Goal: Task Accomplishment & Management: Use online tool/utility

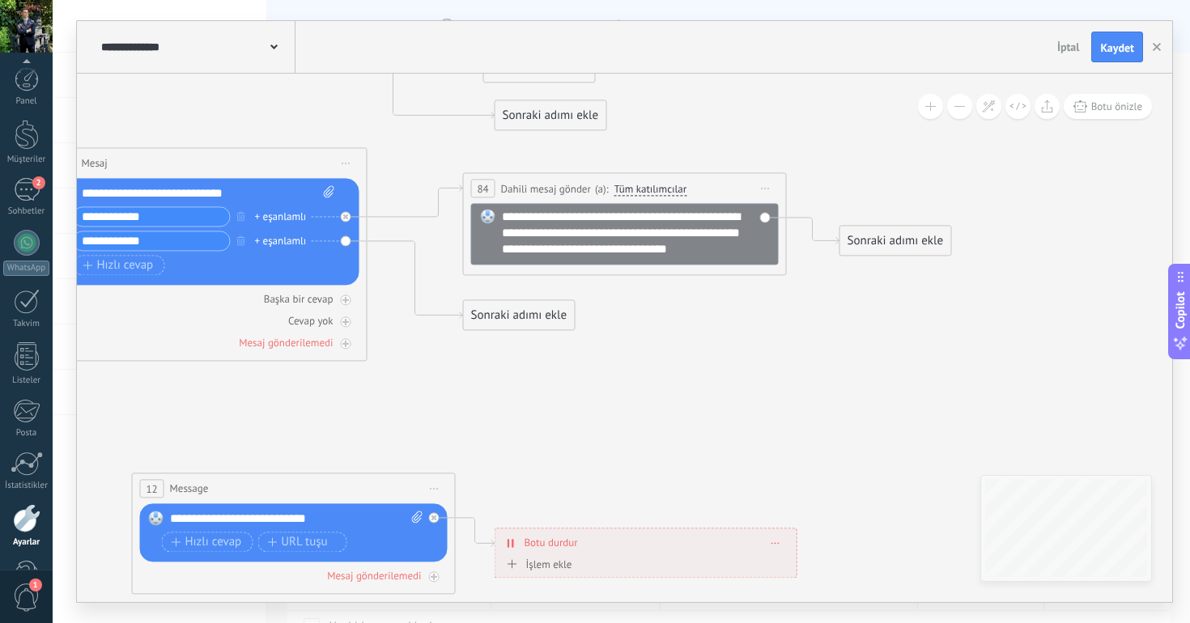
scroll to position [50, 0]
click at [1089, 108] on button "Botu önizle" at bounding box center [1107, 106] width 88 height 25
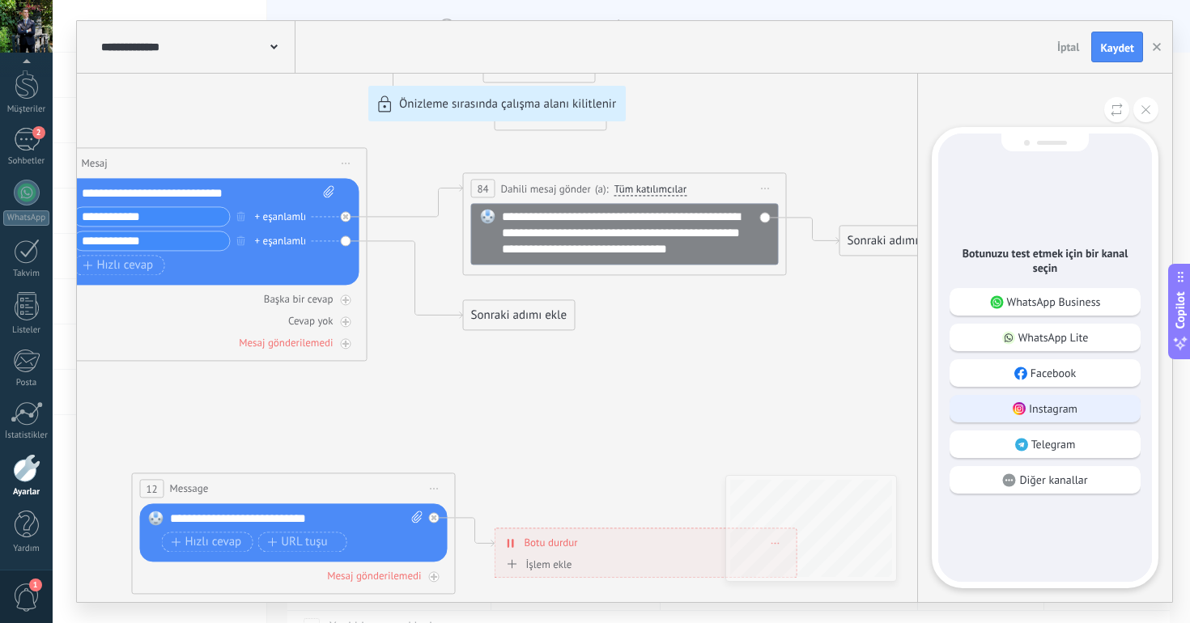
click at [1096, 404] on div "Instagram" at bounding box center [1044, 409] width 191 height 28
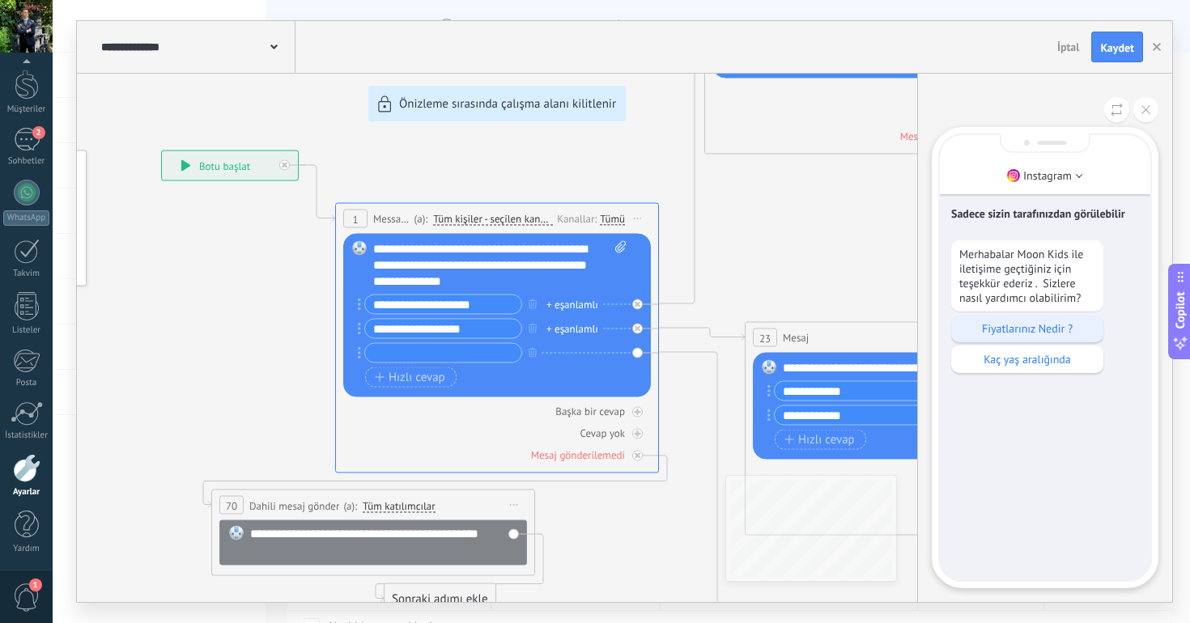
click at [1042, 333] on p "Fiyatlarınız Nedir ?" at bounding box center [1027, 328] width 136 height 15
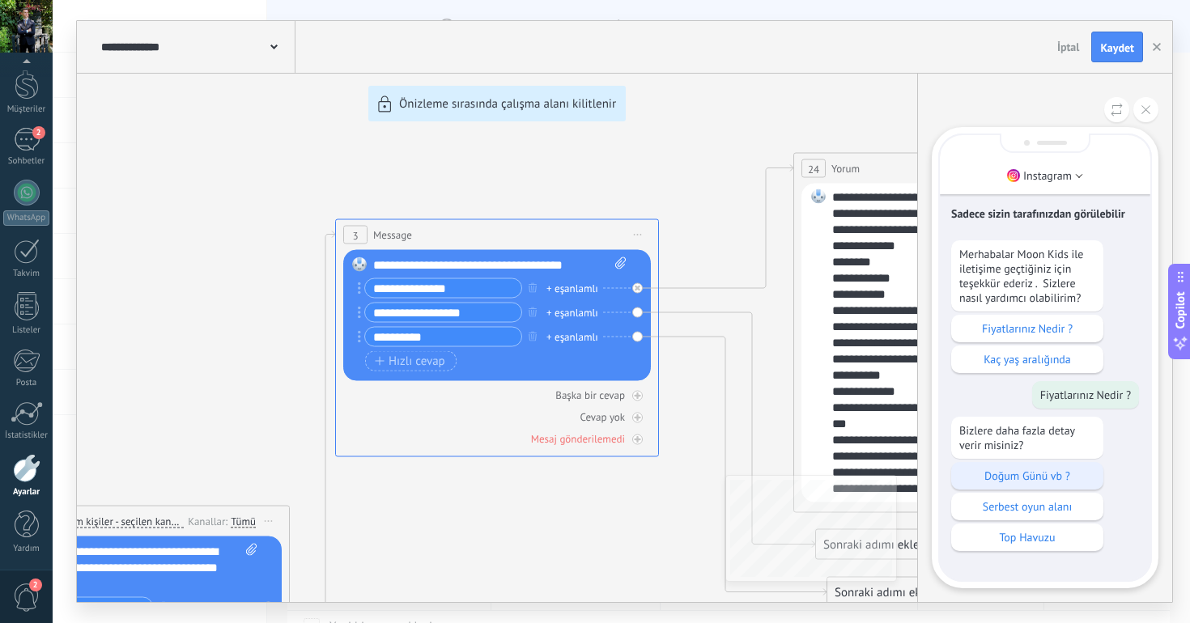
click at [1038, 473] on p "Doğum Günü vb ?" at bounding box center [1027, 476] width 136 height 15
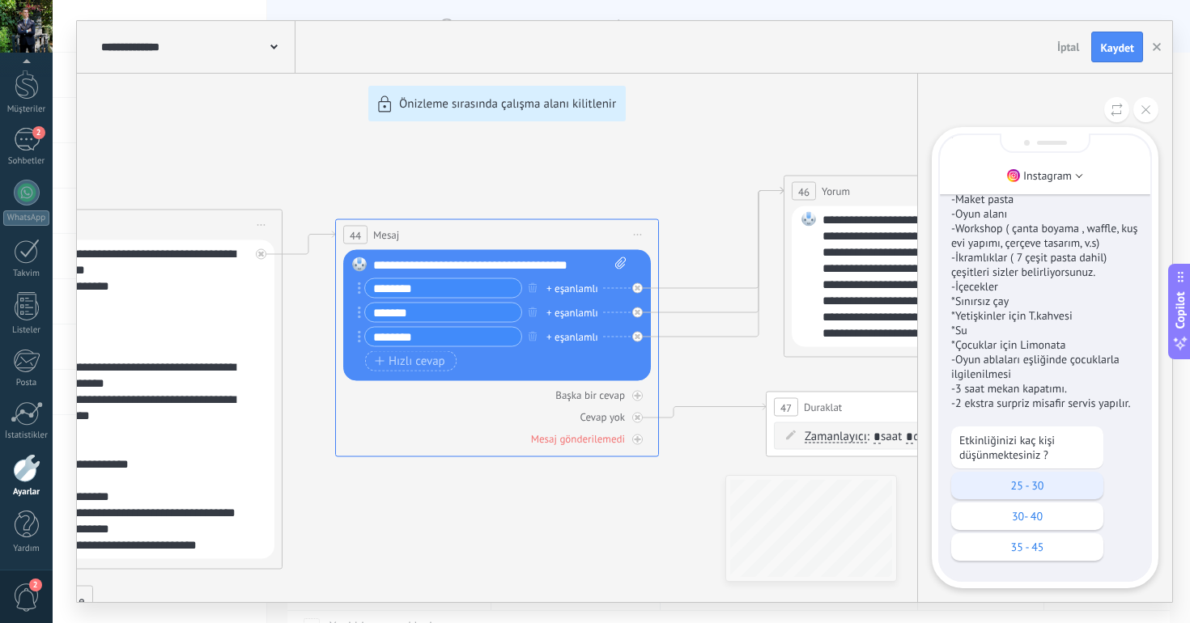
click at [1021, 486] on p "25 - 30" at bounding box center [1027, 485] width 136 height 15
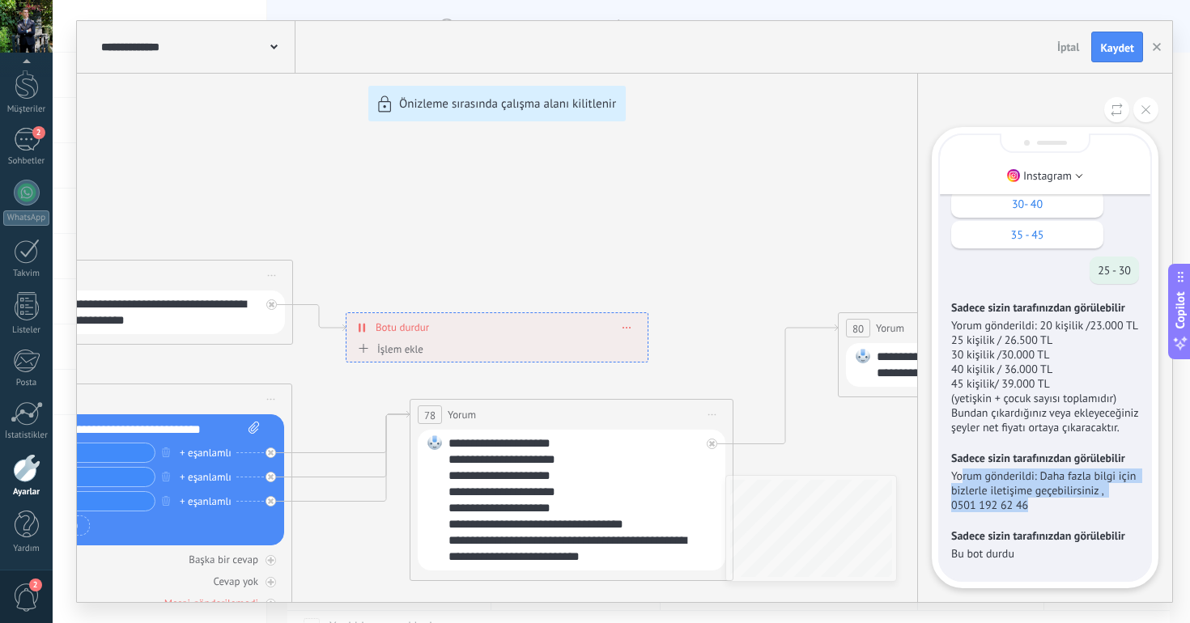
drag, startPoint x: 960, startPoint y: 473, endPoint x: 1012, endPoint y: 518, distance: 68.3
click at [1012, 518] on div "Sadece sizin tarafınızdan görülebilir Yorum gönderildi: Daha fazla bilgi için b…" at bounding box center [1045, 482] width 188 height 78
click at [1029, 503] on p "Yorum gönderildi: Daha fazla bilgi için bizlerle iletişime geçebilirsiniz , ‪05…" at bounding box center [1045, 491] width 188 height 44
drag, startPoint x: 1010, startPoint y: 504, endPoint x: 977, endPoint y: 506, distance: 33.2
click at [977, 506] on p "Yorum gönderildi: Daha fazla bilgi için bizlerle iletişime geçebilirsiniz , ‪05…" at bounding box center [1045, 491] width 188 height 44
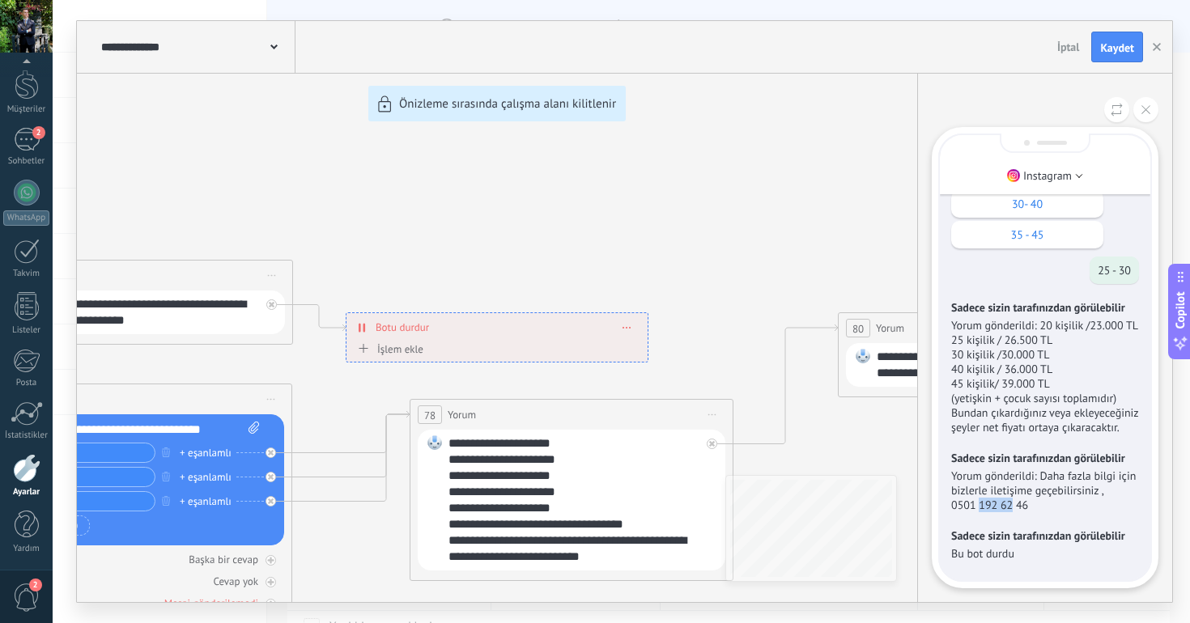
scroll to position [-836, 0]
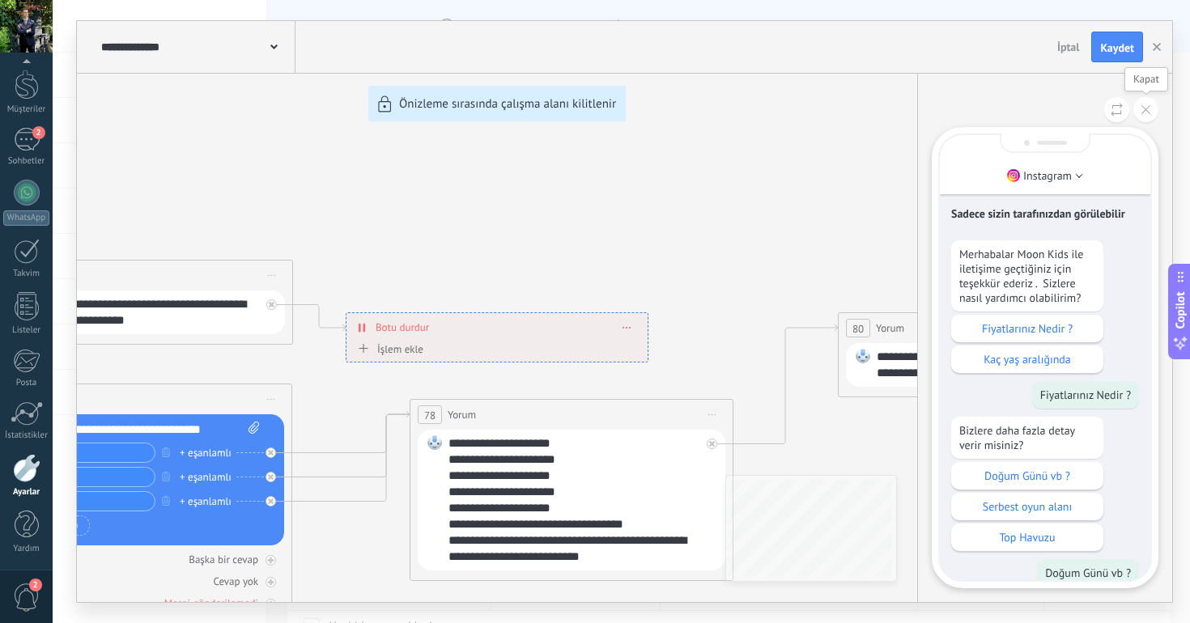
click at [1147, 113] on icon at bounding box center [1145, 109] width 9 height 9
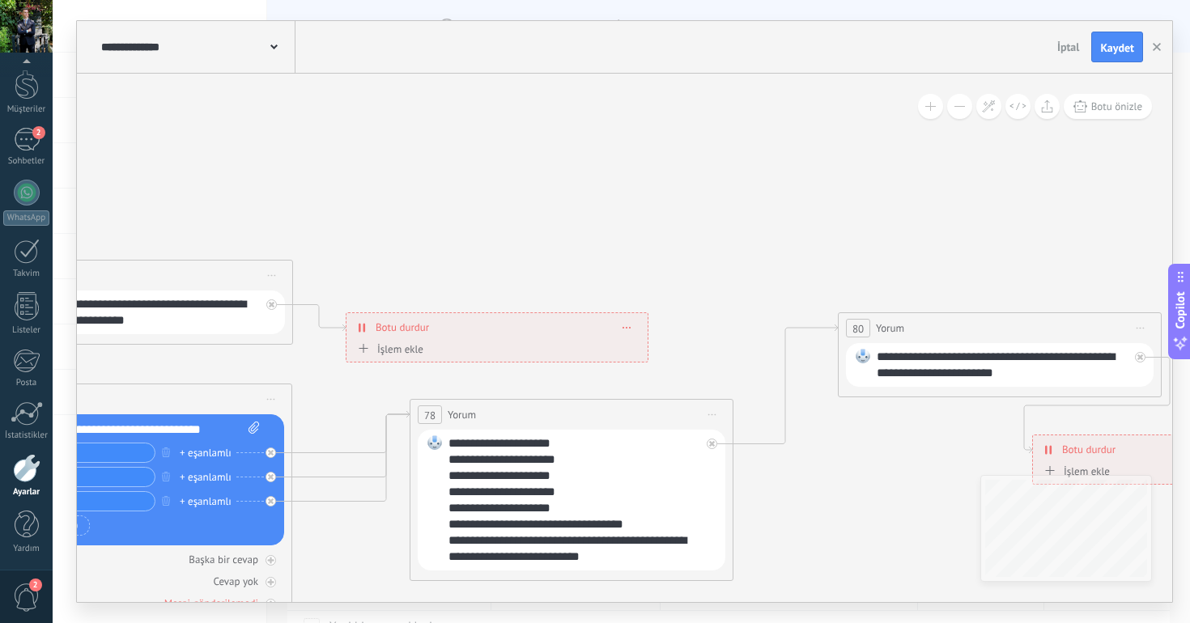
click at [625, 336] on div "**********" at bounding box center [496, 327] width 301 height 28
click at [630, 321] on div "**********" at bounding box center [496, 327] width 301 height 28
click at [626, 329] on span at bounding box center [626, 327] width 7 height 9
click at [641, 345] on icon at bounding box center [638, 350] width 10 height 10
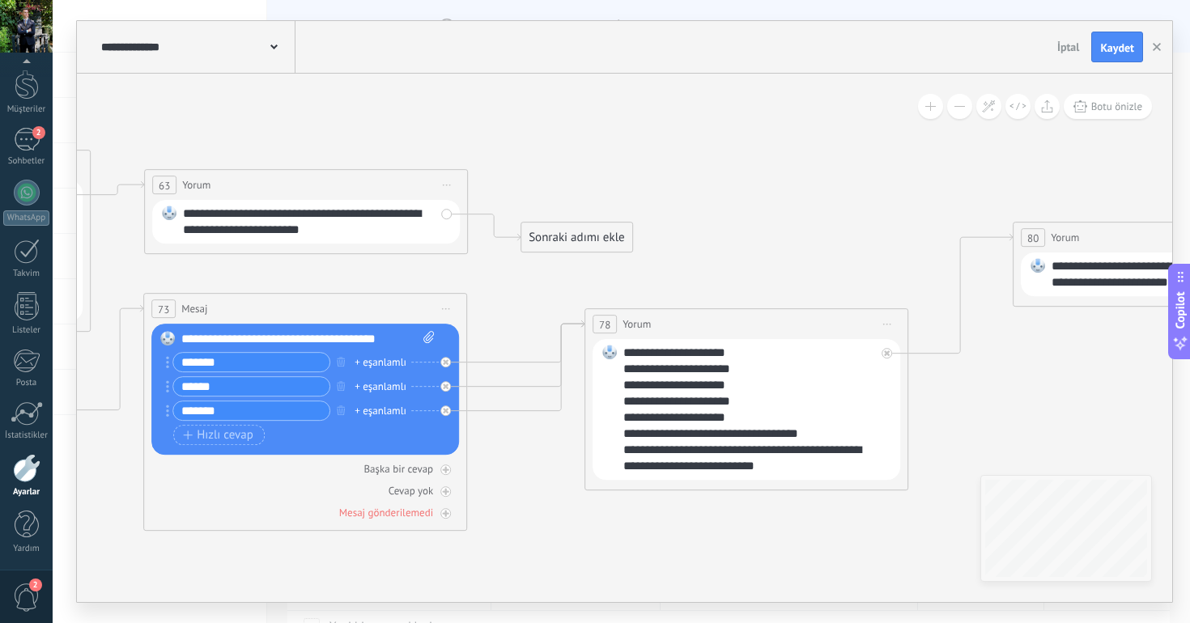
drag, startPoint x: 617, startPoint y: 257, endPoint x: 895, endPoint y: 96, distance: 321.6
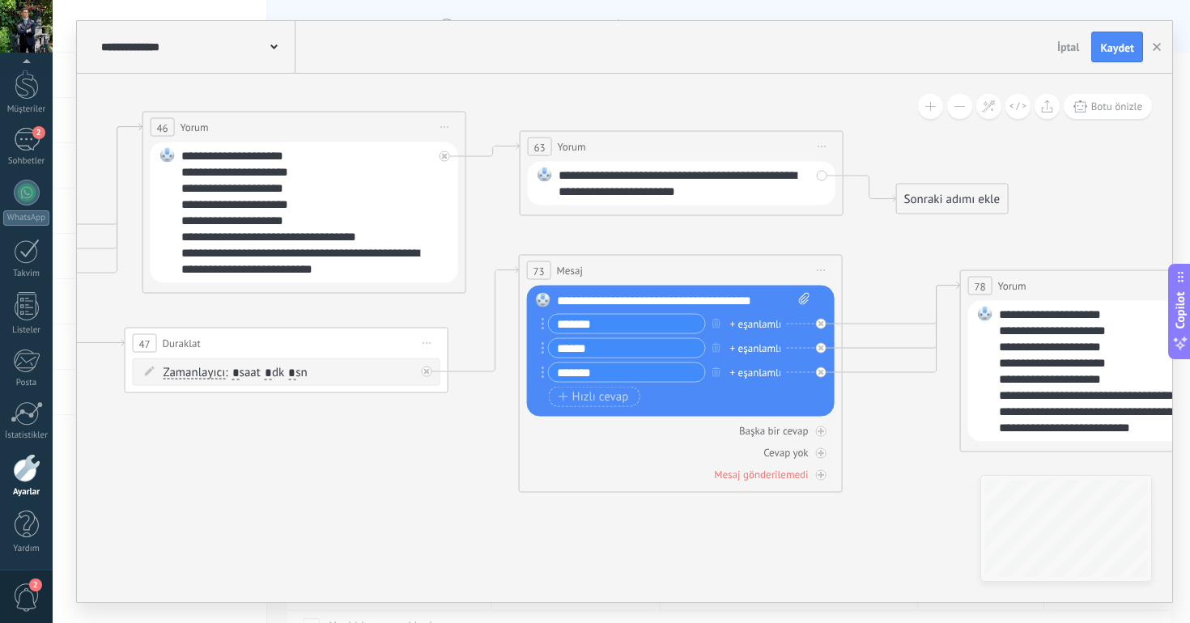
drag, startPoint x: 548, startPoint y: 494, endPoint x: 757, endPoint y: 595, distance: 232.7
drag, startPoint x: 288, startPoint y: 491, endPoint x: 295, endPoint y: 447, distance: 44.2
click at [427, 342] on icon at bounding box center [426, 343] width 8 height 2
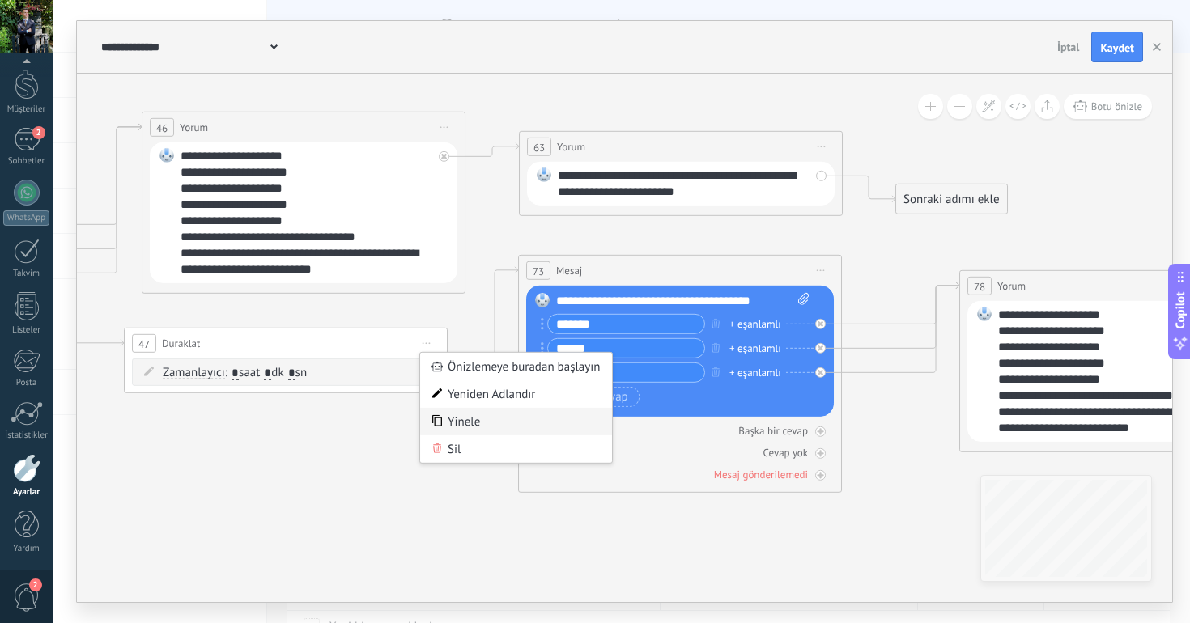
click at [454, 415] on div "Yinele" at bounding box center [516, 422] width 192 height 28
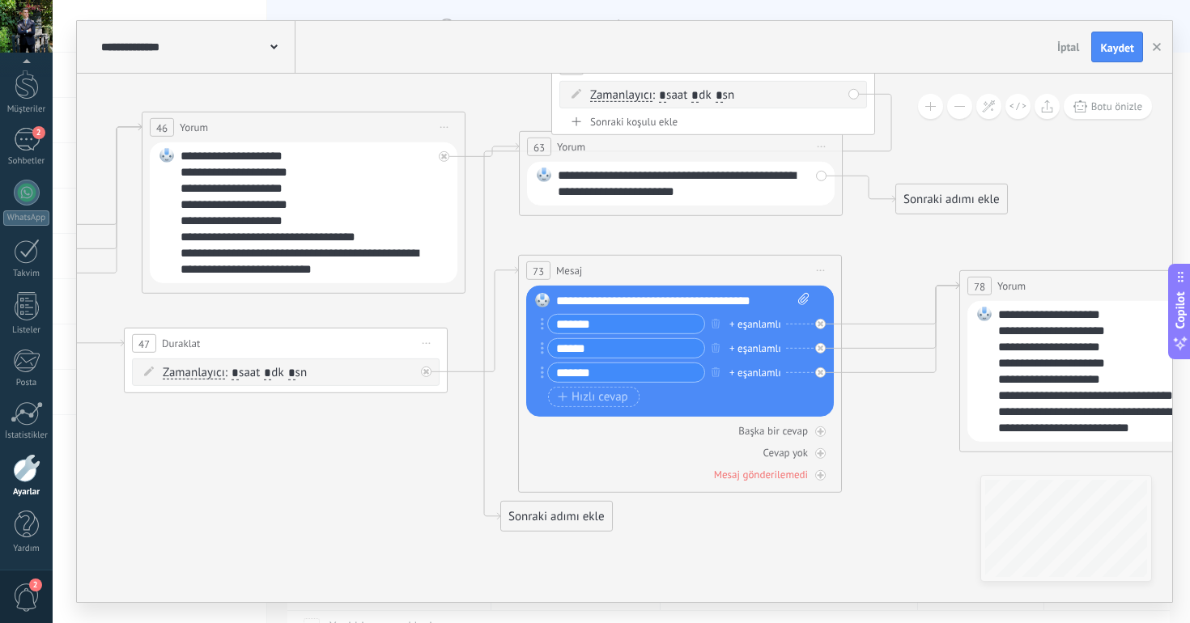
drag, startPoint x: 317, startPoint y: 460, endPoint x: 744, endPoint y: 66, distance: 581.8
click at [744, 66] on div "**********" at bounding box center [624, 311] width 1095 height 581
drag, startPoint x: 557, startPoint y: 509, endPoint x: 965, endPoint y: 117, distance: 566.6
click at [965, 117] on div "**********" at bounding box center [624, 338] width 1095 height 528
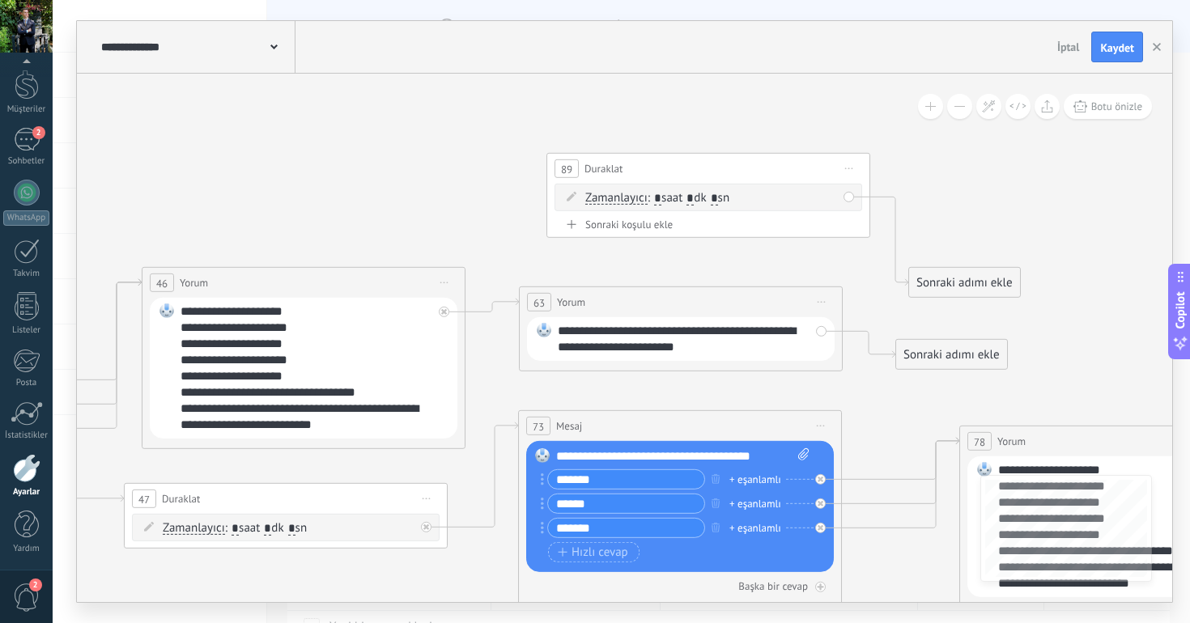
click at [681, 159] on div "89 Duraklat ******** Önizlemeye buradan başlayın Yeniden Adlandır Yinele Sil" at bounding box center [708, 169] width 322 height 30
click at [446, 312] on icon at bounding box center [444, 312] width 6 height 6
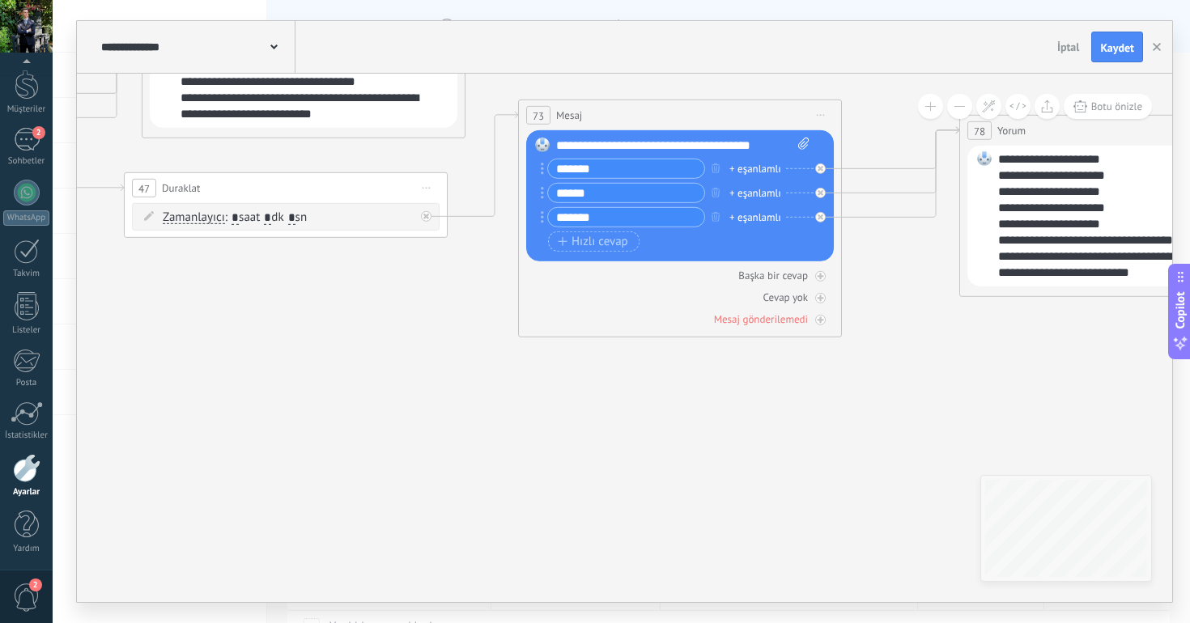
drag, startPoint x: 567, startPoint y: 367, endPoint x: 553, endPoint y: 11, distance: 356.3
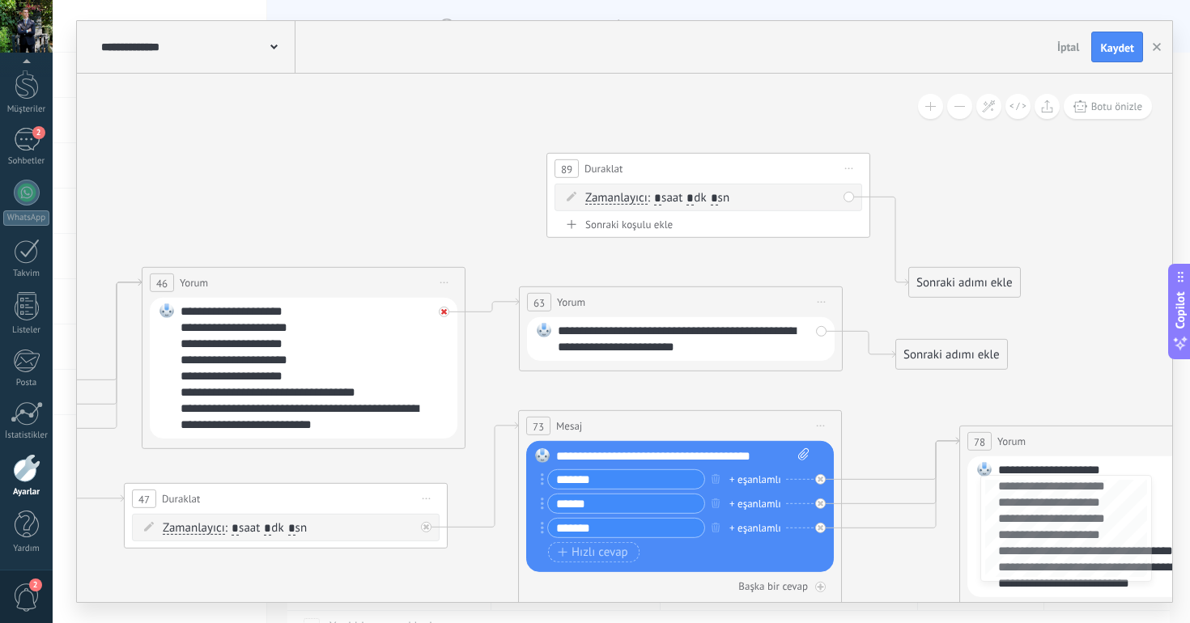
click at [443, 312] on icon at bounding box center [444, 312] width 6 height 6
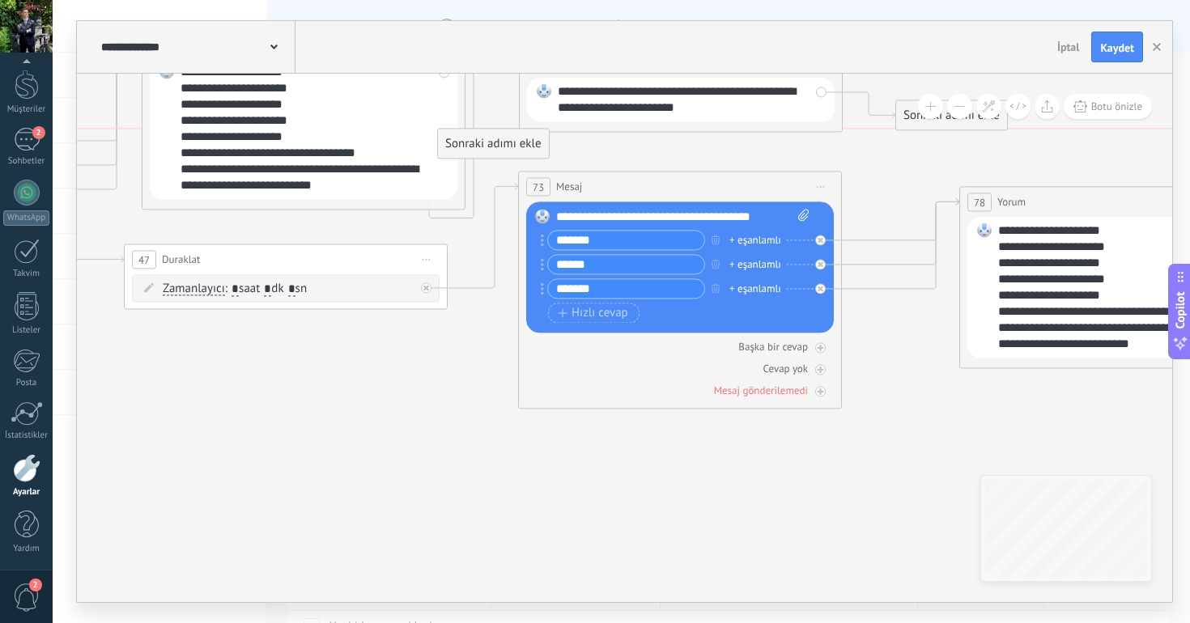
drag, startPoint x: 548, startPoint y: 443, endPoint x: 468, endPoint y: 159, distance: 295.1
click at [468, 159] on div "Sonraki adımı ekle Mesaj Mesaj Mesaj Tepki Yorum Dahili mesaj gönder" at bounding box center [493, 143] width 112 height 31
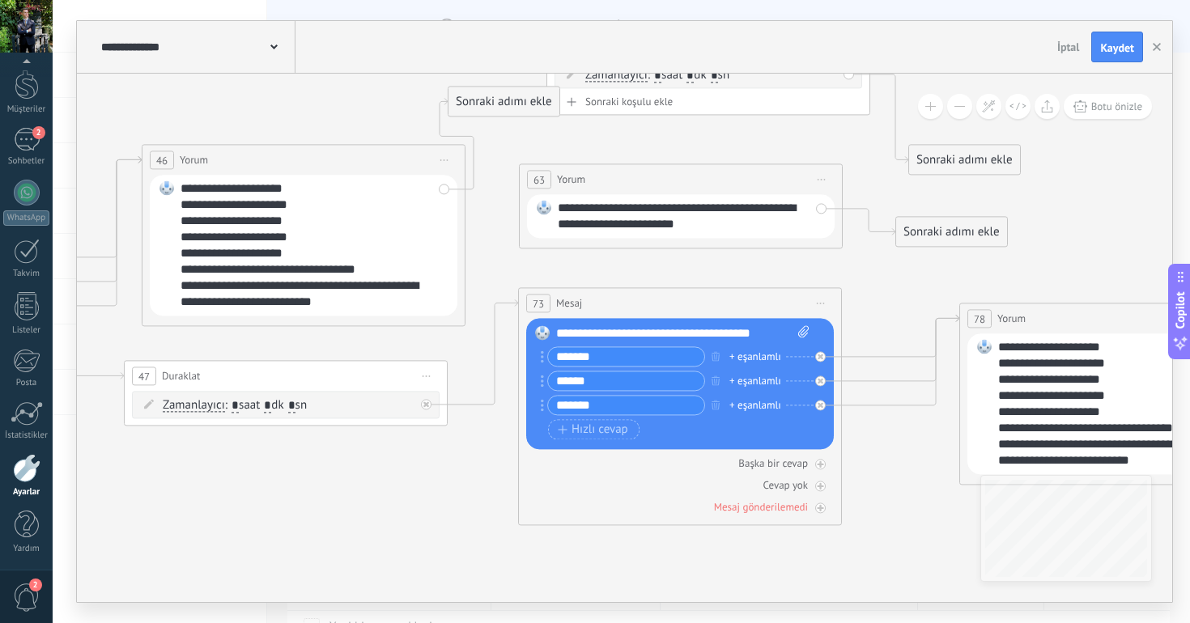
drag, startPoint x: 476, startPoint y: 545, endPoint x: 486, endPoint y: 95, distance: 450.9
click at [486, 95] on div "Sonraki adımı ekle" at bounding box center [503, 101] width 111 height 27
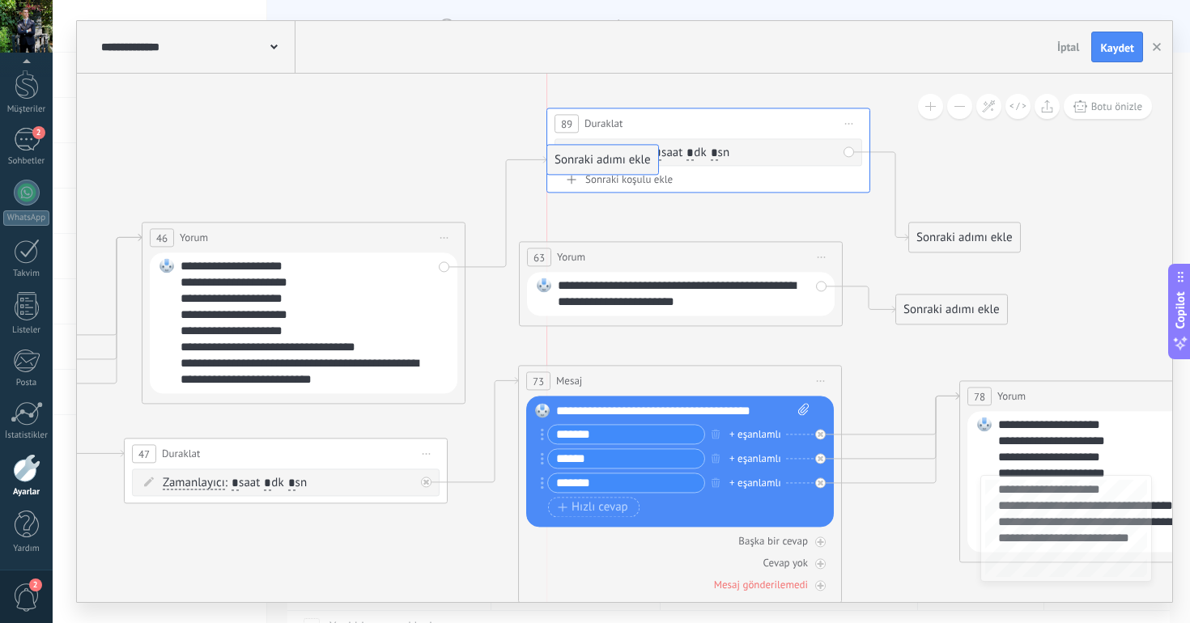
drag, startPoint x: 497, startPoint y: 172, endPoint x: 604, endPoint y: 156, distance: 108.0
drag, startPoint x: 941, startPoint y: 240, endPoint x: 743, endPoint y: 279, distance: 202.0
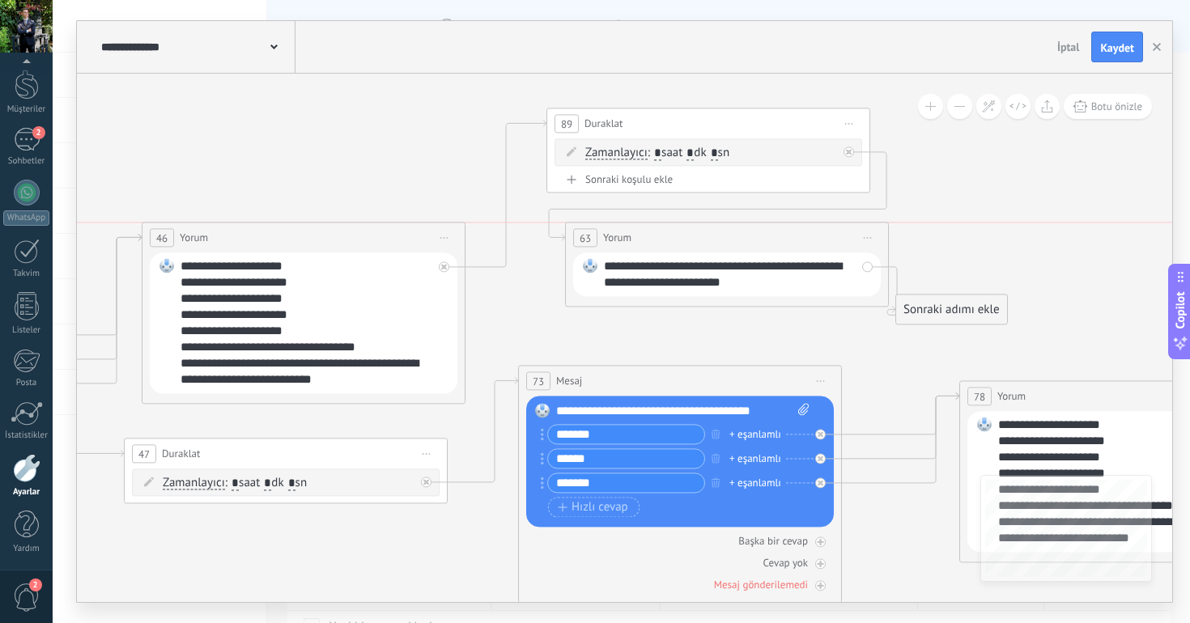
drag, startPoint x: 751, startPoint y: 257, endPoint x: 797, endPoint y: 245, distance: 47.5
click at [797, 245] on div "63 Yorum ***** (a): Tüm kişiler - seçilen kanallar Tüm kişiler - seçilen kanall…" at bounding box center [727, 238] width 322 height 30
click at [693, 151] on input "*" at bounding box center [689, 153] width 7 height 13
type input "*"
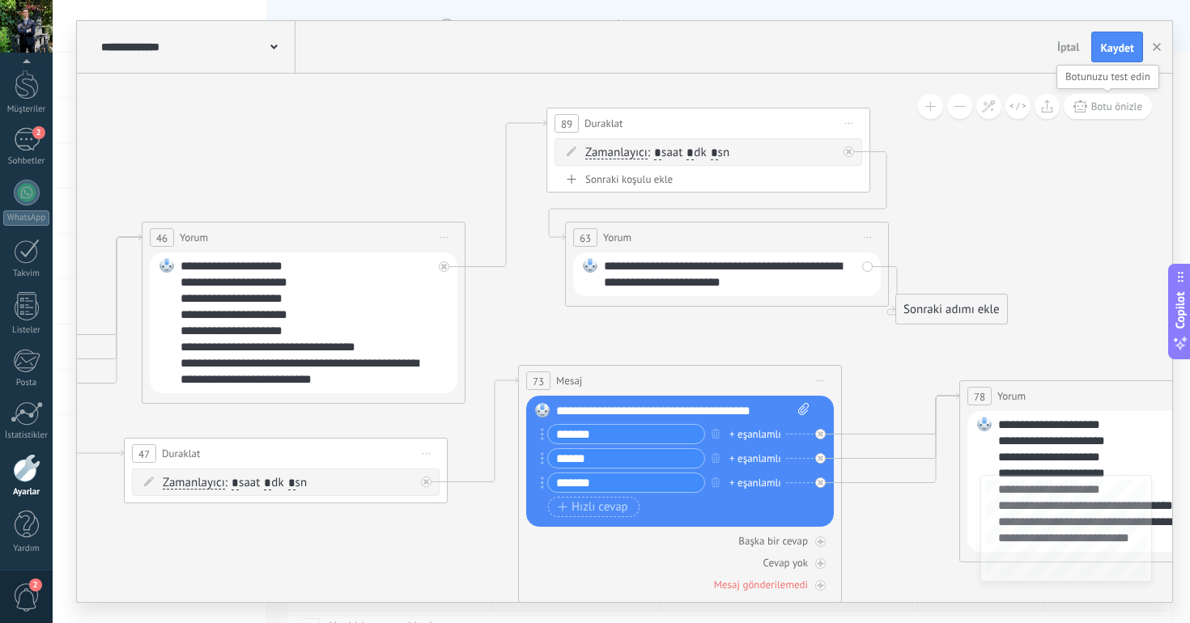
click at [1091, 111] on span "Botu önizle" at bounding box center [1116, 107] width 51 height 14
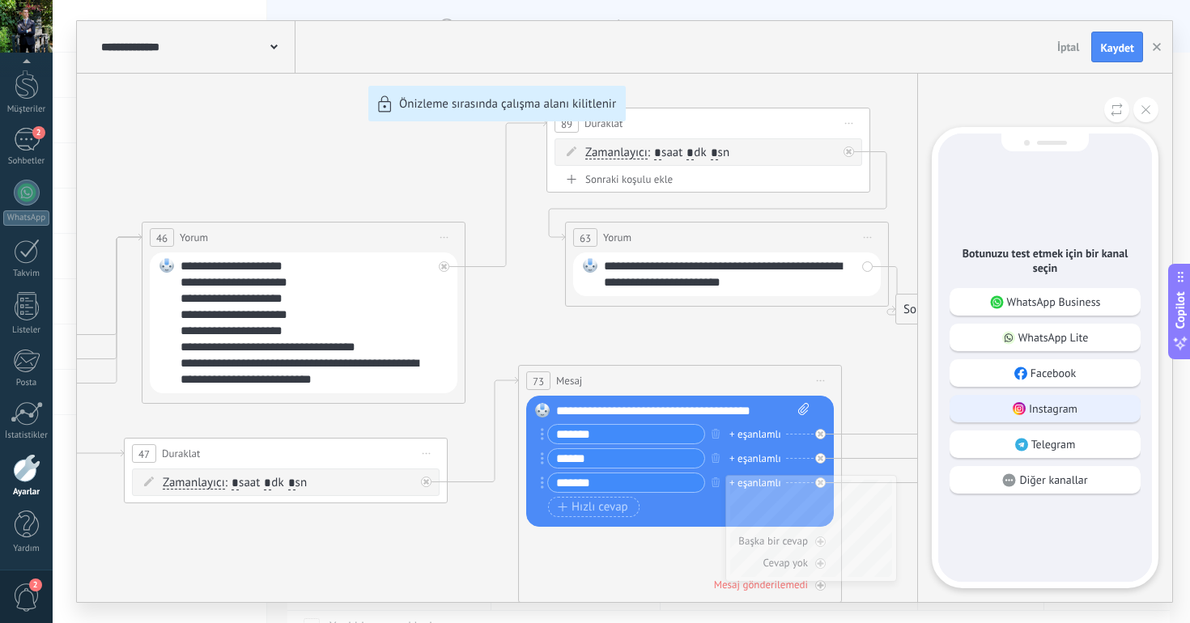
click at [1047, 403] on p "Instagram" at bounding box center [1053, 408] width 49 height 15
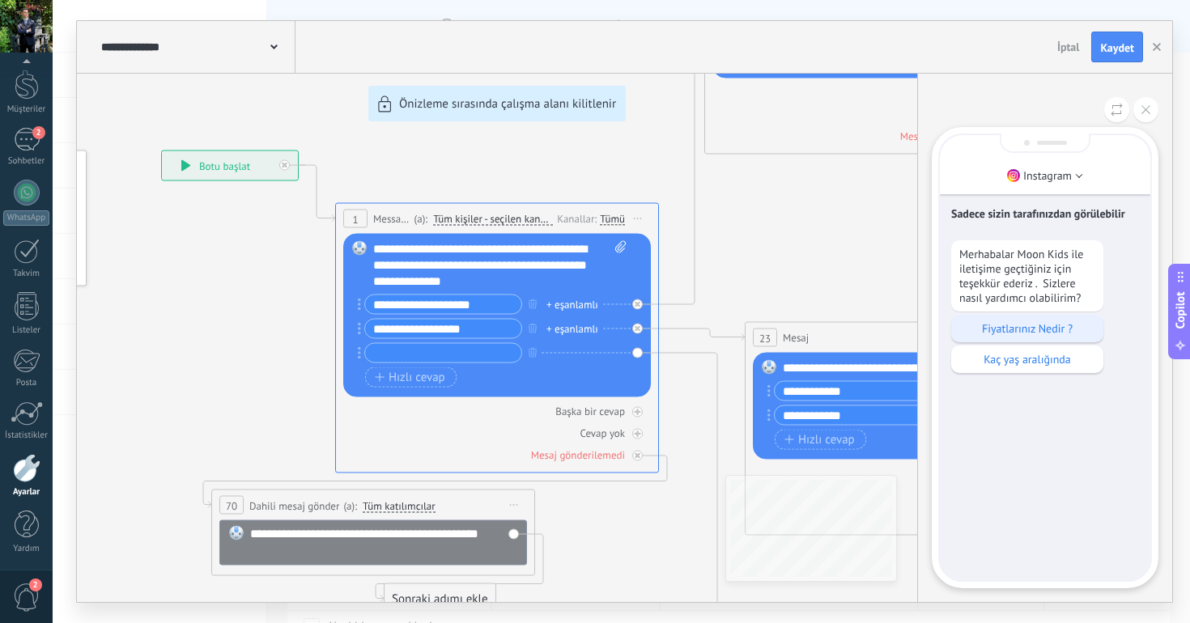
click at [1027, 317] on div "Fiyatlarınız Nedir ?" at bounding box center [1027, 329] width 152 height 28
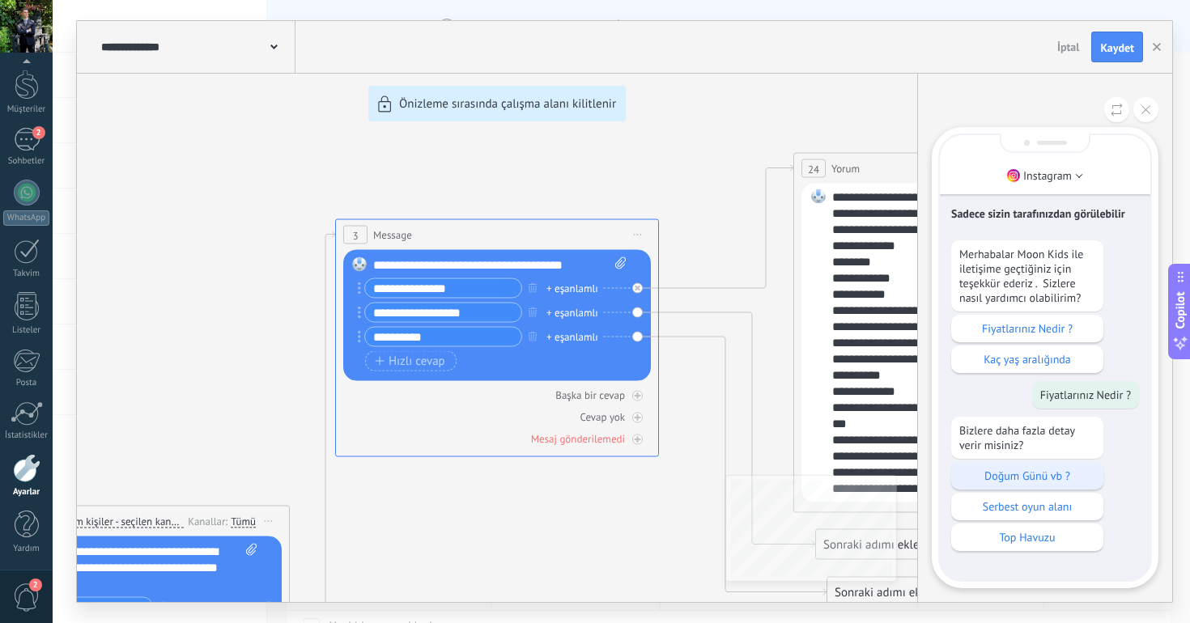
click at [1052, 481] on p "Doğum Günü vb ?" at bounding box center [1027, 476] width 136 height 15
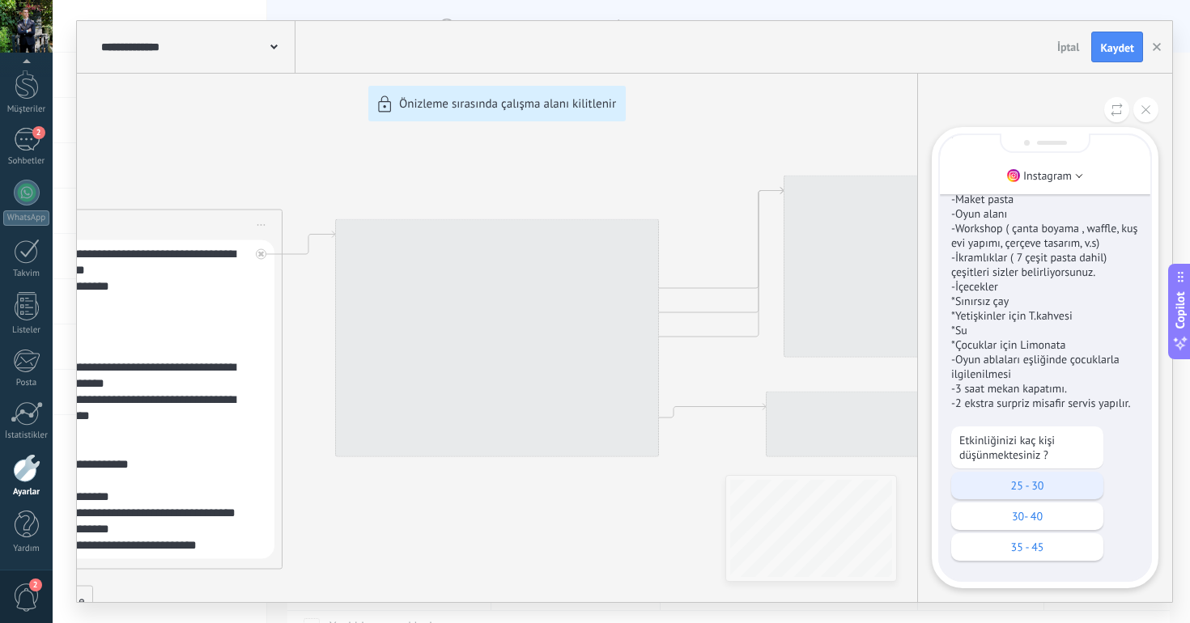
click at [1035, 490] on p "25 - 30" at bounding box center [1027, 485] width 136 height 15
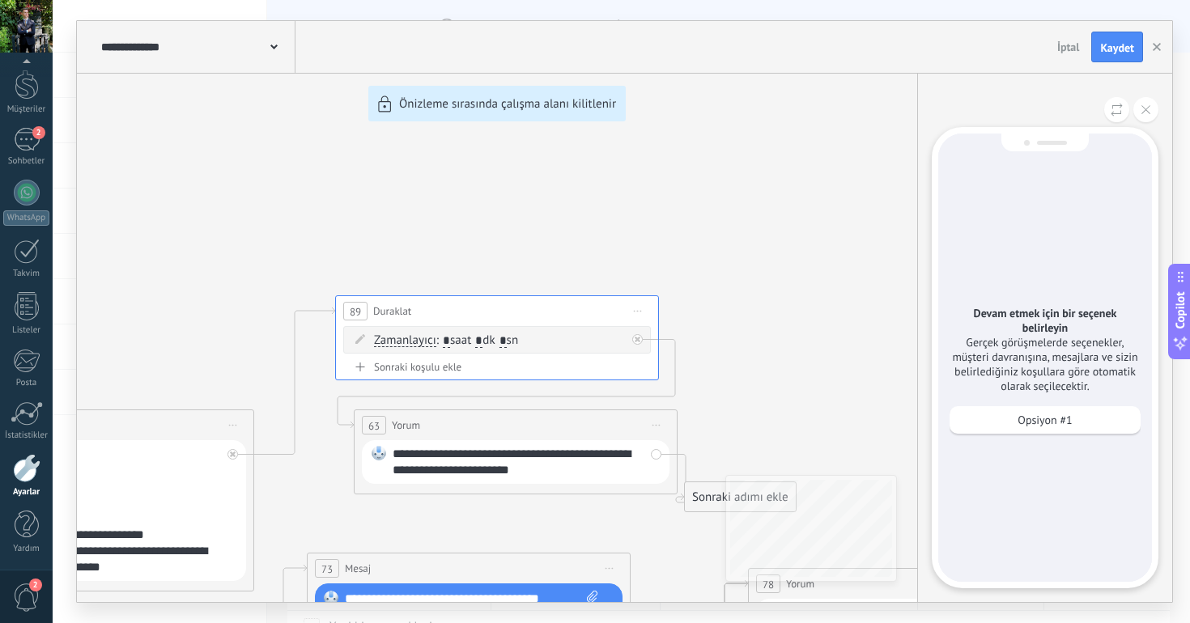
click at [1012, 418] on div "Opsiyon #1" at bounding box center [1044, 420] width 191 height 28
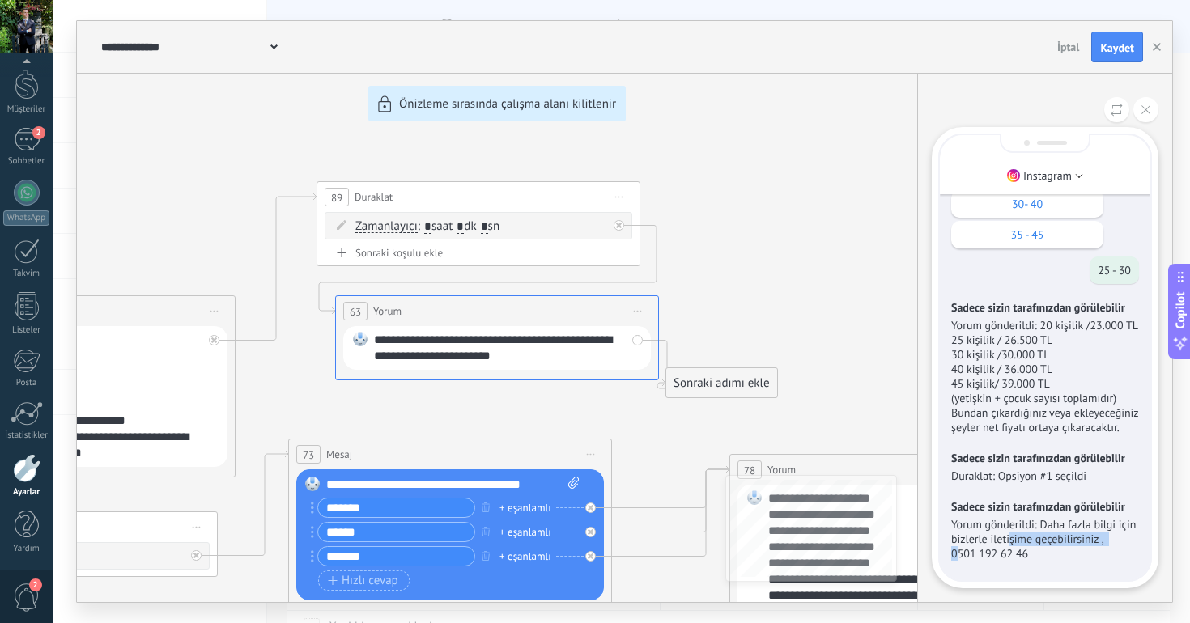
drag, startPoint x: 956, startPoint y: 550, endPoint x: 1014, endPoint y: 545, distance: 58.5
click at [1008, 545] on p "Yorum gönderildi: Daha fazla bilgi için bizlerle iletişime geçebilirsiniz , ‪05…" at bounding box center [1045, 539] width 188 height 44
click at [1023, 558] on p "Yorum gönderildi: Daha fazla bilgi için bizlerle iletişime geçebilirsiniz , ‪05…" at bounding box center [1045, 539] width 188 height 44
drag, startPoint x: 700, startPoint y: 393, endPoint x: 705, endPoint y: 386, distance: 8.8
click at [705, 386] on div "**********" at bounding box center [624, 311] width 1095 height 581
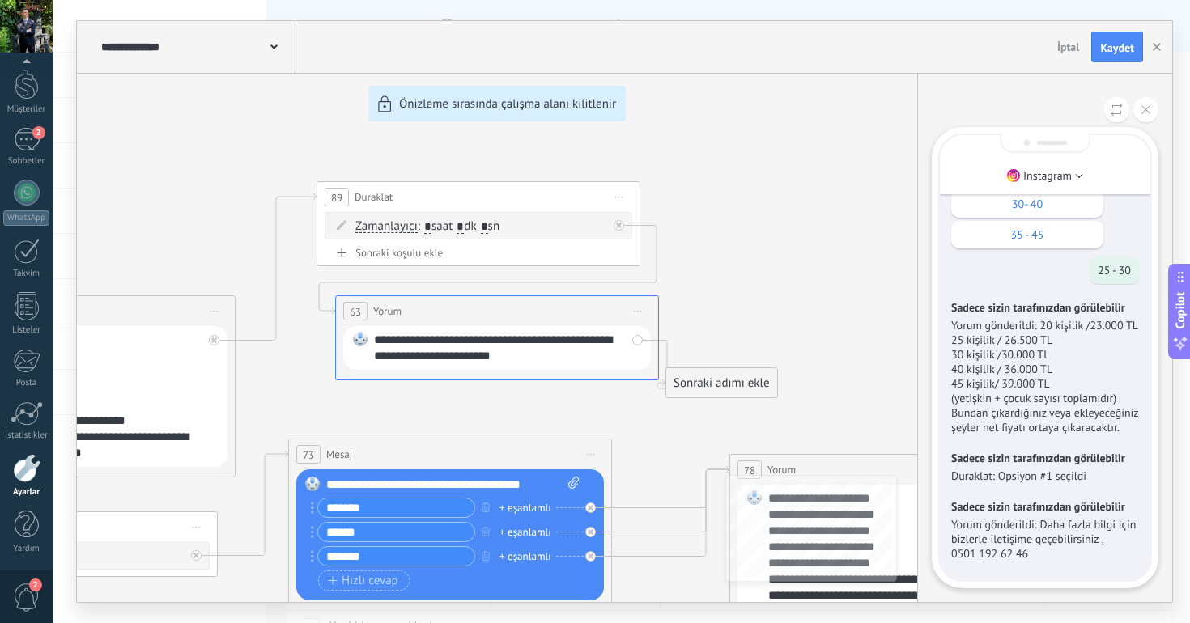
drag, startPoint x: 707, startPoint y: 384, endPoint x: 759, endPoint y: 164, distance: 226.1
click at [759, 164] on div "**********" at bounding box center [624, 311] width 1095 height 581
click at [742, 269] on div "**********" at bounding box center [624, 311] width 1095 height 581
click at [1142, 106] on icon at bounding box center [1145, 109] width 9 height 9
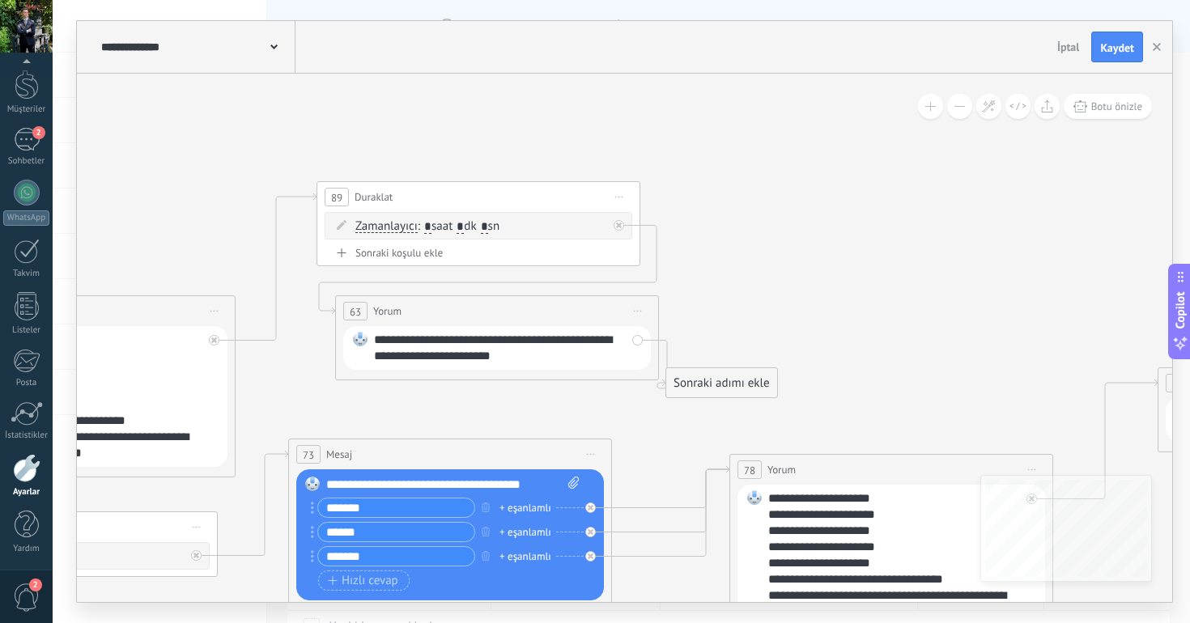
drag, startPoint x: 736, startPoint y: 201, endPoint x: 1024, endPoint y: 124, distance: 298.9
click at [1024, 124] on div "**********" at bounding box center [624, 311] width 1095 height 581
drag, startPoint x: 740, startPoint y: 363, endPoint x: 1084, endPoint y: 313, distance: 348.4
click at [1144, 326] on div "Sonraki adımı ekle" at bounding box center [1175, 335] width 111 height 27
drag, startPoint x: 1118, startPoint y: 333, endPoint x: 698, endPoint y: 217, distance: 436.4
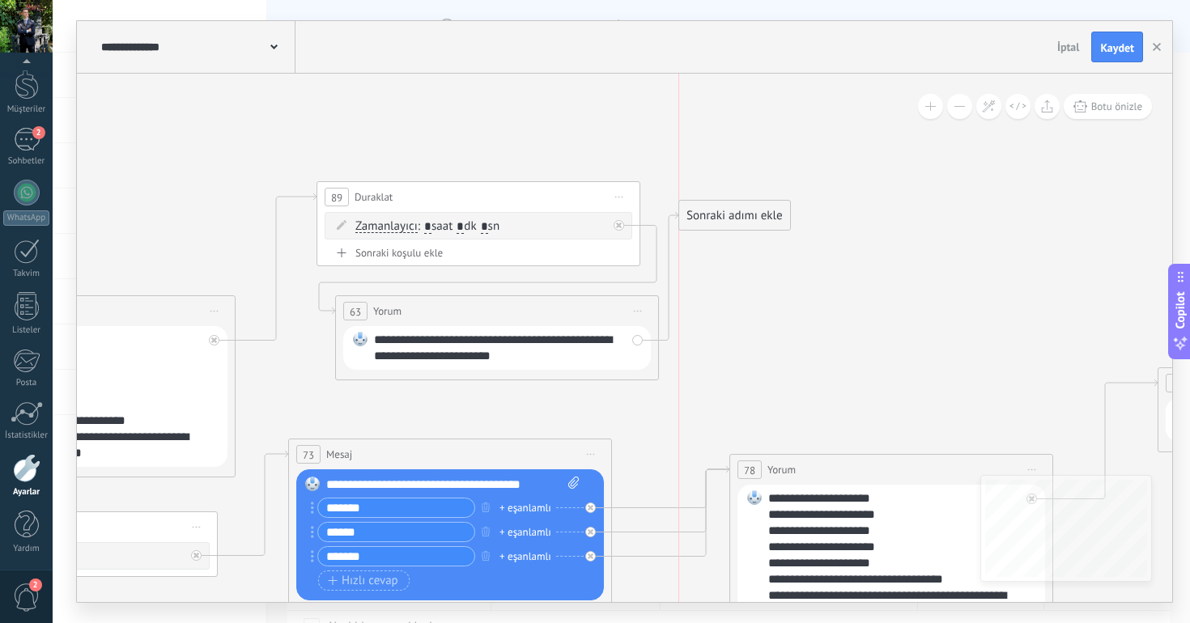
click at [698, 217] on div "Sonraki adımı ekle" at bounding box center [734, 215] width 111 height 27
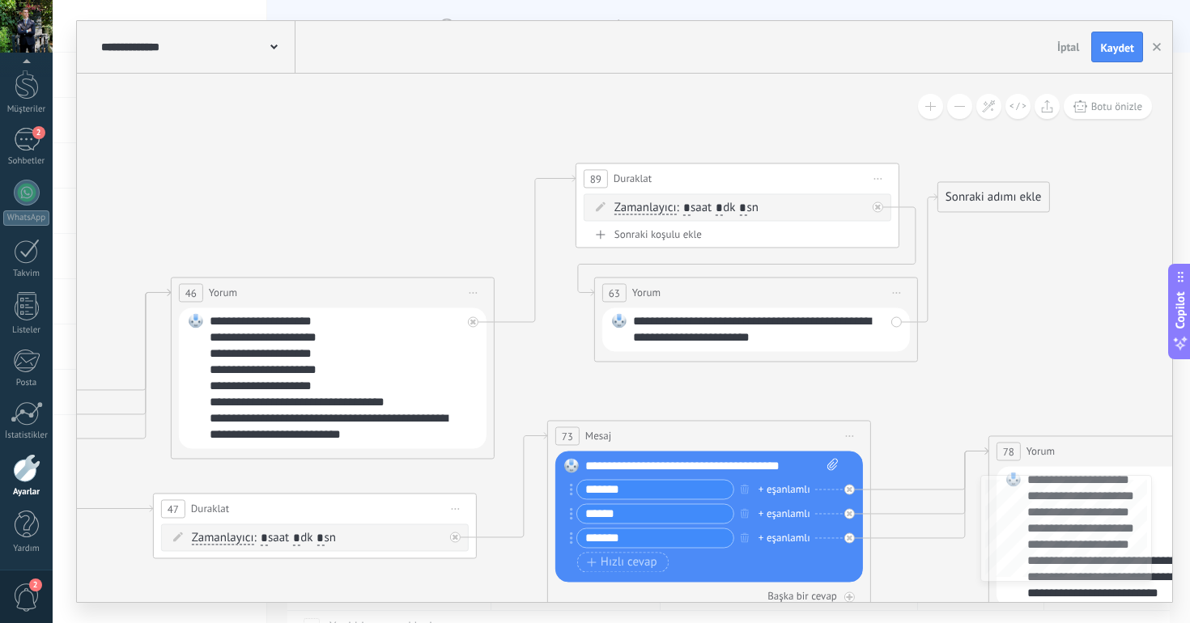
drag, startPoint x: 780, startPoint y: 160, endPoint x: 1038, endPoint y: 142, distance: 258.8
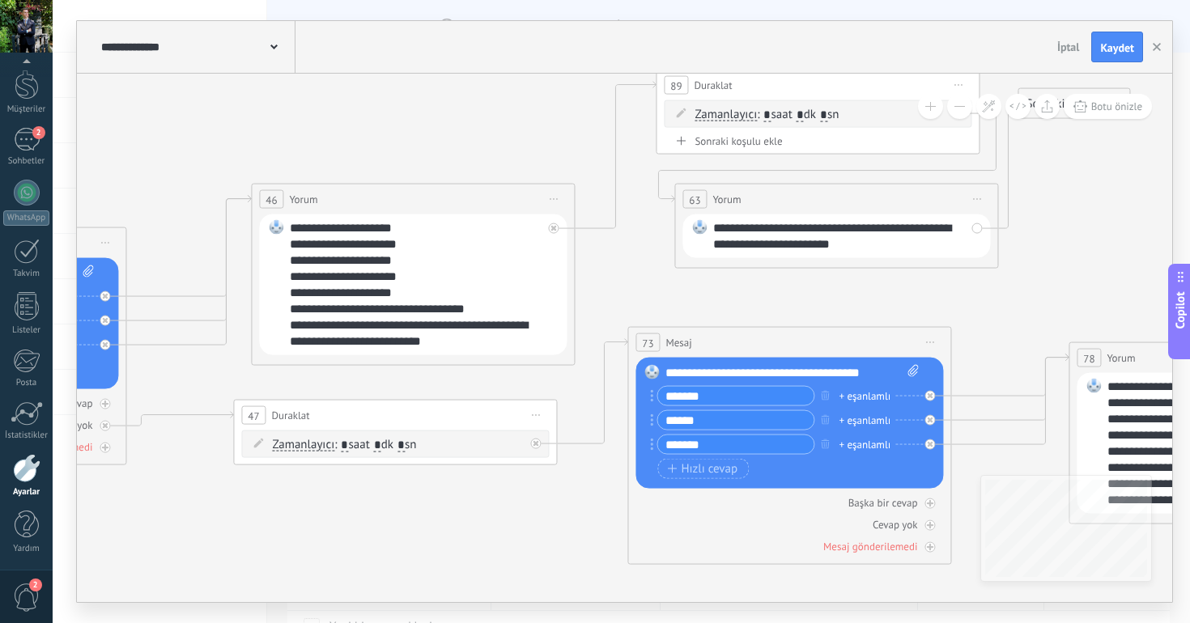
drag, startPoint x: 420, startPoint y: 189, endPoint x: 498, endPoint y: 104, distance: 115.1
click at [452, 341] on div "**********" at bounding box center [416, 284] width 252 height 129
click at [740, 229] on div "**********" at bounding box center [839, 236] width 252 height 32
drag, startPoint x: 716, startPoint y: 231, endPoint x: 902, endPoint y: 243, distance: 186.5
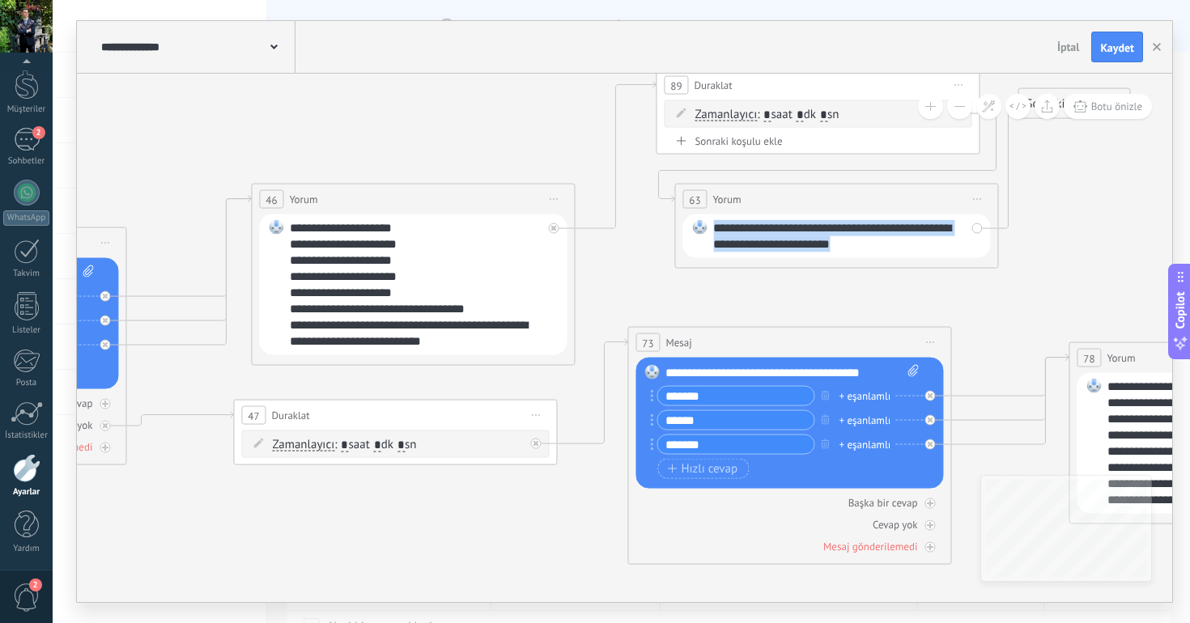
click at [902, 243] on div "**********" at bounding box center [839, 236] width 252 height 32
click at [847, 239] on div "**********" at bounding box center [839, 236] width 252 height 32
drag, startPoint x: 822, startPoint y: 231, endPoint x: 899, endPoint y: 249, distance: 78.9
click at [898, 249] on div "**********" at bounding box center [839, 236] width 252 height 32
copy div "**********"
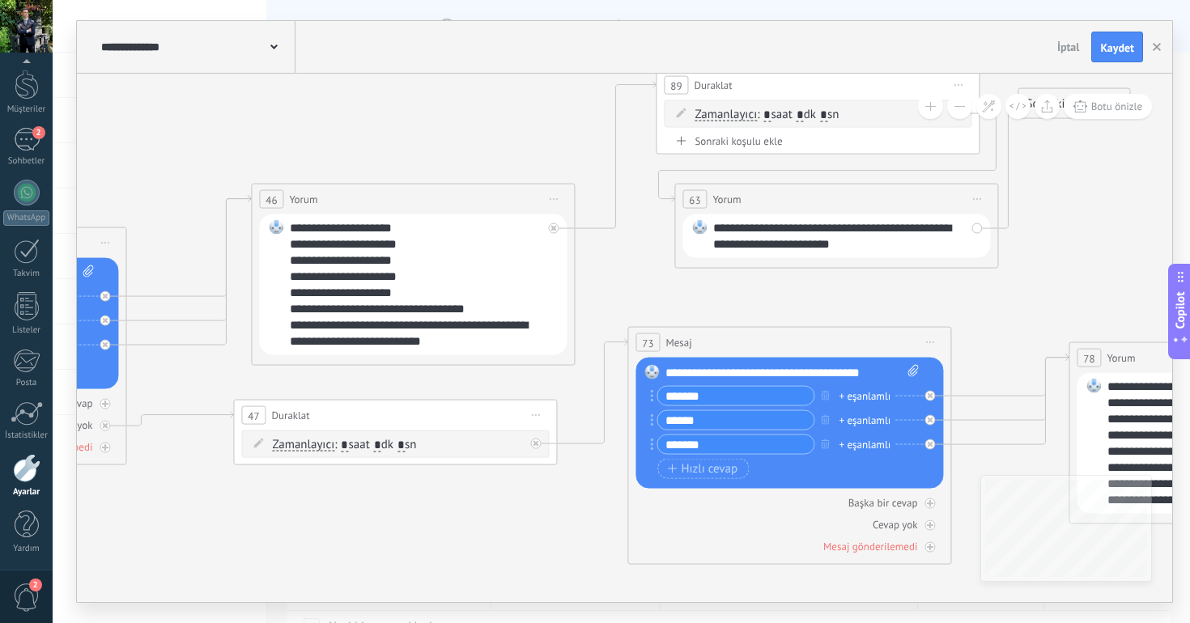
click at [444, 343] on div "**********" at bounding box center [416, 284] width 252 height 129
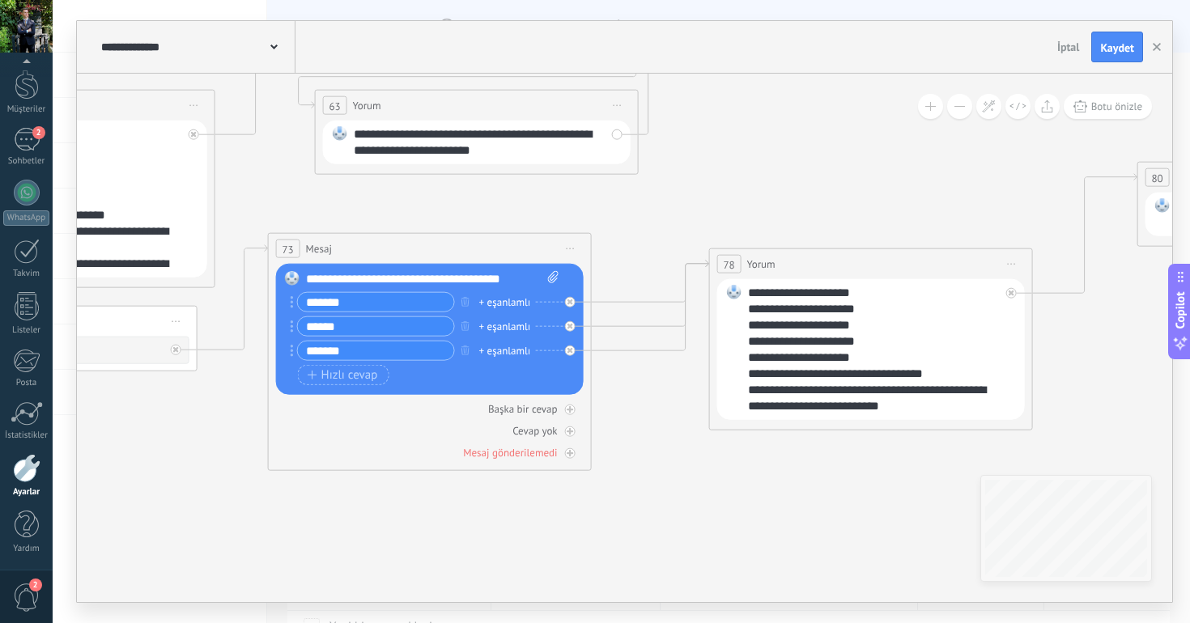
drag, startPoint x: 538, startPoint y: 392, endPoint x: 181, endPoint y: 530, distance: 382.5
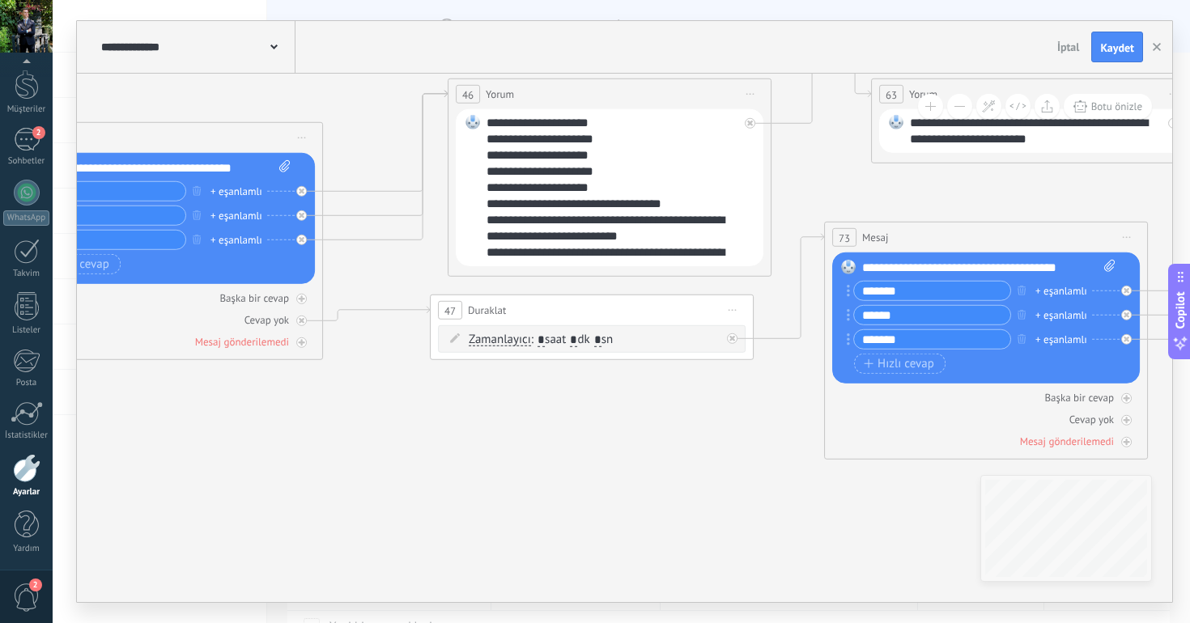
drag, startPoint x: 213, startPoint y: 531, endPoint x: 944, endPoint y: 489, distance: 732.7
click at [945, 489] on icon at bounding box center [405, 567] width 4377 height 2014
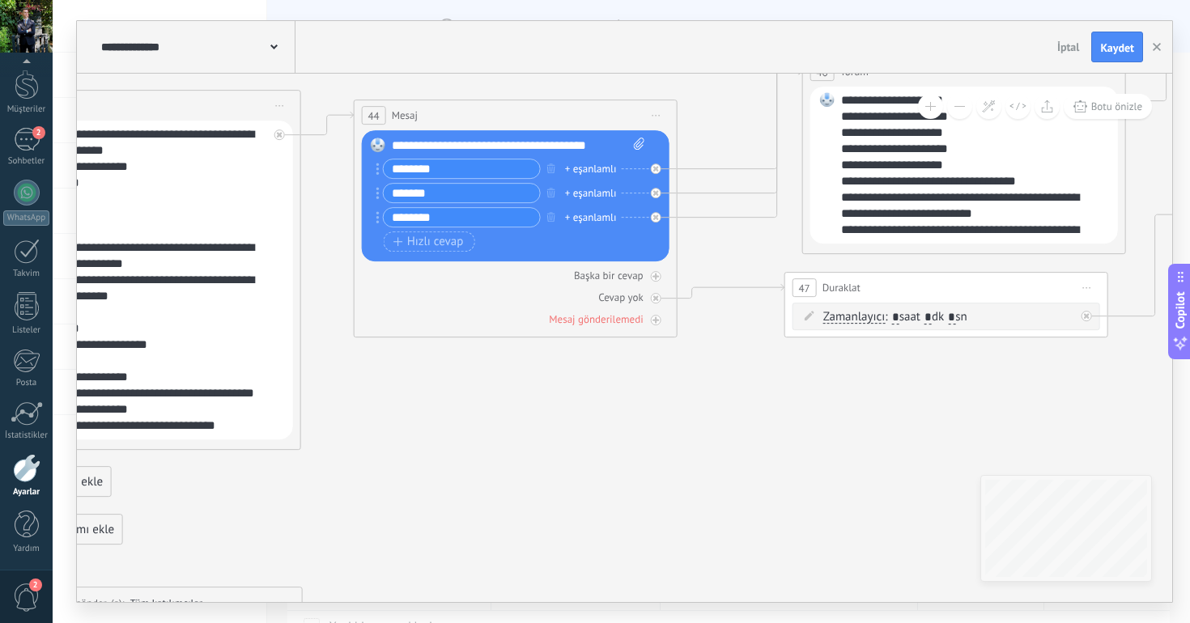
drag, startPoint x: 529, startPoint y: 456, endPoint x: 705, endPoint y: 464, distance: 175.8
click at [705, 464] on icon at bounding box center [760, 544] width 4377 height 2014
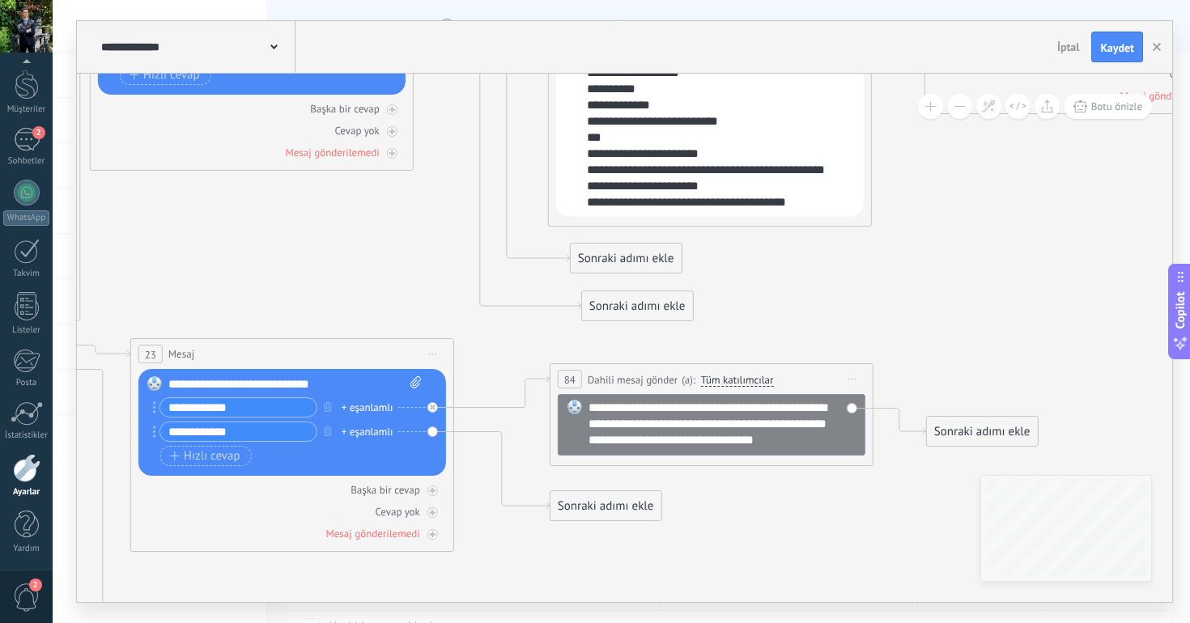
drag, startPoint x: 374, startPoint y: 436, endPoint x: 944, endPoint y: 212, distance: 612.9
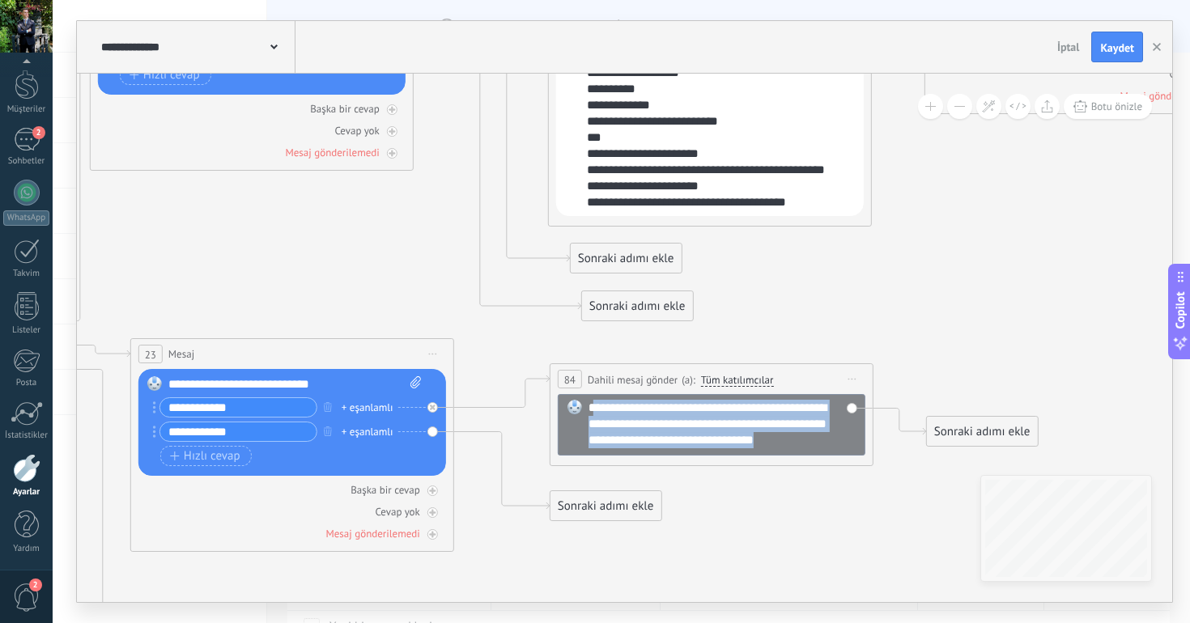
drag, startPoint x: 592, startPoint y: 409, endPoint x: 830, endPoint y: 456, distance: 243.3
click at [830, 448] on div "**********" at bounding box center [722, 424] width 268 height 49
paste div
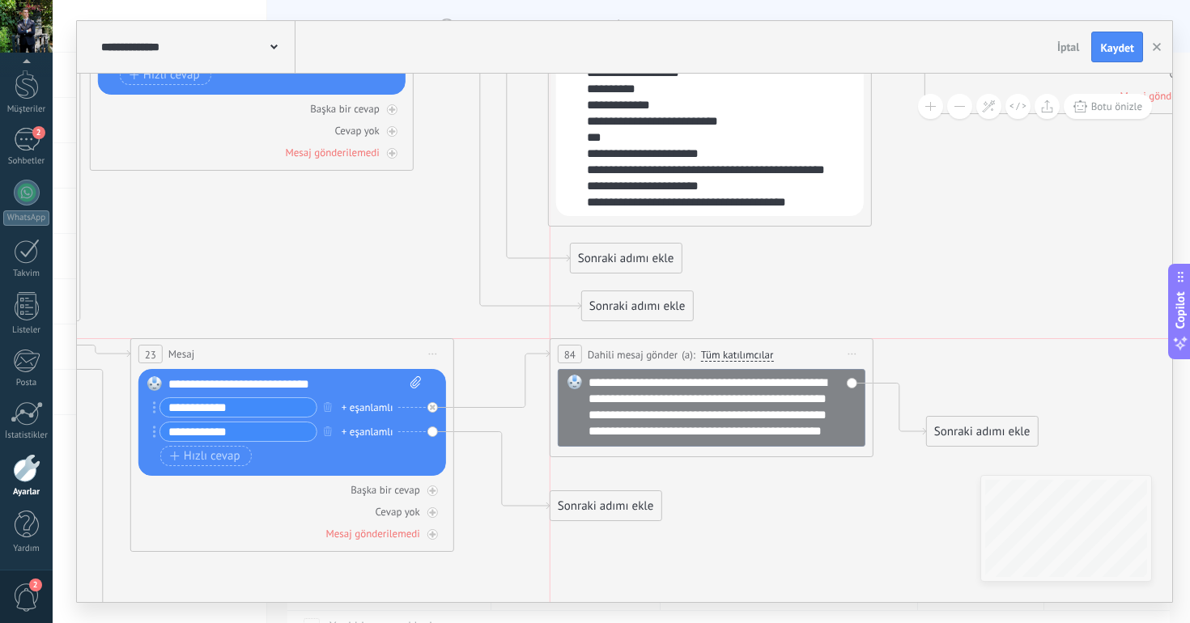
drag, startPoint x: 813, startPoint y: 379, endPoint x: 817, endPoint y: 335, distance: 43.9
click at [817, 339] on div "**********" at bounding box center [711, 354] width 322 height 30
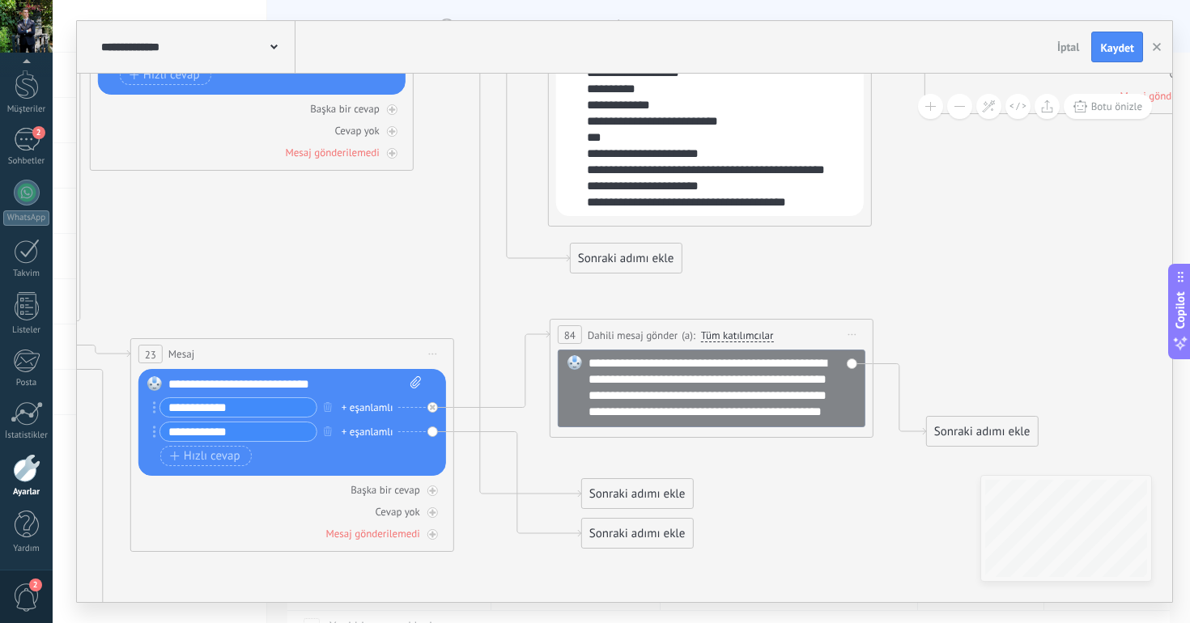
click at [591, 364] on div "**********" at bounding box center [722, 387] width 268 height 65
click at [615, 490] on div "Sonraki adımı ekle" at bounding box center [637, 494] width 111 height 27
click at [613, 542] on div "Sonraki adımı ekle" at bounding box center [637, 533] width 111 height 27
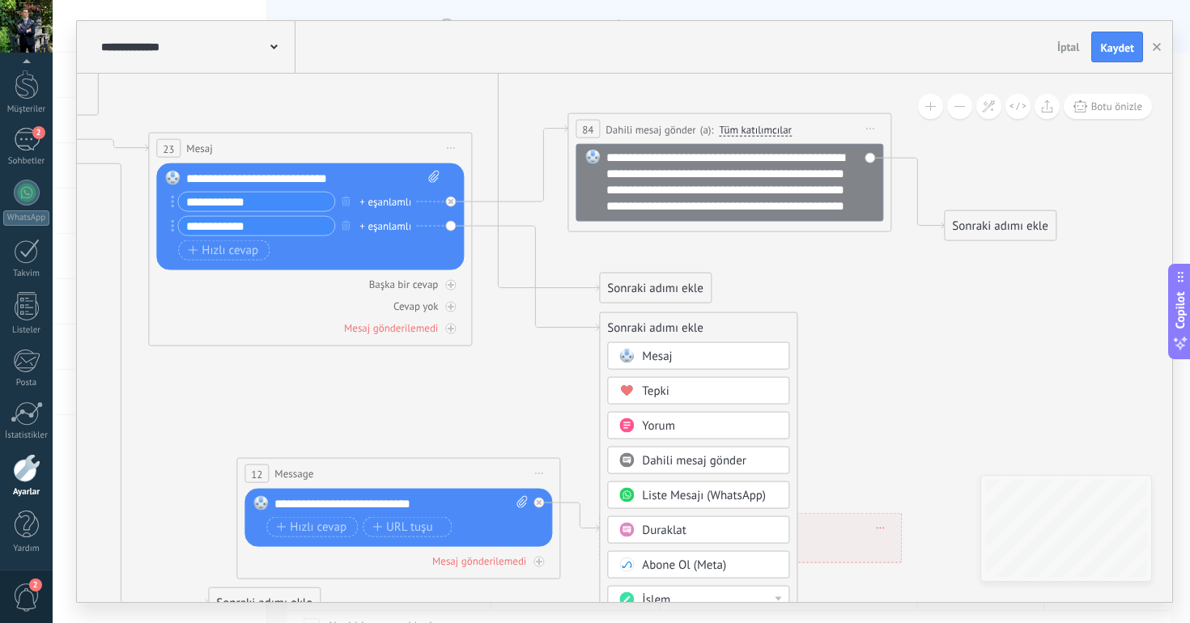
click at [683, 457] on span "Dahili mesaj gönder" at bounding box center [694, 460] width 104 height 15
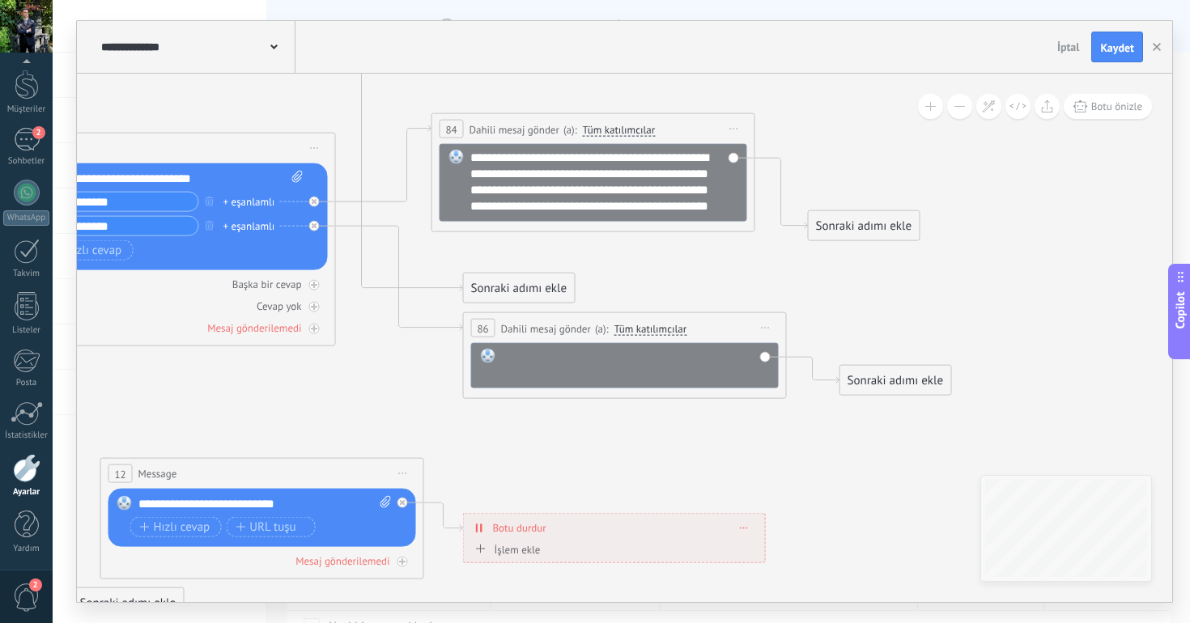
click at [646, 363] on div at bounding box center [636, 365] width 268 height 32
paste div
click at [646, 439] on icon at bounding box center [1212, 157] width 4377 height 2099
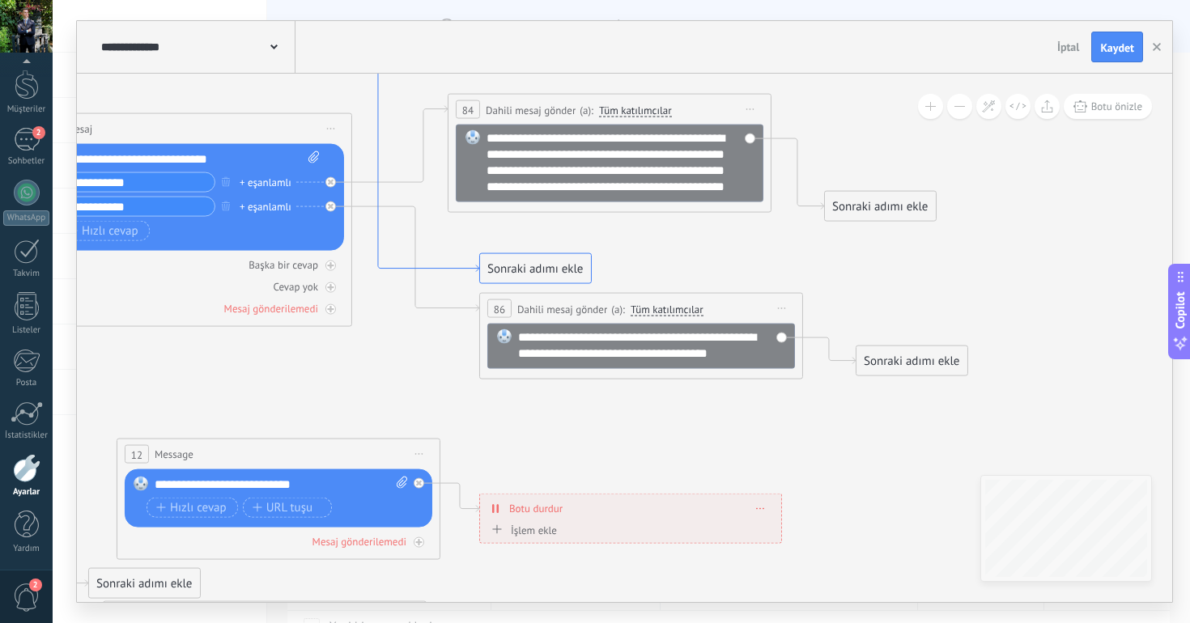
drag, startPoint x: 438, startPoint y: 287, endPoint x: 454, endPoint y: 269, distance: 24.7
click at [454, 269] on icon at bounding box center [396, 47] width 168 height 447
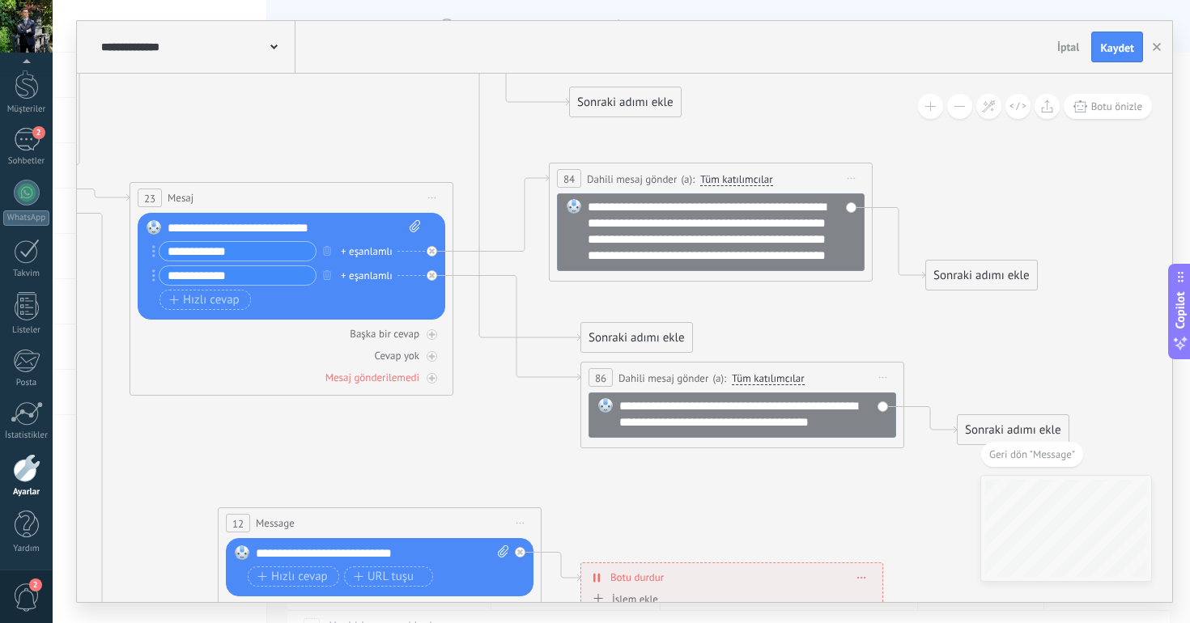
drag, startPoint x: 667, startPoint y: 346, endPoint x: 664, endPoint y: 187, distance: 158.6
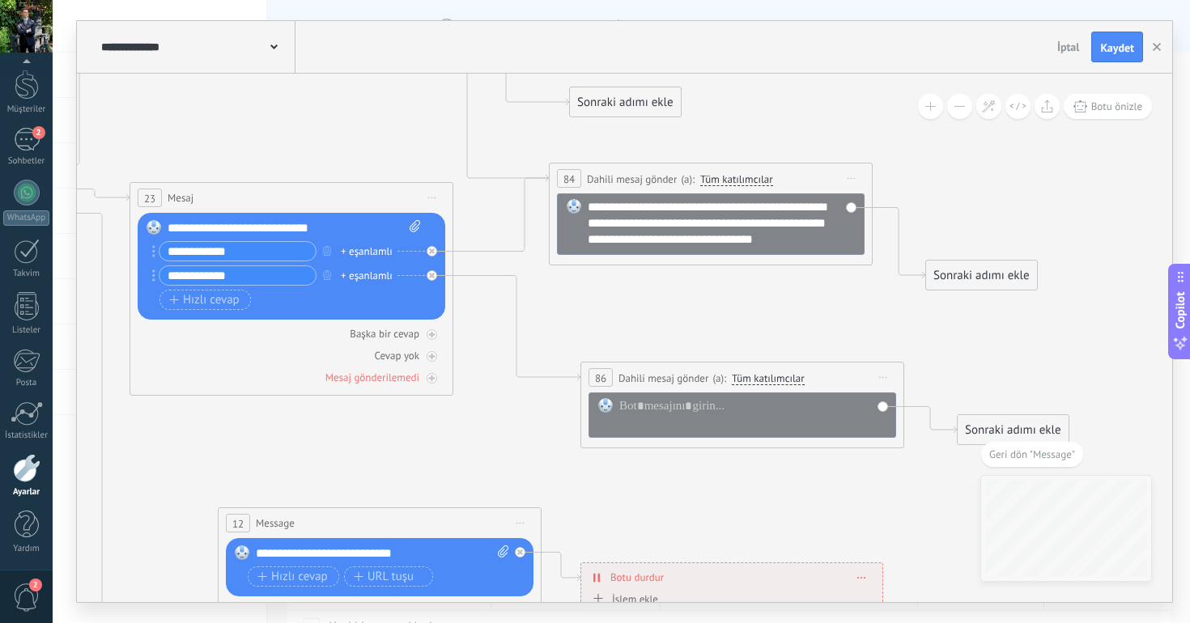
click at [647, 231] on div "**********" at bounding box center [721, 223] width 268 height 49
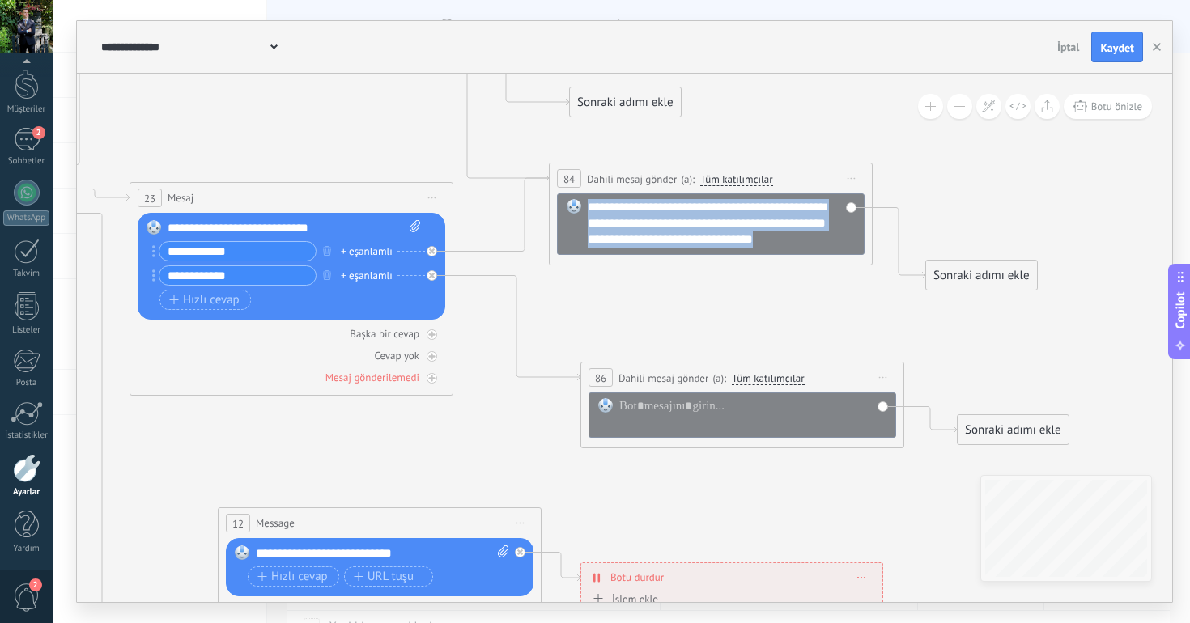
click at [647, 231] on div "**********" at bounding box center [721, 223] width 268 height 49
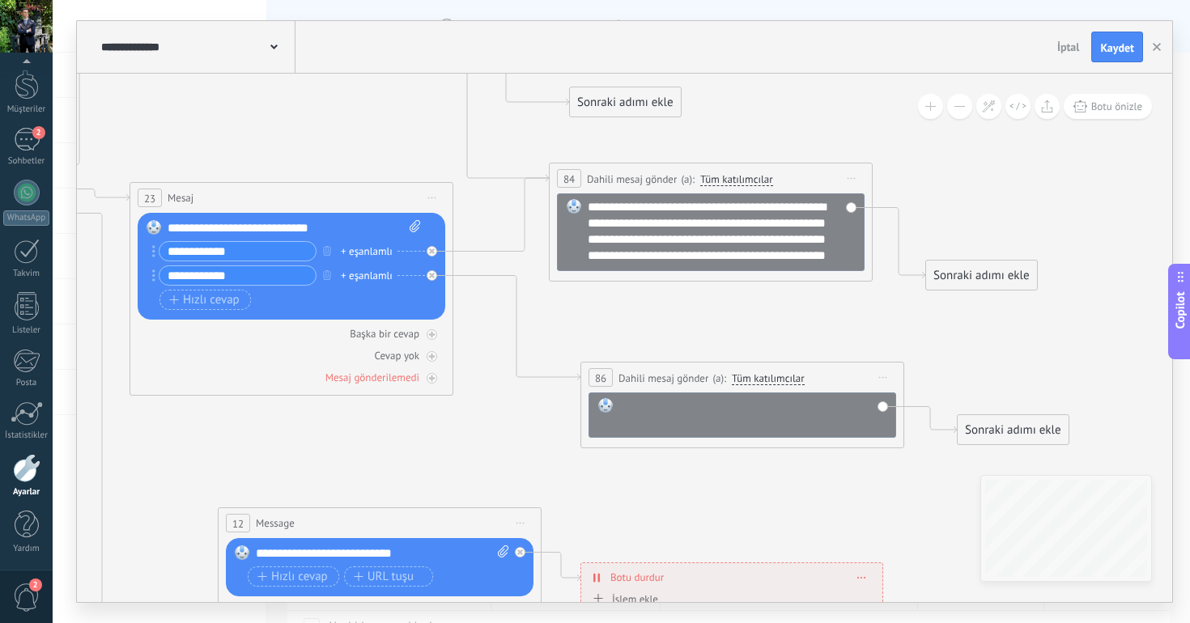
click at [689, 410] on div at bounding box center [753, 414] width 268 height 32
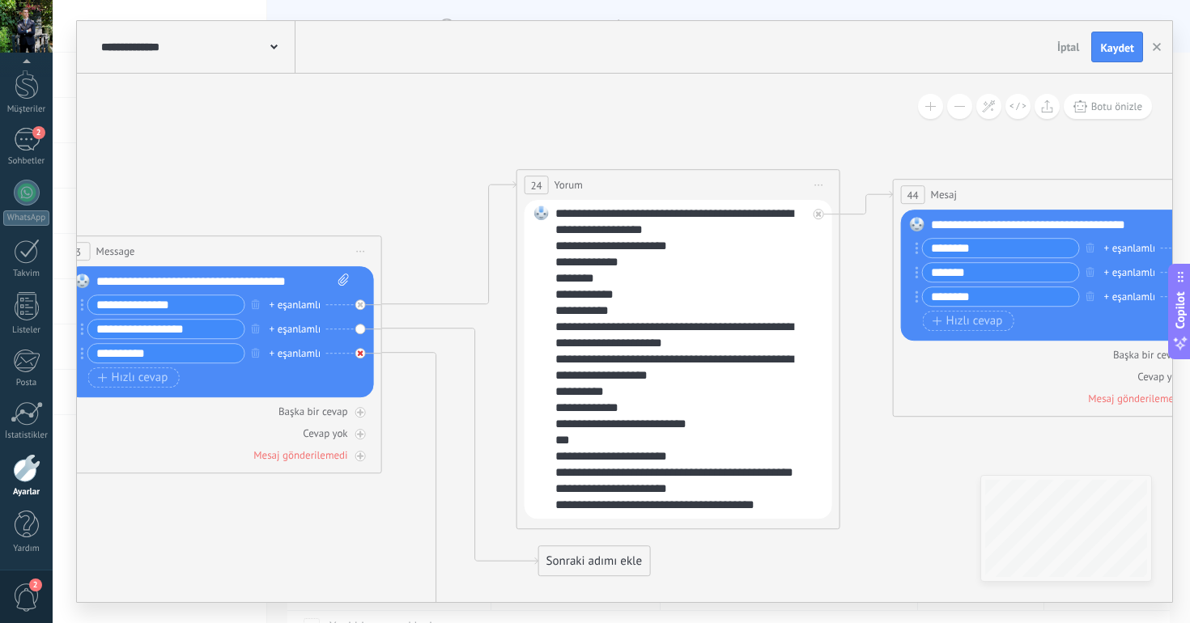
click at [366, 358] on div at bounding box center [364, 348] width 19 height 19
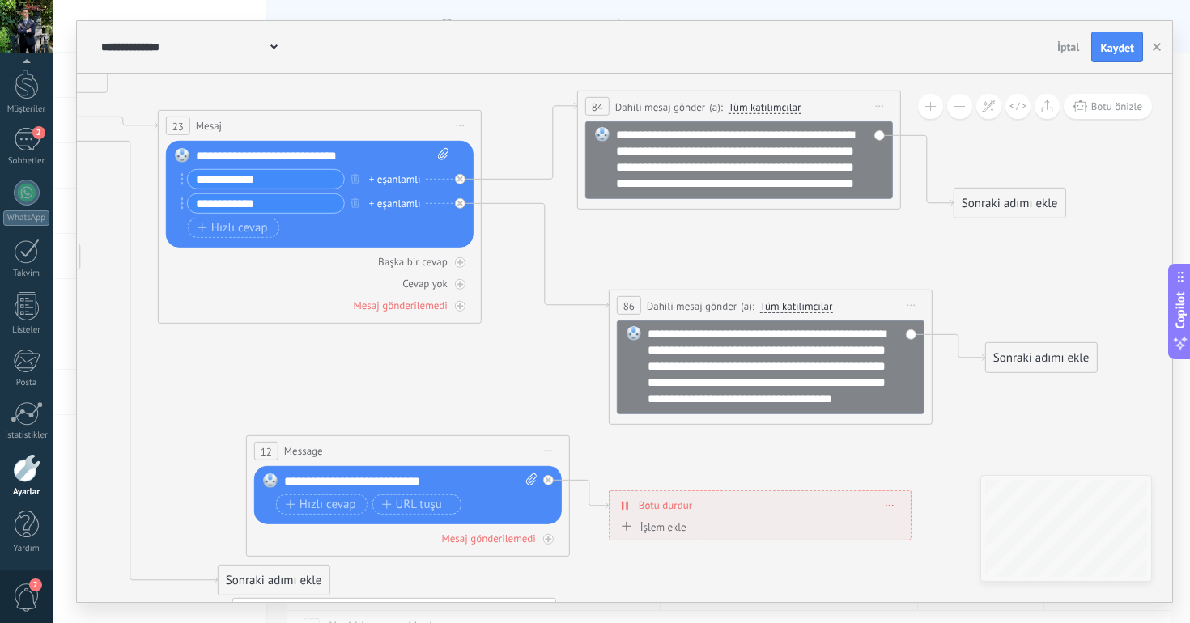
click at [547, 453] on span "Önizlemeye buradan başlayın [GEOGRAPHIC_DATA]dır Yinele Sil" at bounding box center [549, 450] width 26 height 23
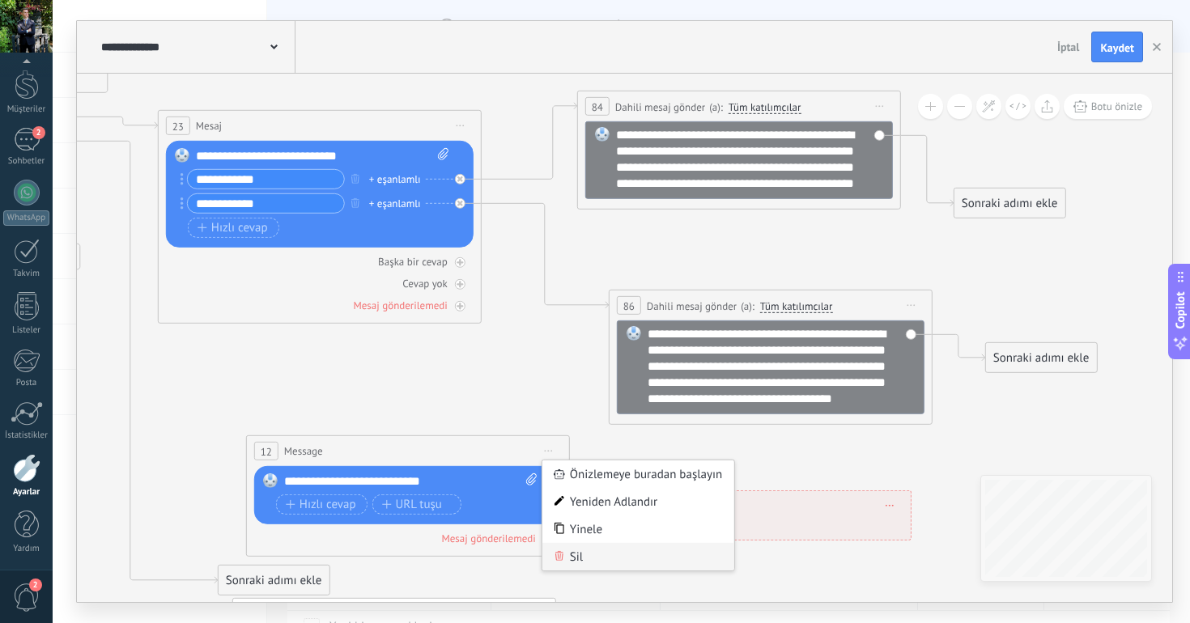
click at [597, 543] on div "Sil" at bounding box center [638, 557] width 192 height 28
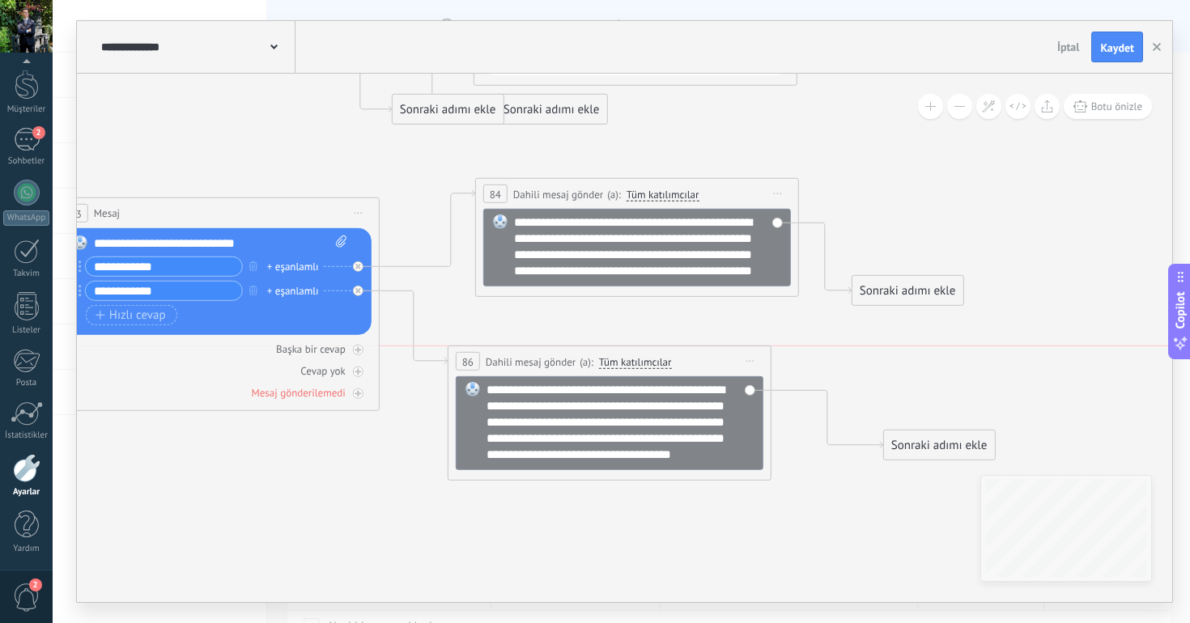
drag, startPoint x: 648, startPoint y: 384, endPoint x: 590, endPoint y: 358, distance: 63.8
click at [590, 358] on div "**********" at bounding box center [609, 361] width 322 height 30
drag, startPoint x: 570, startPoint y: 183, endPoint x: 556, endPoint y: 183, distance: 14.6
click at [556, 183] on div "**********" at bounding box center [621, 194] width 322 height 30
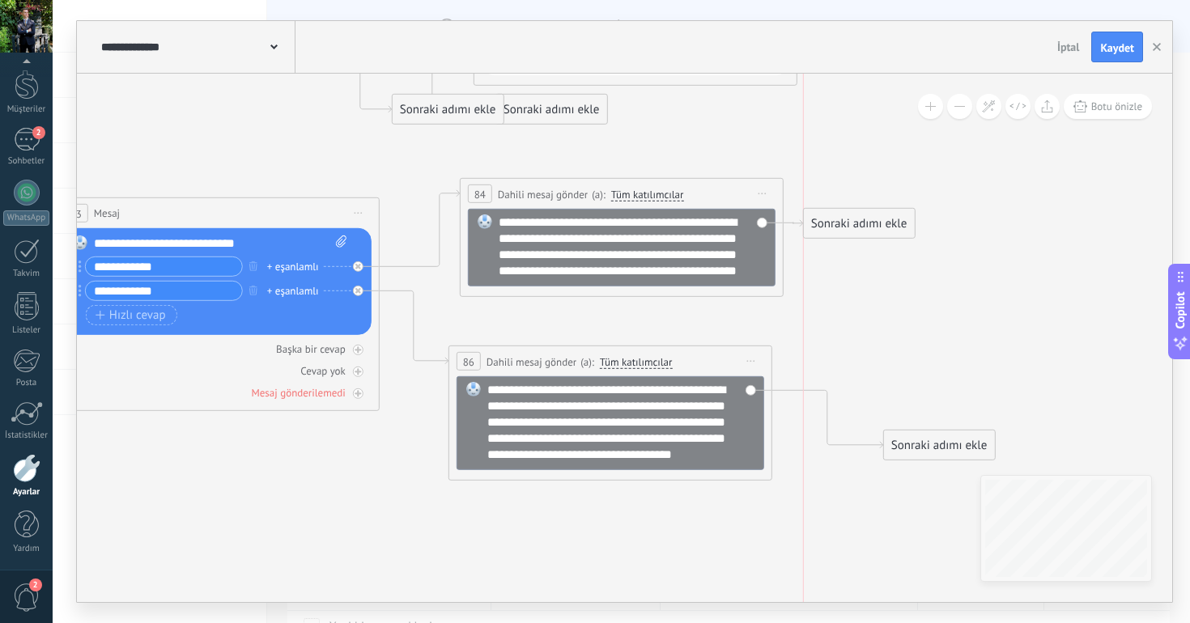
drag, startPoint x: 893, startPoint y: 285, endPoint x: 850, endPoint y: 218, distance: 79.0
click at [850, 218] on div "Sonraki adımı ekle" at bounding box center [859, 223] width 111 height 27
drag, startPoint x: 910, startPoint y: 454, endPoint x: 830, endPoint y: 399, distance: 97.2
click at [830, 399] on div "Sonraki adımı ekle" at bounding box center [859, 397] width 111 height 27
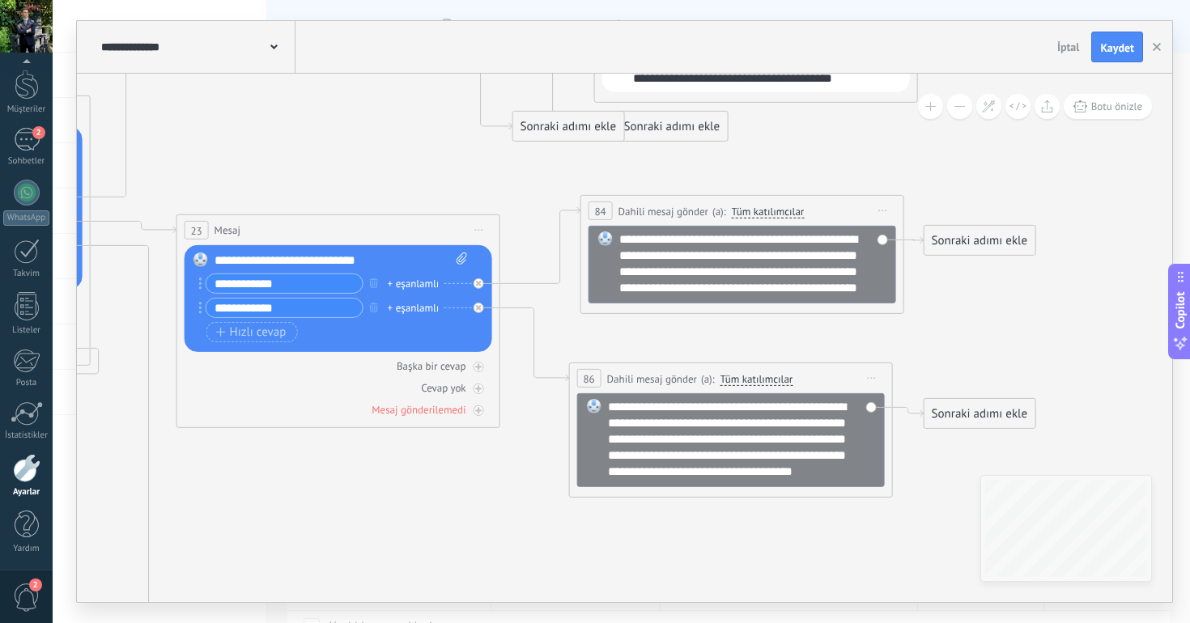
drag, startPoint x: 374, startPoint y: 454, endPoint x: 716, endPoint y: 508, distance: 346.6
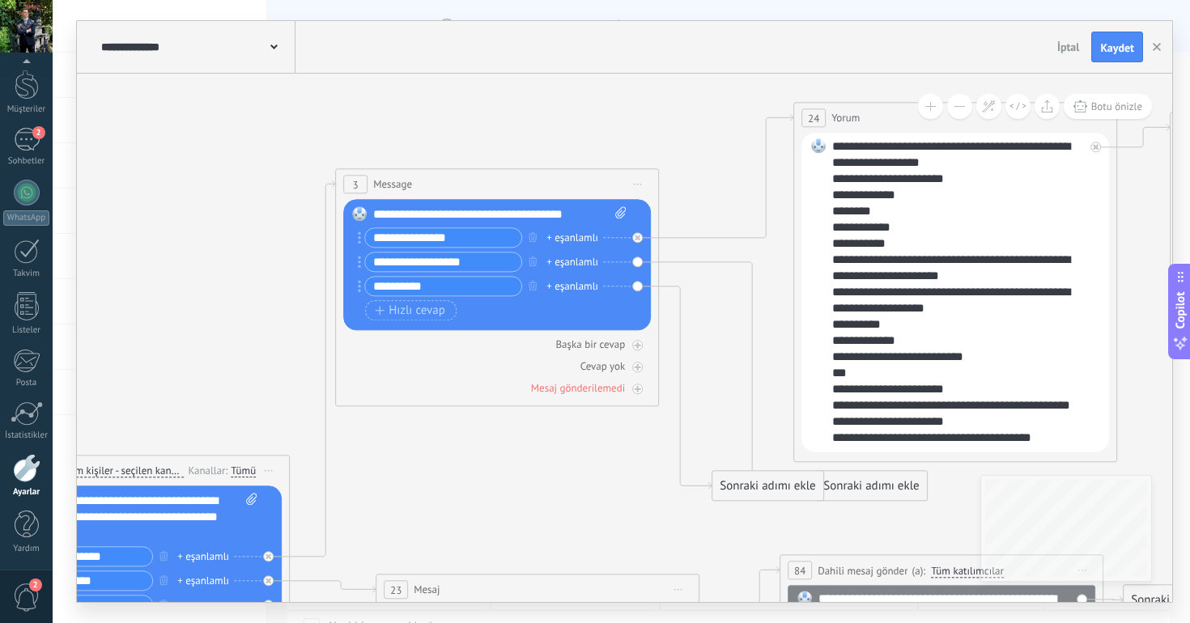
drag, startPoint x: 620, startPoint y: 86, endPoint x: 597, endPoint y: 409, distance: 323.7
drag, startPoint x: 729, startPoint y: 493, endPoint x: 588, endPoint y: 472, distance: 142.4
click at [587, 472] on div "Sonraki adımı ekle" at bounding box center [638, 470] width 111 height 27
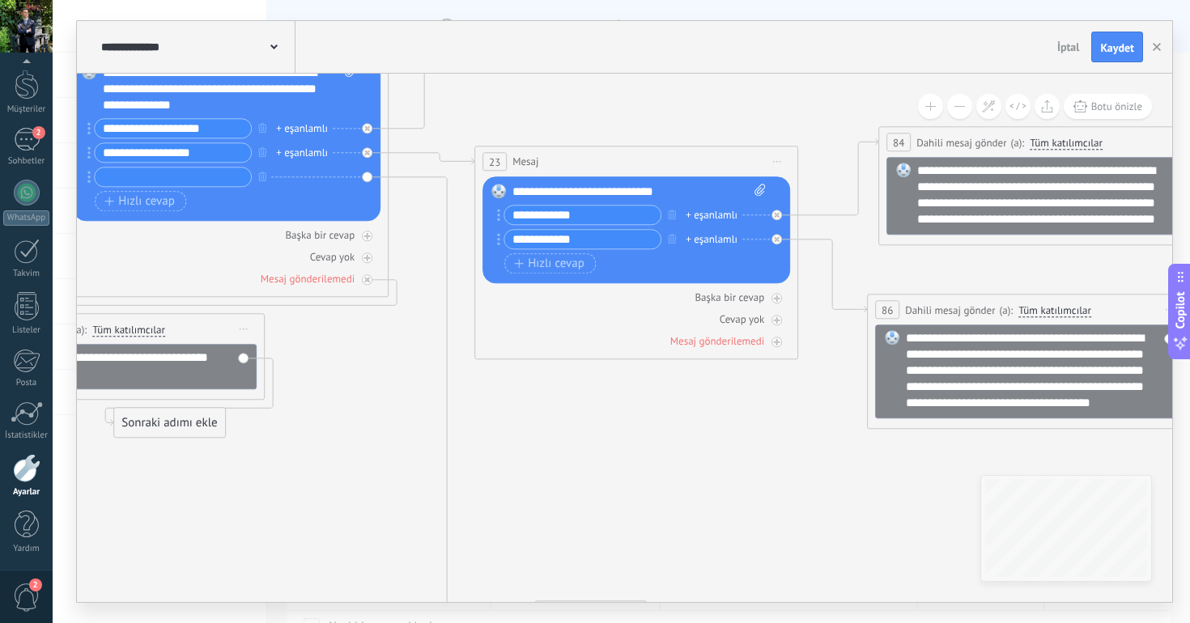
click at [171, 422] on div "Sonraki adımı ekle" at bounding box center [169, 422] width 111 height 27
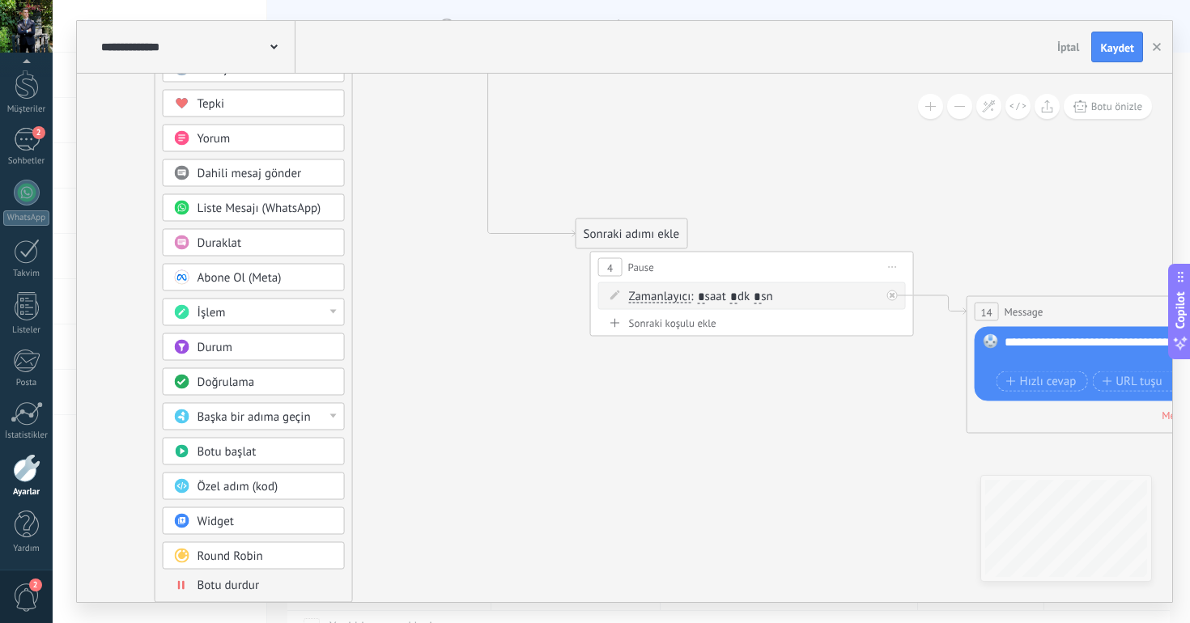
click at [260, 422] on span "Başka bir adıma geçin" at bounding box center [253, 416] width 113 height 15
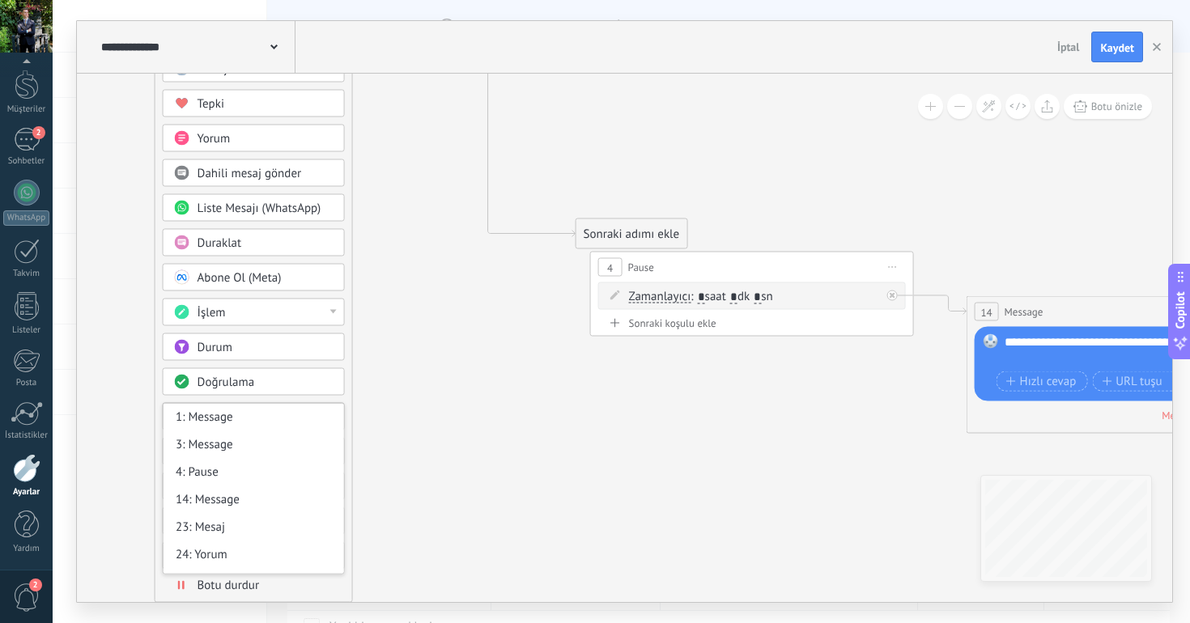
drag, startPoint x: 337, startPoint y: 445, endPoint x: 343, endPoint y: 433, distance: 13.8
click at [343, 433] on div "1: Message 3: Message 4: Pause 14: Message 23: Mesaj 24: Yorum 44: Mesaj 46: Yo…" at bounding box center [254, 489] width 182 height 172
drag, startPoint x: 343, startPoint y: 433, endPoint x: 347, endPoint y: 492, distance: 59.2
click at [346, 491] on div "Sonraki adımı ekle Mesaj Mesaj Mesaj Tepki Yorum Dahili mesaj gönder" at bounding box center [254, 314] width 198 height 578
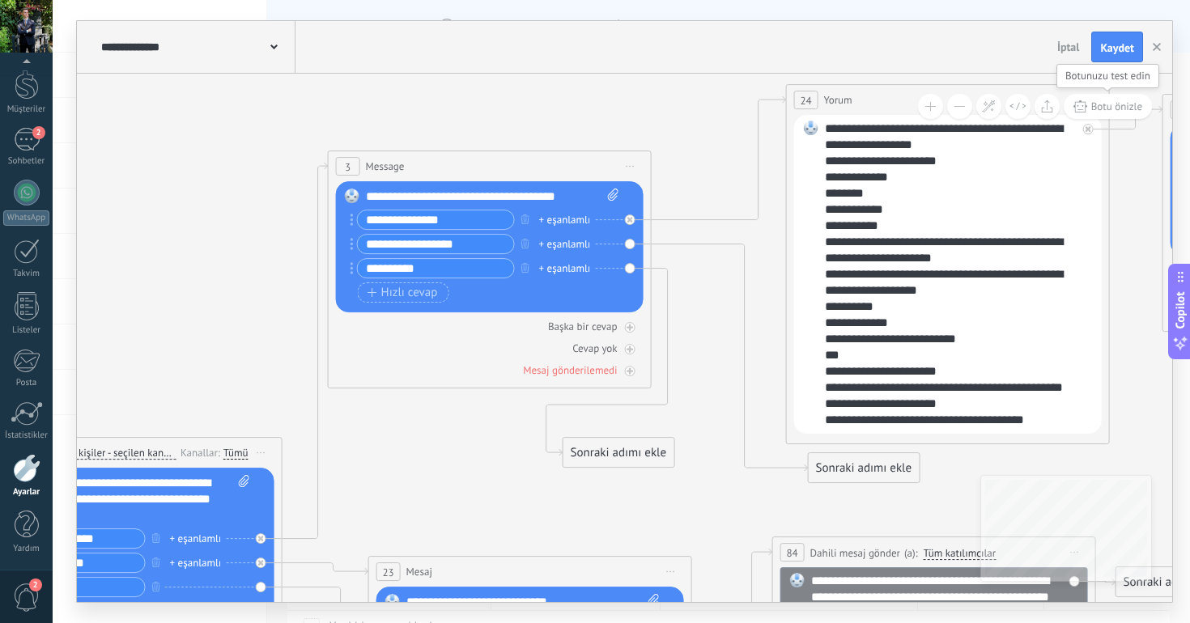
click at [1100, 112] on span "Botu önizle" at bounding box center [1116, 107] width 51 height 14
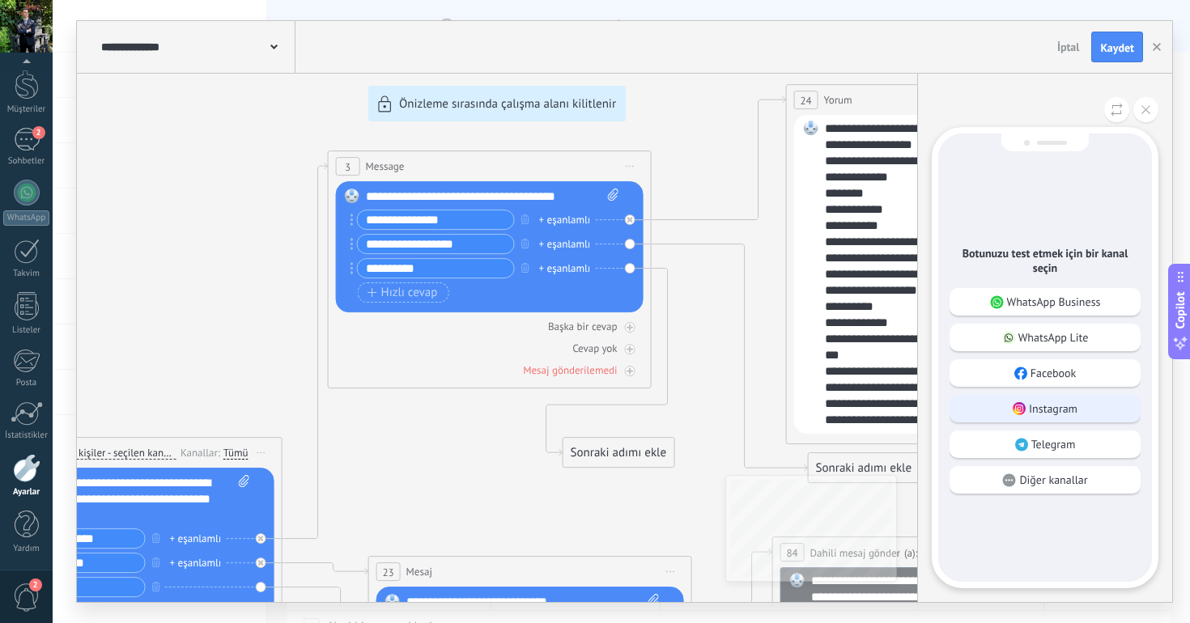
click at [1036, 406] on p "Instagram" at bounding box center [1053, 408] width 49 height 15
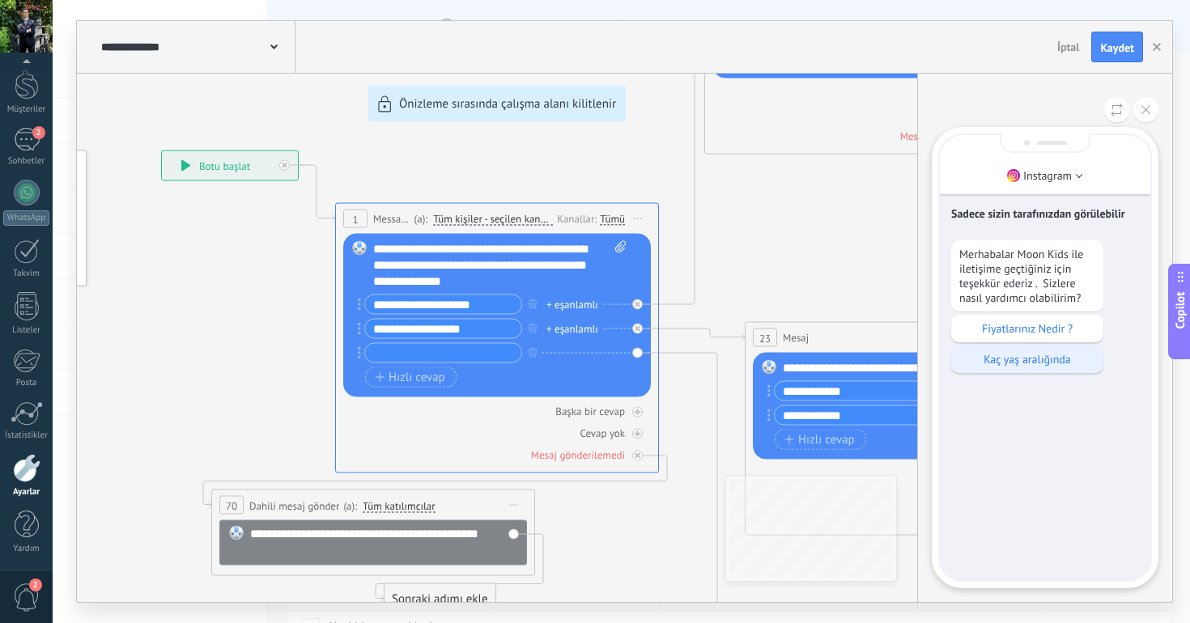
click at [1022, 354] on p "Kaç yaş aralığında" at bounding box center [1027, 359] width 136 height 15
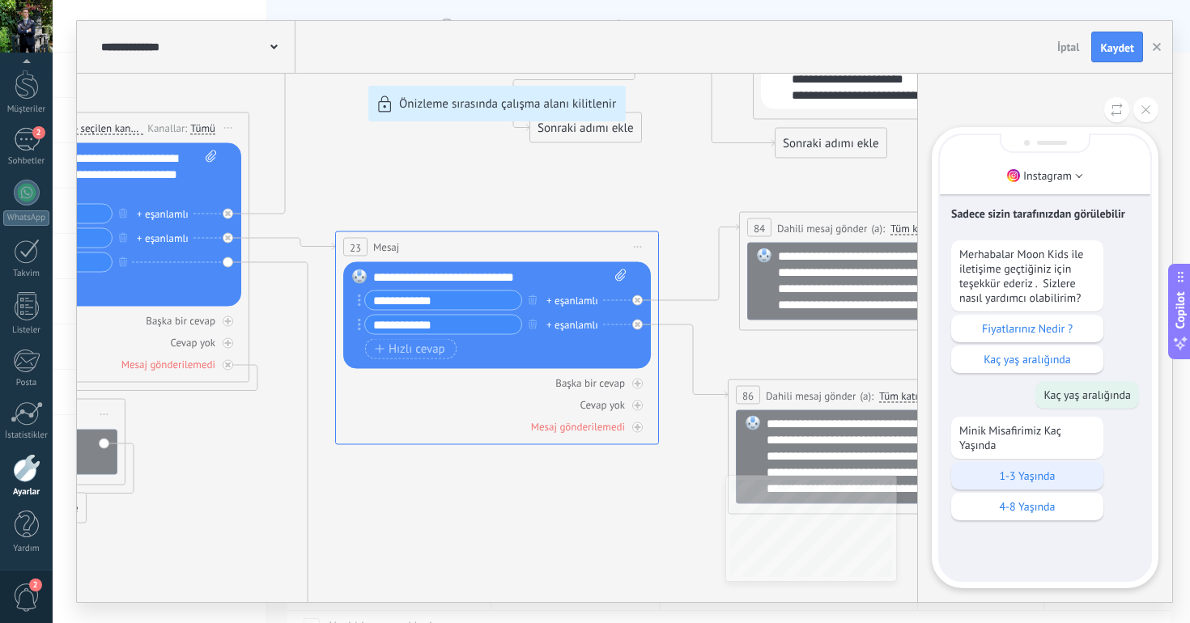
click at [1031, 480] on p "1-3 Yaşında" at bounding box center [1027, 476] width 136 height 15
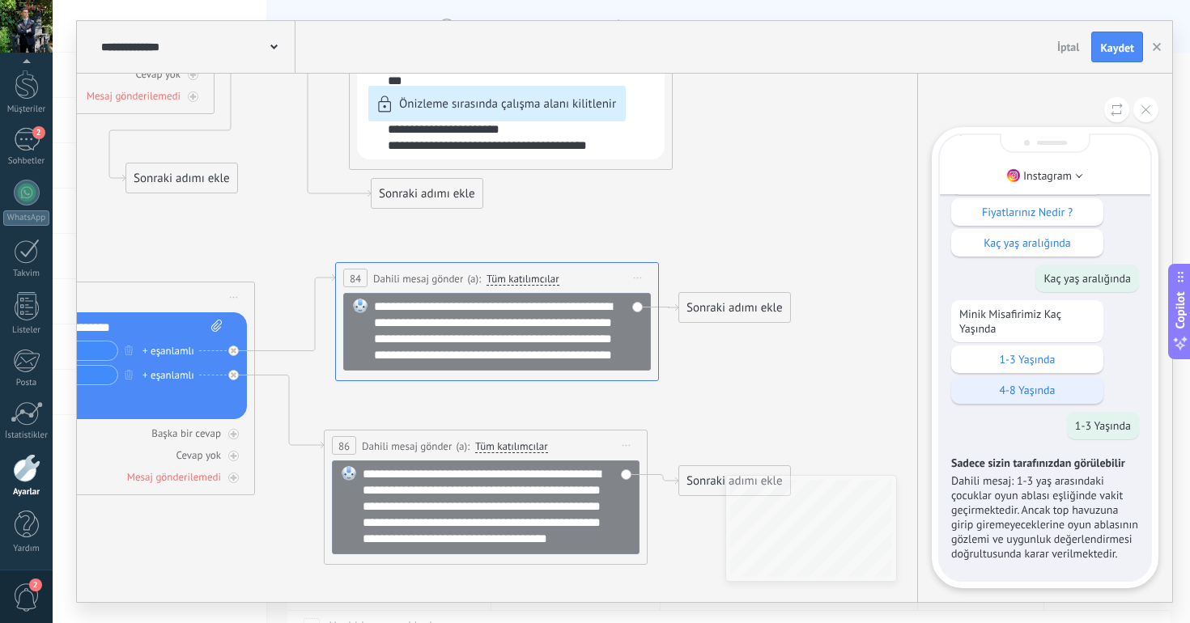
click at [1044, 381] on div "4-8 Yaşında" at bounding box center [1027, 390] width 152 height 28
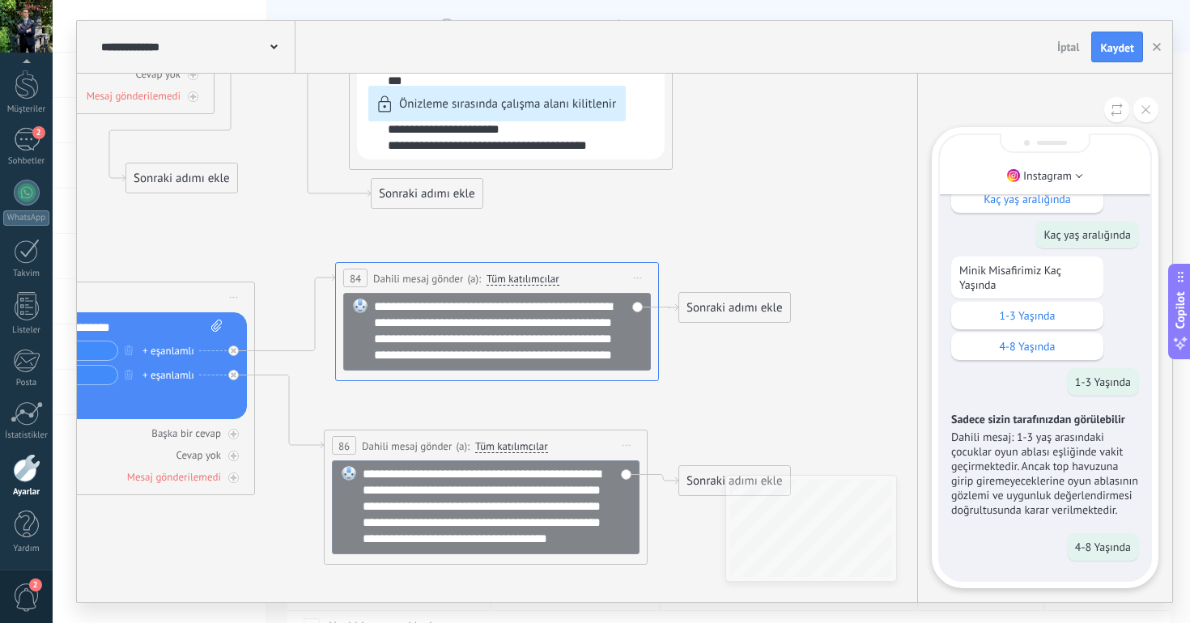
click at [863, 224] on div "**********" at bounding box center [624, 311] width 1095 height 581
click at [1151, 105] on button at bounding box center [1145, 109] width 25 height 25
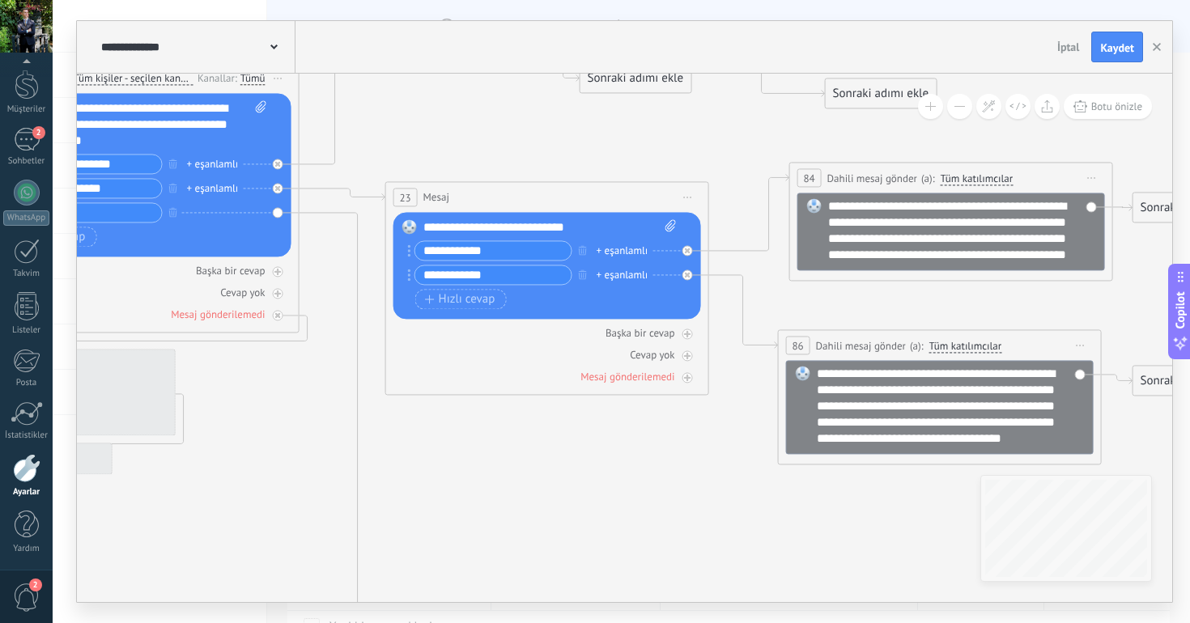
drag, startPoint x: 274, startPoint y: 467, endPoint x: 670, endPoint y: 487, distance: 396.2
drag, startPoint x: 624, startPoint y: 499, endPoint x: 616, endPoint y: 506, distance: 10.4
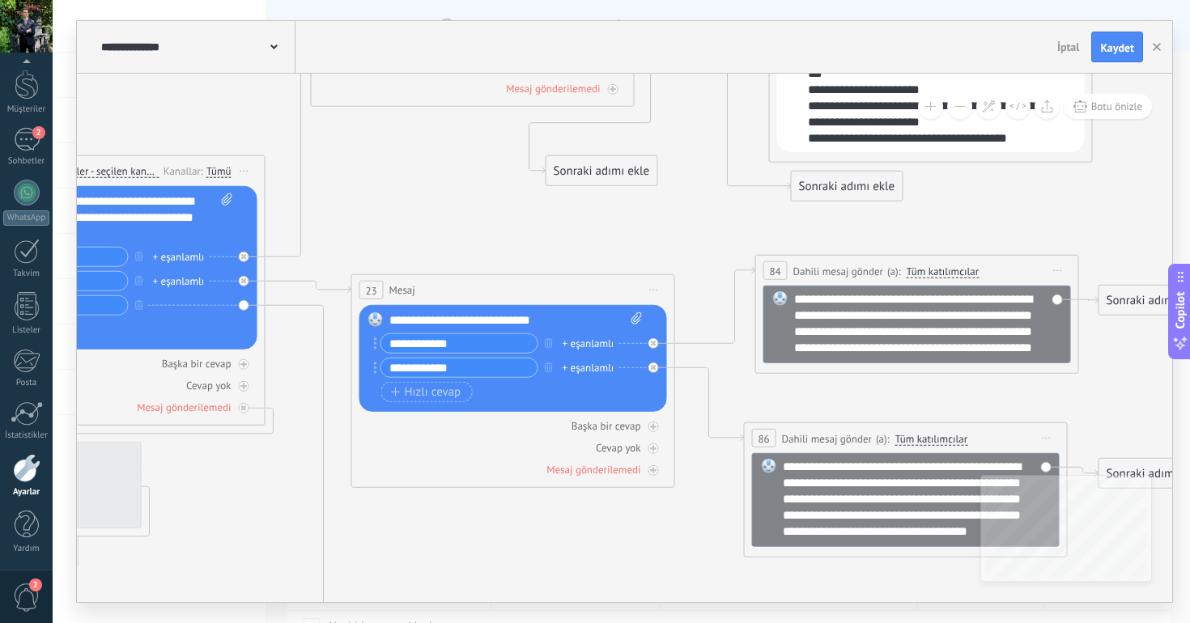
drag, startPoint x: 616, startPoint y: 506, endPoint x: 590, endPoint y: 595, distance: 92.7
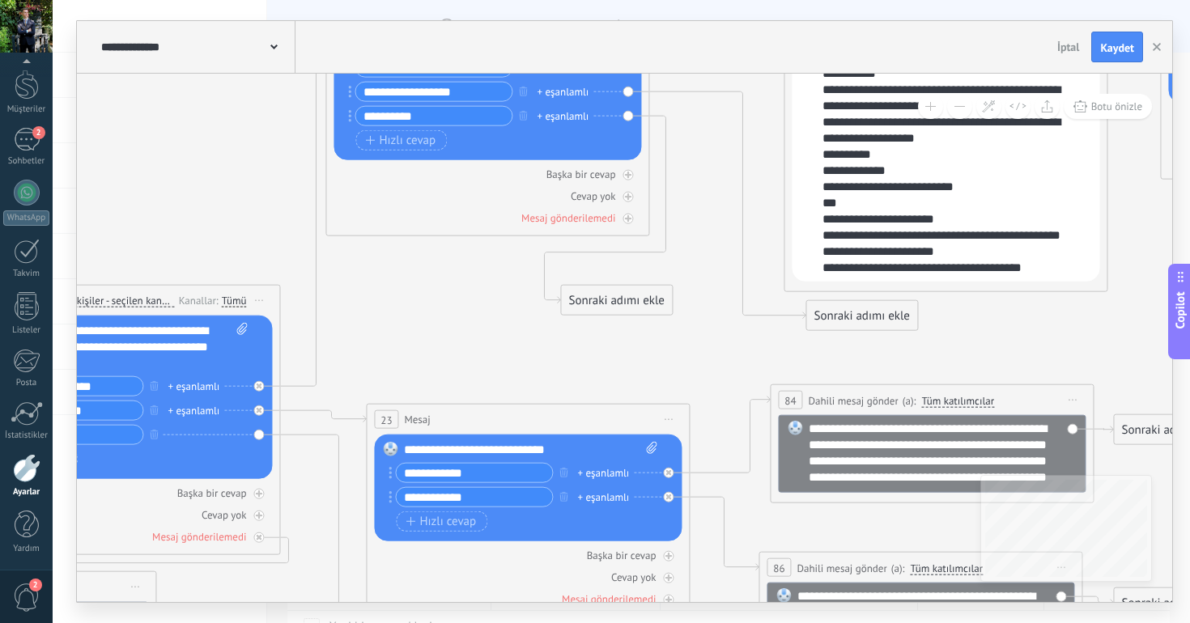
drag, startPoint x: 655, startPoint y: 235, endPoint x: 670, endPoint y: 360, distance: 125.6
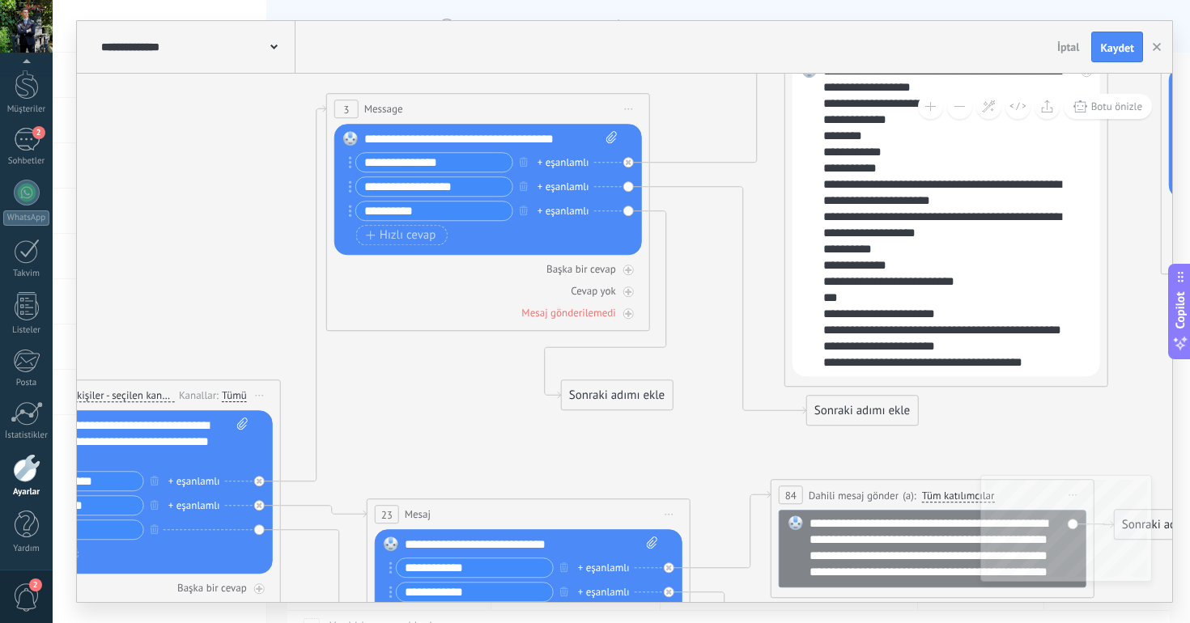
drag, startPoint x: 715, startPoint y: 252, endPoint x: 716, endPoint y: 345, distance: 92.3
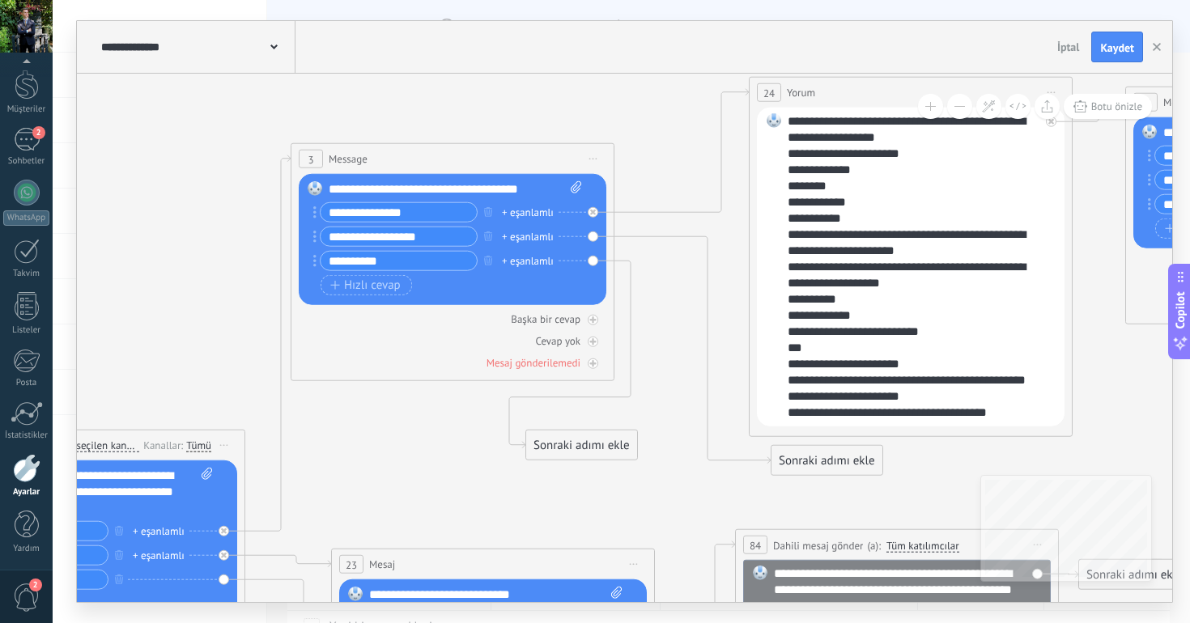
click at [804, 460] on div "Sonraki adımı ekle" at bounding box center [826, 460] width 111 height 27
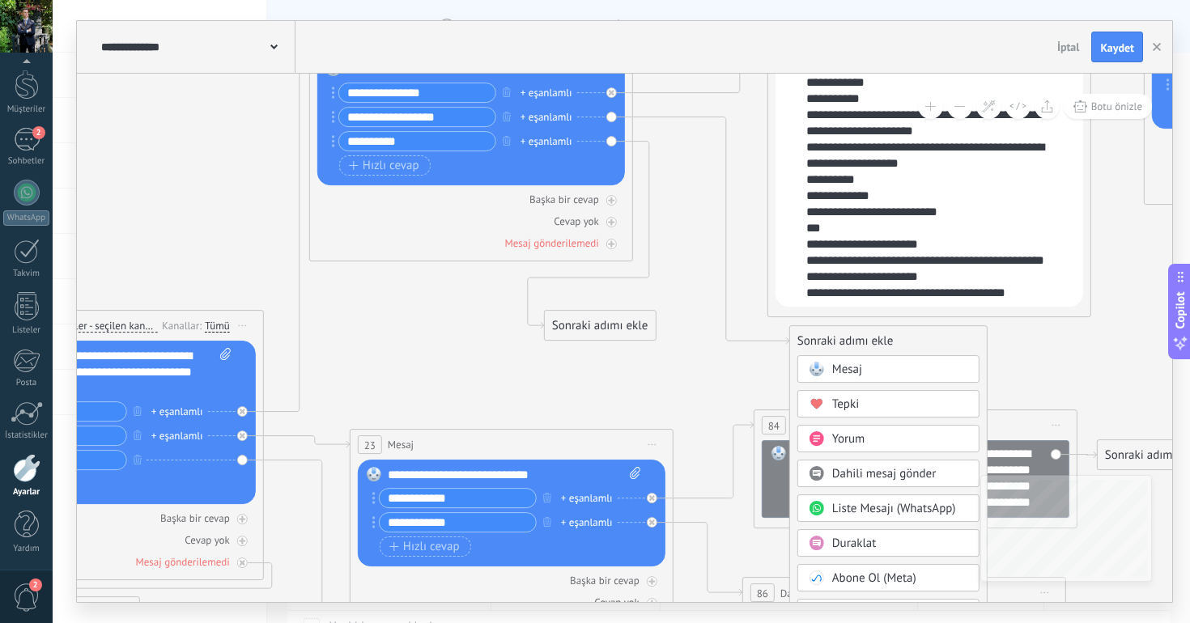
click at [892, 474] on span "Dahili mesaj gönder" at bounding box center [884, 473] width 104 height 15
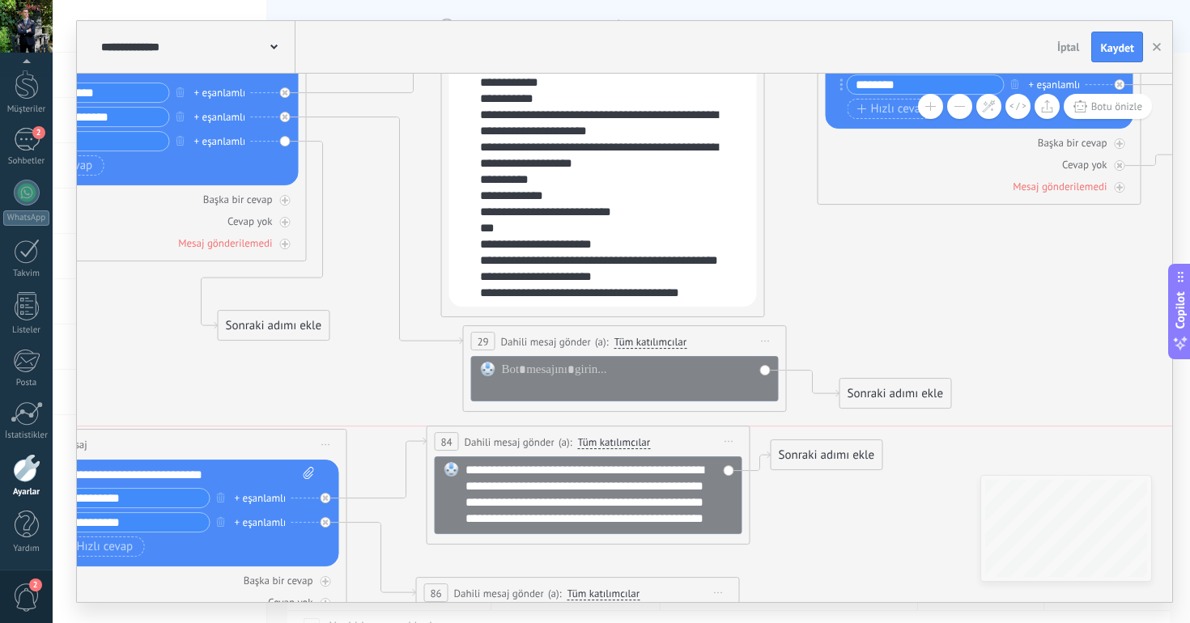
drag, startPoint x: 520, startPoint y: 423, endPoint x: 520, endPoint y: 456, distance: 33.2
click at [520, 450] on span "Dahili mesaj gönder" at bounding box center [509, 442] width 90 height 15
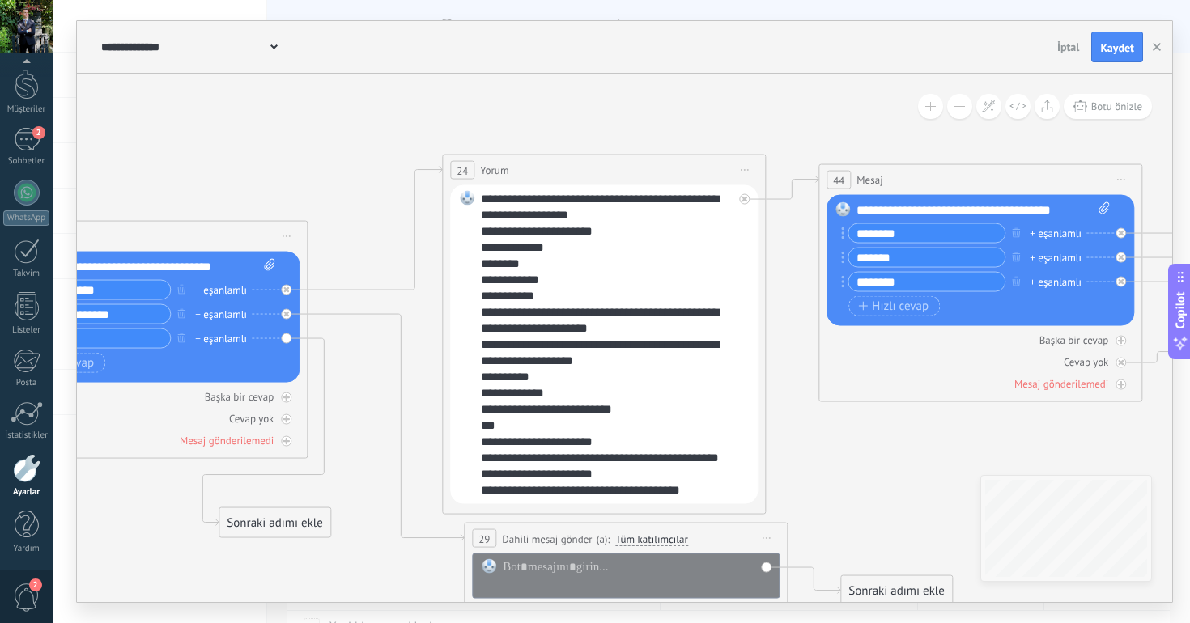
drag, startPoint x: 918, startPoint y: 312, endPoint x: 918, endPoint y: 507, distance: 195.0
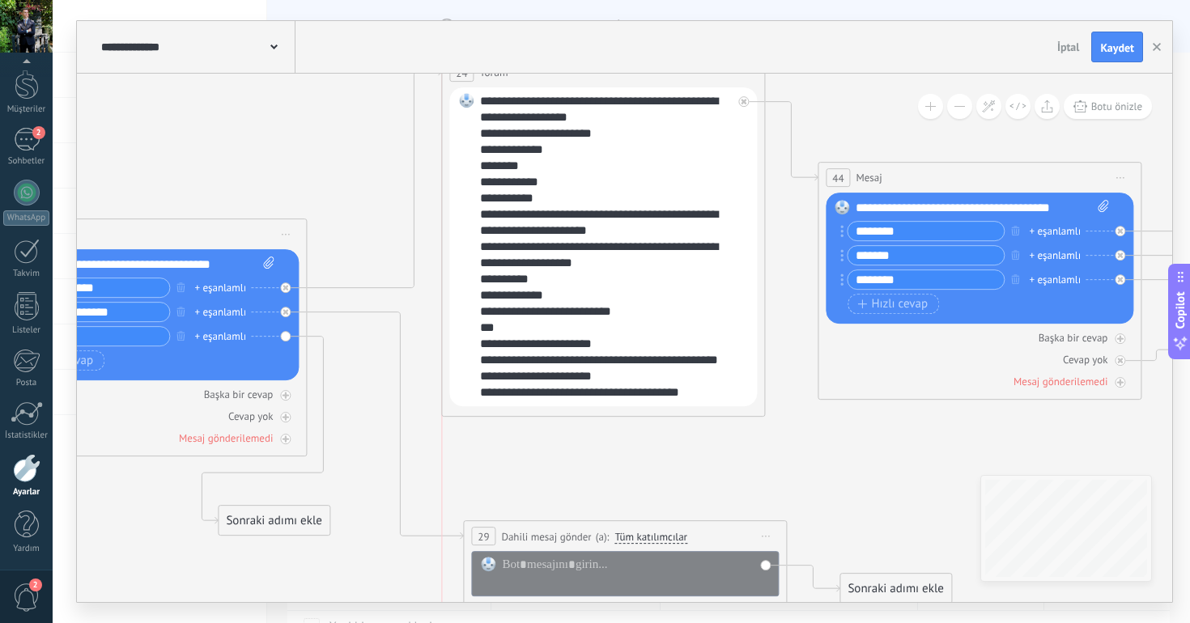
drag, startPoint x: 568, startPoint y: 164, endPoint x: 573, endPoint y: 28, distance: 136.8
click at [571, 28] on div "**********" at bounding box center [624, 311] width 1095 height 581
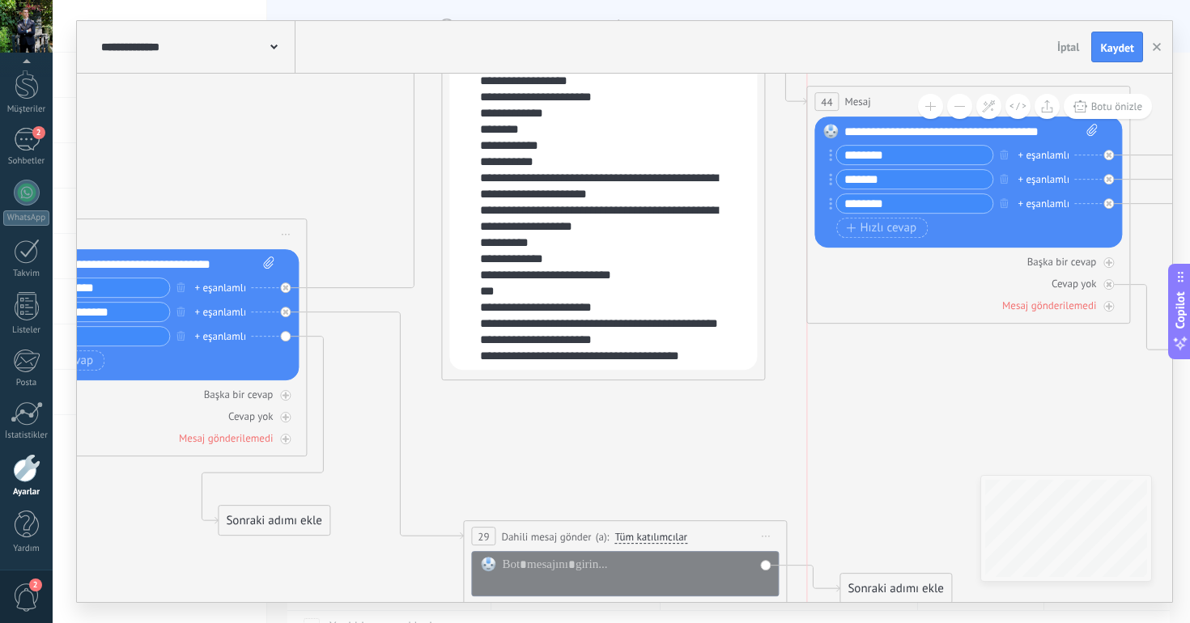
drag, startPoint x: 886, startPoint y: 175, endPoint x: 873, endPoint y: 97, distance: 78.8
click at [873, 97] on div "44 [GEOGRAPHIC_DATA] ***** (a): Tüm kişiler - seçilen kanallar Tüm kişiler - se…" at bounding box center [968, 102] width 322 height 30
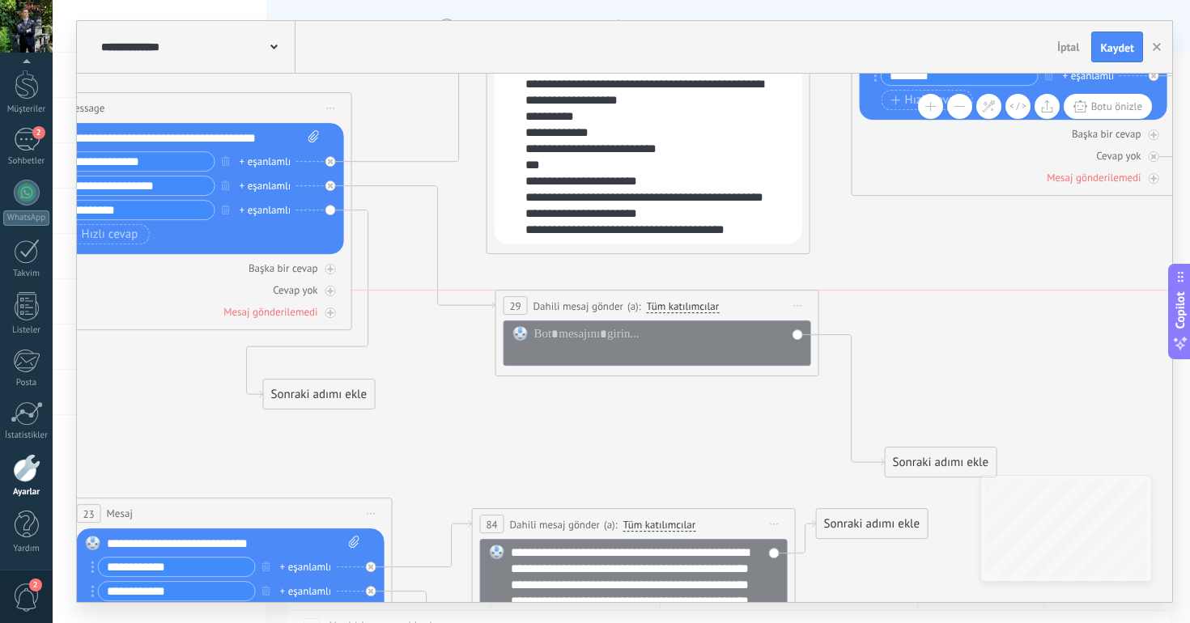
drag, startPoint x: 626, startPoint y: 405, endPoint x: 611, endPoint y: 297, distance: 109.5
click at [611, 297] on div "**********" at bounding box center [657, 306] width 322 height 30
drag, startPoint x: 914, startPoint y: 459, endPoint x: 898, endPoint y: 348, distance: 111.9
click at [898, 349] on div "Sonraki adımı ekle" at bounding box center [934, 362] width 111 height 27
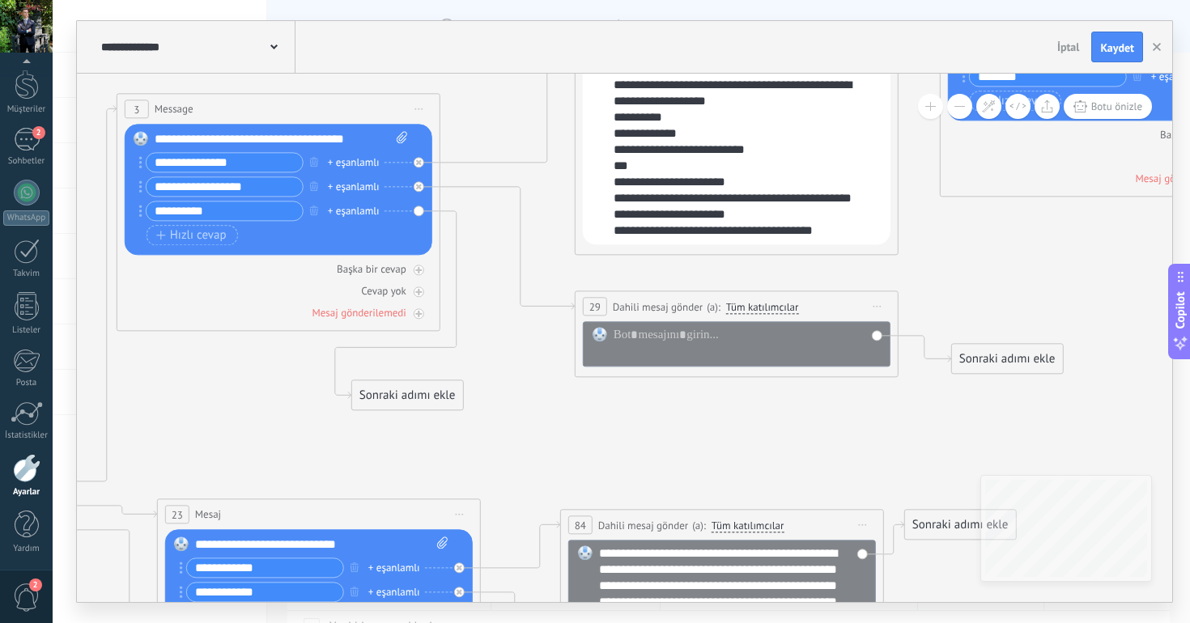
click at [239, 214] on input "**********" at bounding box center [224, 210] width 156 height 19
click at [255, 190] on input "**********" at bounding box center [224, 186] width 156 height 19
click at [256, 213] on input "**********" at bounding box center [224, 210] width 156 height 19
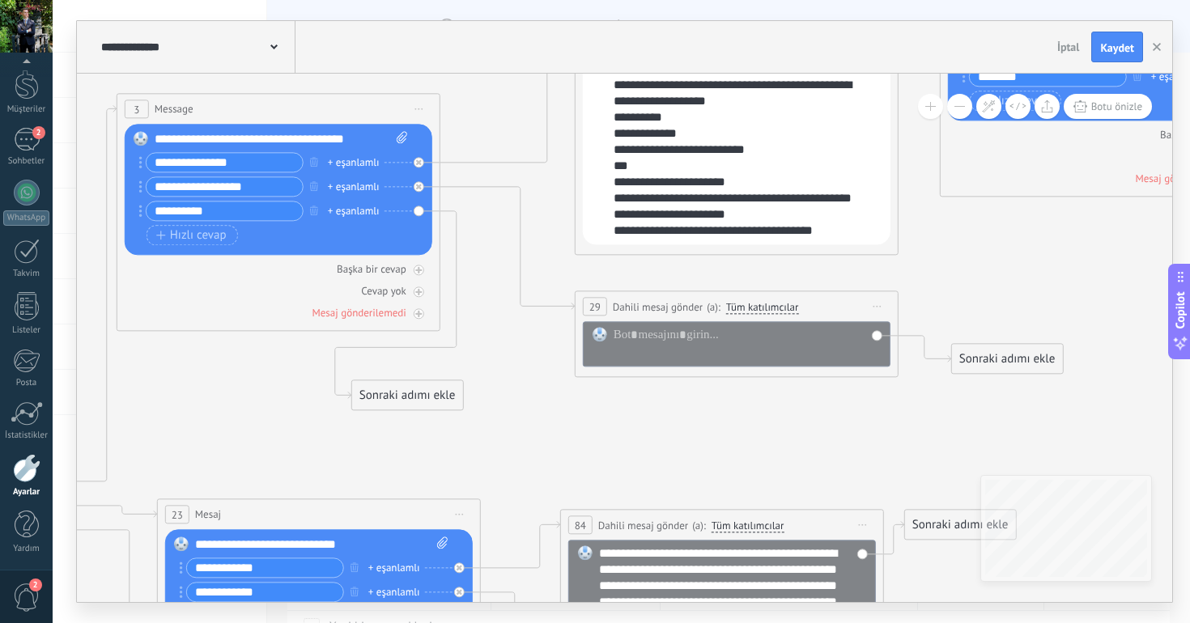
click at [706, 154] on div "**********" at bounding box center [739, 84] width 252 height 307
click at [672, 230] on div "**********" at bounding box center [739, 84] width 252 height 307
click at [646, 347] on div at bounding box center [747, 343] width 268 height 32
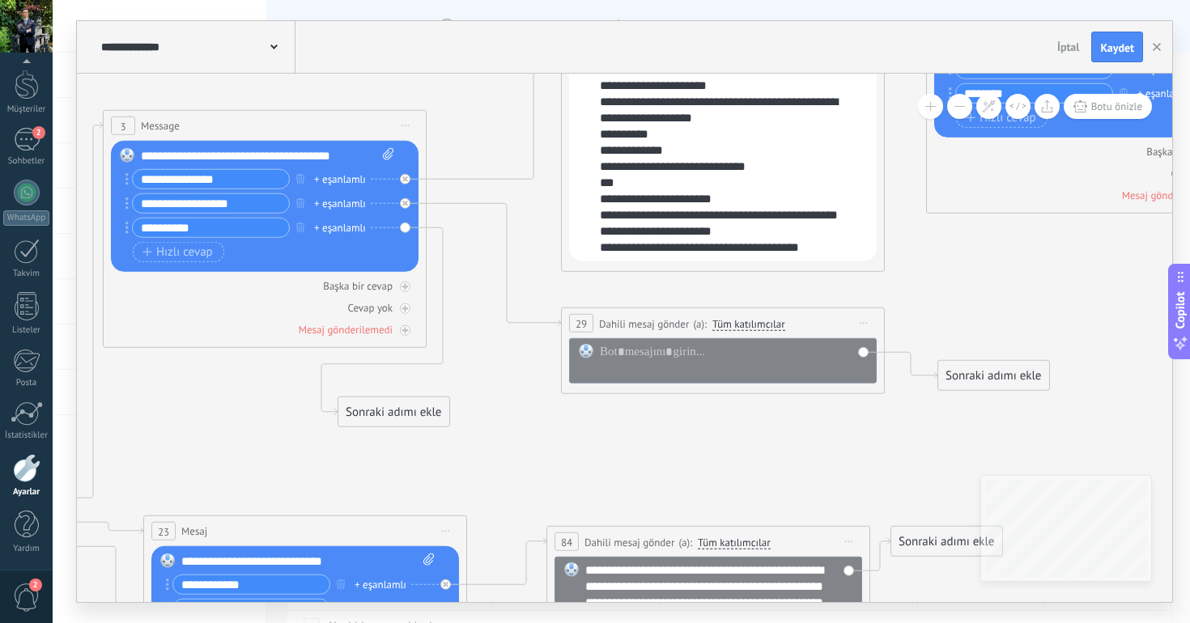
drag, startPoint x: 184, startPoint y: 201, endPoint x: 112, endPoint y: 200, distance: 71.2
click at [112, 200] on div "Değiştir Kaldır Convert to voice message Resmi eklemek için buraya sürükleyin. …" at bounding box center [264, 206] width 307 height 131
click at [245, 203] on input "**********" at bounding box center [211, 203] width 156 height 19
click at [717, 358] on div at bounding box center [734, 360] width 268 height 32
paste div
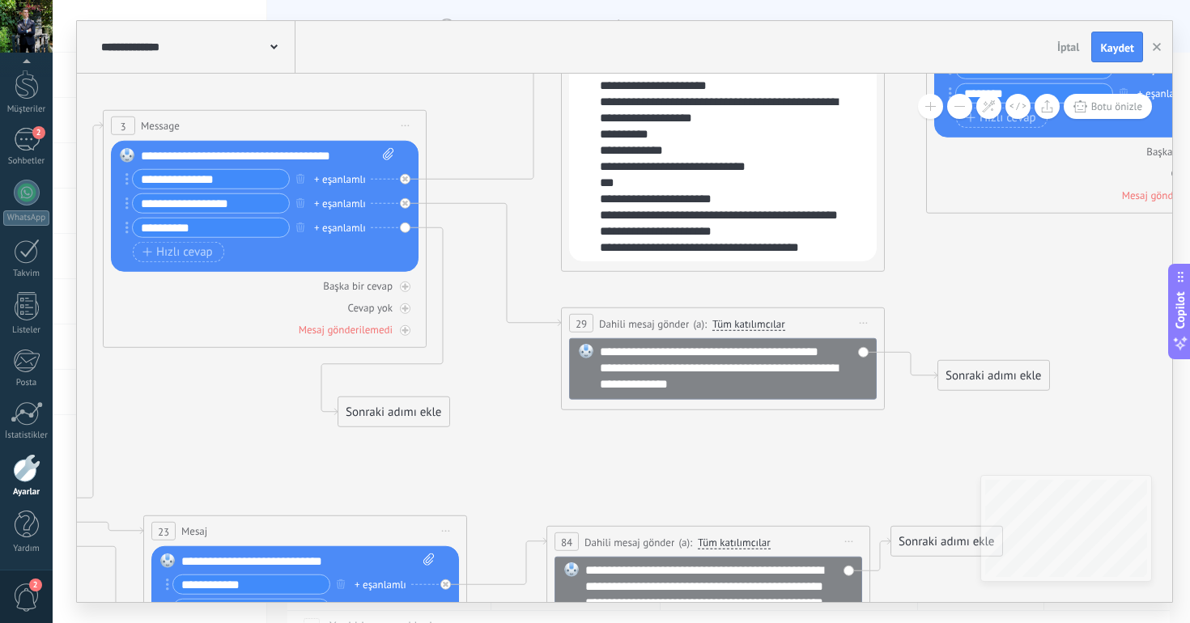
click at [598, 350] on span at bounding box center [586, 351] width 28 height 13
click at [601, 353] on div "**********" at bounding box center [734, 368] width 268 height 49
drag, startPoint x: 972, startPoint y: 377, endPoint x: 938, endPoint y: 324, distance: 62.6
click at [938, 324] on div "Sonraki adımı ekle" at bounding box center [960, 323] width 111 height 27
click at [394, 410] on div "Sonraki adımı ekle" at bounding box center [393, 412] width 111 height 27
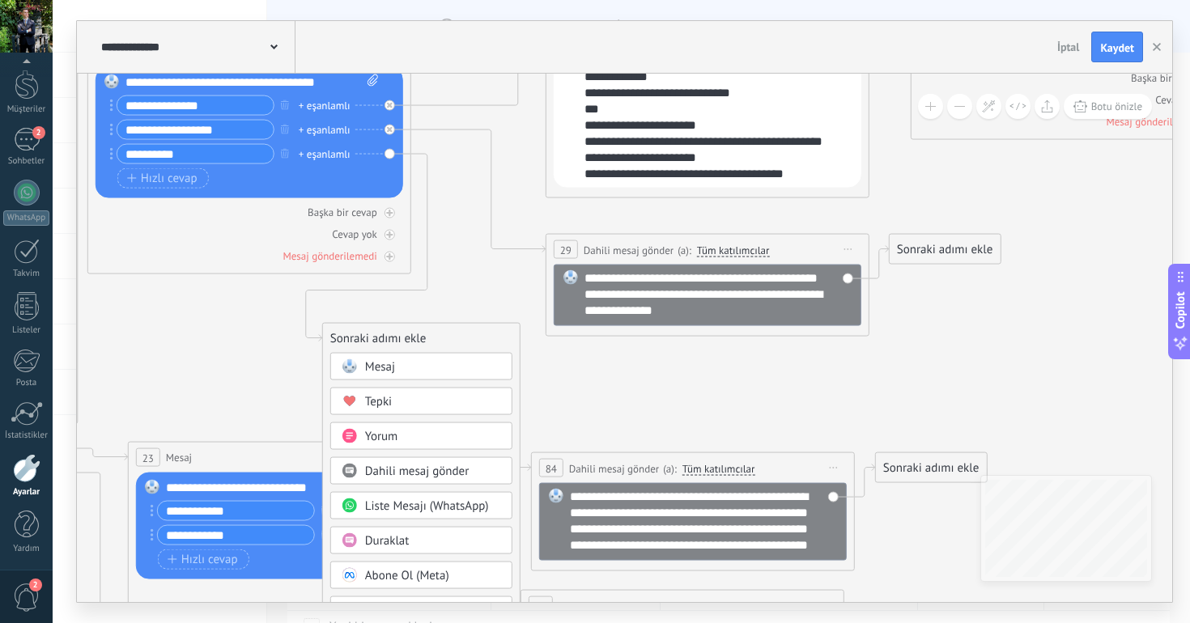
click at [440, 469] on span "Dahili mesaj gönder" at bounding box center [417, 471] width 104 height 15
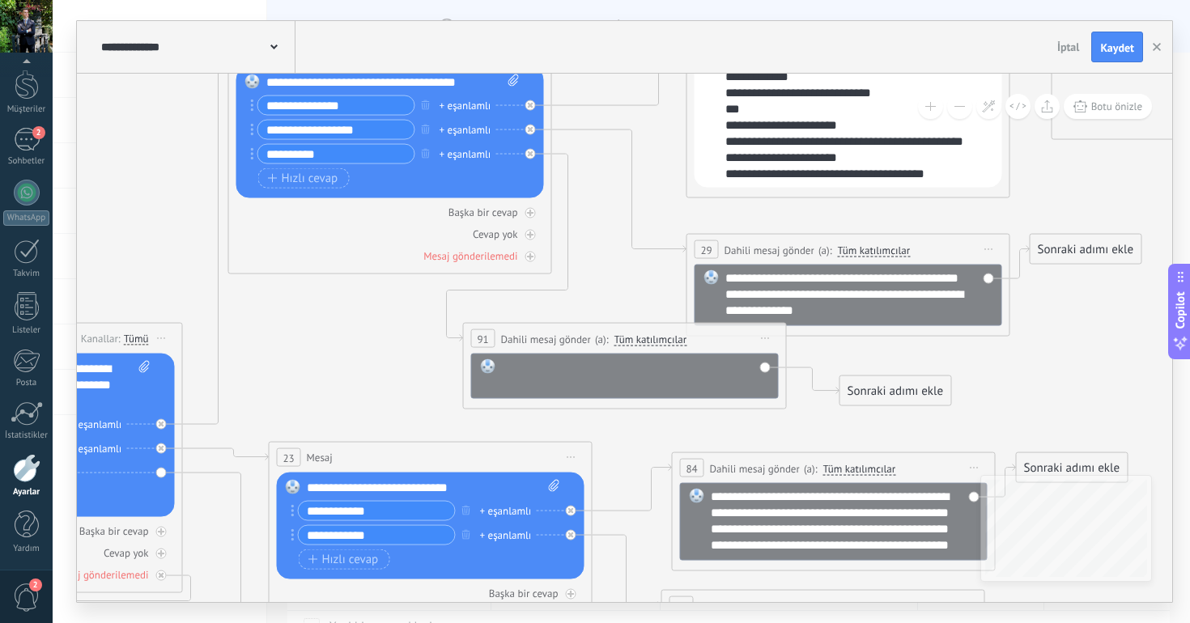
click at [544, 380] on div at bounding box center [636, 375] width 268 height 32
paste div
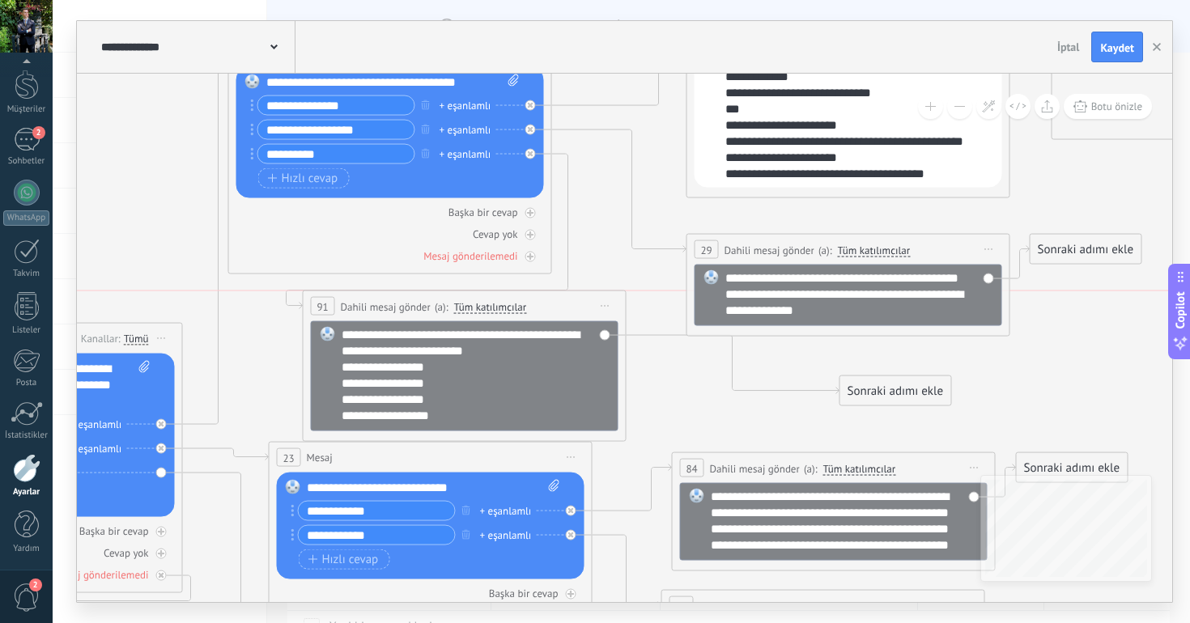
drag, startPoint x: 693, startPoint y: 339, endPoint x: 532, endPoint y: 305, distance: 164.6
click at [532, 305] on div "**********" at bounding box center [464, 306] width 322 height 30
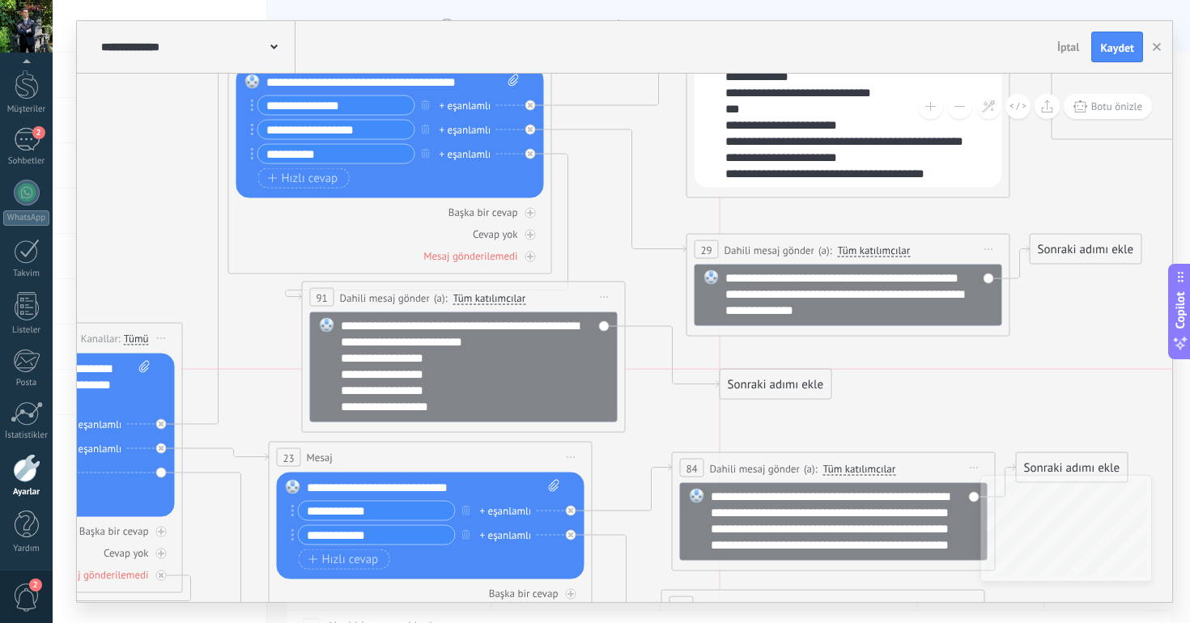
drag, startPoint x: 853, startPoint y: 391, endPoint x: 736, endPoint y: 391, distance: 117.3
click at [735, 391] on div "Sonraki adımı ekle" at bounding box center [775, 384] width 111 height 27
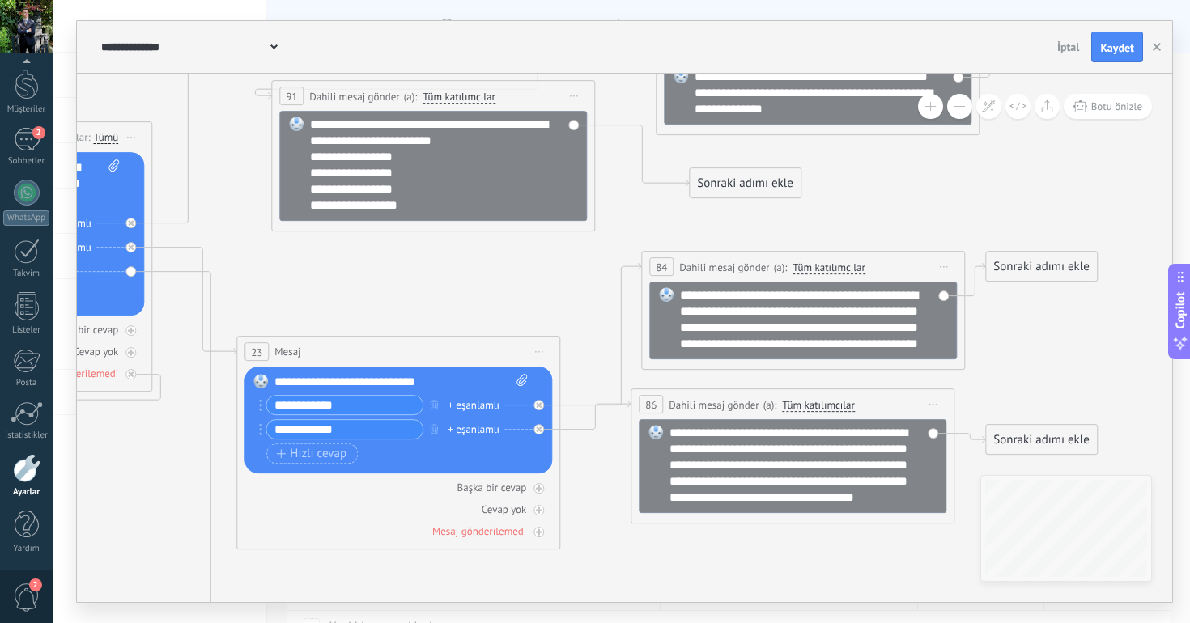
drag, startPoint x: 466, startPoint y: 254, endPoint x: 466, endPoint y: 349, distance: 94.7
click at [466, 349] on div "23 Mesaj ***** (a): Tüm kişiler - seçilen kanallar Tüm kişiler - seçilen kanall…" at bounding box center [398, 352] width 322 height 30
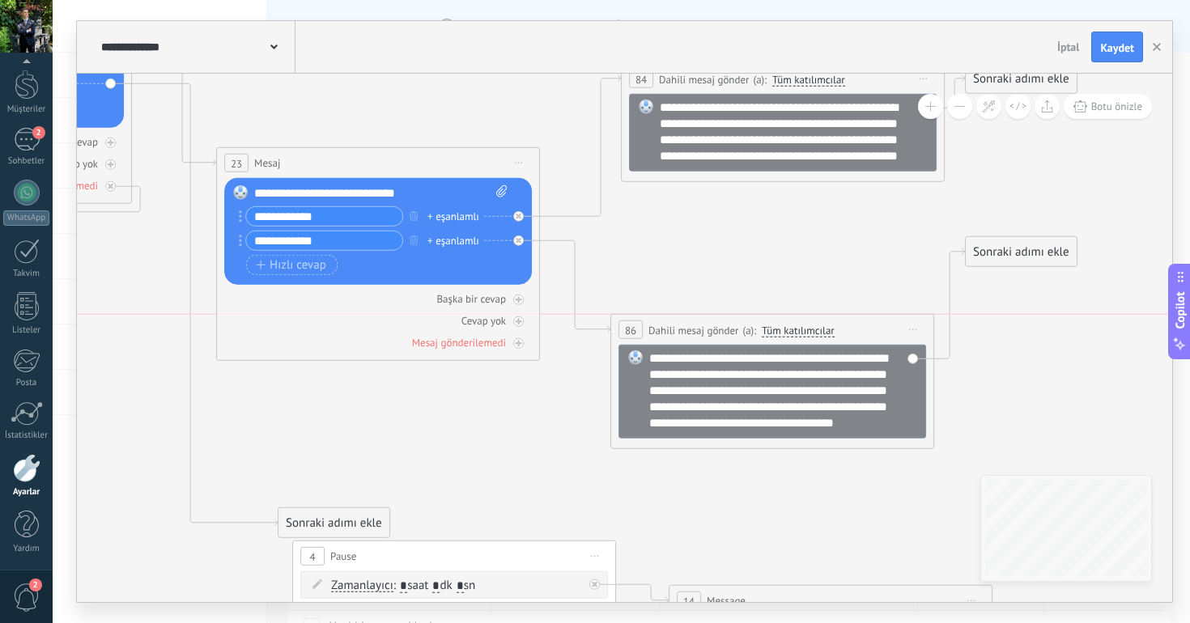
drag, startPoint x: 666, startPoint y: 220, endPoint x: 665, endPoint y: 345, distance: 124.6
click at [665, 337] on span "Dahili mesaj gönder" at bounding box center [693, 329] width 90 height 15
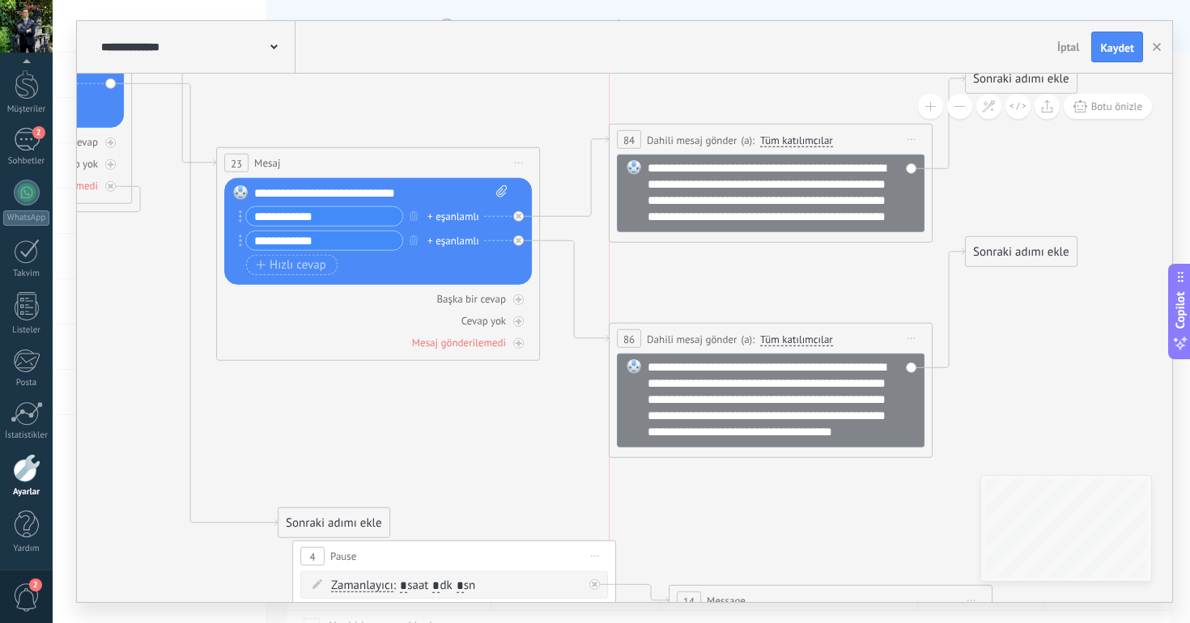
drag, startPoint x: 689, startPoint y: 87, endPoint x: 674, endPoint y: 154, distance: 67.9
click at [674, 155] on div "**********" at bounding box center [770, 140] width 322 height 30
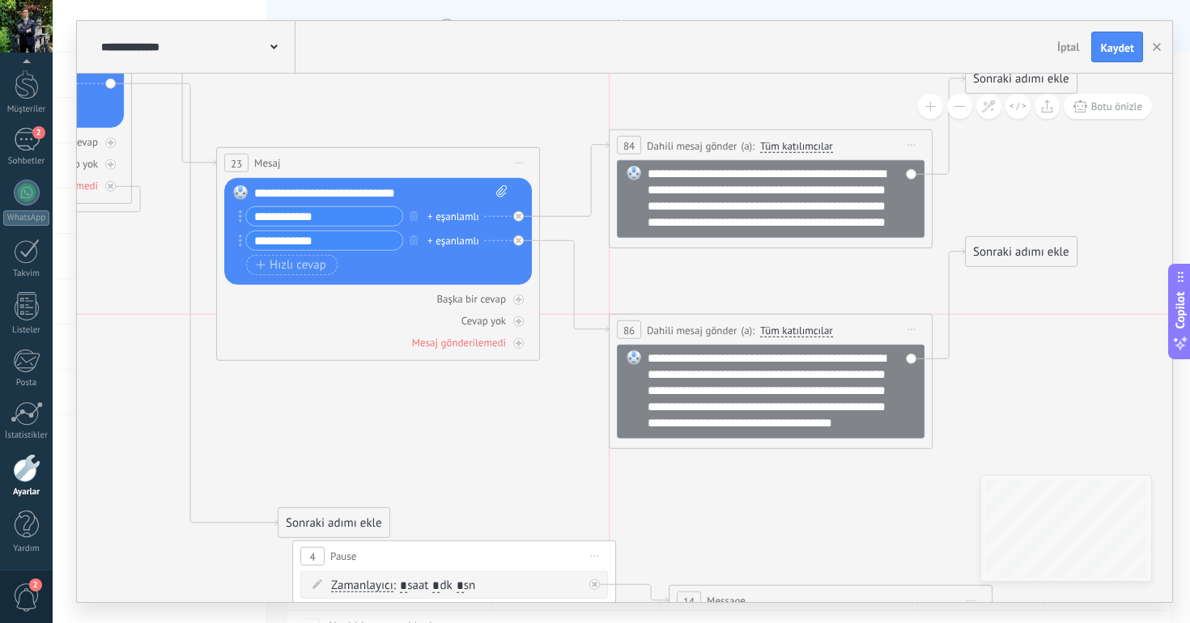
drag, startPoint x: 679, startPoint y: 350, endPoint x: 679, endPoint y: 335, distance: 15.4
click at [679, 335] on div "**********" at bounding box center [770, 330] width 322 height 30
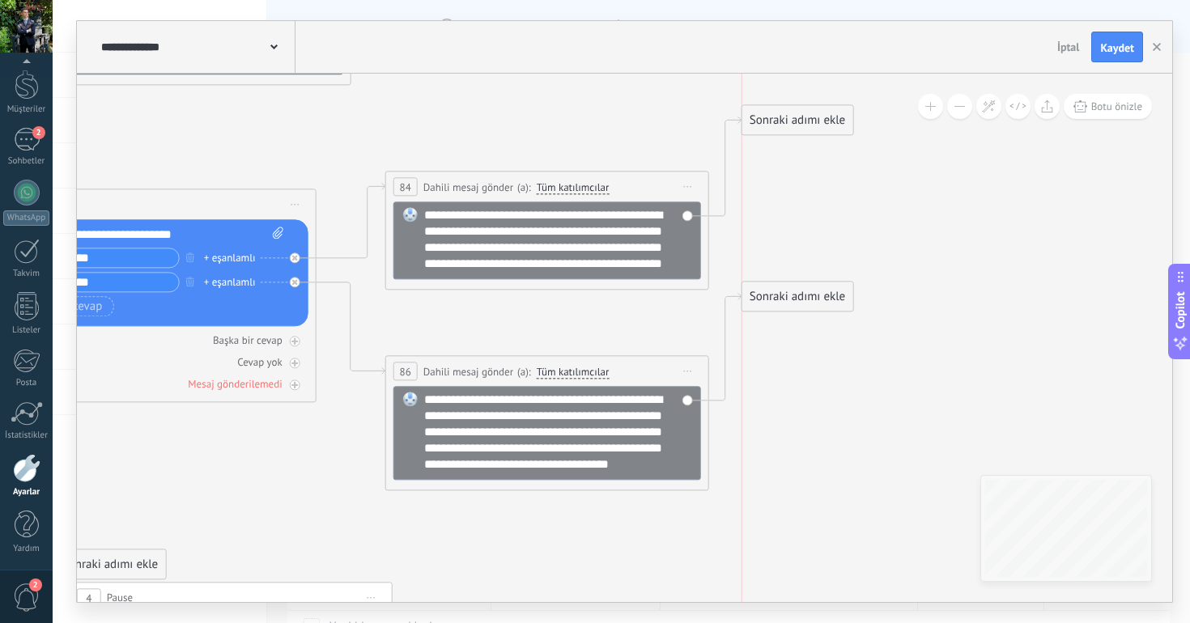
drag, startPoint x: 785, startPoint y: 288, endPoint x: 785, endPoint y: 351, distance: 63.1
click at [785, 310] on div "Sonraki adımı ekle" at bounding box center [797, 296] width 111 height 27
drag, startPoint x: 784, startPoint y: 132, endPoint x: 784, endPoint y: 229, distance: 97.1
click at [784, 200] on div "Sonraki adımı ekle" at bounding box center [797, 186] width 111 height 27
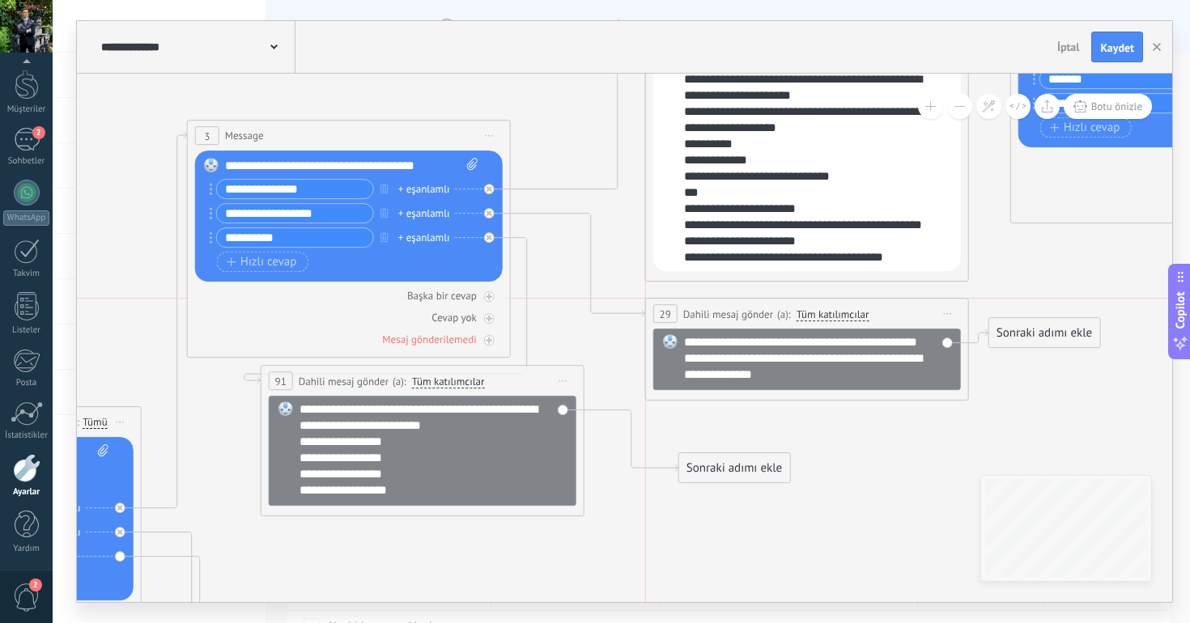
drag, startPoint x: 723, startPoint y: 333, endPoint x: 723, endPoint y: 307, distance: 25.9
click at [723, 307] on span "Dahili mesaj gönder" at bounding box center [728, 314] width 90 height 15
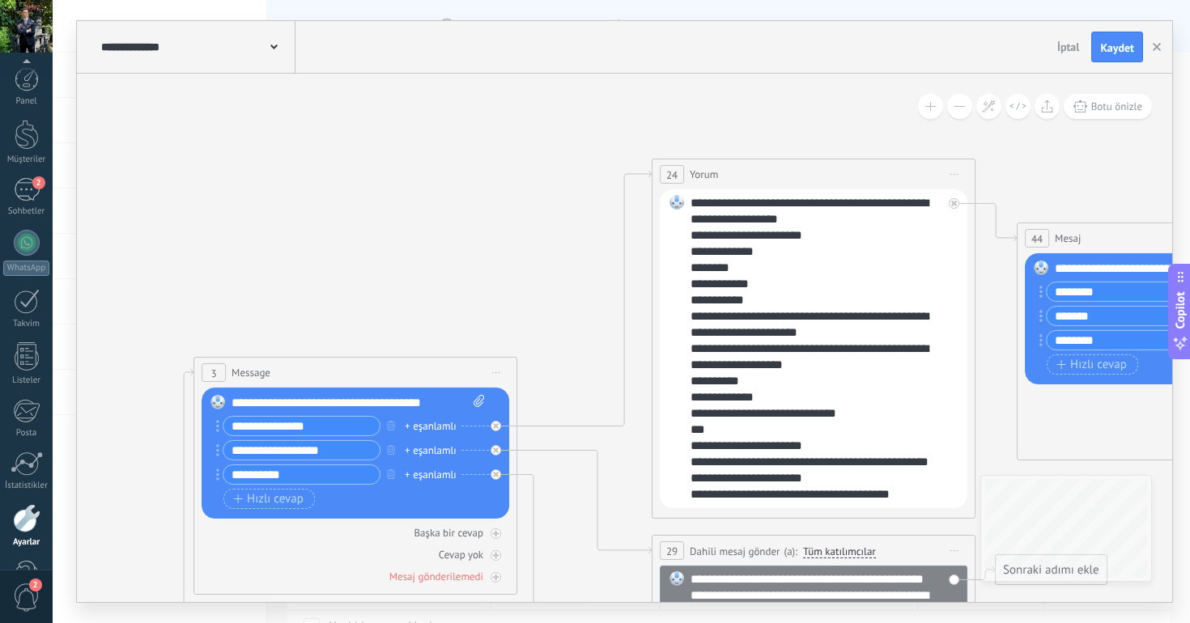
scroll to position [50, 0]
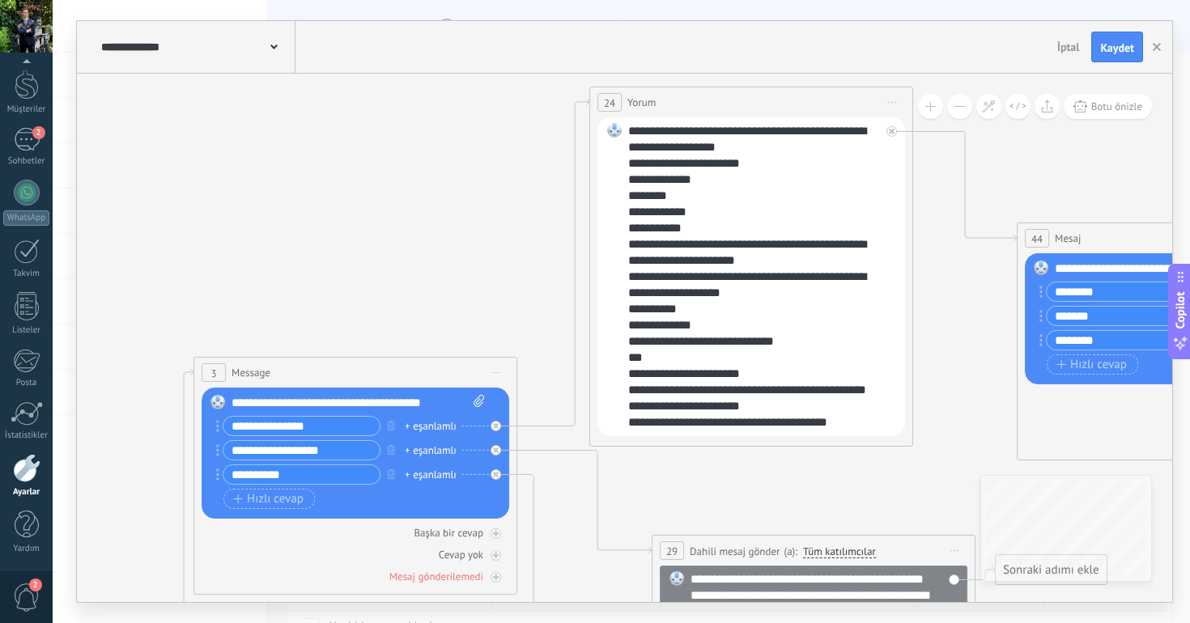
drag, startPoint x: 752, startPoint y: 169, endPoint x: 690, endPoint y: 97, distance: 94.7
click at [689, 97] on div "24 Yorum ***** (a): Tüm kişiler - seçilen kanallar Tüm kişiler - seçilen kanall…" at bounding box center [751, 102] width 322 height 30
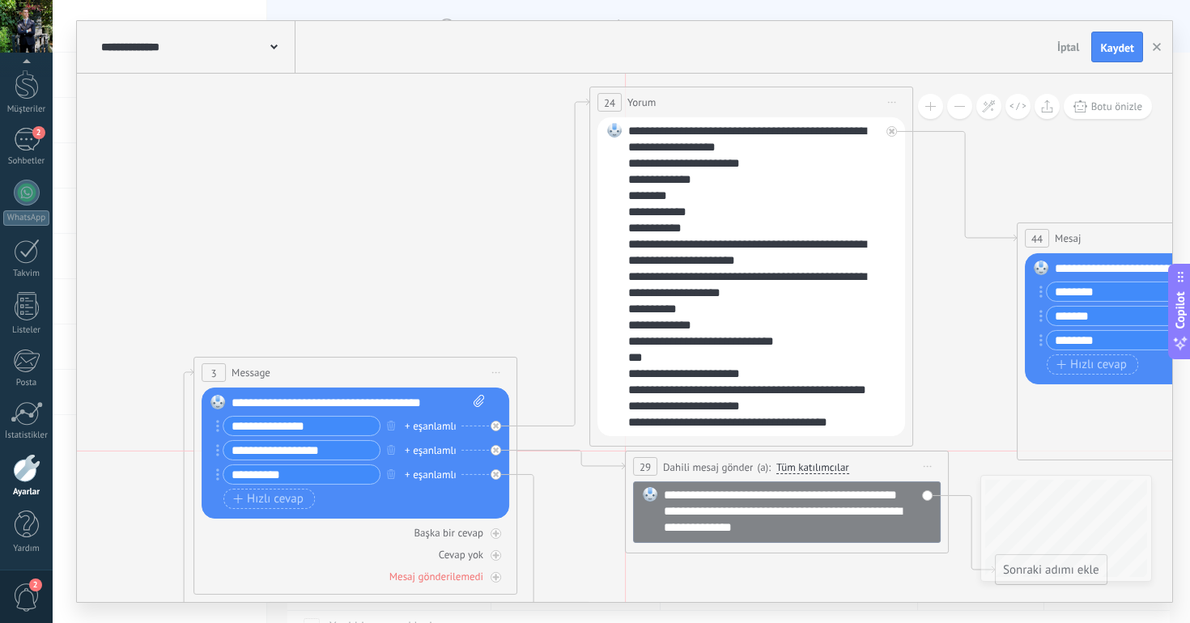
drag, startPoint x: 721, startPoint y: 545, endPoint x: 693, endPoint y: 463, distance: 87.3
click at [692, 463] on span "Dahili mesaj gönder" at bounding box center [708, 466] width 90 height 15
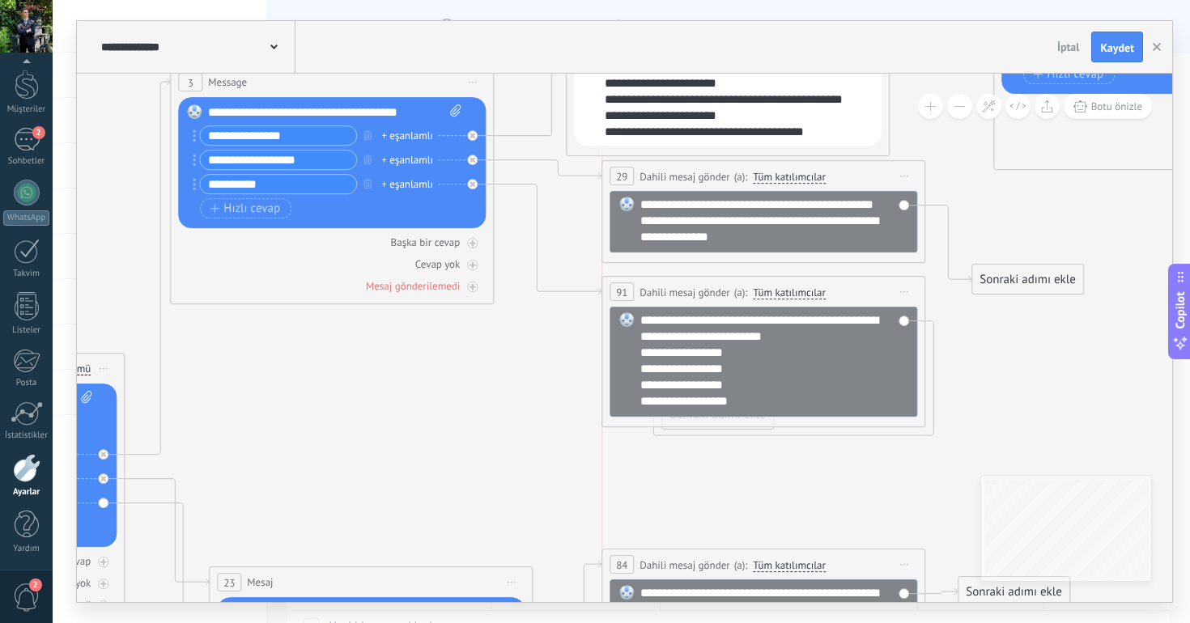
drag, startPoint x: 462, startPoint y: 335, endPoint x: 817, endPoint y: 299, distance: 357.0
click at [817, 299] on div "**********" at bounding box center [763, 292] width 322 height 30
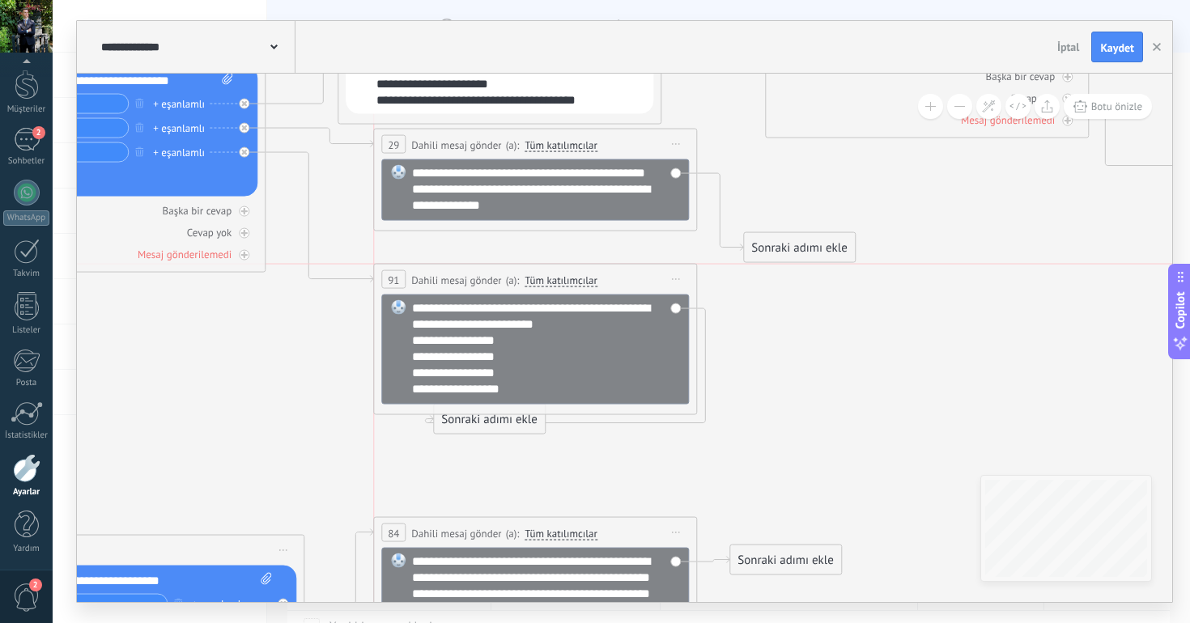
click at [570, 274] on span "Tüm katılımcılar" at bounding box center [560, 280] width 73 height 13
click at [570, 267] on button "Tüm katılımcılar" at bounding box center [617, 279] width 202 height 29
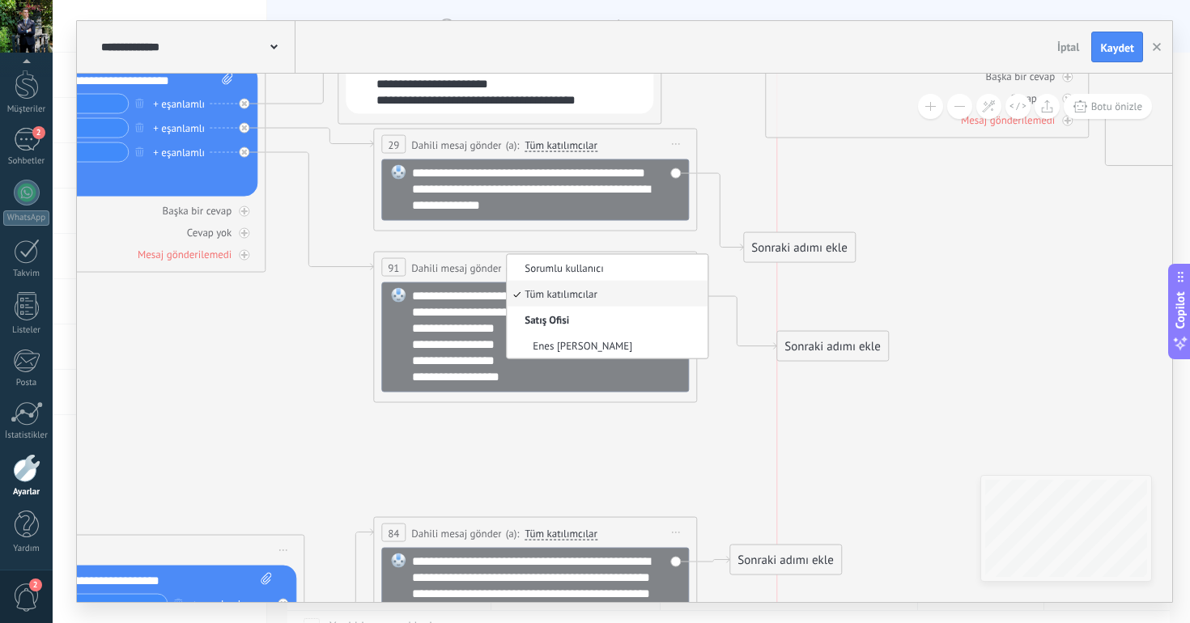
drag, startPoint x: 487, startPoint y: 421, endPoint x: 843, endPoint y: 329, distance: 367.8
click at [843, 333] on div "Sonraki adımı ekle" at bounding box center [832, 346] width 111 height 27
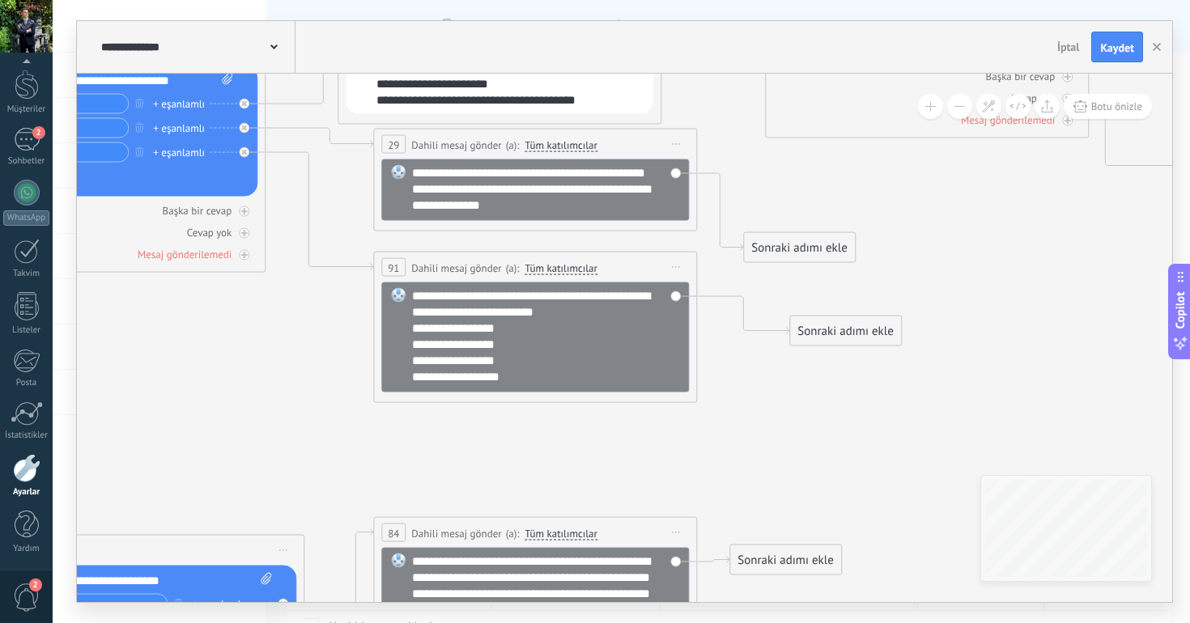
click at [760, 398] on icon at bounding box center [1182, 395] width 4377 height 2070
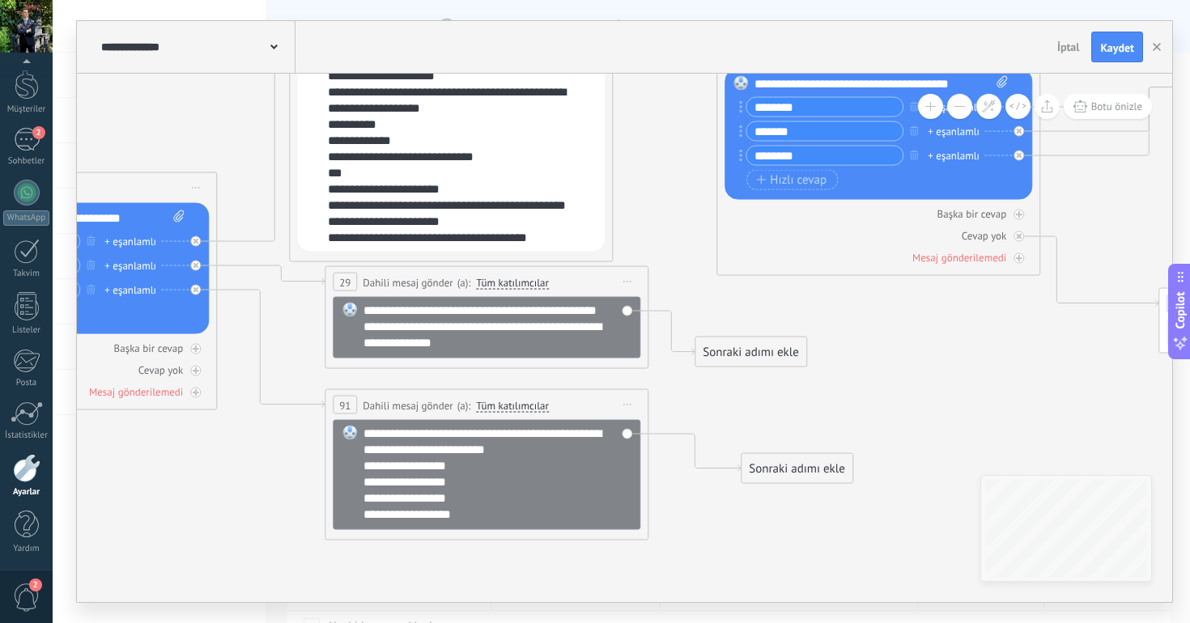
drag, startPoint x: 737, startPoint y: 386, endPoint x: 739, endPoint y: 341, distance: 45.3
click at [739, 341] on div "Sonraki adımı ekle" at bounding box center [750, 352] width 111 height 27
drag, startPoint x: 778, startPoint y: 457, endPoint x: 778, endPoint y: 436, distance: 21.0
click at [778, 442] on div "Sonraki adımı ekle" at bounding box center [796, 455] width 111 height 27
click at [958, 411] on icon at bounding box center [1134, 532] width 4377 height 2070
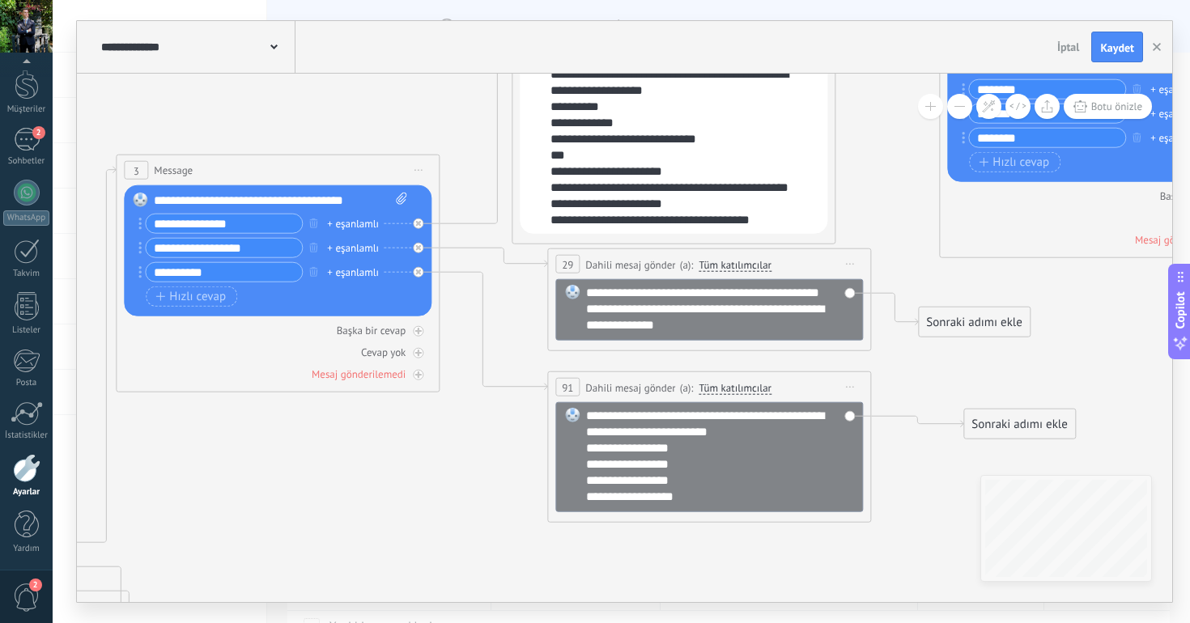
click at [686, 420] on div "**********" at bounding box center [720, 456] width 268 height 97
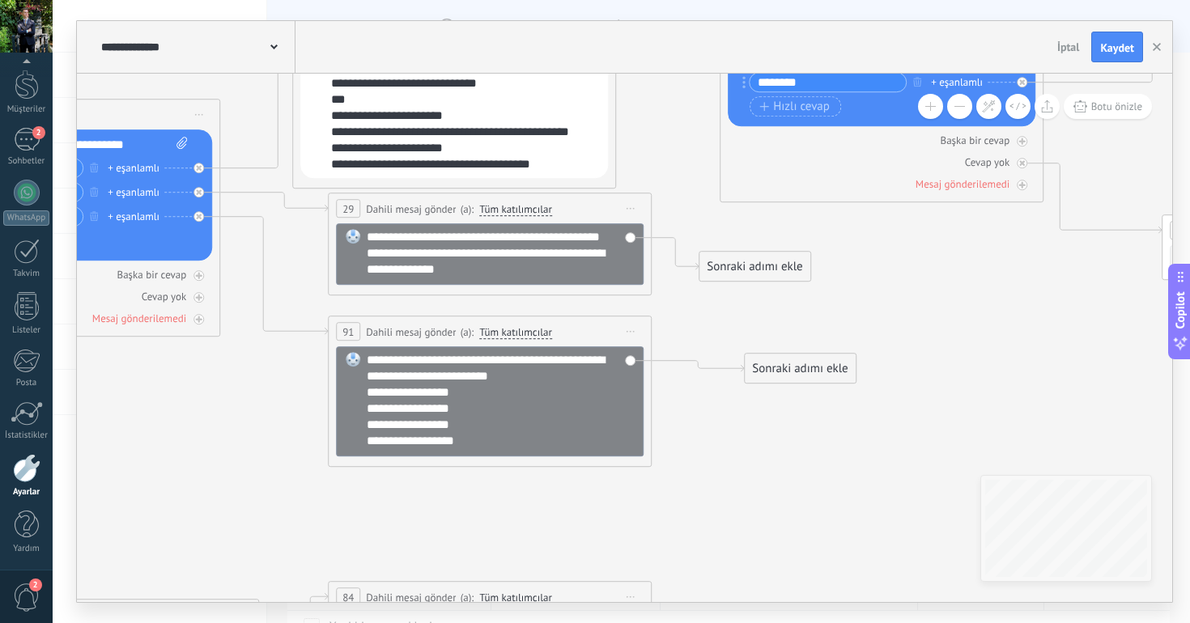
drag, startPoint x: 955, startPoint y: 467, endPoint x: 736, endPoint y: 414, distance: 224.9
click at [736, 414] on icon at bounding box center [1137, 459] width 4377 height 2070
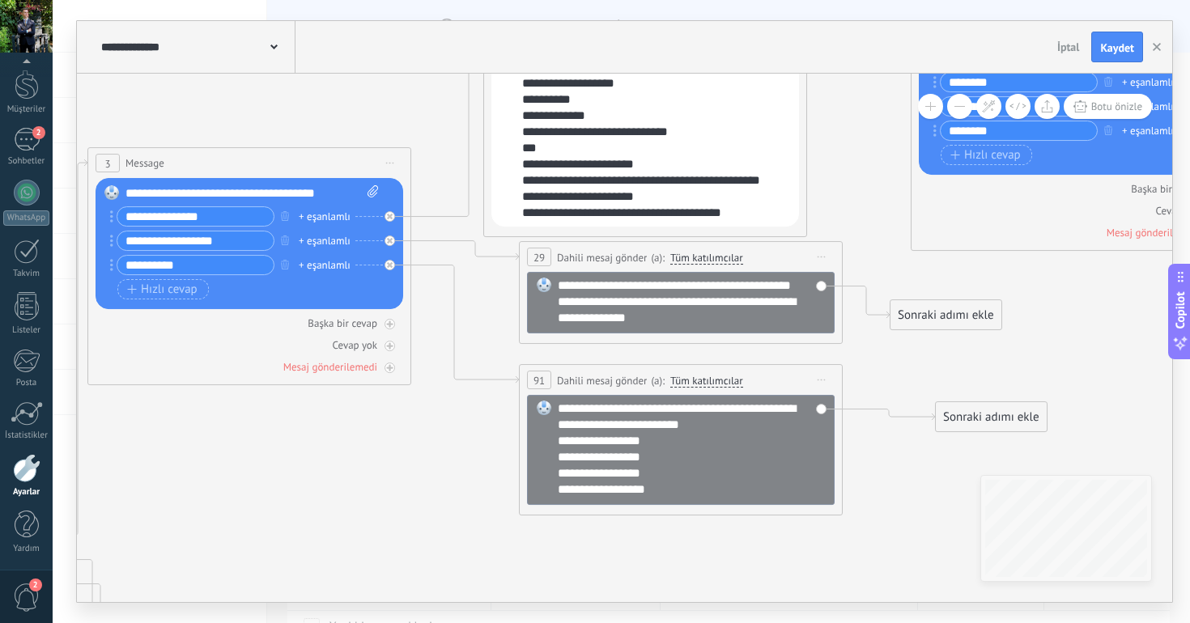
click at [221, 222] on input "**********" at bounding box center [195, 216] width 156 height 19
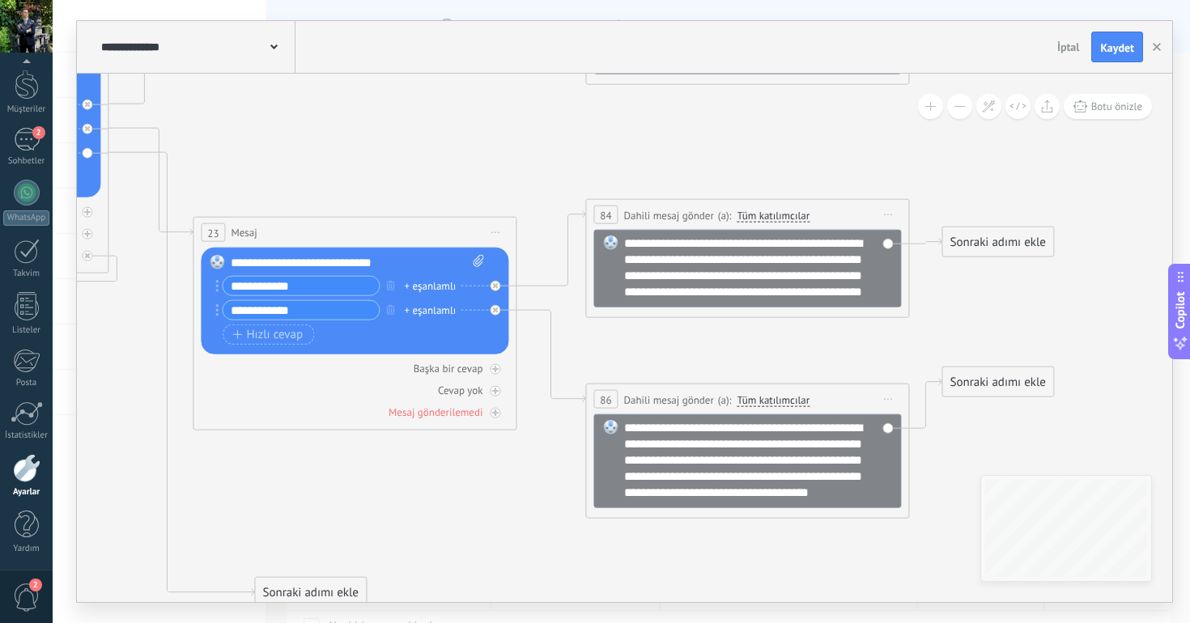
type input "**********"
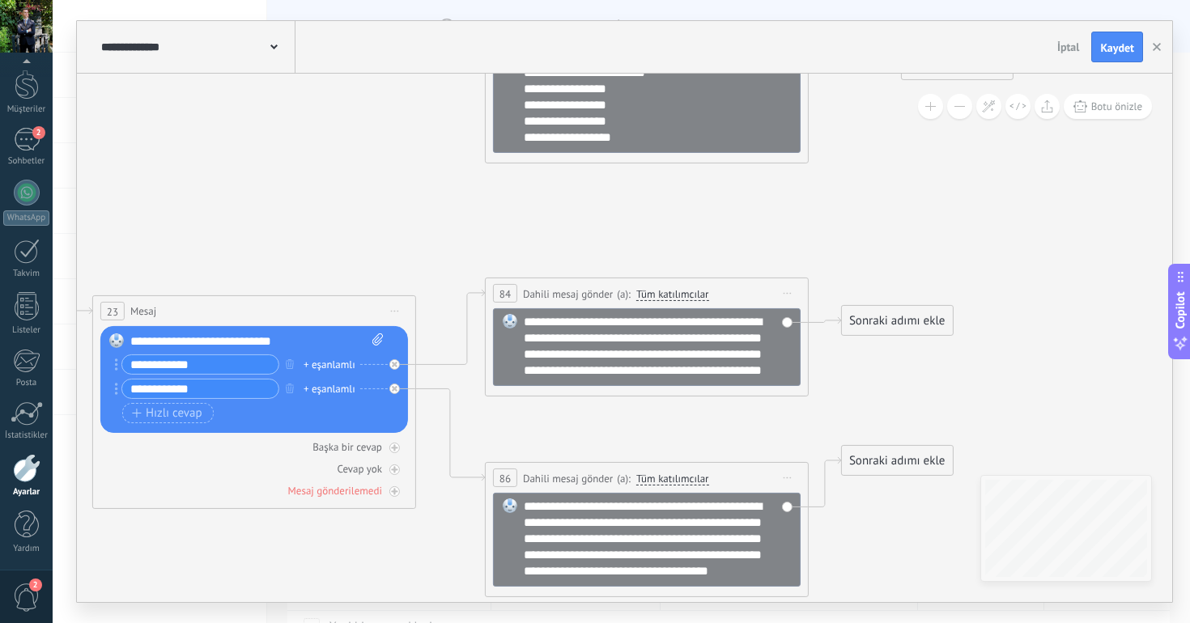
drag, startPoint x: 613, startPoint y: 182, endPoint x: 512, endPoint y: 261, distance: 128.0
drag, startPoint x: 721, startPoint y: 207, endPoint x: 721, endPoint y: 412, distance: 204.7
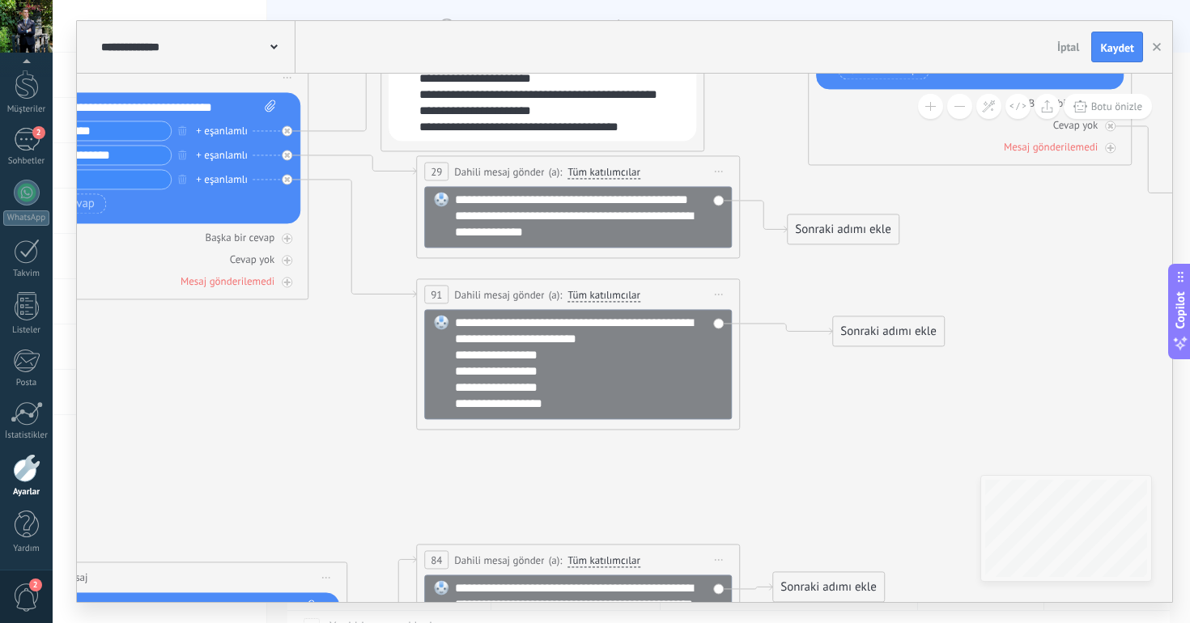
drag, startPoint x: 918, startPoint y: 426, endPoint x: 843, endPoint y: 494, distance: 101.4
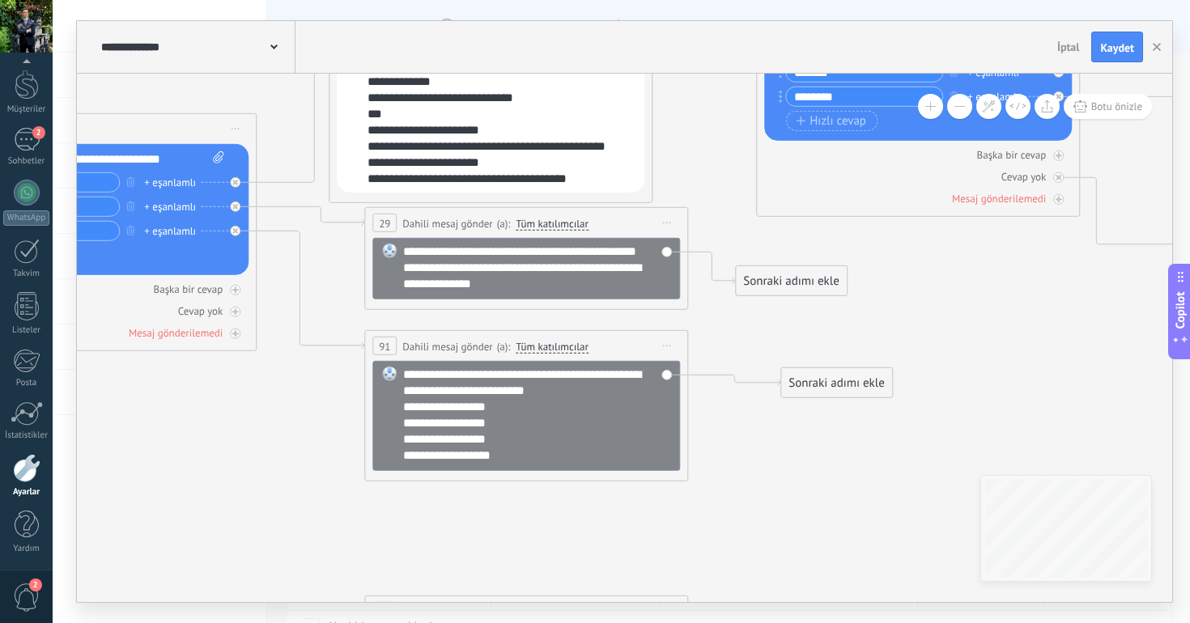
drag, startPoint x: 879, startPoint y: 444, endPoint x: 830, endPoint y: 485, distance: 63.2
click at [830, 486] on icon at bounding box center [1173, 473] width 4377 height 2070
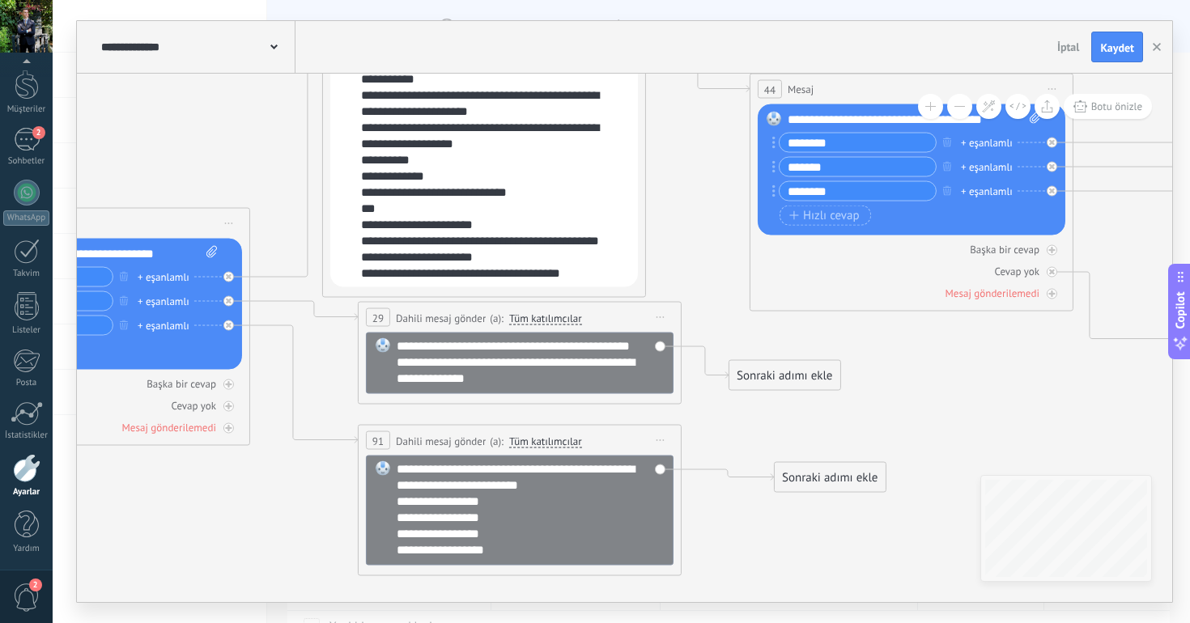
drag, startPoint x: 830, startPoint y: 485, endPoint x: 825, endPoint y: 581, distance: 96.4
click at [825, 581] on icon at bounding box center [1167, 568] width 4377 height 2070
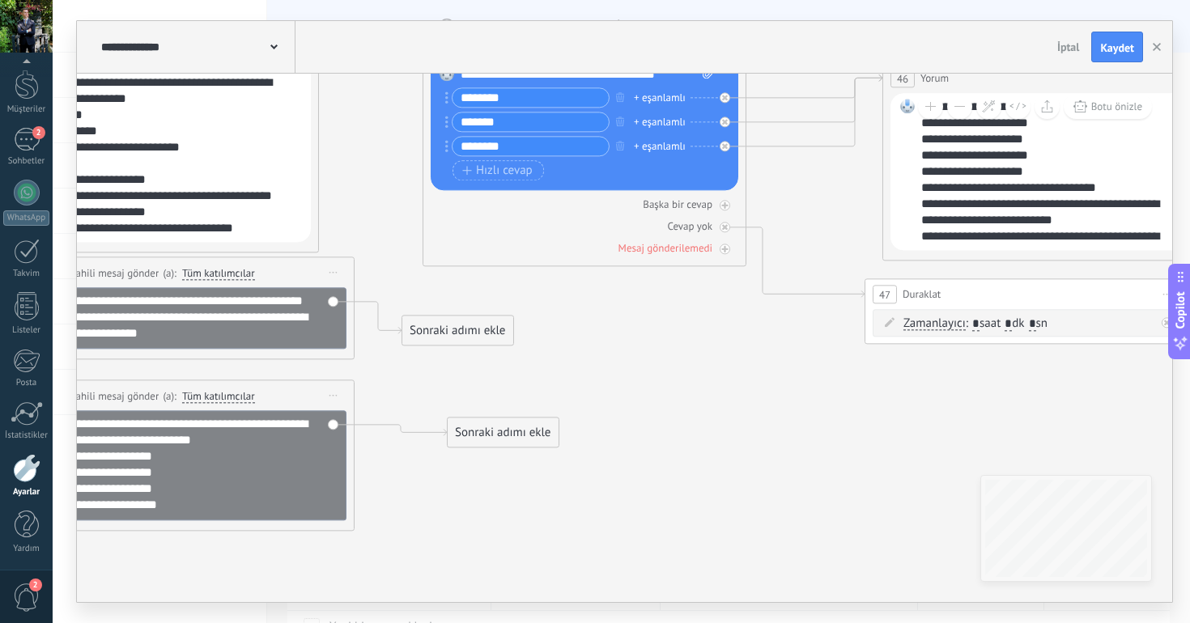
drag, startPoint x: 944, startPoint y: 396, endPoint x: 614, endPoint y: 348, distance: 332.8
click at [614, 348] on icon at bounding box center [840, 523] width 4377 height 2070
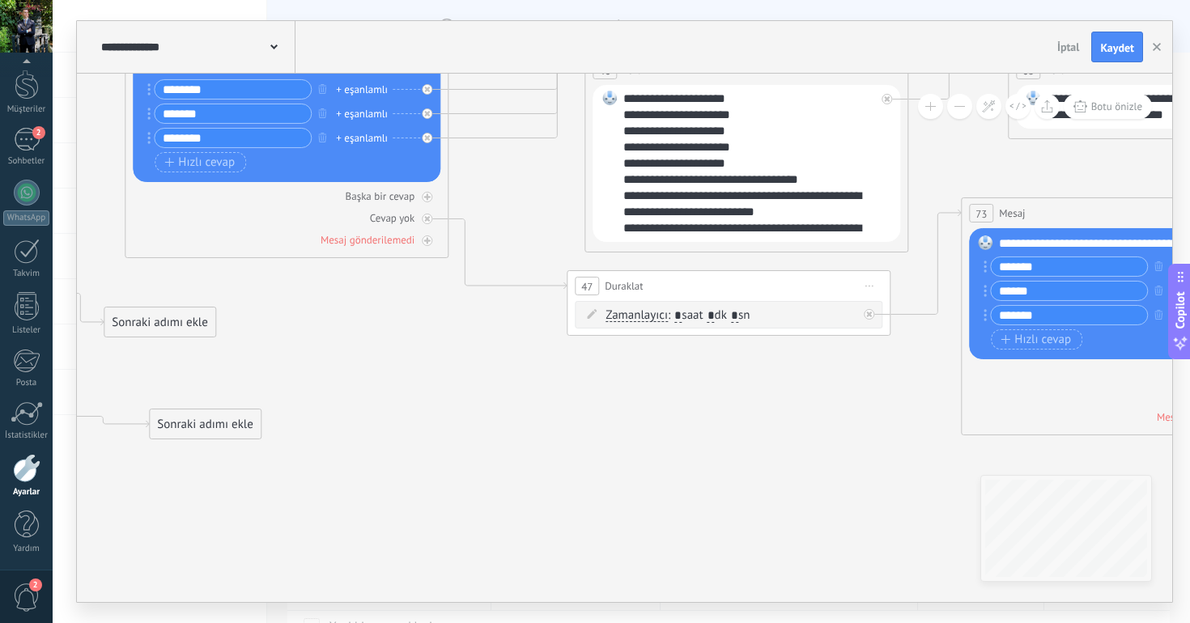
drag, startPoint x: 779, startPoint y: 379, endPoint x: 483, endPoint y: 375, distance: 296.2
click at [483, 375] on icon at bounding box center [542, 515] width 4377 height 2070
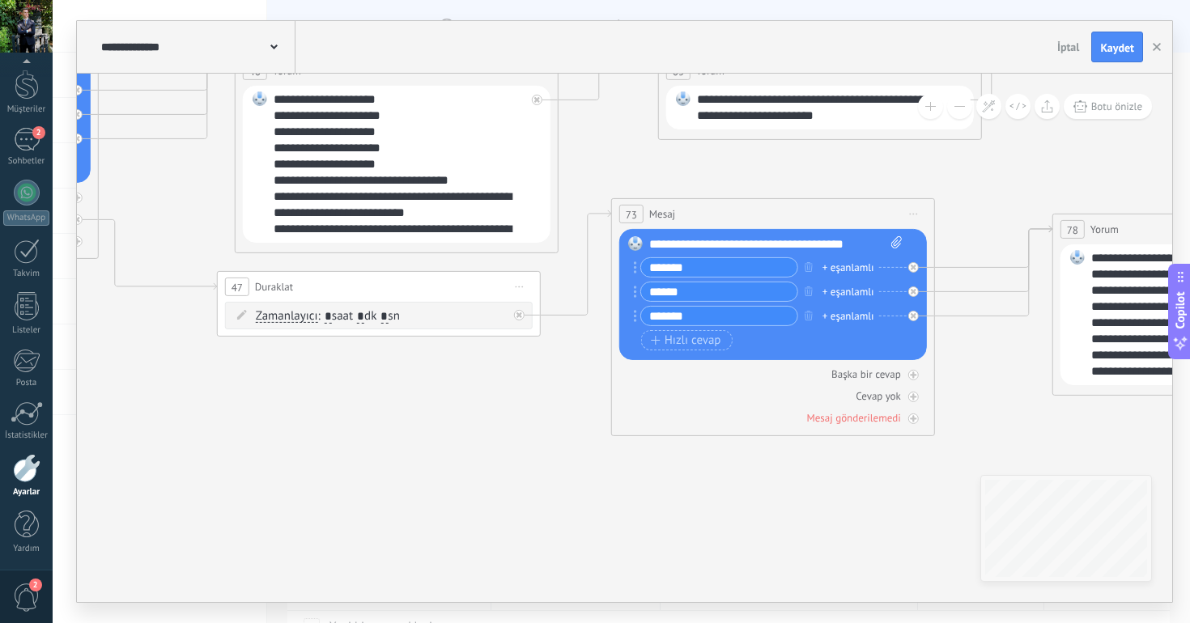
drag, startPoint x: 787, startPoint y: 390, endPoint x: 434, endPoint y: 392, distance: 353.6
click at [434, 392] on icon at bounding box center [192, 515] width 4377 height 2070
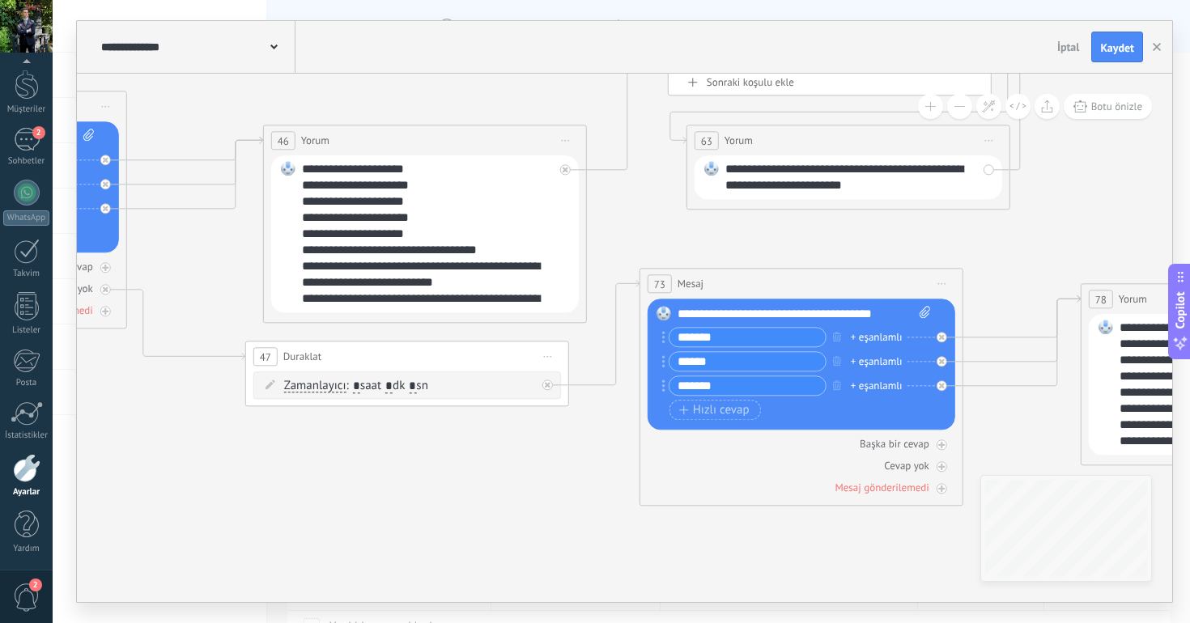
drag, startPoint x: 669, startPoint y: 470, endPoint x: 710, endPoint y: 539, distance: 79.8
click at [710, 539] on icon at bounding box center [221, 585] width 4377 height 2070
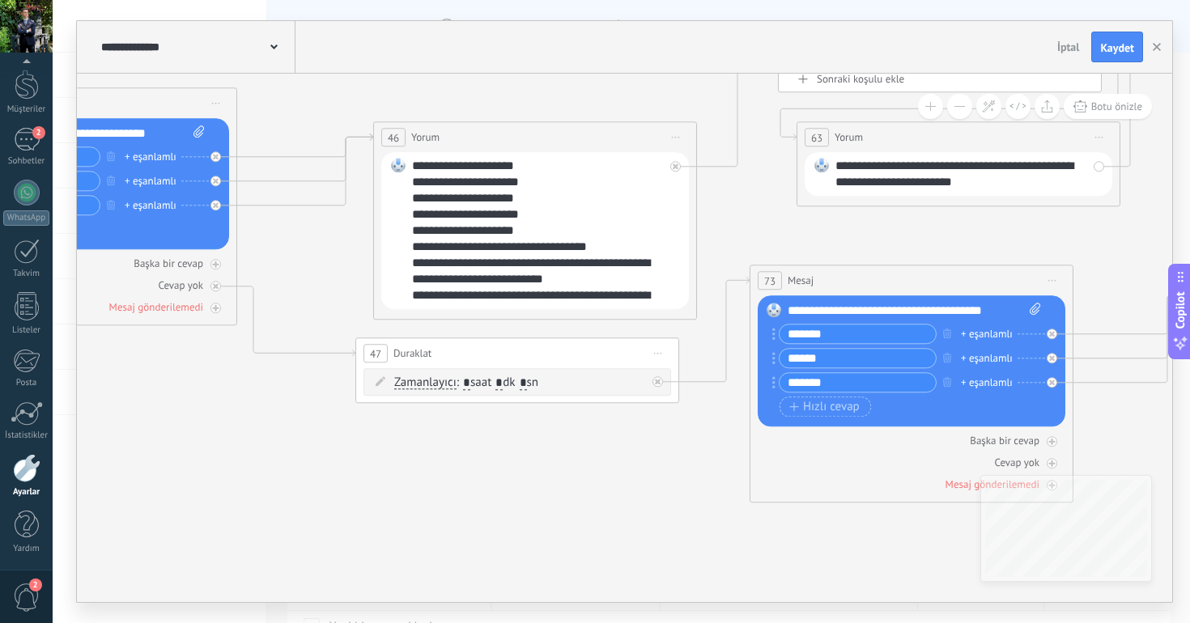
drag, startPoint x: 427, startPoint y: 470, endPoint x: 790, endPoint y: 442, distance: 363.6
click at [790, 442] on icon at bounding box center [331, 582] width 4377 height 2070
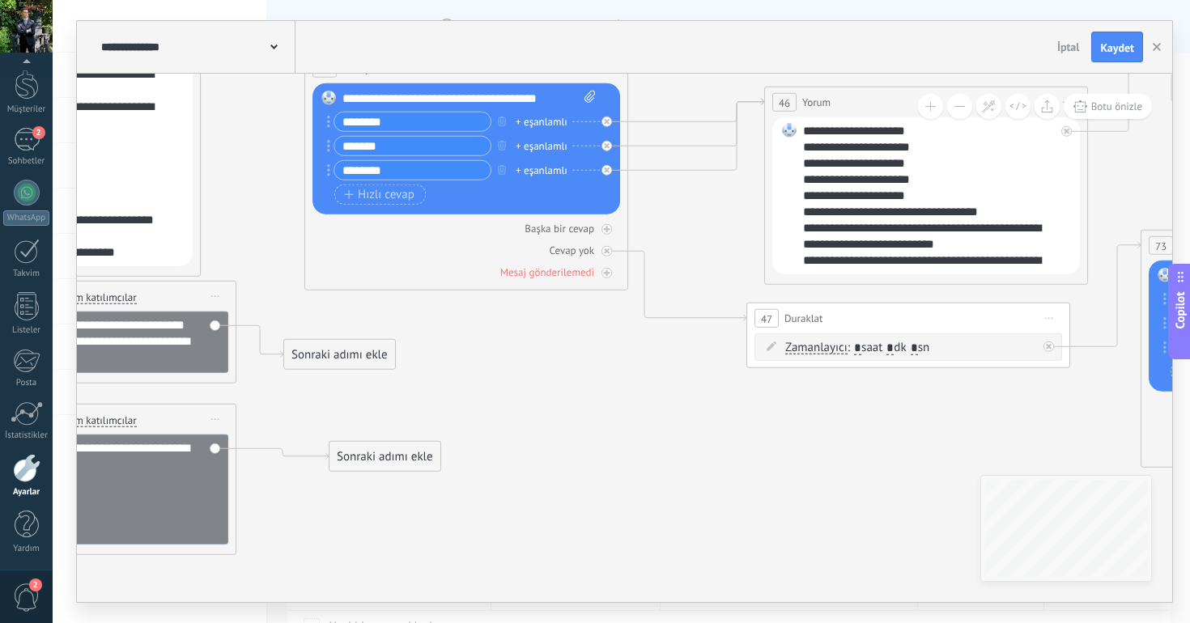
drag, startPoint x: 689, startPoint y: 447, endPoint x: 940, endPoint y: 439, distance: 251.8
click at [940, 439] on icon at bounding box center [722, 547] width 4377 height 2070
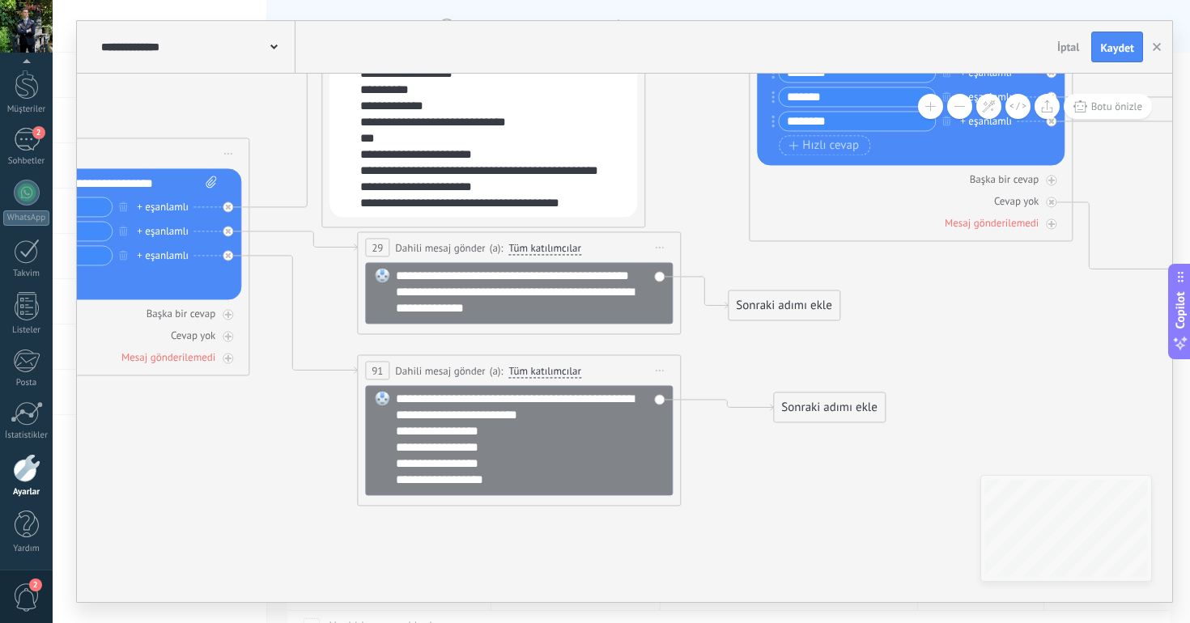
drag, startPoint x: 812, startPoint y: 405, endPoint x: 1007, endPoint y: 363, distance: 198.9
click at [1007, 363] on icon at bounding box center [1166, 498] width 4377 height 2070
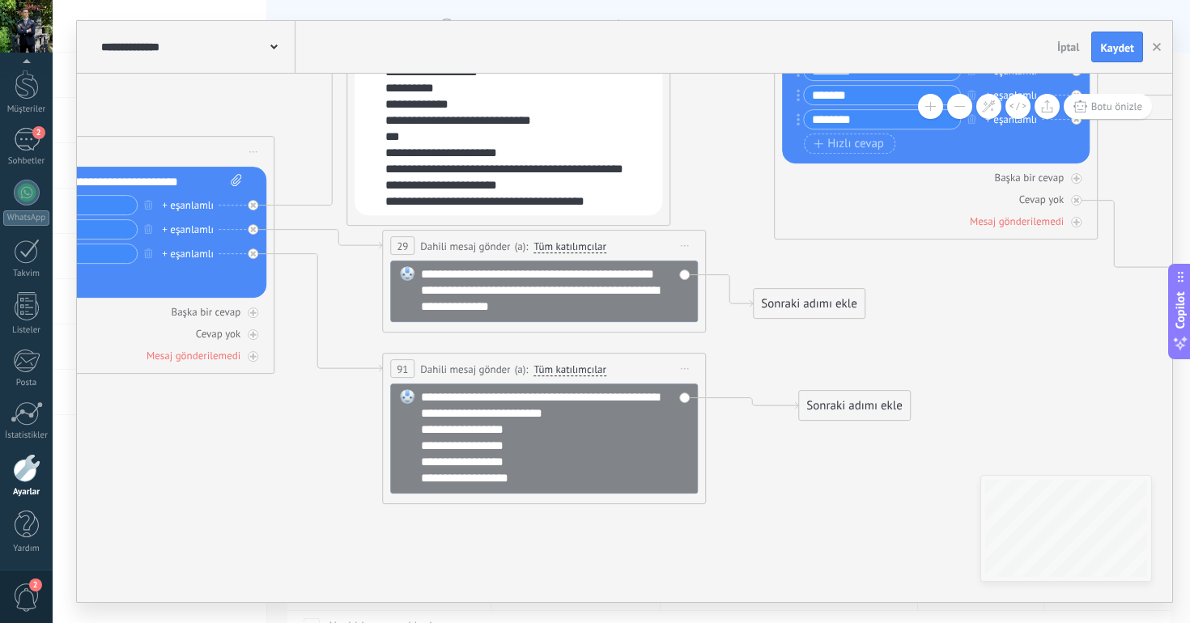
drag, startPoint x: 1007, startPoint y: 363, endPoint x: 1078, endPoint y: 355, distance: 71.6
click at [1078, 355] on icon at bounding box center [1191, 496] width 4377 height 2070
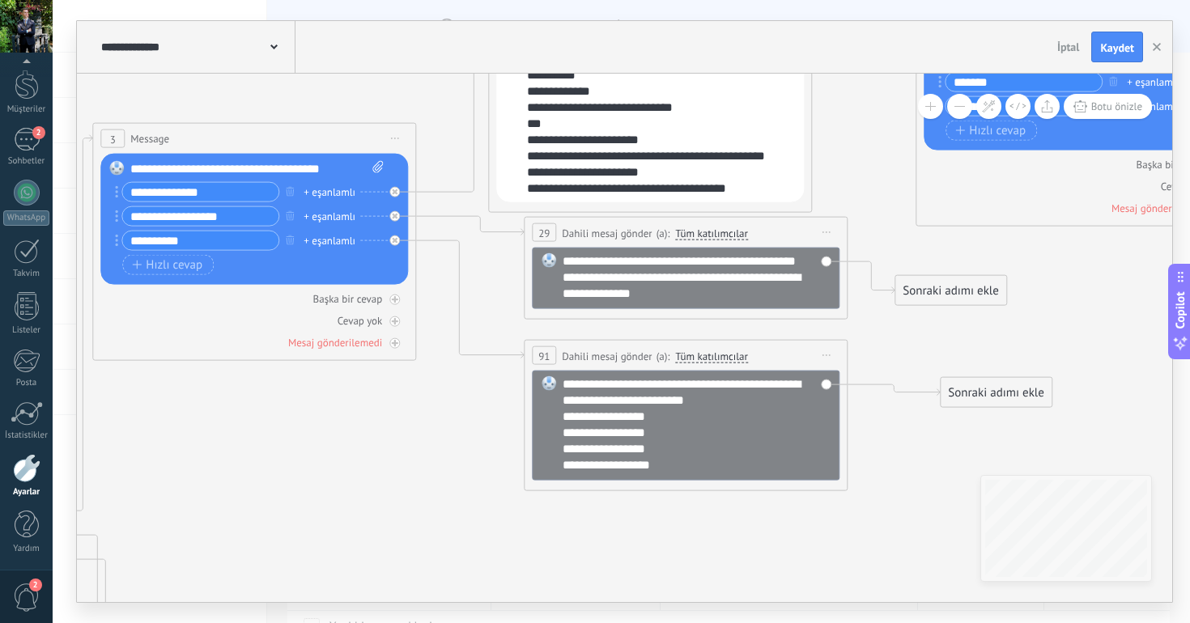
drag, startPoint x: 985, startPoint y: 342, endPoint x: 1079, endPoint y: 336, distance: 94.1
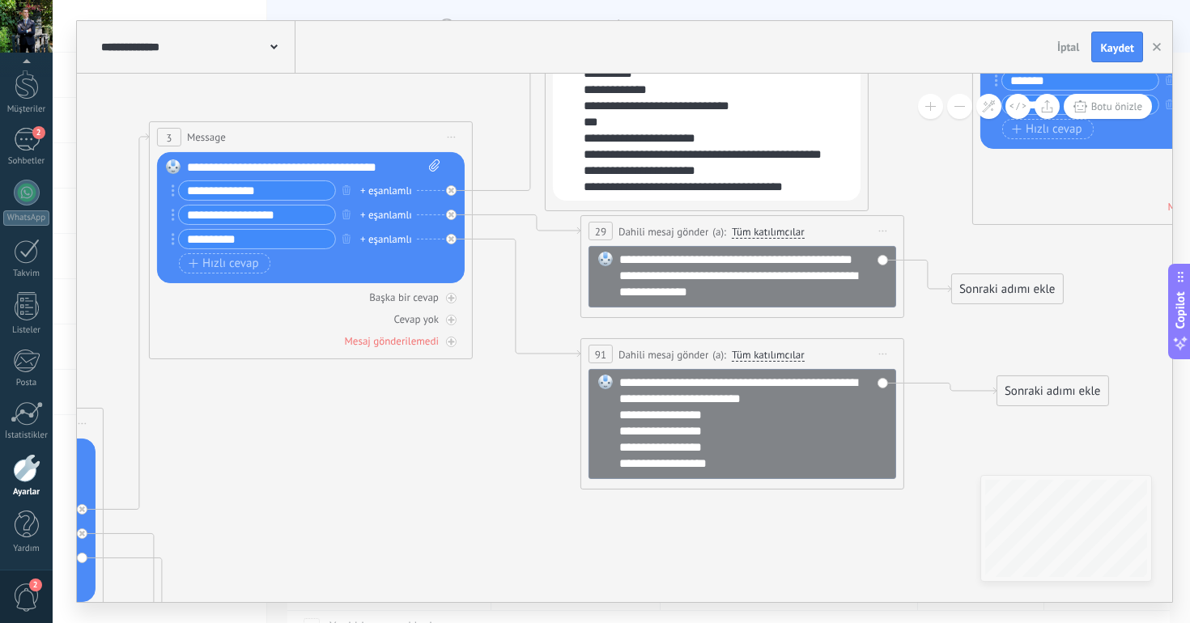
drag, startPoint x: 949, startPoint y: 346, endPoint x: 1006, endPoint y: 346, distance: 56.7
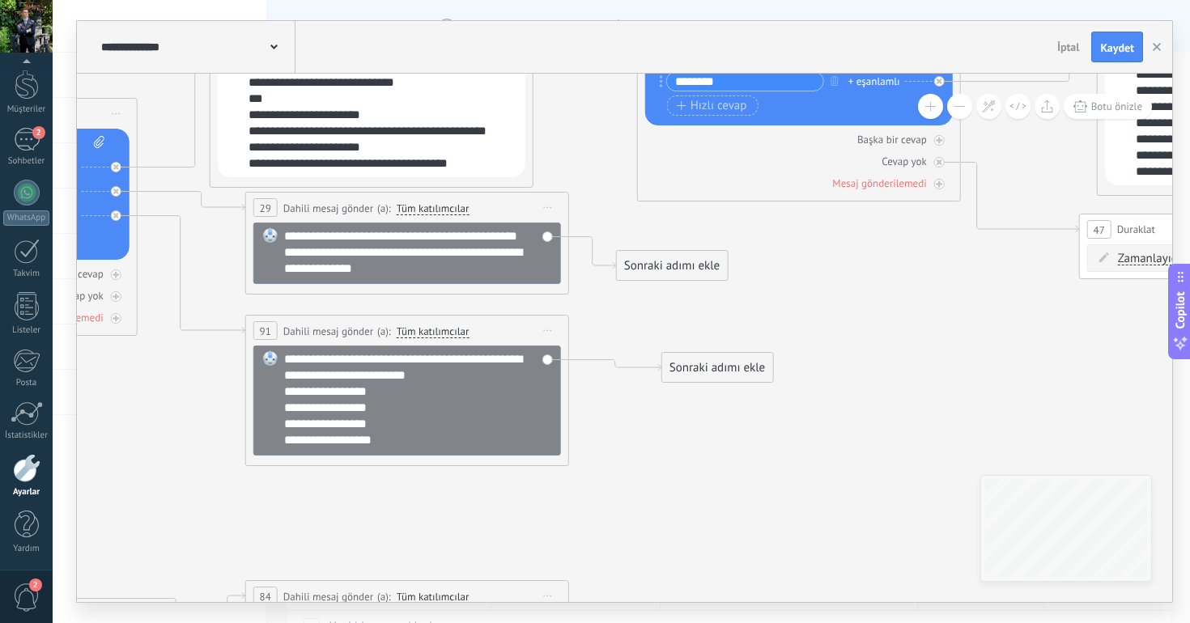
drag, startPoint x: 722, startPoint y: 519, endPoint x: 388, endPoint y: 495, distance: 335.0
click at [388, 495] on icon at bounding box center [1054, 458] width 4377 height 2070
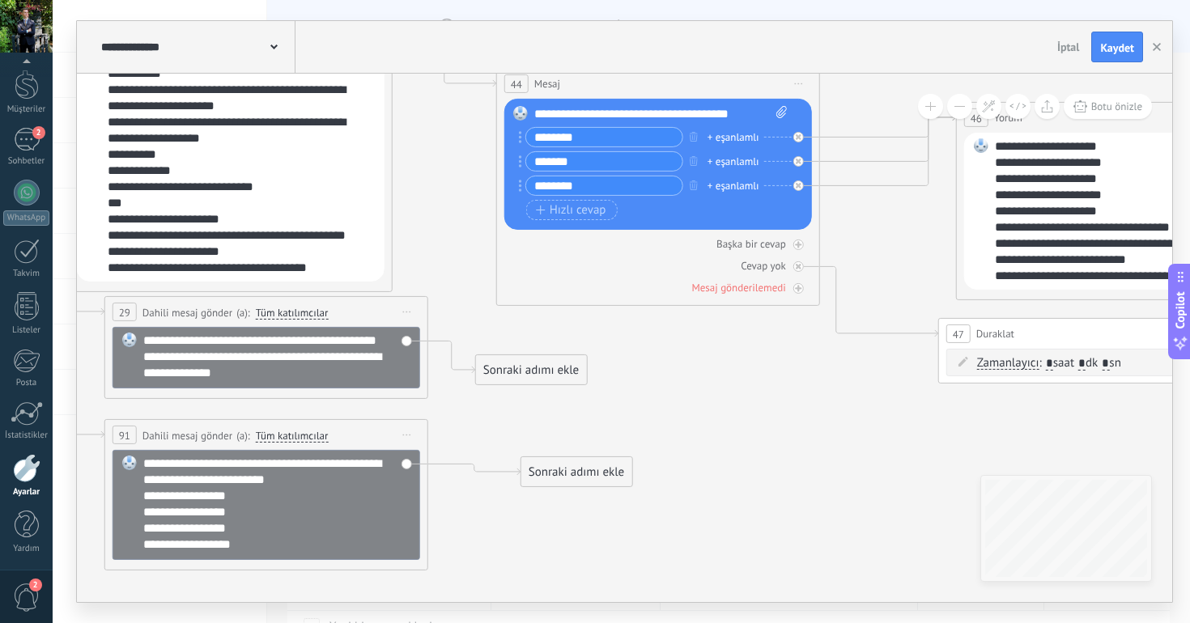
drag, startPoint x: 1018, startPoint y: 322, endPoint x: 868, endPoint y: 397, distance: 167.2
click at [868, 397] on icon at bounding box center [914, 562] width 4377 height 2070
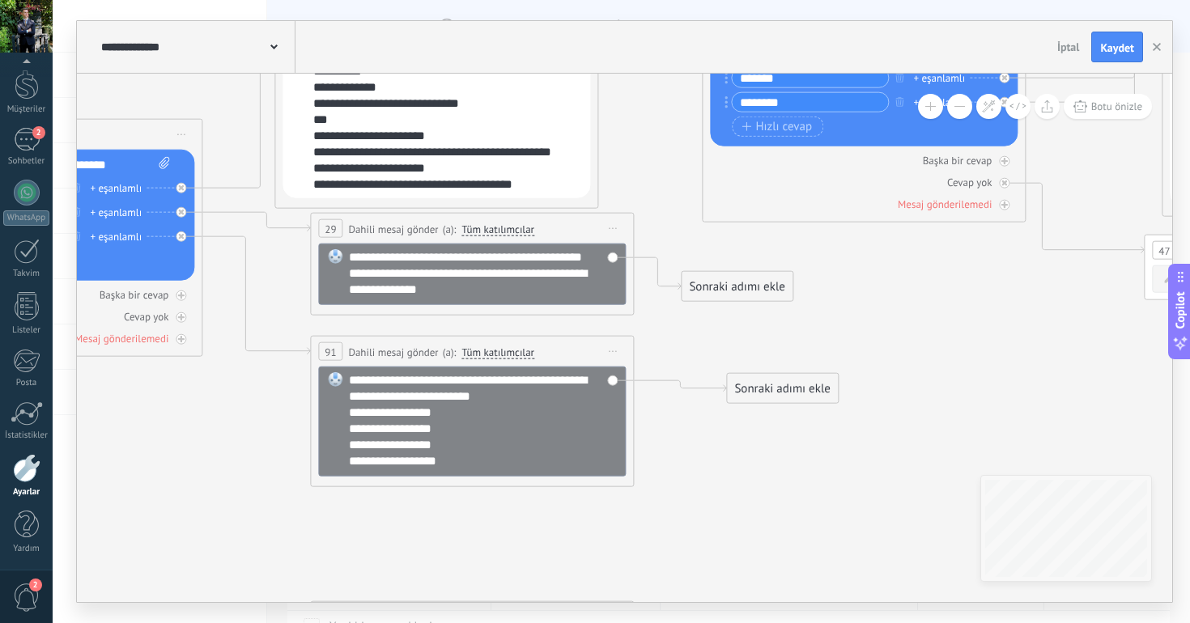
drag, startPoint x: 705, startPoint y: 470, endPoint x: 929, endPoint y: 400, distance: 234.9
click at [929, 400] on icon at bounding box center [1119, 479] width 4377 height 2070
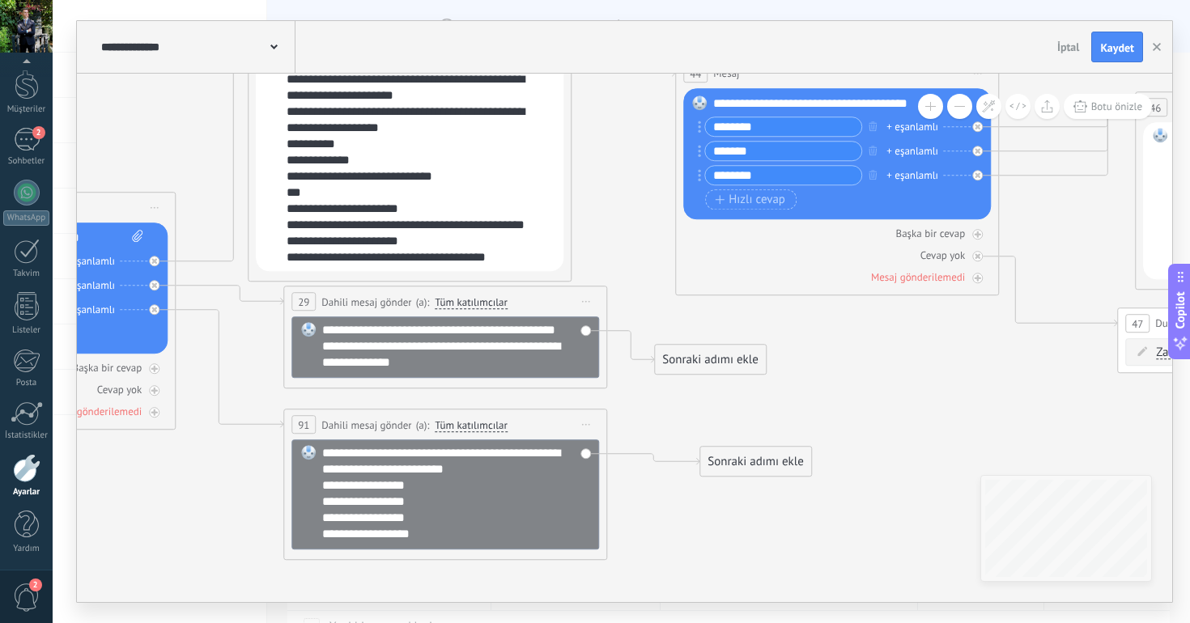
drag, startPoint x: 820, startPoint y: 460, endPoint x: 786, endPoint y: 533, distance: 81.1
click at [785, 533] on icon at bounding box center [1092, 552] width 4377 height 2070
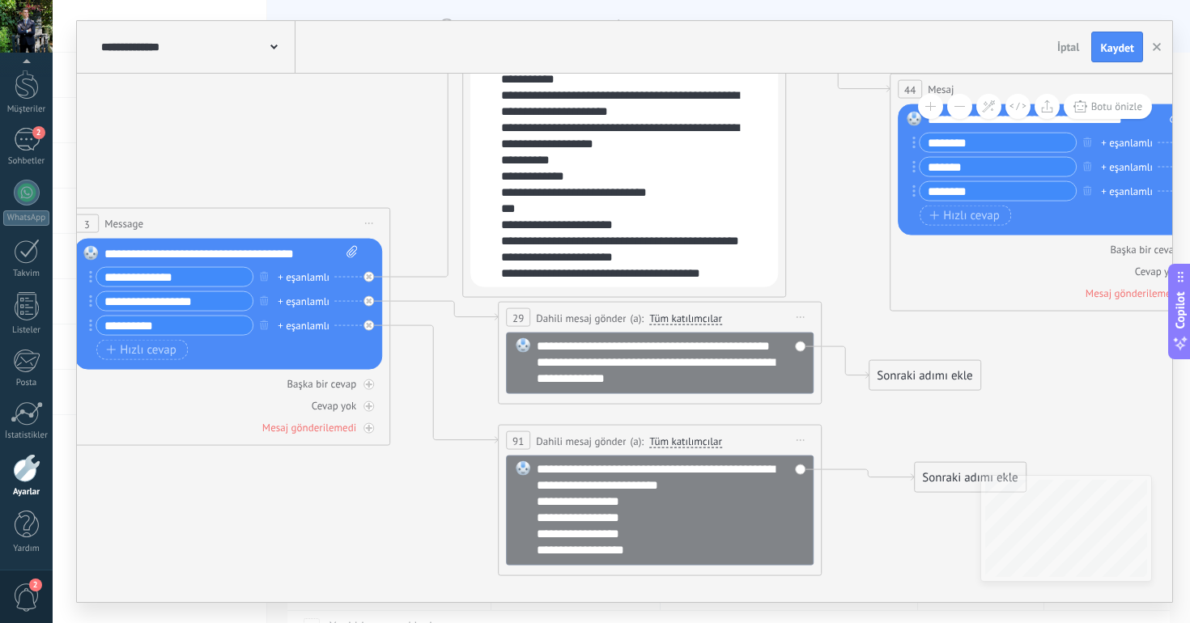
drag, startPoint x: 870, startPoint y: 360, endPoint x: 1098, endPoint y: 363, distance: 228.2
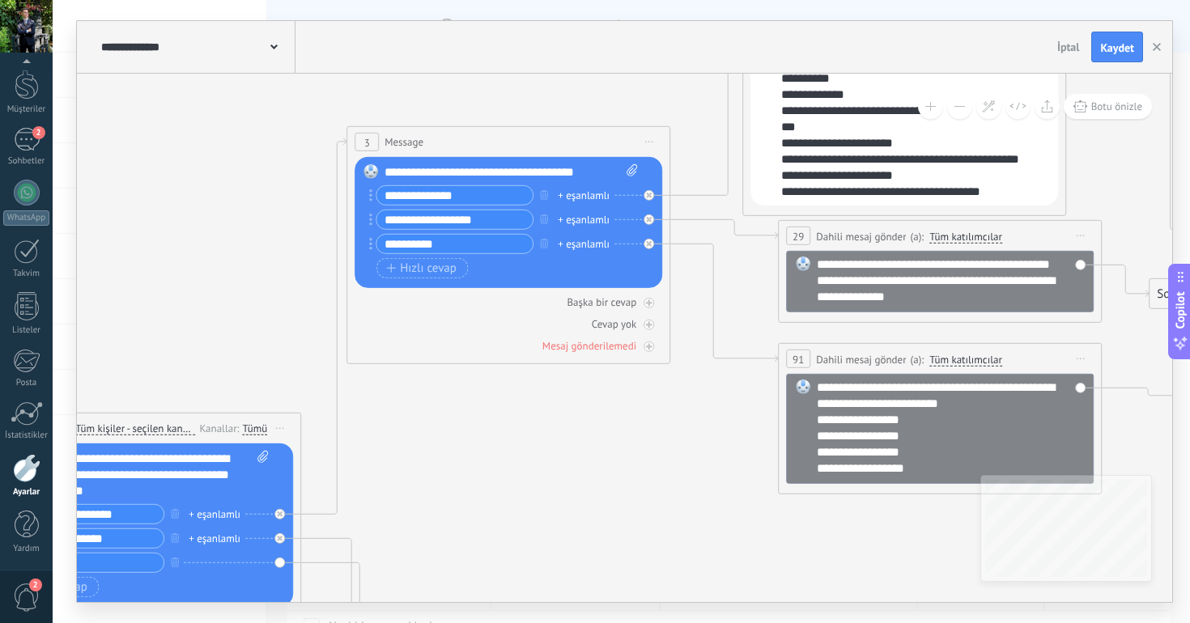
drag, startPoint x: 452, startPoint y: 518, endPoint x: 962, endPoint y: 359, distance: 533.9
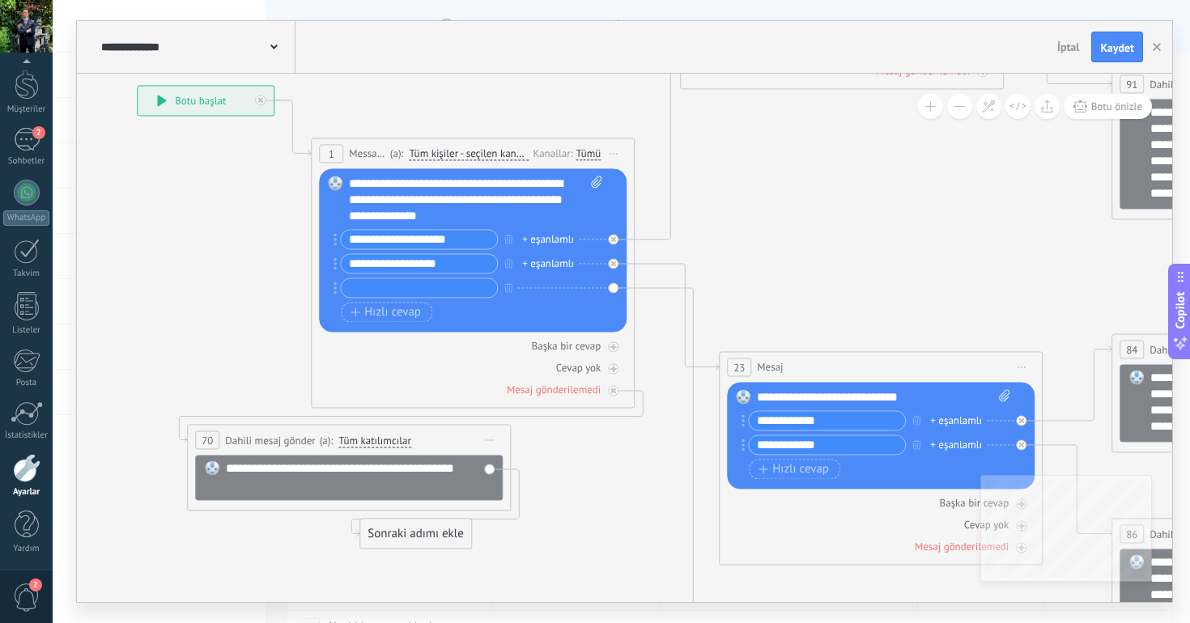
drag, startPoint x: 820, startPoint y: 430, endPoint x: 885, endPoint y: 229, distance: 211.9
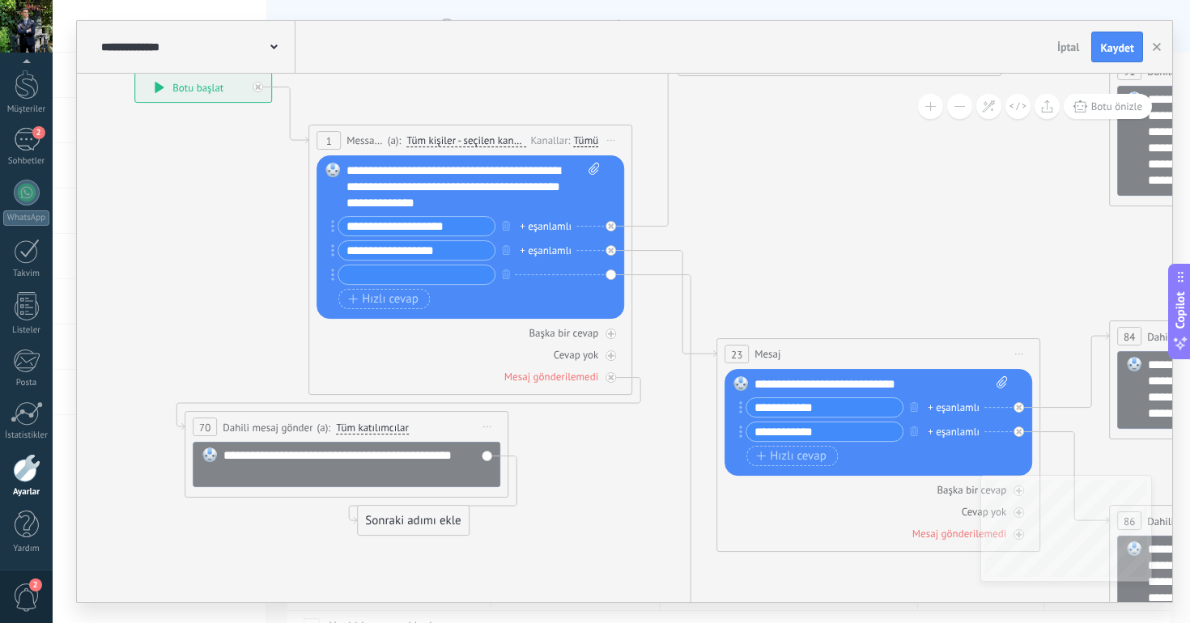
click at [396, 277] on input "text" at bounding box center [416, 274] width 156 height 19
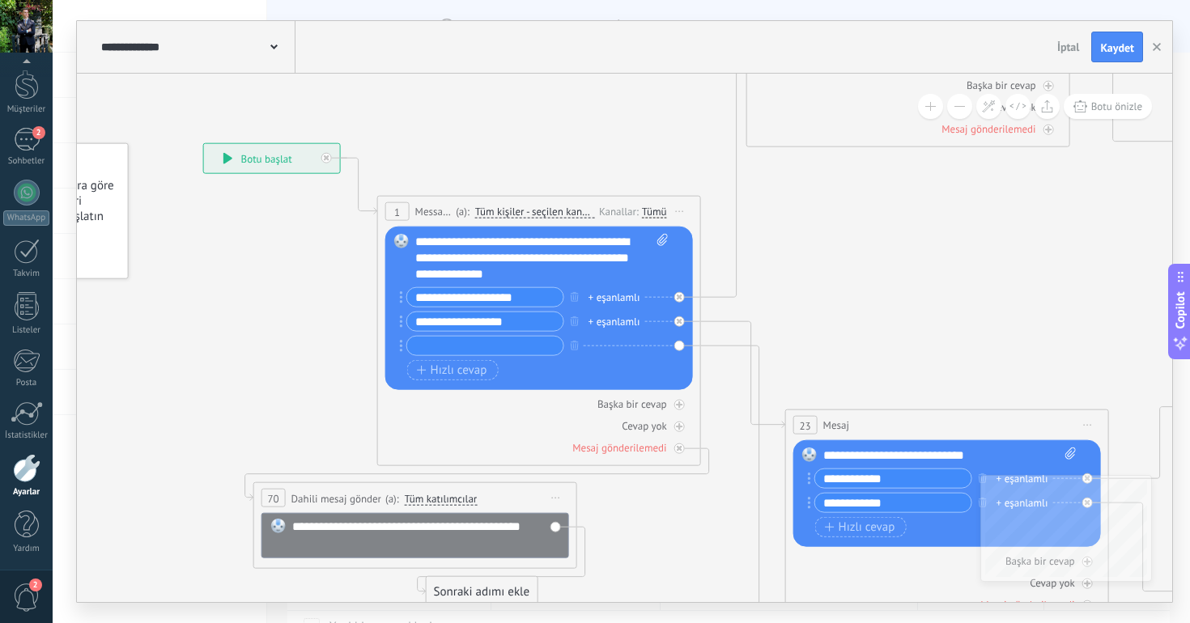
drag, startPoint x: 768, startPoint y: 195, endPoint x: 843, endPoint y: 275, distance: 109.9
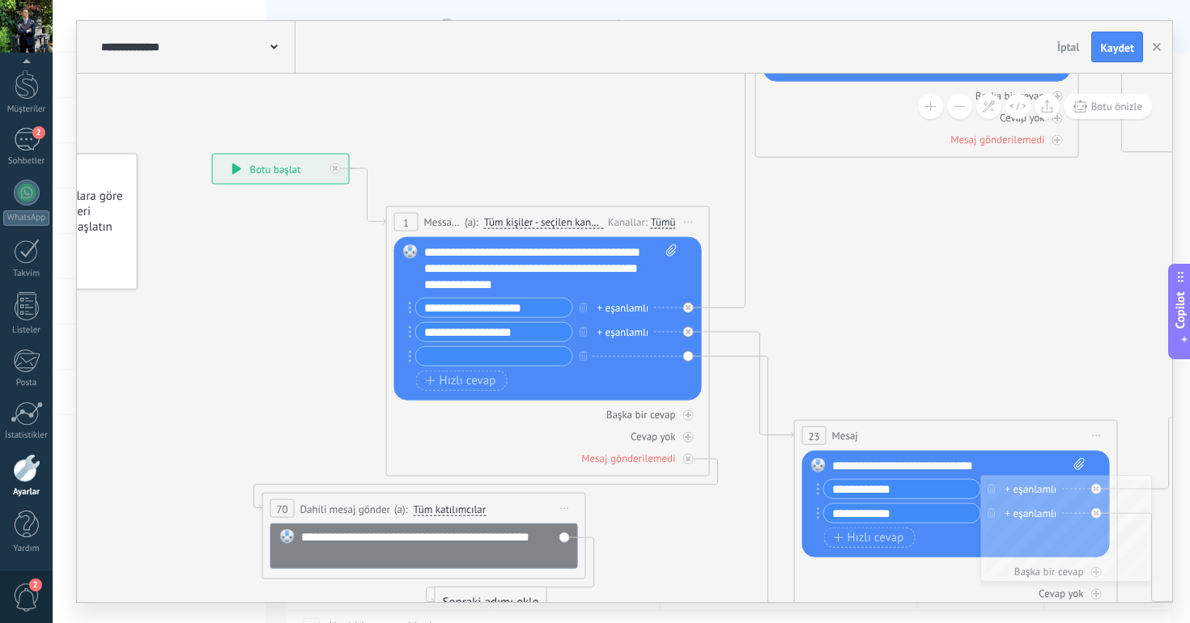
drag, startPoint x: 843, startPoint y: 275, endPoint x: 1101, endPoint y: 391, distance: 282.1
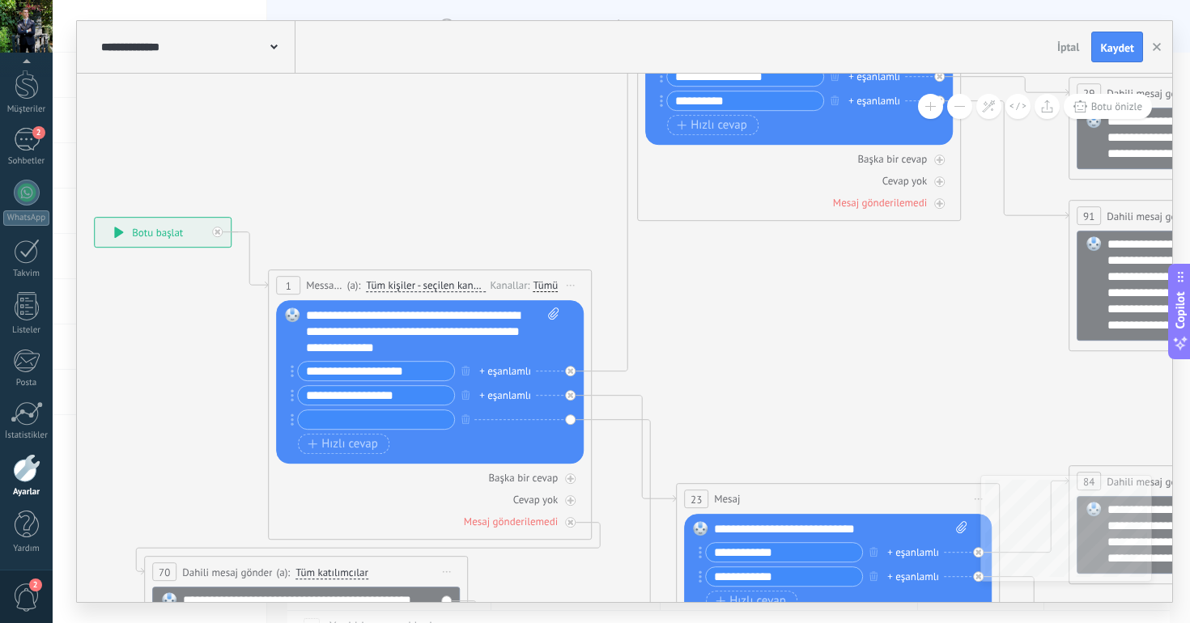
drag, startPoint x: 725, startPoint y: 237, endPoint x: 333, endPoint y: 185, distance: 395.1
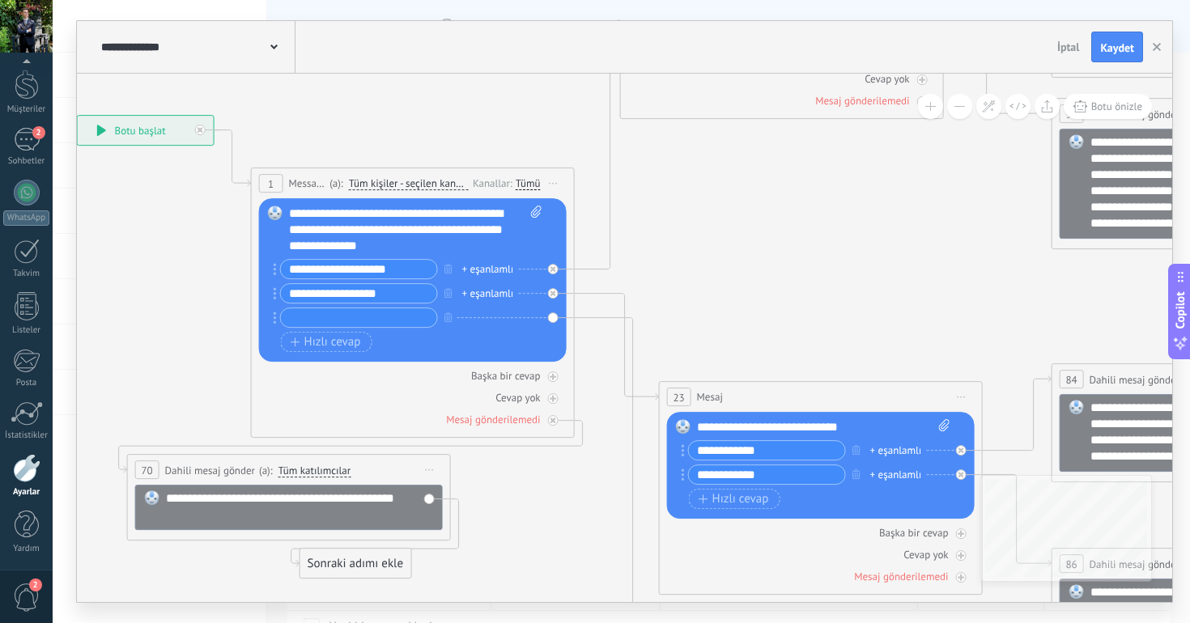
drag, startPoint x: 759, startPoint y: 293, endPoint x: 759, endPoint y: 250, distance: 42.9
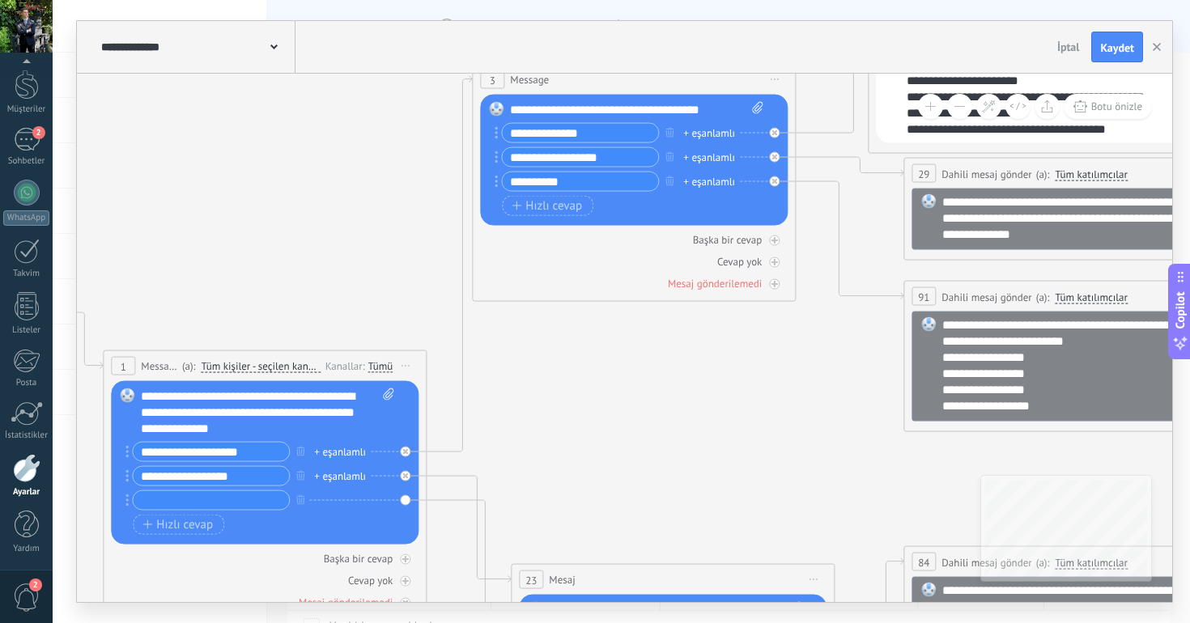
drag, startPoint x: 798, startPoint y: 195, endPoint x: 625, endPoint y: 410, distance: 276.3
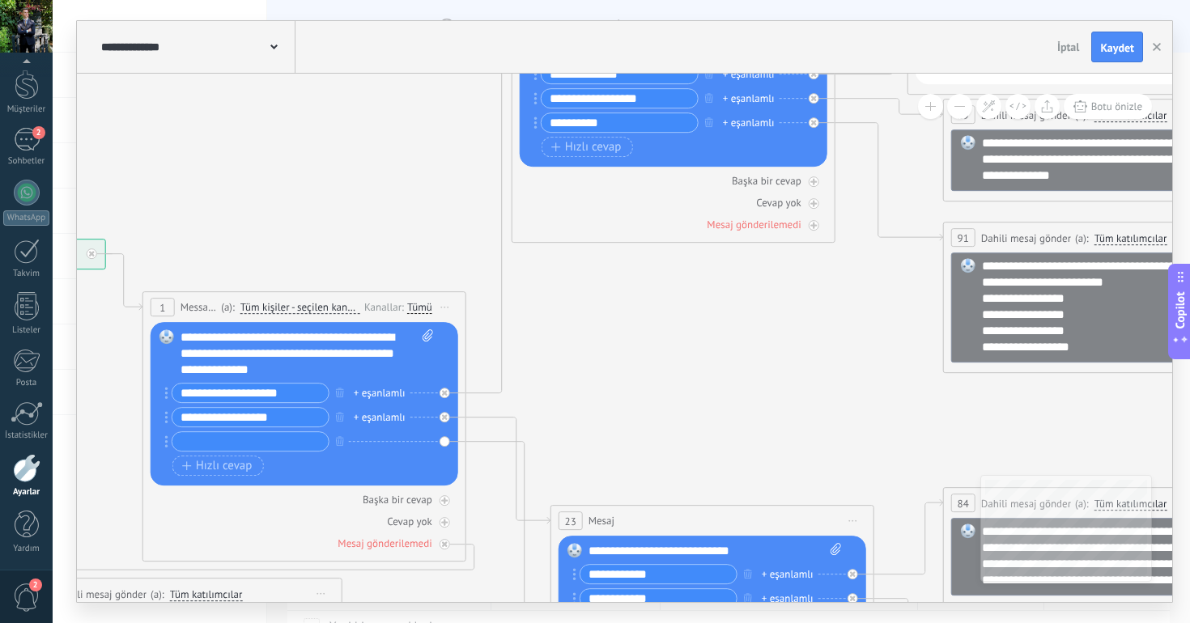
drag, startPoint x: 723, startPoint y: 421, endPoint x: 791, endPoint y: 328, distance: 115.2
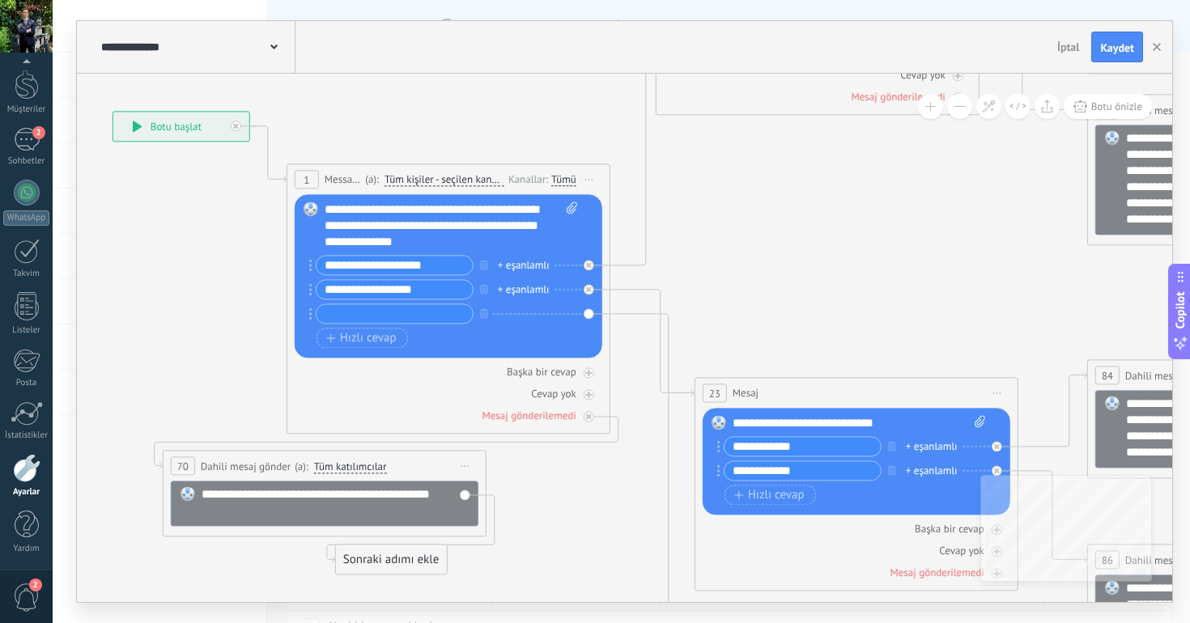
drag, startPoint x: 673, startPoint y: 343, endPoint x: 814, endPoint y: 218, distance: 188.0
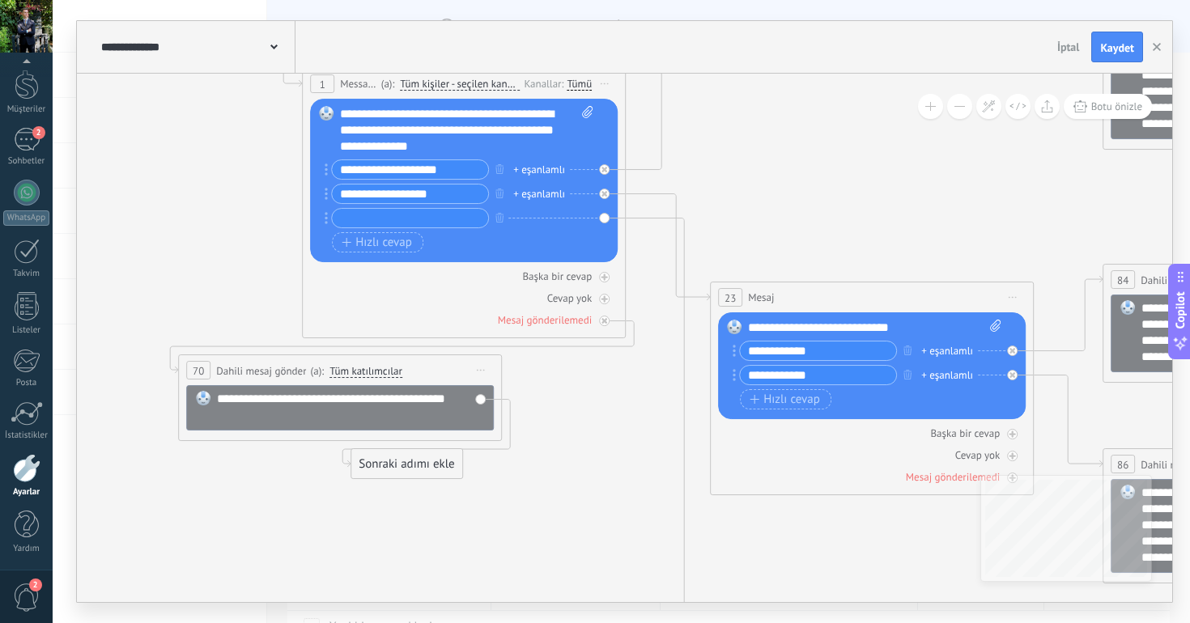
drag, startPoint x: 816, startPoint y: 214, endPoint x: 830, endPoint y: 119, distance: 96.6
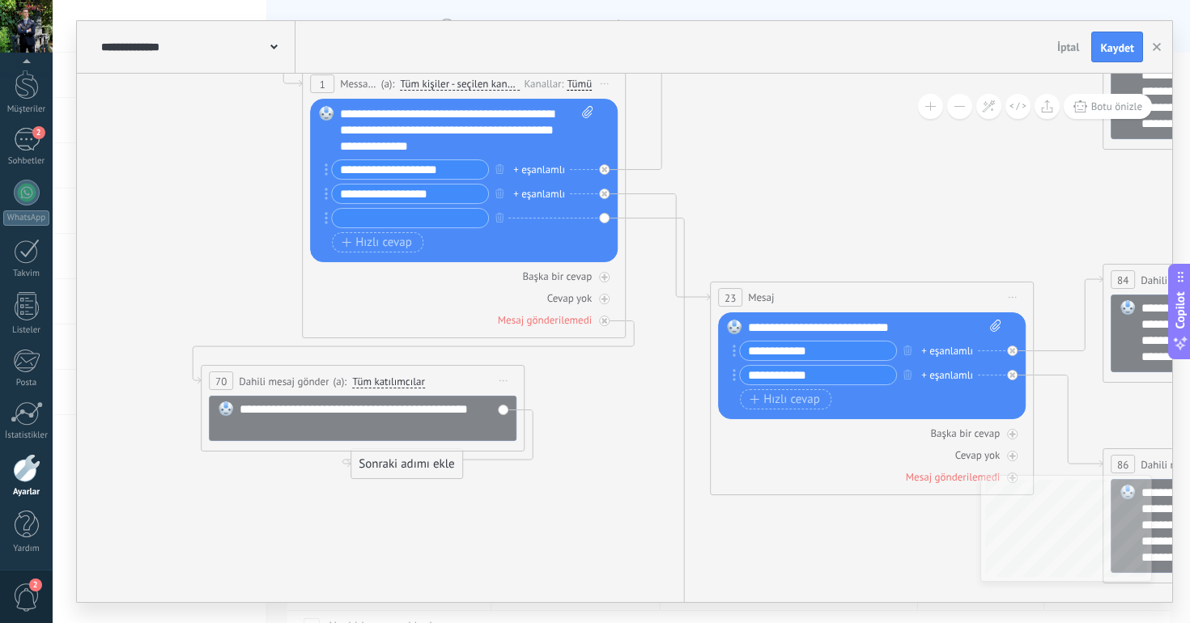
drag, startPoint x: 447, startPoint y: 368, endPoint x: 464, endPoint y: 375, distance: 18.5
click at [464, 375] on div "**********" at bounding box center [362, 381] width 322 height 30
click at [602, 297] on icon at bounding box center [604, 299] width 8 height 8
drag, startPoint x: 724, startPoint y: 136, endPoint x: 244, endPoint y: 389, distance: 542.6
click at [244, 389] on div "Sonraki adımı ekle" at bounding box center [256, 389] width 111 height 27
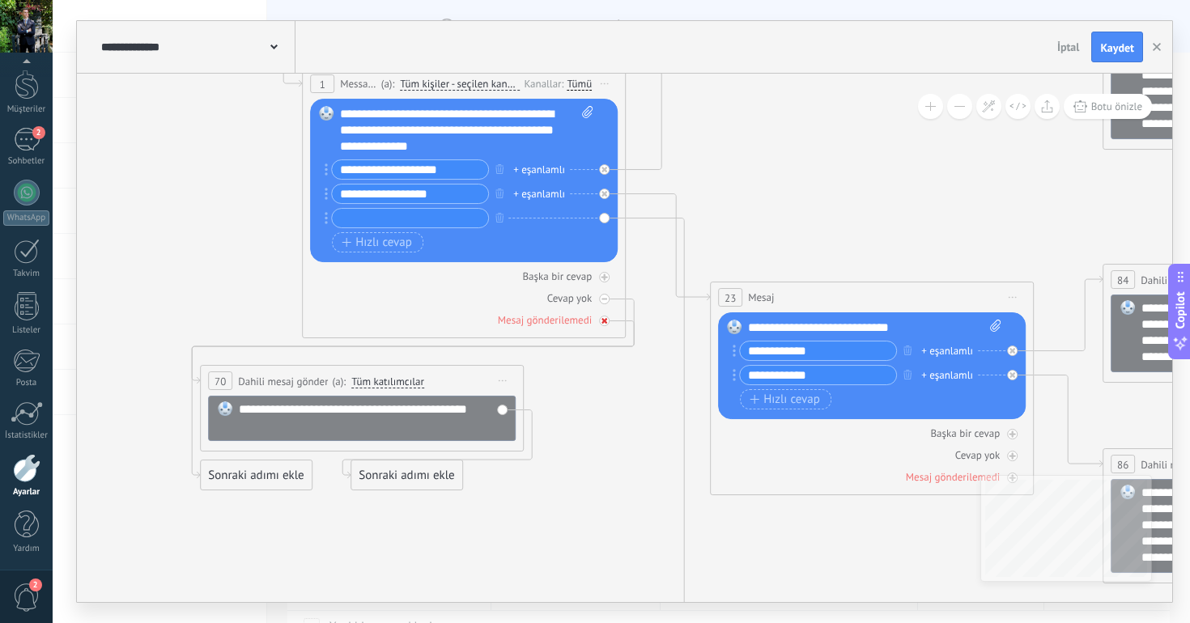
click at [606, 319] on icon at bounding box center [604, 321] width 6 height 6
drag, startPoint x: 262, startPoint y: 479, endPoint x: 214, endPoint y: 328, distance: 158.9
click at [212, 328] on div "Sonraki adımı ekle" at bounding box center [184, 333] width 111 height 27
drag, startPoint x: 371, startPoint y: 468, endPoint x: 388, endPoint y: 519, distance: 53.7
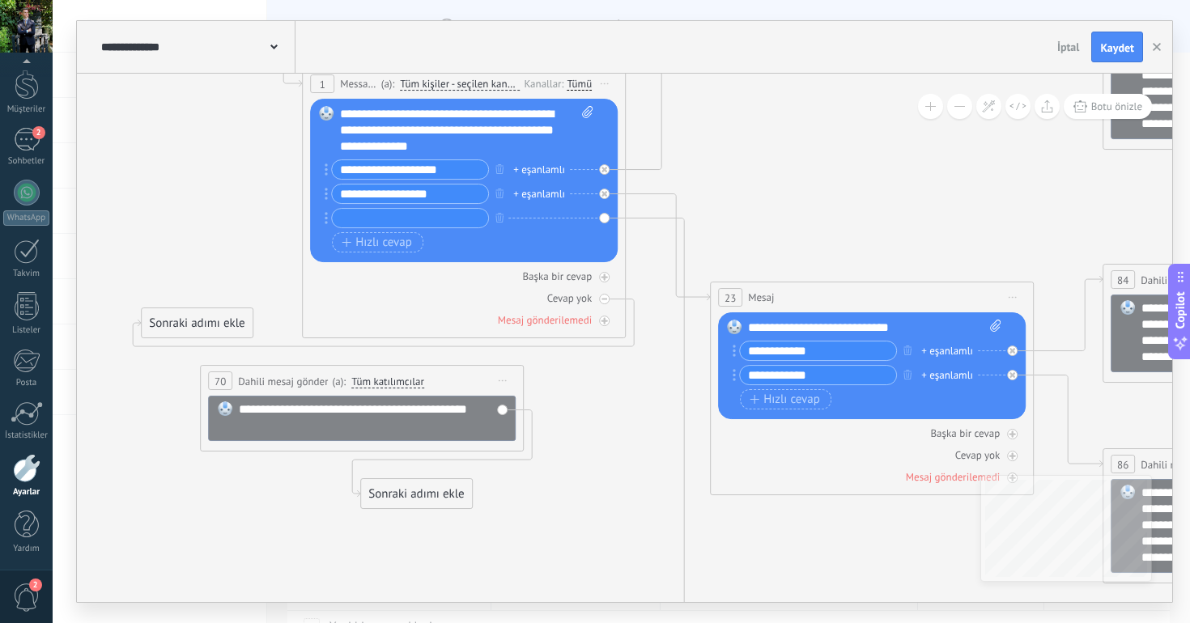
click at [388, 507] on div "Sonraki adımı ekle" at bounding box center [416, 494] width 111 height 27
drag, startPoint x: 216, startPoint y: 320, endPoint x: 213, endPoint y: 253, distance: 66.4
click at [213, 253] on div "Sonraki adımı ekle" at bounding box center [193, 256] width 111 height 27
click at [604, 295] on div at bounding box center [604, 299] width 11 height 11
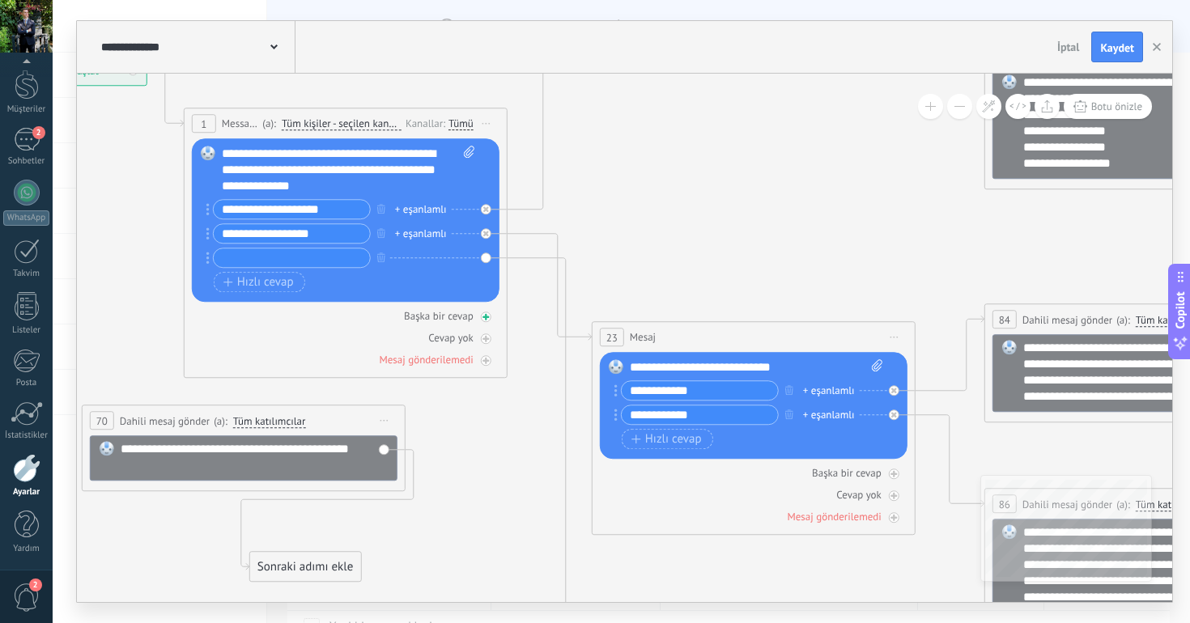
click at [481, 316] on icon at bounding box center [485, 317] width 8 height 8
drag, startPoint x: 620, startPoint y: 168, endPoint x: 653, endPoint y: 206, distance: 49.9
click at [653, 206] on div "Sonraki adımı ekle" at bounding box center [647, 212] width 111 height 27
click at [486, 319] on icon at bounding box center [486, 317] width 6 height 6
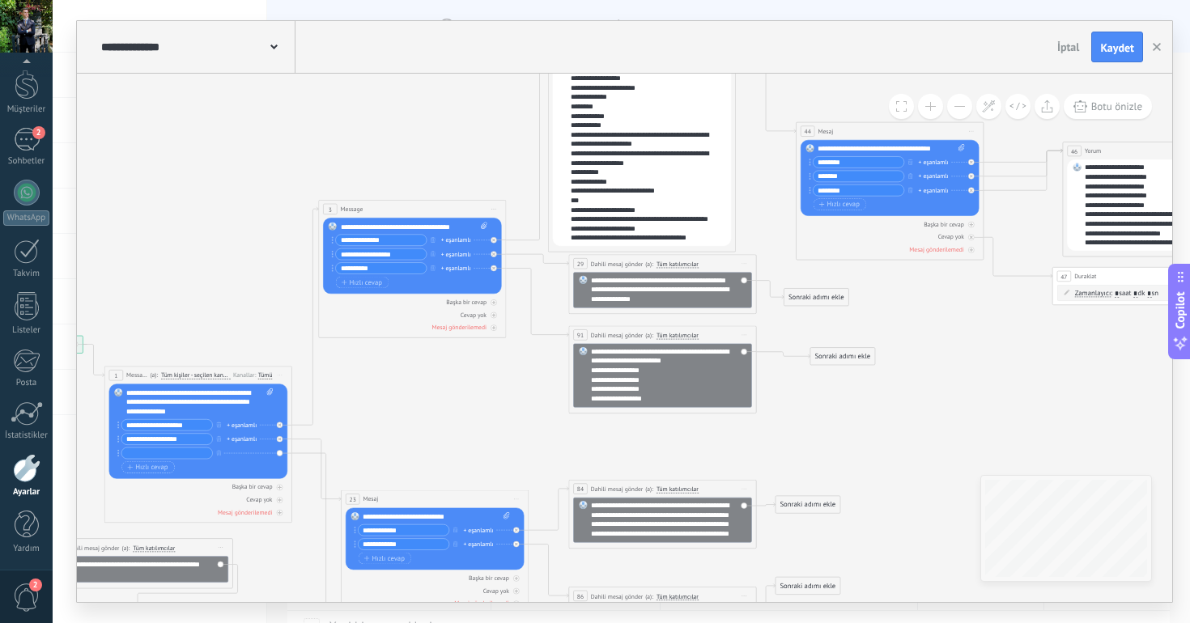
drag, startPoint x: 605, startPoint y: 558, endPoint x: 518, endPoint y: 414, distance: 168.5
click at [517, 414] on icon at bounding box center [1038, 433] width 2538 height 1250
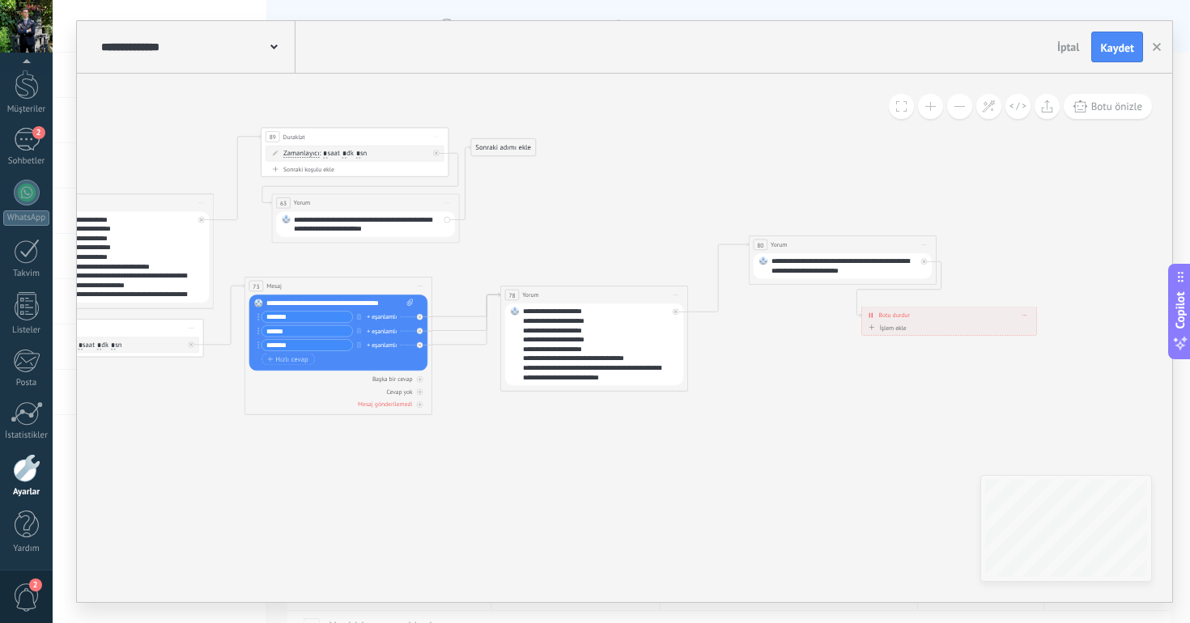
click at [1026, 318] on div "**********" at bounding box center [949, 315] width 175 height 16
click at [1022, 313] on span at bounding box center [1024, 314] width 4 height 5
click at [1038, 339] on icon at bounding box center [2, 486] width 2538 height 1250
click at [1025, 313] on span at bounding box center [1024, 314] width 4 height 5
click at [1029, 324] on div "Sil" at bounding box center [1036, 328] width 31 height 16
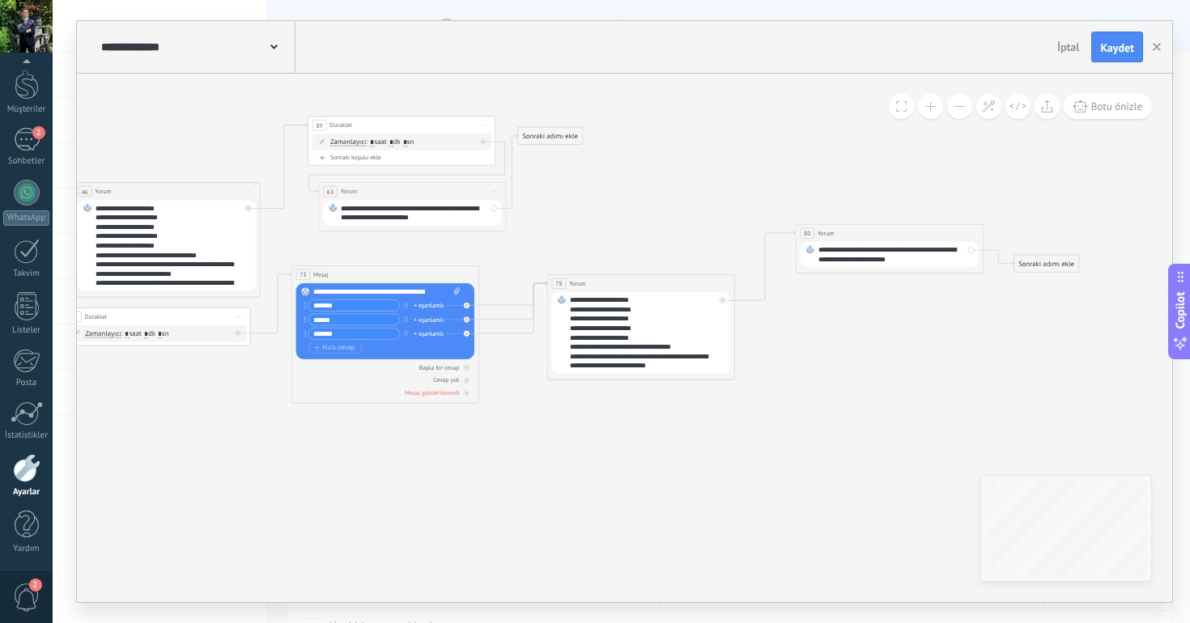
click at [577, 283] on span "Yorum" at bounding box center [577, 283] width 16 height 9
click at [723, 281] on span "Önizlemeye buradan başlayın [GEOGRAPHIC_DATA]dır Yinele Sil" at bounding box center [722, 284] width 15 height 14
click at [742, 311] on div "Yeniden Adlandır" at bounding box center [775, 313] width 112 height 16
type input "*"
click at [630, 240] on icon at bounding box center [40, 449] width 2520 height 1201
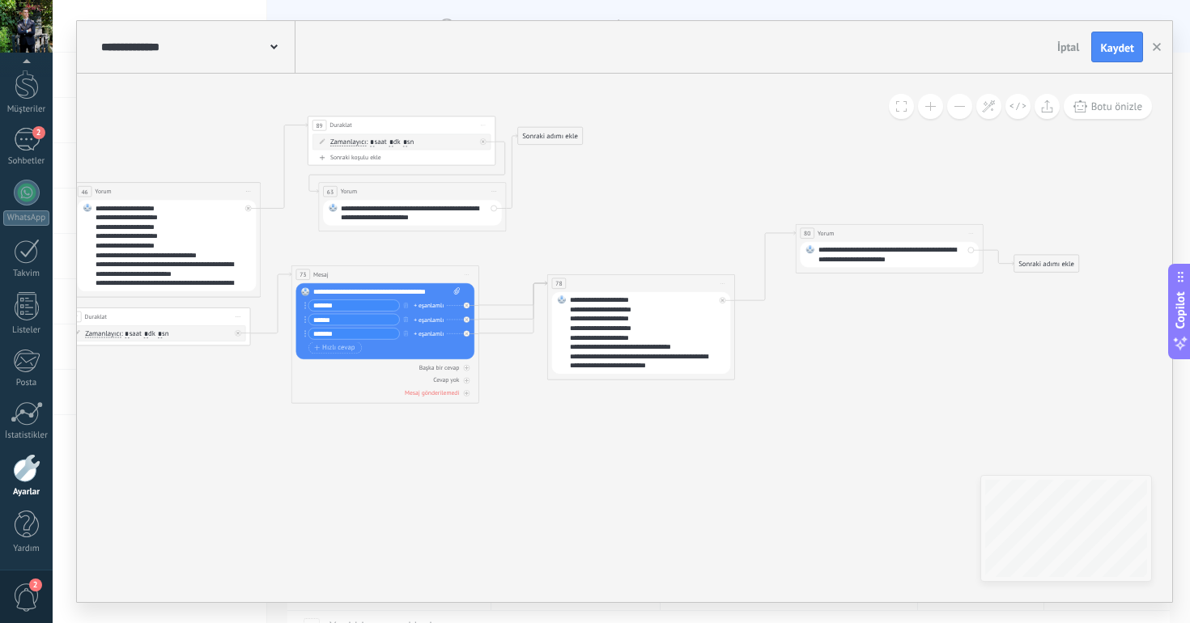
click at [972, 235] on span "Önizlemeye buradan başlayın [GEOGRAPHIC_DATA]dır Yinele Sil" at bounding box center [970, 234] width 15 height 14
click at [992, 266] on div "Yeniden Adlandır" at bounding box center [1023, 263] width 112 height 16
click at [590, 243] on icon at bounding box center [40, 449] width 2520 height 1201
click at [486, 126] on span "Önizlemeye buradan başlayın [GEOGRAPHIC_DATA]dır Yinele Sil" at bounding box center [483, 125] width 15 height 14
click at [507, 158] on div "Yeniden Adlandır" at bounding box center [535, 154] width 112 height 16
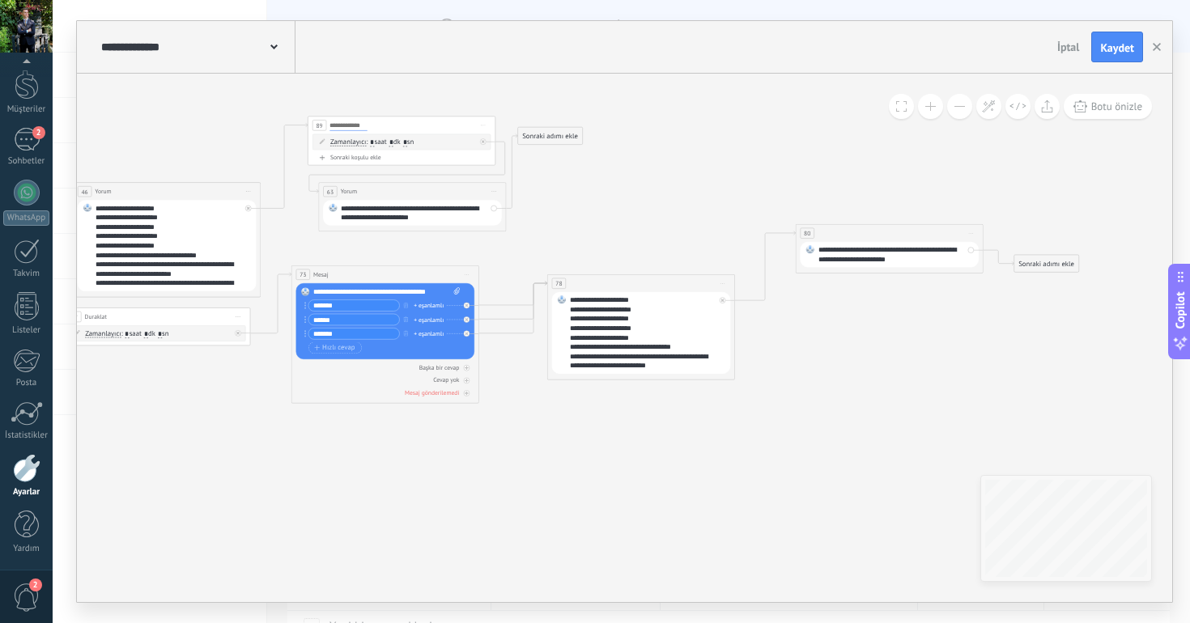
click at [491, 187] on span "Önizlemeye buradan başlayın [GEOGRAPHIC_DATA]dır Yinele Sil" at bounding box center [493, 191] width 15 height 14
click at [532, 224] on div "Yeniden Adlandır" at bounding box center [546, 221] width 112 height 16
click at [626, 209] on icon at bounding box center [40, 449] width 2520 height 1201
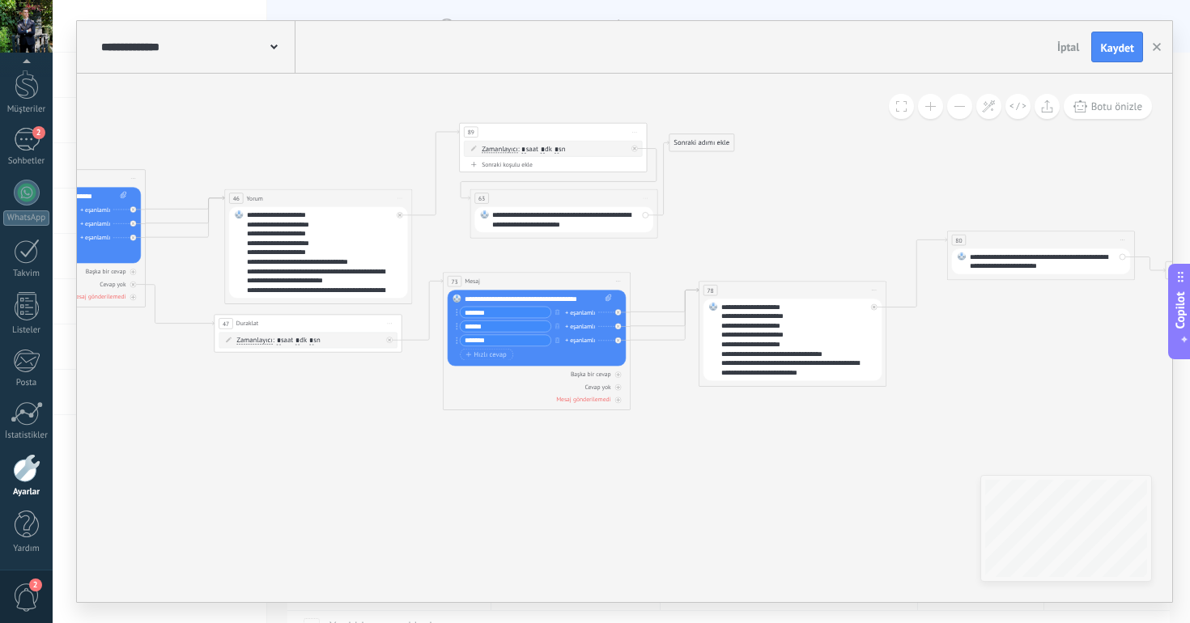
click at [617, 282] on span "Önizlemeye buradan başlayın [GEOGRAPHIC_DATA]dır Yinele Sil" at bounding box center [618, 281] width 15 height 14
click at [630, 307] on div "Yeniden Adlandır" at bounding box center [670, 311] width 112 height 16
click at [403, 195] on span "Önizlemeye buradan başlayın [GEOGRAPHIC_DATA]dır Yinele Sil" at bounding box center [399, 199] width 15 height 14
click at [416, 229] on div "Yeniden Adlandır" at bounding box center [453, 227] width 112 height 16
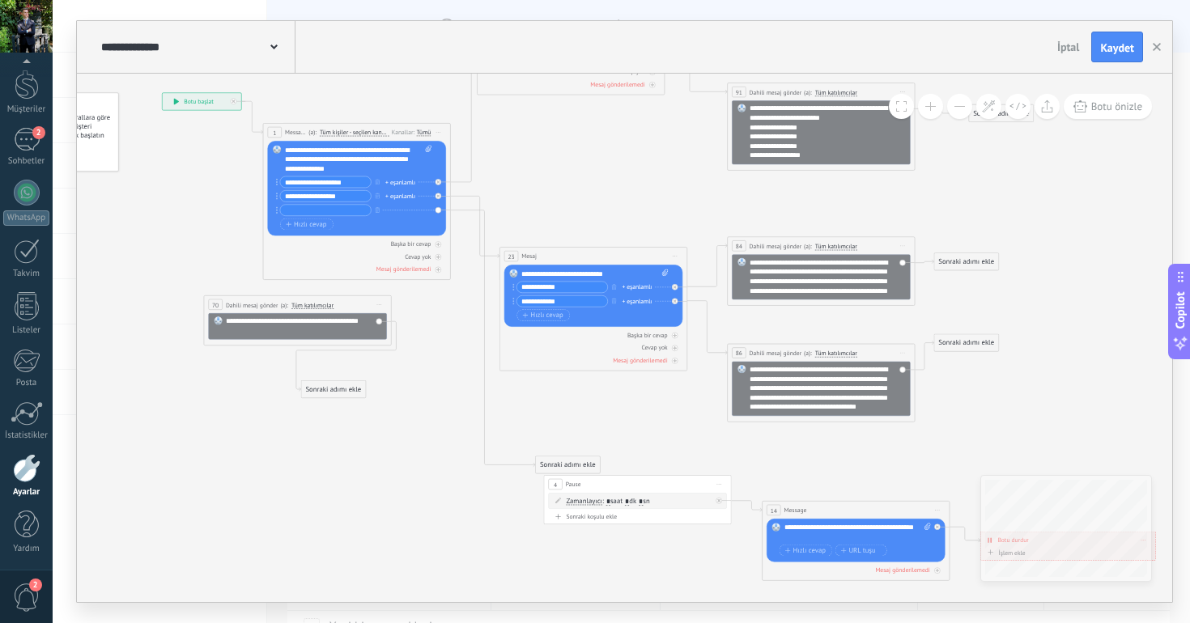
click at [378, 304] on icon at bounding box center [379, 304] width 5 height 1
click at [399, 366] on div "Sil" at bounding box center [431, 366] width 112 height 16
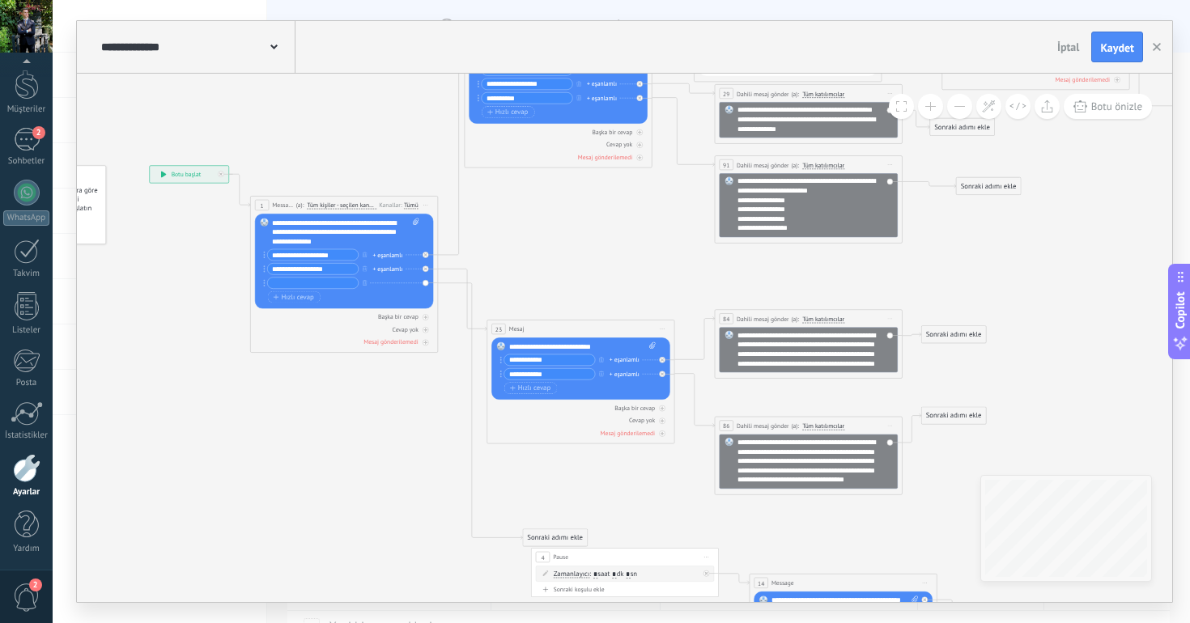
click at [336, 282] on input "text" at bounding box center [313, 283] width 91 height 11
type input "*"
click at [312, 459] on icon at bounding box center [1174, 238] width 2520 height 1201
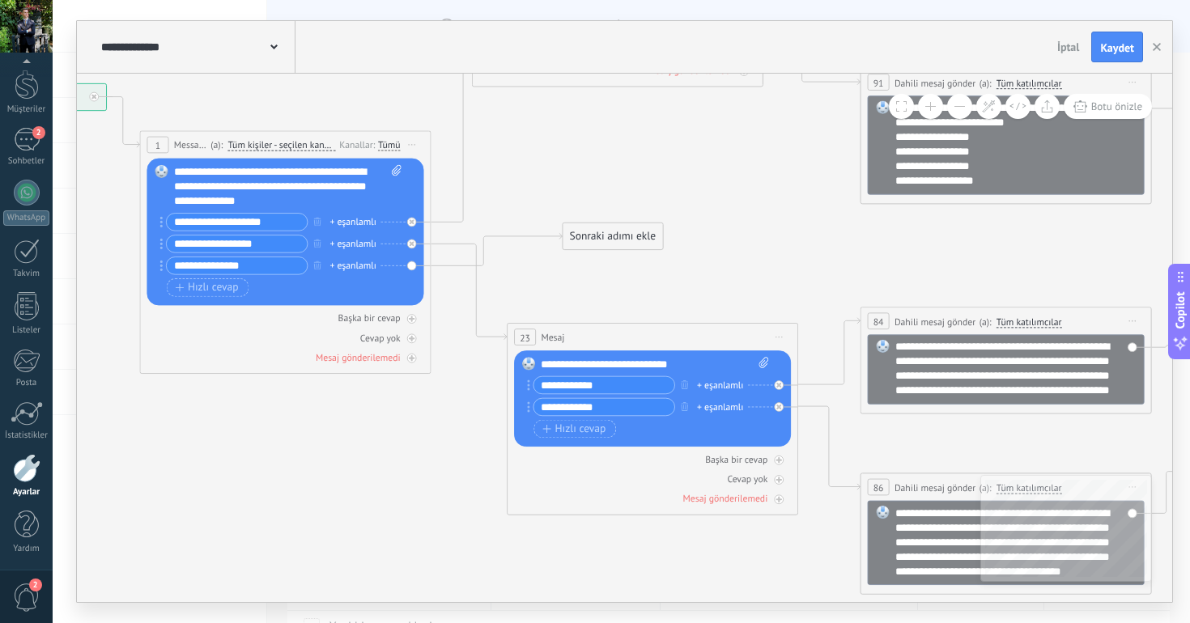
drag, startPoint x: 437, startPoint y: 388, endPoint x: 362, endPoint y: 466, distance: 108.2
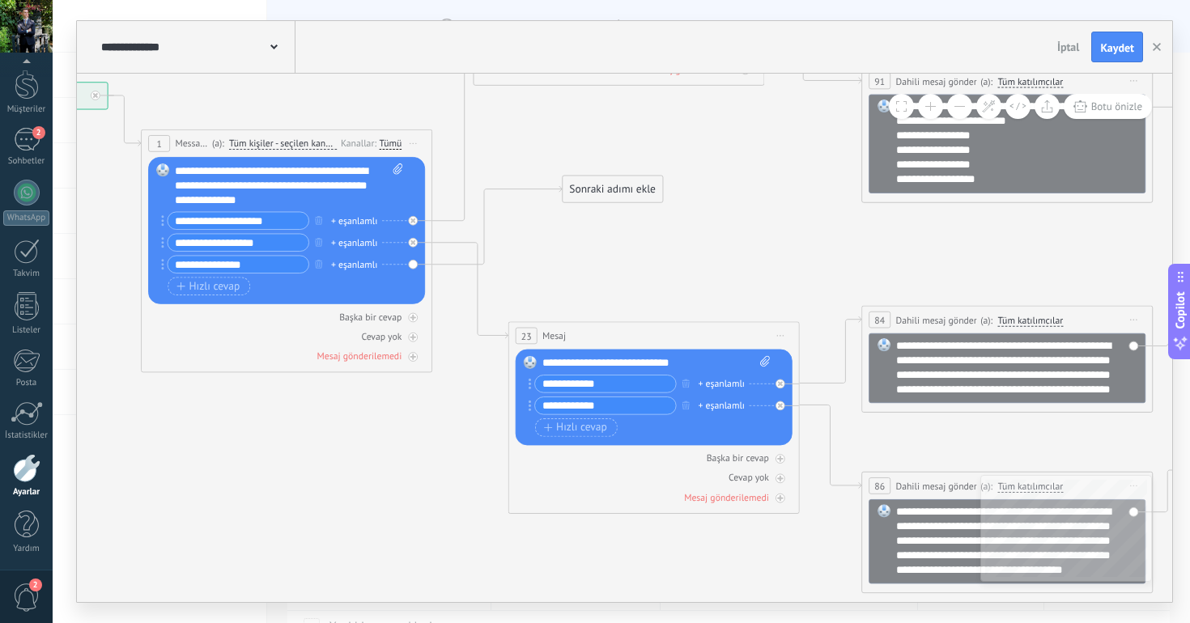
drag, startPoint x: 636, startPoint y: 231, endPoint x: 635, endPoint y: 186, distance: 45.3
click at [635, 186] on div "Sonraki adımı ekle" at bounding box center [612, 189] width 100 height 24
drag, startPoint x: 622, startPoint y: 187, endPoint x: 426, endPoint y: 568, distance: 428.9
click at [426, 568] on div "Sonraki adımı ekle" at bounding box center [435, 556] width 100 height 24
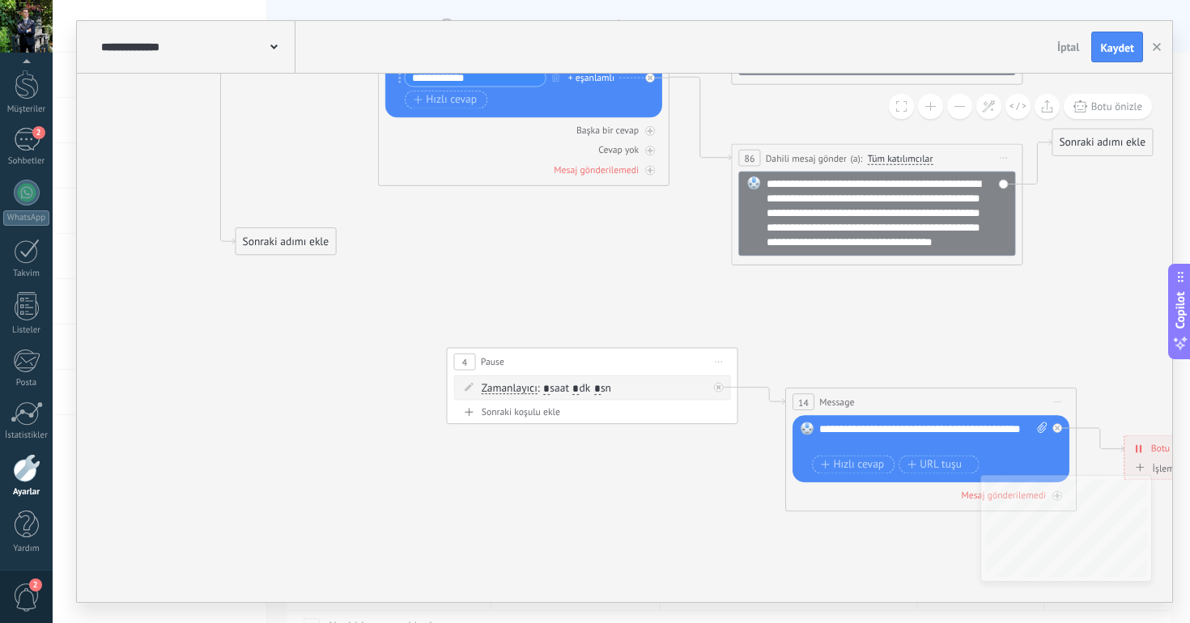
click at [714, 364] on span "Önizlemeye buradan başlayın [GEOGRAPHIC_DATA]dır Yinele Sil" at bounding box center [718, 361] width 23 height 21
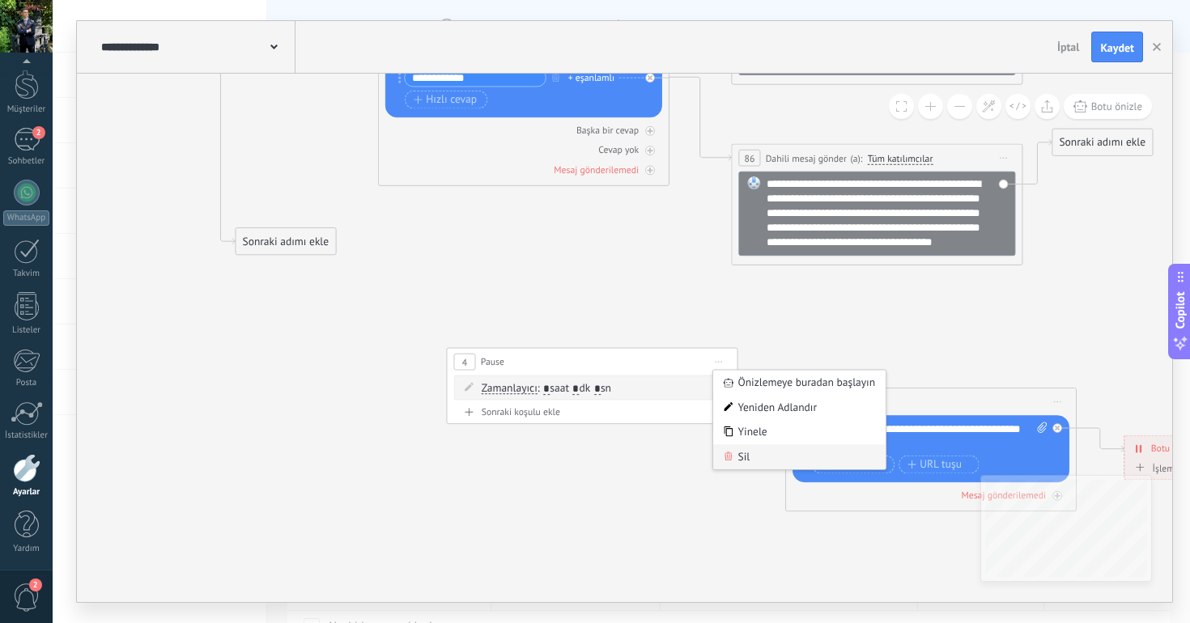
click at [759, 452] on div "Sil" at bounding box center [799, 456] width 173 height 25
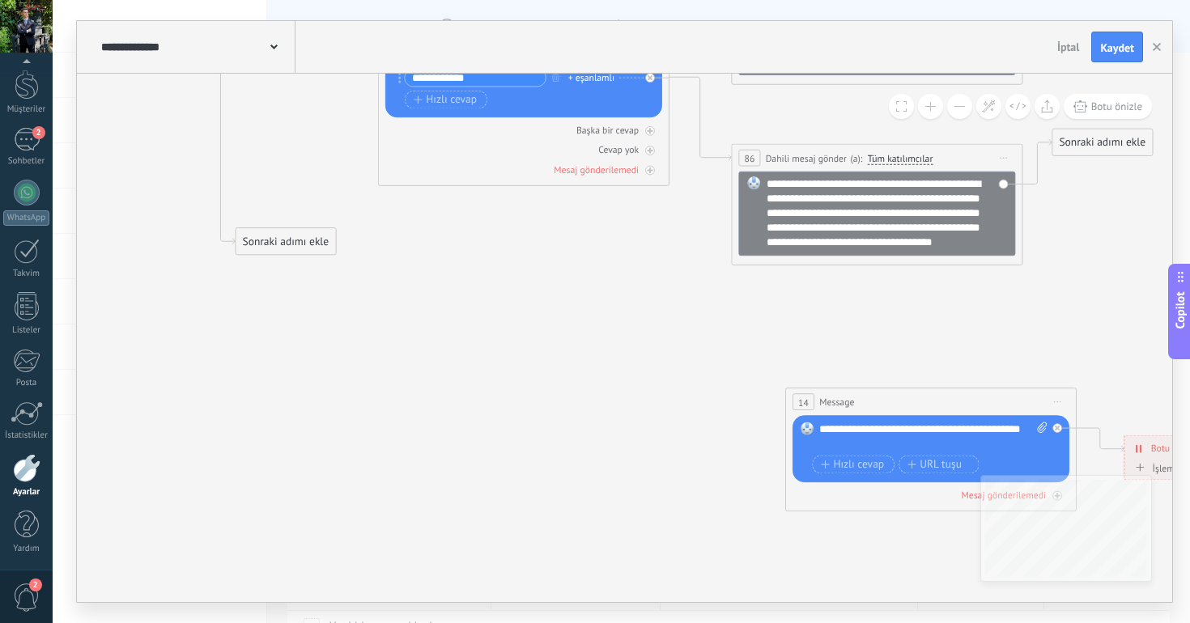
click at [1057, 399] on span "Önizlemeye buradan başlayın [GEOGRAPHIC_DATA]dır Yinele Sil" at bounding box center [1056, 402] width 23 height 21
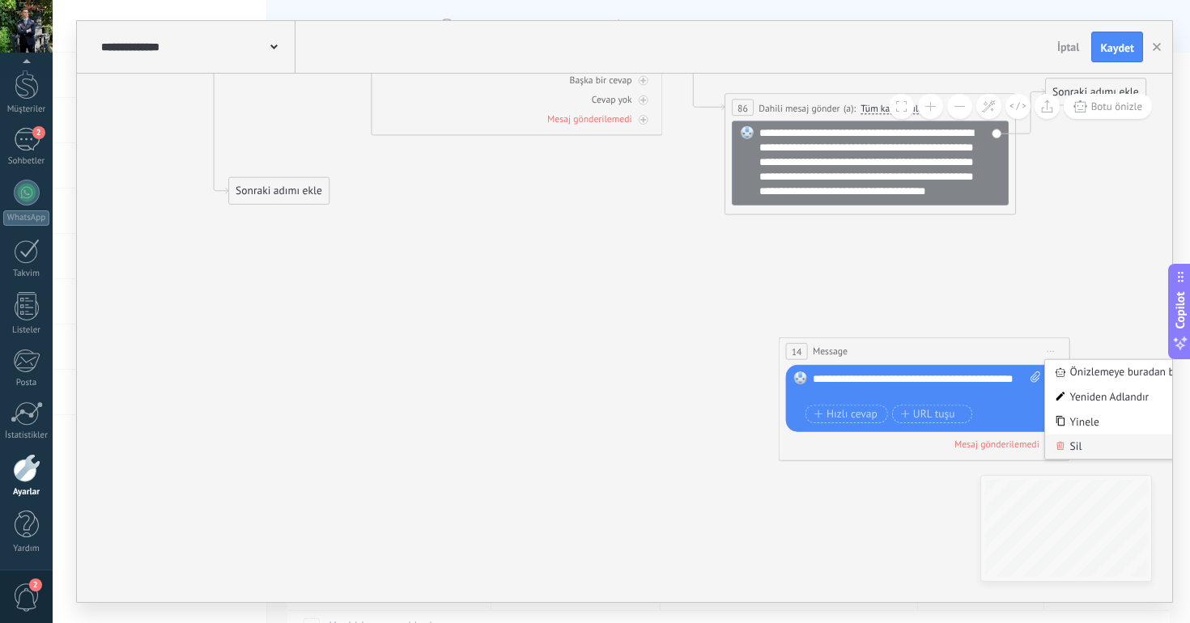
click at [1058, 441] on icon at bounding box center [1059, 445] width 7 height 9
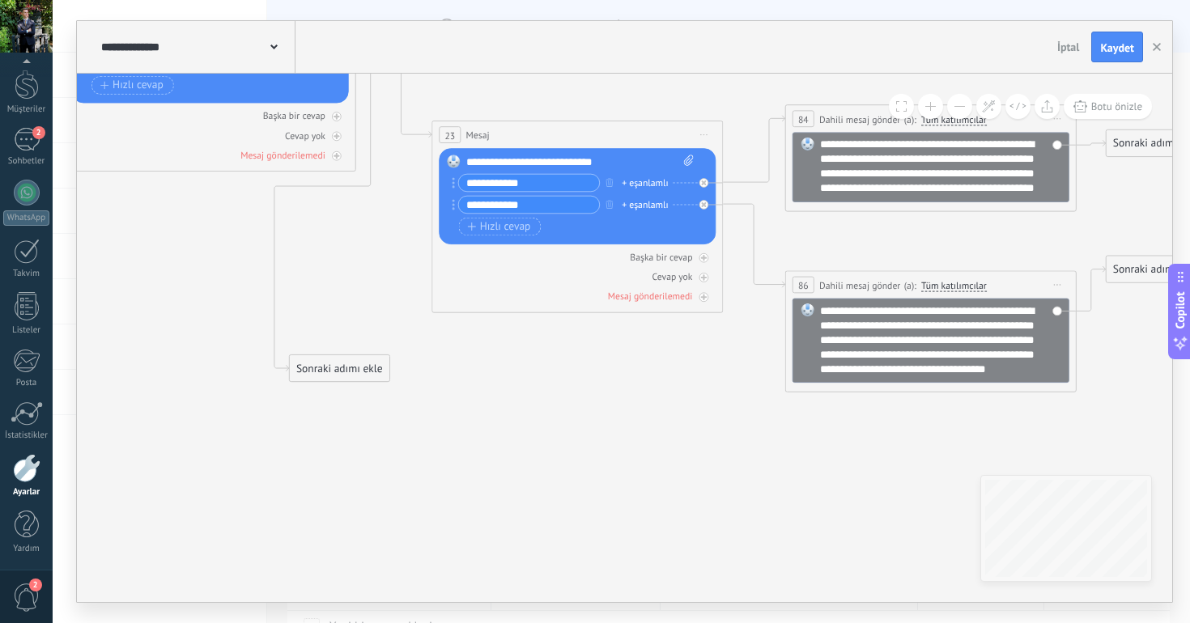
drag, startPoint x: 537, startPoint y: 431, endPoint x: 860, endPoint y: 416, distance: 324.0
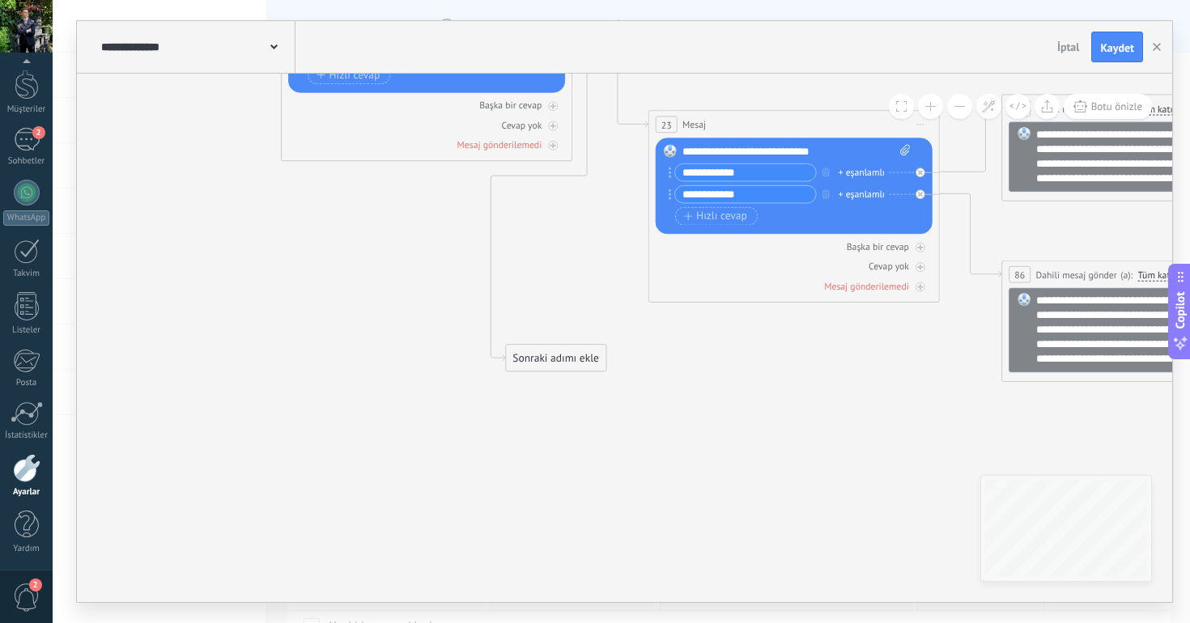
drag, startPoint x: 637, startPoint y: 466, endPoint x: 716, endPoint y: 466, distance: 79.3
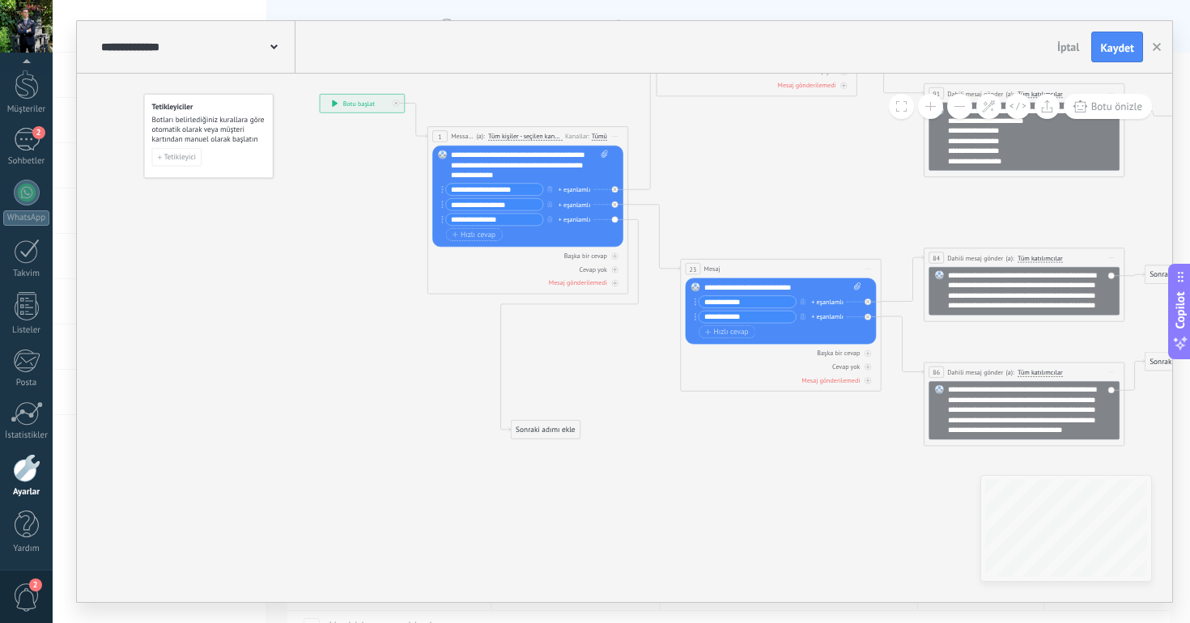
drag, startPoint x: 587, startPoint y: 433, endPoint x: 520, endPoint y: 433, distance: 67.2
click at [521, 433] on div "Sonraki adımı ekle" at bounding box center [545, 430] width 69 height 16
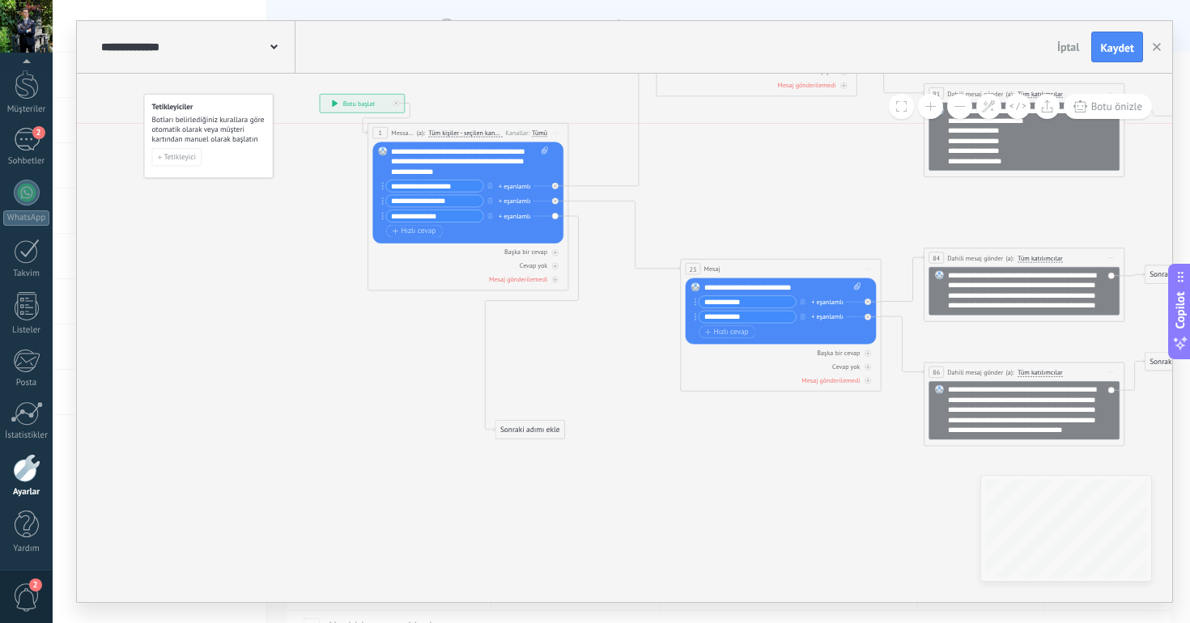
drag, startPoint x: 468, startPoint y: 135, endPoint x: 388, endPoint y: 135, distance: 79.3
click at [391, 135] on span "Message" at bounding box center [402, 133] width 23 height 10
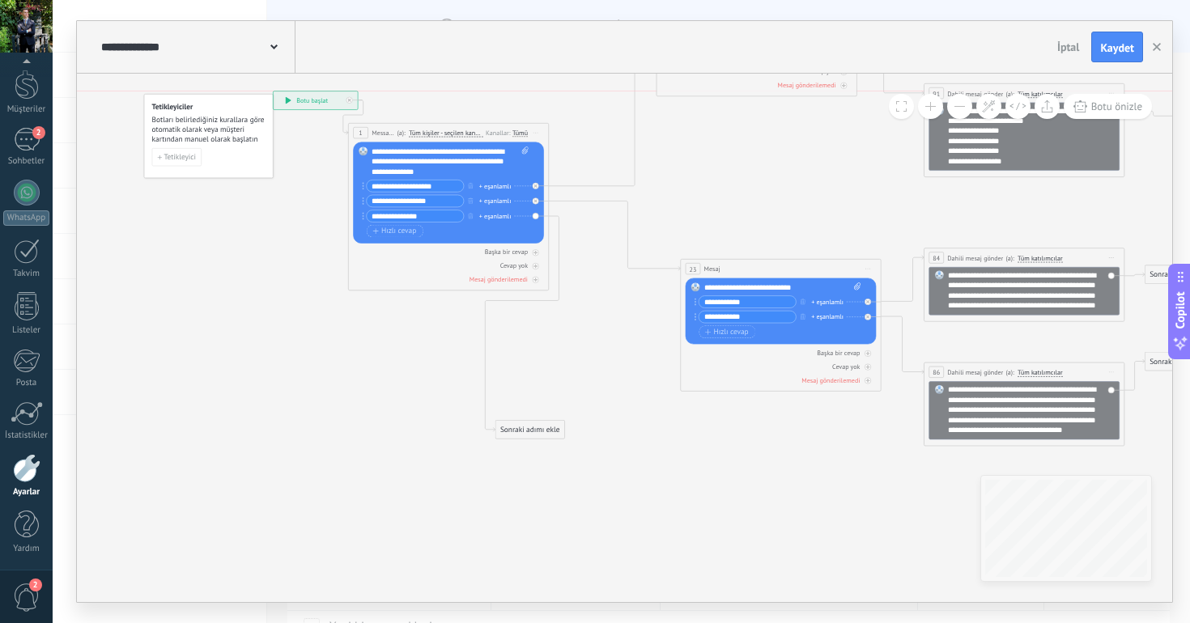
drag, startPoint x: 341, startPoint y: 106, endPoint x: 287, endPoint y: 106, distance: 53.4
click at [287, 106] on div "**********" at bounding box center [316, 100] width 84 height 18
drag, startPoint x: 204, startPoint y: 108, endPoint x: 154, endPoint y: 108, distance: 50.2
click at [154, 108] on div "Tetikleyiciler Botları belirlediğiniz kurallara göre otomatik olarak veya müşte…" at bounding box center [158, 120] width 114 height 42
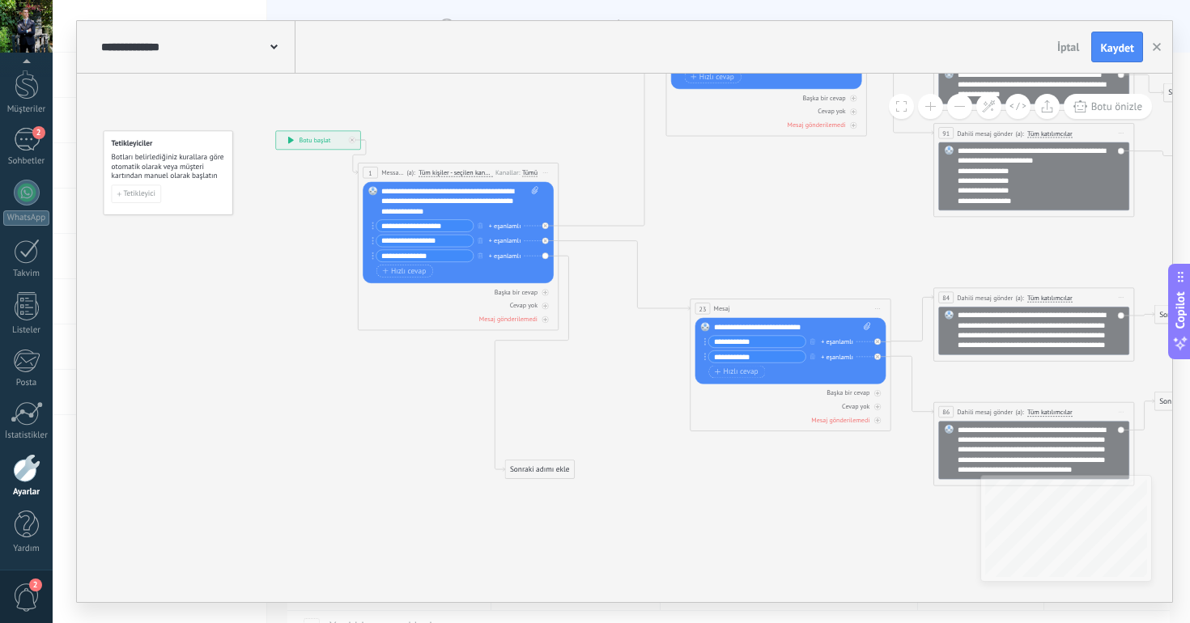
click at [444, 256] on input "**********" at bounding box center [424, 255] width 97 height 11
type input "**********"
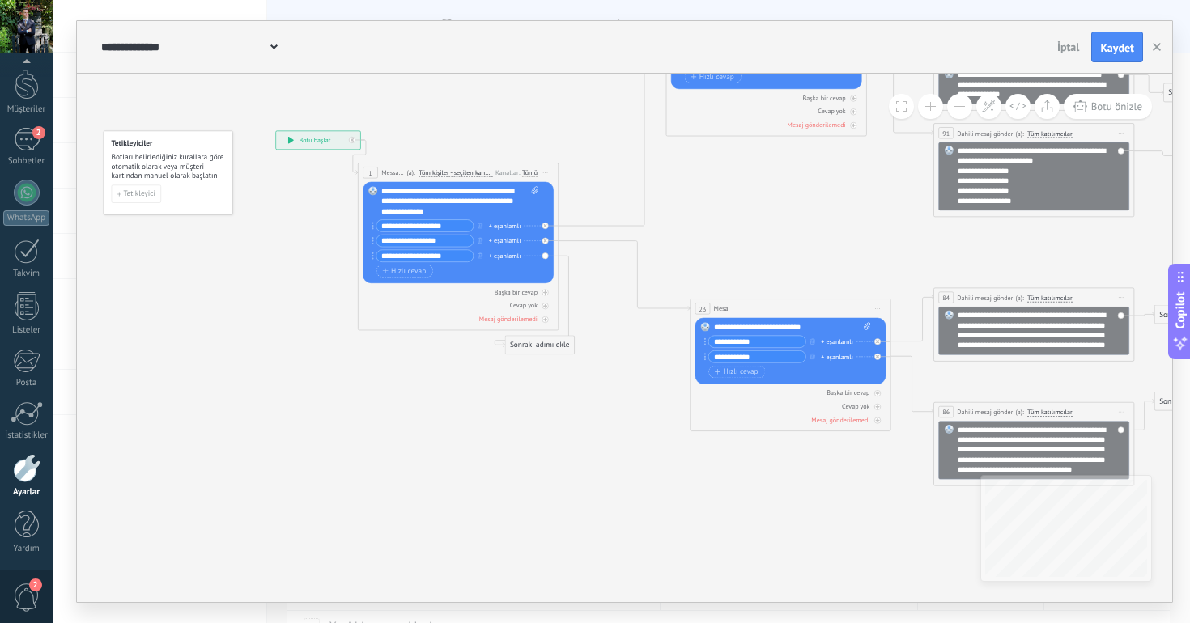
click at [553, 344] on div "Sonraki adımı ekle" at bounding box center [539, 345] width 69 height 16
click at [477, 257] on button "button" at bounding box center [480, 255] width 11 height 13
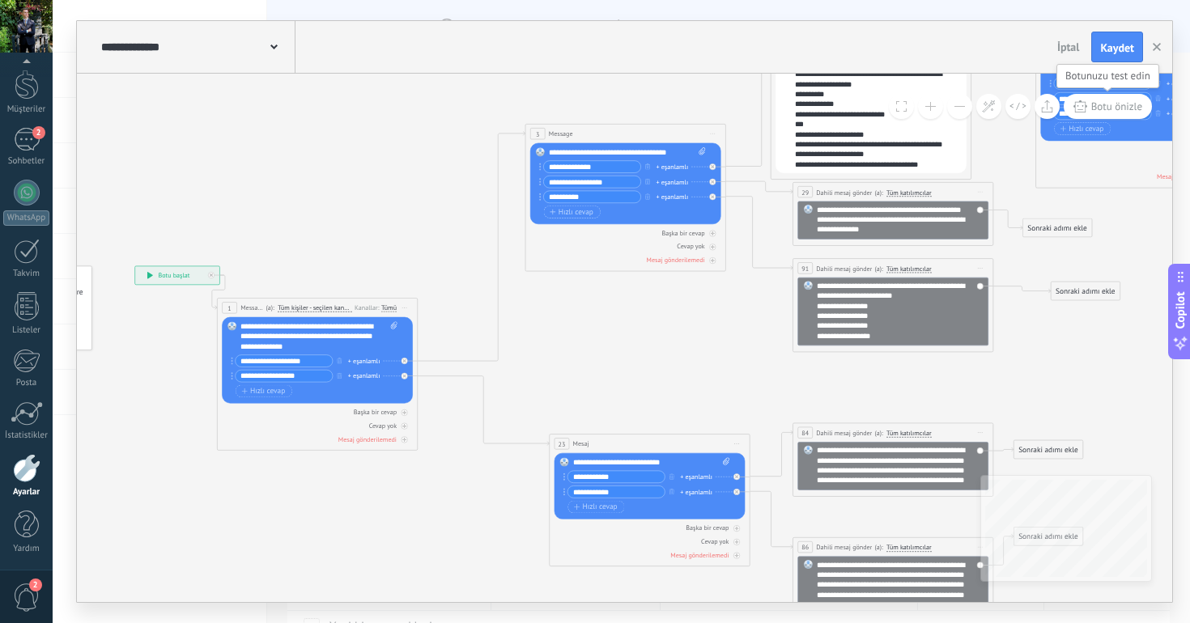
click at [1104, 105] on span "Botu önizle" at bounding box center [1116, 107] width 51 height 14
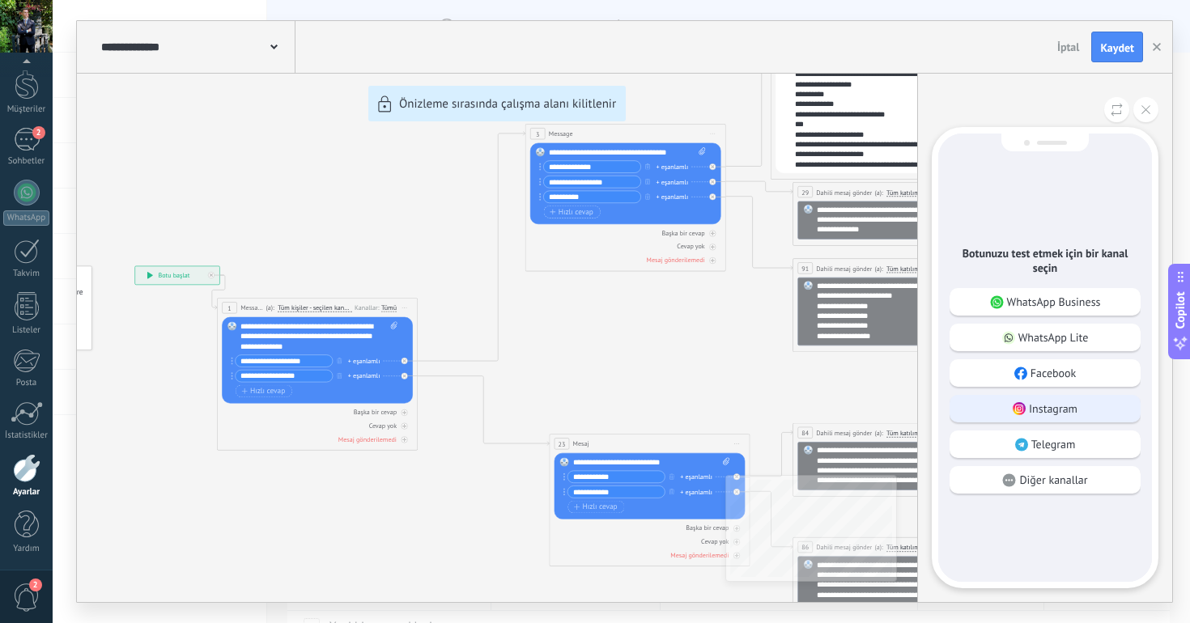
click at [995, 408] on div "Instagram" at bounding box center [1044, 409] width 191 height 28
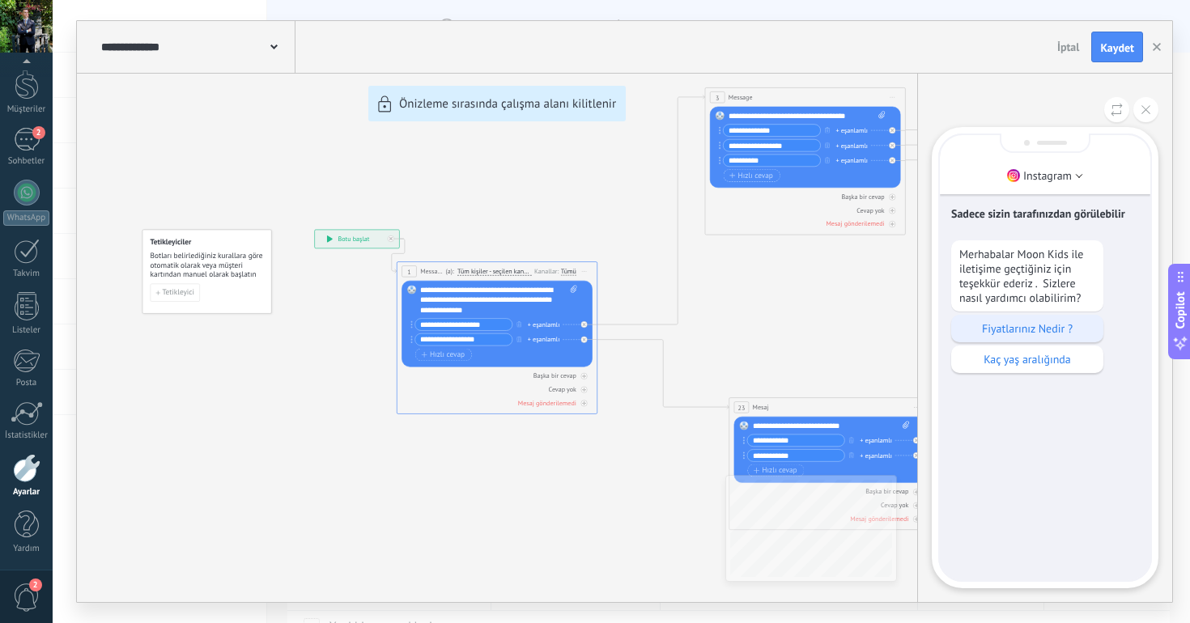
click at [1027, 327] on p "Fiyatlarınız Nedir ?" at bounding box center [1027, 328] width 136 height 15
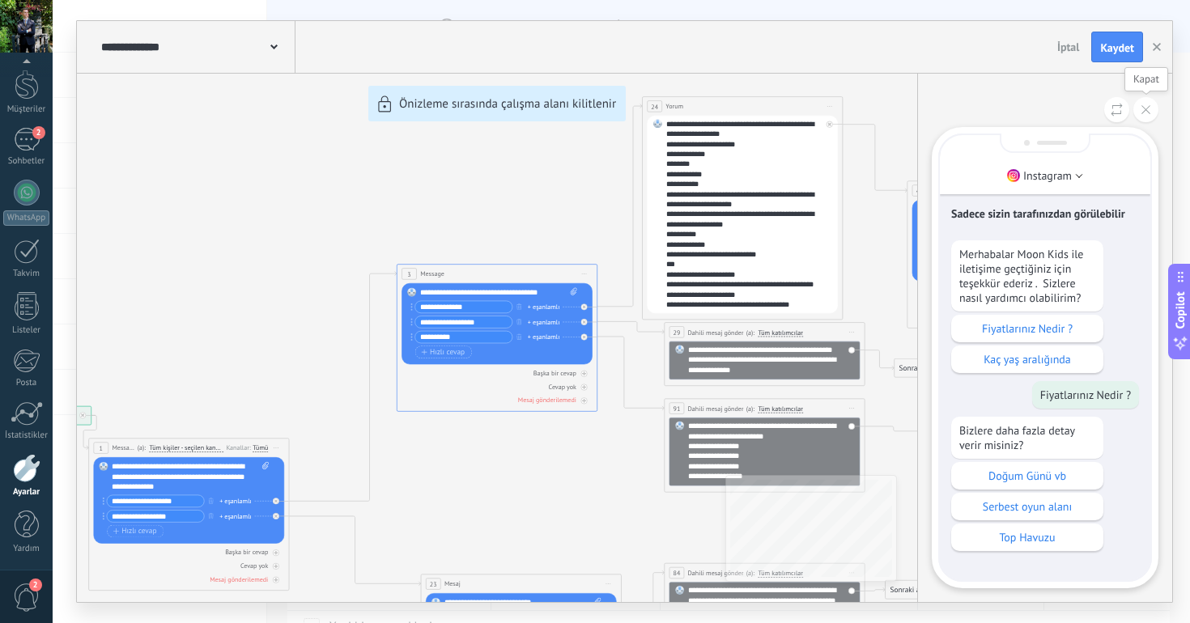
click at [1137, 120] on button at bounding box center [1145, 109] width 25 height 25
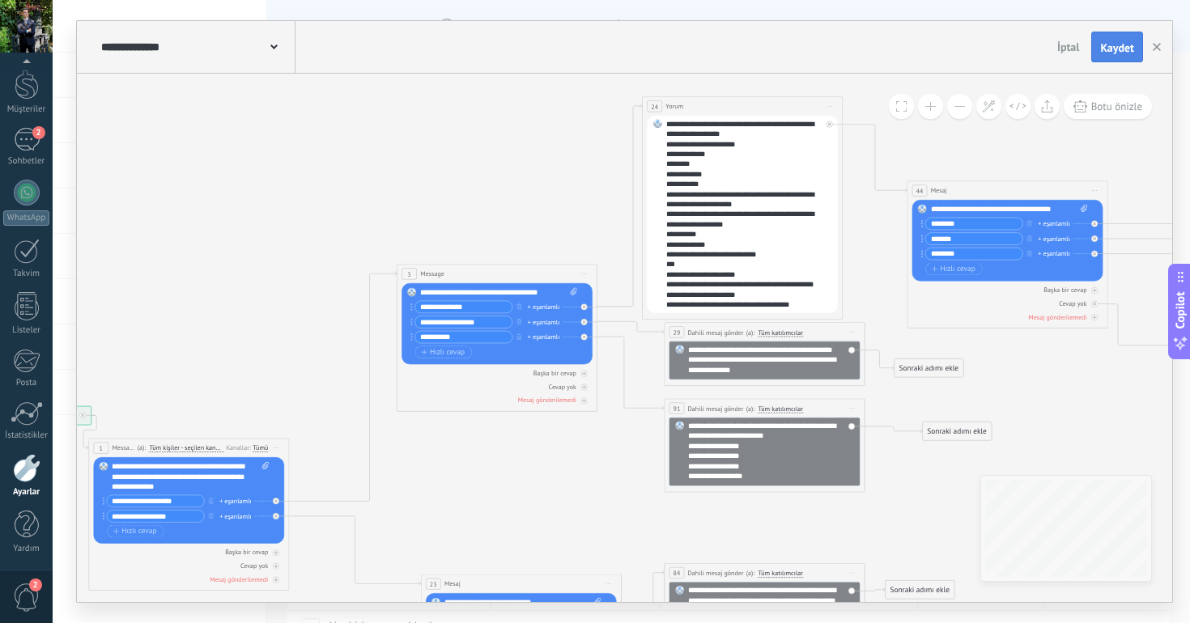
click at [1108, 44] on span "Kaydet" at bounding box center [1117, 47] width 34 height 11
click at [1156, 47] on use "button" at bounding box center [1156, 47] width 8 height 8
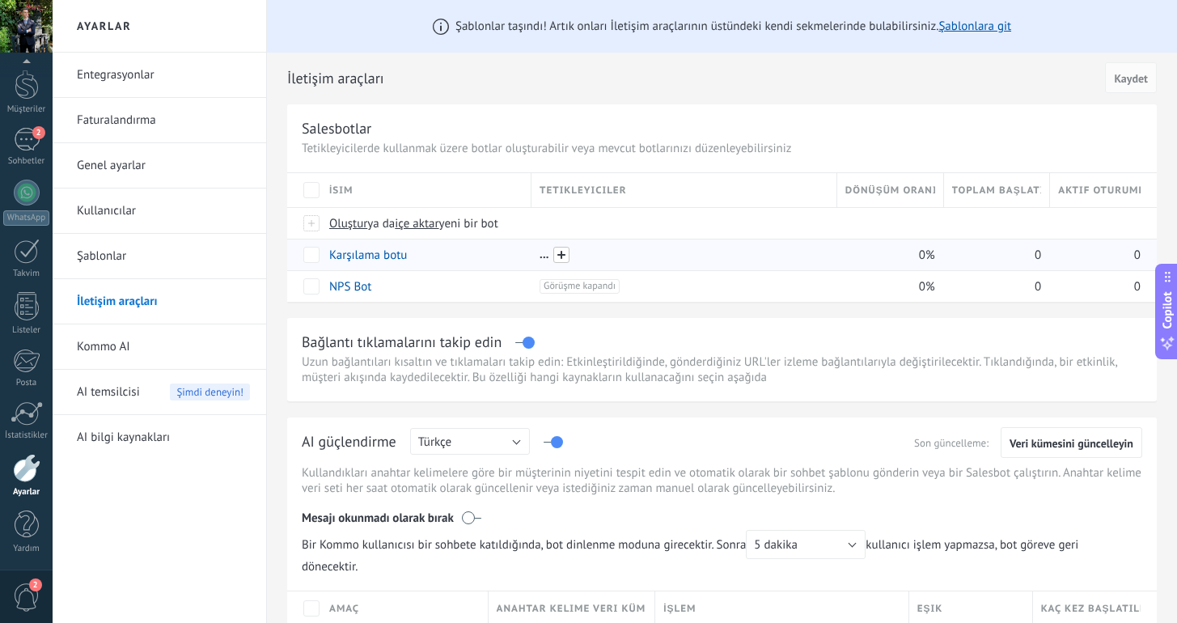
click at [558, 254] on span at bounding box center [561, 255] width 16 height 16
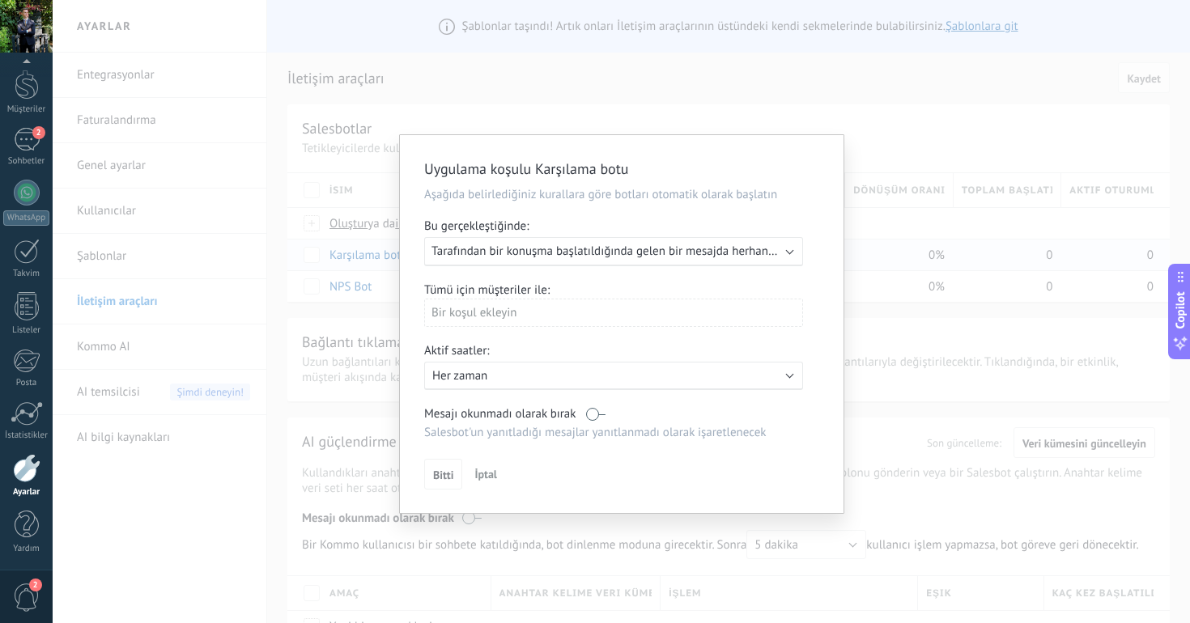
click at [514, 379] on p "Her zaman" at bounding box center [573, 375] width 283 height 15
click at [514, 378] on li "Her zaman" at bounding box center [608, 375] width 388 height 28
click at [512, 319] on div "Bir koşul ekleyin" at bounding box center [613, 313] width 379 height 28
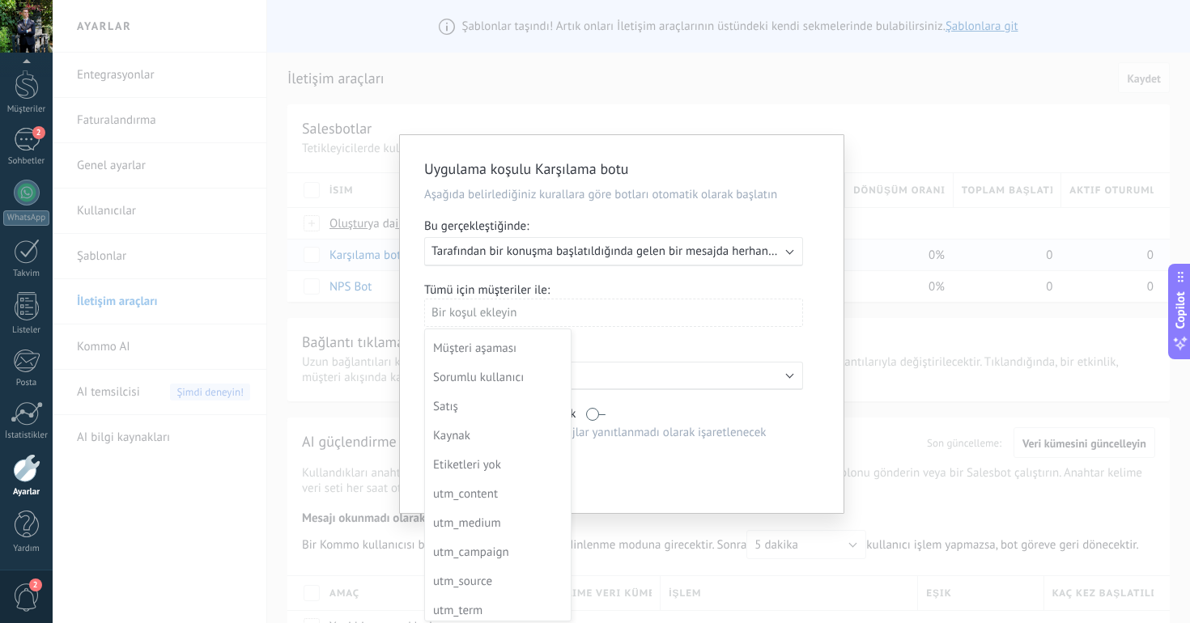
scroll to position [0, 0]
click at [570, 250] on div at bounding box center [621, 326] width 443 height 382
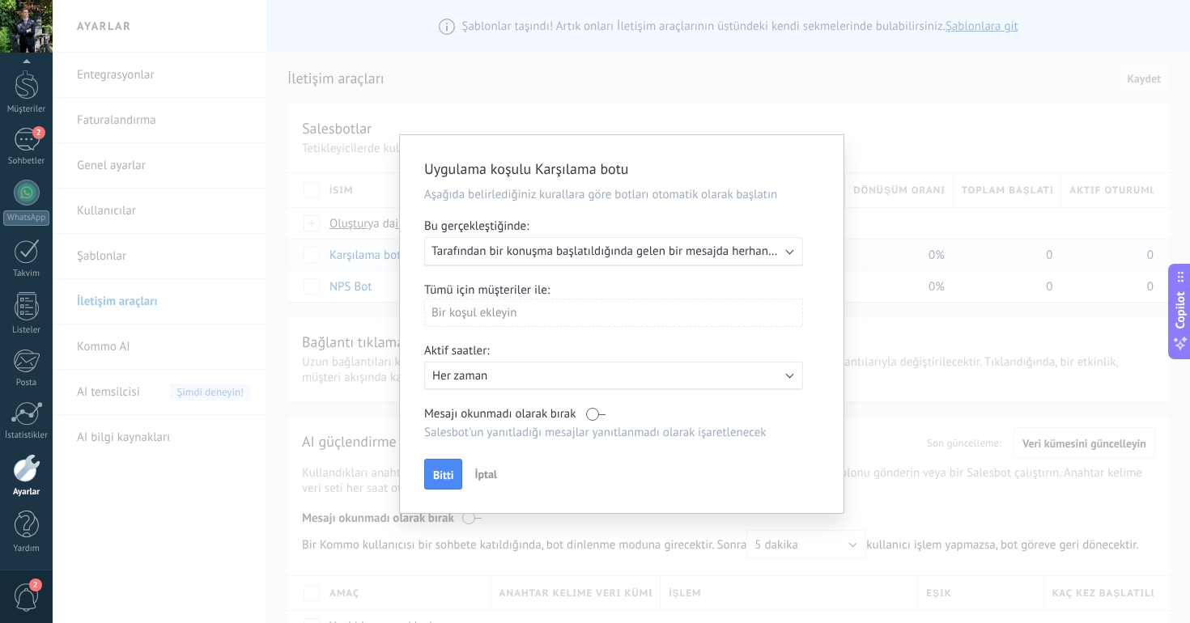
click at [570, 250] on span "Tarafından bir konuşma başlatıldığında gelen bir mesajda herhangi bir kanal" at bounding box center [628, 251] width 395 height 15
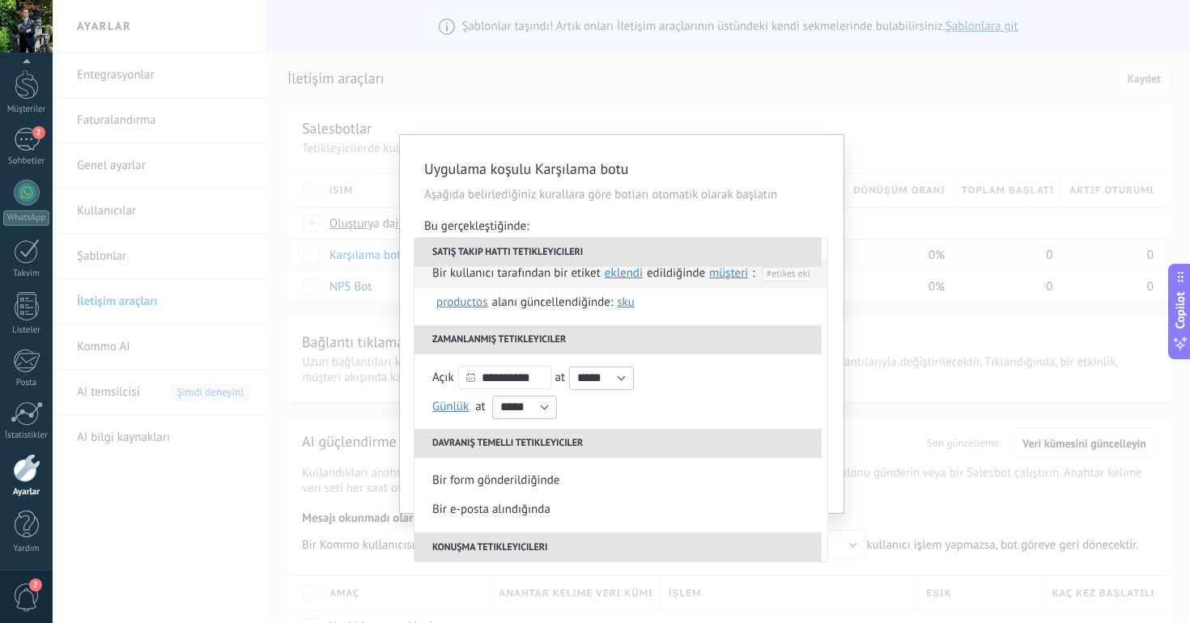
scroll to position [144, 0]
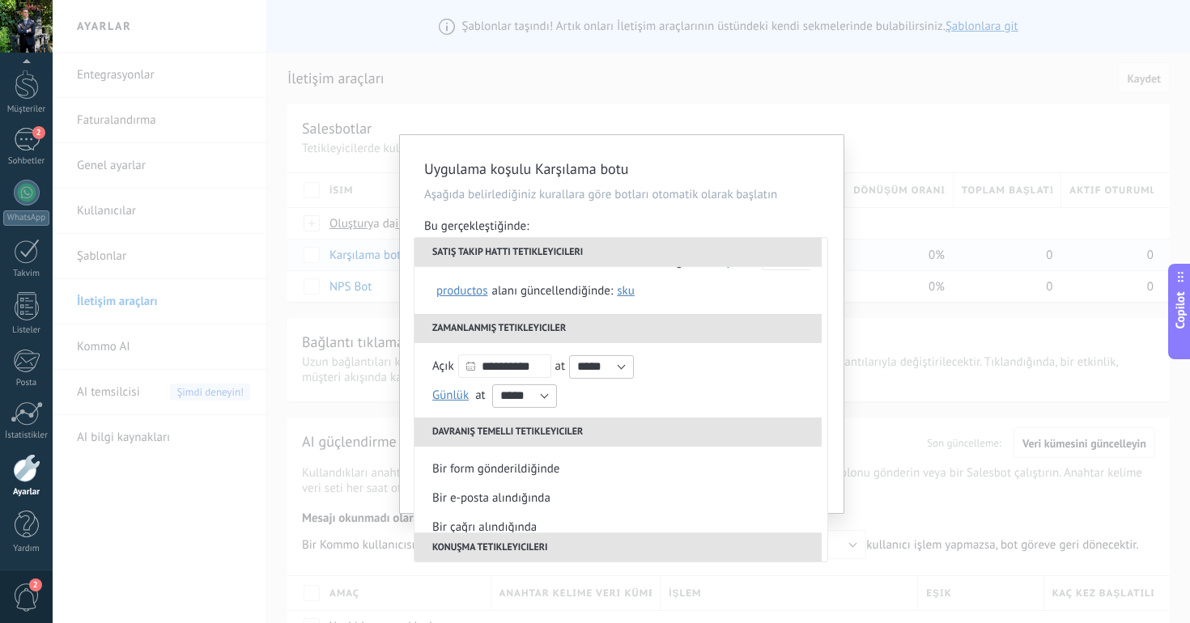
click at [811, 87] on div "Uygulama koşulu Karşılama botu Aşağıda belirlediğiniz kurallara göre botları ot…" at bounding box center [621, 311] width 1137 height 623
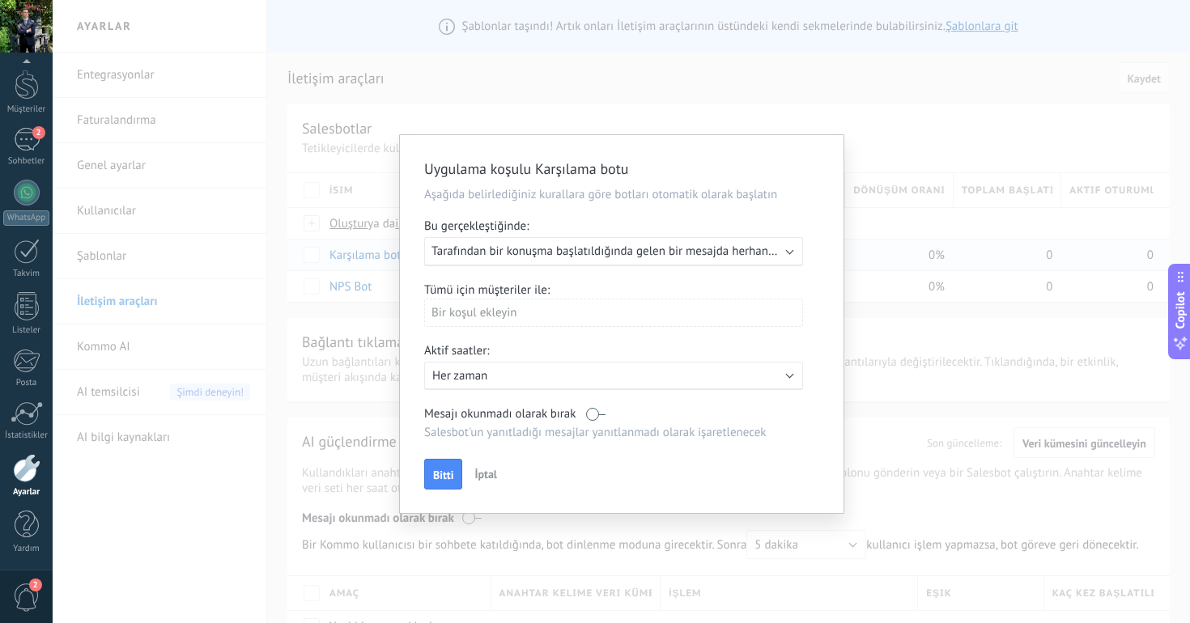
click at [811, 87] on div "Uygulama koşulu Karşılama botu Aşağıda belirlediğiniz kurallara göre botları ot…" at bounding box center [621, 311] width 1137 height 623
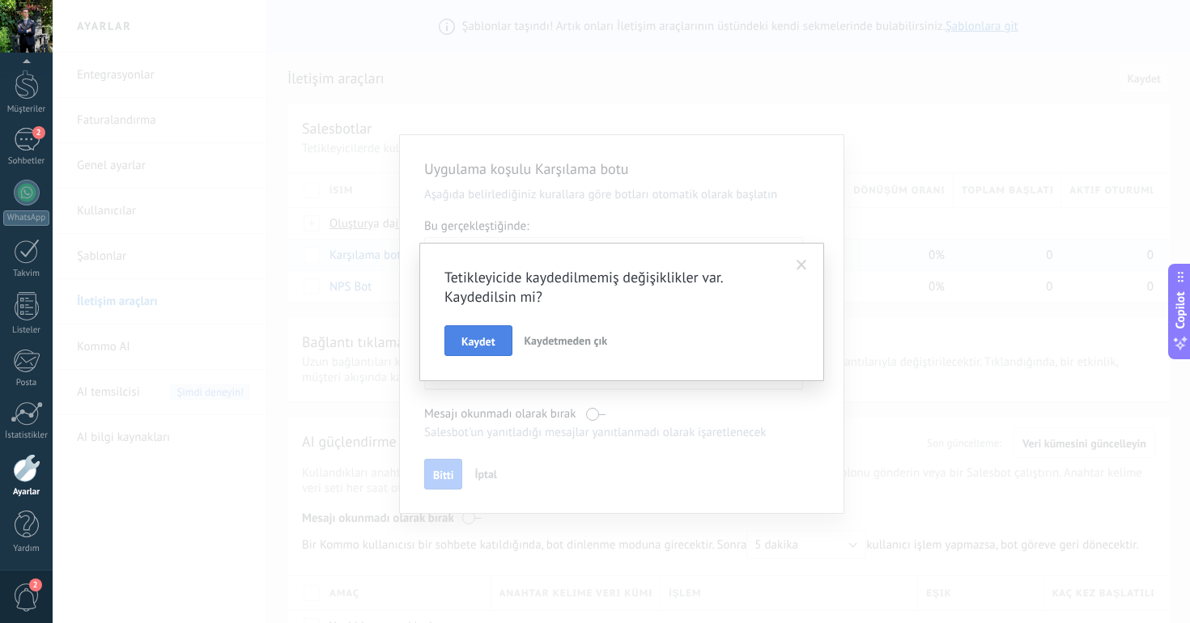
click at [500, 343] on button "Kaydet" at bounding box center [478, 340] width 68 height 31
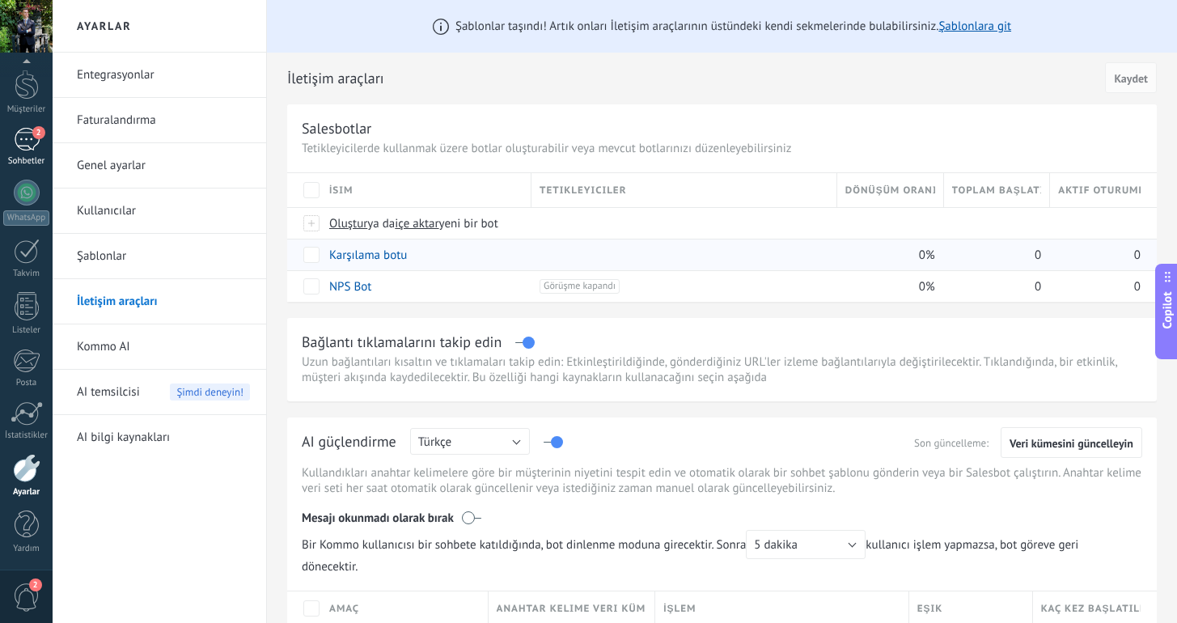
click at [26, 134] on div "2" at bounding box center [27, 139] width 26 height 23
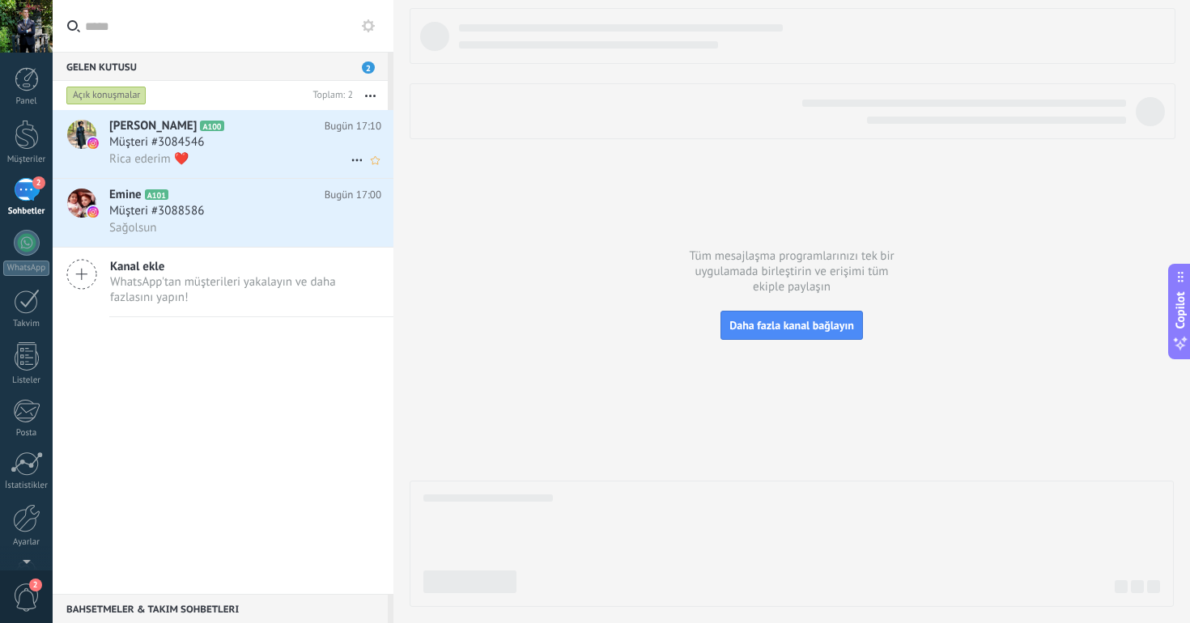
click at [235, 138] on div "Müşteri #3084546" at bounding box center [245, 142] width 272 height 16
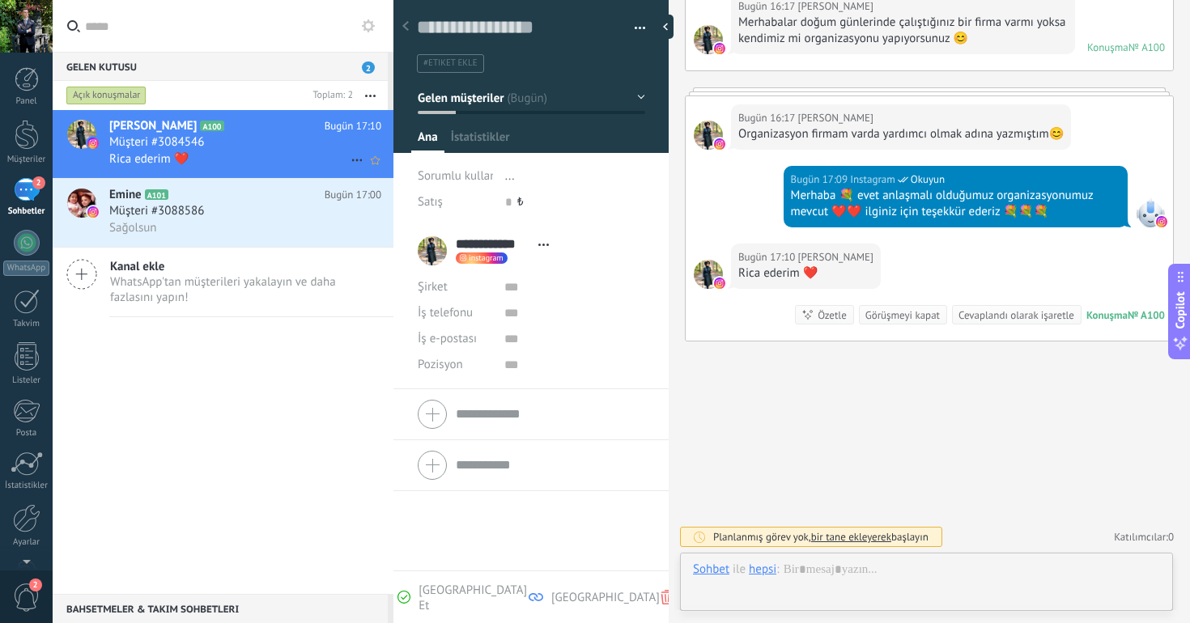
scroll to position [24, 0]
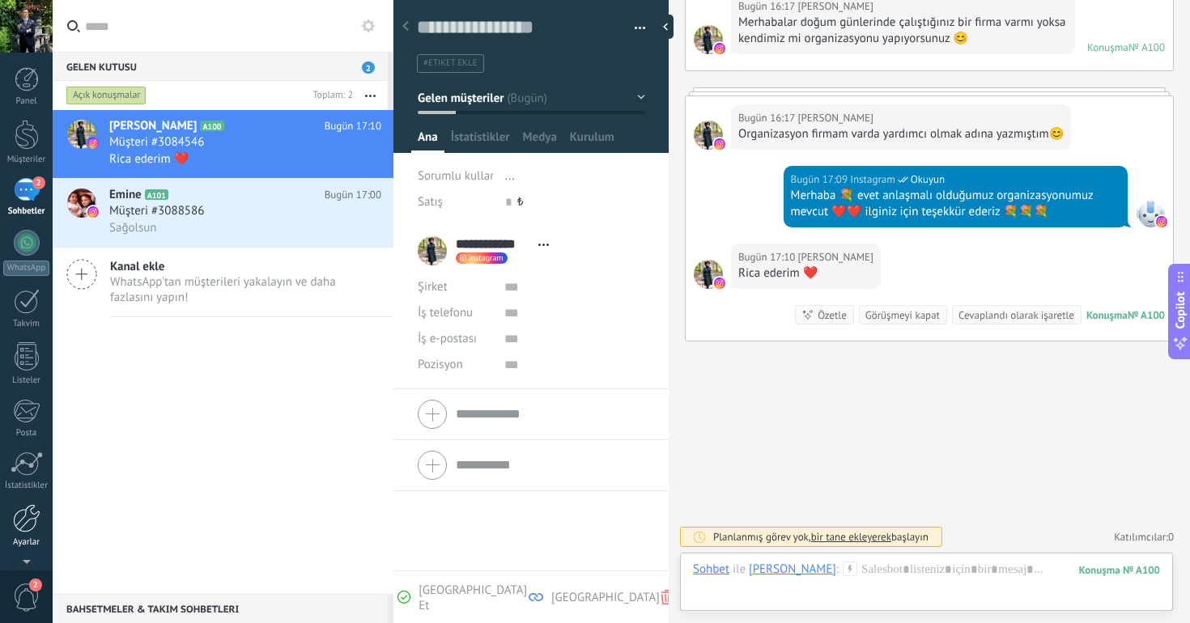
click at [20, 527] on div at bounding box center [27, 518] width 28 height 28
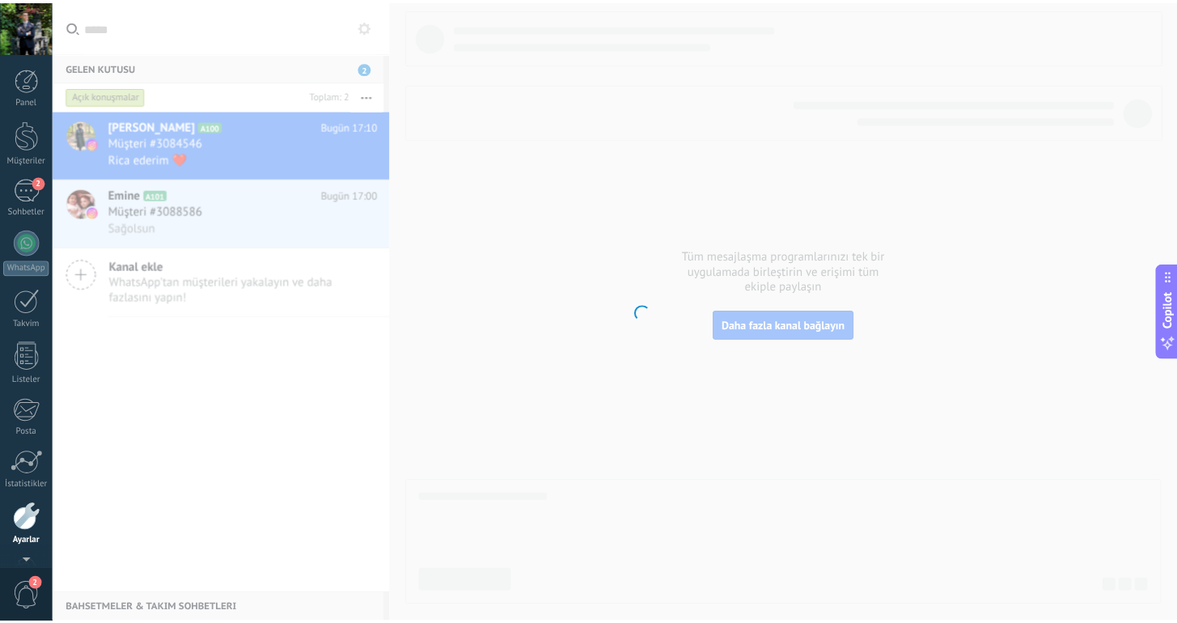
scroll to position [50, 0]
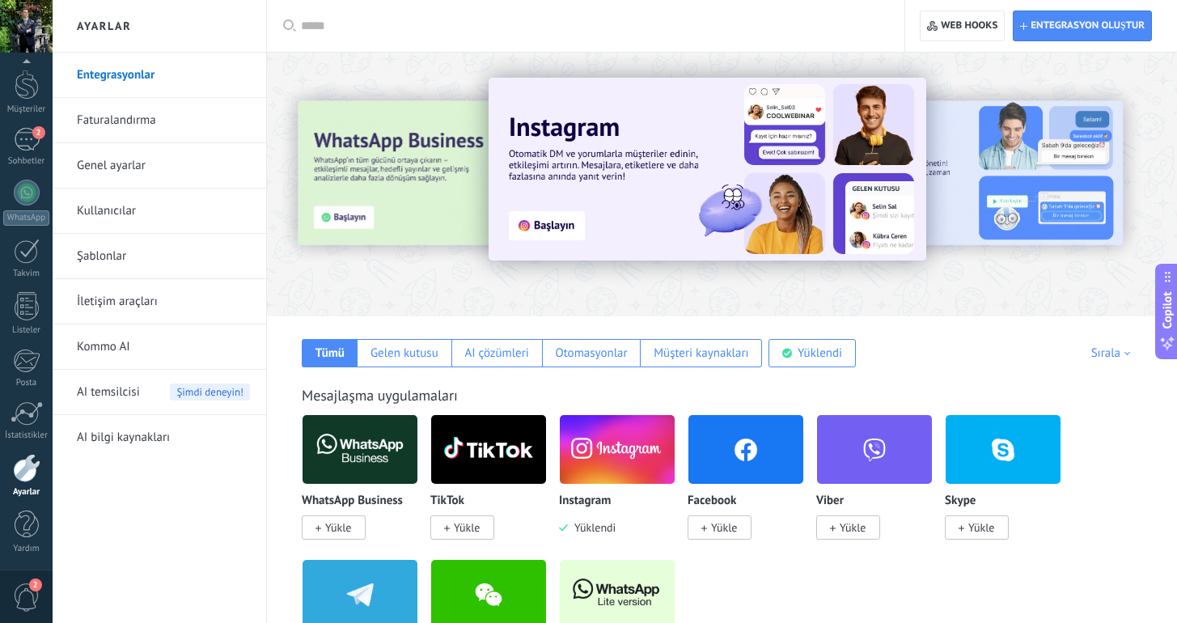
click at [183, 164] on link "Genel ayarlar" at bounding box center [163, 165] width 173 height 45
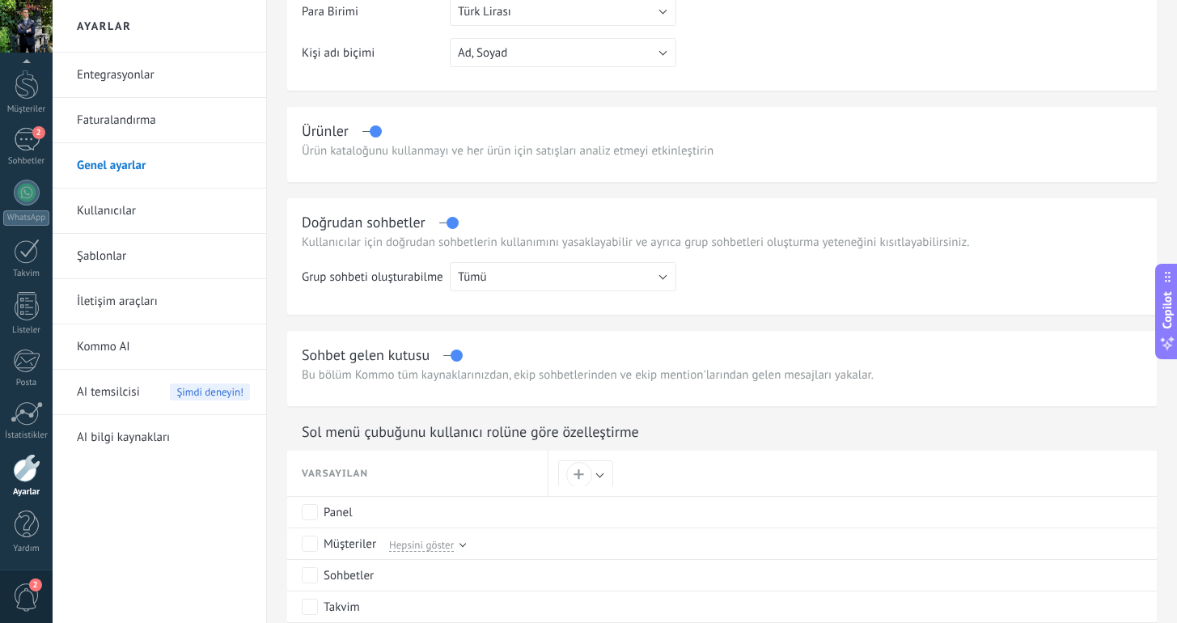
scroll to position [381, 0]
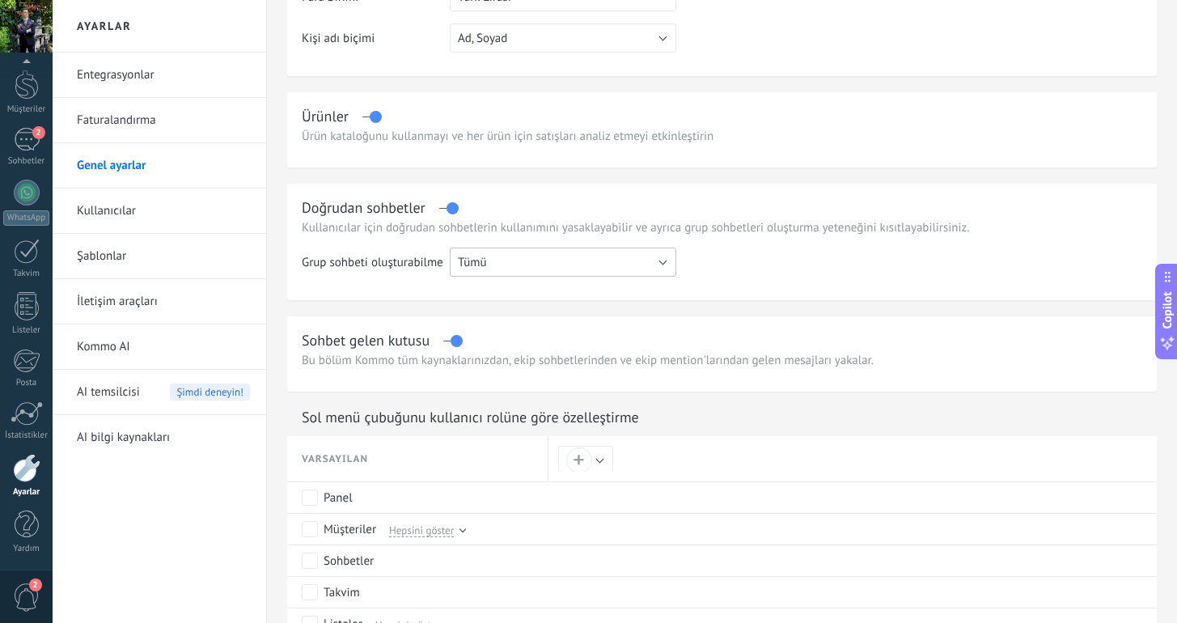
click at [593, 258] on button "Tümü" at bounding box center [563, 262] width 227 height 29
click at [593, 258] on span "Tümü" at bounding box center [555, 262] width 231 height 15
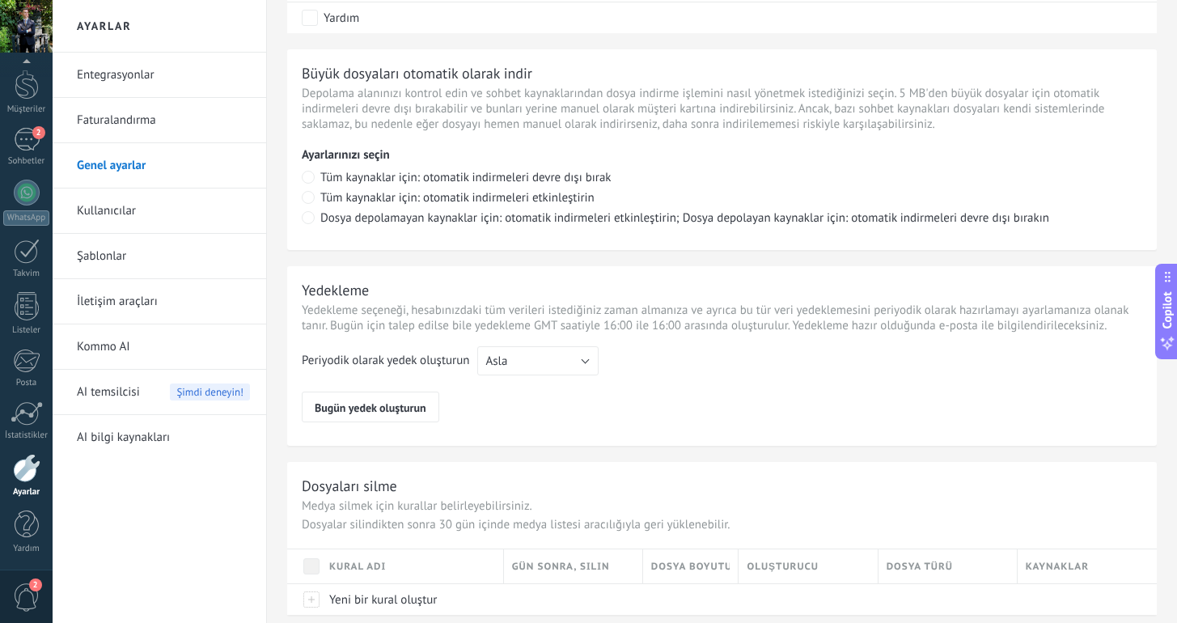
scroll to position [1135, 0]
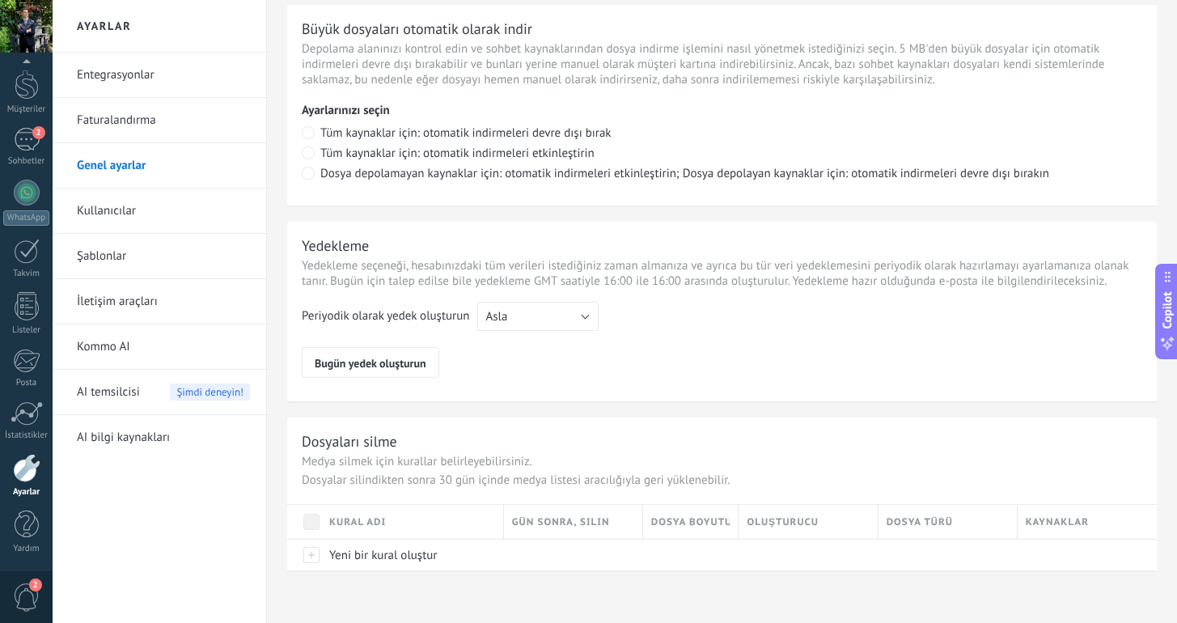
click at [118, 394] on span "AI temsilcisi" at bounding box center [108, 392] width 63 height 45
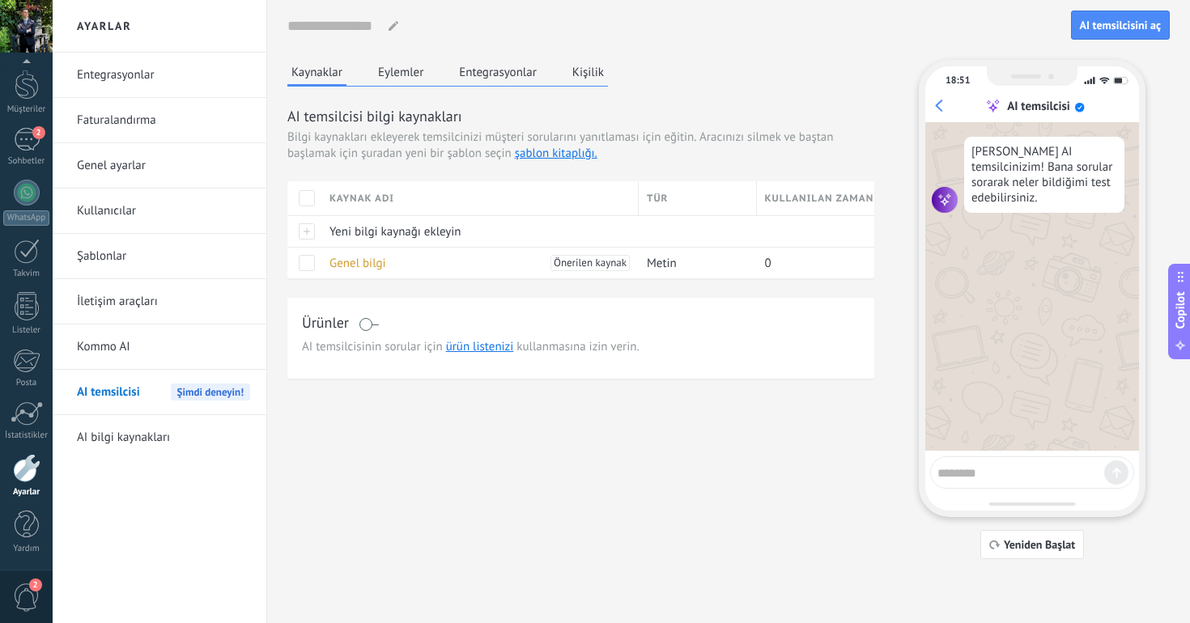
click at [167, 295] on link "İletişim araçları" at bounding box center [163, 301] width 173 height 45
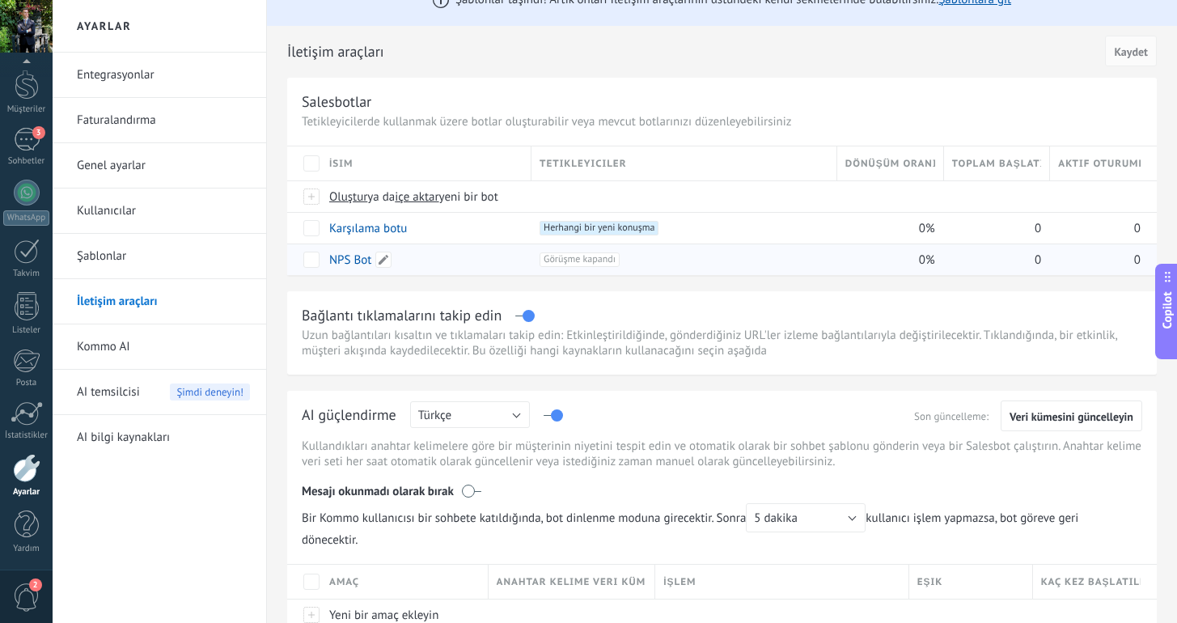
scroll to position [18, 0]
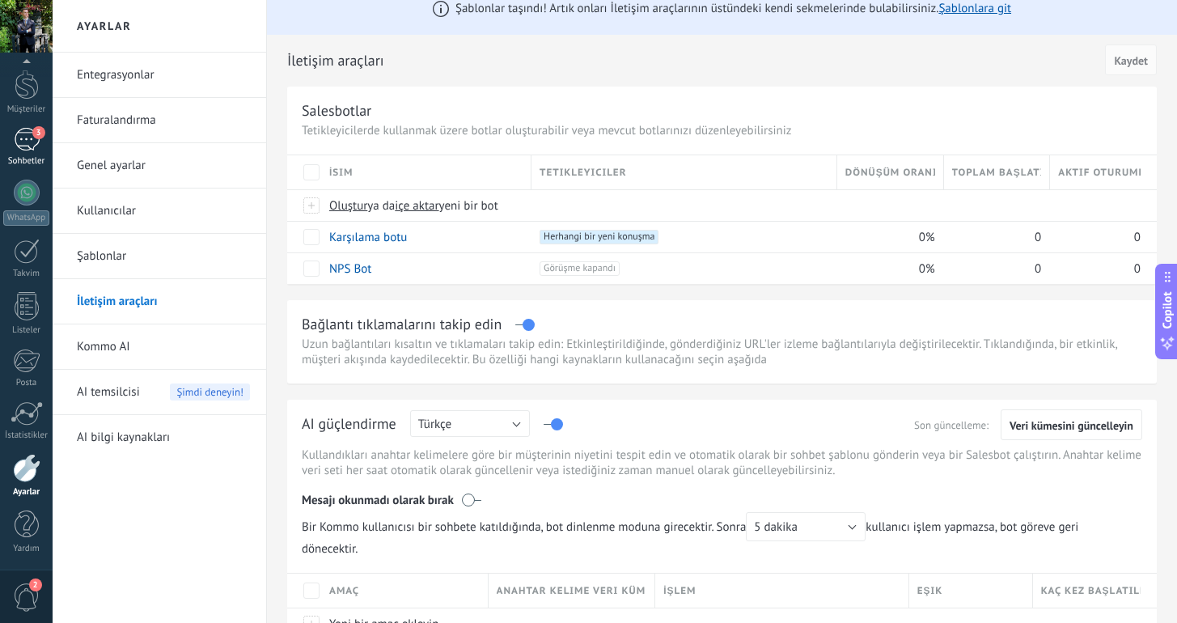
click at [43, 145] on link "3 Sohbetler" at bounding box center [26, 147] width 53 height 39
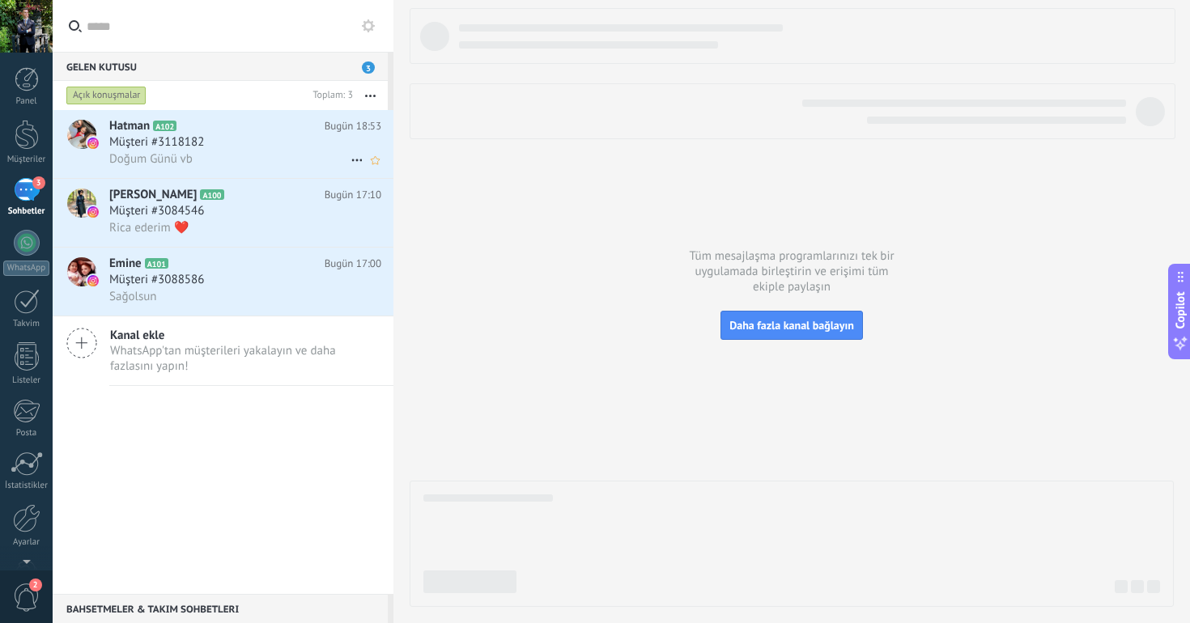
click at [244, 141] on div "Müşteri #3118182" at bounding box center [245, 142] width 272 height 16
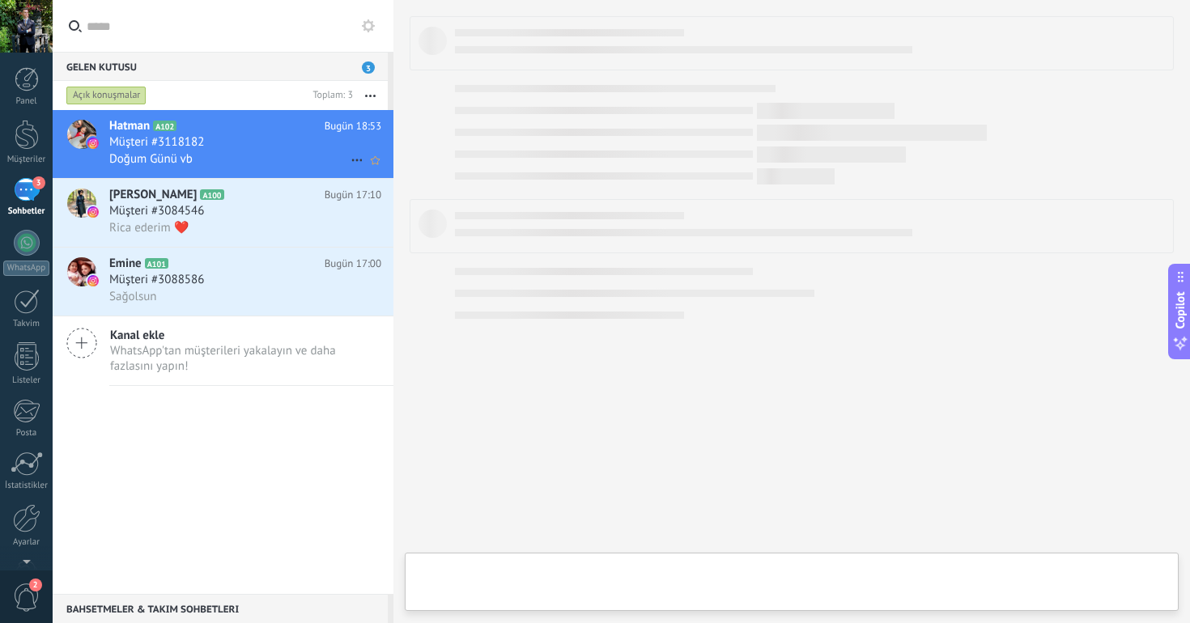
type textarea "**********"
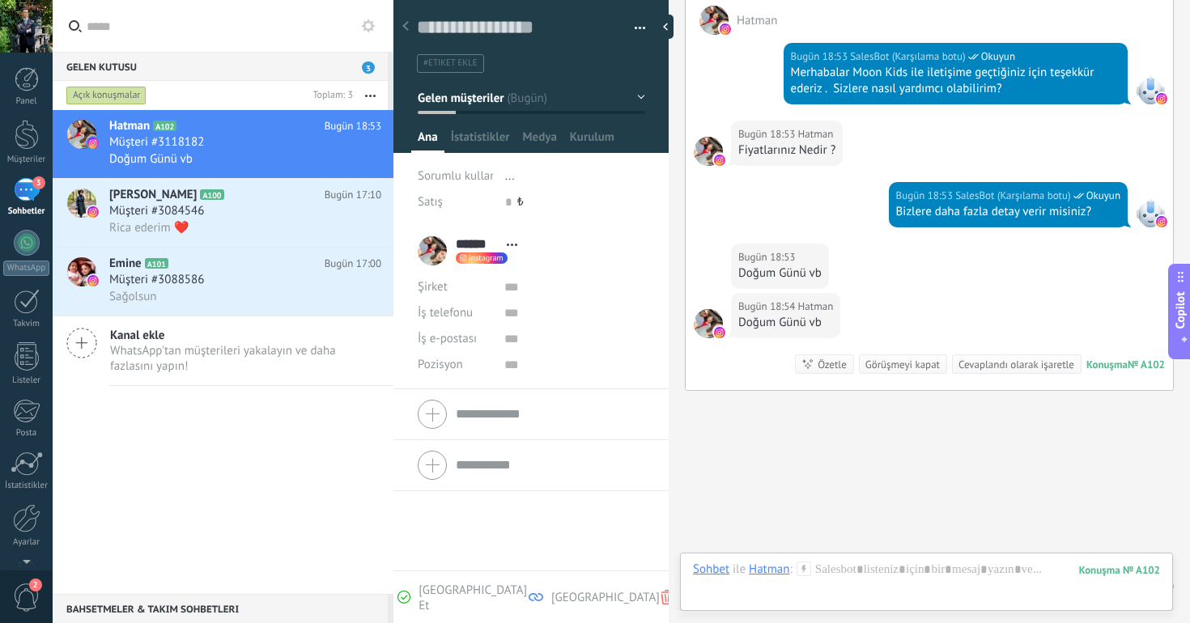
scroll to position [280, 0]
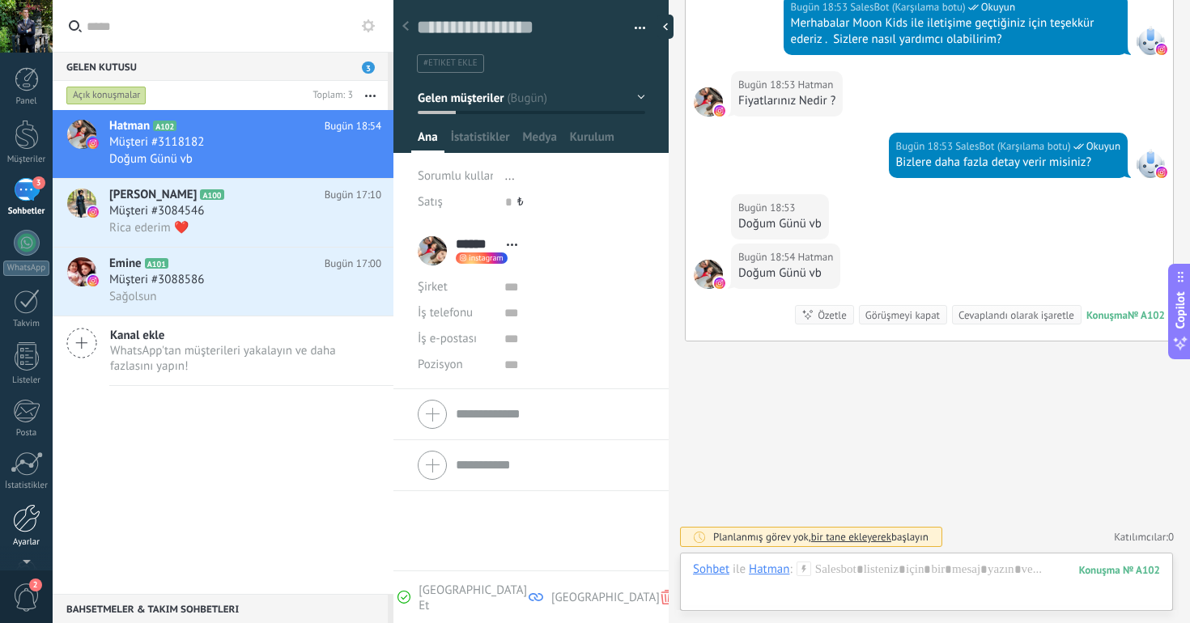
click at [18, 513] on div at bounding box center [27, 518] width 28 height 28
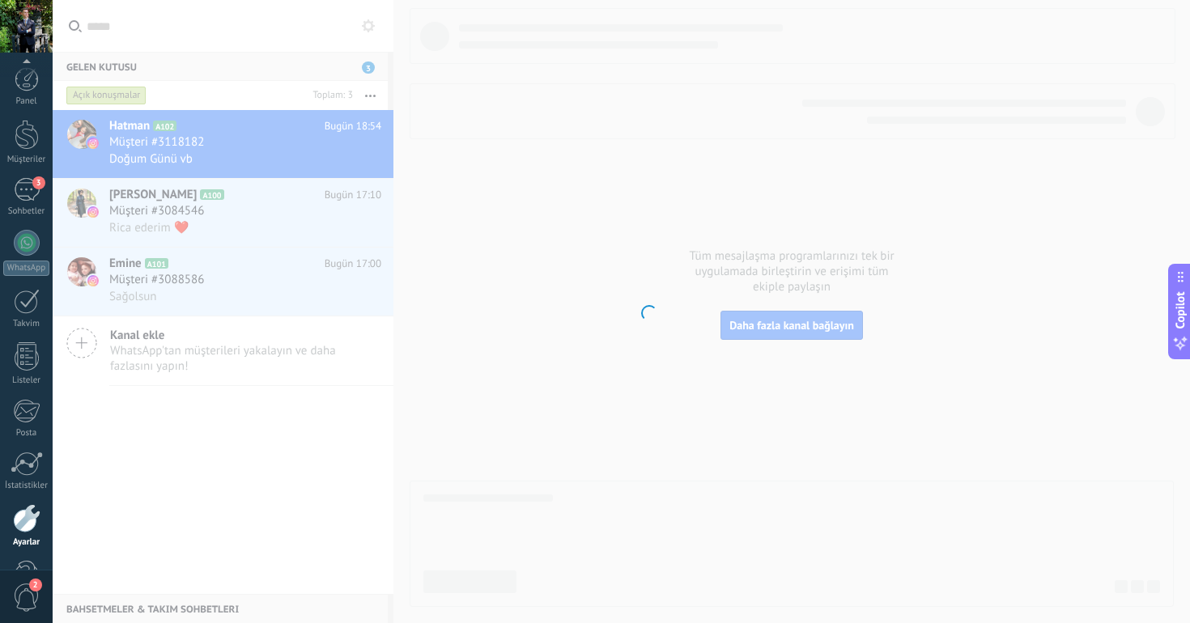
scroll to position [50, 0]
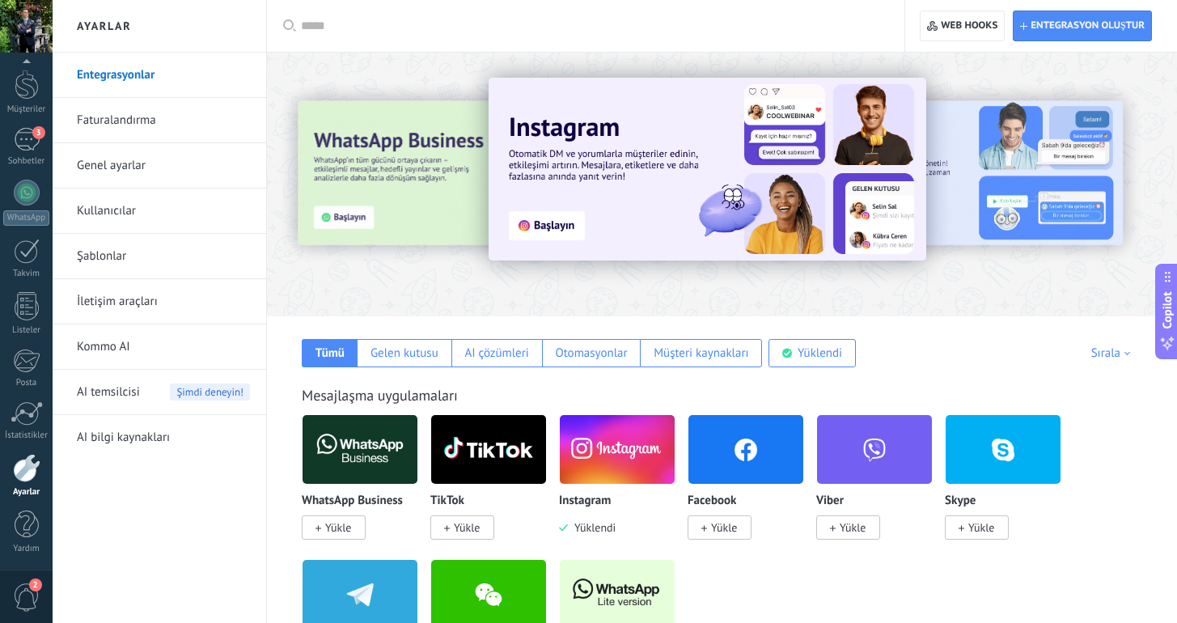
click at [157, 299] on link "İletişim araçları" at bounding box center [163, 301] width 173 height 45
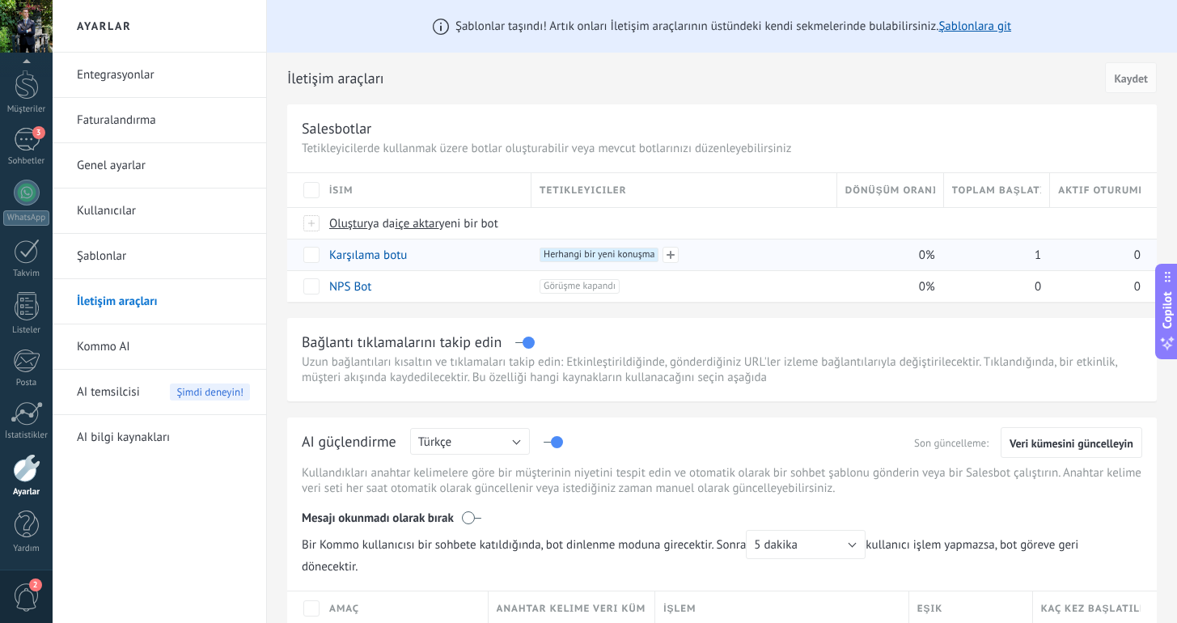
click at [754, 258] on div "+1 Herhangi bir yeni konuşma +0" at bounding box center [684, 255] width 289 height 15
click at [470, 257] on div "Karşılama botu" at bounding box center [422, 255] width 202 height 31
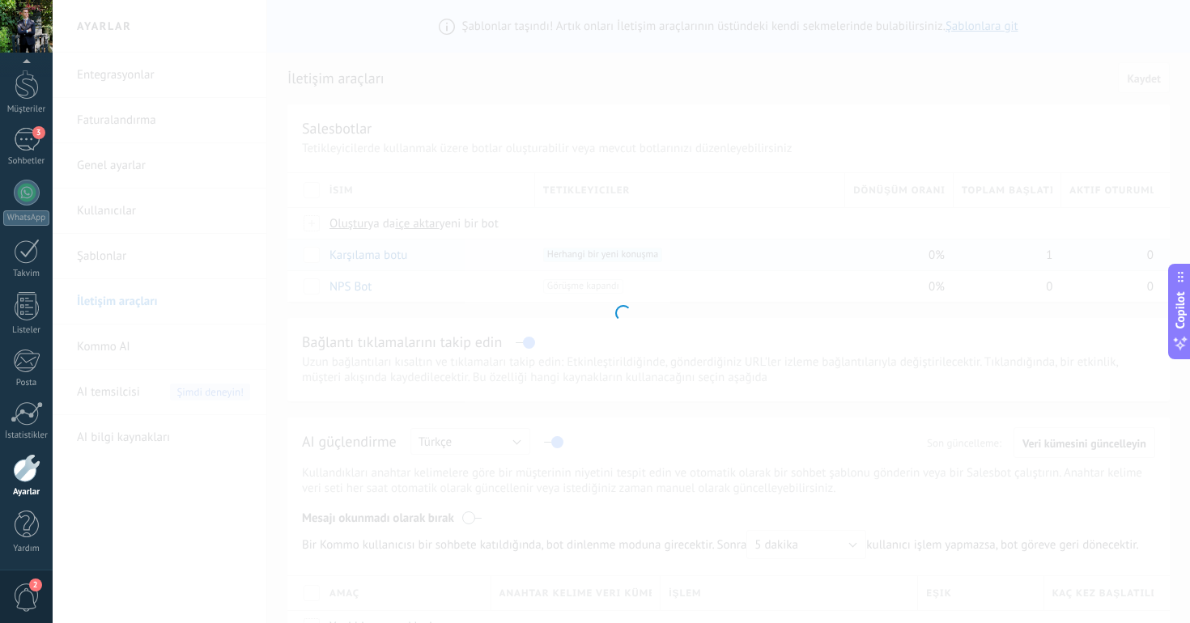
type input "**********"
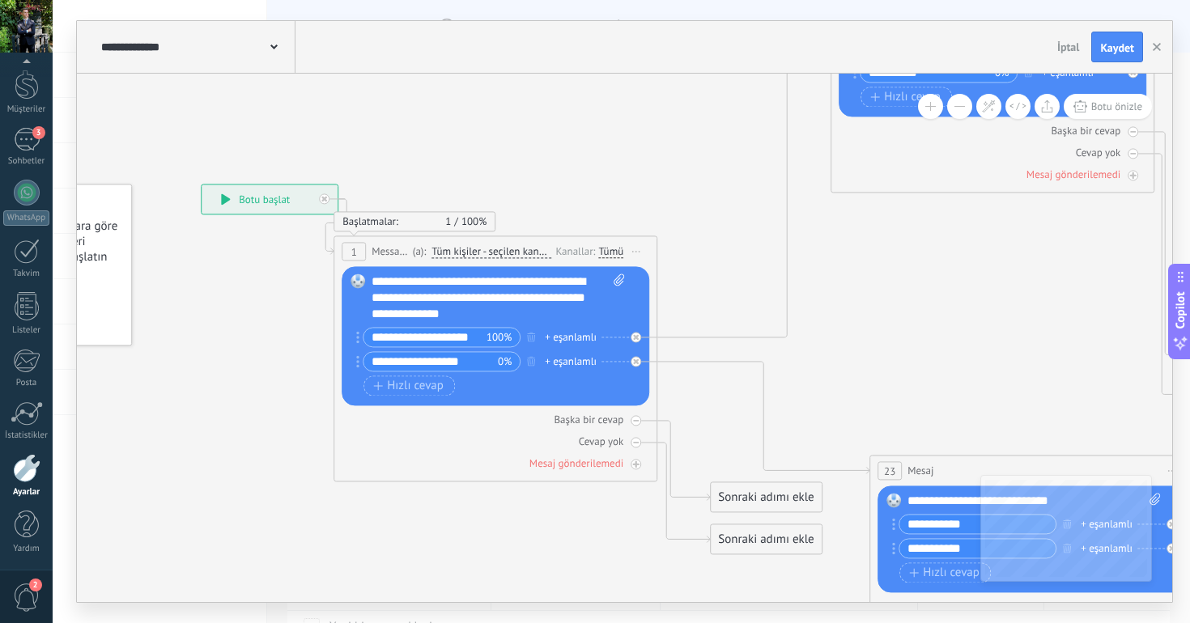
drag, startPoint x: 851, startPoint y: 191, endPoint x: 555, endPoint y: 183, distance: 296.3
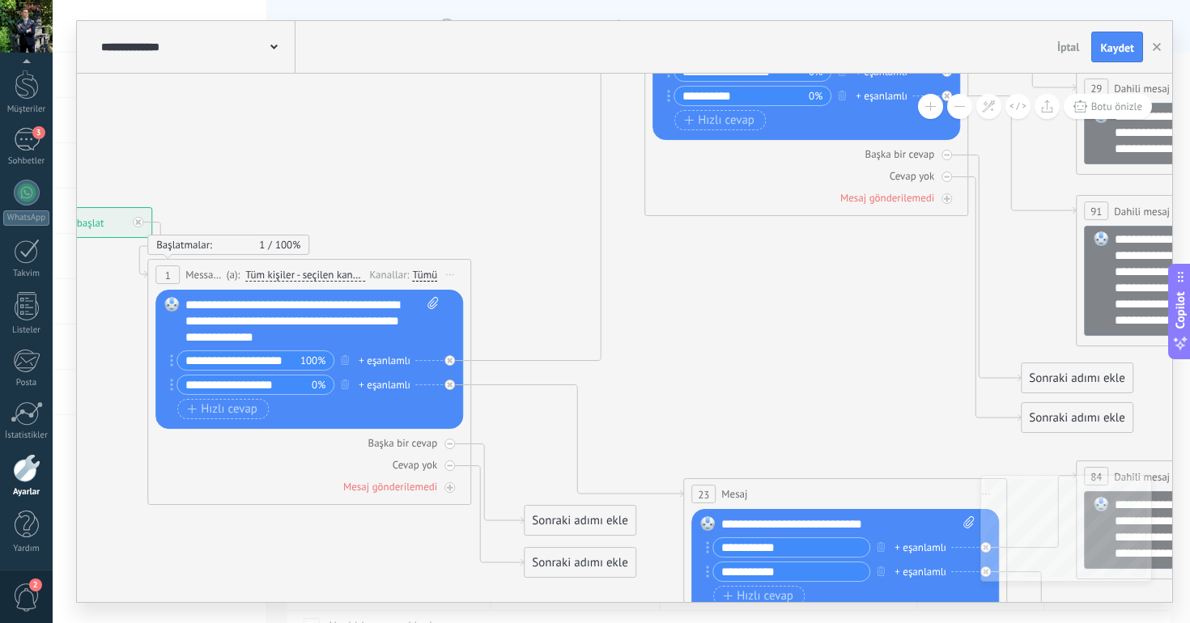
drag, startPoint x: 722, startPoint y: 252, endPoint x: 581, endPoint y: 418, distance: 218.2
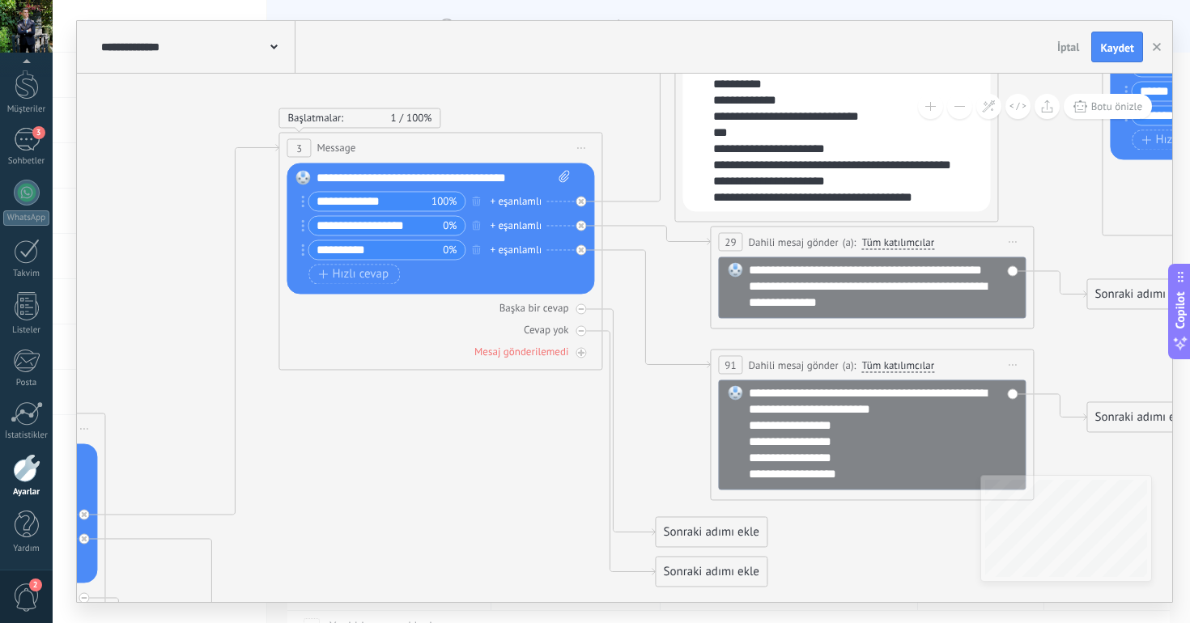
drag, startPoint x: 729, startPoint y: 397, endPoint x: 477, endPoint y: 410, distance: 252.8
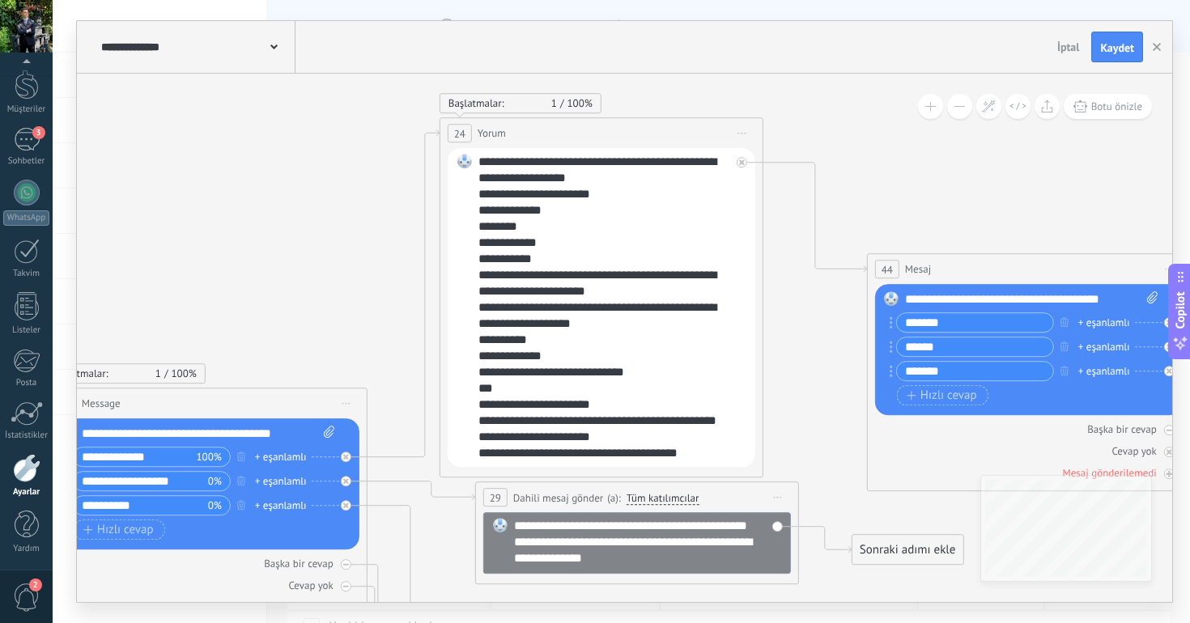
drag, startPoint x: 665, startPoint y: 295, endPoint x: 435, endPoint y: 549, distance: 343.1
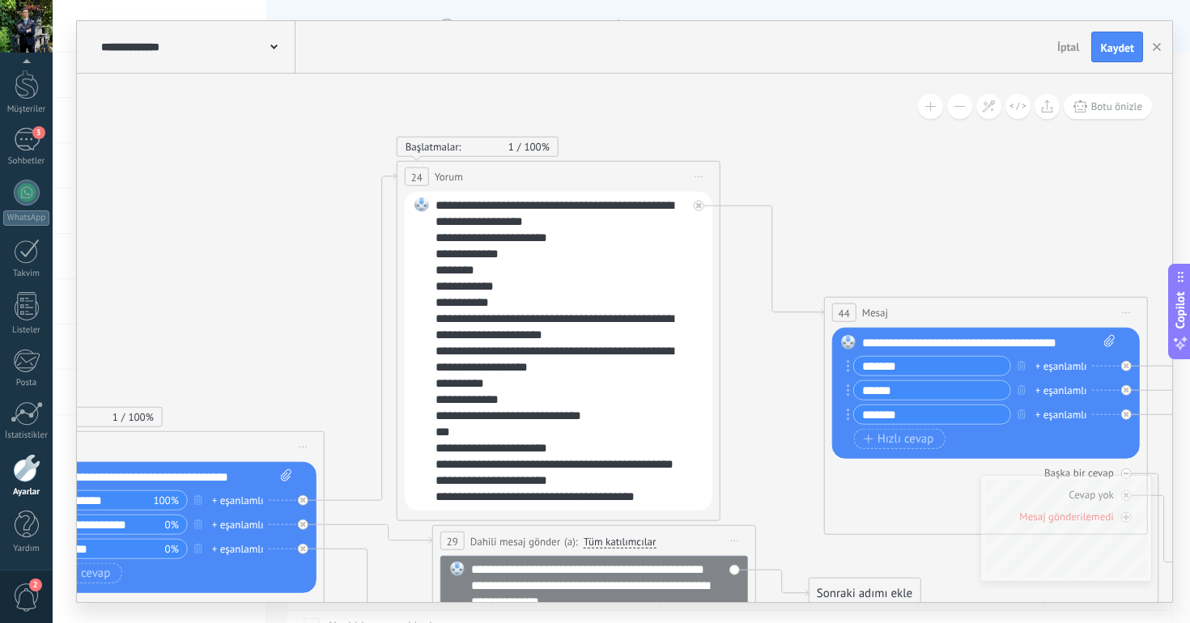
drag, startPoint x: 894, startPoint y: 150, endPoint x: 851, endPoint y: 193, distance: 61.2
click at [698, 177] on icon at bounding box center [699, 177] width 8 height 2
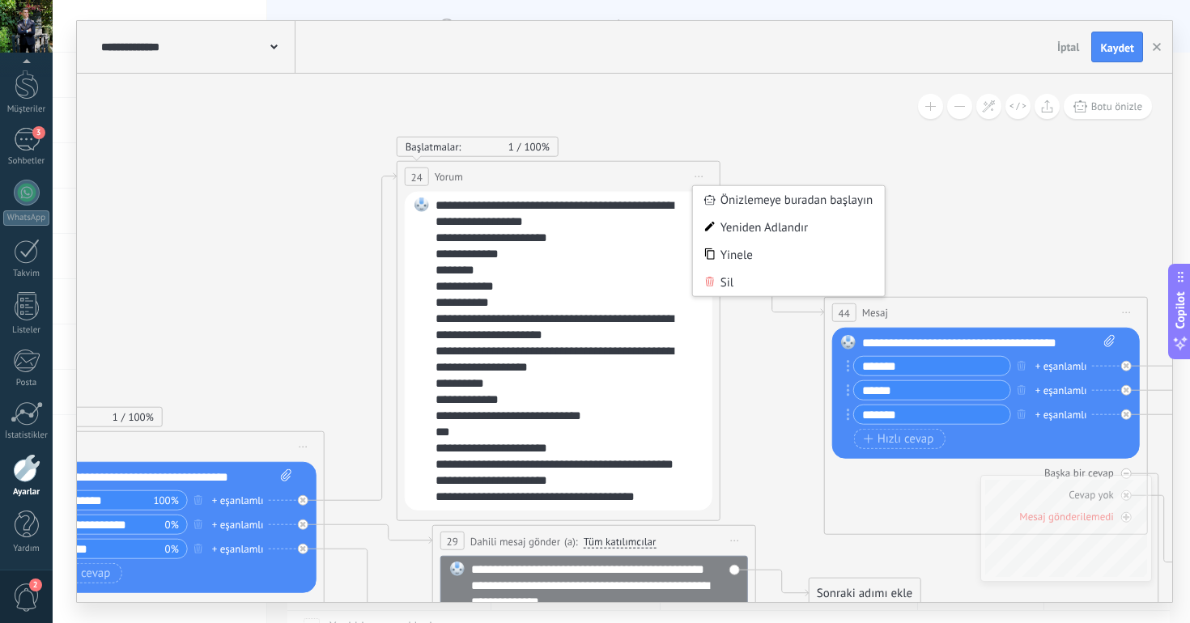
click at [464, 184] on div "24 Yorum ***** (a): Tüm kişiler - seçilen kanallar Tüm kişiler - seçilen kanall…" at bounding box center [558, 177] width 322 height 30
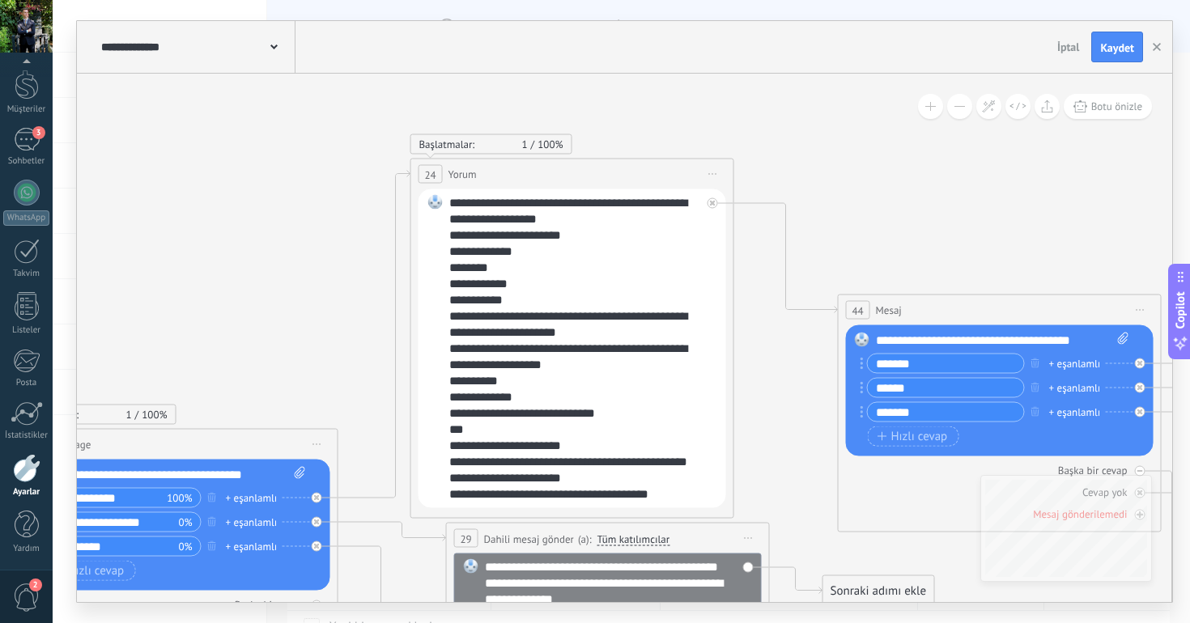
click at [498, 173] on div "24 Yorum ***** (a): Tüm kişiler - seçilen kanallar Tüm kişiler - seçilen kanall…" at bounding box center [572, 174] width 322 height 30
click at [394, 382] on icon at bounding box center [374, 334] width 72 height 327
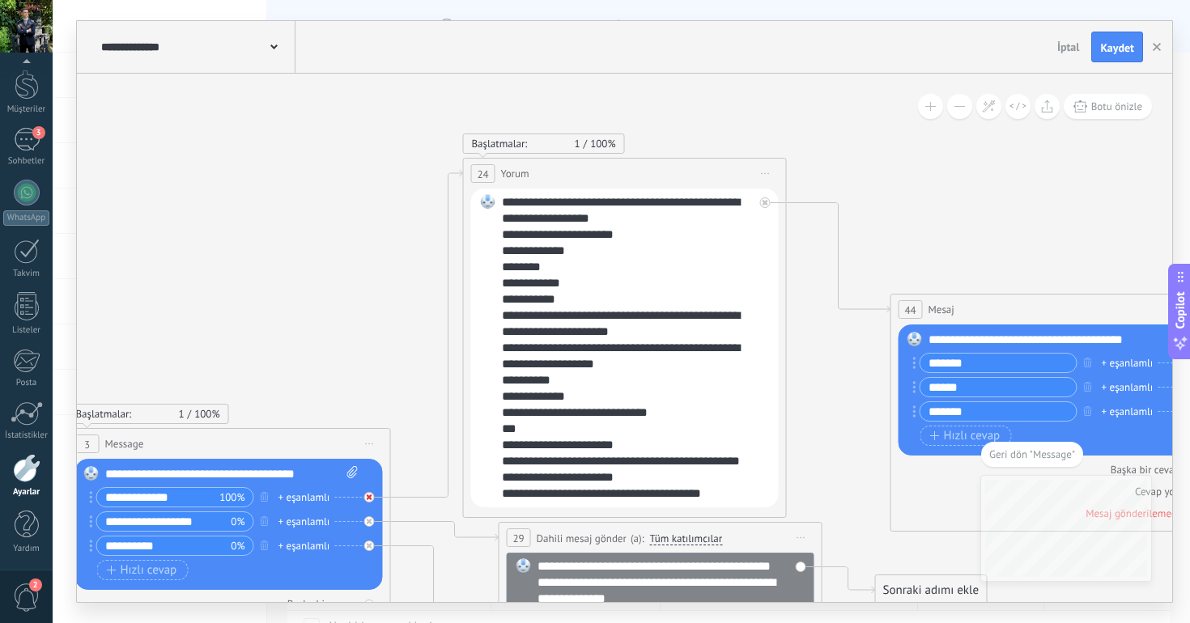
click at [367, 496] on icon at bounding box center [370, 497] width 6 height 6
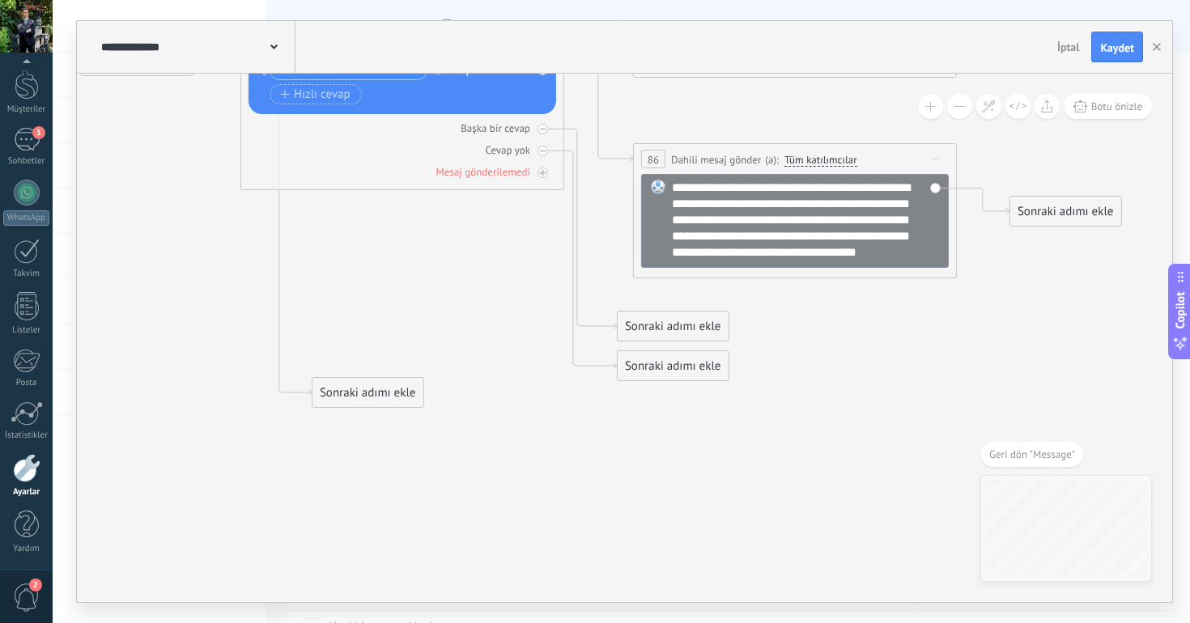
drag, startPoint x: 675, startPoint y: 414, endPoint x: 329, endPoint y: 385, distance: 347.6
click at [329, 385] on div "Sonraki adımı ekle" at bounding box center [367, 393] width 111 height 27
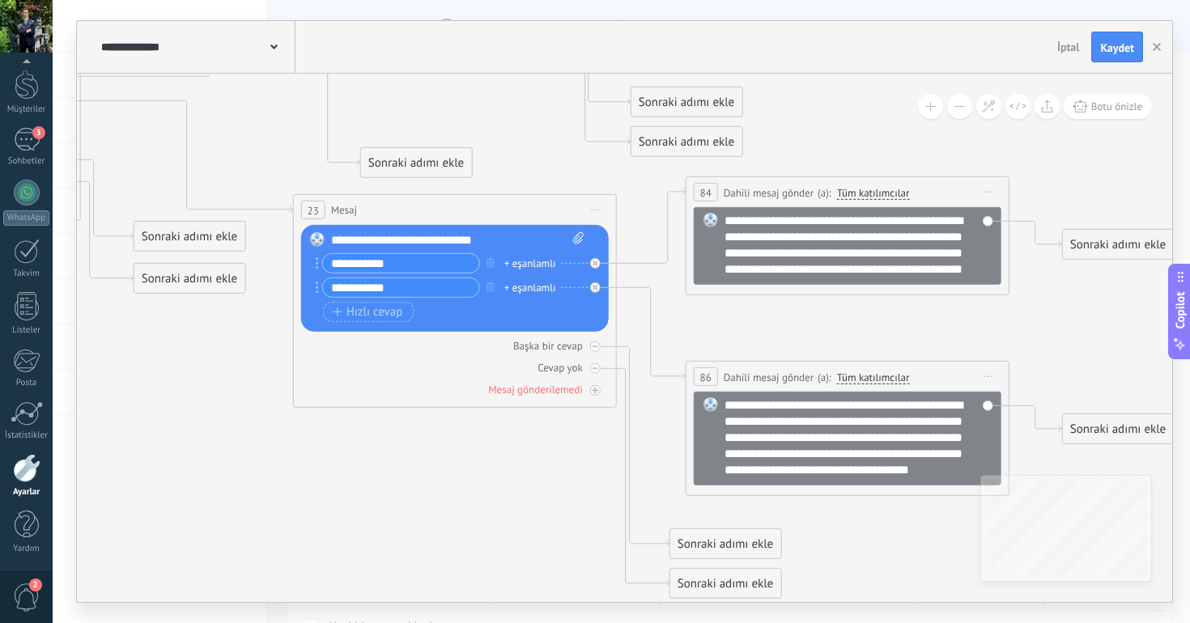
drag, startPoint x: 356, startPoint y: 587, endPoint x: 393, endPoint y: 159, distance: 428.9
click at [393, 159] on div "Sonraki adımı ekle" at bounding box center [416, 163] width 111 height 27
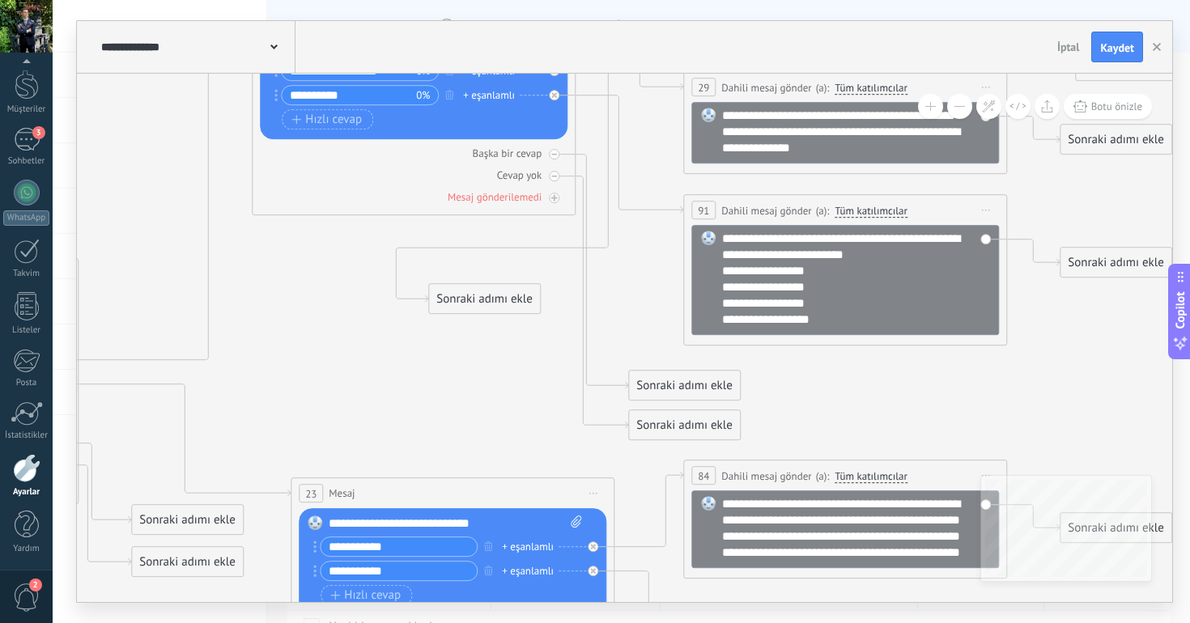
drag, startPoint x: 422, startPoint y: 443, endPoint x: 498, endPoint y: 277, distance: 182.2
click at [498, 286] on div "Sonraki adımı ekle" at bounding box center [484, 299] width 111 height 27
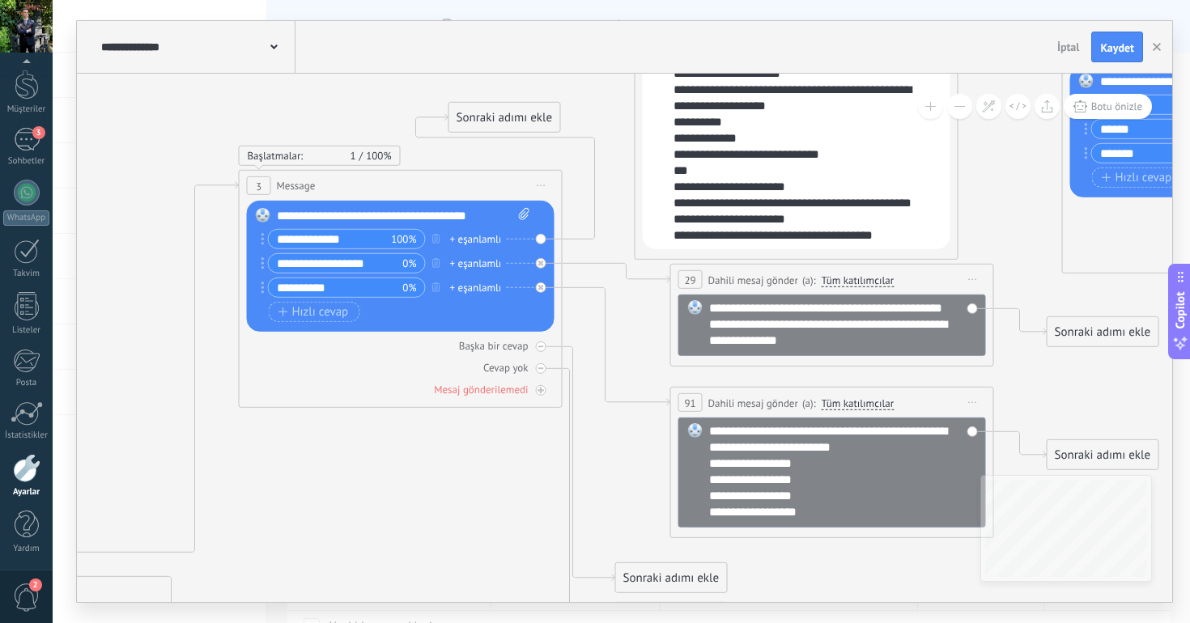
drag, startPoint x: 468, startPoint y: 477, endPoint x: 498, endPoint y: 128, distance: 350.1
click at [498, 128] on div "Sonraki adımı ekle" at bounding box center [504, 117] width 111 height 27
click at [492, 112] on div "Sonraki adımı ekle" at bounding box center [505, 117] width 111 height 27
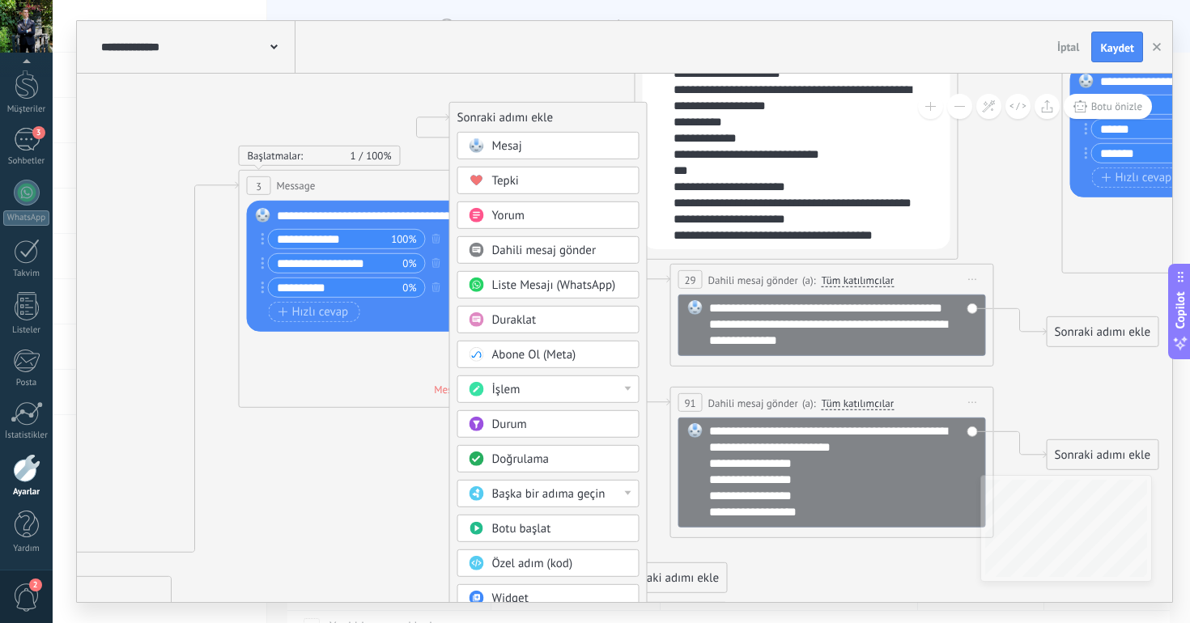
click at [534, 432] on div "Durum" at bounding box center [560, 425] width 136 height 16
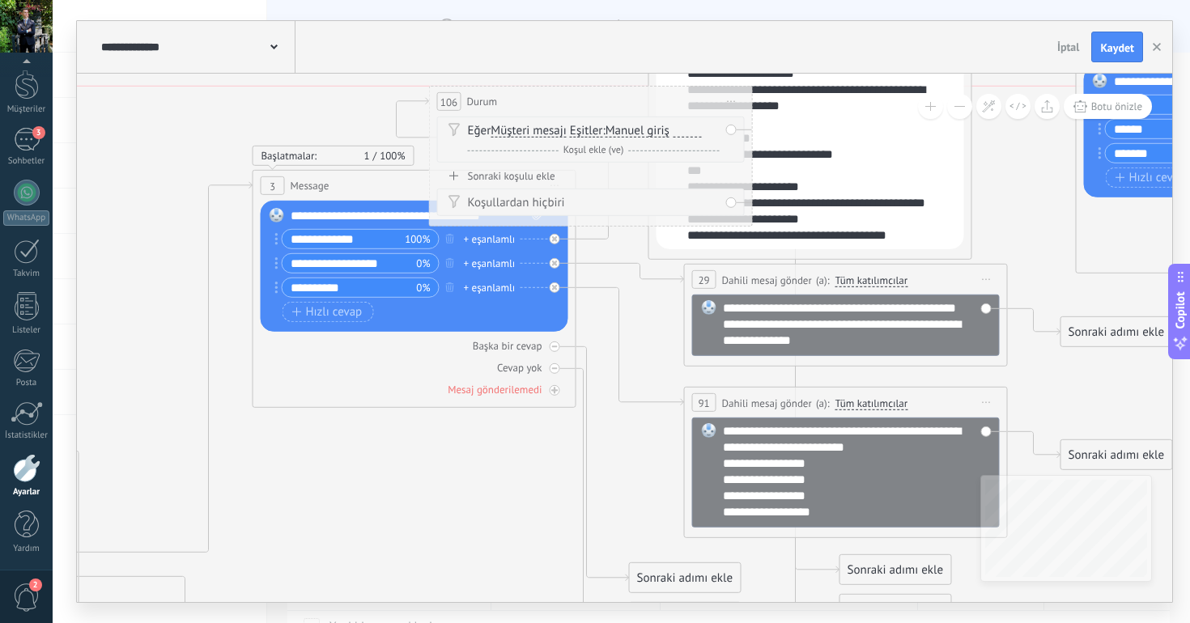
drag, startPoint x: 540, startPoint y: 112, endPoint x: 486, endPoint y: 87, distance: 59.4
click at [486, 87] on div "106 [GEOGRAPHIC_DATA] ***** Önizlemeye buradan başlayın [GEOGRAPHIC_DATA]dır Yi…" at bounding box center [591, 102] width 322 height 30
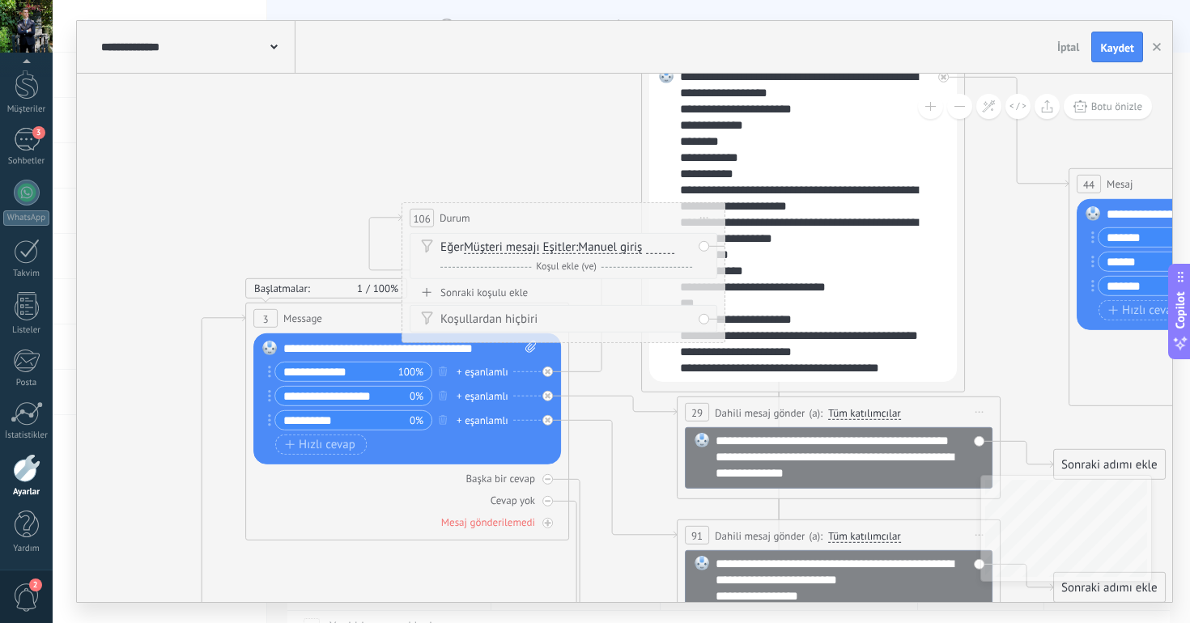
drag, startPoint x: 503, startPoint y: 200, endPoint x: 468, endPoint y: 146, distance: 64.9
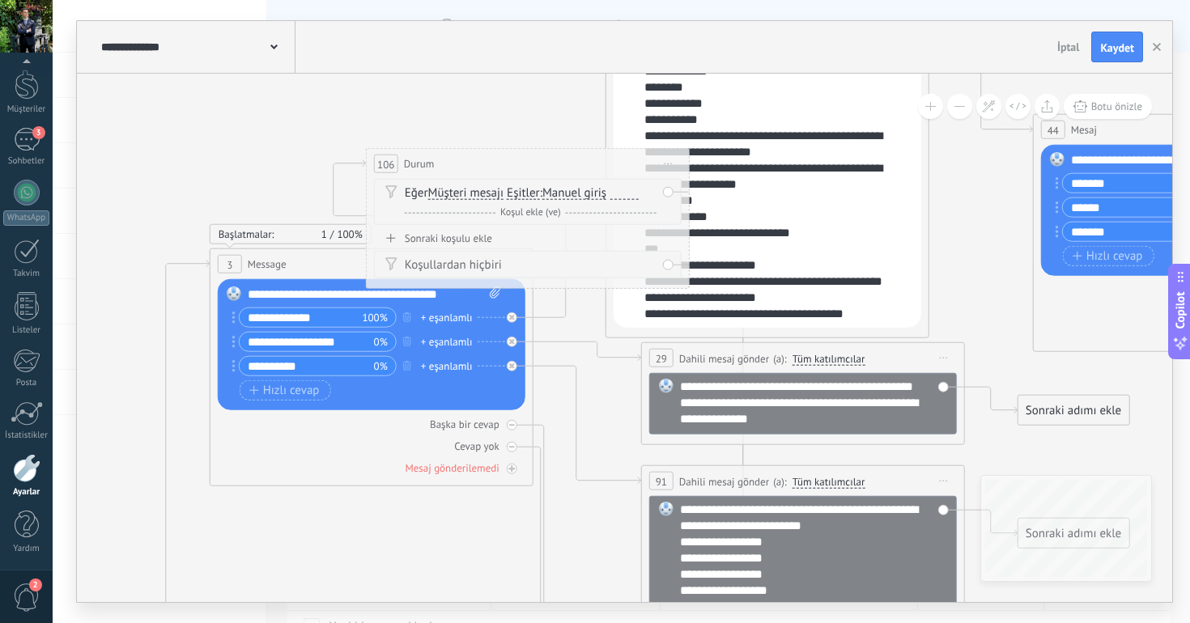
drag, startPoint x: 472, startPoint y: 168, endPoint x: 415, endPoint y: 100, distance: 87.9
click at [417, 149] on div "106 [GEOGRAPHIC_DATA] ***** Önizlemeye buradan başlayın [GEOGRAPHIC_DATA]dır Yi…" at bounding box center [528, 164] width 322 height 30
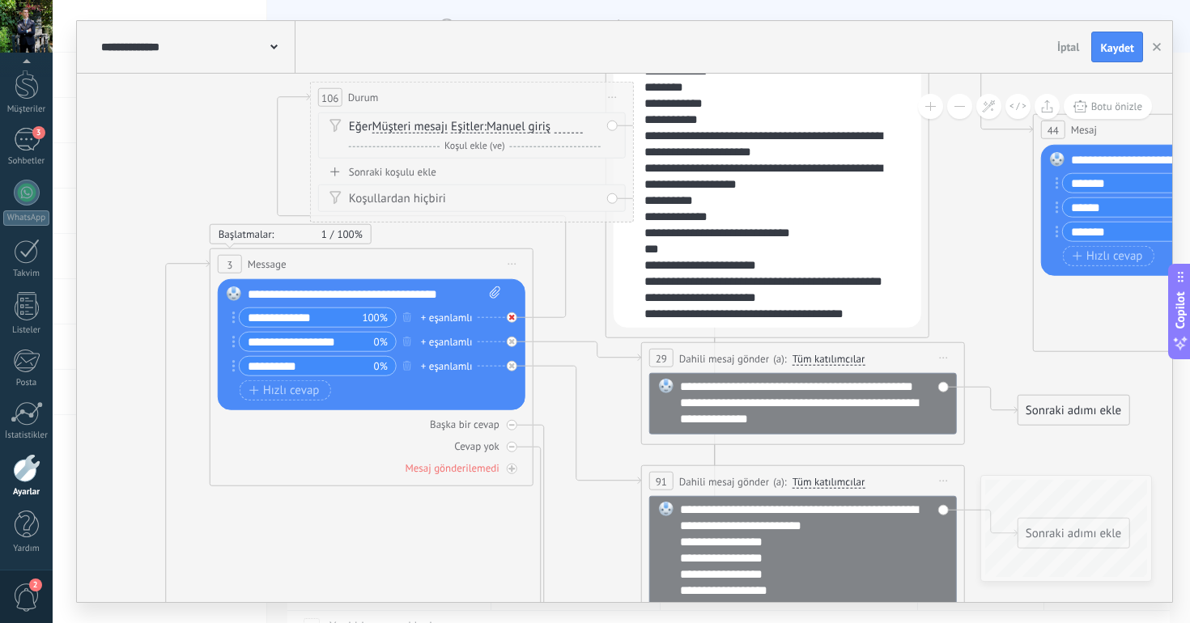
click at [513, 318] on icon at bounding box center [512, 318] width 6 height 6
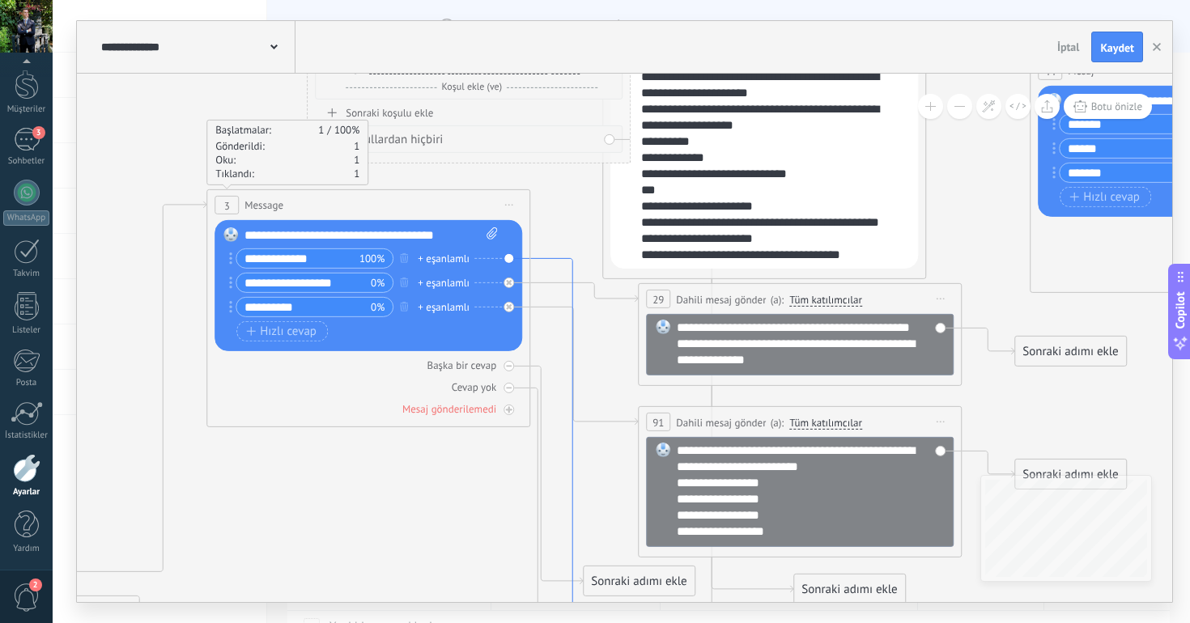
drag, startPoint x: 544, startPoint y: 314, endPoint x: 541, endPoint y: 257, distance: 57.5
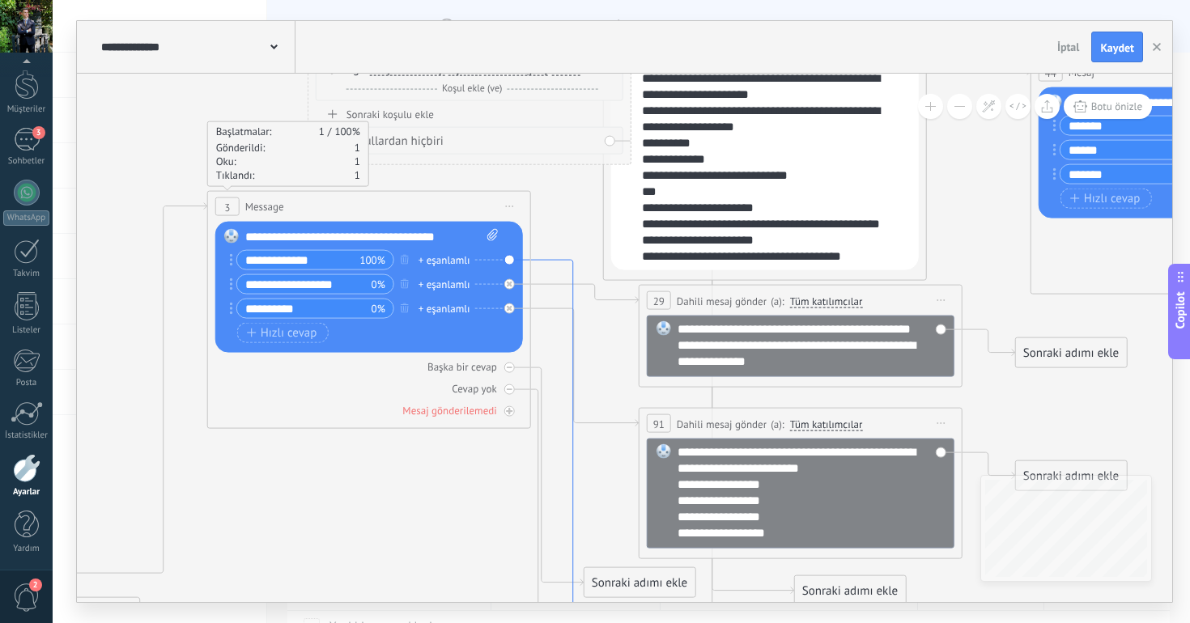
click at [541, 260] on icon at bounding box center [557, 572] width 53 height 625
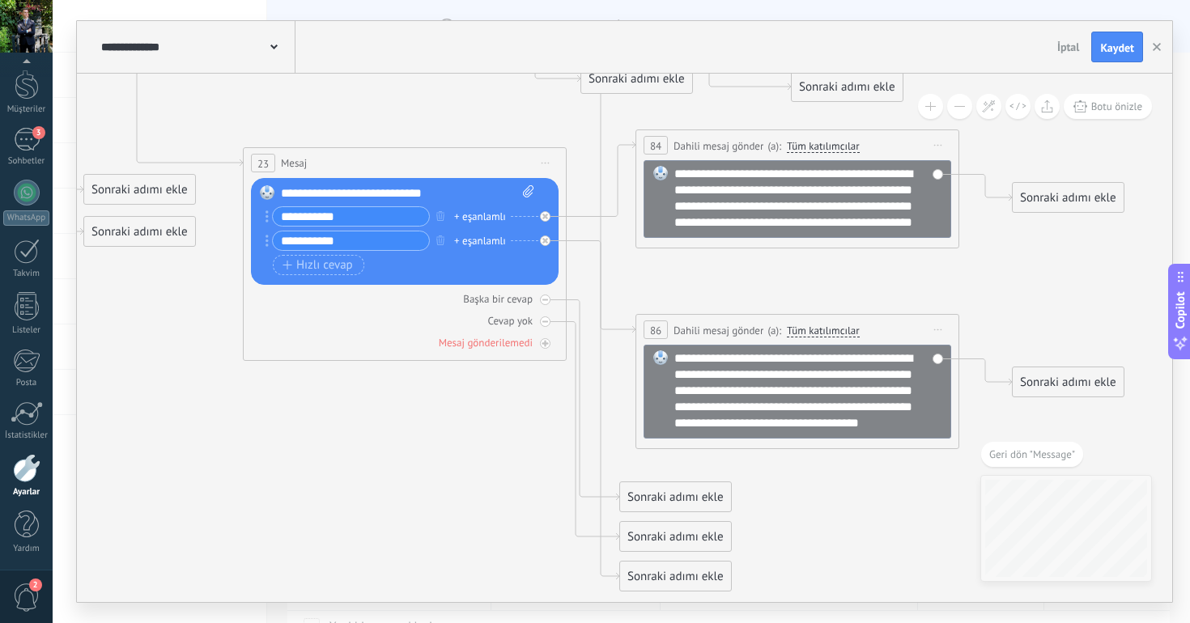
click at [642, 569] on div "Sonraki adımı ekle" at bounding box center [675, 576] width 111 height 27
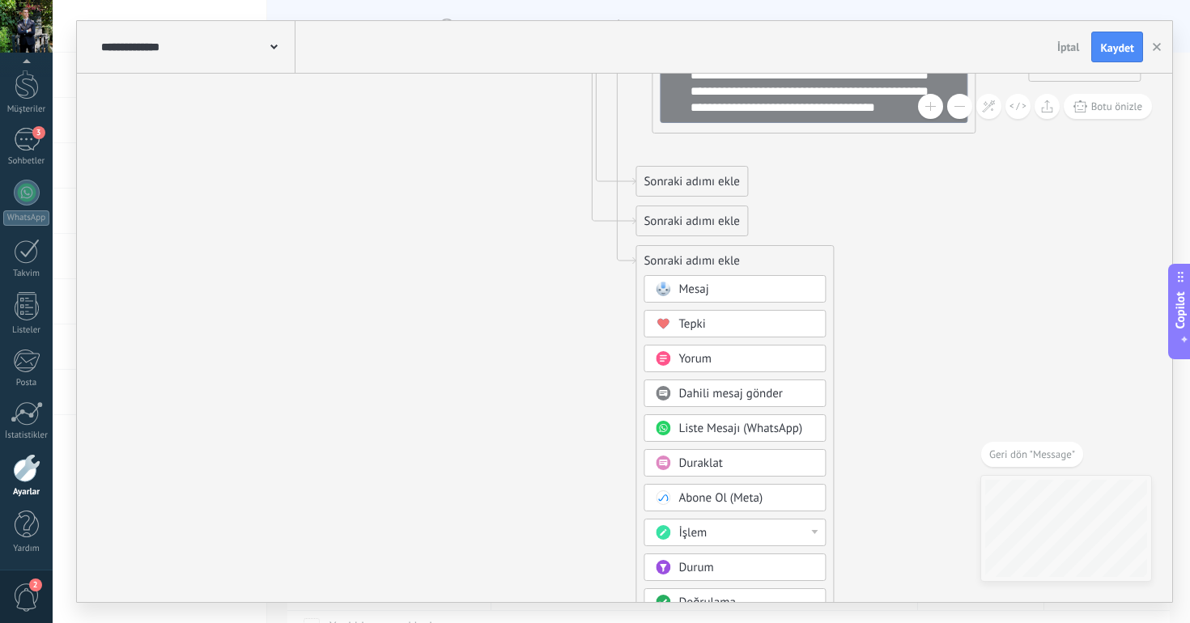
click at [720, 357] on div "Yorum" at bounding box center [746, 359] width 136 height 16
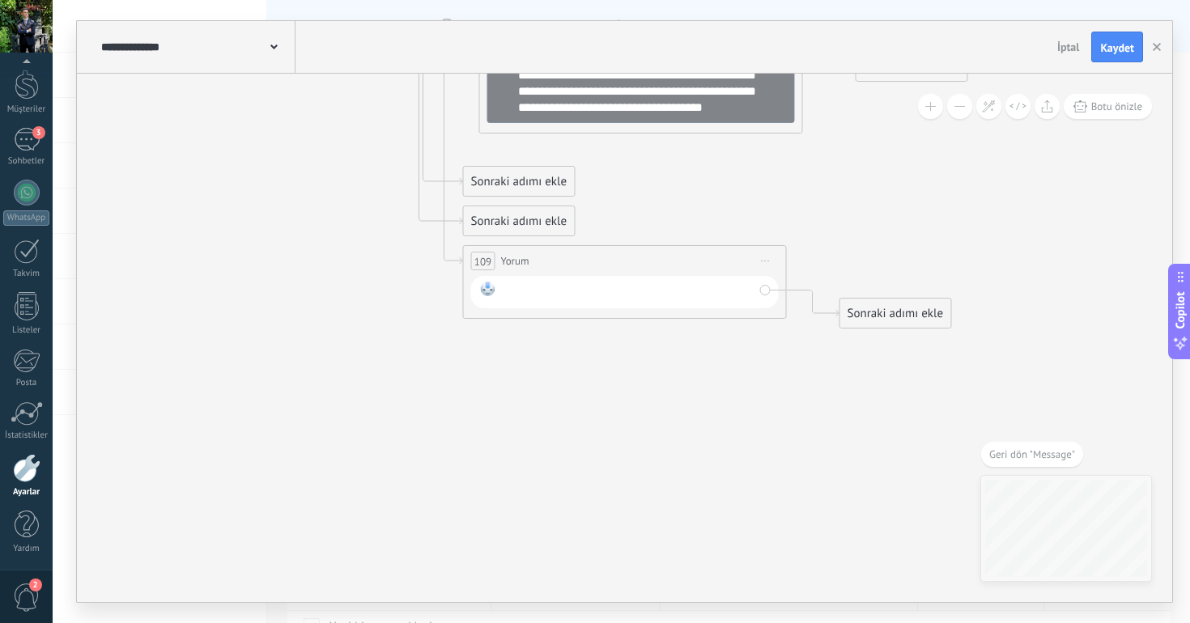
click at [586, 286] on div at bounding box center [628, 292] width 252 height 21
click at [1110, 100] on span "Botu önizle" at bounding box center [1116, 107] width 51 height 14
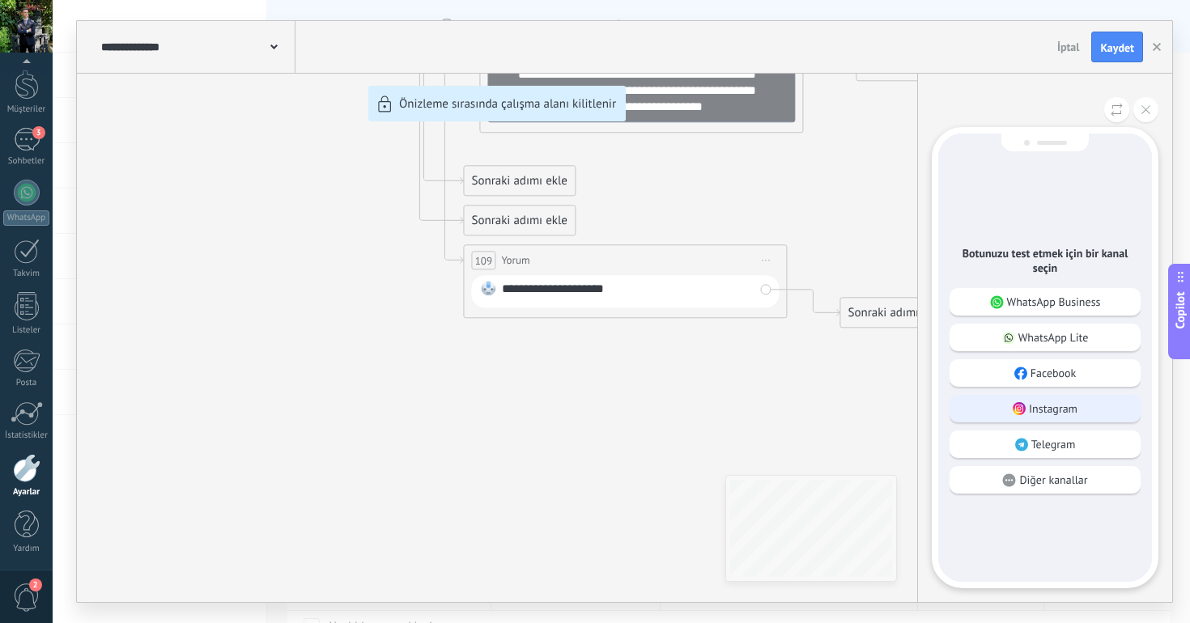
click at [1035, 408] on p "Instagram" at bounding box center [1053, 408] width 49 height 15
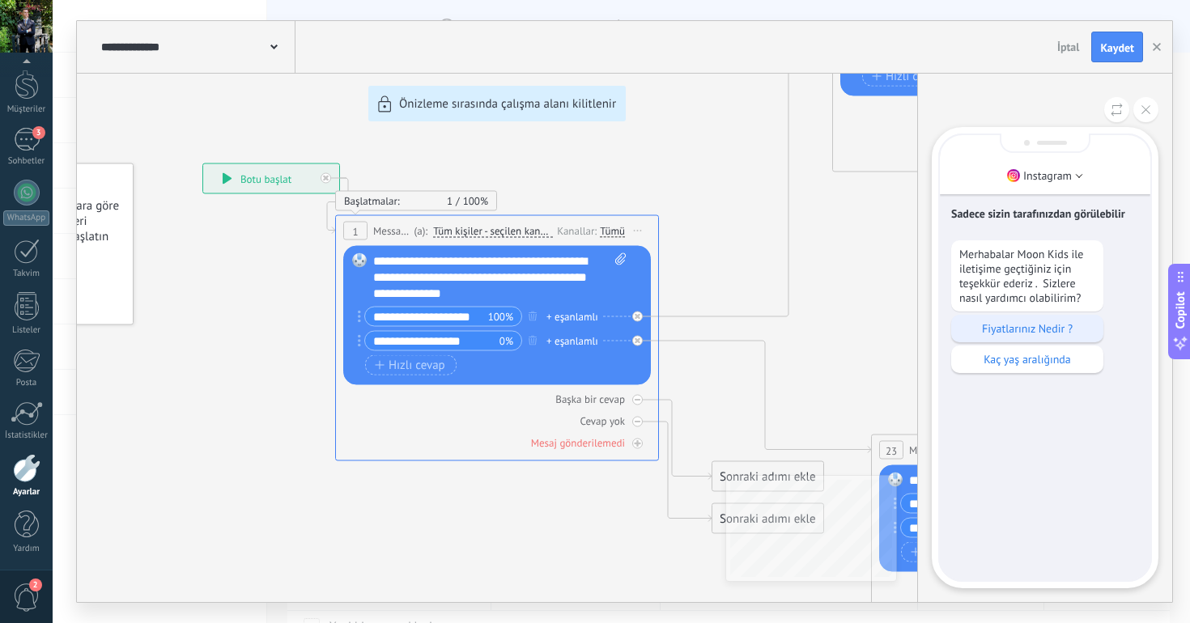
click at [1037, 332] on p "Fiyatlarınız Nedir ?" at bounding box center [1027, 328] width 136 height 15
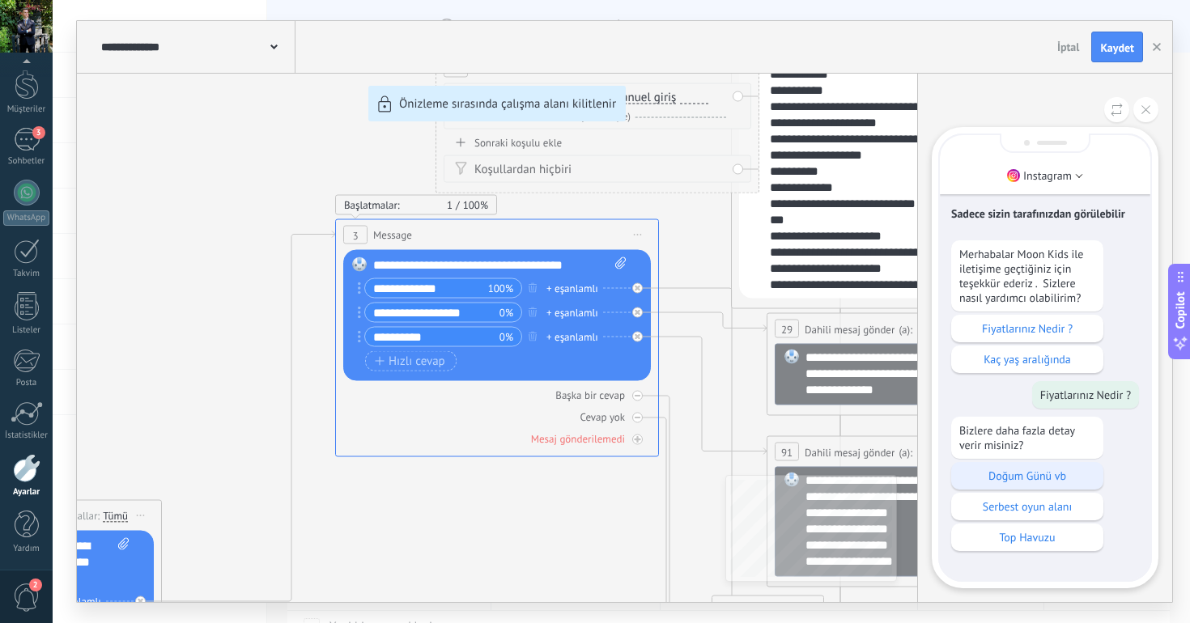
click at [983, 479] on p "Doğum Günü vb" at bounding box center [1027, 476] width 136 height 15
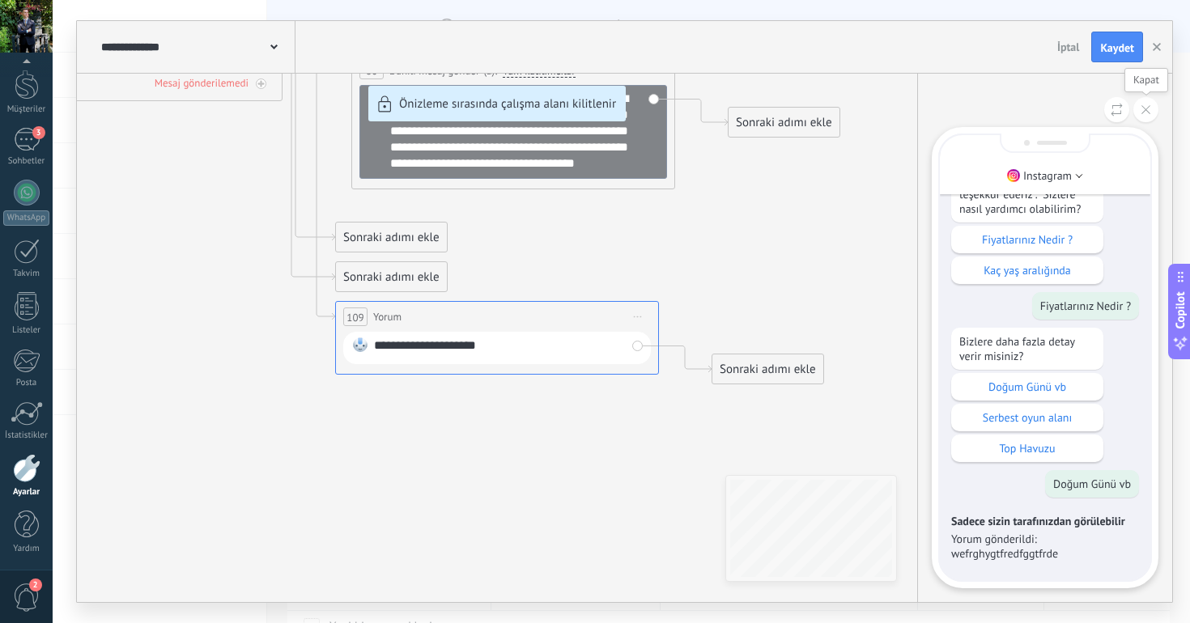
click at [1138, 108] on button at bounding box center [1145, 109] width 25 height 25
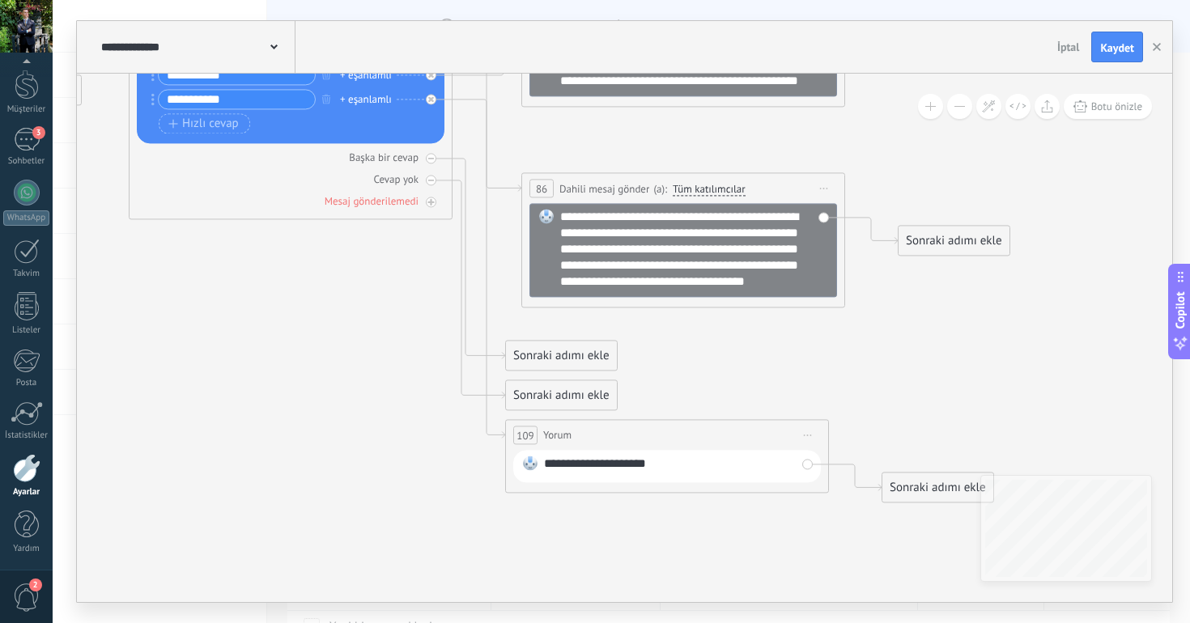
click at [811, 439] on span "Önizlemeye buradan başlayın [GEOGRAPHIC_DATA]dır Yinele Sil" at bounding box center [808, 434] width 26 height 23
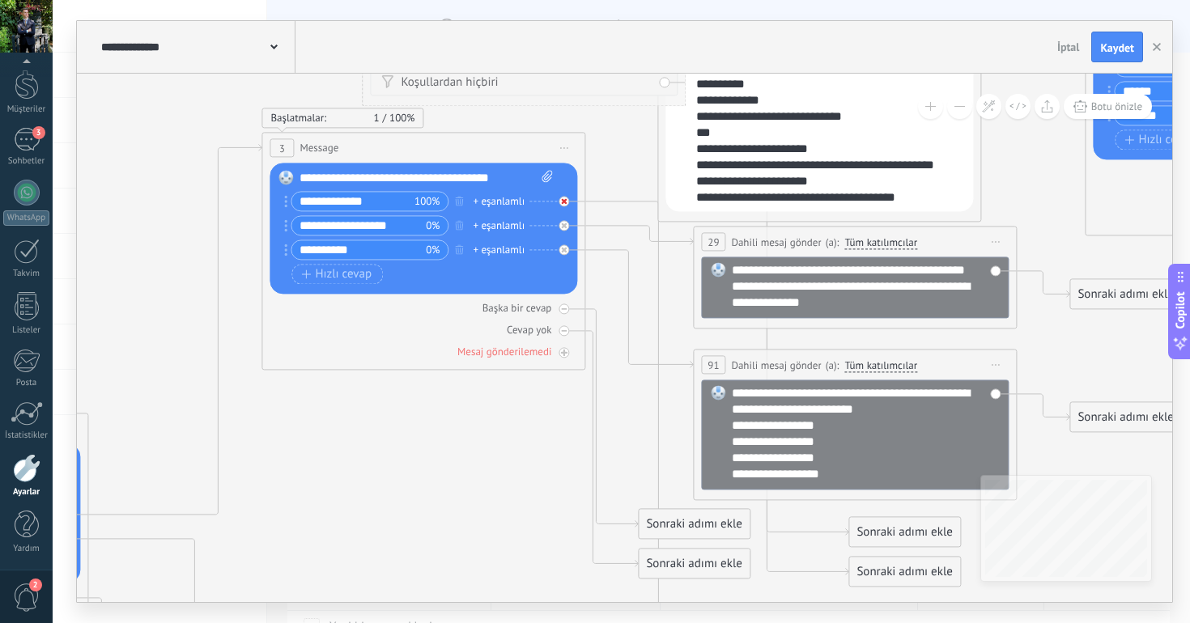
click at [566, 201] on div at bounding box center [563, 201] width 11 height 11
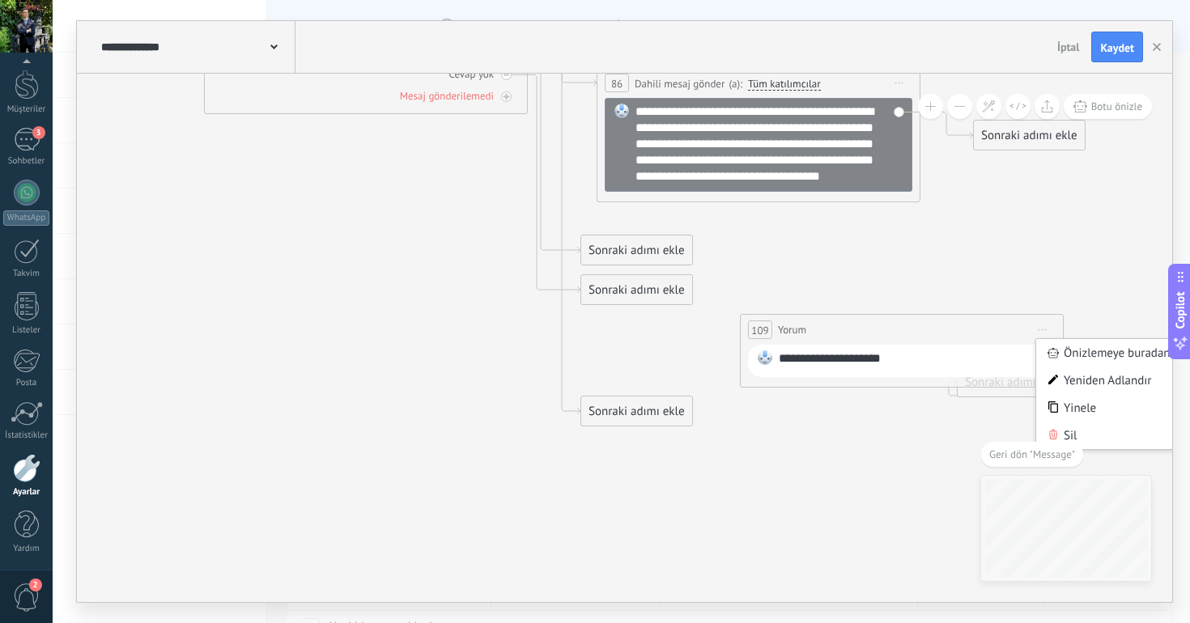
drag, startPoint x: 706, startPoint y: 337, endPoint x: 867, endPoint y: 333, distance: 160.3
click at [867, 333] on div "109 Yorum ***** (a): Tüm kişiler - seçilen kanallar Tüm kişiler - seçilen kanal…" at bounding box center [901, 330] width 322 height 30
click at [1090, 431] on div "Sil" at bounding box center [1135, 432] width 192 height 28
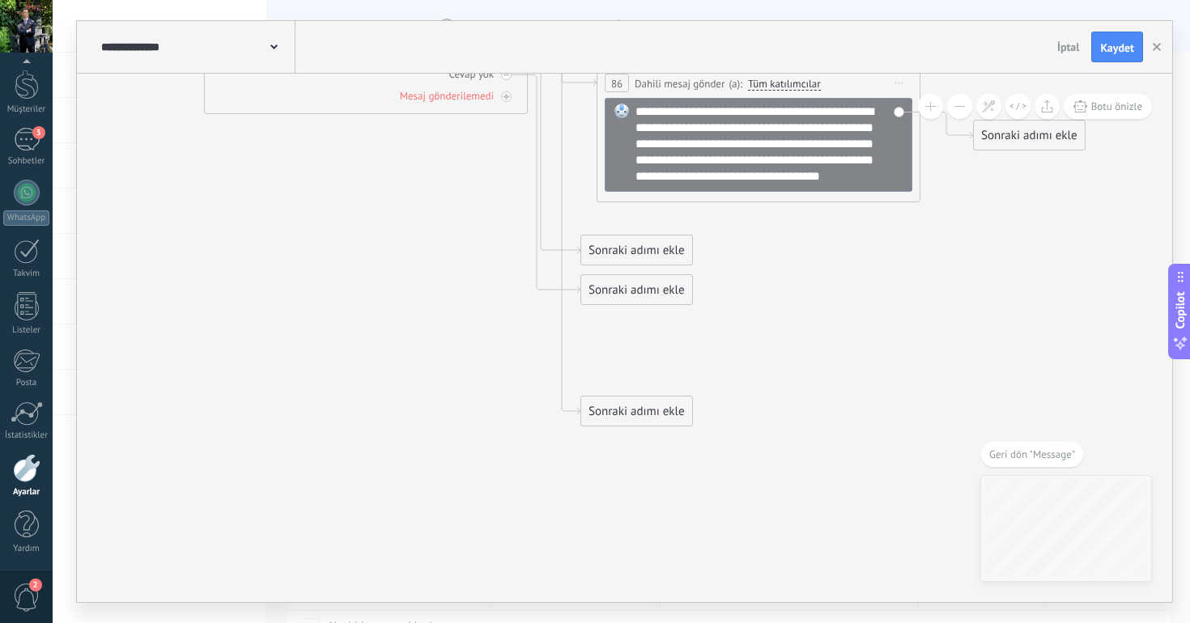
click at [622, 410] on div "Sonraki adımı ekle" at bounding box center [636, 411] width 111 height 27
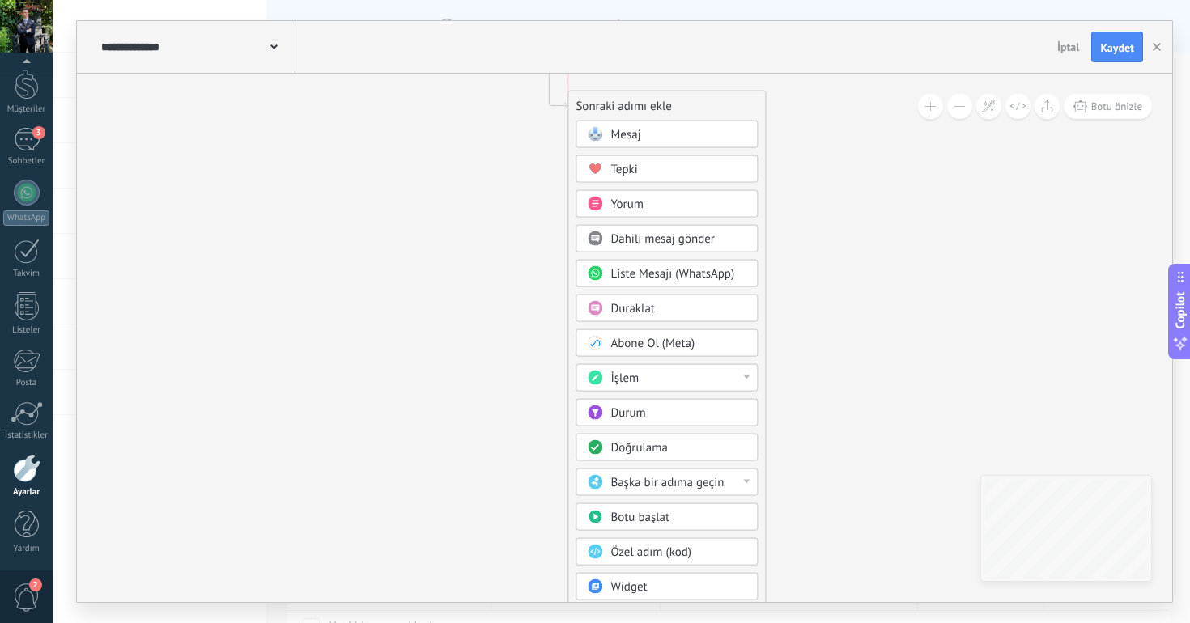
drag, startPoint x: 732, startPoint y: 156, endPoint x: 729, endPoint y: 83, distance: 72.9
click at [729, 93] on div "Sonraki adımı ekle" at bounding box center [666, 106] width 197 height 27
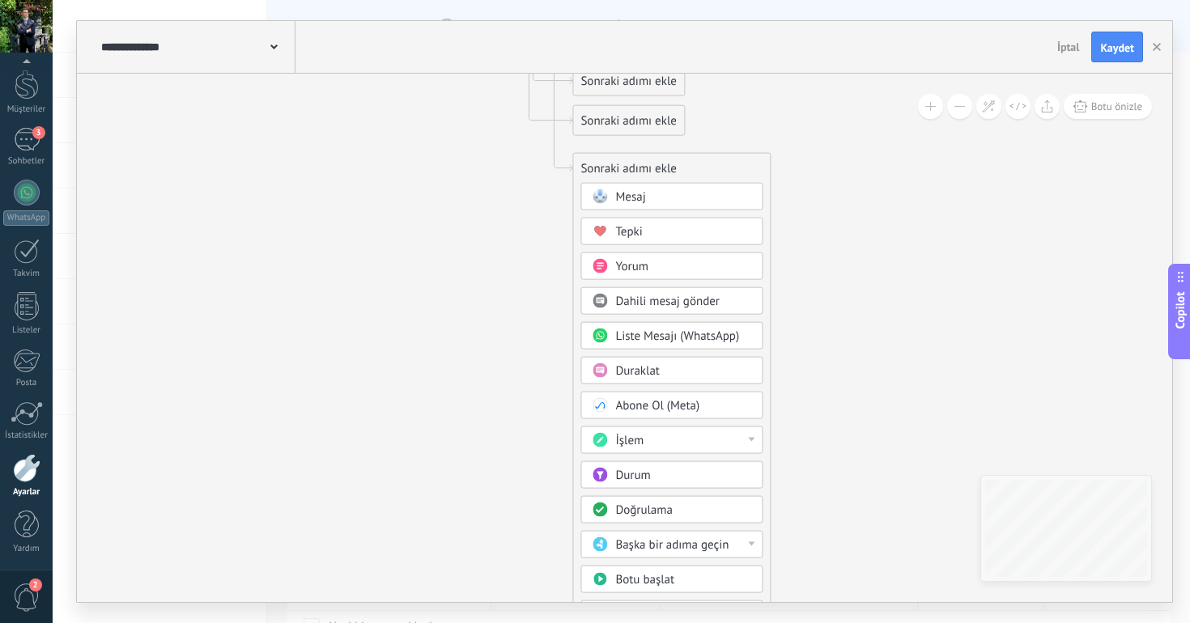
click at [666, 204] on div "Mesaj" at bounding box center [683, 197] width 136 height 16
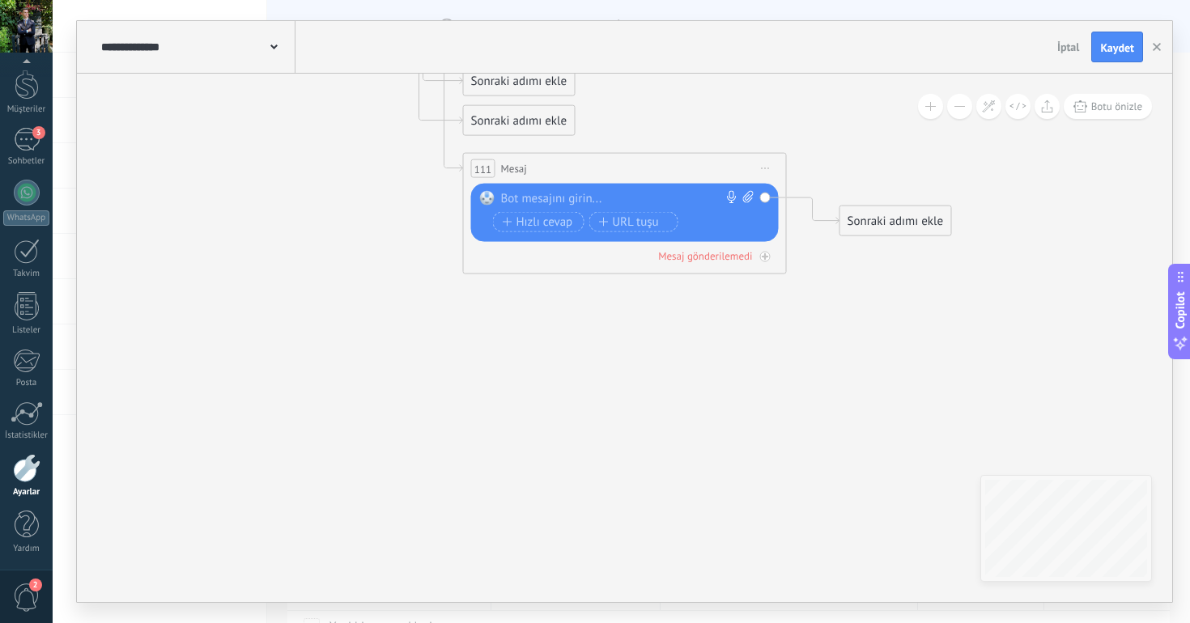
click at [658, 197] on div at bounding box center [621, 199] width 240 height 16
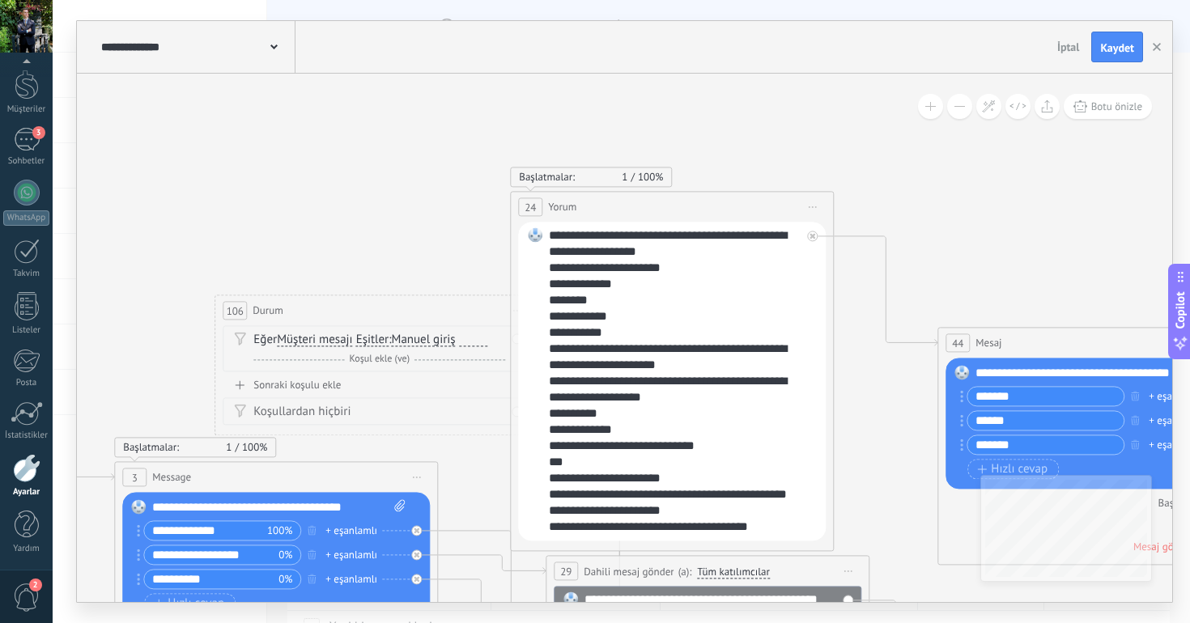
click at [609, 288] on div "**********" at bounding box center [675, 380] width 252 height 307
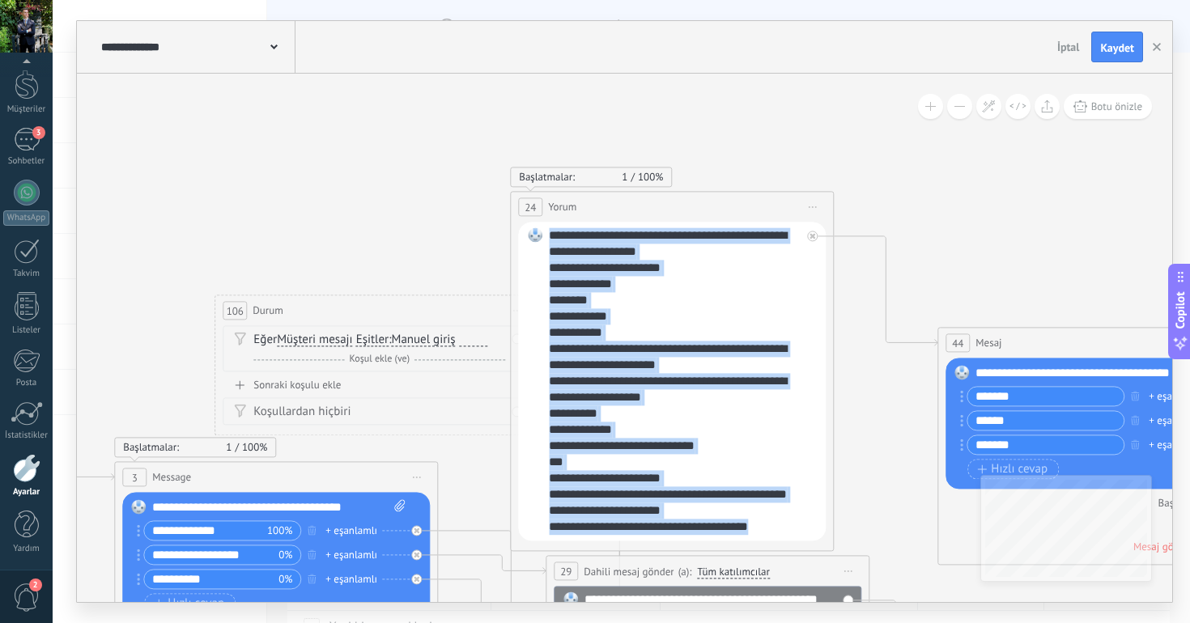
paste div
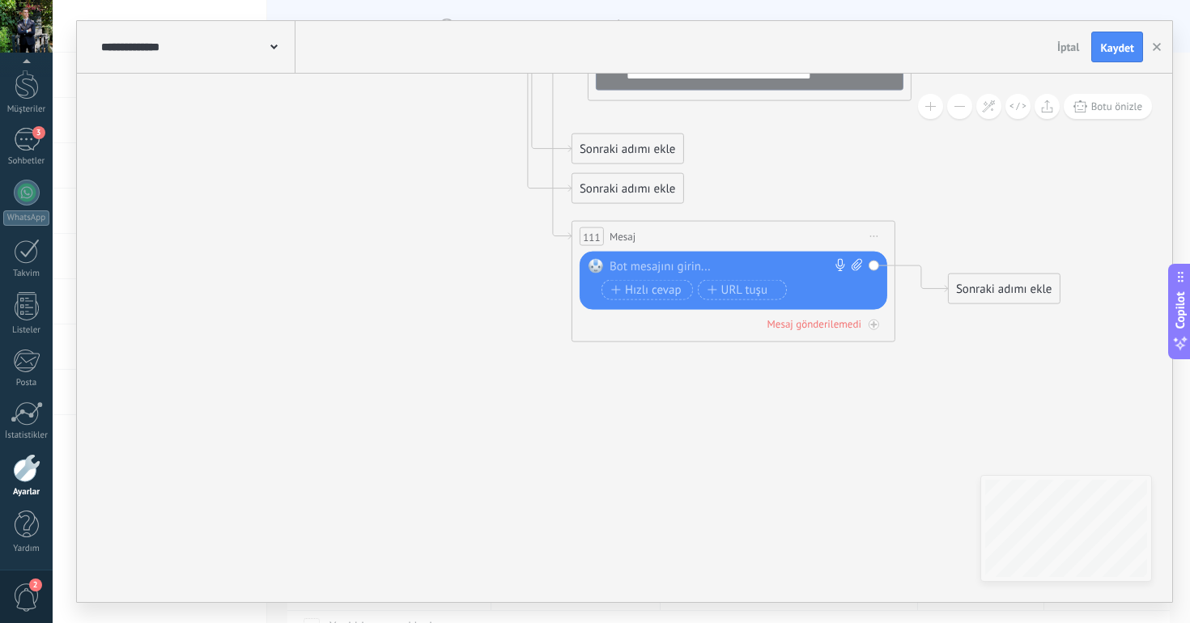
click at [724, 261] on div at bounding box center [729, 267] width 240 height 16
paste div
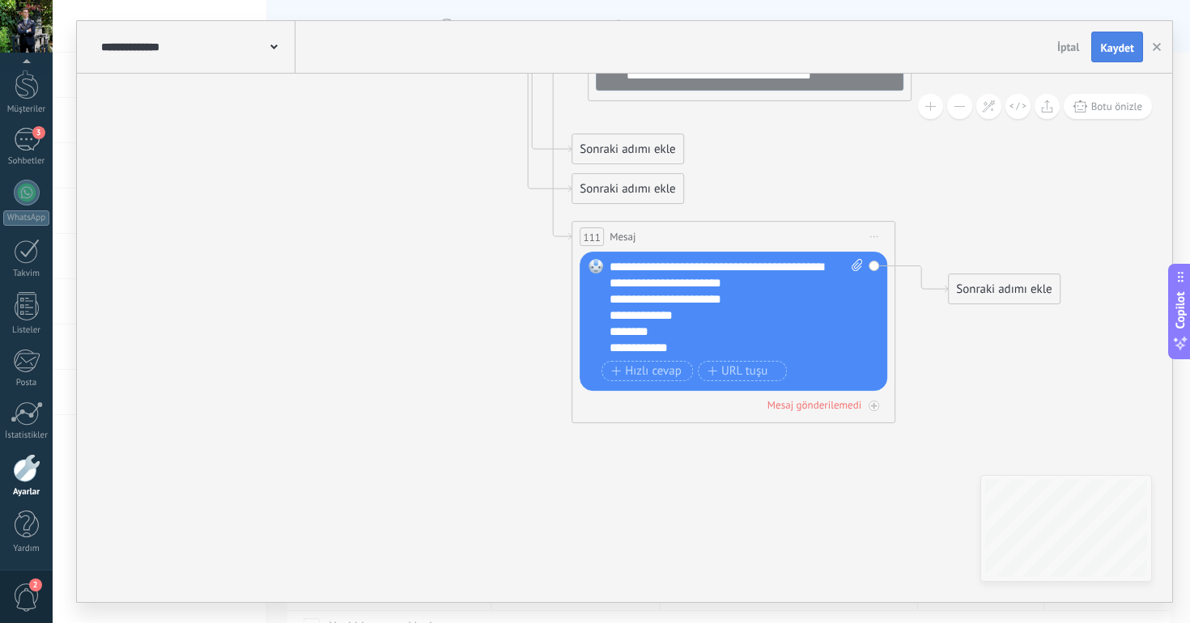
click at [1120, 49] on span "Kaydet" at bounding box center [1117, 47] width 34 height 11
click at [1096, 105] on span "Botu önizle" at bounding box center [1116, 107] width 51 height 14
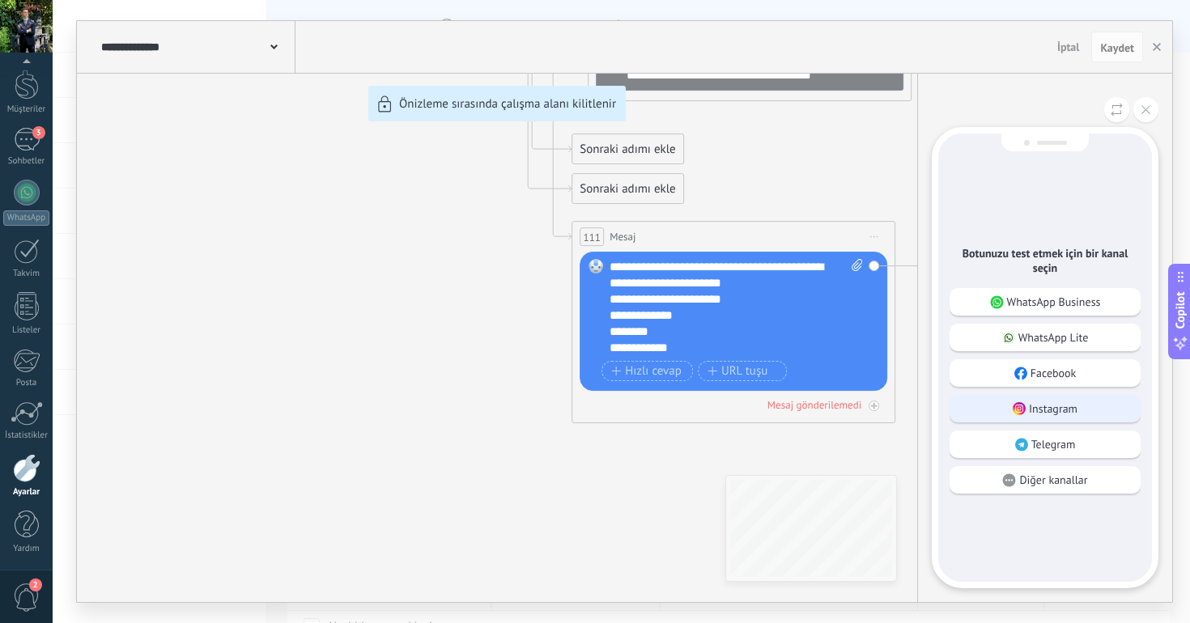
click at [1020, 419] on div "Instagram" at bounding box center [1044, 409] width 191 height 28
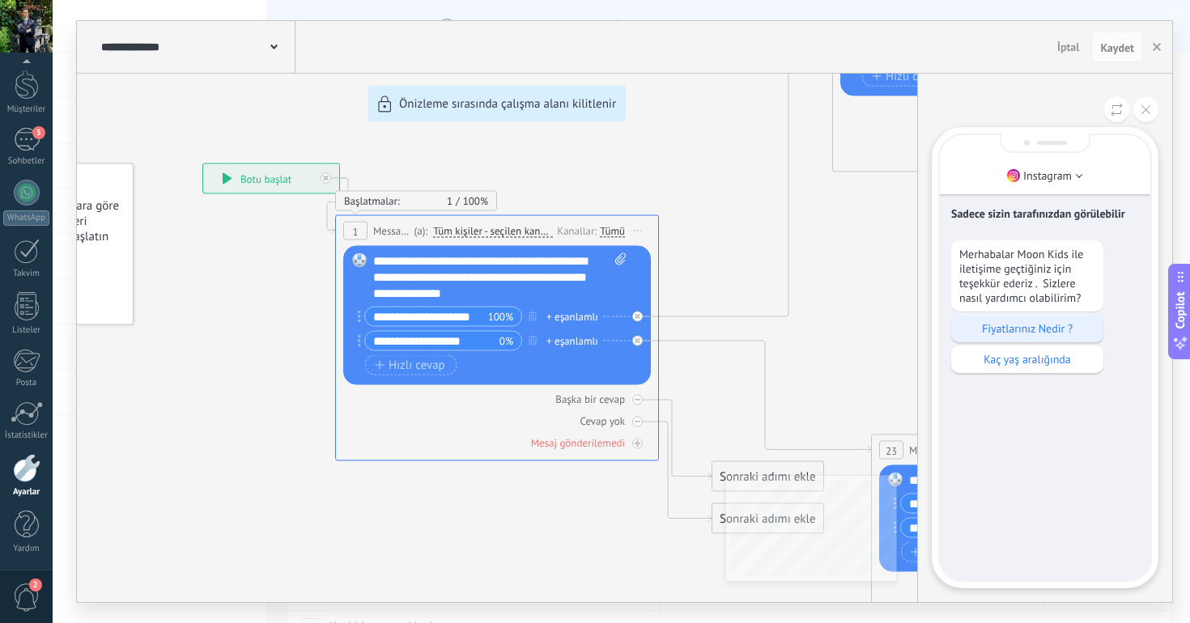
click at [996, 326] on p "Fiyatlarınız Nedir ?" at bounding box center [1027, 328] width 136 height 15
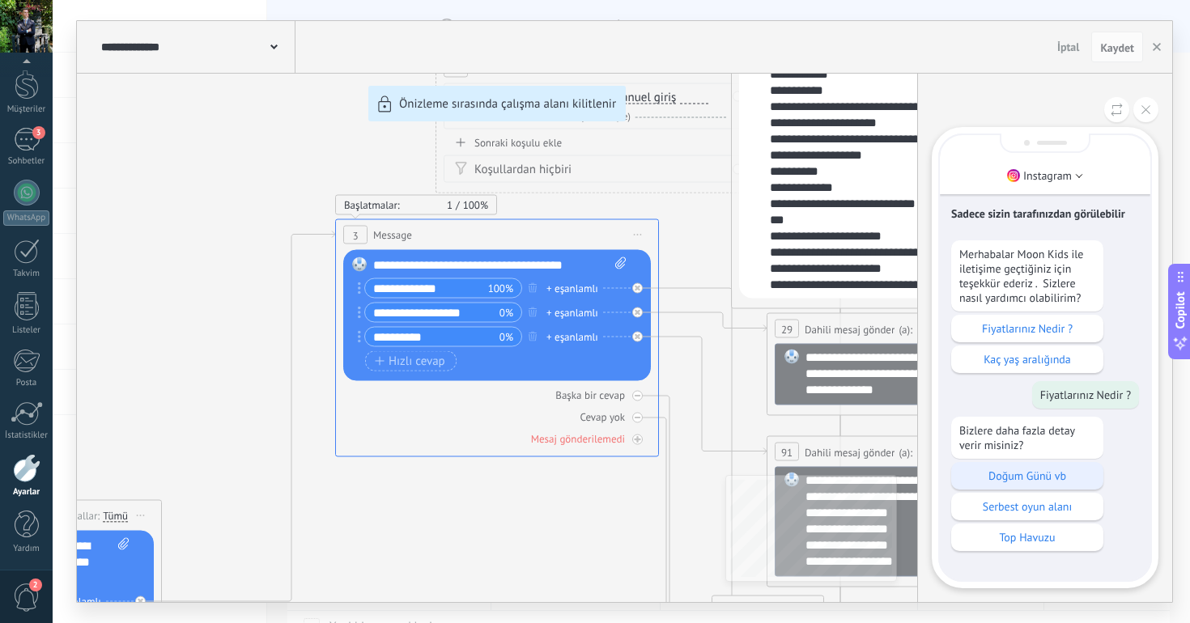
click at [1028, 487] on div "Doğum Günü vb" at bounding box center [1027, 476] width 152 height 28
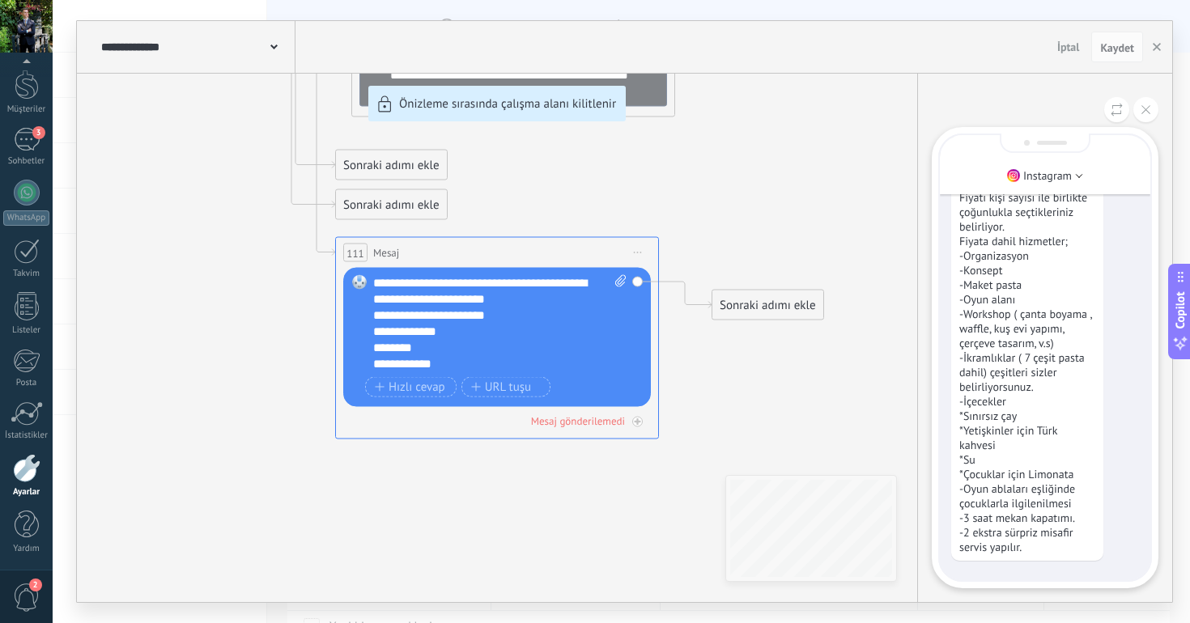
drag, startPoint x: 481, startPoint y: 252, endPoint x: 678, endPoint y: 231, distance: 198.7
click at [680, 233] on div "**********" at bounding box center [624, 311] width 1095 height 581
click at [1159, 99] on div "Instagram Sadece sizin tarafınızdan görülebilir Merhabalar Moon Kids ile iletiş…" at bounding box center [1044, 338] width 255 height 528
click at [1155, 100] on button at bounding box center [1145, 109] width 25 height 25
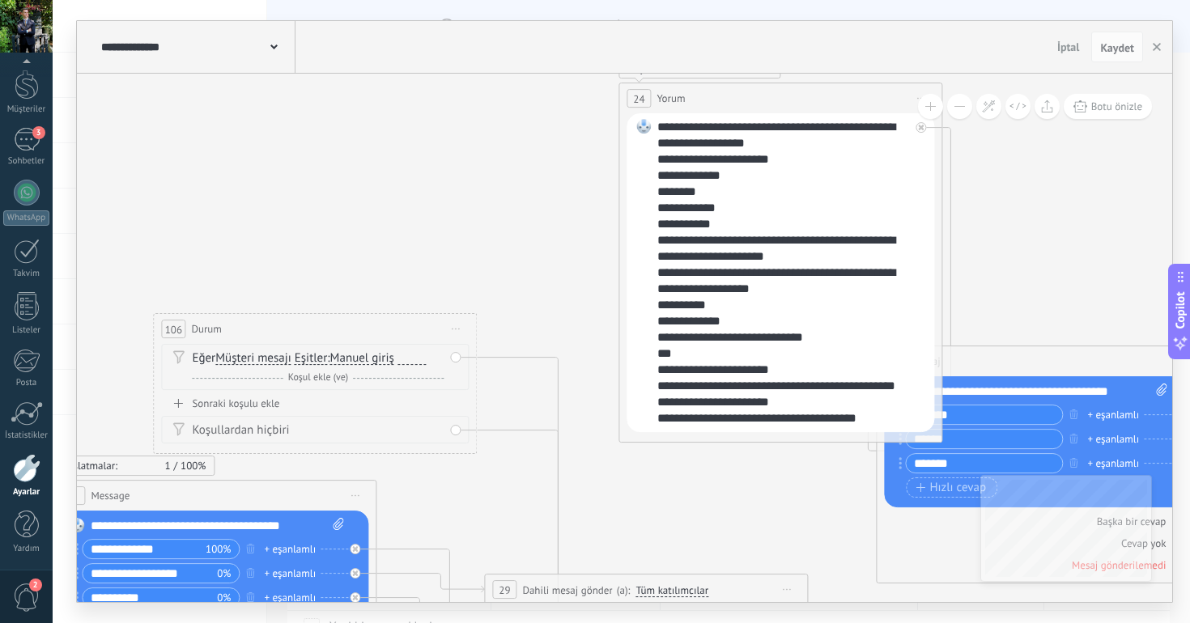
drag, startPoint x: 667, startPoint y: 227, endPoint x: 842, endPoint y: 100, distance: 216.1
click at [841, 100] on div "24 Yorum ***** (a): Tüm kişiler - seçilen kanallar Tüm kişiler - seçilen kanall…" at bounding box center [780, 98] width 322 height 30
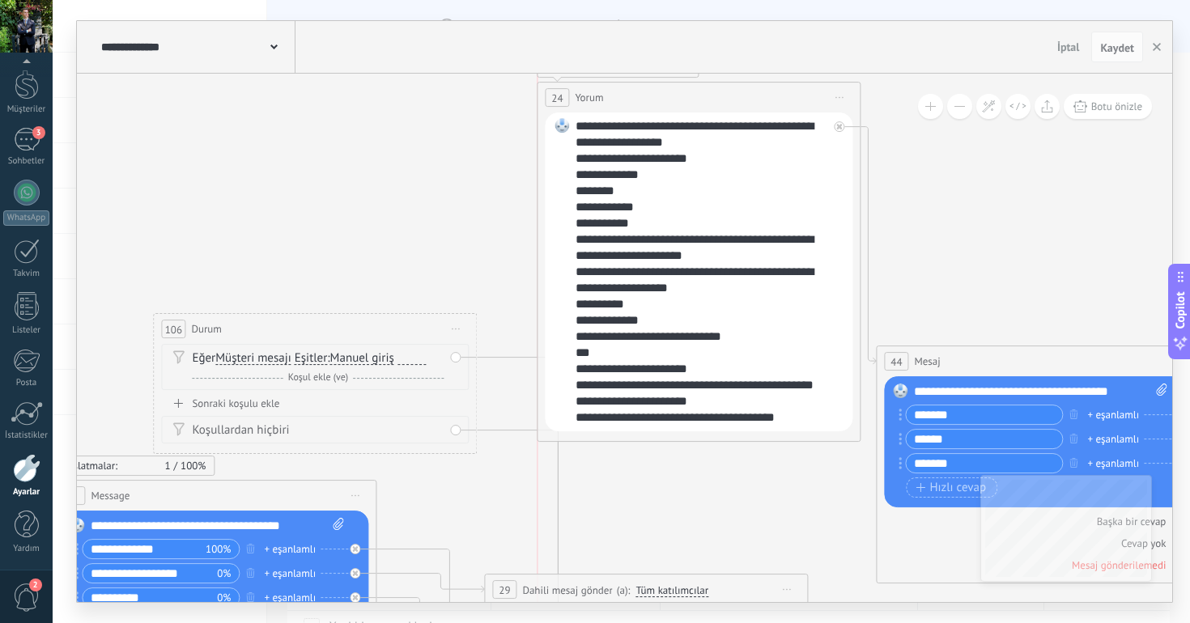
drag, startPoint x: 788, startPoint y: 94, endPoint x: 696, endPoint y: 94, distance: 92.2
click at [696, 94] on div "24 Yorum ***** (a): Tüm kişiler - seçilen kanallar Tüm kişiler - seçilen kanall…" at bounding box center [698, 98] width 322 height 30
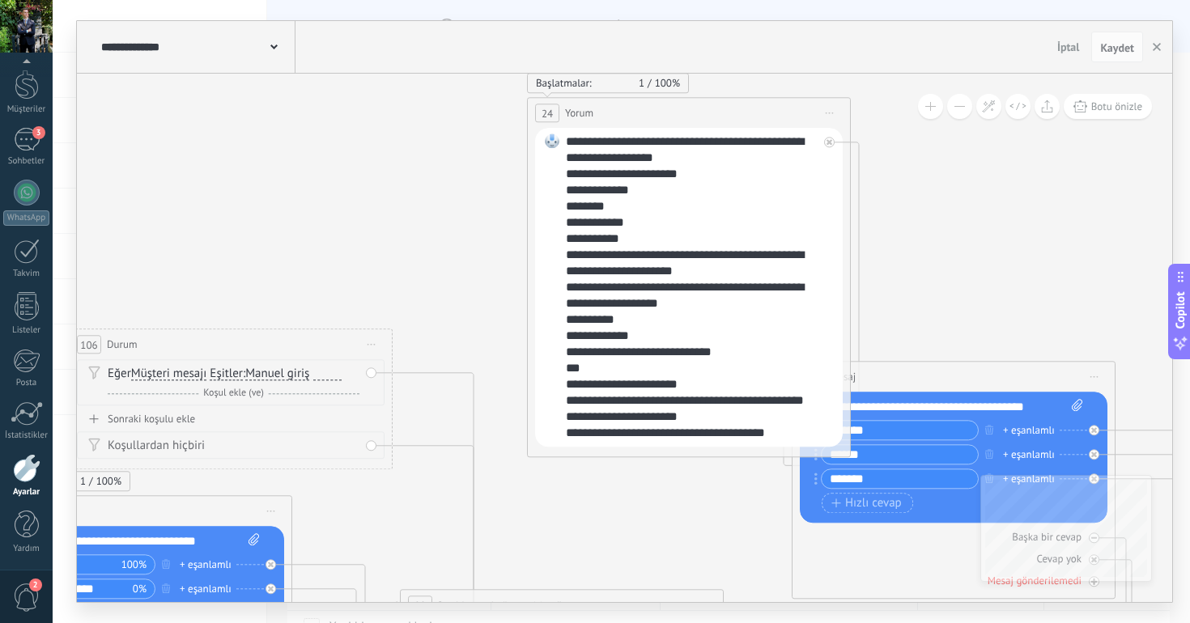
drag, startPoint x: 634, startPoint y: 115, endPoint x: 710, endPoint y: 115, distance: 75.3
click at [710, 115] on div "24 Yorum ***** (a): Tüm kişiler - seçilen kanallar Tüm kişiler - seçilen kanall…" at bounding box center [689, 113] width 322 height 30
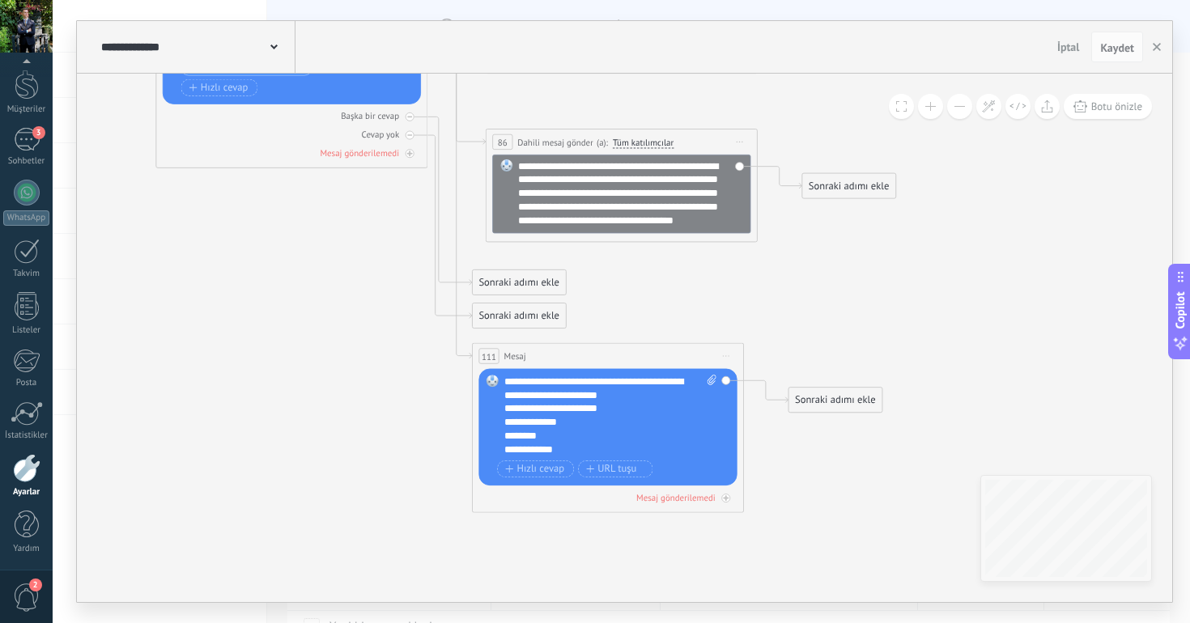
click at [613, 350] on div "111 [GEOGRAPHIC_DATA] ***** (a): Tüm kişiler - seçilen kanallar Tüm kişiler - s…" at bounding box center [608, 355] width 270 height 25
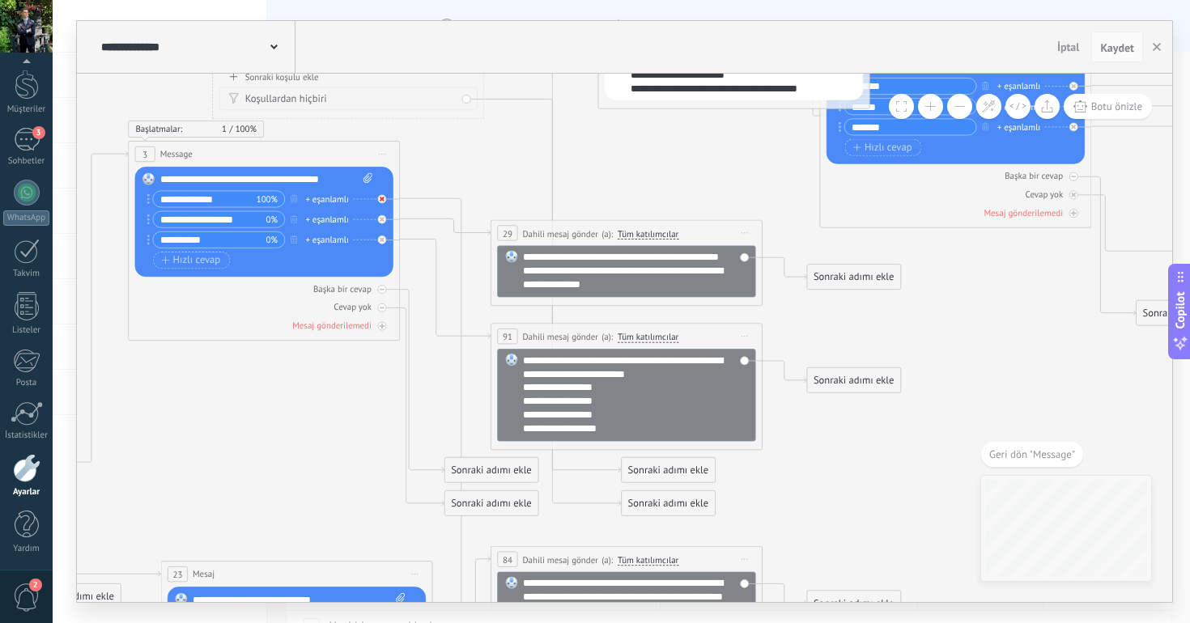
click at [382, 198] on icon at bounding box center [382, 199] width 5 height 5
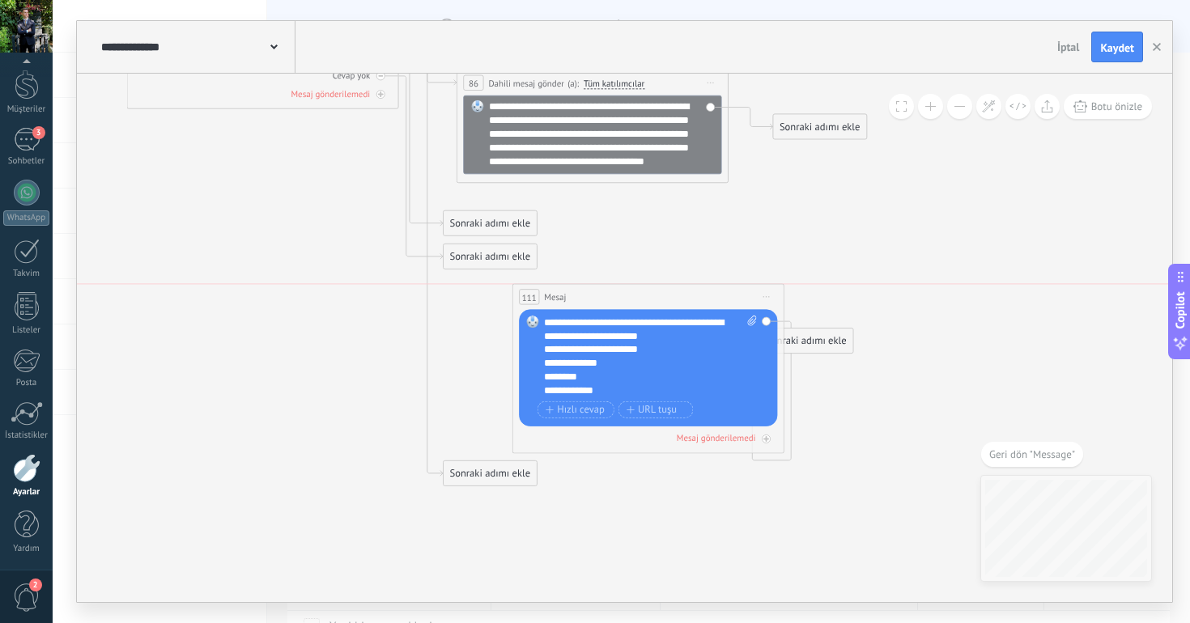
drag, startPoint x: 603, startPoint y: 301, endPoint x: 672, endPoint y: 301, distance: 69.6
click at [672, 301] on div "111 [GEOGRAPHIC_DATA] ***** (a): Tüm kişiler - seçilen kanallar Tüm kişiler - s…" at bounding box center [648, 296] width 270 height 25
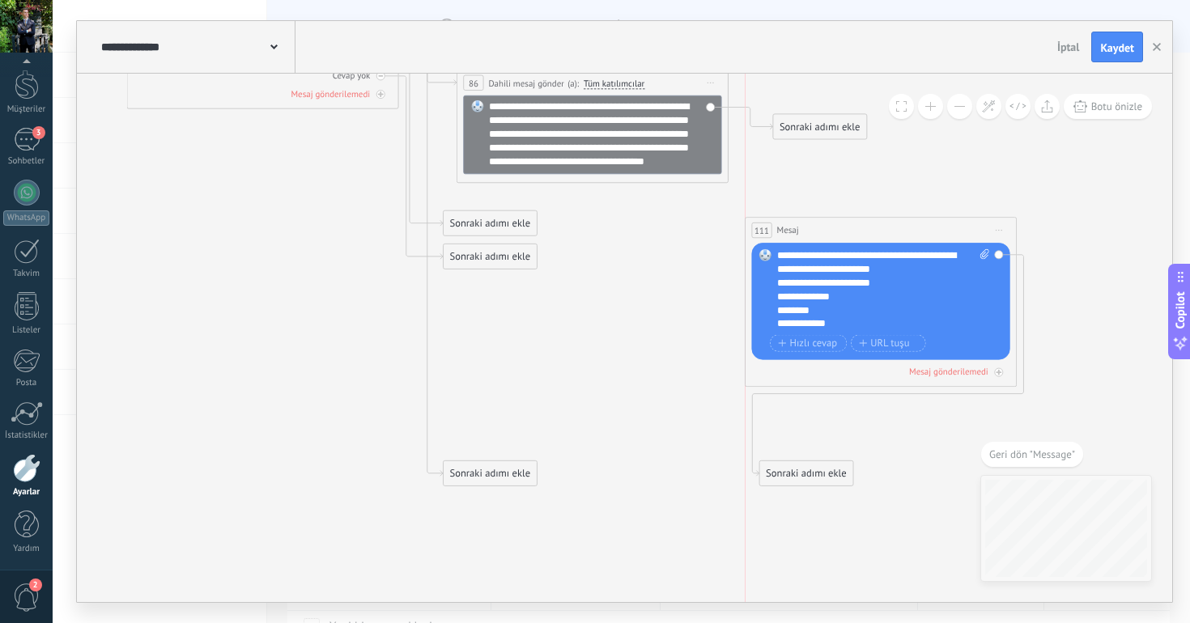
drag, startPoint x: 595, startPoint y: 296, endPoint x: 842, endPoint y: 207, distance: 262.4
click at [843, 218] on div "111 [GEOGRAPHIC_DATA] ***** (a): Tüm kişiler - seçilen kanallar Tüm kişiler - s…" at bounding box center [880, 230] width 270 height 25
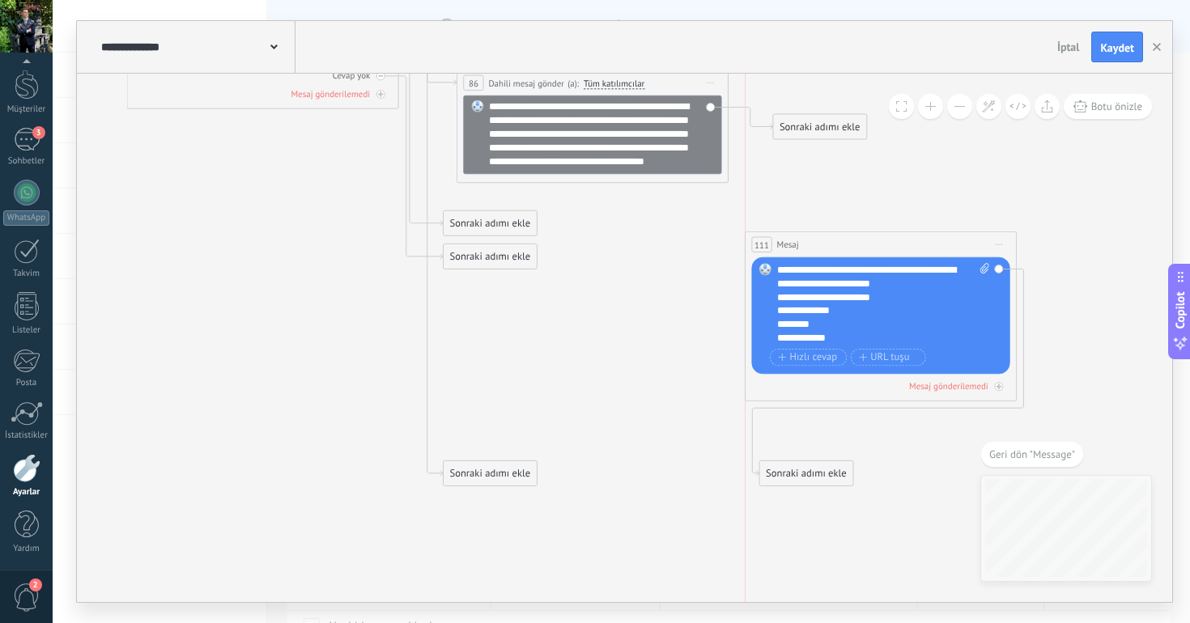
drag, startPoint x: 894, startPoint y: 197, endPoint x: 879, endPoint y: 243, distance: 47.9
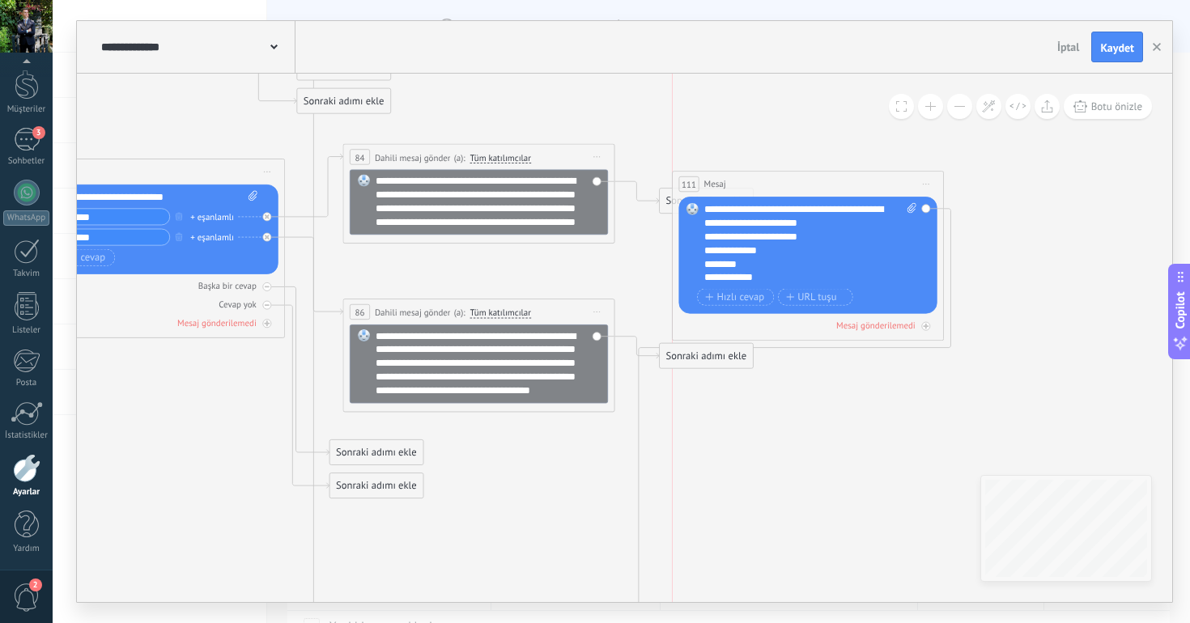
drag, startPoint x: 695, startPoint y: 483, endPoint x: 741, endPoint y: 174, distance: 312.5
click at [741, 174] on div "111 [GEOGRAPHIC_DATA] ***** (a): Tüm kişiler - seçilen kanallar Tüm kişiler - s…" at bounding box center [807, 184] width 270 height 25
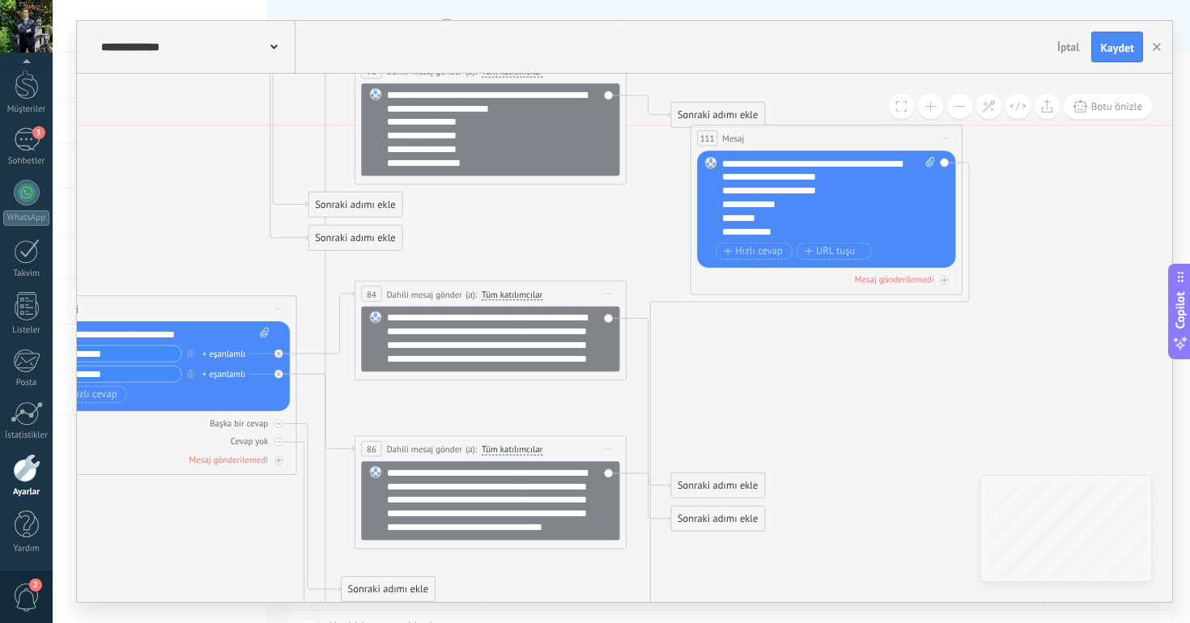
drag, startPoint x: 759, startPoint y: 310, endPoint x: 768, endPoint y: 146, distance: 164.5
click at [768, 146] on div "111 [GEOGRAPHIC_DATA] ***** (a): Tüm kişiler - seçilen kanallar Tüm kişiler - s…" at bounding box center [826, 137] width 270 height 25
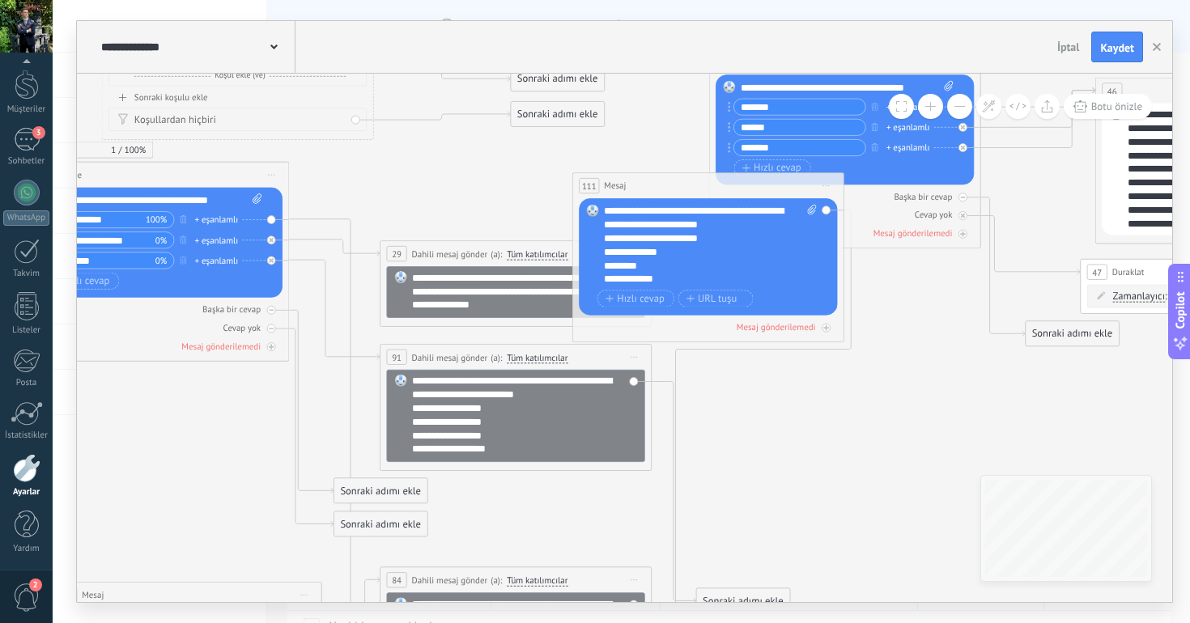
drag, startPoint x: 776, startPoint y: 412, endPoint x: 634, endPoint y: 185, distance: 267.6
click at [633, 185] on div "111 [GEOGRAPHIC_DATA] ***** (a): Tüm kişiler - seçilen kanallar Tüm kişiler - s…" at bounding box center [708, 185] width 270 height 25
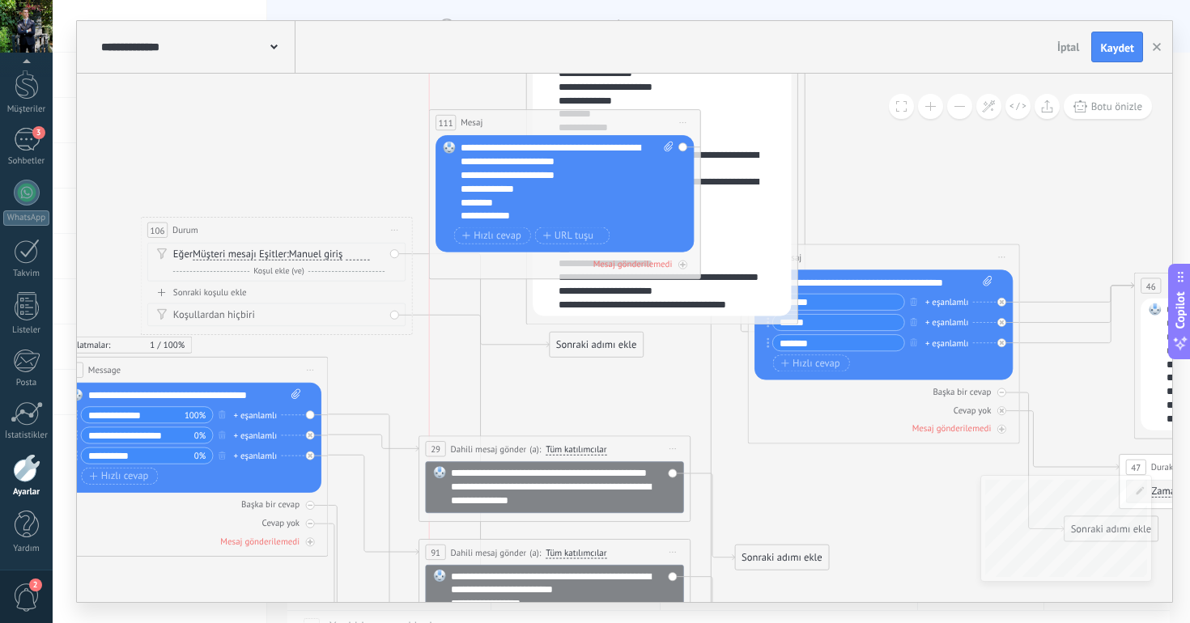
drag, startPoint x: 710, startPoint y: 381, endPoint x: 501, endPoint y: 94, distance: 355.6
click at [501, 110] on div "111 [GEOGRAPHIC_DATA] ***** (a): Tüm kişiler - seçilen kanallar Tüm kişiler - s…" at bounding box center [565, 122] width 270 height 25
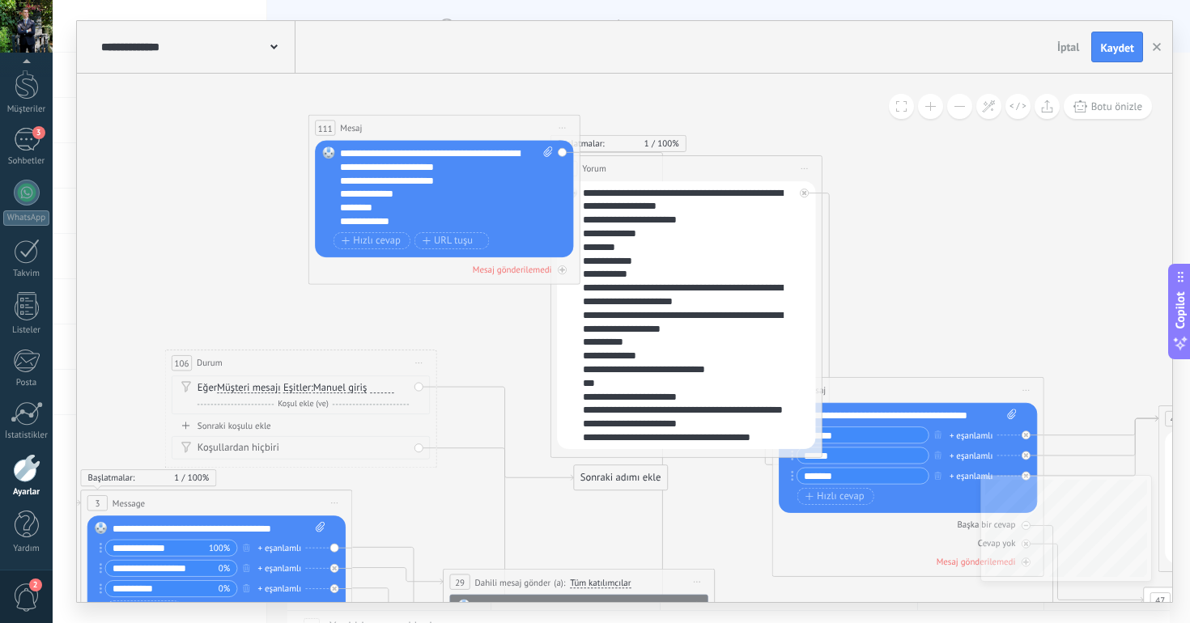
drag, startPoint x: 536, startPoint y: 224, endPoint x: 415, endPoint y: 126, distance: 155.3
click at [415, 126] on div "111 [GEOGRAPHIC_DATA] ***** (a): Tüm kişiler - seçilen kanallar Tüm kişiler - s…" at bounding box center [444, 128] width 270 height 25
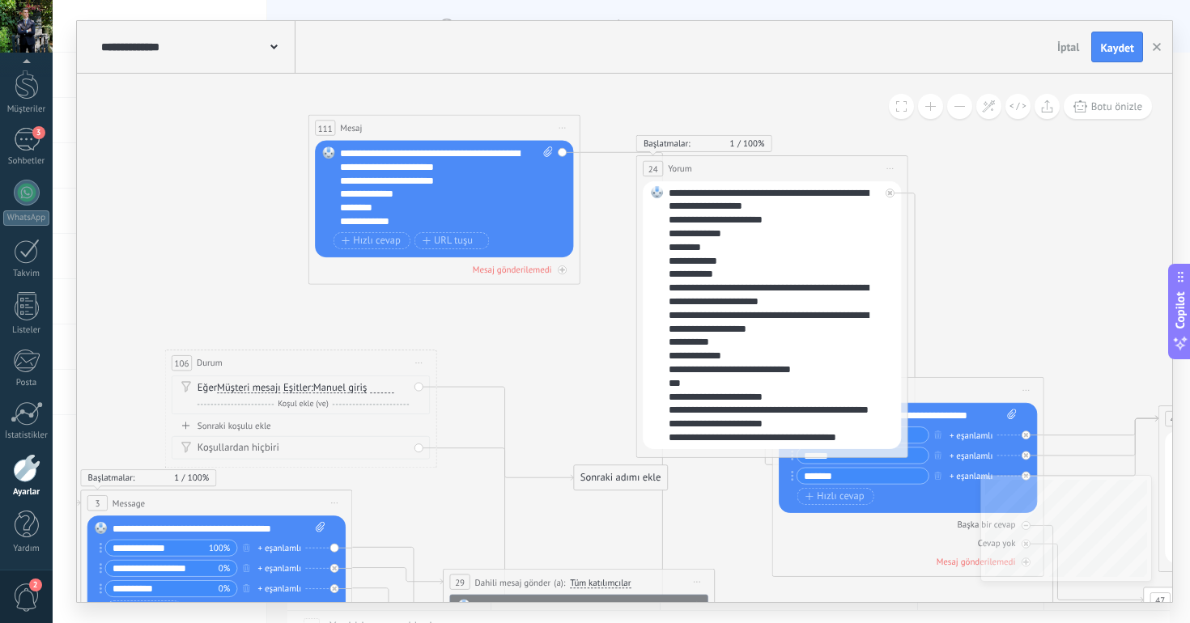
drag, startPoint x: 687, startPoint y: 163, endPoint x: 773, endPoint y: 163, distance: 85.8
click at [773, 163] on div "24 Yorum ***** (a): Tüm kişiler - seçilen kanallar Tüm kişiler - seçilen kanall…" at bounding box center [772, 168] width 270 height 25
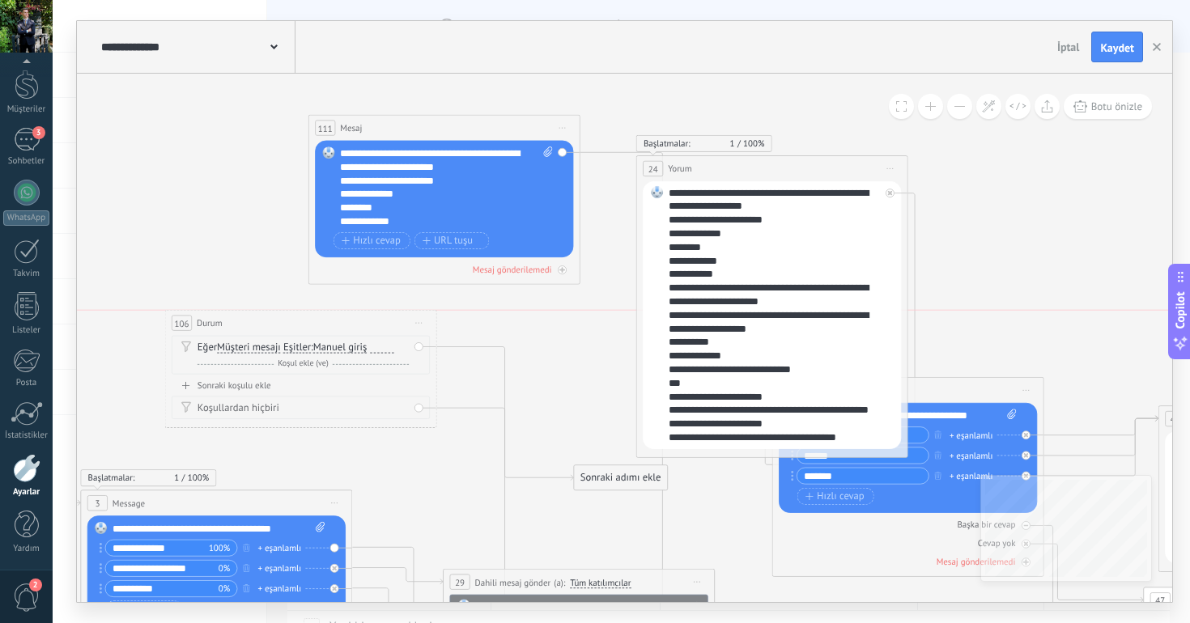
drag, startPoint x: 339, startPoint y: 362, endPoint x: 340, endPoint y: 324, distance: 38.0
click at [340, 324] on div "106 [GEOGRAPHIC_DATA] ***** Önizlemeye buradan başlayın [GEOGRAPHIC_DATA]dır Yi…" at bounding box center [300, 323] width 270 height 25
click at [420, 322] on icon at bounding box center [419, 323] width 6 height 2
click at [456, 409] on div "Sil" at bounding box center [494, 411] width 161 height 23
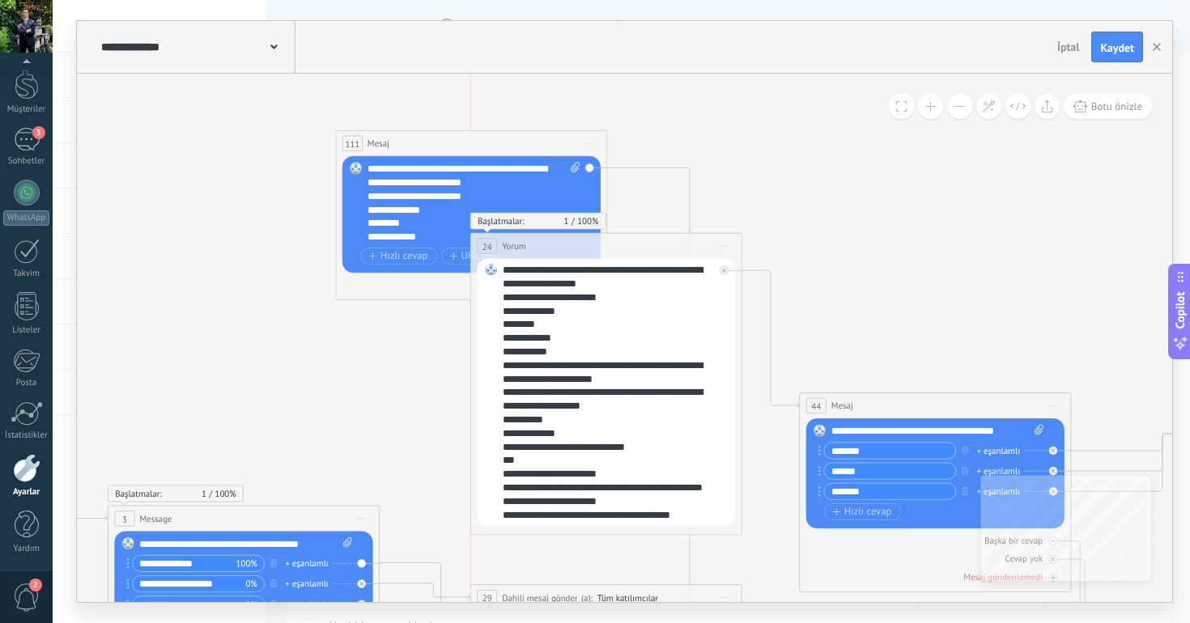
drag, startPoint x: 761, startPoint y: 180, endPoint x: 575, endPoint y: 241, distance: 196.0
click at [574, 241] on div "24 Yorum ***** (a): Tüm kişiler - seçilen kanallar Tüm kişiler - seçilen kanall…" at bounding box center [606, 246] width 270 height 25
click at [724, 269] on icon at bounding box center [724, 270] width 5 height 5
click at [723, 249] on span "Önizlemeye buradan başlayın [GEOGRAPHIC_DATA]dır Yinele Sil" at bounding box center [724, 245] width 22 height 19
click at [749, 338] on div "Sil" at bounding box center [799, 334] width 161 height 23
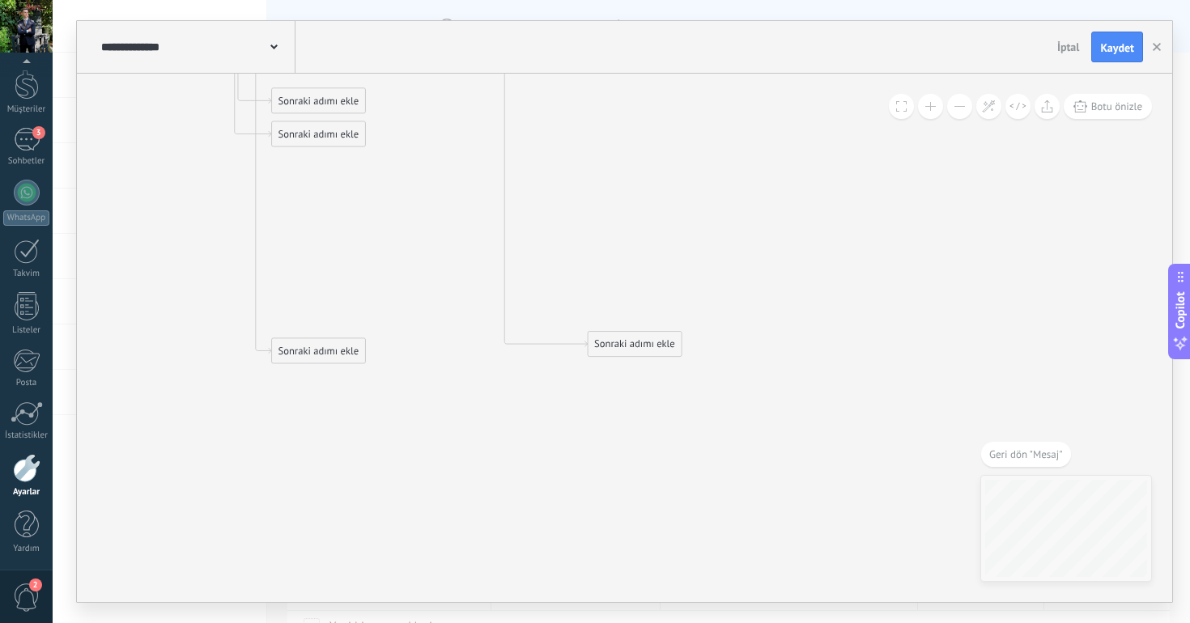
drag, startPoint x: 621, startPoint y: 361, endPoint x: 657, endPoint y: 155, distance: 209.5
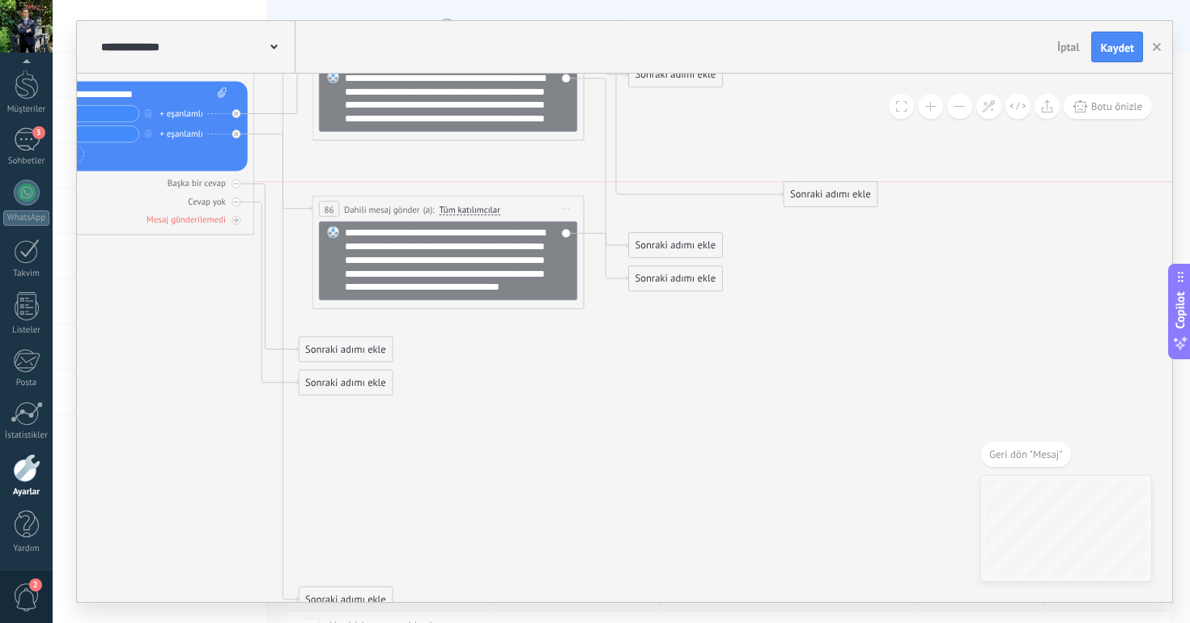
drag, startPoint x: 681, startPoint y: 386, endPoint x: 814, endPoint y: 177, distance: 247.4
click at [814, 184] on div "Sonraki adımı ekle" at bounding box center [829, 195] width 93 height 23
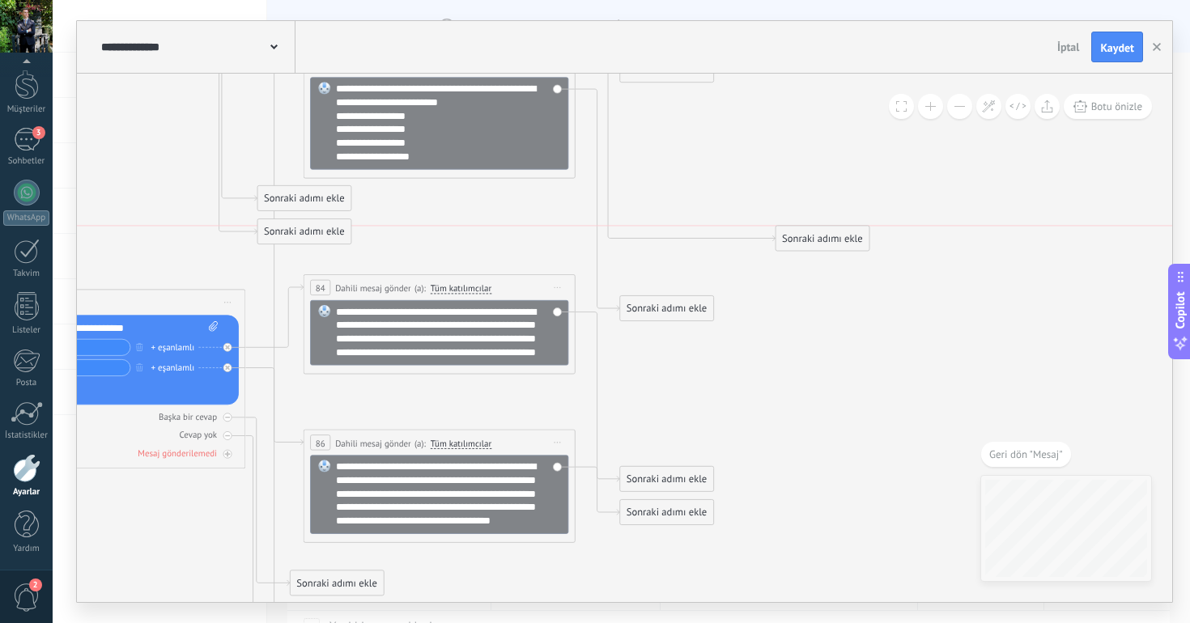
drag, startPoint x: 822, startPoint y: 417, endPoint x: 816, endPoint y: 129, distance: 287.3
click at [816, 227] on div "Sonraki adımı ekle" at bounding box center [822, 238] width 93 height 23
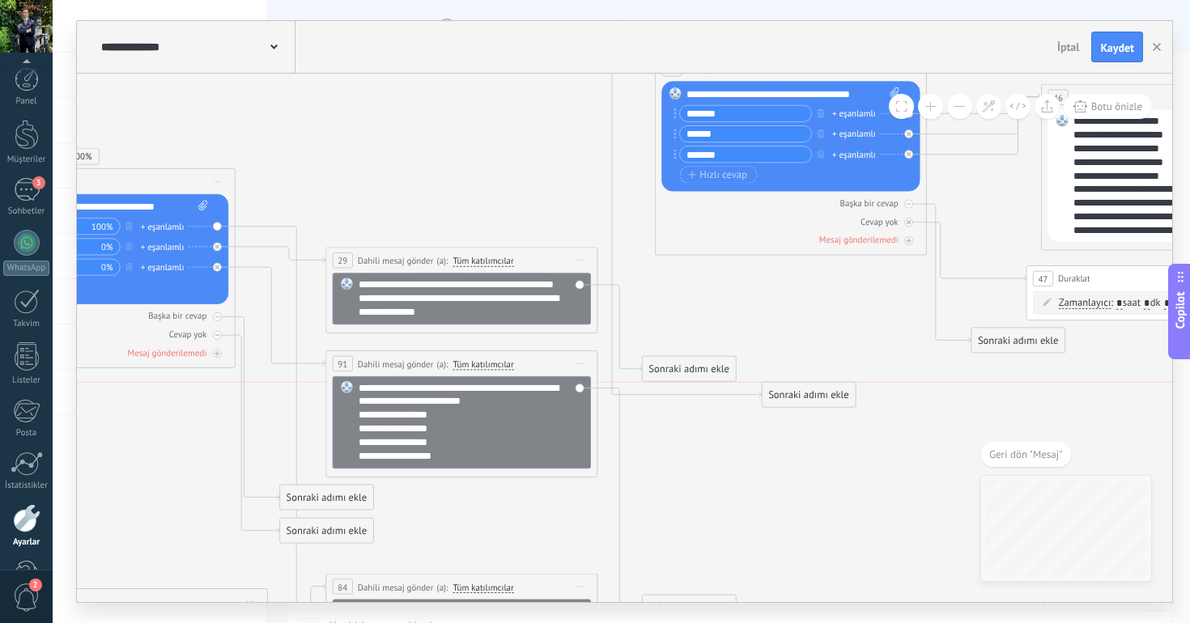
scroll to position [24, 0]
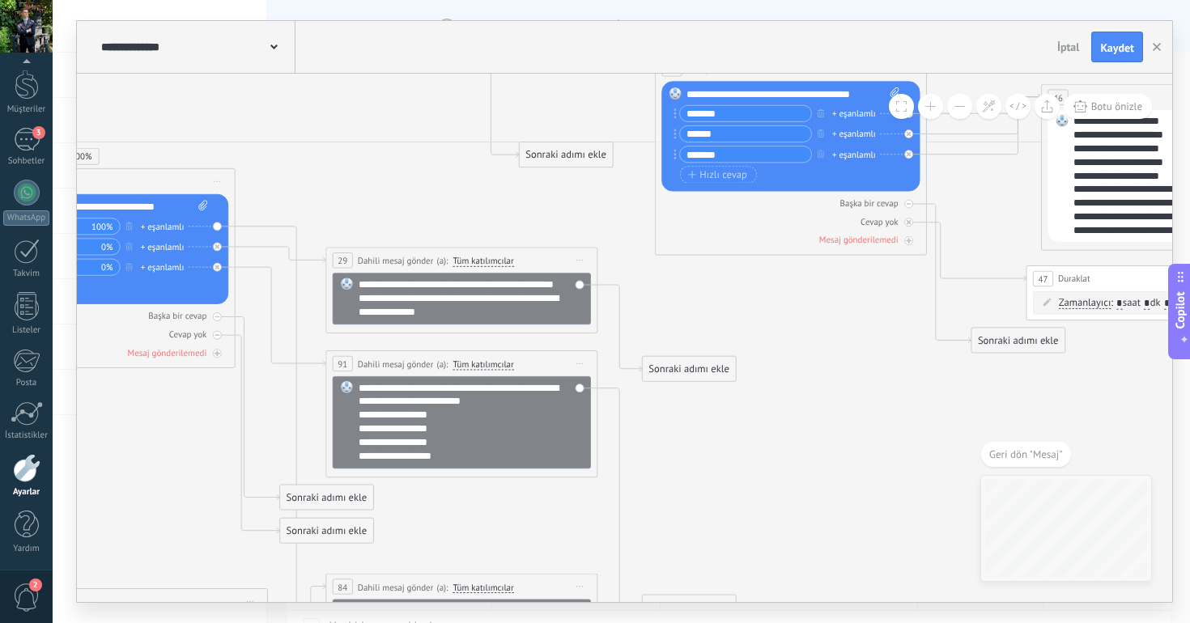
click at [536, 151] on div "Sonraki adımı ekle" at bounding box center [566, 155] width 93 height 23
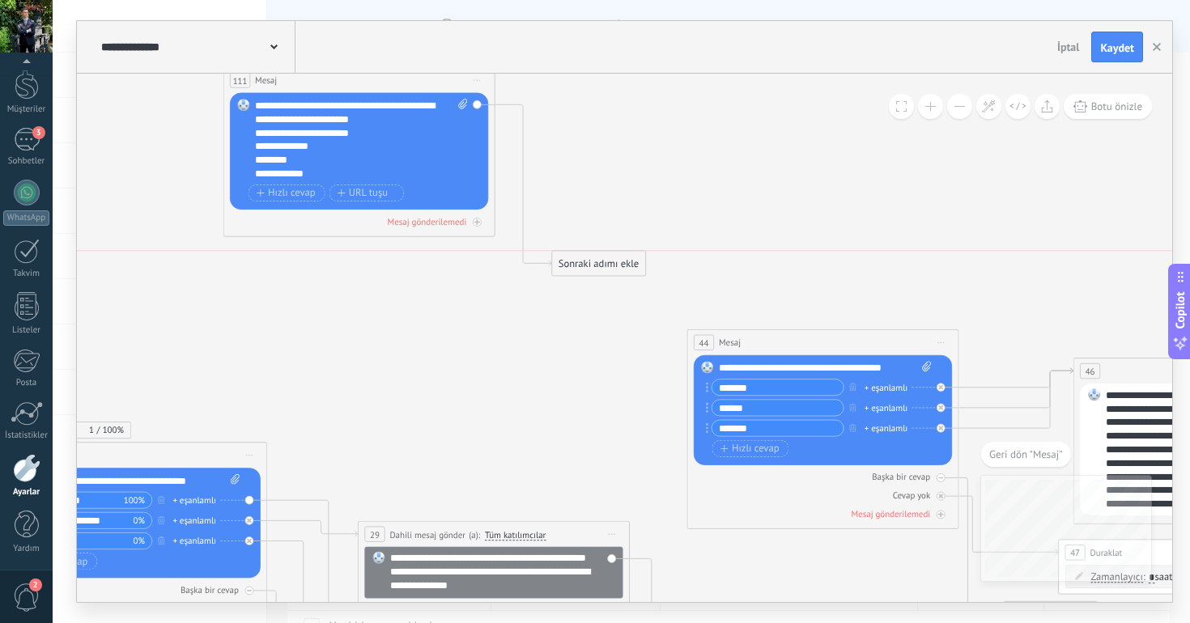
drag, startPoint x: 566, startPoint y: 432, endPoint x: 636, endPoint y: 135, distance: 305.0
click at [635, 252] on div "Sonraki adımı ekle" at bounding box center [598, 263] width 93 height 23
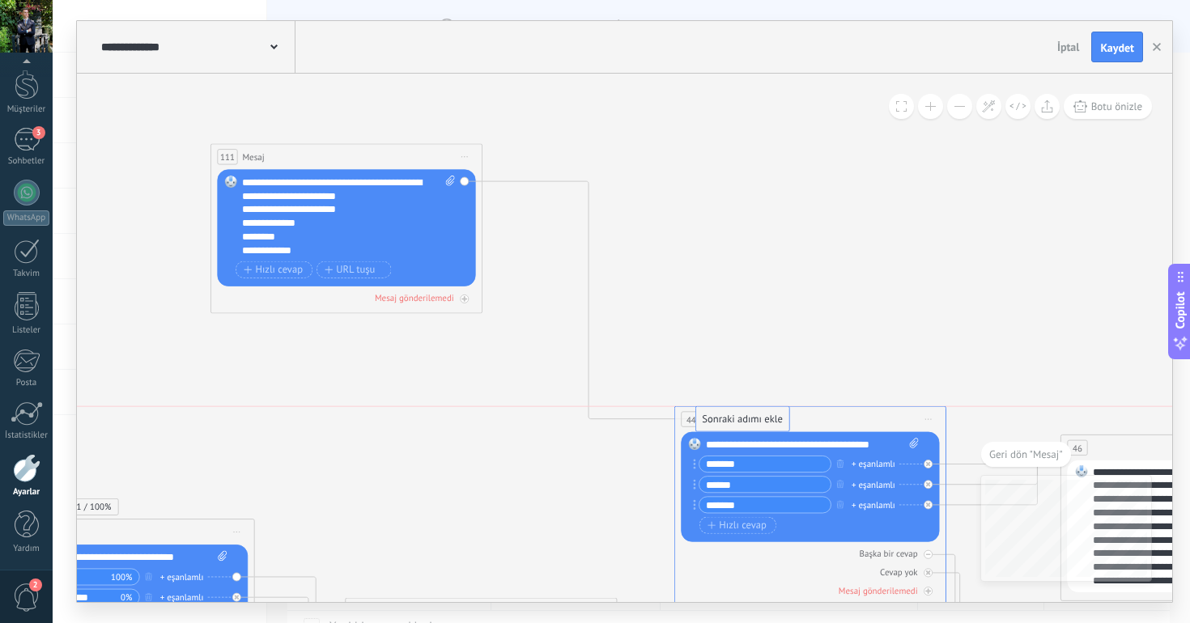
drag, startPoint x: 613, startPoint y: 203, endPoint x: 727, endPoint y: 419, distance: 244.0
click at [1117, 117] on button "Botu önizle" at bounding box center [1107, 106] width 88 height 25
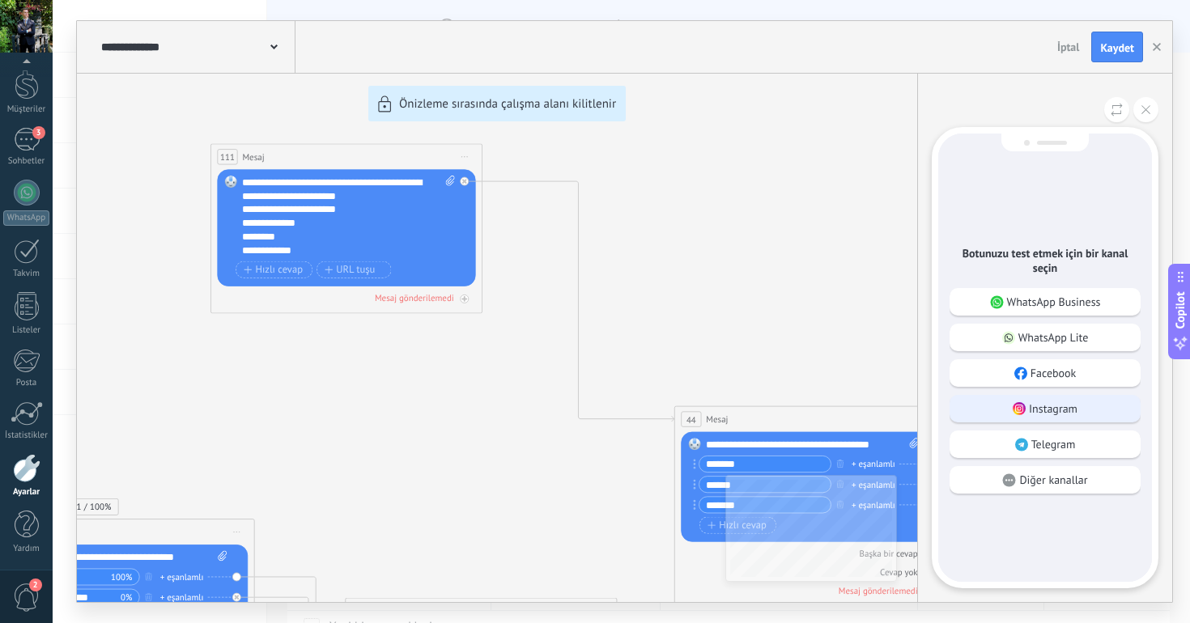
click at [1037, 410] on p "Instagram" at bounding box center [1053, 408] width 49 height 15
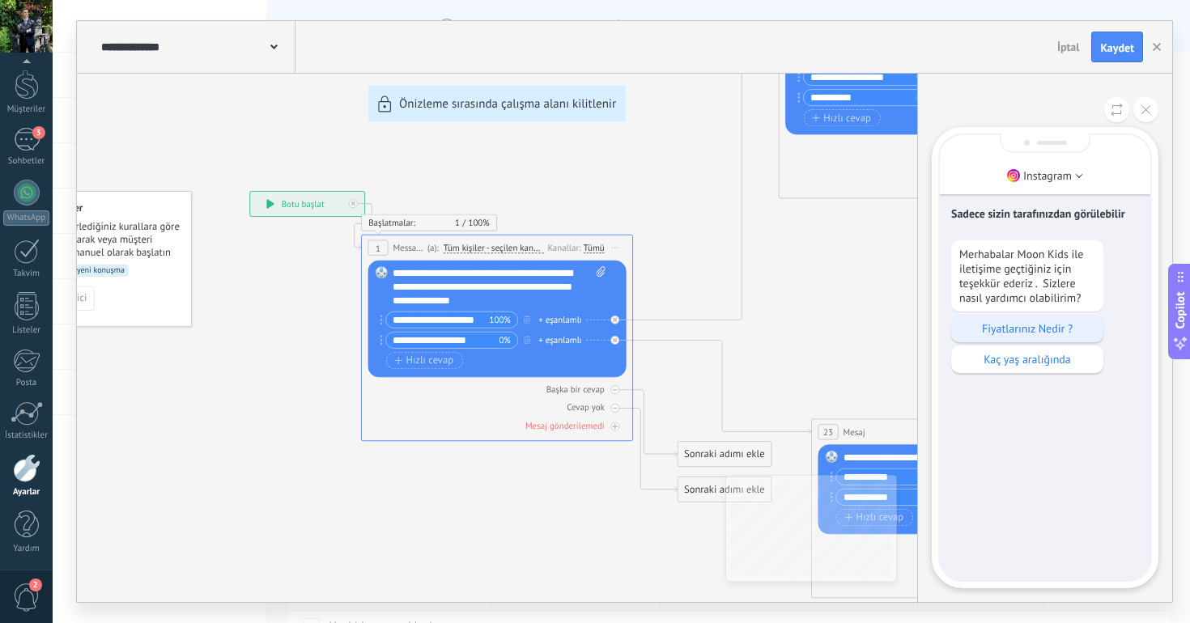
click at [1012, 336] on p "Fiyatlarınız Nedir ?" at bounding box center [1027, 328] width 136 height 15
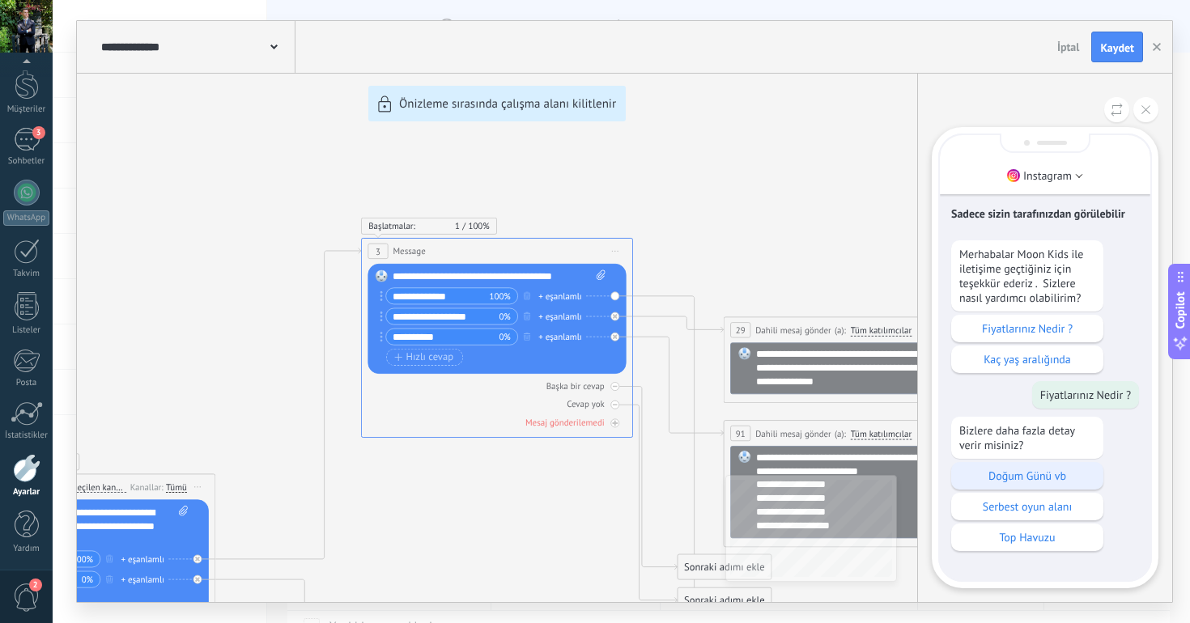
click at [1016, 479] on p "Doğum Günü vb" at bounding box center [1027, 476] width 136 height 15
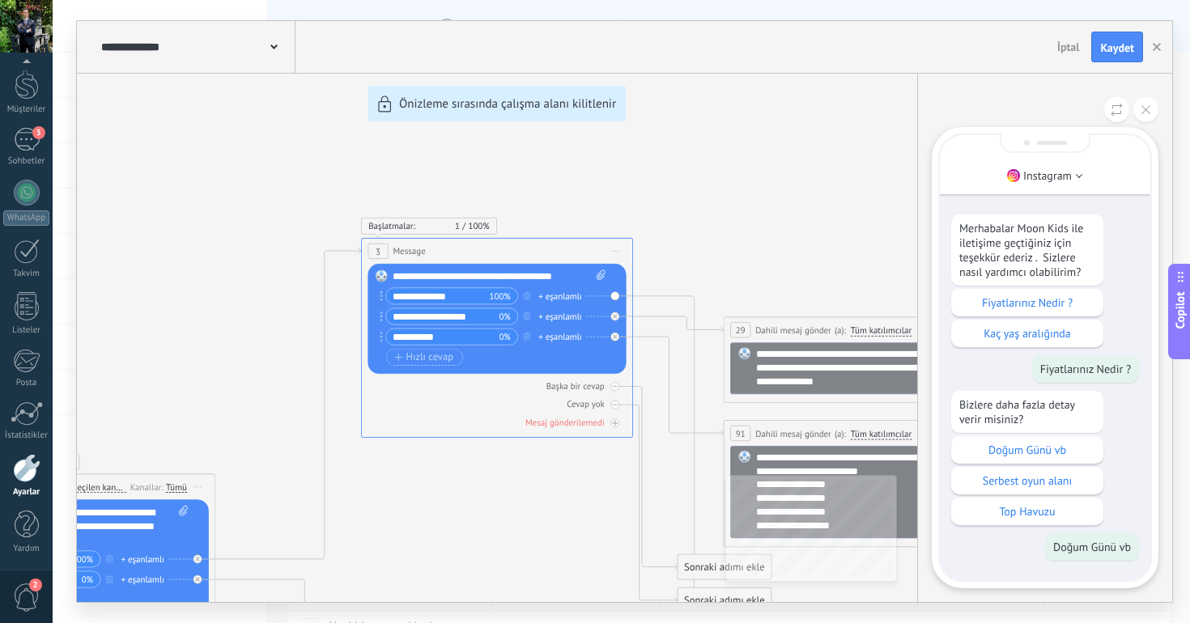
drag, startPoint x: 681, startPoint y: 210, endPoint x: 843, endPoint y: 155, distance: 171.7
click at [843, 155] on div "**********" at bounding box center [624, 311] width 1095 height 581
click at [1147, 110] on icon at bounding box center [1145, 109] width 9 height 9
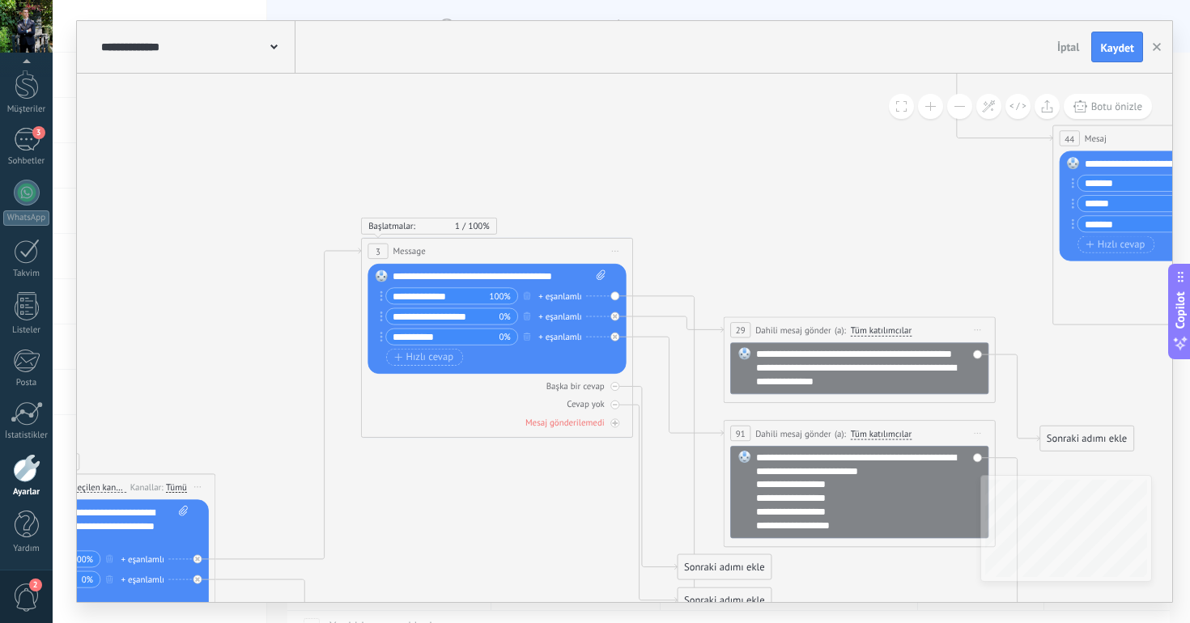
drag, startPoint x: 792, startPoint y: 186, endPoint x: 1019, endPoint y: 159, distance: 228.1
click at [1019, 159] on div "**********" at bounding box center [624, 311] width 1095 height 581
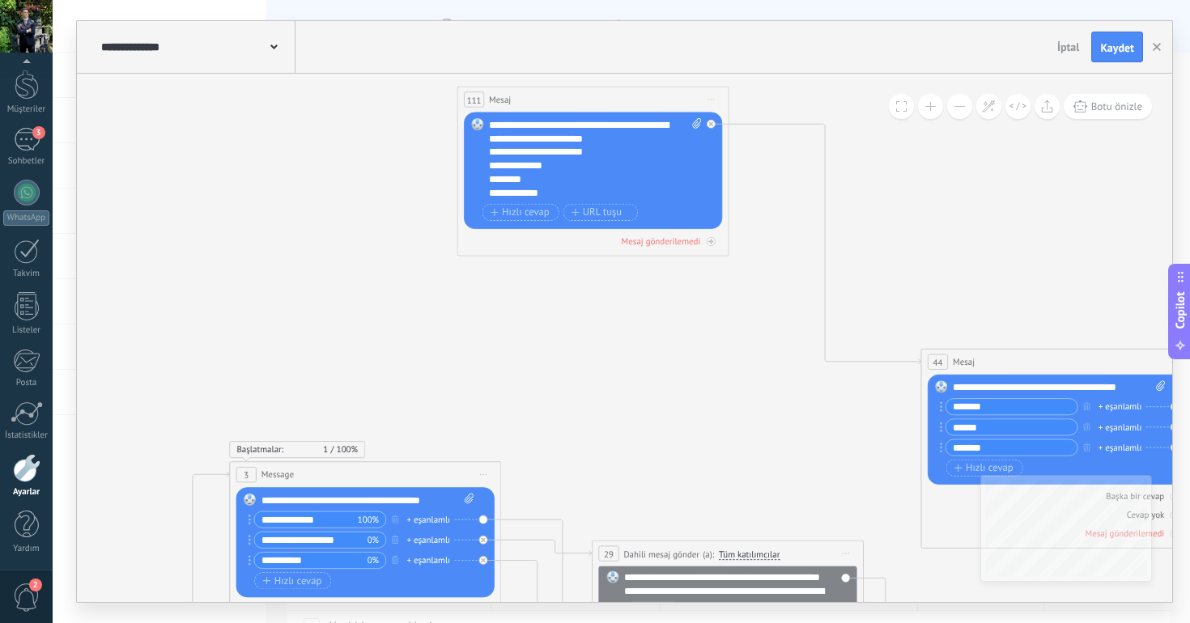
drag, startPoint x: 783, startPoint y: 239, endPoint x: 652, endPoint y: 463, distance: 259.7
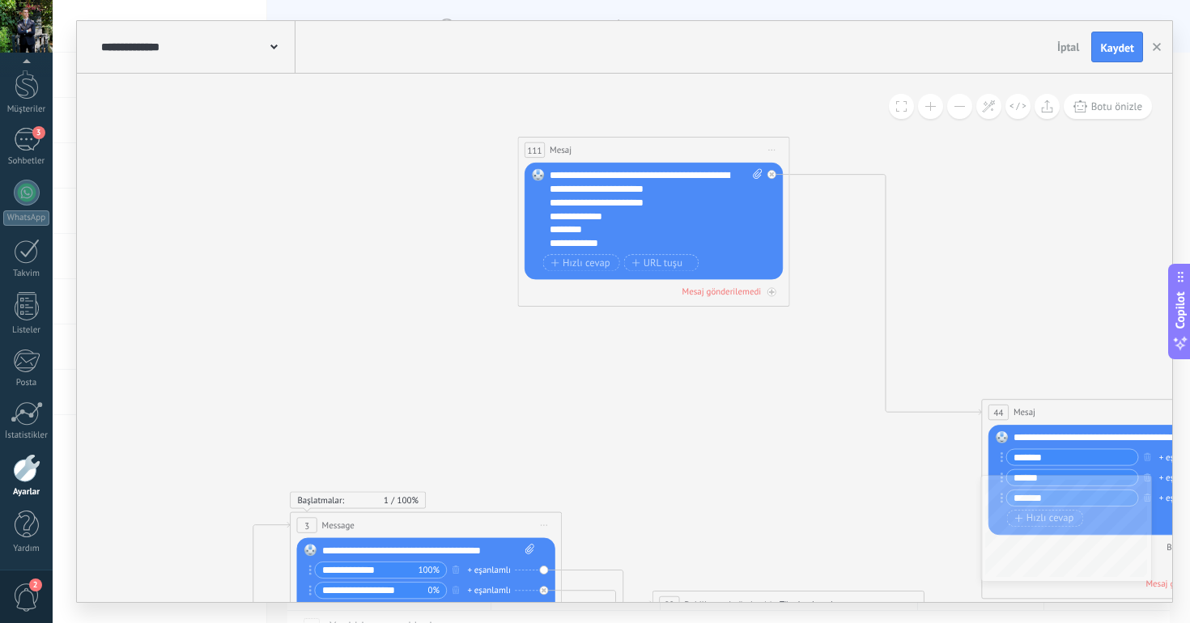
drag, startPoint x: 786, startPoint y: 434, endPoint x: 1076, endPoint y: 259, distance: 339.0
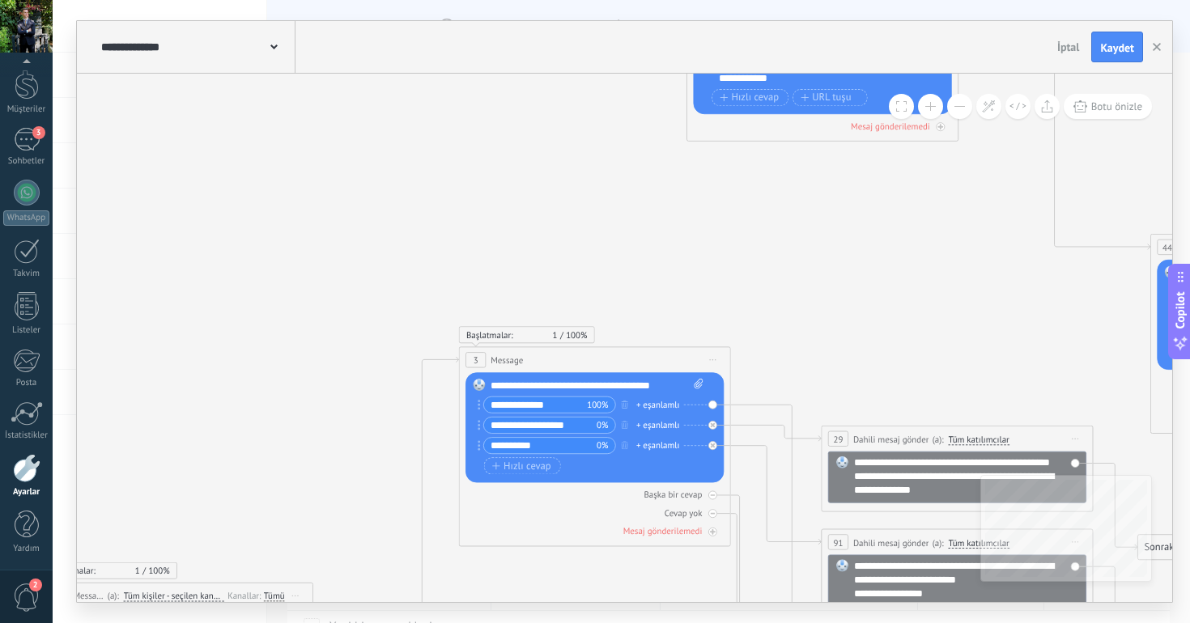
drag, startPoint x: 450, startPoint y: 295, endPoint x: 404, endPoint y: 349, distance: 71.2
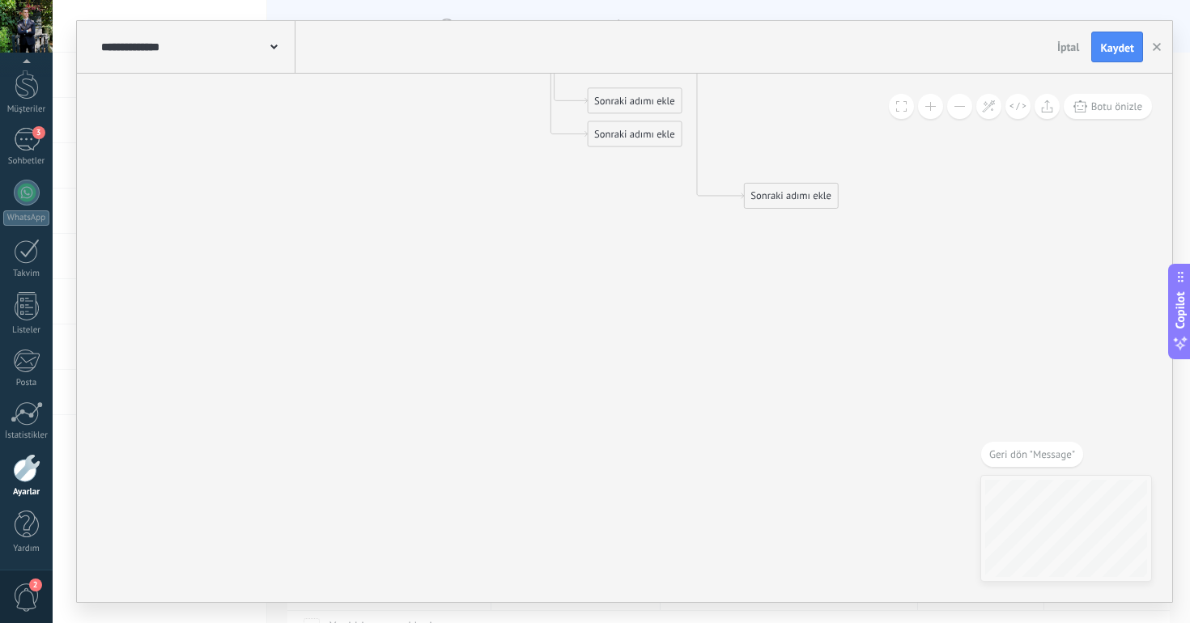
drag, startPoint x: 636, startPoint y: 350, endPoint x: 793, endPoint y: 174, distance: 235.5
click at [793, 185] on div "Sonraki adımı ekle" at bounding box center [790, 196] width 93 height 23
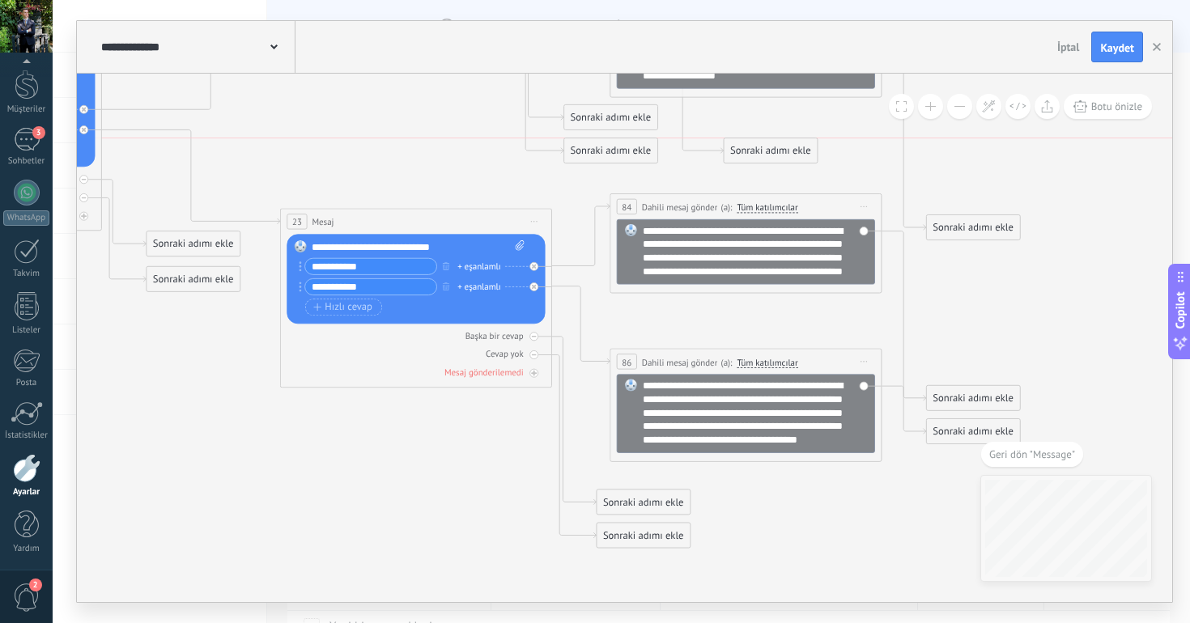
drag, startPoint x: 771, startPoint y: 580, endPoint x: 744, endPoint y: 151, distance: 430.5
click at [744, 151] on div "Sonraki adımı ekle" at bounding box center [769, 151] width 93 height 23
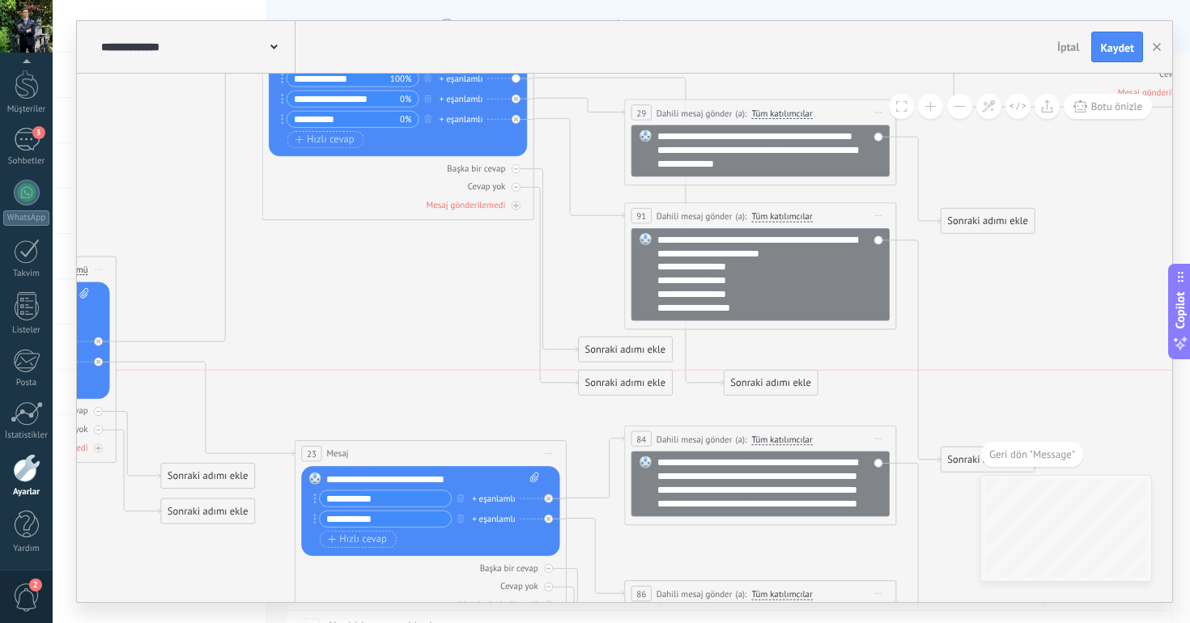
drag, startPoint x: 757, startPoint y: 359, endPoint x: 741, endPoint y: 375, distance: 22.9
click at [741, 375] on div "Sonraki adımı ekle" at bounding box center [770, 382] width 93 height 23
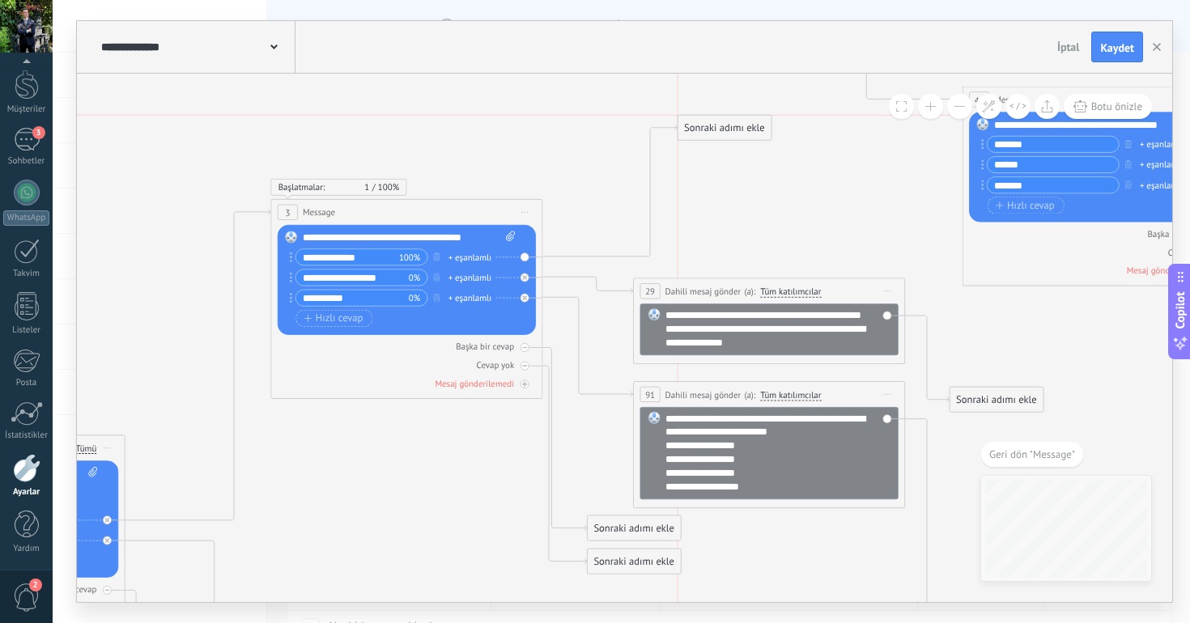
drag, startPoint x: 748, startPoint y: 559, endPoint x: 693, endPoint y: 129, distance: 433.1
click at [693, 129] on div "Sonraki adımı ekle" at bounding box center [724, 128] width 93 height 23
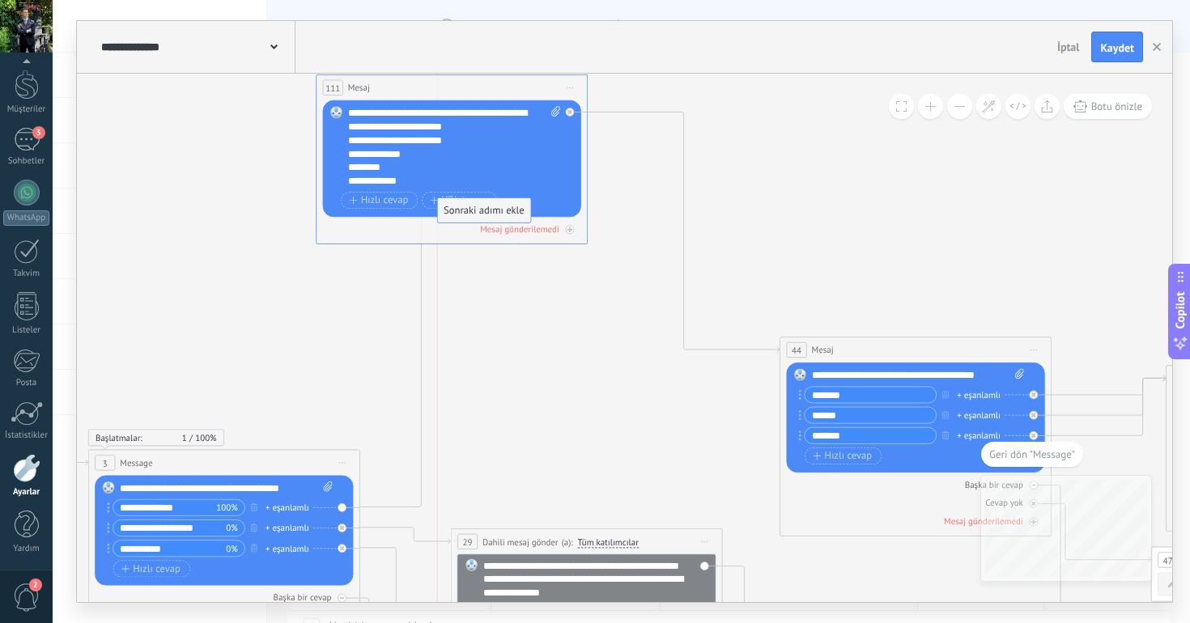
drag, startPoint x: 555, startPoint y: 380, endPoint x: 496, endPoint y: 212, distance: 178.4
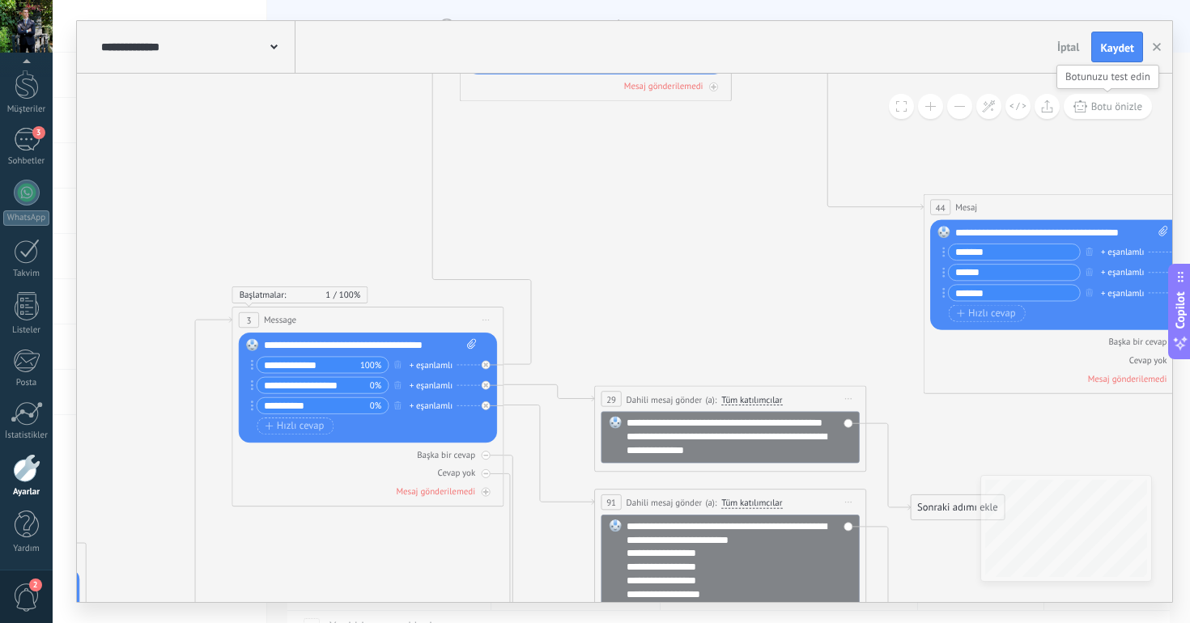
click at [1126, 99] on button "Botu önizle" at bounding box center [1107, 106] width 88 height 25
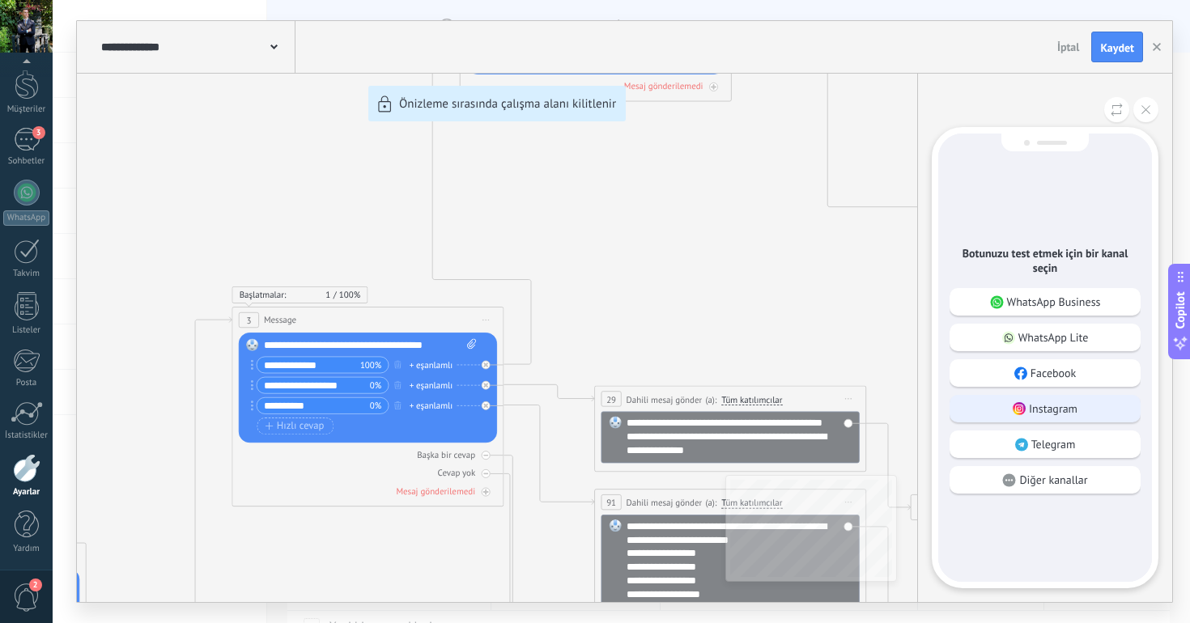
click at [1064, 406] on p "Instagram" at bounding box center [1053, 408] width 49 height 15
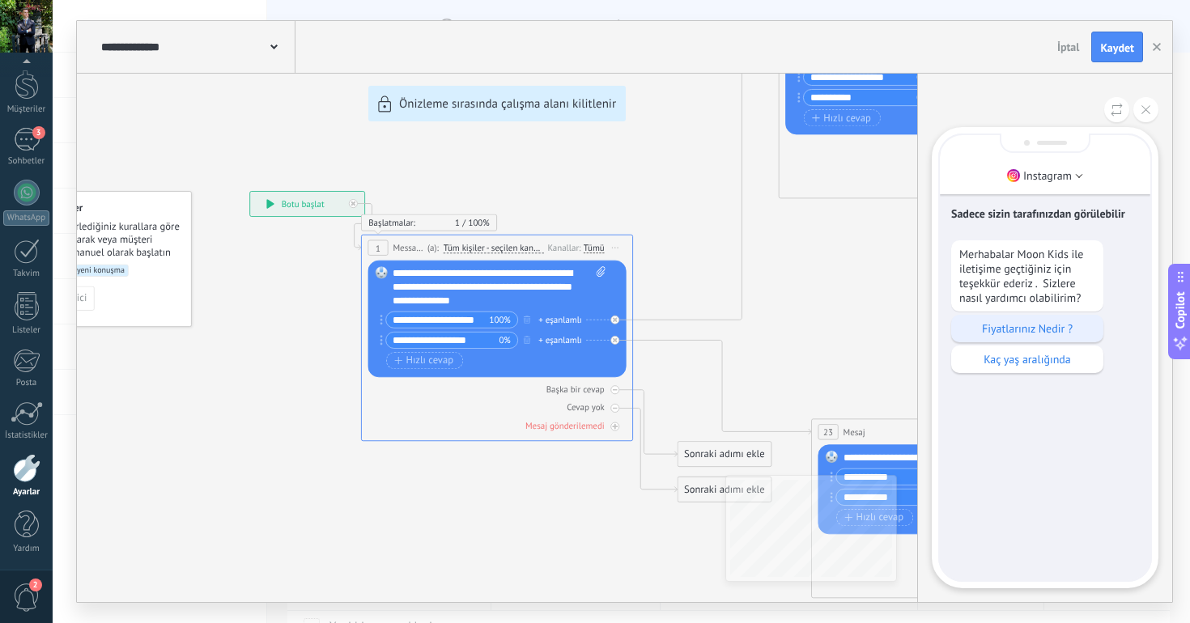
click at [1026, 335] on p "Fiyatlarınız Nedir ?" at bounding box center [1027, 328] width 136 height 15
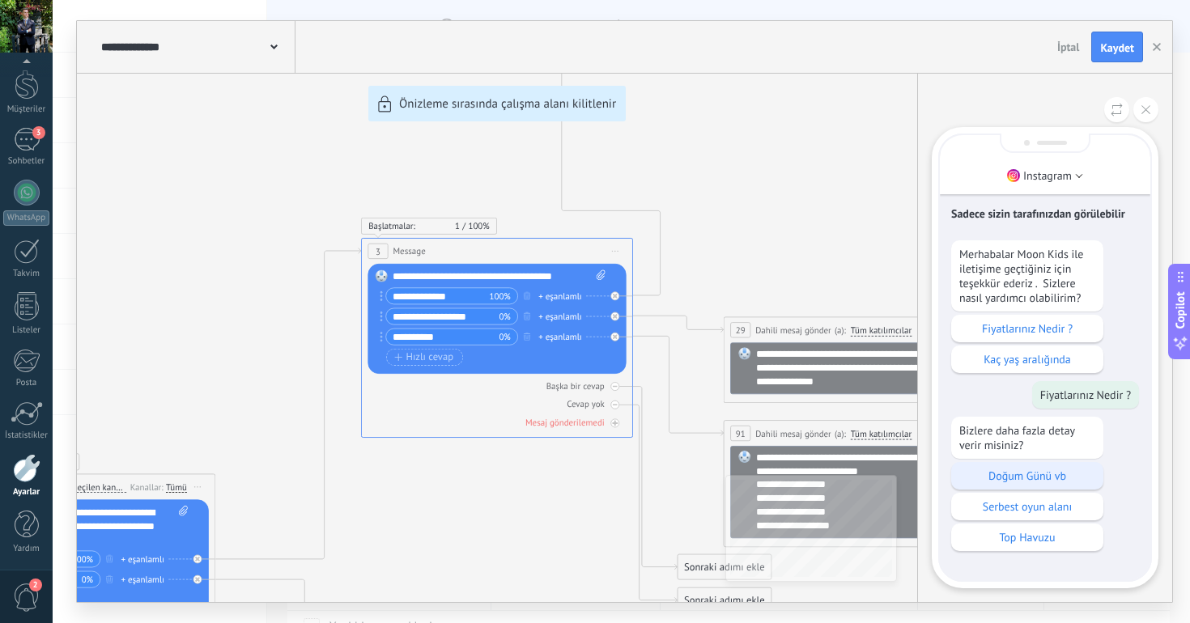
click at [995, 475] on p "Doğum Günü vb" at bounding box center [1027, 476] width 136 height 15
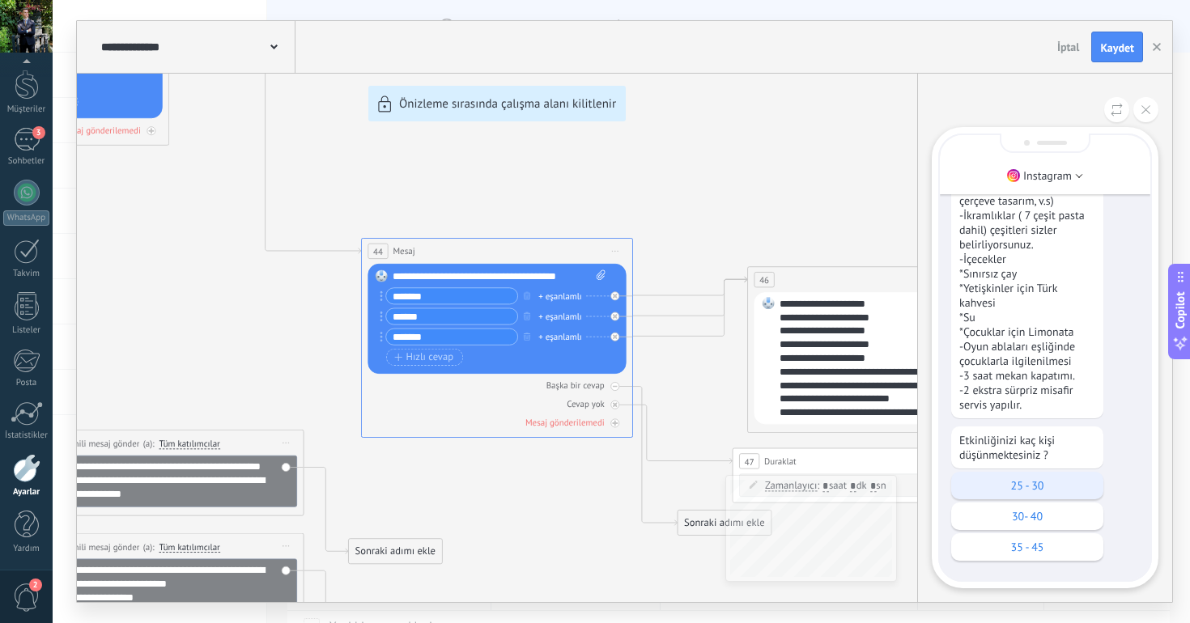
click at [1019, 481] on p "25 - 30" at bounding box center [1027, 485] width 136 height 15
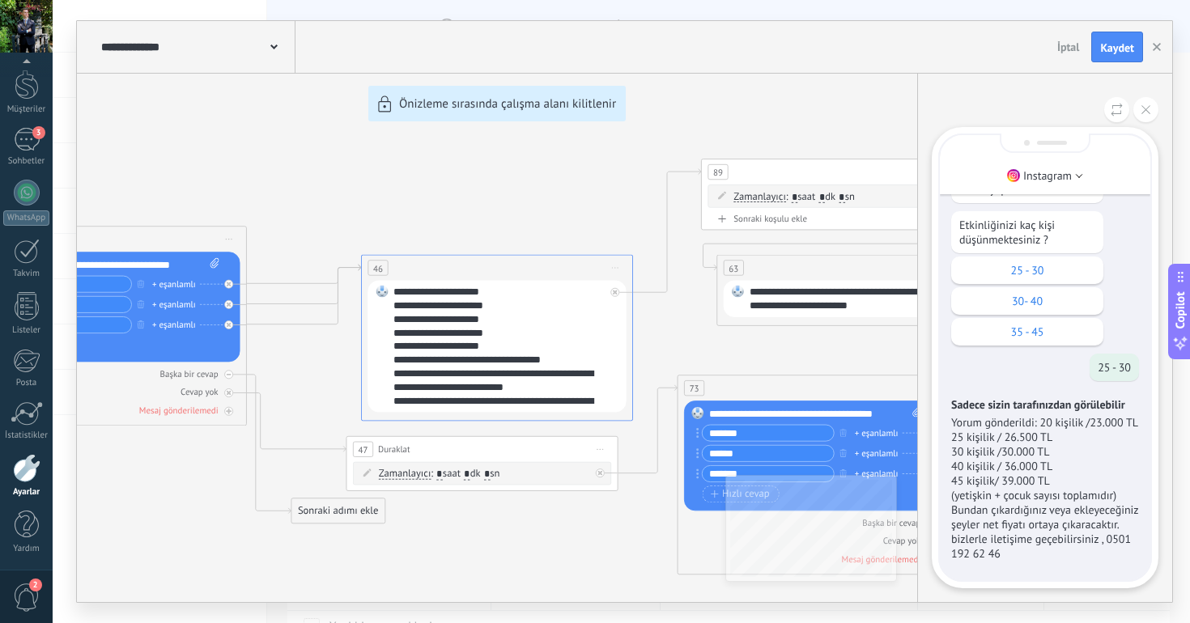
click at [1142, 113] on icon at bounding box center [1145, 109] width 9 height 9
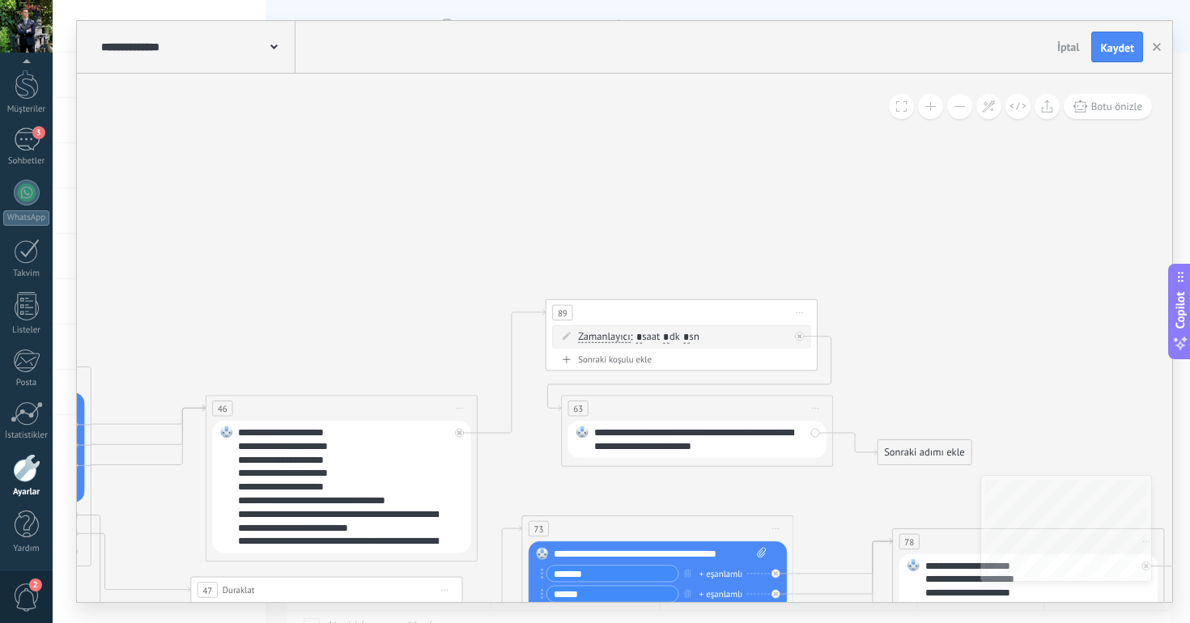
drag, startPoint x: 693, startPoint y: 206, endPoint x: 875, endPoint y: 201, distance: 182.2
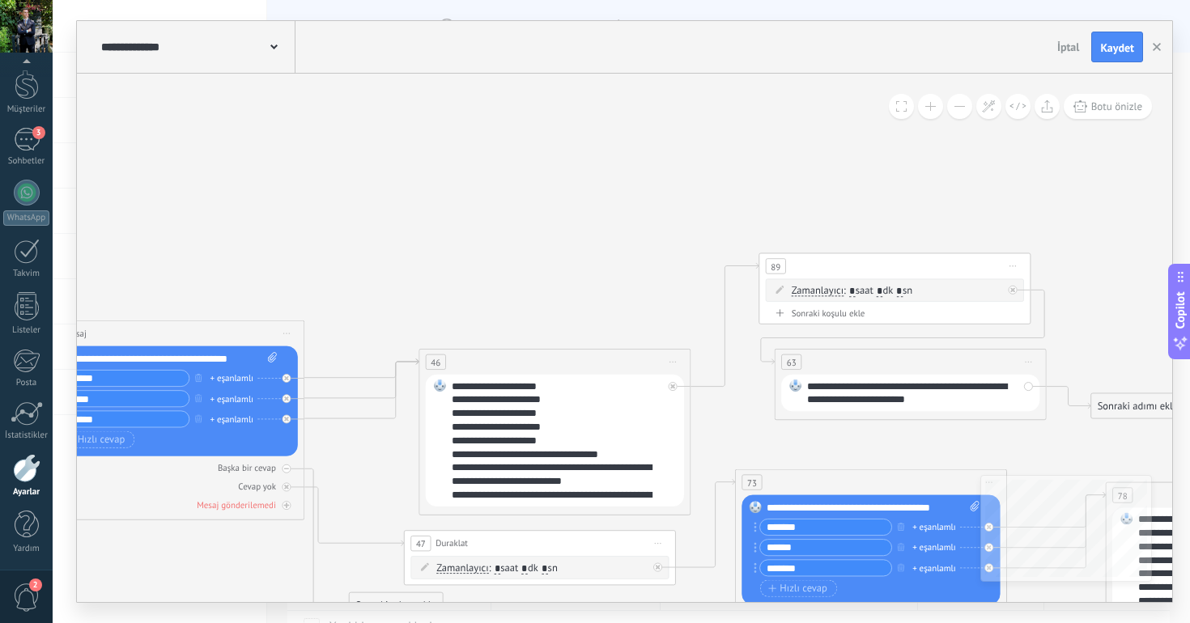
drag, startPoint x: 618, startPoint y: 174, endPoint x: 833, endPoint y: 129, distance: 219.8
click at [833, 129] on icon at bounding box center [333, 612] width 3722 height 1789
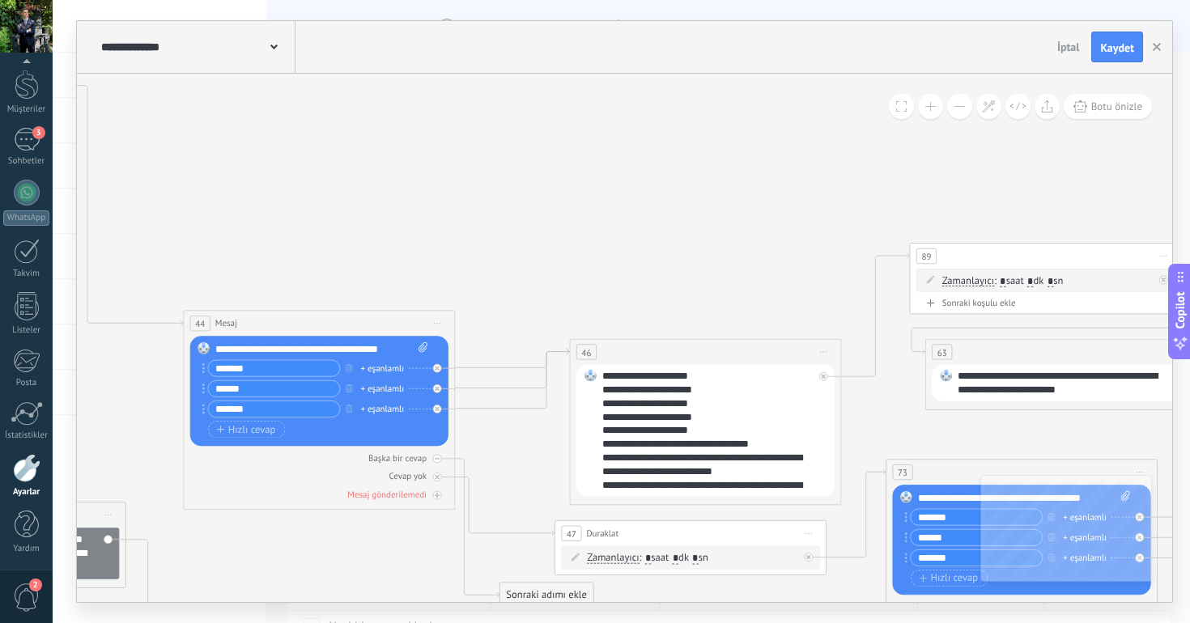
drag, startPoint x: 541, startPoint y: 214, endPoint x: 698, endPoint y: 206, distance: 157.2
click at [698, 206] on icon at bounding box center [485, 602] width 3722 height 1789
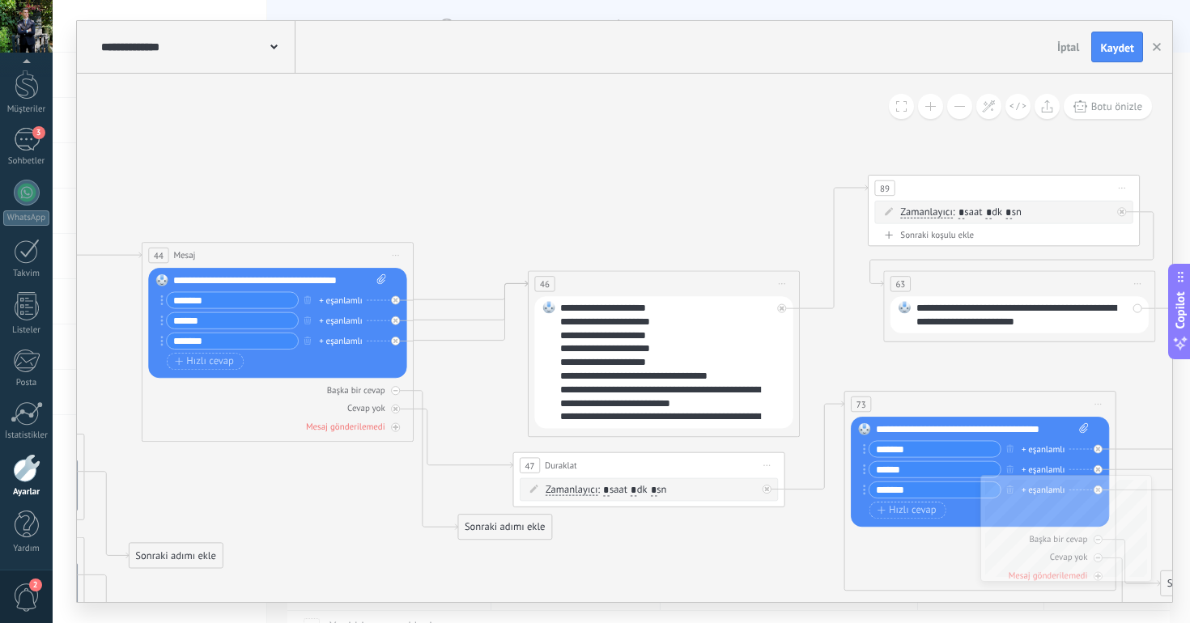
drag, startPoint x: 716, startPoint y: 245, endPoint x: 672, endPoint y: 177, distance: 81.2
click at [672, 177] on icon at bounding box center [442, 534] width 3722 height 1789
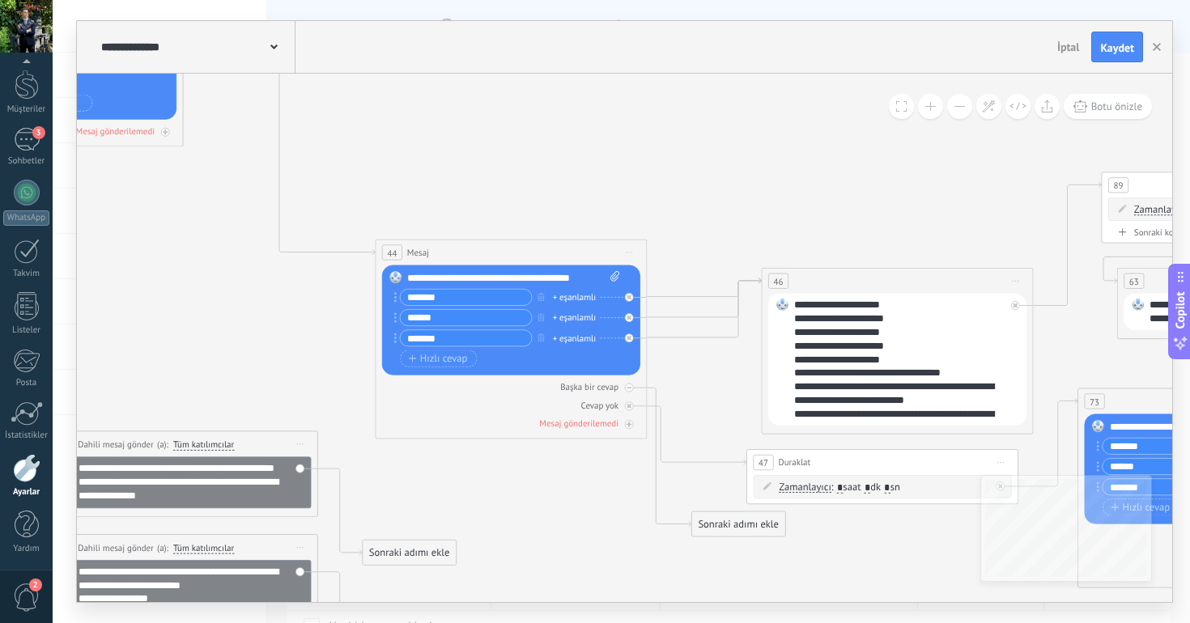
drag, startPoint x: 523, startPoint y: 163, endPoint x: 701, endPoint y: 204, distance: 182.6
click at [701, 204] on icon at bounding box center [676, 531] width 3722 height 1789
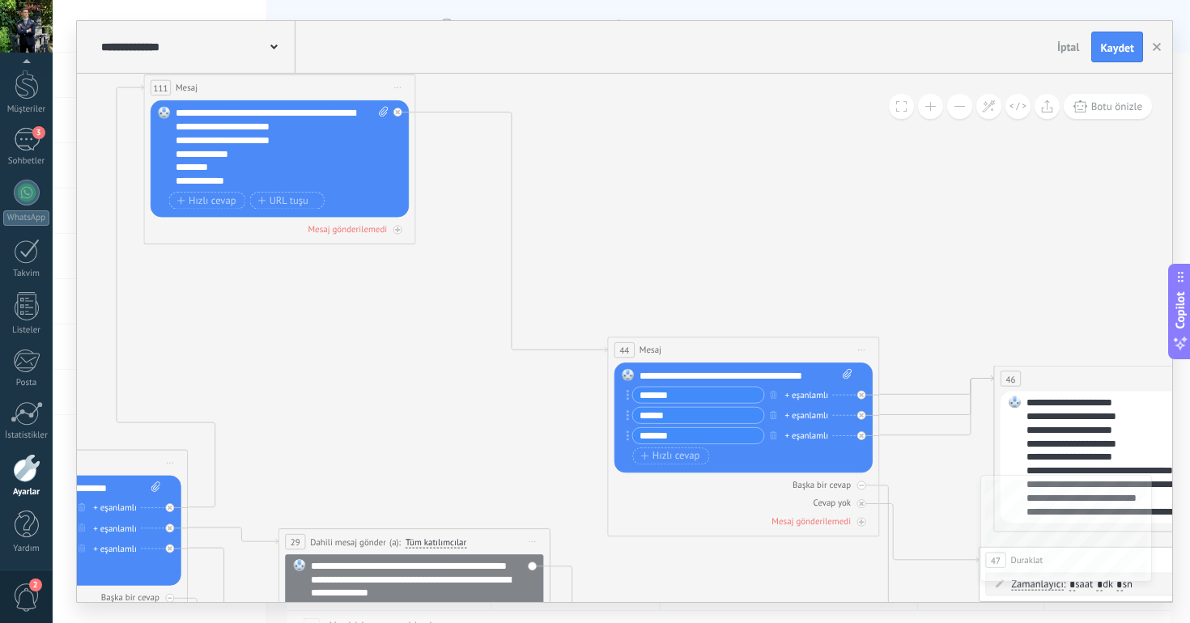
drag, startPoint x: 545, startPoint y: 166, endPoint x: 681, endPoint y: 219, distance: 146.1
click at [681, 219] on icon at bounding box center [909, 629] width 3722 height 1789
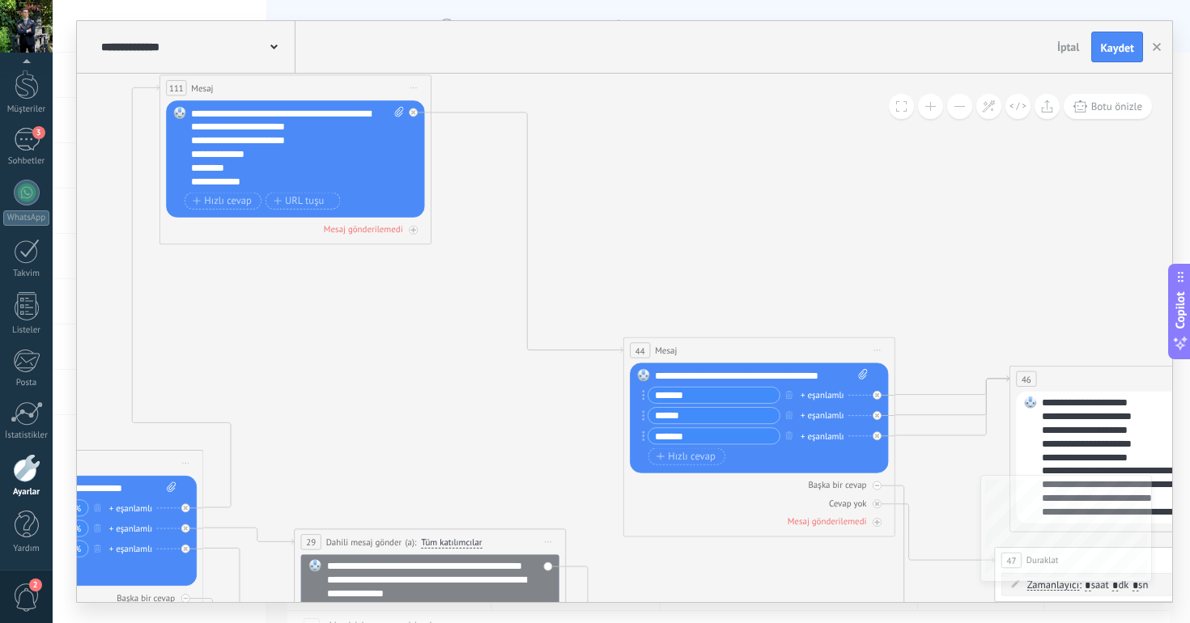
drag, startPoint x: 681, startPoint y: 219, endPoint x: 736, endPoint y: 252, distance: 63.8
click at [732, 250] on icon at bounding box center [924, 629] width 3722 height 1789
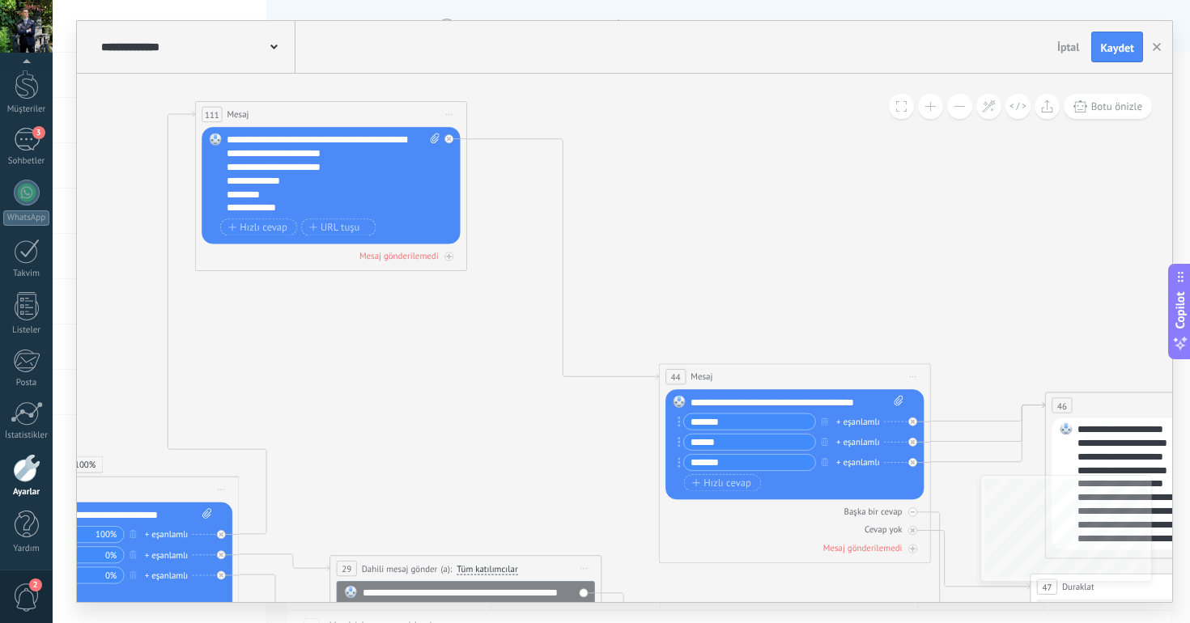
click at [448, 111] on span "Önizlemeye buradan başlayın [GEOGRAPHIC_DATA]dır Yinele Sil" at bounding box center [450, 113] width 22 height 19
click at [488, 184] on div "Yinele" at bounding box center [523, 179] width 161 height 23
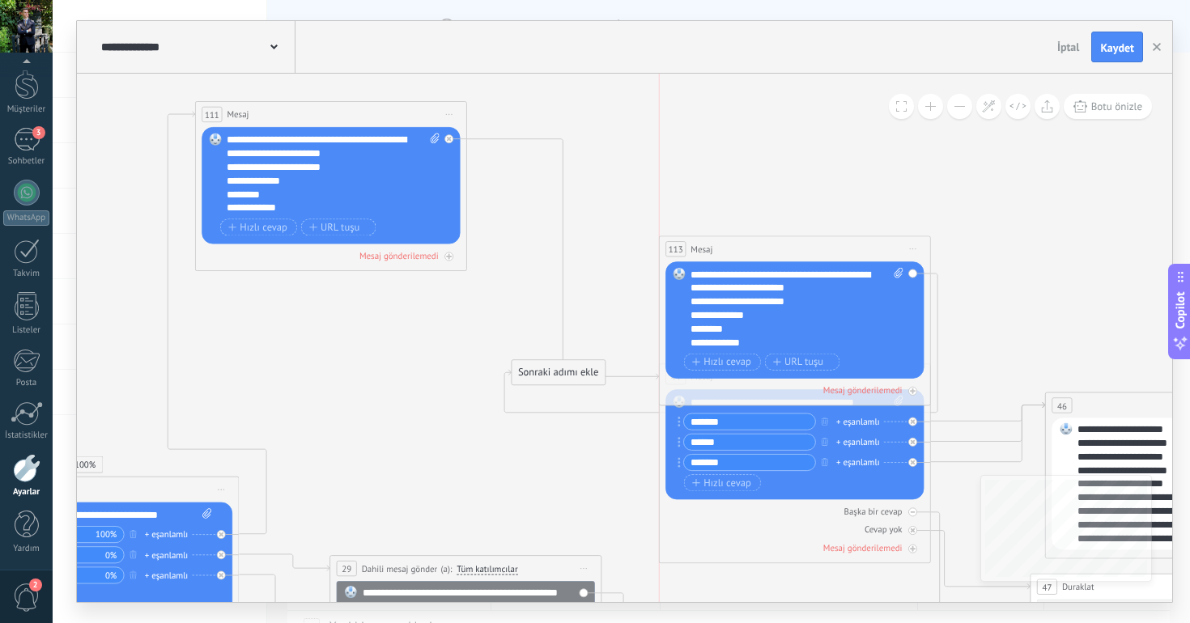
drag, startPoint x: 382, startPoint y: 329, endPoint x: 852, endPoint y: 232, distance: 479.9
click at [852, 236] on div "113 Mesaj ***** (a): Tüm kişiler - seçilen kanallar Tüm kişiler - seçilen kanal…" at bounding box center [795, 248] width 270 height 25
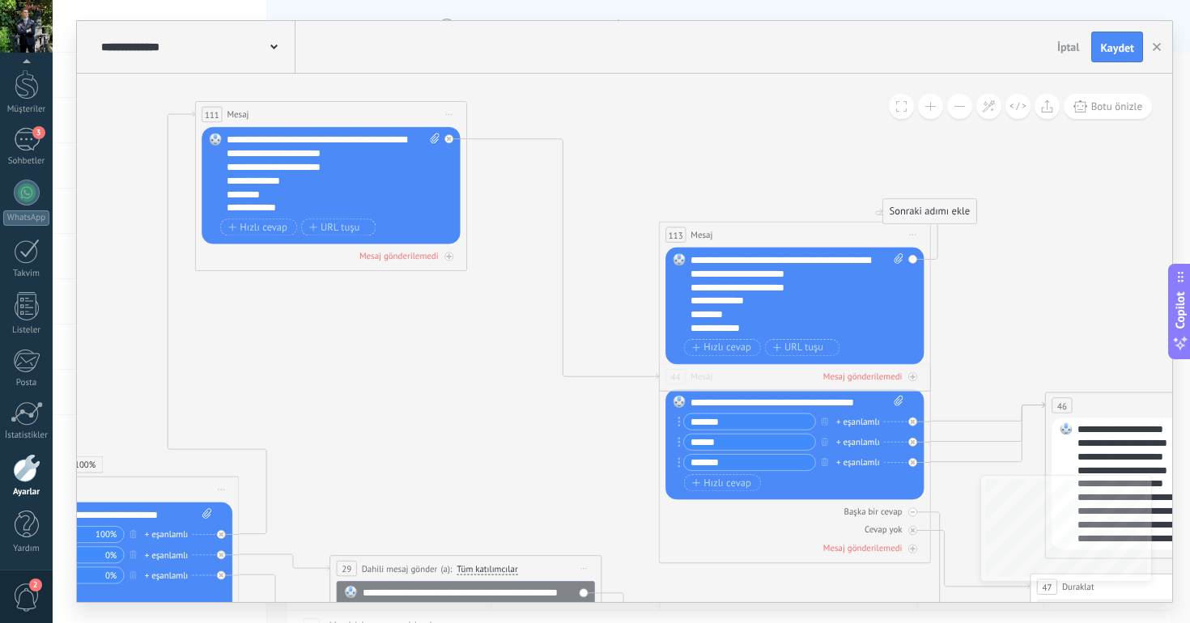
drag, startPoint x: 575, startPoint y: 375, endPoint x: 969, endPoint y: 202, distance: 431.2
click at [969, 203] on div "Sonraki adımı ekle" at bounding box center [929, 212] width 93 height 23
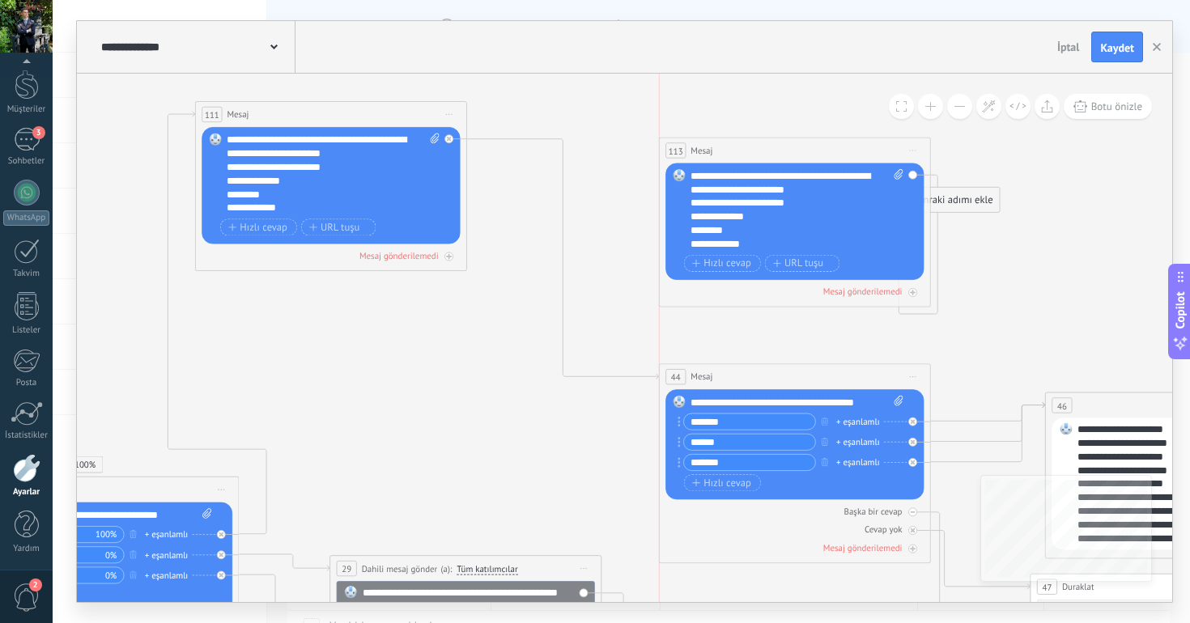
drag, startPoint x: 848, startPoint y: 233, endPoint x: 848, endPoint y: 149, distance: 84.2
click at [848, 149] on div "113 Mesaj ***** (a): Tüm kişiler - seçilen kanallar Tüm kişiler - seçilen kanal…" at bounding box center [795, 150] width 270 height 25
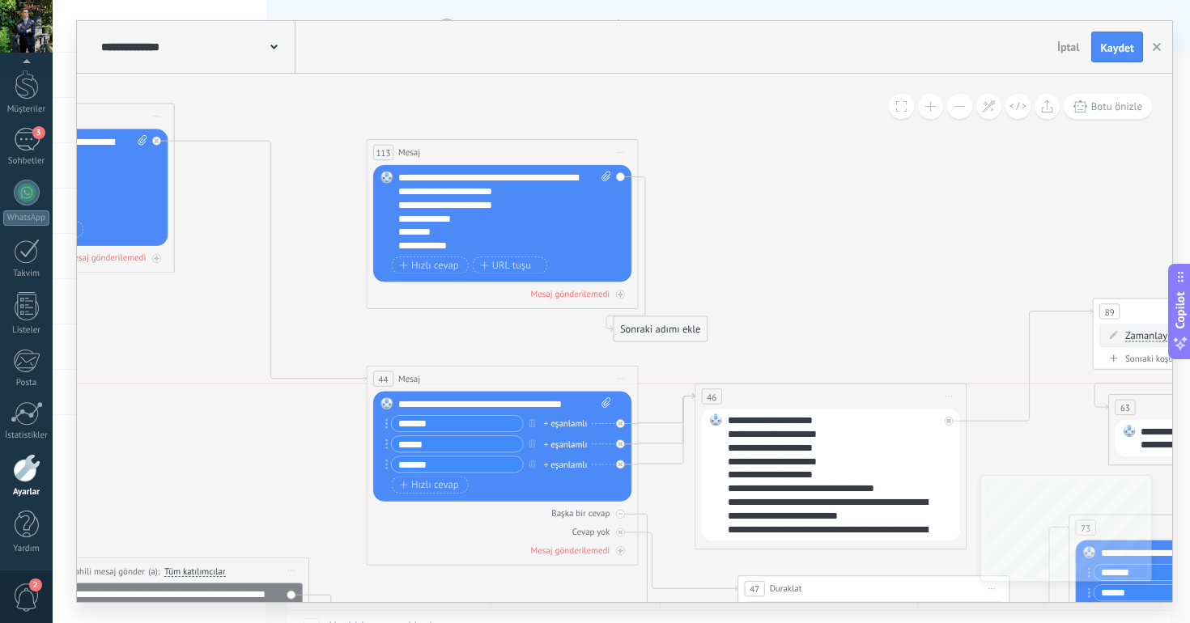
drag, startPoint x: 854, startPoint y: 409, endPoint x: 797, endPoint y: 396, distance: 58.1
click at [797, 396] on div "46 (a): Tüm kişiler - seçilen kanallar Tüm kişiler - seçilen kanallar Tüm kişil…" at bounding box center [830, 396] width 270 height 25
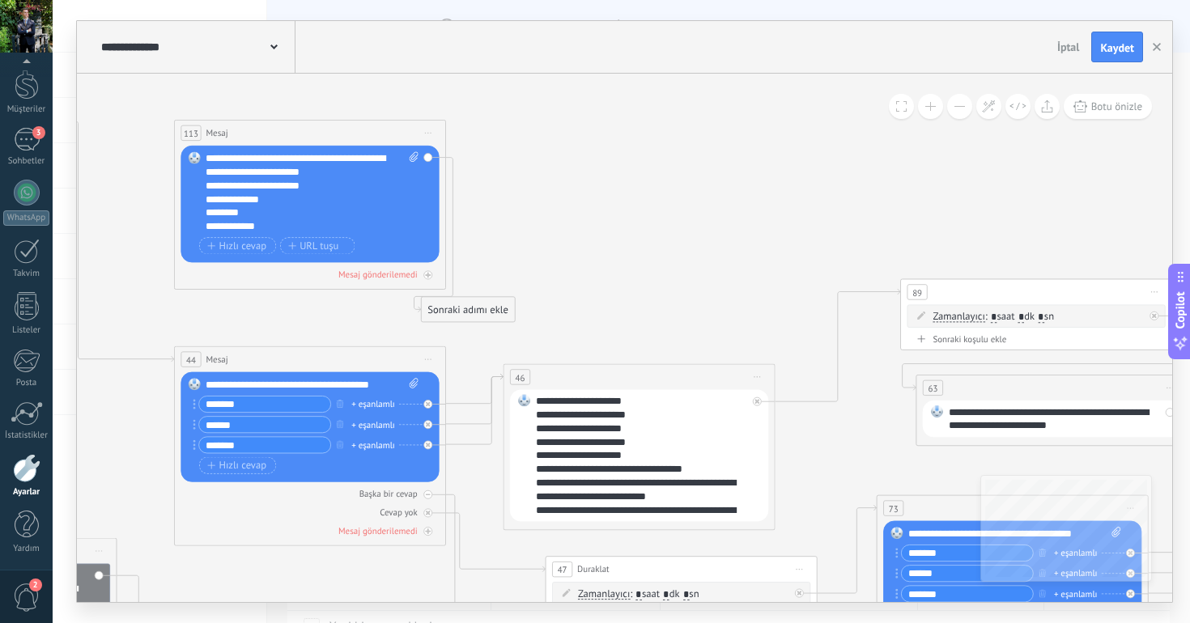
click at [560, 414] on div "**********" at bounding box center [641, 455] width 211 height 122
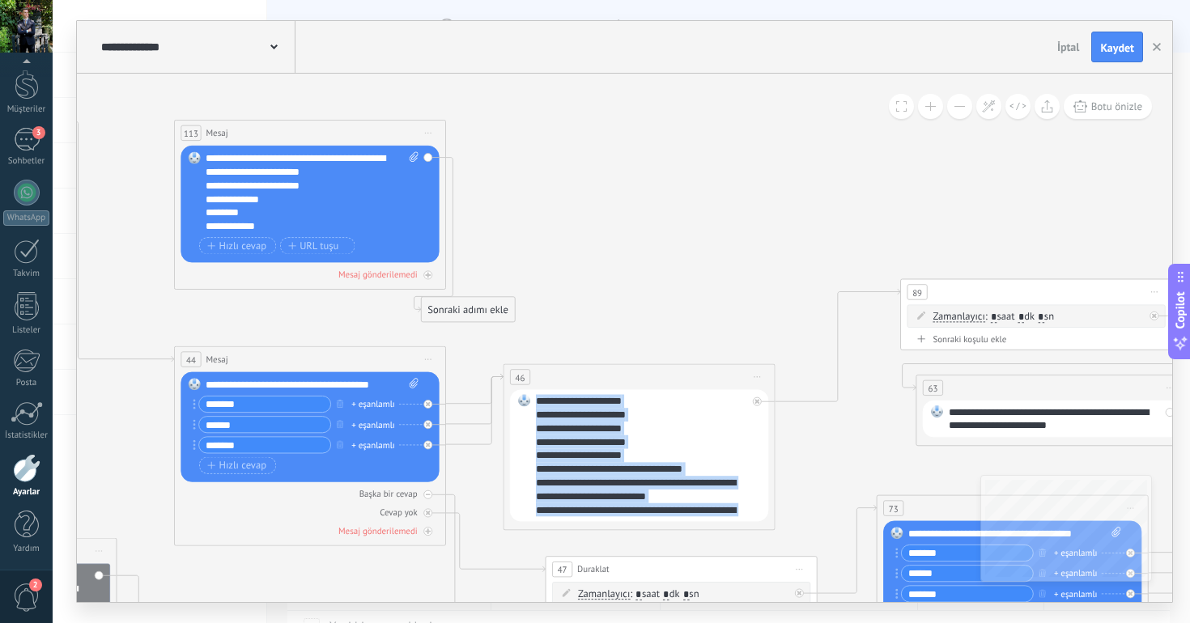
copy div "**********"
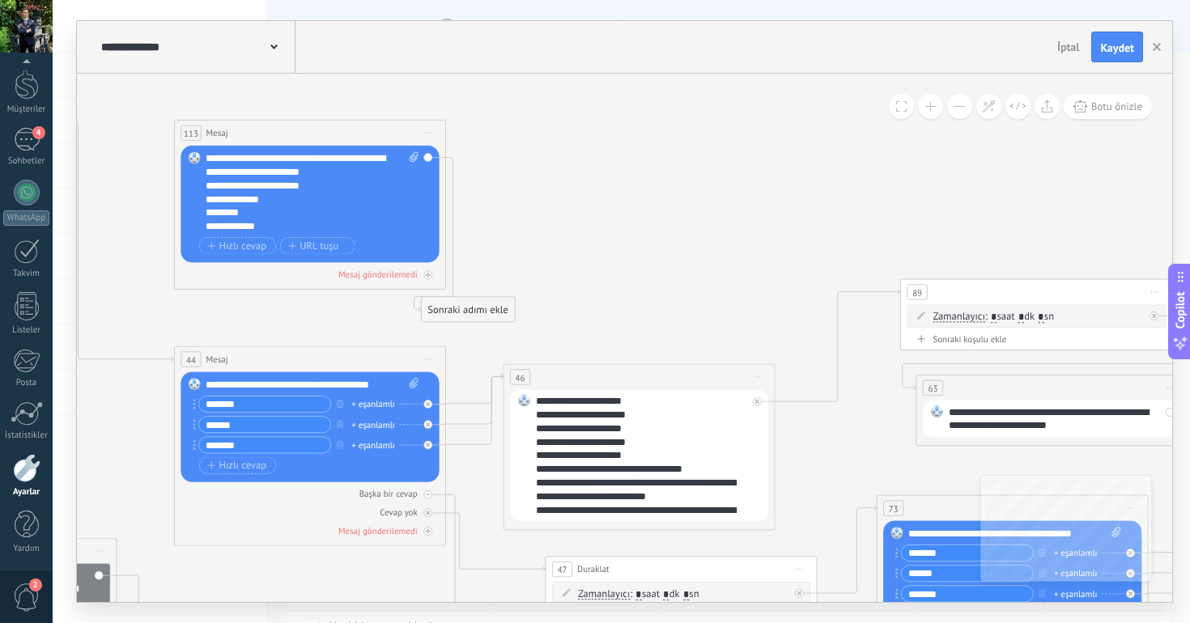
click at [365, 192] on div "**********" at bounding box center [312, 192] width 213 height 82
drag, startPoint x: 469, startPoint y: 312, endPoint x: 587, endPoint y: 198, distance: 164.2
click at [587, 250] on div "Sonraki adımı ekle" at bounding box center [566, 261] width 93 height 23
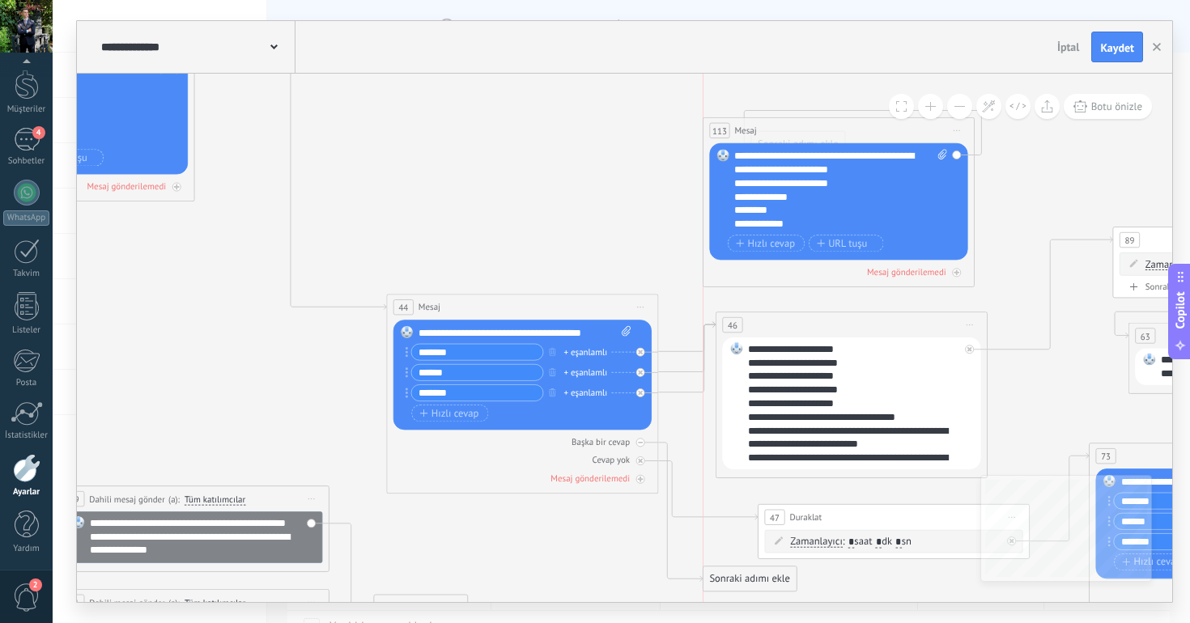
drag, startPoint x: 535, startPoint y: 83, endPoint x: 859, endPoint y: 140, distance: 329.5
click at [859, 140] on div "113 Mesaj ***** (a): Tüm kişiler - seçilen kanallar Tüm kişiler - seçilen kanal…" at bounding box center [838, 130] width 270 height 25
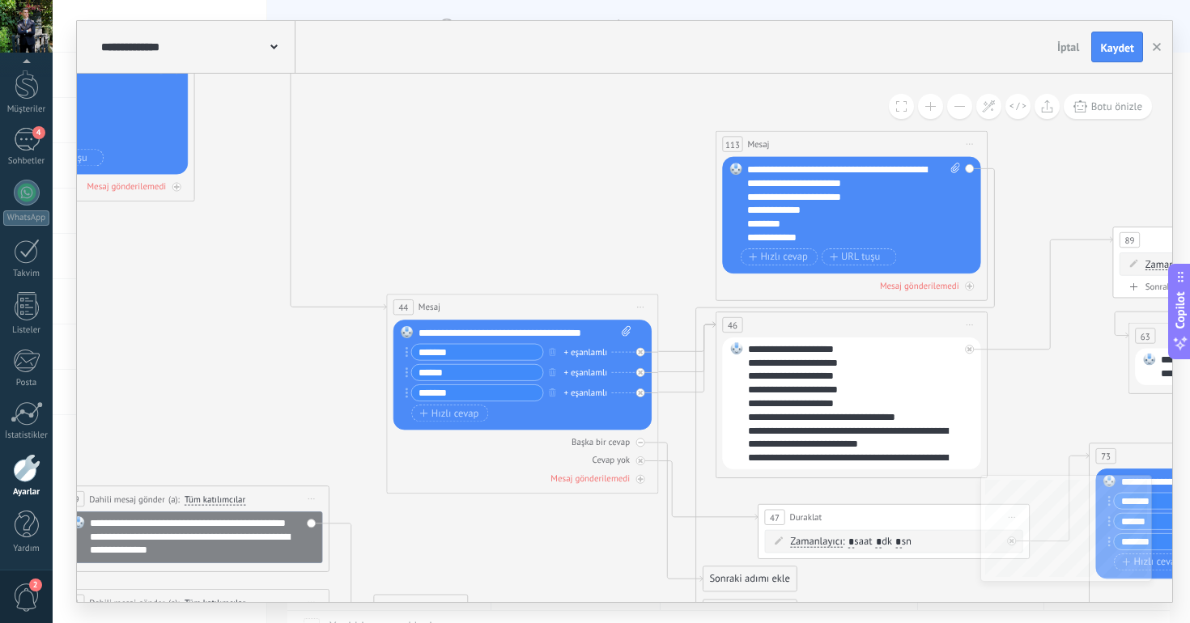
click at [789, 329] on div "46 (a): Tüm kişiler - seçilen kanallar Tüm kişiler - seçilen kanallar Tüm kişil…" at bounding box center [851, 324] width 270 height 25
click at [788, 347] on div "**********" at bounding box center [853, 403] width 211 height 122
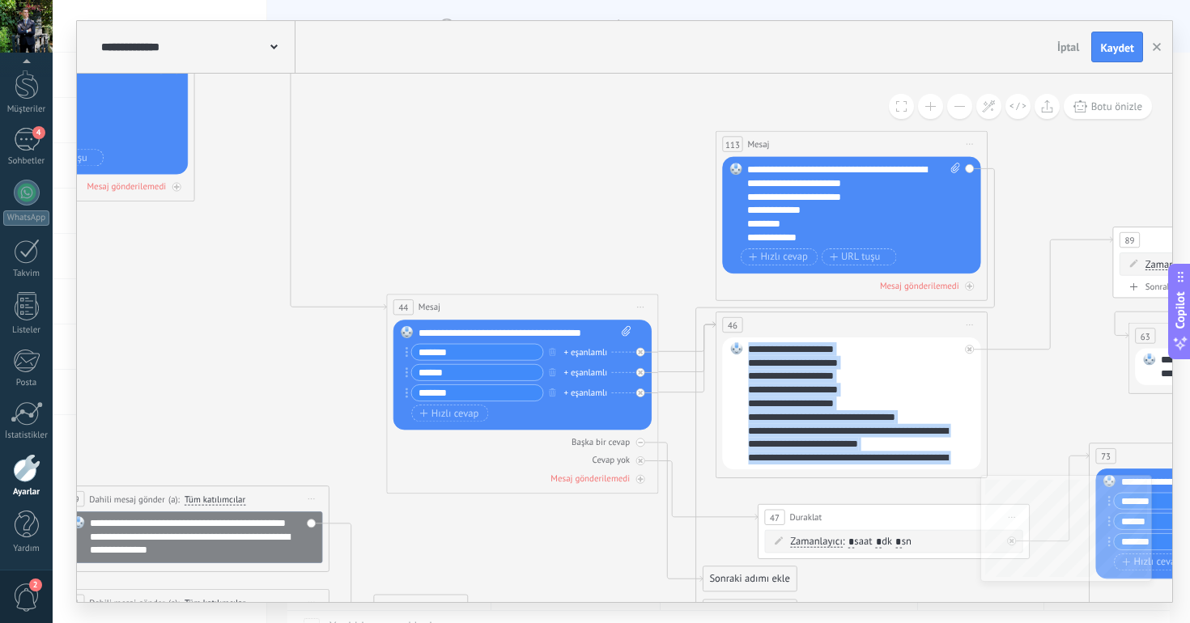
copy div "**********"
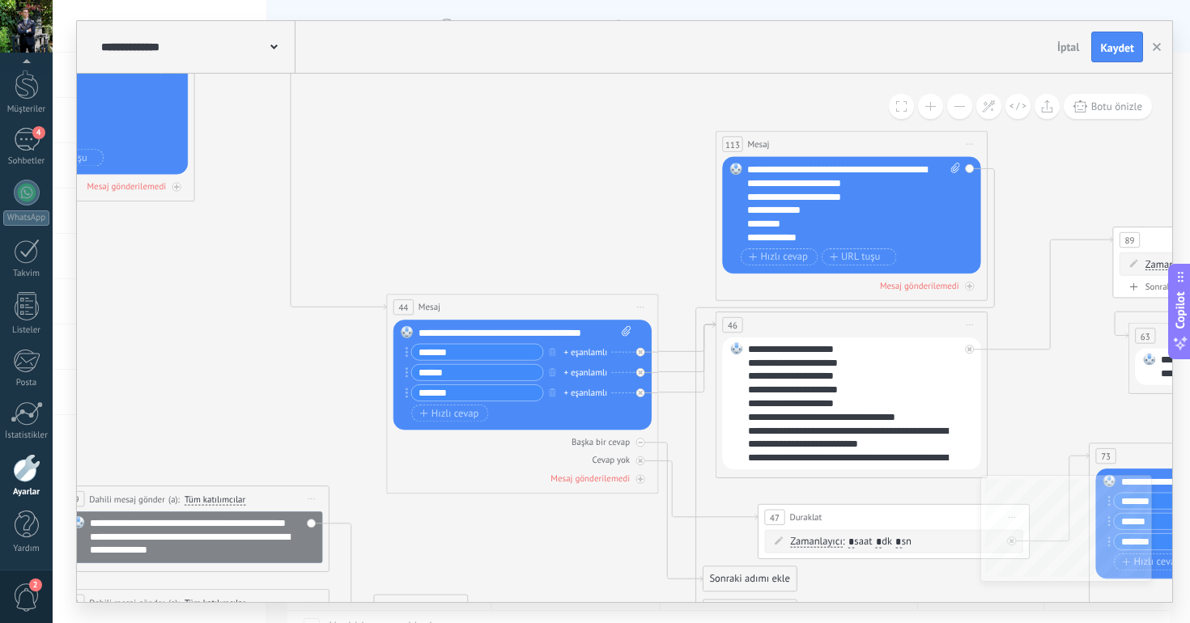
click at [799, 206] on div "**********" at bounding box center [853, 204] width 213 height 82
paste div
click at [639, 350] on icon at bounding box center [640, 352] width 5 height 5
click at [643, 364] on div at bounding box center [643, 369] width 15 height 16
click at [641, 391] on icon at bounding box center [640, 393] width 5 height 5
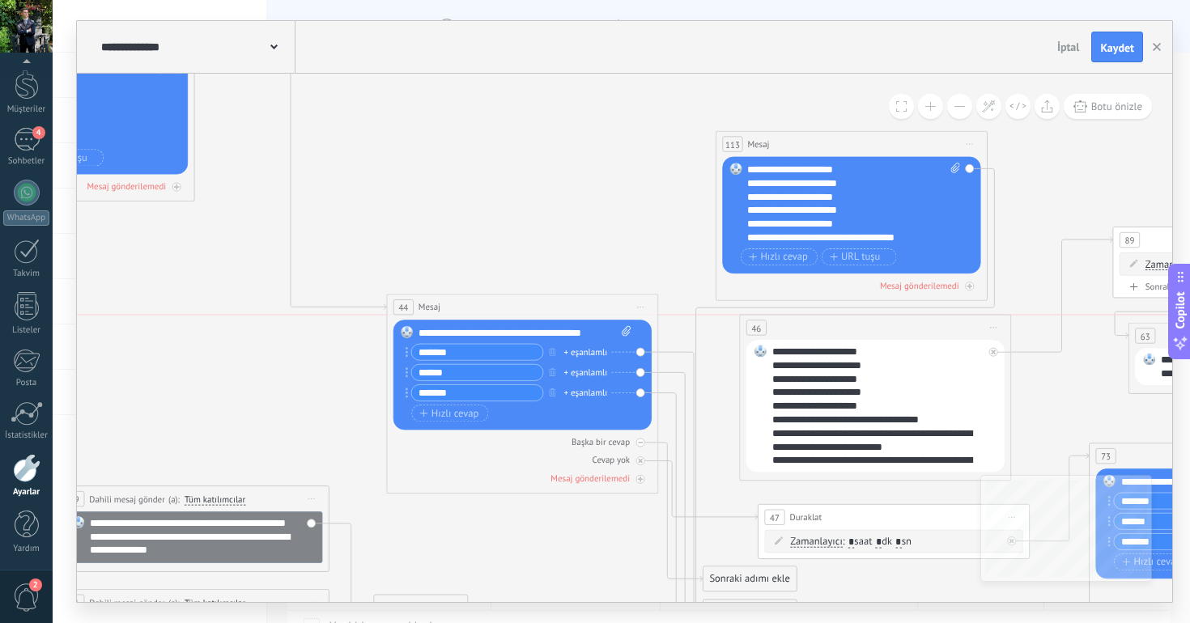
drag, startPoint x: 814, startPoint y: 329, endPoint x: 838, endPoint y: 329, distance: 24.3
click at [838, 329] on div "46 (a): Tüm kişiler - seçilen kanallar Tüm kişiler - seçilen kanallar Tüm kişil…" at bounding box center [875, 327] width 270 height 25
click at [992, 329] on span "Önizlemeye buradan başlayın [GEOGRAPHIC_DATA]dır Yinele Sil" at bounding box center [993, 327] width 22 height 19
click at [1023, 281] on icon at bounding box center [688, 586] width 3722 height 1789
click at [994, 353] on icon at bounding box center [992, 352] width 5 height 5
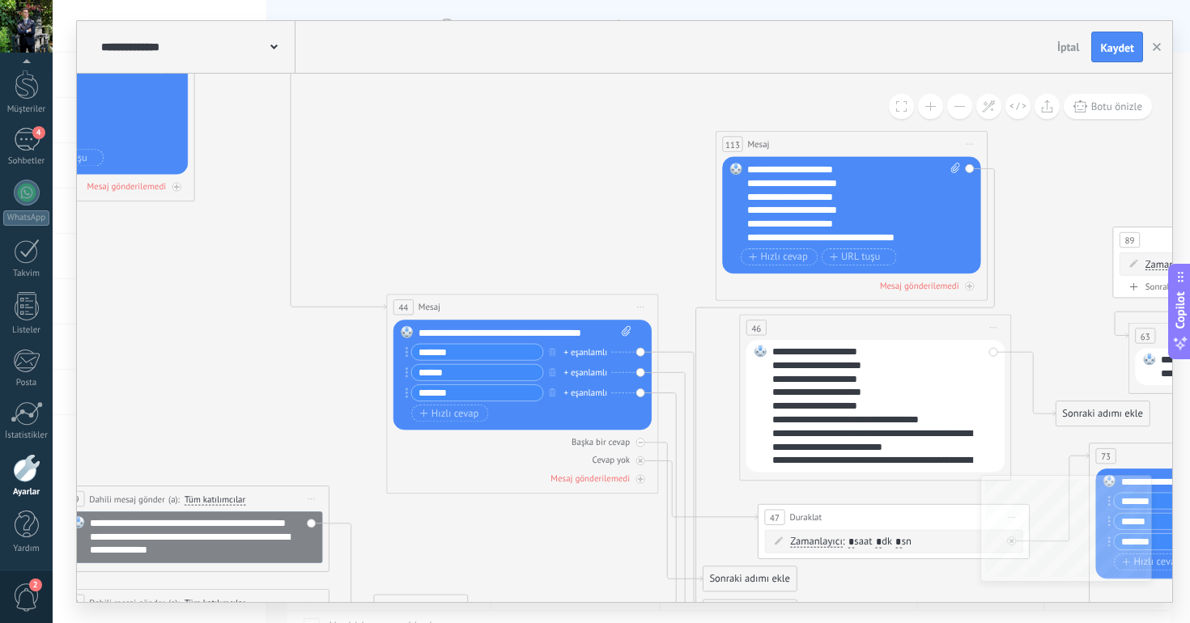
click at [1000, 331] on span "Önizlemeye buradan başlayın [GEOGRAPHIC_DATA]dır Yinele Sil" at bounding box center [993, 327] width 22 height 19
click at [1018, 410] on div "Sil" at bounding box center [1068, 416] width 161 height 23
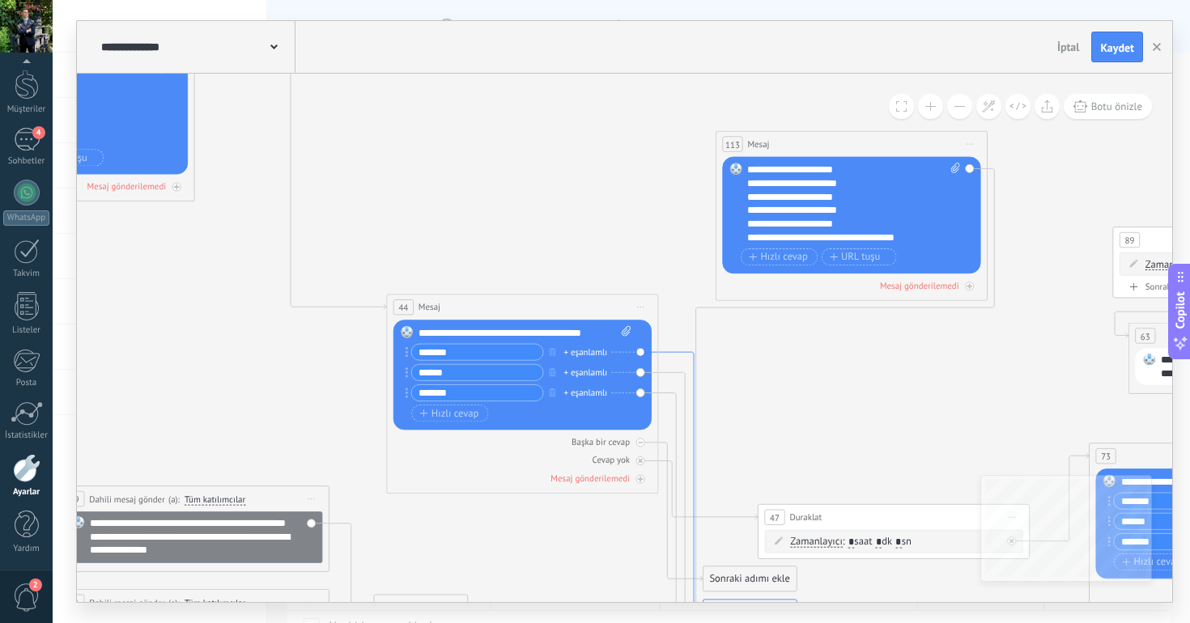
click at [681, 352] on icon at bounding box center [680, 483] width 45 height 263
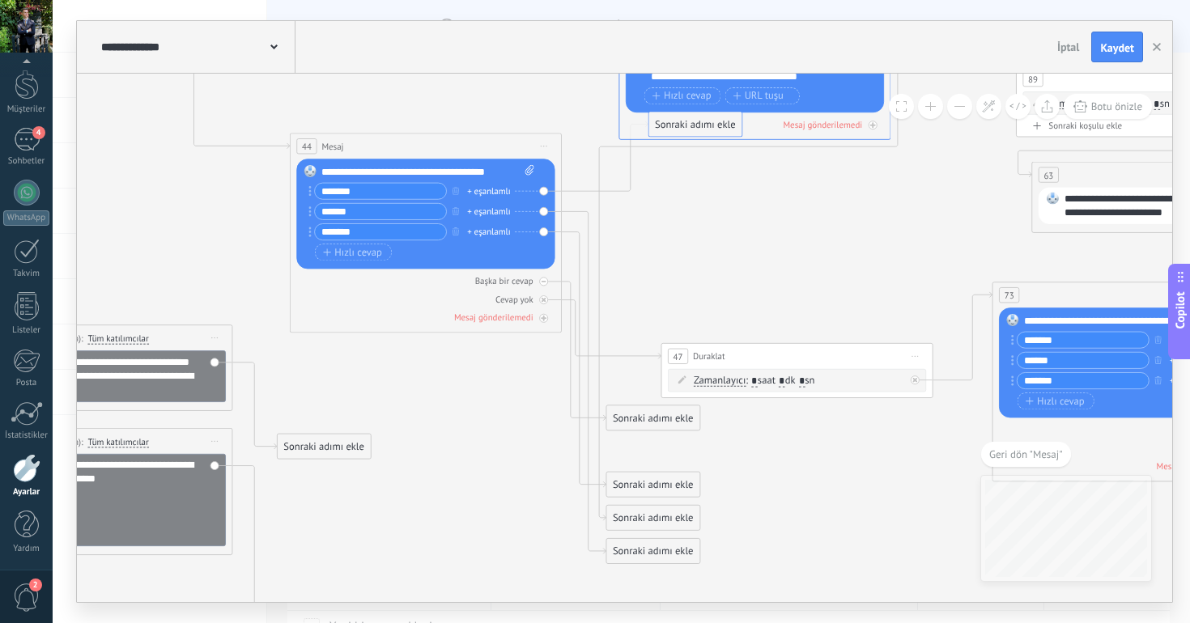
drag, startPoint x: 613, startPoint y: 446, endPoint x: 655, endPoint y: 120, distance: 328.9
drag, startPoint x: 620, startPoint y: 556, endPoint x: 686, endPoint y: 253, distance: 309.8
click at [686, 253] on div "Sonraki adımı ekle" at bounding box center [721, 249] width 93 height 23
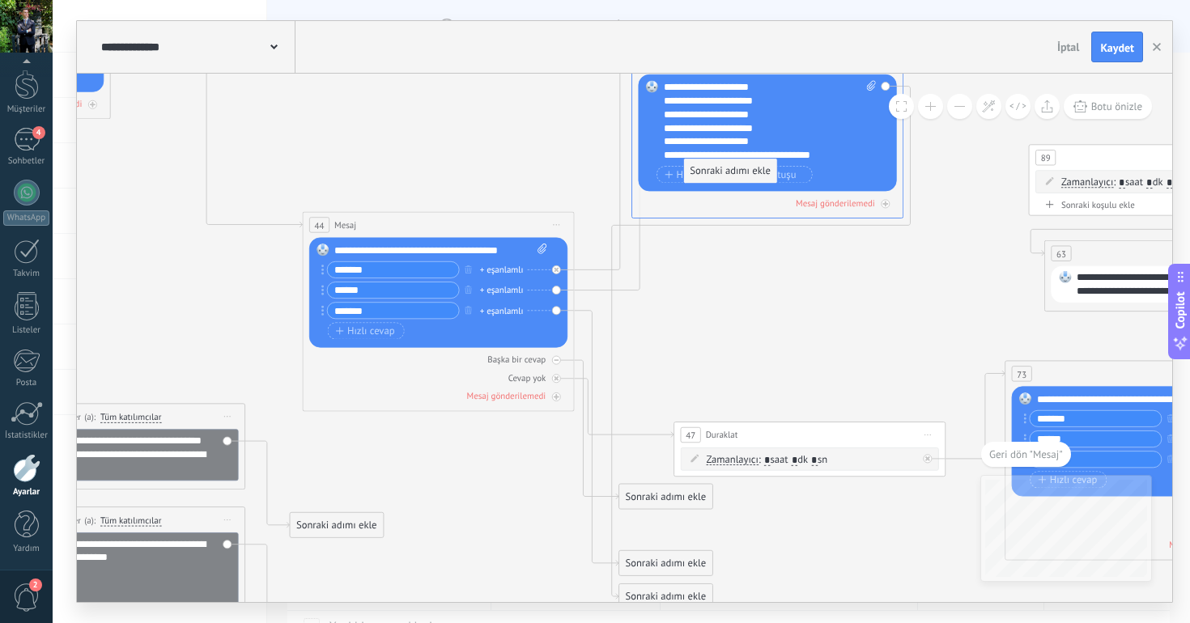
drag, startPoint x: 705, startPoint y: 327, endPoint x: 699, endPoint y: 140, distance: 187.0
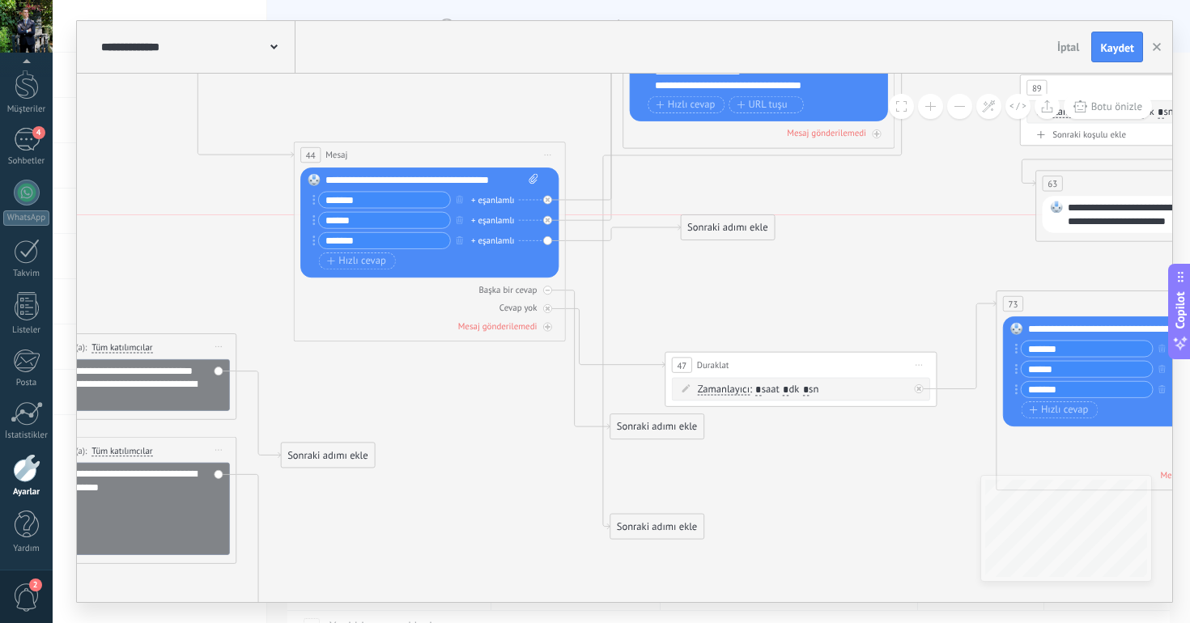
drag, startPoint x: 639, startPoint y: 492, endPoint x: 710, endPoint y: 227, distance: 273.8
click at [710, 227] on div "Sonraki adımı ekle" at bounding box center [727, 228] width 93 height 23
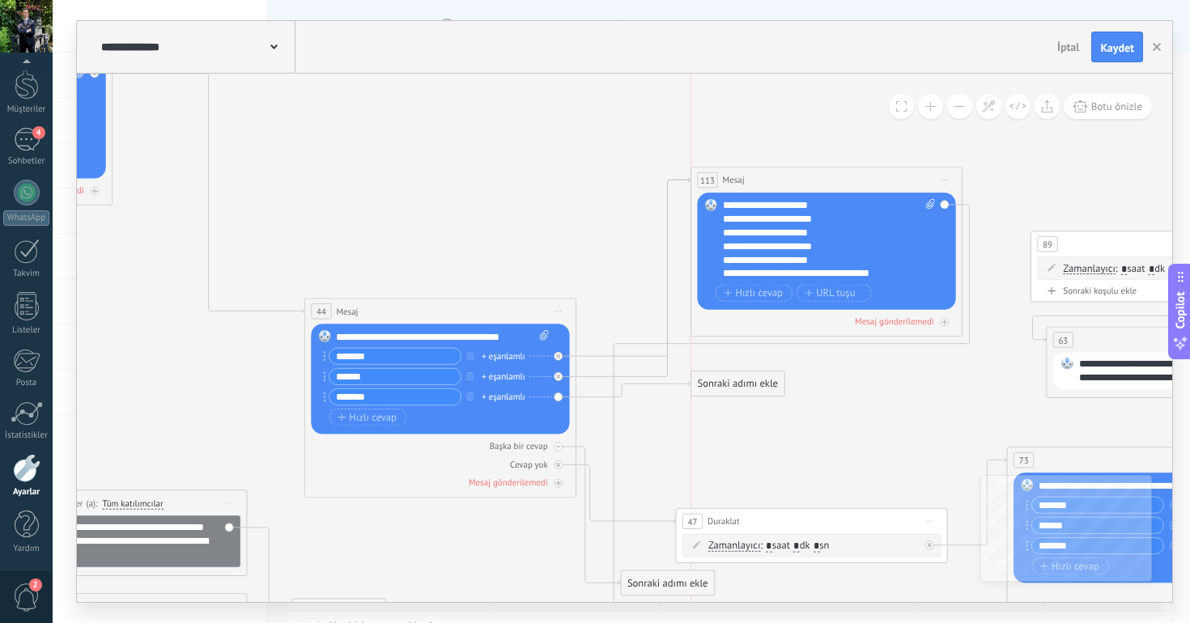
drag, startPoint x: 740, startPoint y: 157, endPoint x: 798, endPoint y: 188, distance: 65.9
click at [798, 188] on div "113 Mesaj ***** (a): Tüm kişiler - seçilen kanallar Tüm kişiler - seçilen kanal…" at bounding box center [826, 180] width 270 height 25
drag, startPoint x: 736, startPoint y: 387, endPoint x: 747, endPoint y: 273, distance: 114.6
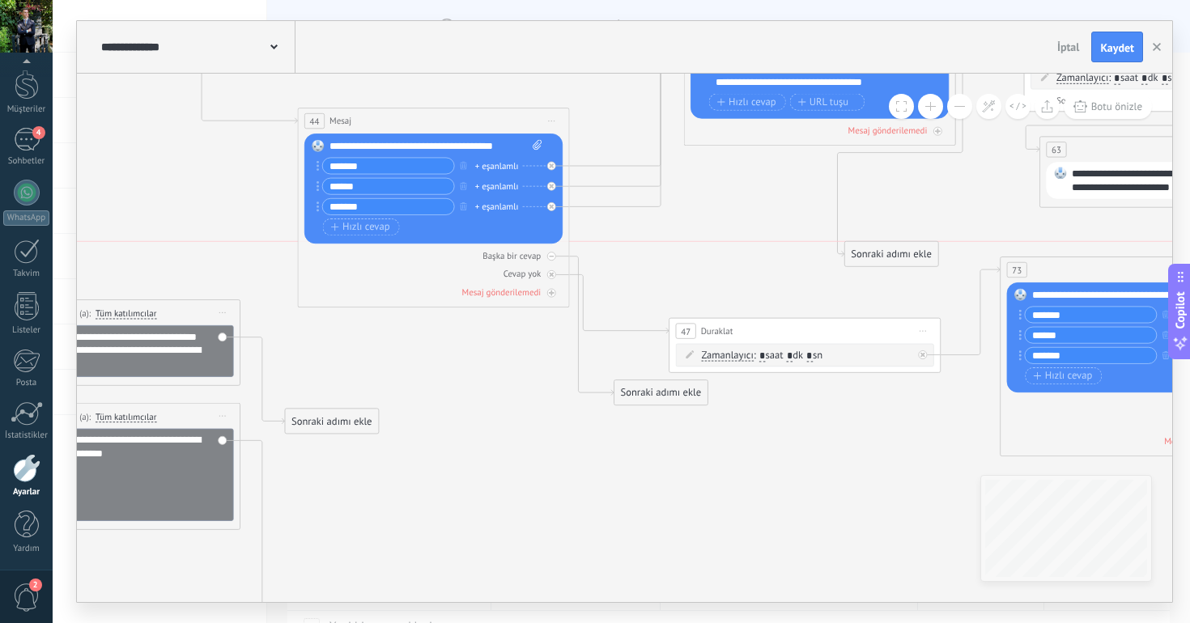
drag, startPoint x: 663, startPoint y: 499, endPoint x: 895, endPoint y: 253, distance: 338.3
click at [895, 253] on div "Sonraki adımı ekle" at bounding box center [891, 254] width 93 height 23
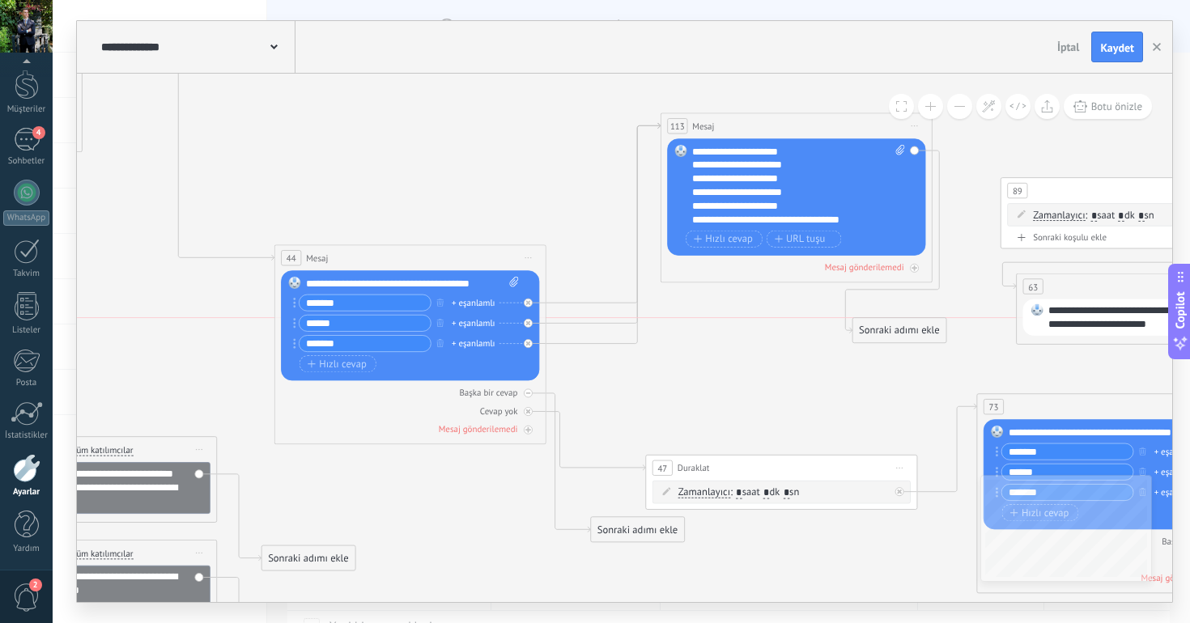
drag, startPoint x: 857, startPoint y: 384, endPoint x: 876, endPoint y: 345, distance: 44.2
click at [878, 342] on div "Sonraki adımı ekle" at bounding box center [899, 331] width 93 height 23
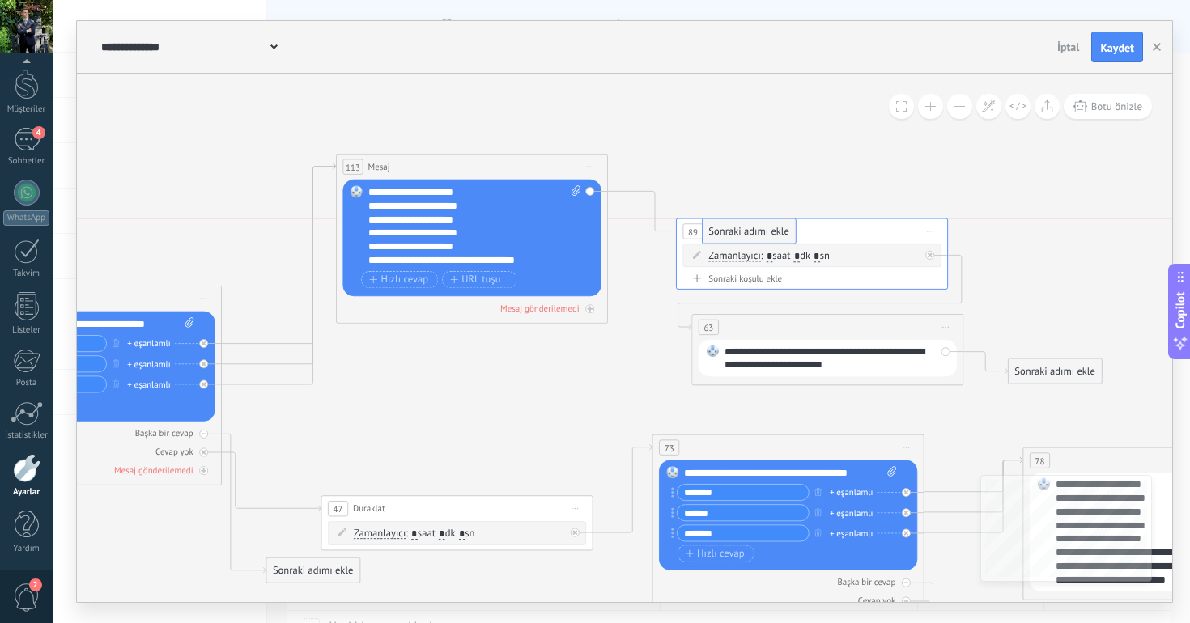
drag, startPoint x: 578, startPoint y: 388, endPoint x: 761, endPoint y: 240, distance: 235.9
click at [485, 277] on span "URL tuşu" at bounding box center [478, 279] width 57 height 11
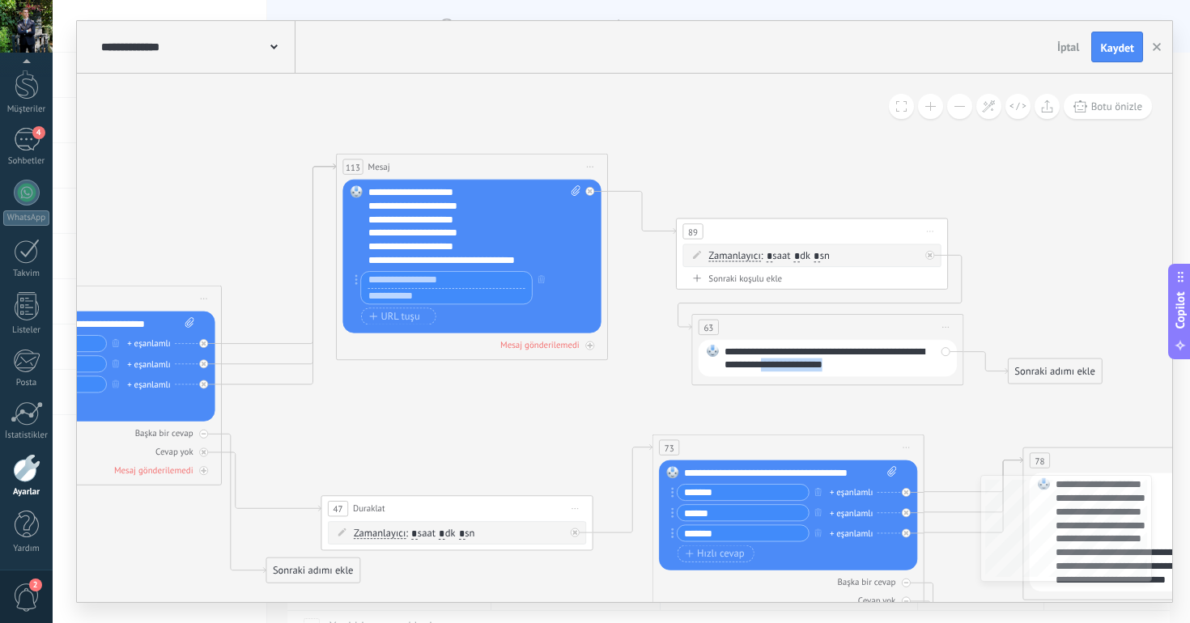
drag, startPoint x: 788, startPoint y: 367, endPoint x: 859, endPoint y: 367, distance: 70.4
click at [859, 367] on div "**********" at bounding box center [829, 359] width 211 height 28
copy div "**********"
click at [470, 282] on input "text" at bounding box center [446, 280] width 171 height 16
click at [428, 301] on input "text" at bounding box center [446, 296] width 171 height 16
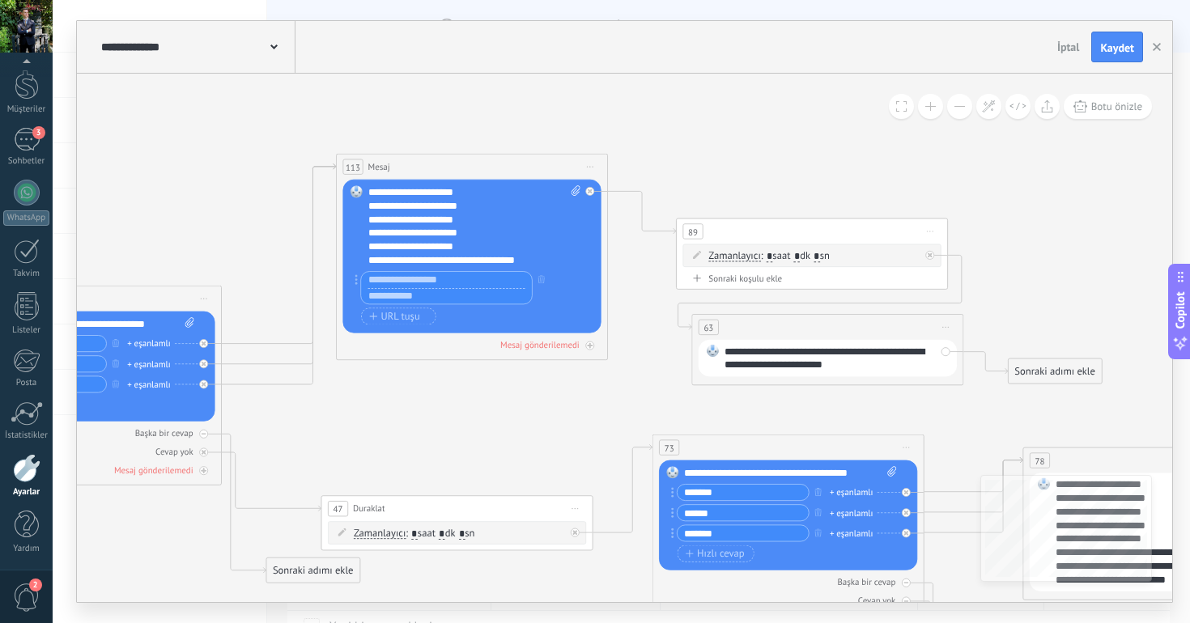
paste input "**********"
drag, startPoint x: 791, startPoint y: 363, endPoint x: 860, endPoint y: 363, distance: 69.6
click at [860, 363] on div "**********" at bounding box center [829, 359] width 211 height 28
copy div "**********"
click at [481, 274] on input "text" at bounding box center [446, 279] width 171 height 15
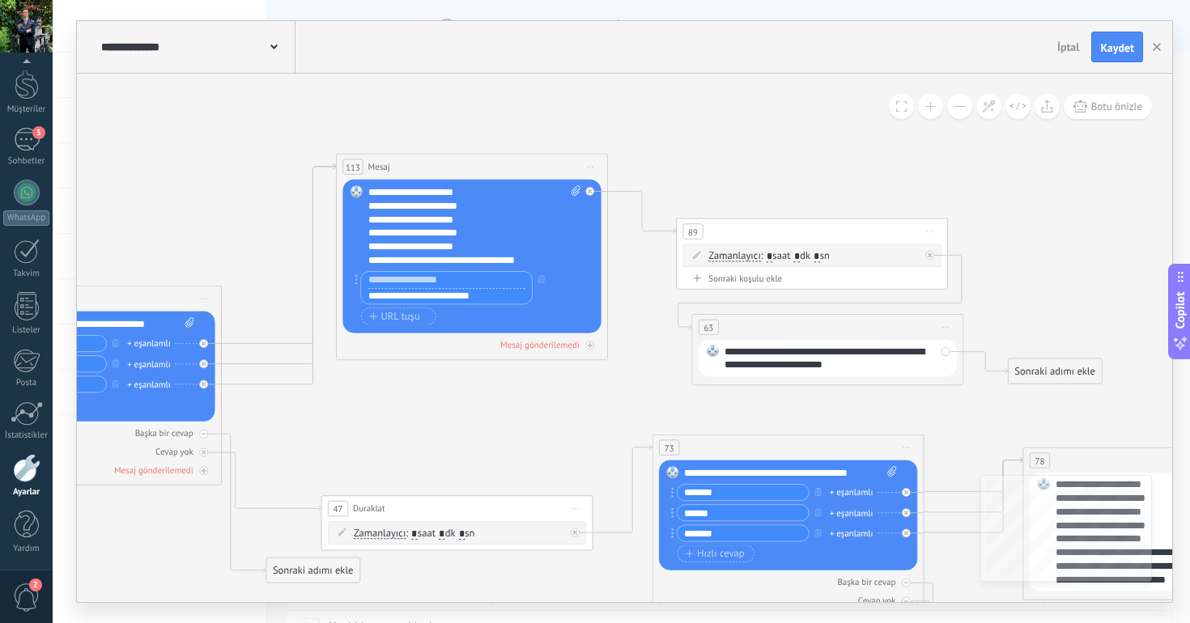
drag, startPoint x: 497, startPoint y: 298, endPoint x: 433, endPoint y: 300, distance: 64.0
click at [433, 300] on input "**********" at bounding box center [446, 296] width 171 height 16
paste input "***"
click at [435, 298] on input "**********" at bounding box center [446, 296] width 171 height 16
click at [498, 296] on input "**********" at bounding box center [446, 296] width 171 height 16
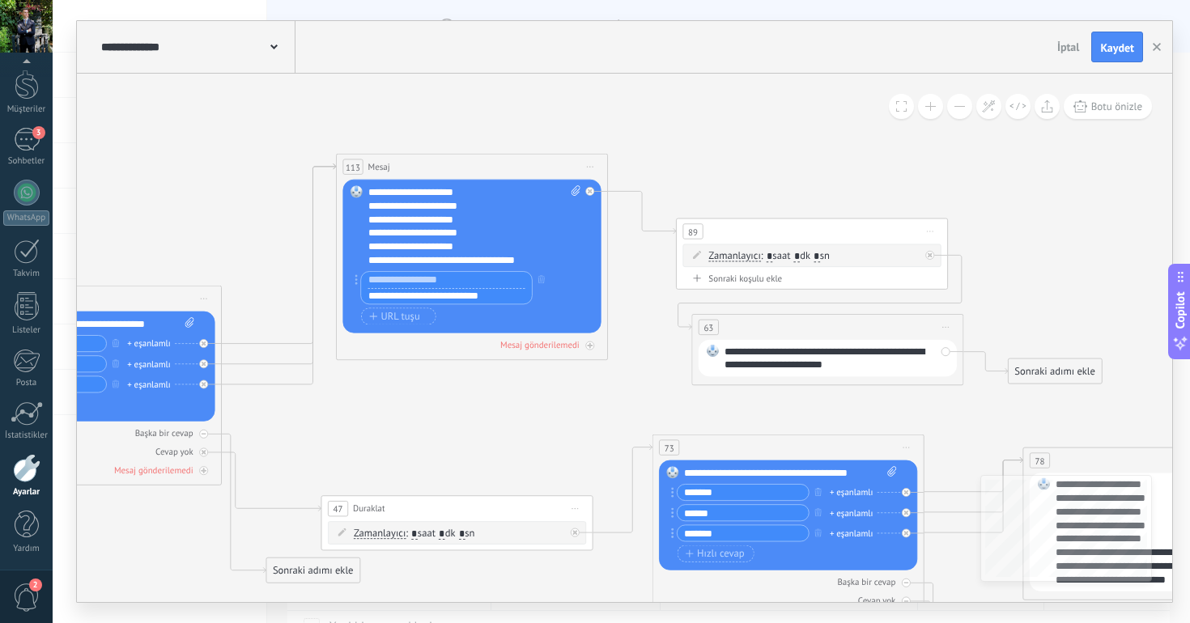
drag, startPoint x: 509, startPoint y: 300, endPoint x: 439, endPoint y: 296, distance: 69.7
click at [439, 296] on input "**********" at bounding box center [446, 296] width 171 height 16
drag, startPoint x: 448, startPoint y: 298, endPoint x: 432, endPoint y: 300, distance: 16.4
click at [432, 300] on input "**********" at bounding box center [446, 296] width 171 height 16
paste input "**********"
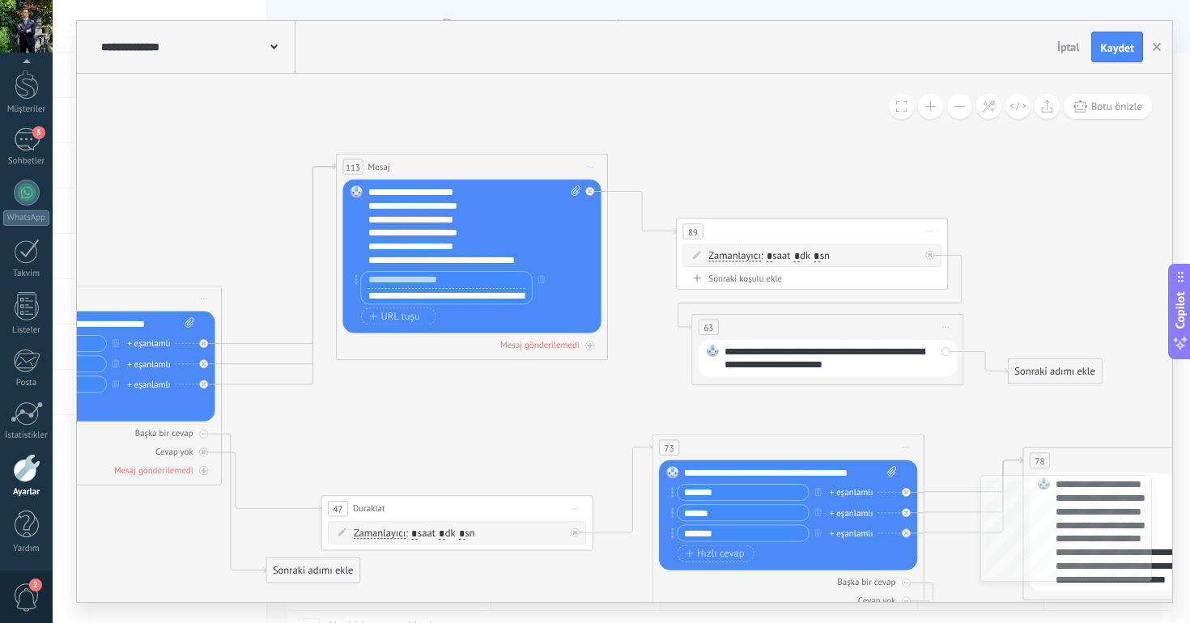
scroll to position [0, 106]
paste input "text"
type input "**********"
click at [469, 281] on input "text" at bounding box center [446, 280] width 171 height 16
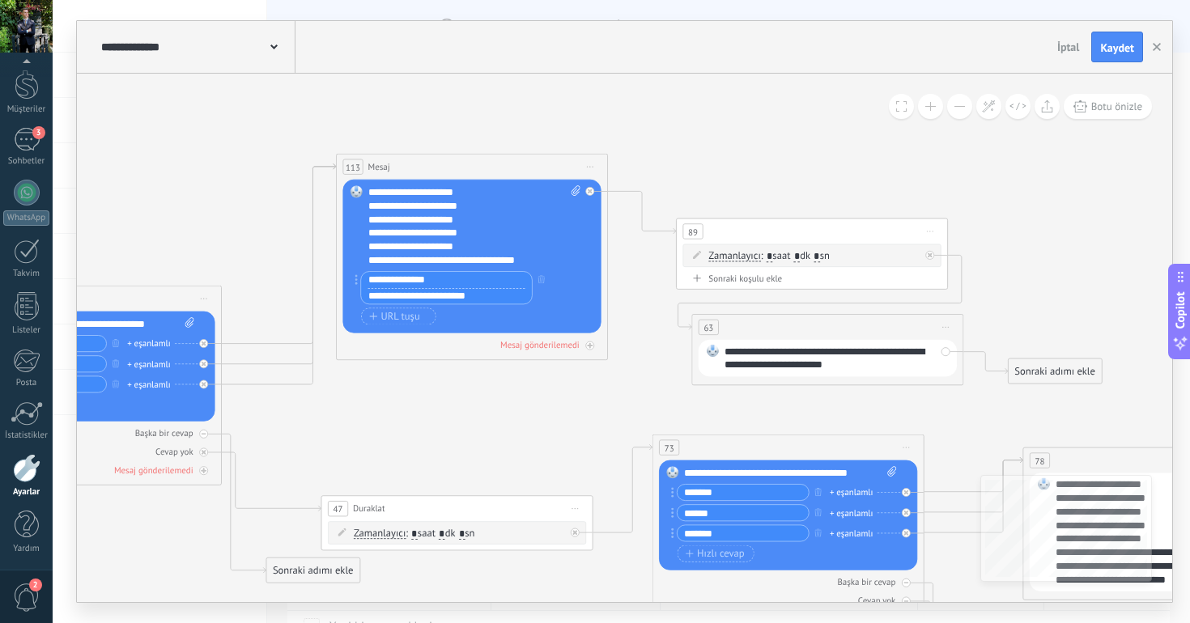
type input "**********"
click at [566, 251] on div "**********" at bounding box center [474, 226] width 213 height 82
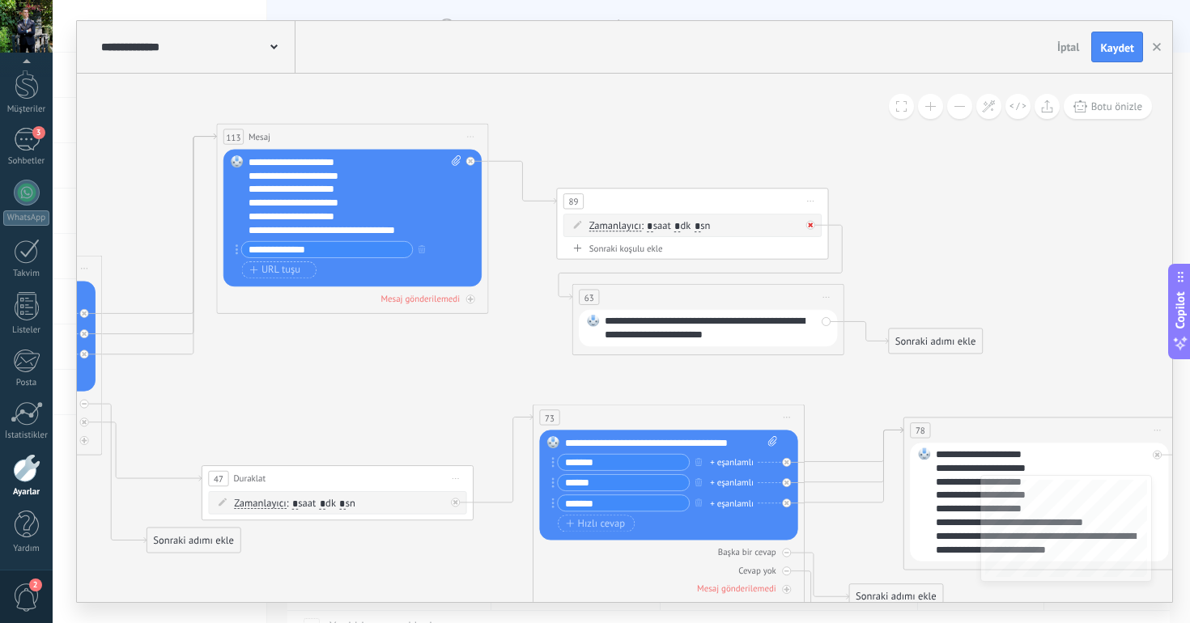
click at [810, 224] on icon at bounding box center [810, 225] width 5 height 5
click at [885, 232] on div "Sonraki adımı ekle" at bounding box center [919, 238] width 93 height 23
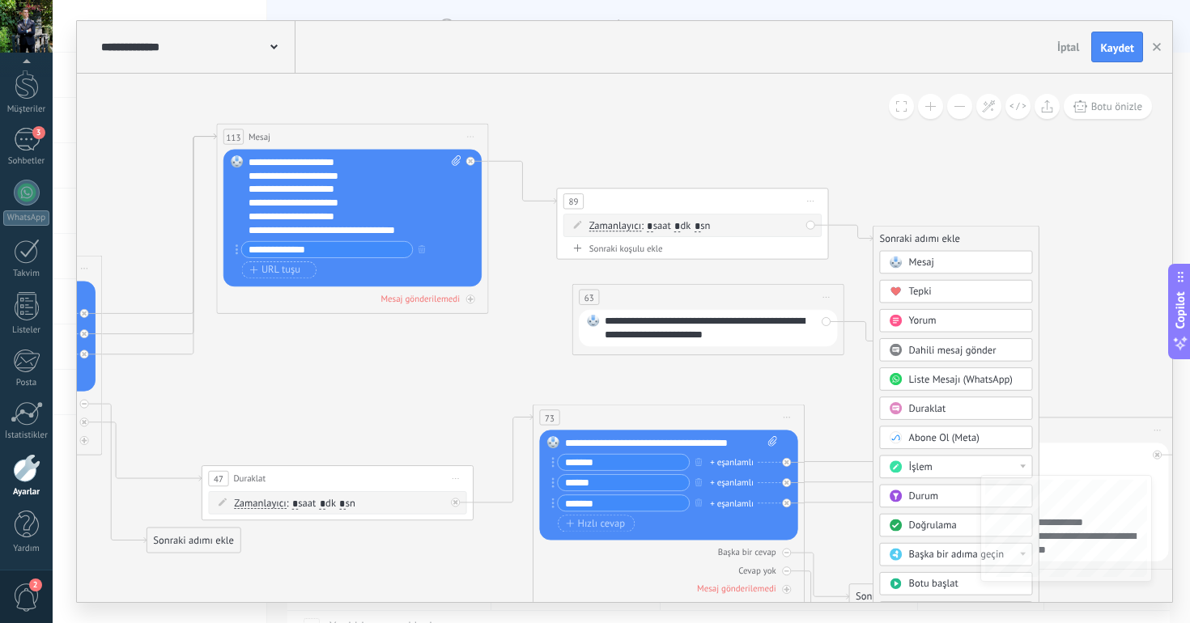
click at [922, 261] on span "Mesaj" at bounding box center [921, 262] width 25 height 13
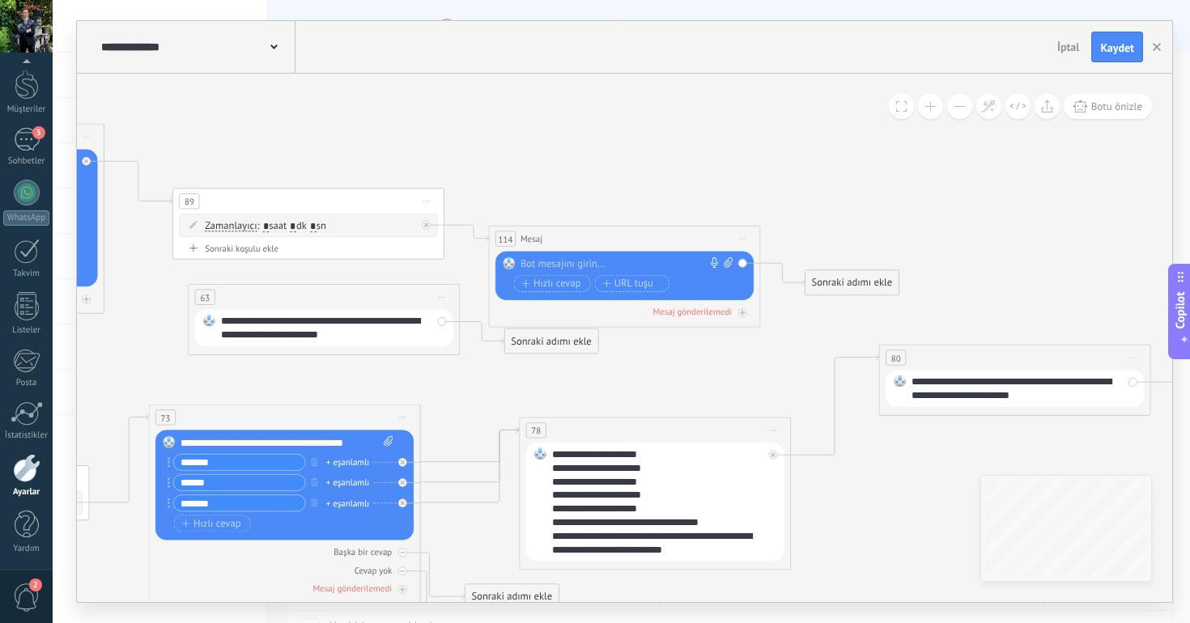
click at [377, 321] on div "**********" at bounding box center [326, 329] width 211 height 28
copy div "**********"
click at [603, 266] on div at bounding box center [620, 264] width 201 height 14
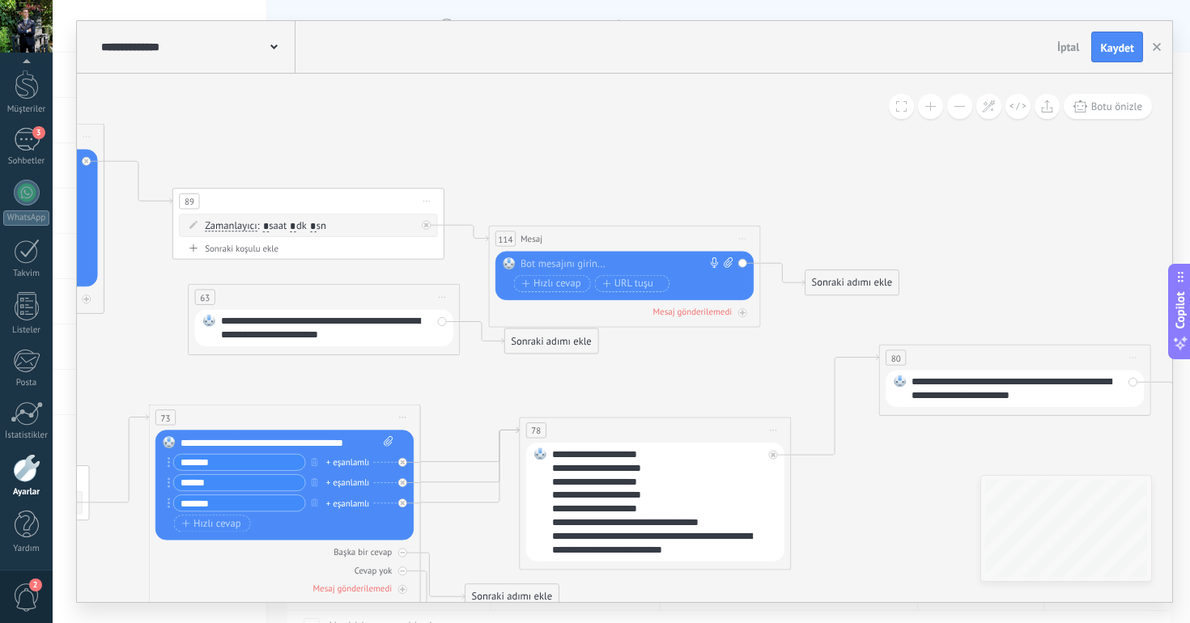
paste div
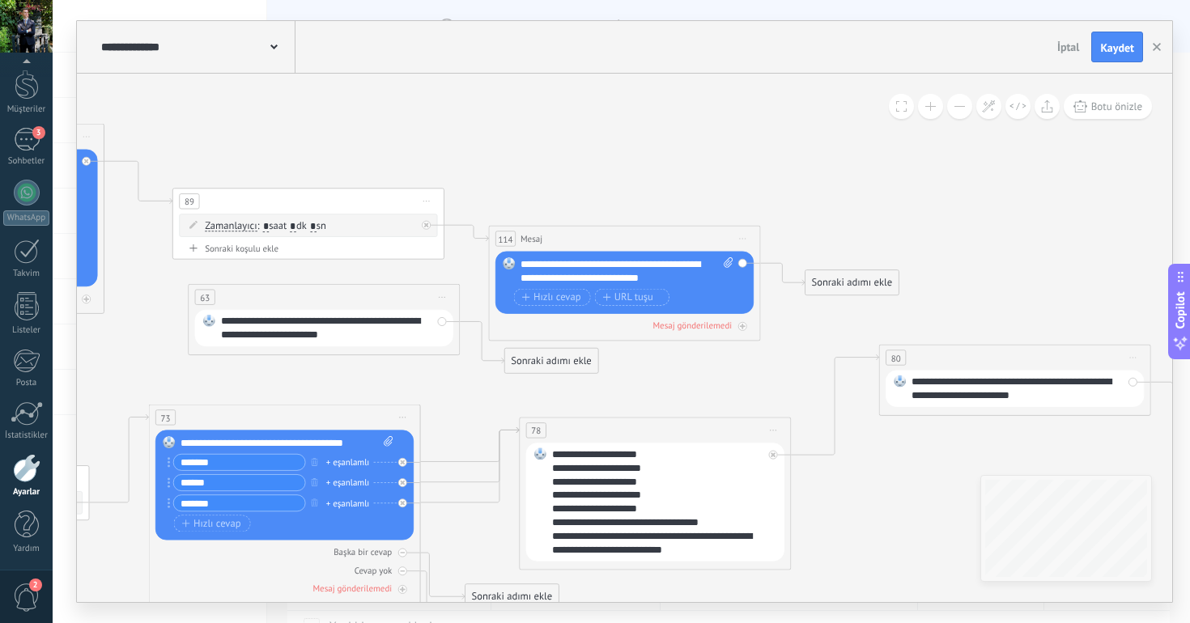
click at [444, 295] on span "Önizlemeye buradan başlayın [GEOGRAPHIC_DATA]dır Yinele Sil" at bounding box center [442, 296] width 22 height 19
click at [482, 384] on div "Sil" at bounding box center [517, 386] width 161 height 23
click at [1097, 102] on span "Botu önizle" at bounding box center [1116, 107] width 51 height 14
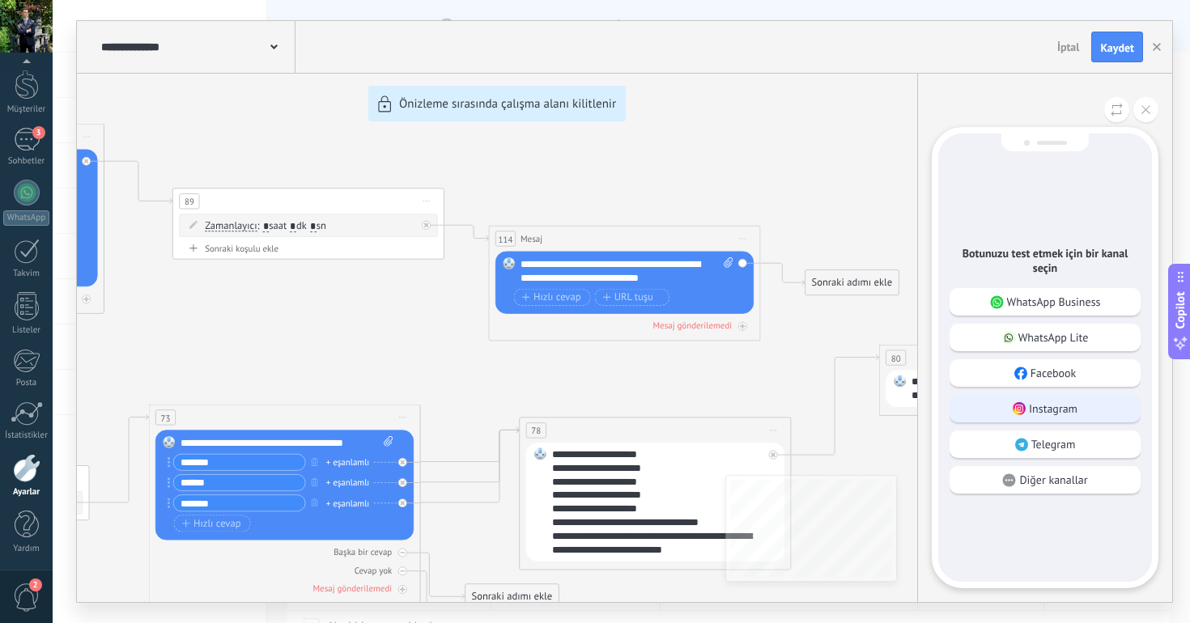
click at [1050, 409] on p "Instagram" at bounding box center [1053, 408] width 49 height 15
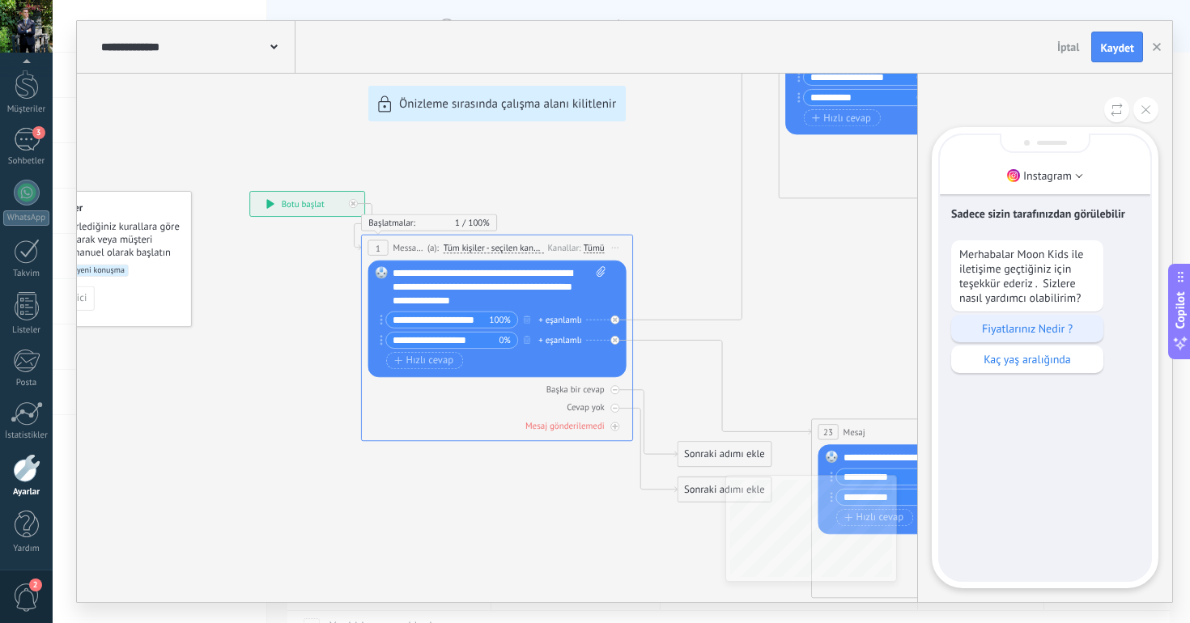
click at [1021, 336] on p "Fiyatlarınız Nedir ?" at bounding box center [1027, 328] width 136 height 15
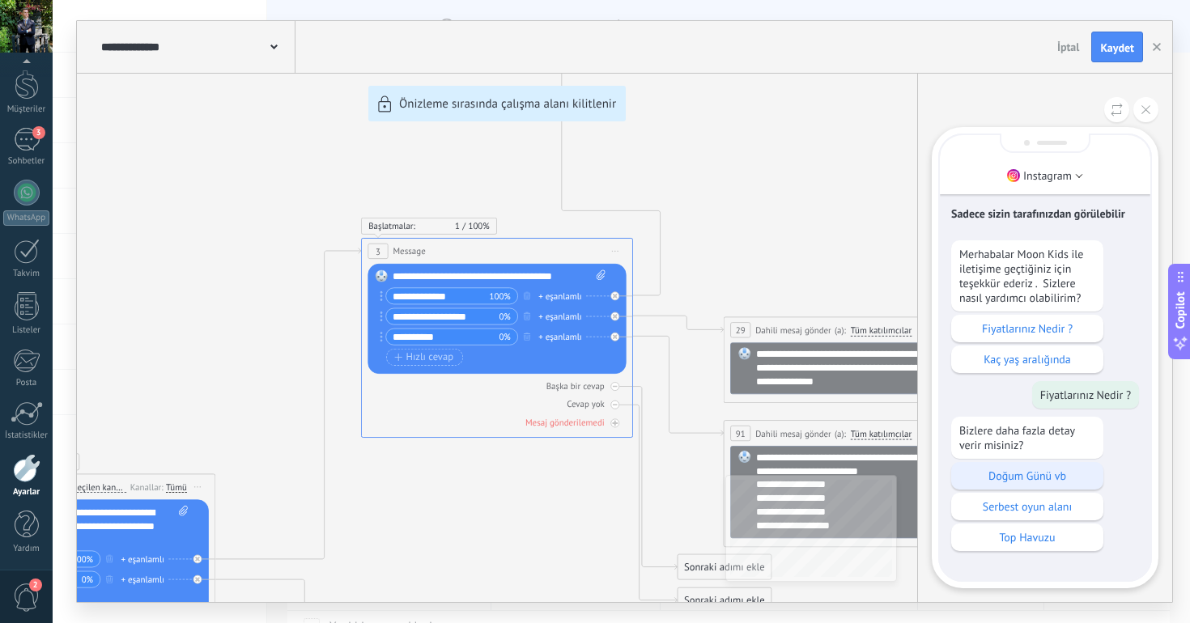
click at [1021, 472] on p "Doğum Günü vb" at bounding box center [1027, 476] width 136 height 15
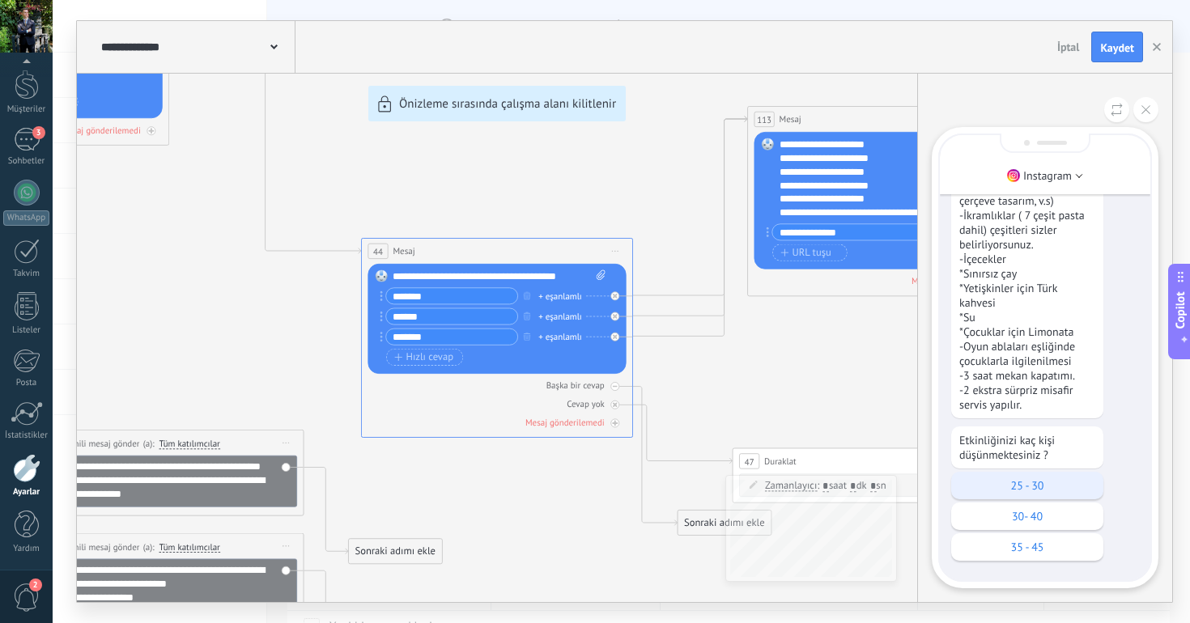
click at [1012, 486] on p "25 - 30" at bounding box center [1027, 485] width 136 height 15
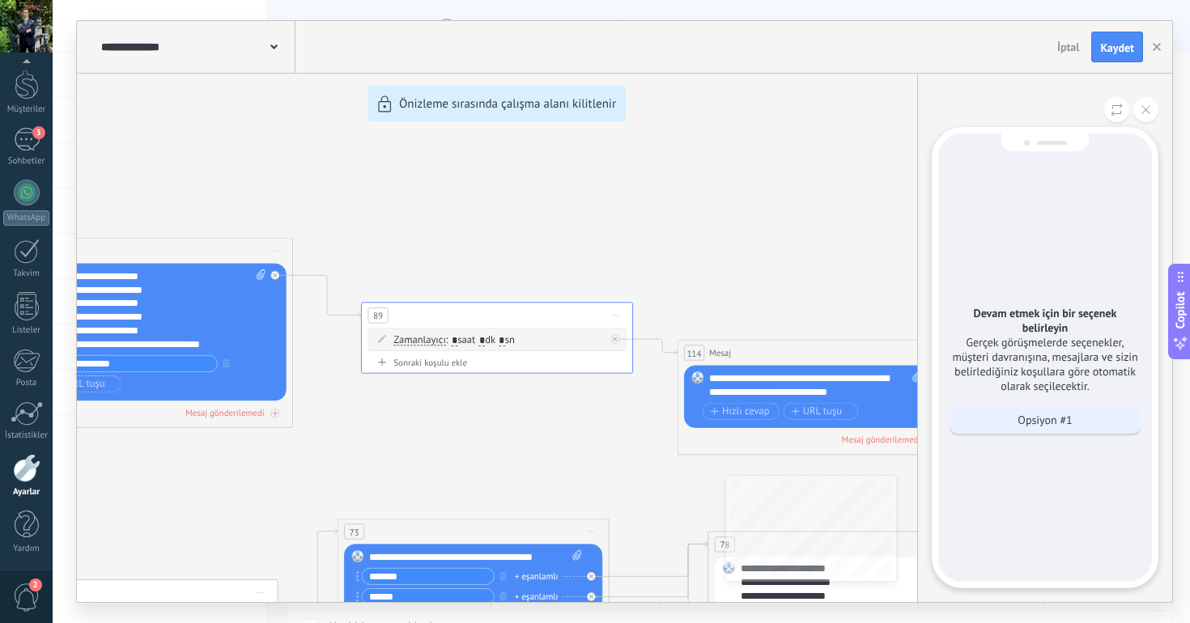
click at [999, 430] on div "Opsiyon #1" at bounding box center [1044, 420] width 191 height 28
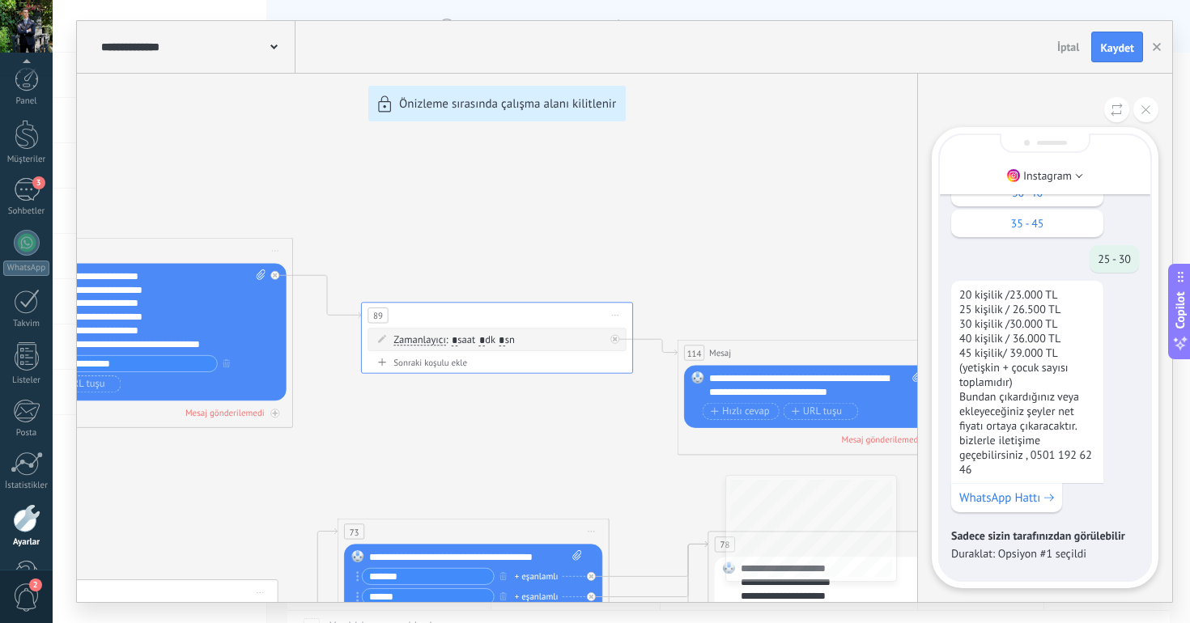
scroll to position [24, 0]
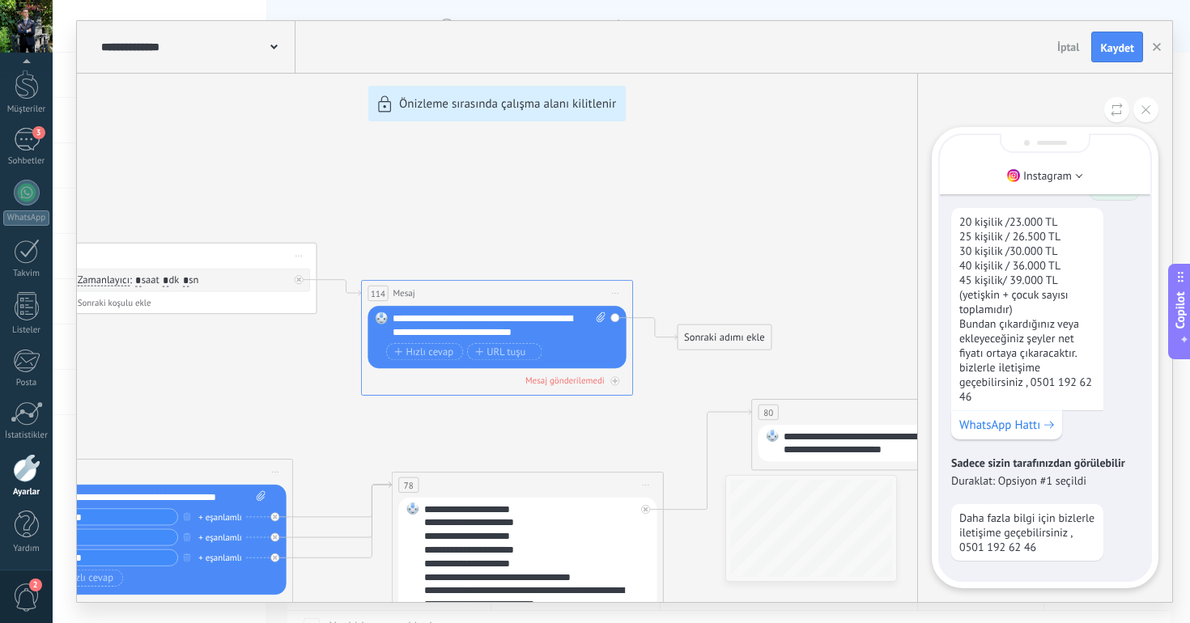
drag, startPoint x: 697, startPoint y: 213, endPoint x: 805, endPoint y: 208, distance: 108.5
click at [806, 210] on div "**********" at bounding box center [624, 311] width 1095 height 581
click at [1142, 104] on button at bounding box center [1145, 109] width 25 height 25
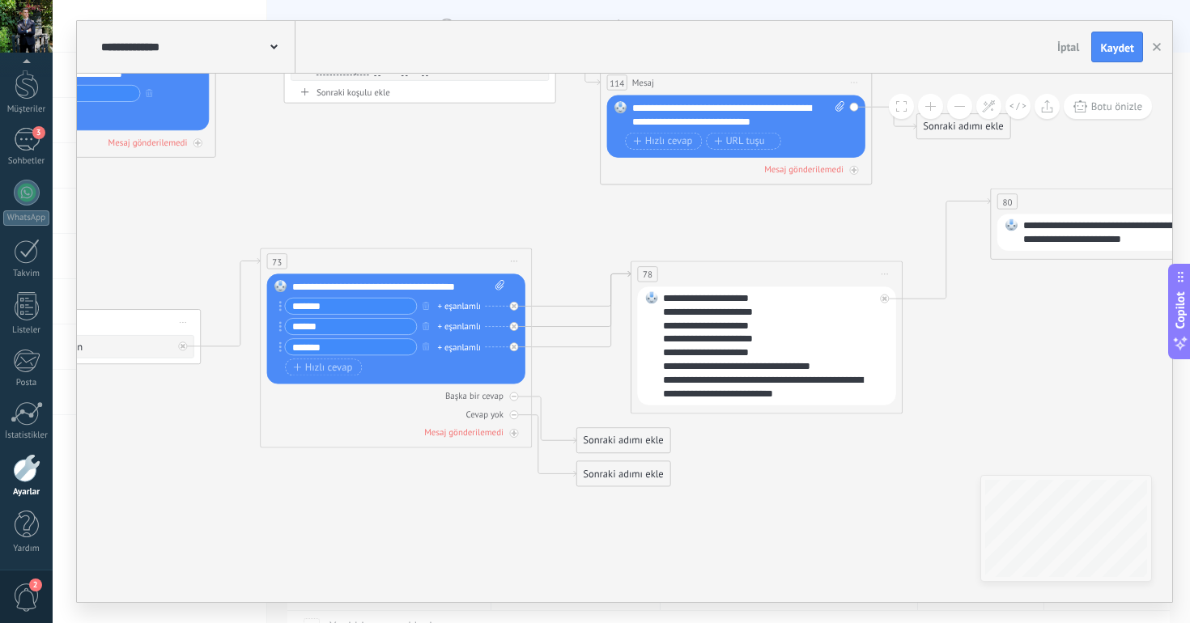
drag, startPoint x: 868, startPoint y: 296, endPoint x: 1107, endPoint y: 85, distance: 318.7
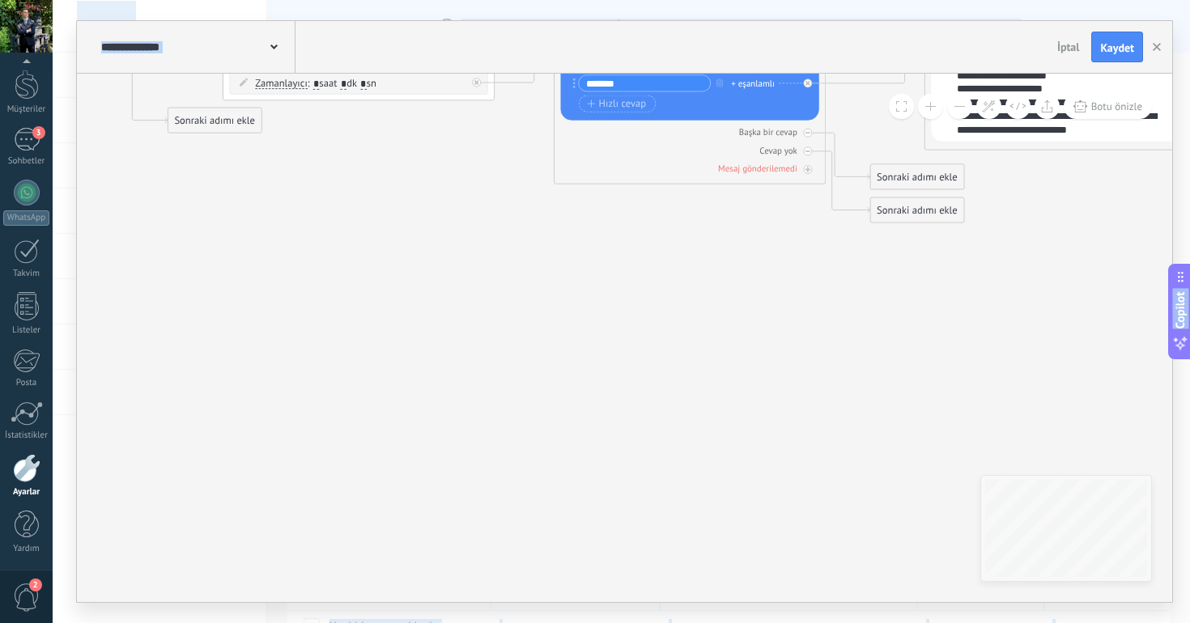
drag, startPoint x: 732, startPoint y: 229, endPoint x: 1032, endPoint y: -36, distance: 400.2
click at [1032, 0] on html ".abccls-1,.abccls-2{fill-rule:evenodd}.abccls-2{fill:#fff} .abfcls-1{fill:none}…" at bounding box center [595, 311] width 1190 height 623
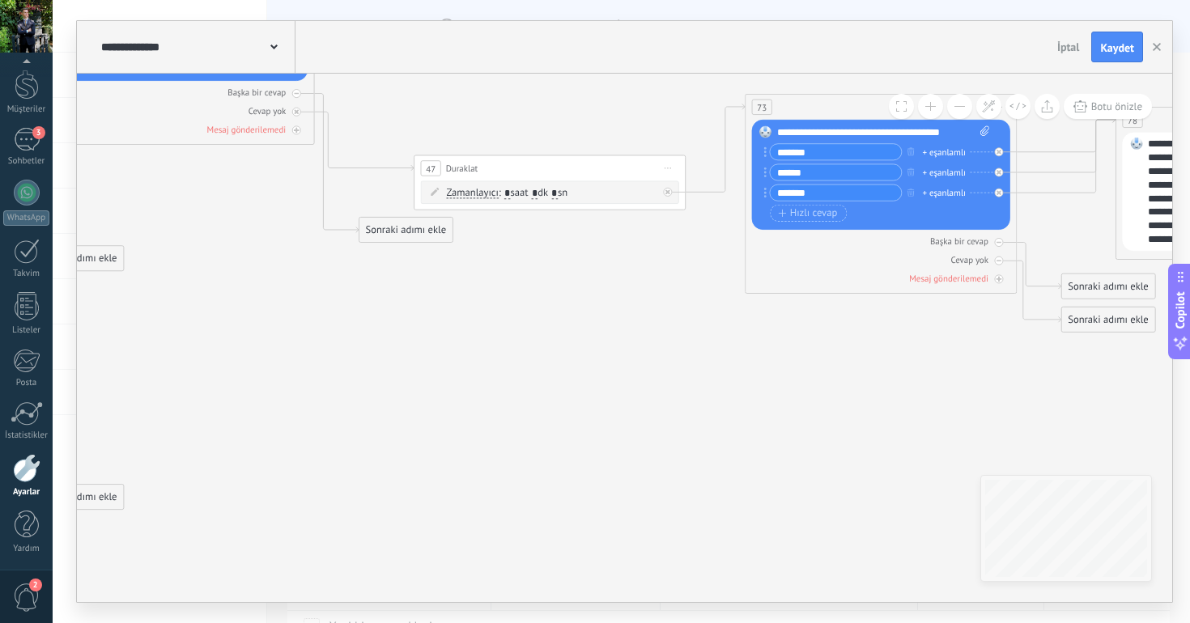
drag, startPoint x: 696, startPoint y: 193, endPoint x: 922, endPoint y: 301, distance: 250.1
click at [921, 301] on icon at bounding box center [344, 237] width 3722 height 1789
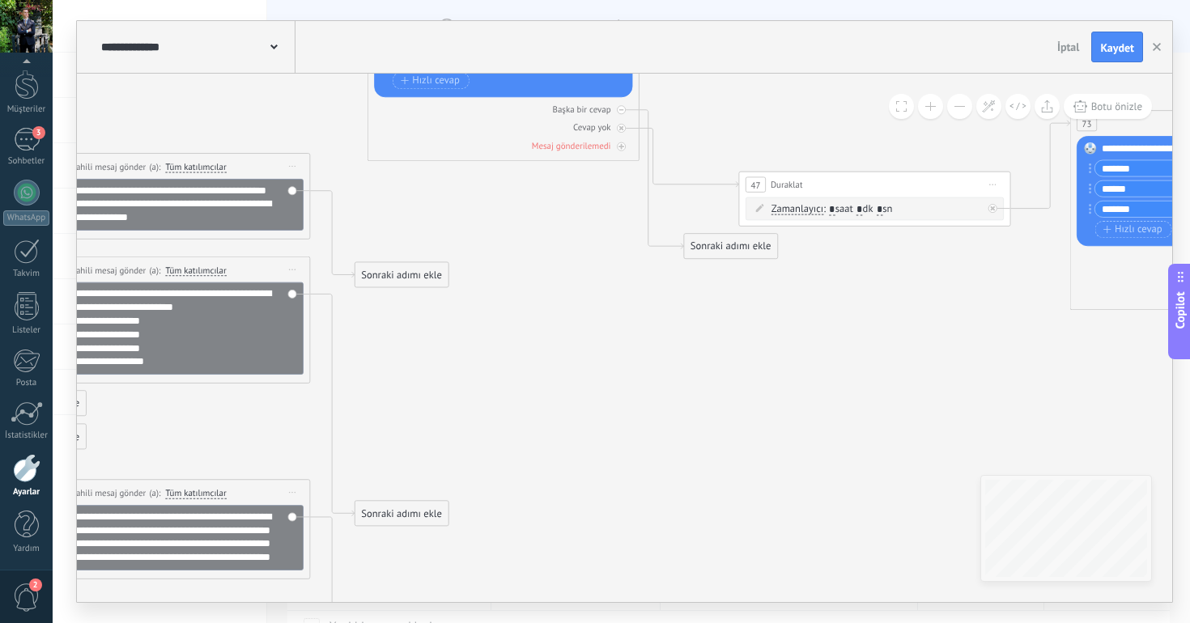
drag, startPoint x: 588, startPoint y: 341, endPoint x: 899, endPoint y: 352, distance: 310.9
click at [897, 353] on icon at bounding box center [668, 253] width 3722 height 1789
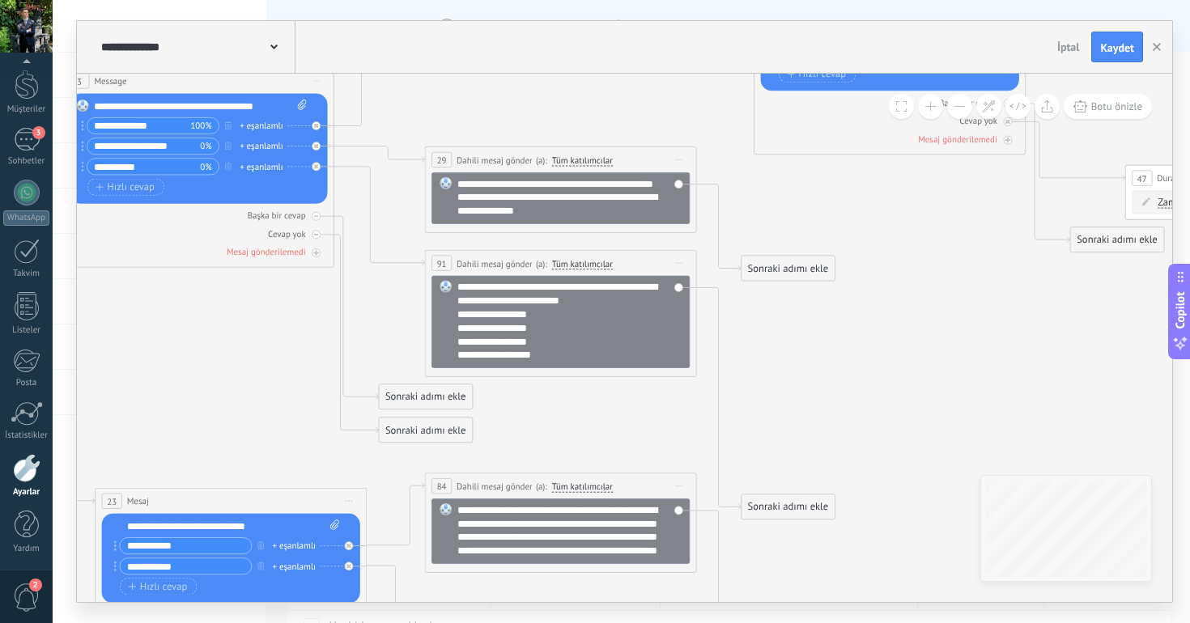
drag, startPoint x: 623, startPoint y: 396, endPoint x: 988, endPoint y: 393, distance: 365.0
click at [988, 393] on icon at bounding box center [1054, 247] width 3722 height 1789
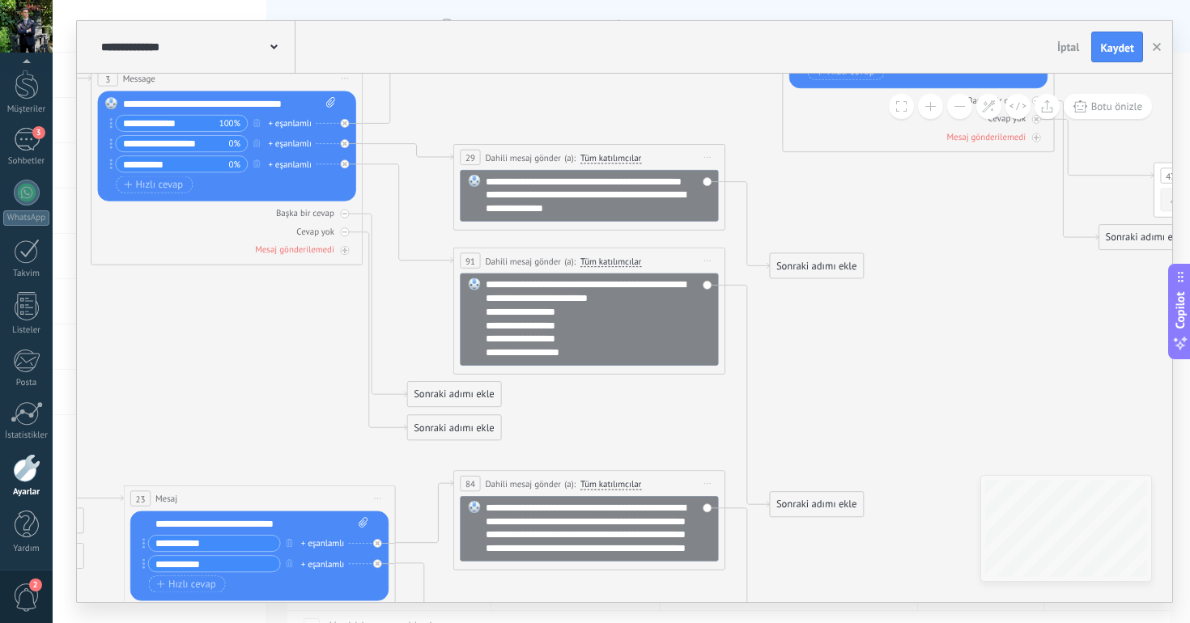
drag, startPoint x: 931, startPoint y: 380, endPoint x: 1005, endPoint y: 388, distance: 74.1
click at [1005, 388] on icon at bounding box center [1083, 244] width 3722 height 1789
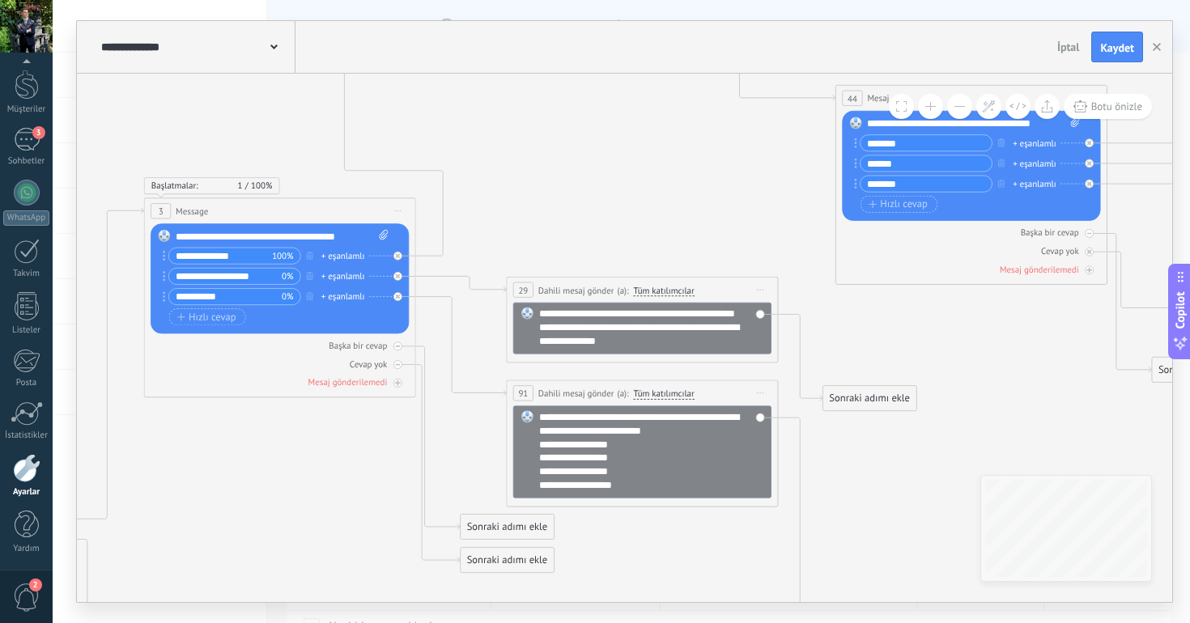
drag, startPoint x: 982, startPoint y: 346, endPoint x: 981, endPoint y: 470, distance: 124.6
click at [981, 471] on icon at bounding box center [1136, 377] width 3722 height 1789
click at [399, 275] on icon at bounding box center [397, 276] width 5 height 5
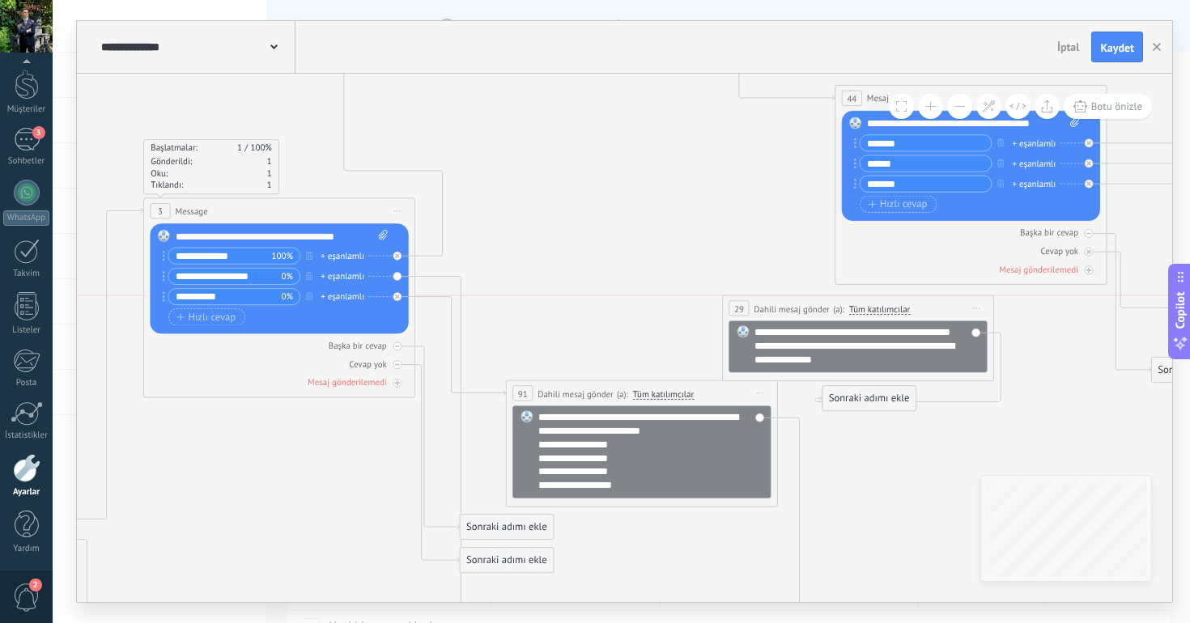
drag, startPoint x: 564, startPoint y: 290, endPoint x: 778, endPoint y: 304, distance: 214.1
click at [780, 304] on span "Dahili mesaj gönder" at bounding box center [791, 308] width 76 height 13
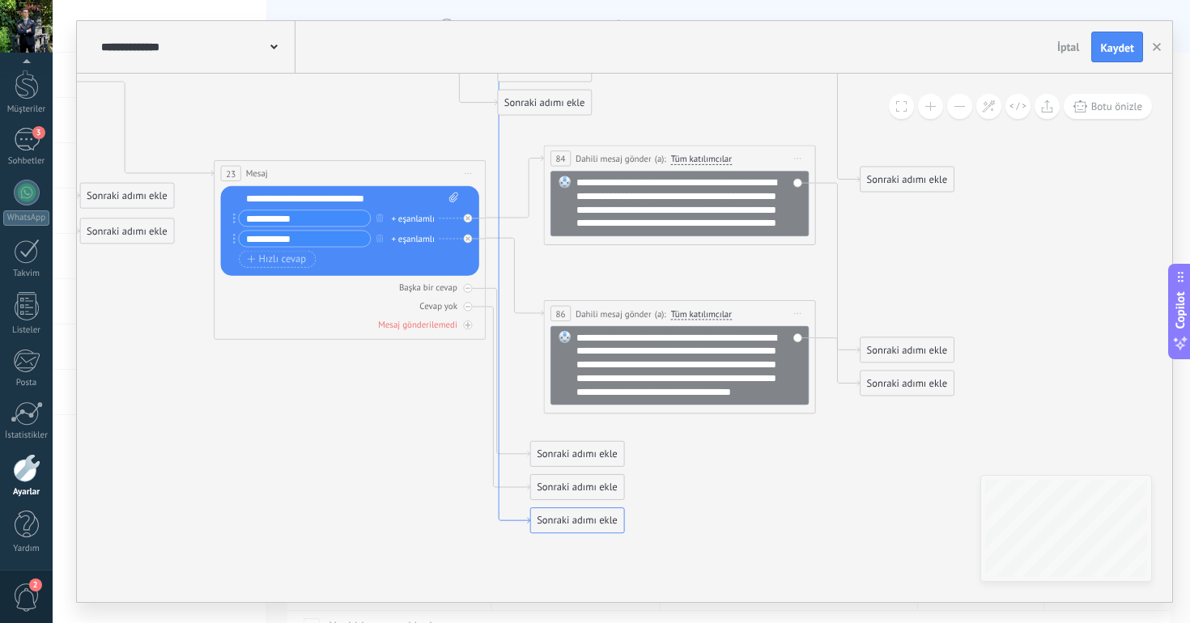
click at [499, 180] on icon at bounding box center [491, 171] width 77 height 705
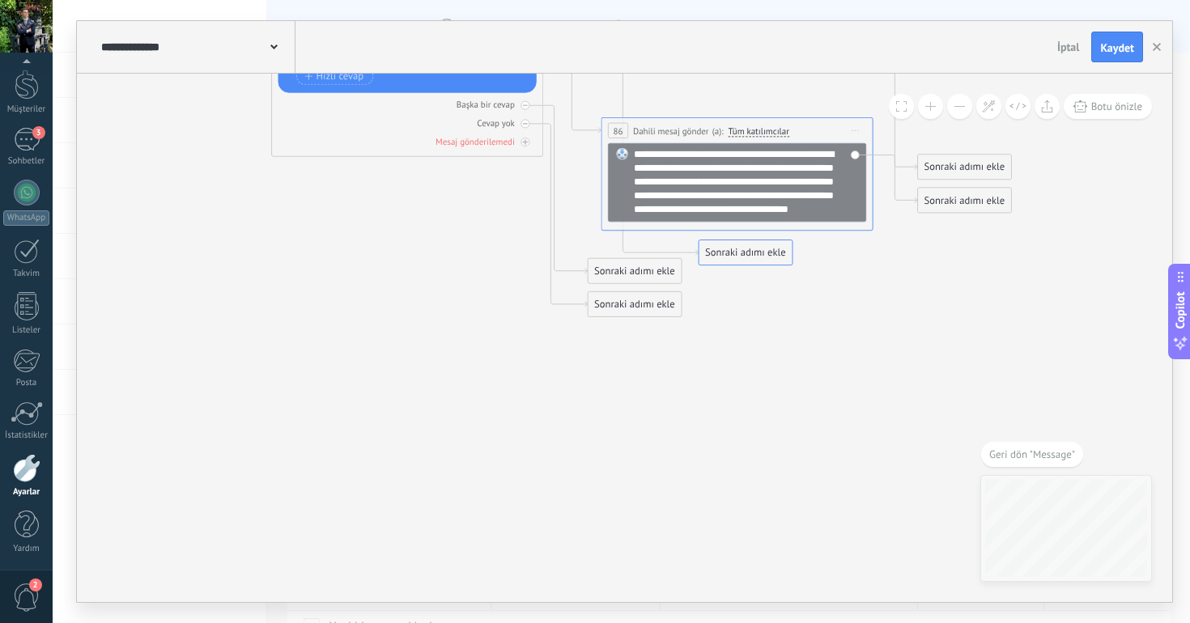
drag, startPoint x: 619, startPoint y: 337, endPoint x: 850, endPoint y: 359, distance: 231.7
click at [791, 265] on div "Sonraki adımı ekle" at bounding box center [744, 253] width 93 height 23
drag, startPoint x: 850, startPoint y: 359, endPoint x: 1078, endPoint y: 153, distance: 307.7
click at [1078, 153] on div "Sonraki adımı ekle" at bounding box center [1091, 154] width 93 height 23
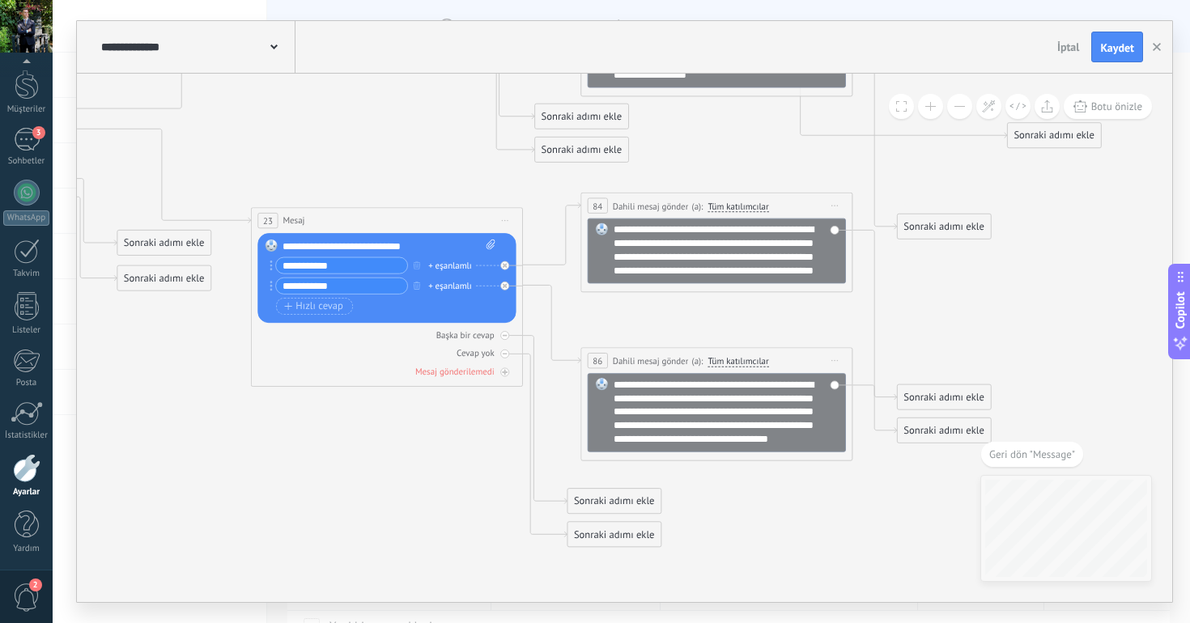
drag, startPoint x: 1054, startPoint y: 375, endPoint x: 1039, endPoint y: 128, distance: 247.2
click at [1038, 128] on div "Sonraki adımı ekle" at bounding box center [1053, 136] width 93 height 23
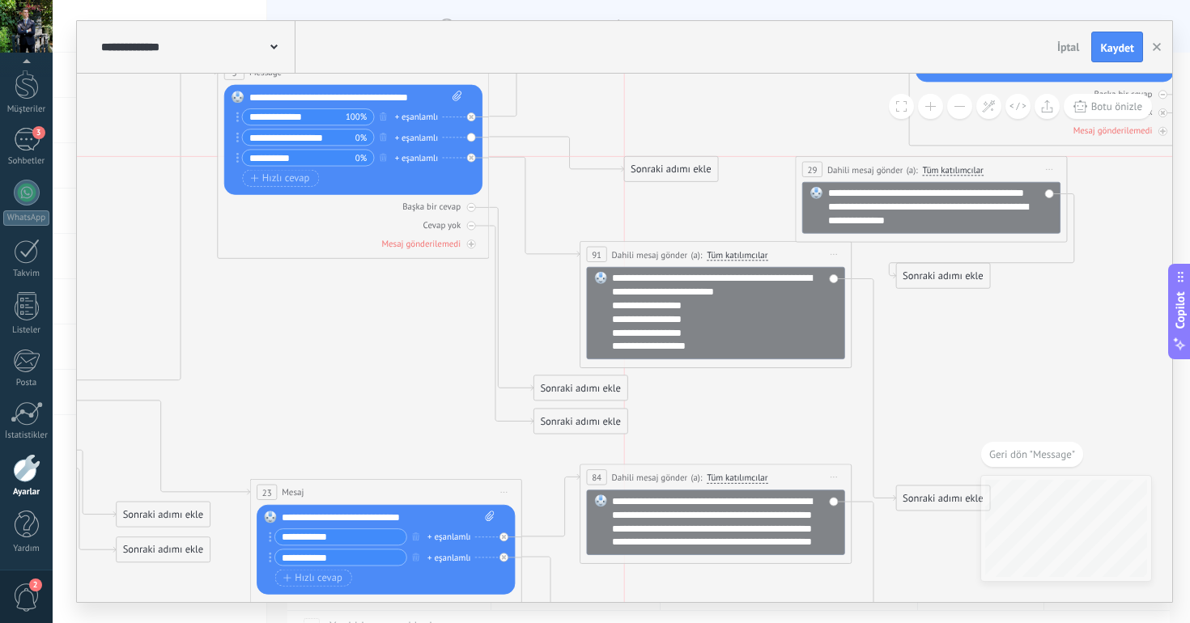
drag, startPoint x: 1033, startPoint y: 404, endPoint x: 642, endPoint y: 157, distance: 462.9
click at [640, 158] on div "Sonraki adımı ekle" at bounding box center [671, 169] width 93 height 23
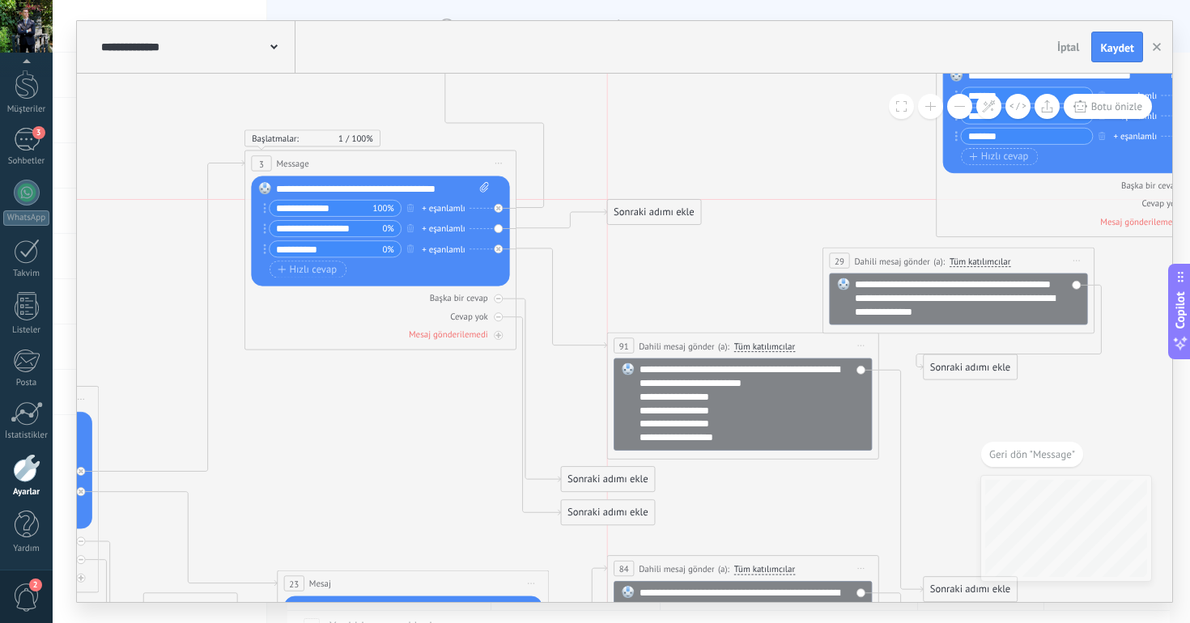
drag, startPoint x: 665, startPoint y: 256, endPoint x: 637, endPoint y: 223, distance: 43.6
click at [637, 223] on div "Sonraki adımı ekle" at bounding box center [654, 212] width 93 height 23
click at [636, 206] on div "Sonraki adımı ekle" at bounding box center [654, 212] width 93 height 23
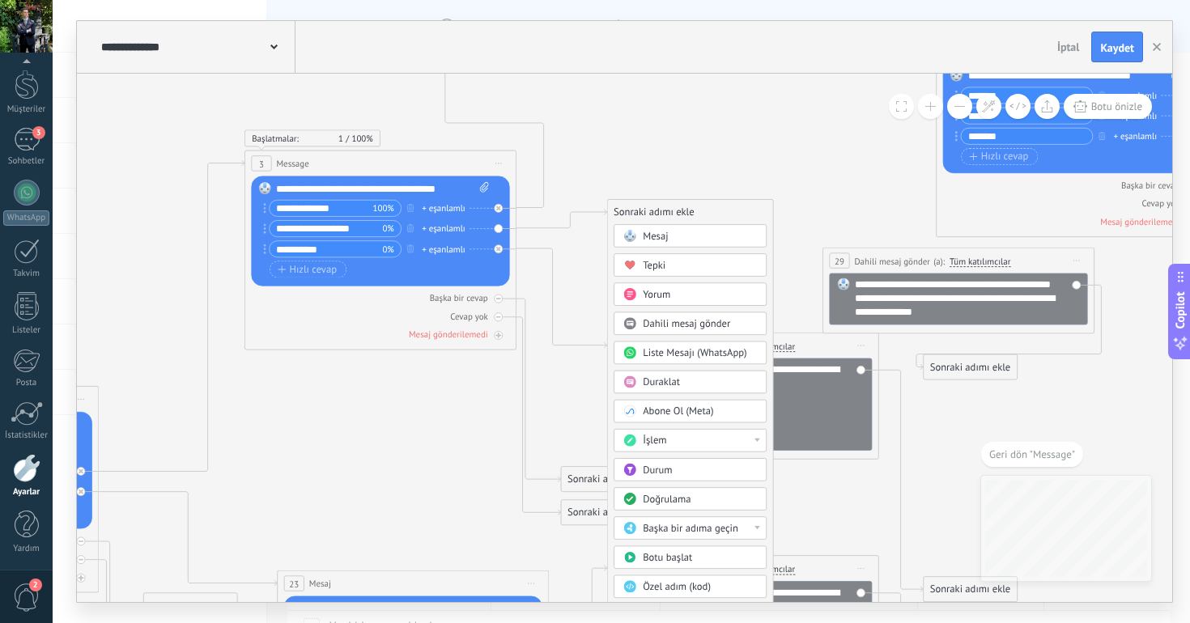
click at [661, 240] on span "Mesaj" at bounding box center [655, 236] width 25 height 13
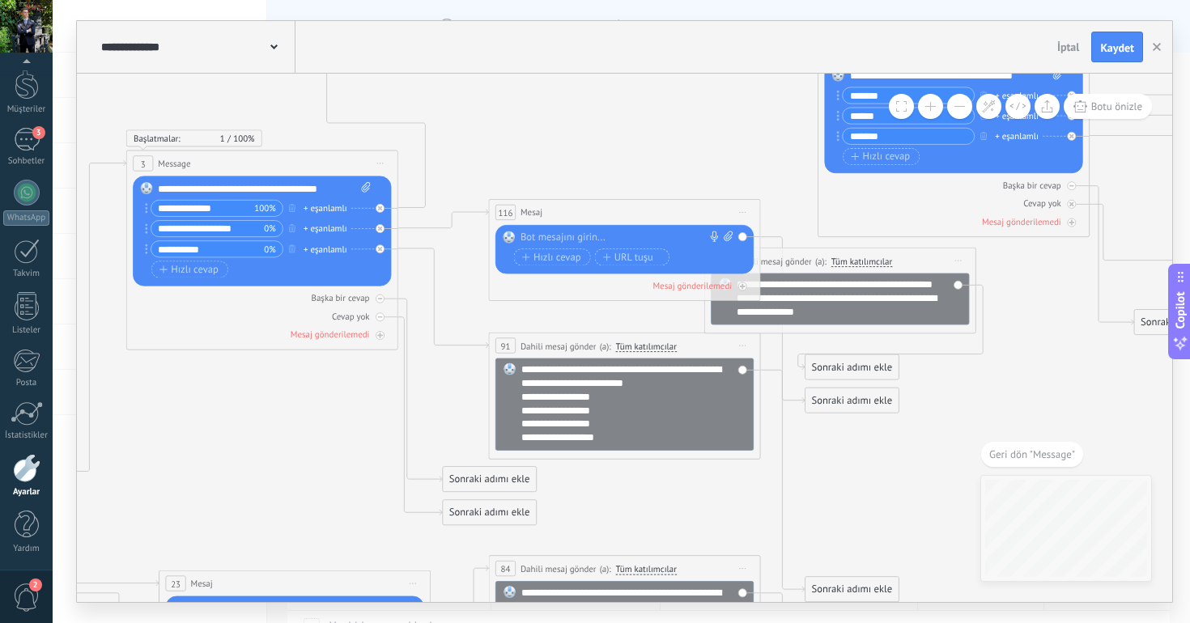
click at [850, 315] on div "**********" at bounding box center [848, 298] width 225 height 40
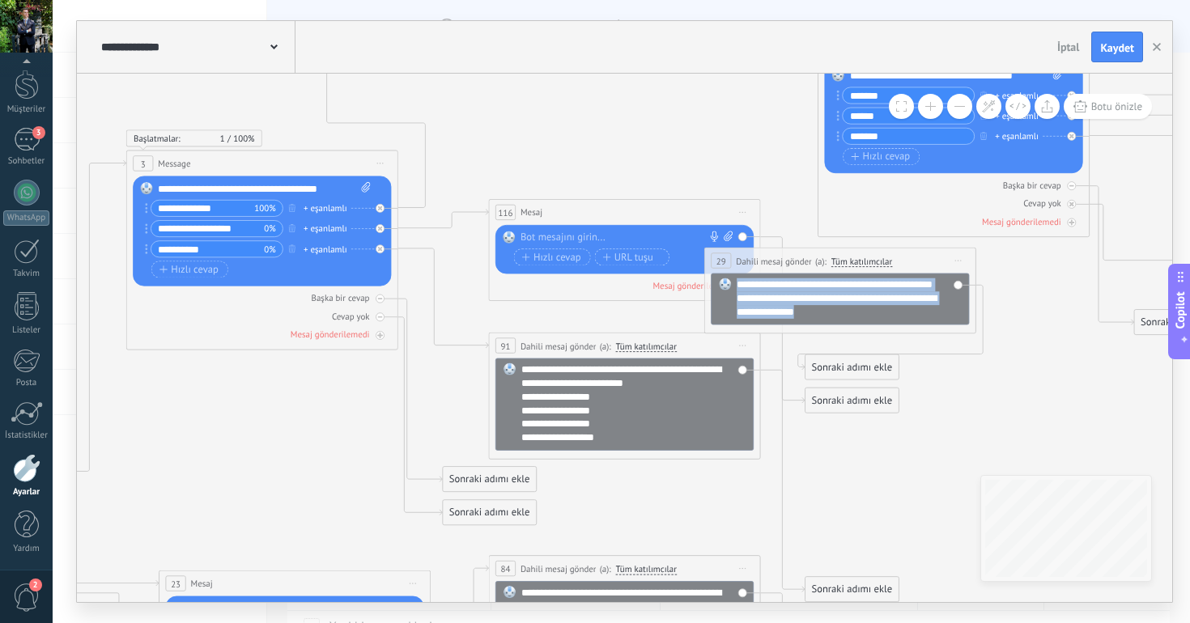
copy div "**********"
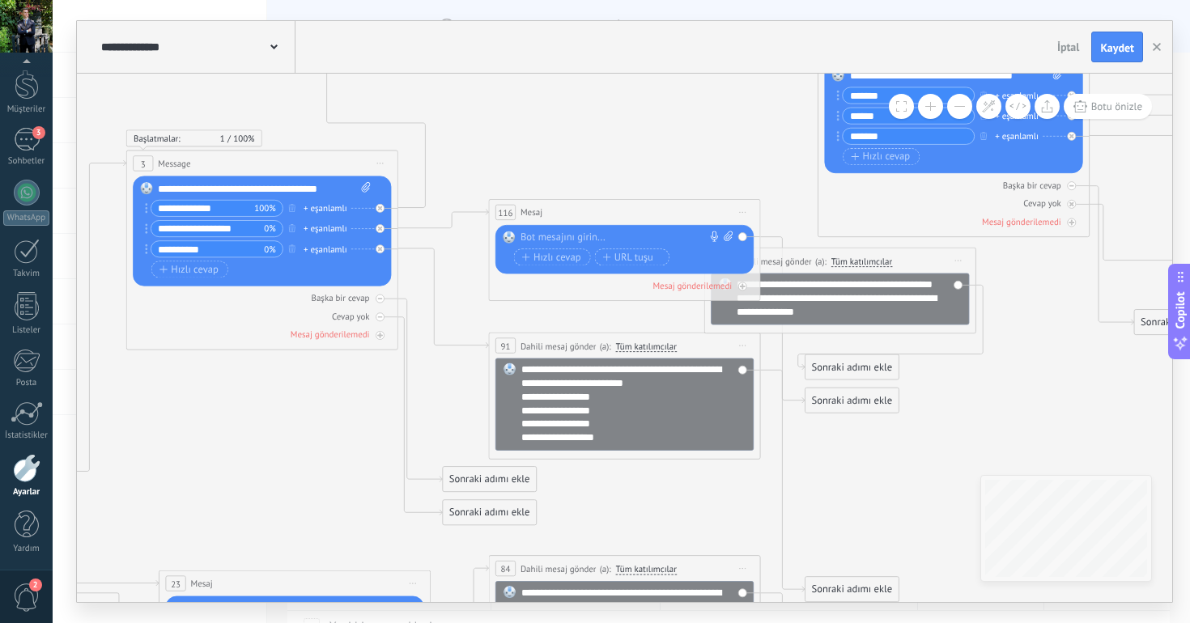
click at [610, 239] on div at bounding box center [620, 238] width 201 height 14
paste div
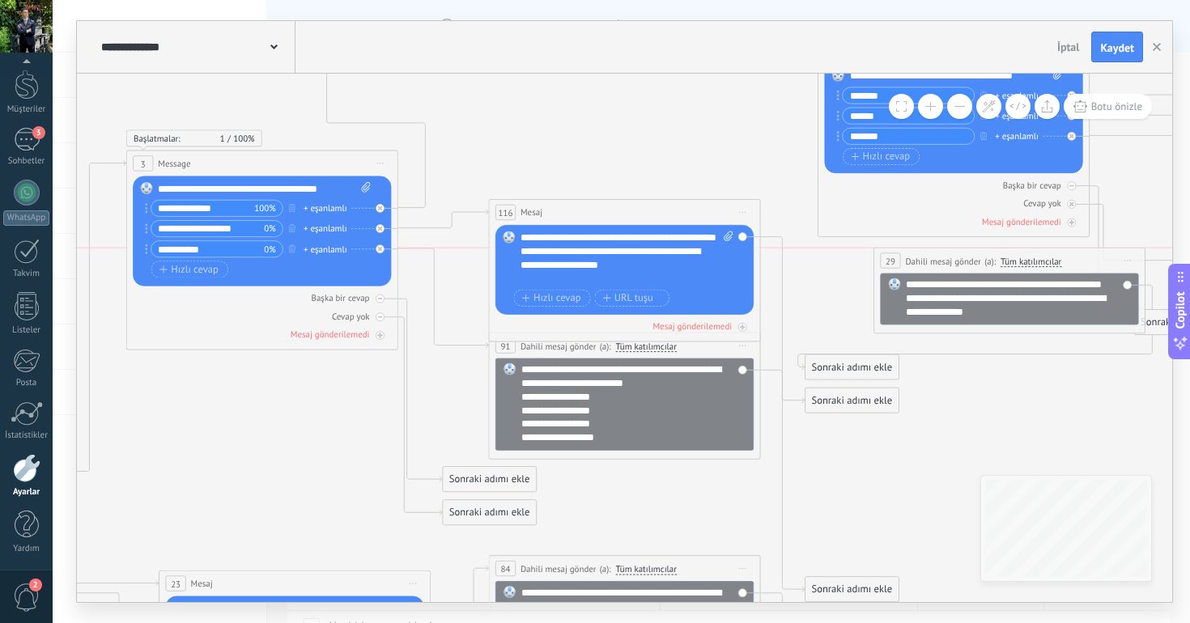
drag, startPoint x: 855, startPoint y: 261, endPoint x: 1023, endPoint y: 259, distance: 168.3
click at [1023, 259] on span "Tüm katılımcılar" at bounding box center [1030, 261] width 61 height 11
click at [1023, 259] on button "Tüm katılımcılar" at bounding box center [1079, 261] width 170 height 24
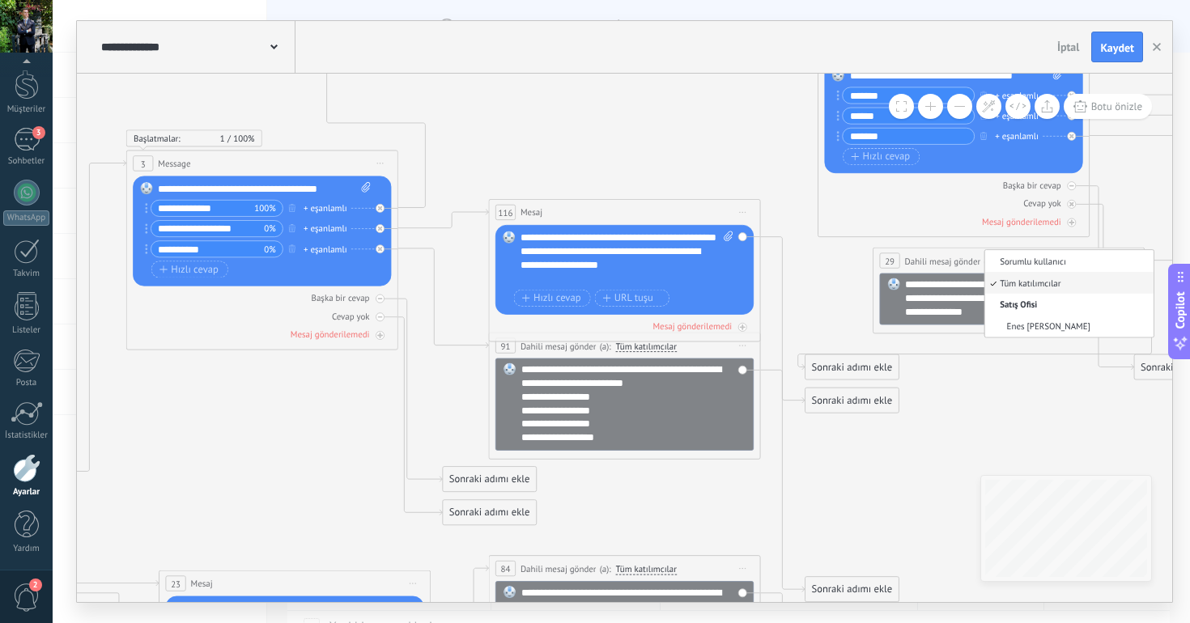
click at [847, 251] on icon at bounding box center [1118, 329] width 3722 height 1789
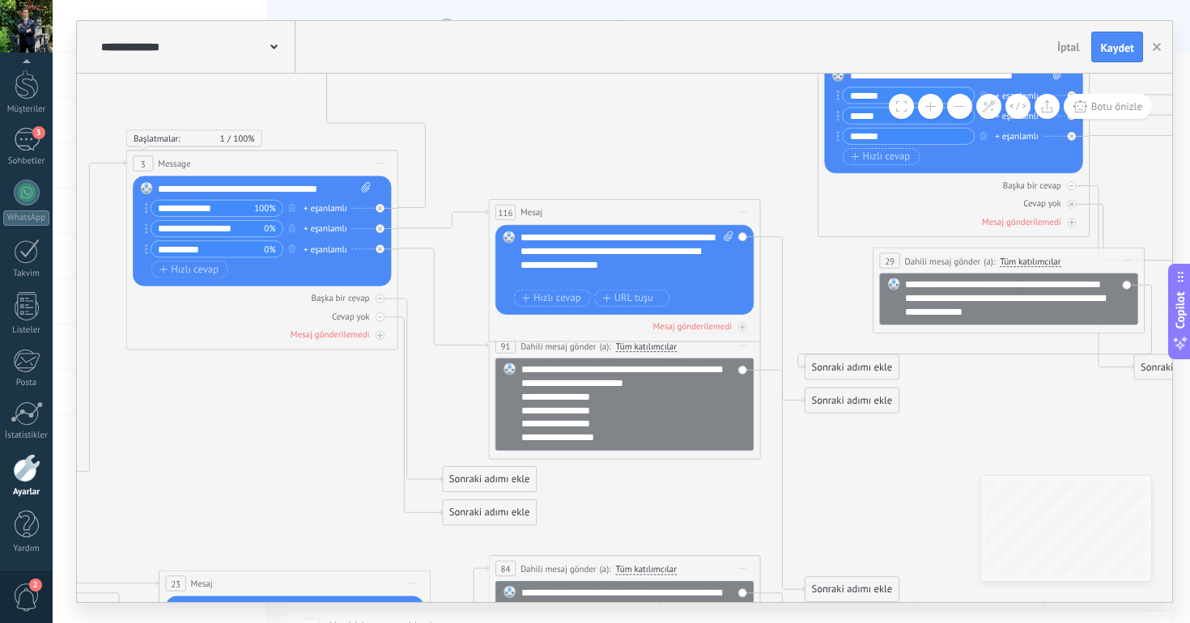
click at [1122, 261] on span "Önizlemeye buradan başlayın Yeniden Adlandır Yinele Sil" at bounding box center [1127, 260] width 22 height 19
click at [1142, 349] on div "Sil" at bounding box center [1202, 348] width 161 height 23
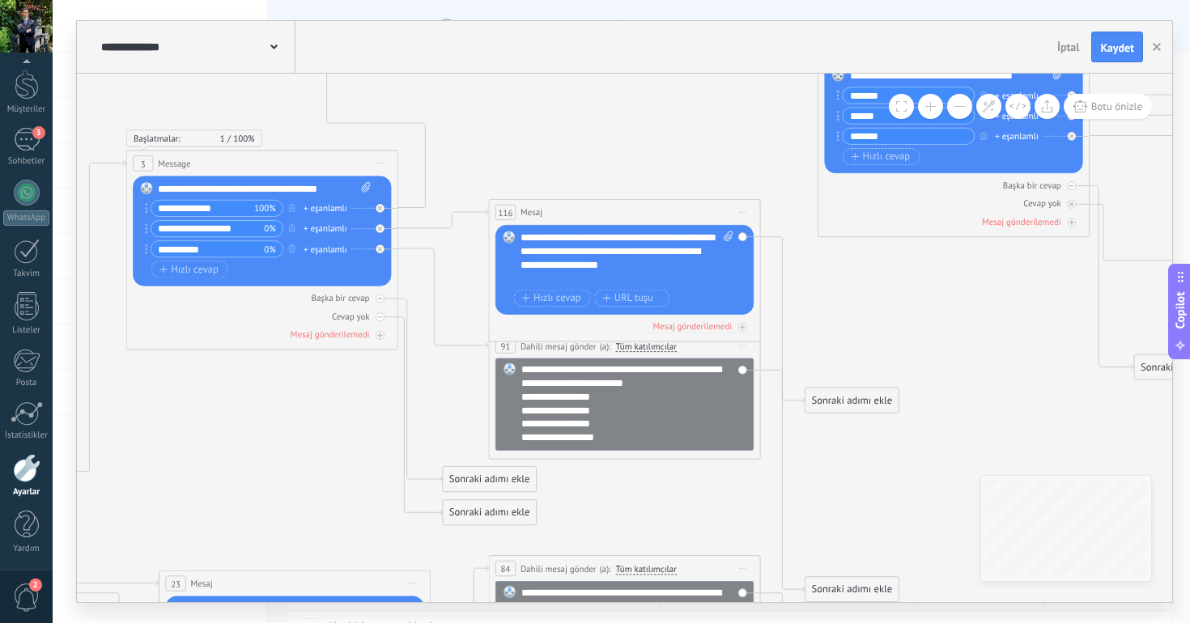
click at [885, 312] on icon at bounding box center [1118, 329] width 3722 height 1789
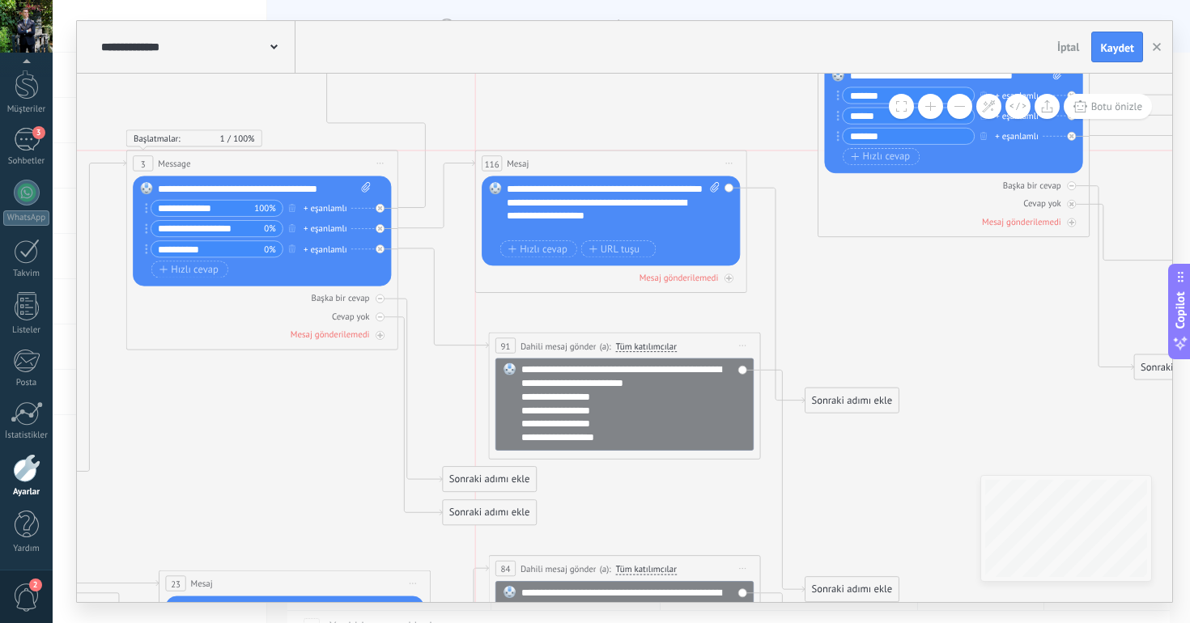
drag, startPoint x: 616, startPoint y: 208, endPoint x: 601, endPoint y: 152, distance: 57.7
click at [601, 152] on div "116 Mesaj ***** (a): Tüm kişiler - seçilen kanallar Tüm kişiler - seçilen kanal…" at bounding box center [611, 163] width 270 height 25
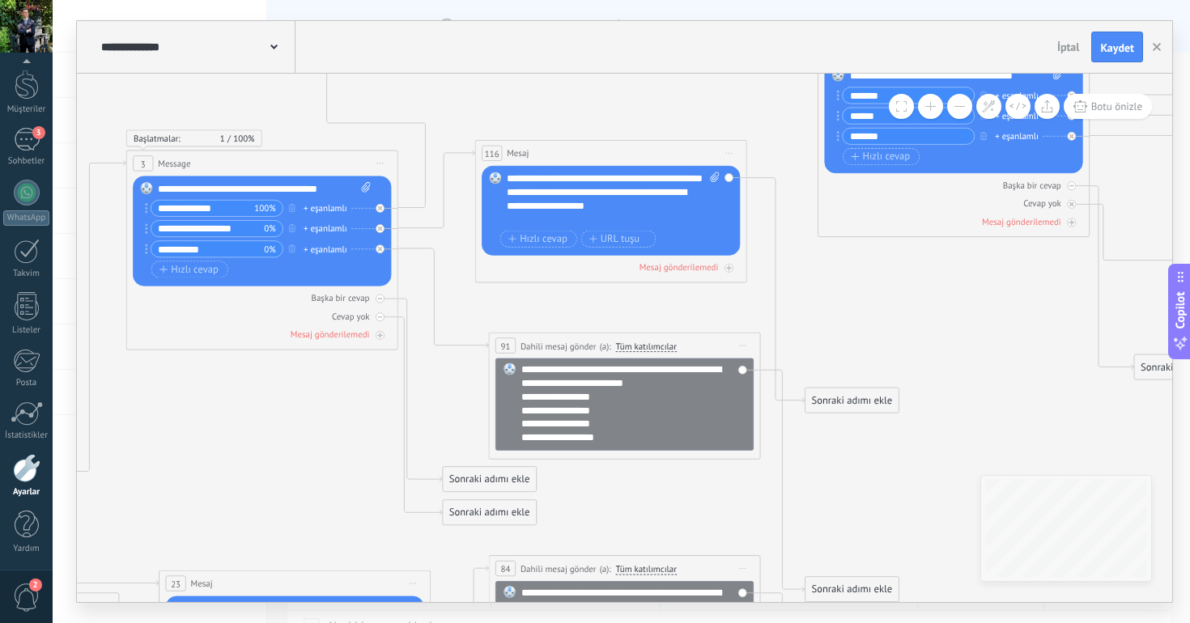
click at [676, 305] on icon at bounding box center [1118, 329] width 3722 height 1789
drag, startPoint x: 837, startPoint y: 398, endPoint x: 842, endPoint y: 245, distance: 153.0
click at [733, 155] on span "Önizlemeye buradan başlayın Yeniden Adlandır Yinele Sil" at bounding box center [729, 152] width 22 height 19
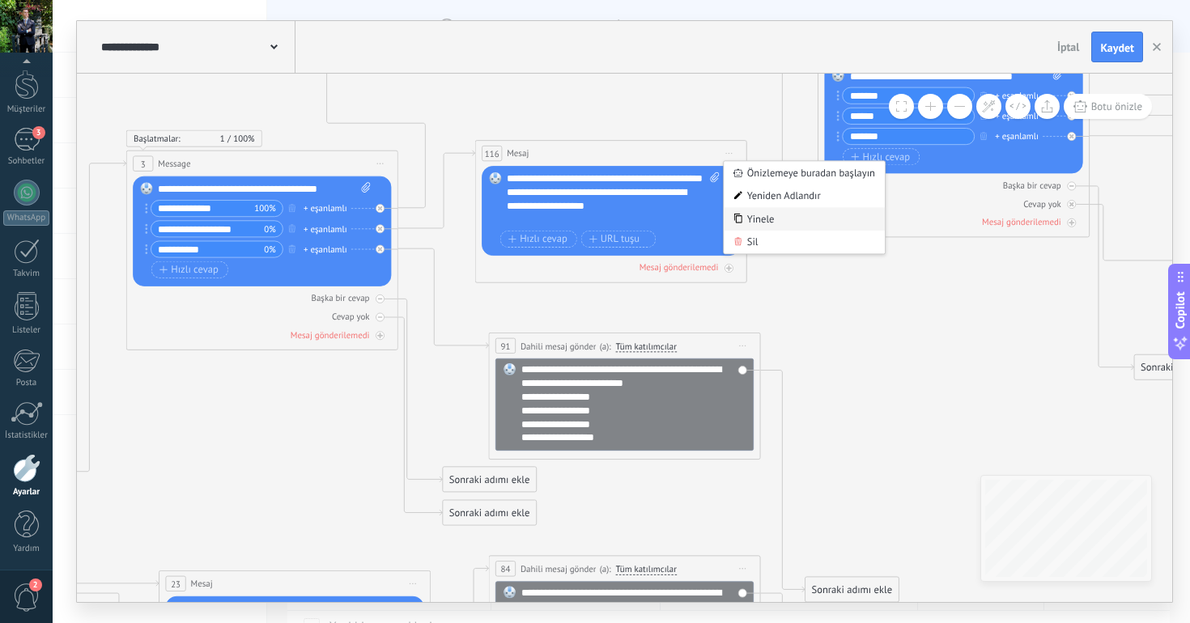
click at [754, 218] on div "Yinele" at bounding box center [803, 218] width 161 height 23
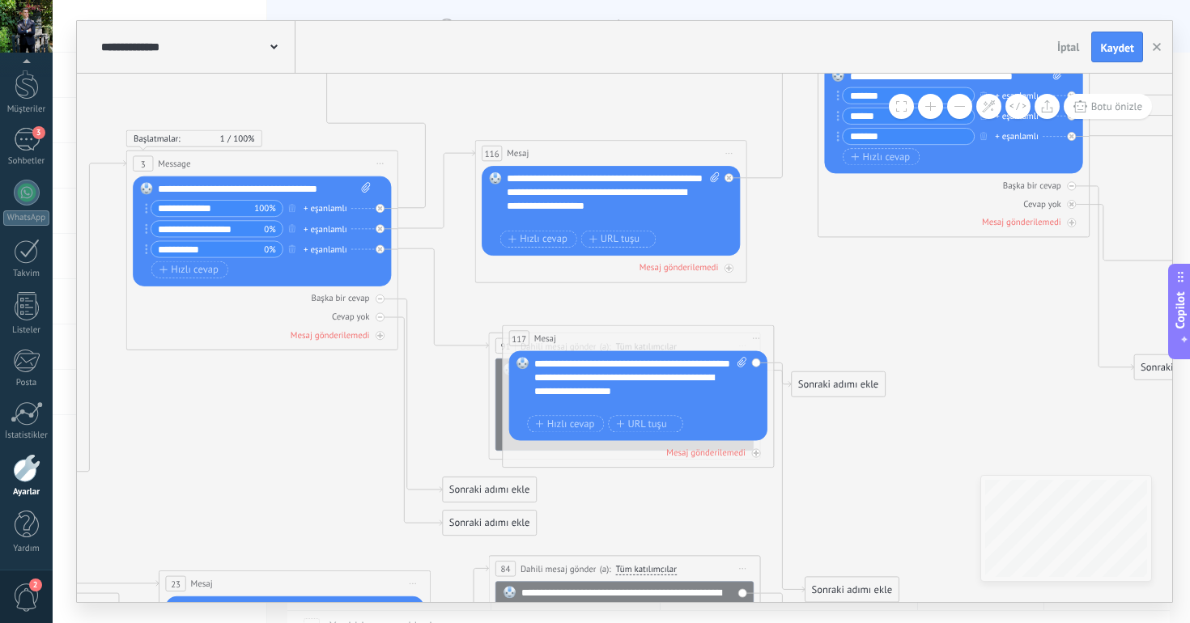
drag, startPoint x: 602, startPoint y: 341, endPoint x: 621, endPoint y: 339, distance: 19.6
click at [621, 339] on div "117 Mesaj ***** (a): Tüm kişiler - seçilen kanallar Tüm kişiler - seçilen kanal…" at bounding box center [638, 338] width 270 height 25
click at [462, 345] on icon at bounding box center [443, 298] width 91 height 100
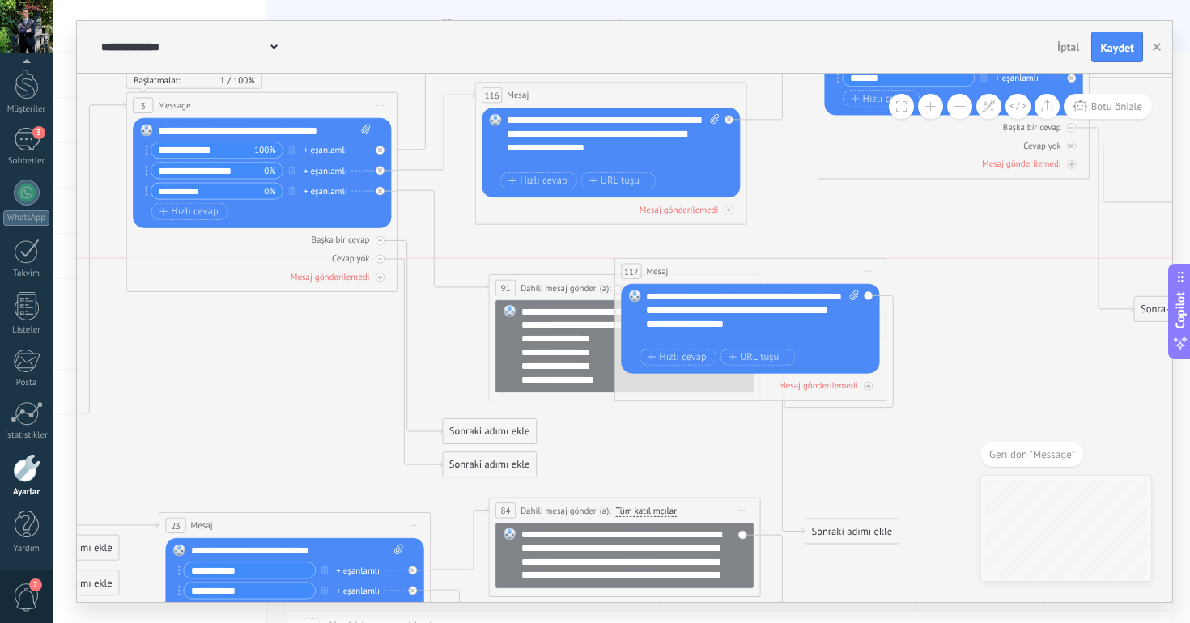
drag, startPoint x: 570, startPoint y: 279, endPoint x: 735, endPoint y: 264, distance: 165.8
click at [739, 264] on div "117 Mesaj ***** (a): Tüm kişiler - seçilen kanallar Tüm kişiler - seçilen kanal…" at bounding box center [750, 271] width 270 height 25
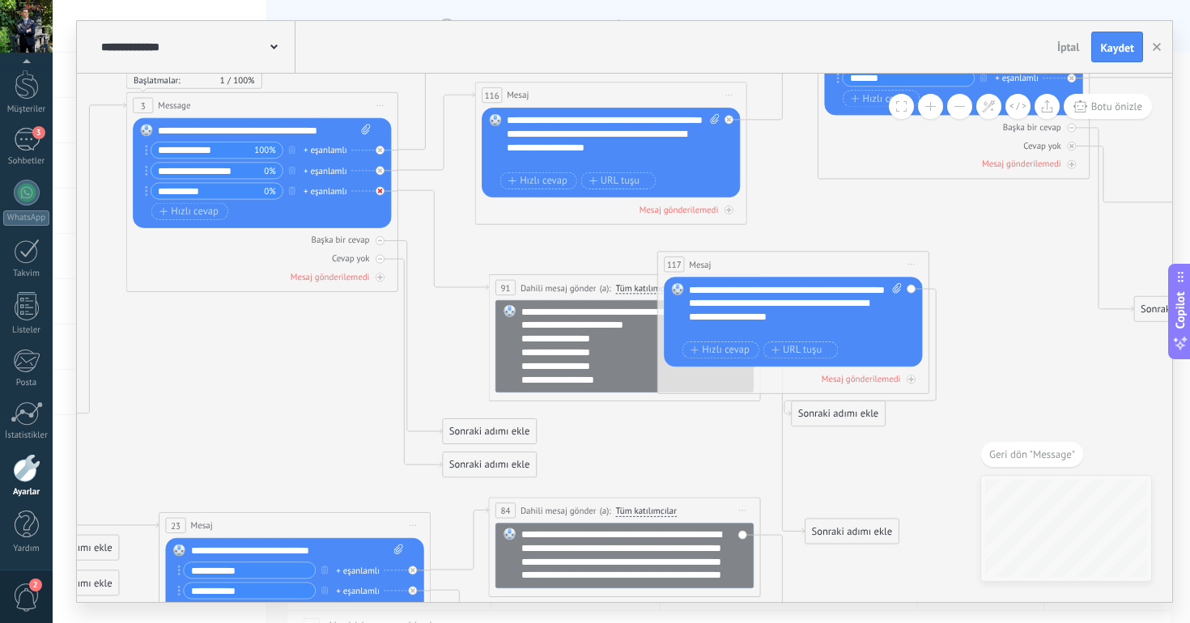
click at [382, 189] on div at bounding box center [379, 191] width 9 height 9
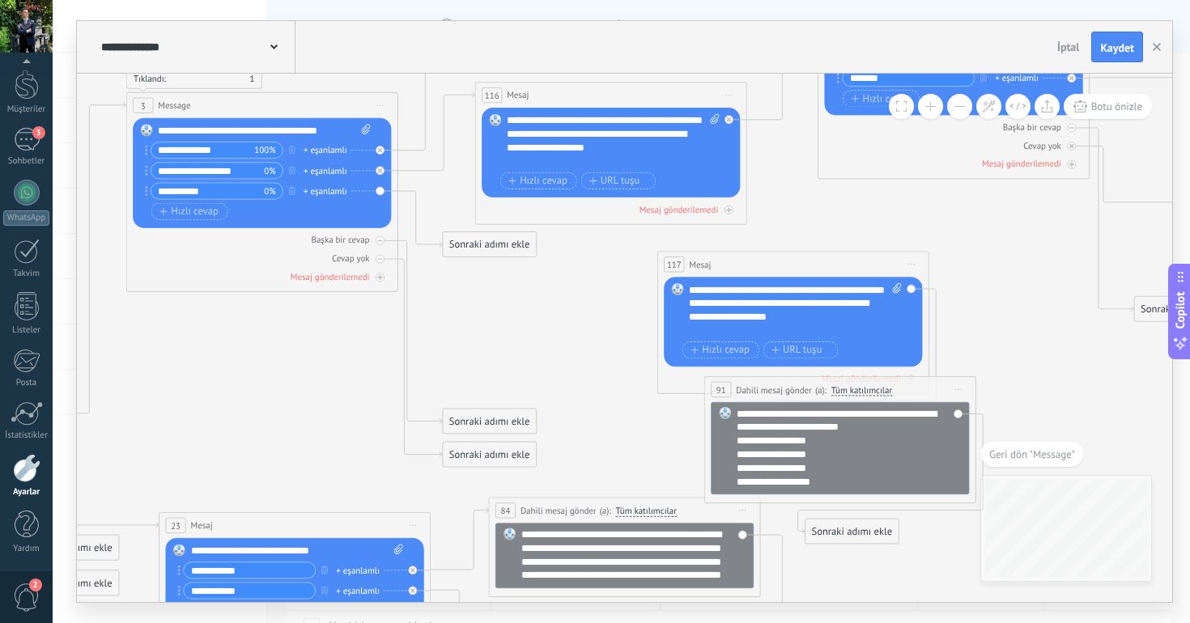
drag, startPoint x: 604, startPoint y: 281, endPoint x: 814, endPoint y: 390, distance: 237.1
click at [814, 390] on div "**********" at bounding box center [840, 389] width 270 height 25
click at [815, 390] on span "(a):" at bounding box center [820, 390] width 11 height 13
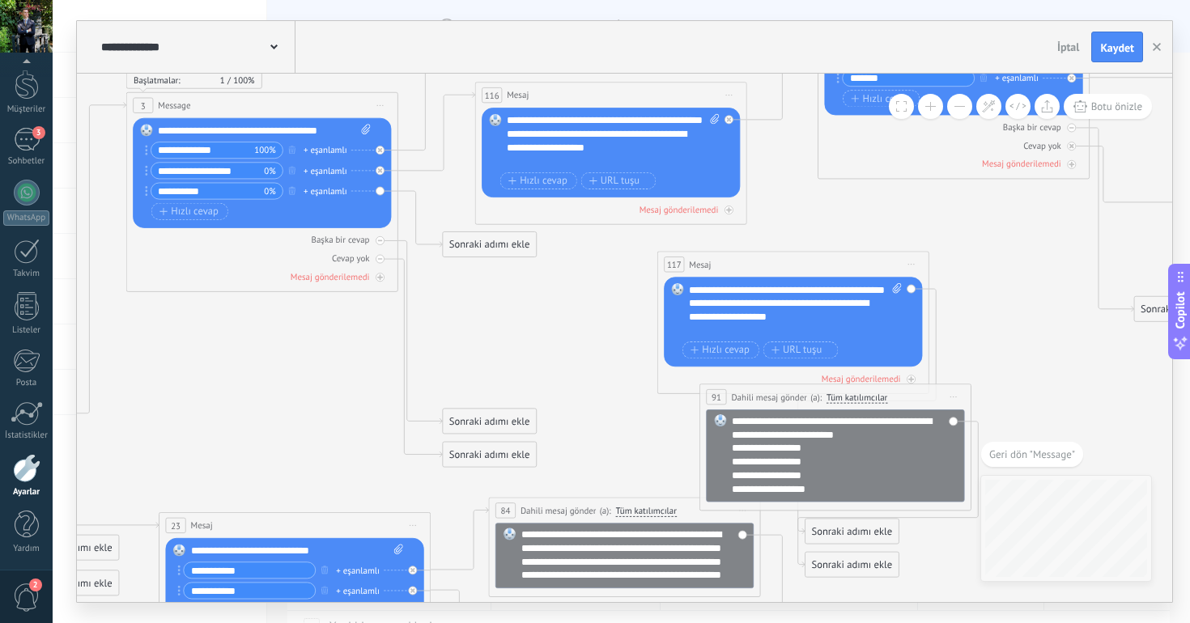
click at [950, 392] on span "Önizlemeye buradan başlayın Yeniden Adlandır Yinele Sil" at bounding box center [954, 396] width 22 height 19
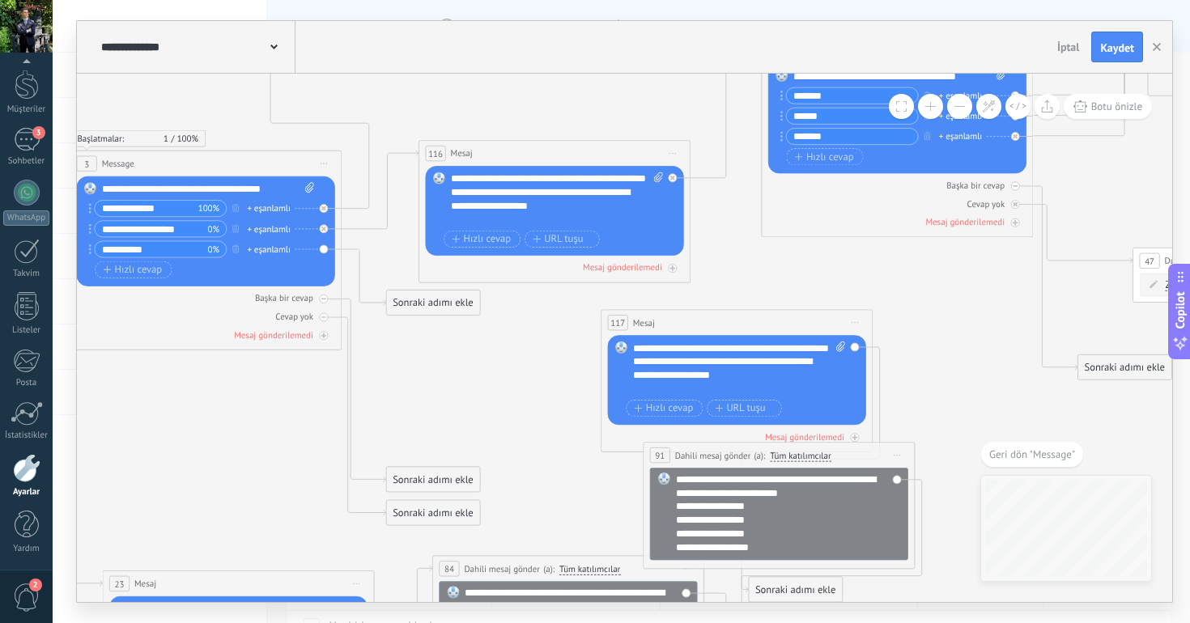
click at [897, 454] on span "Önizlemeye buradan başlayın Yeniden Adlandır Yinele Sil" at bounding box center [897, 454] width 22 height 19
click at [918, 539] on div "Sil" at bounding box center [972, 543] width 161 height 23
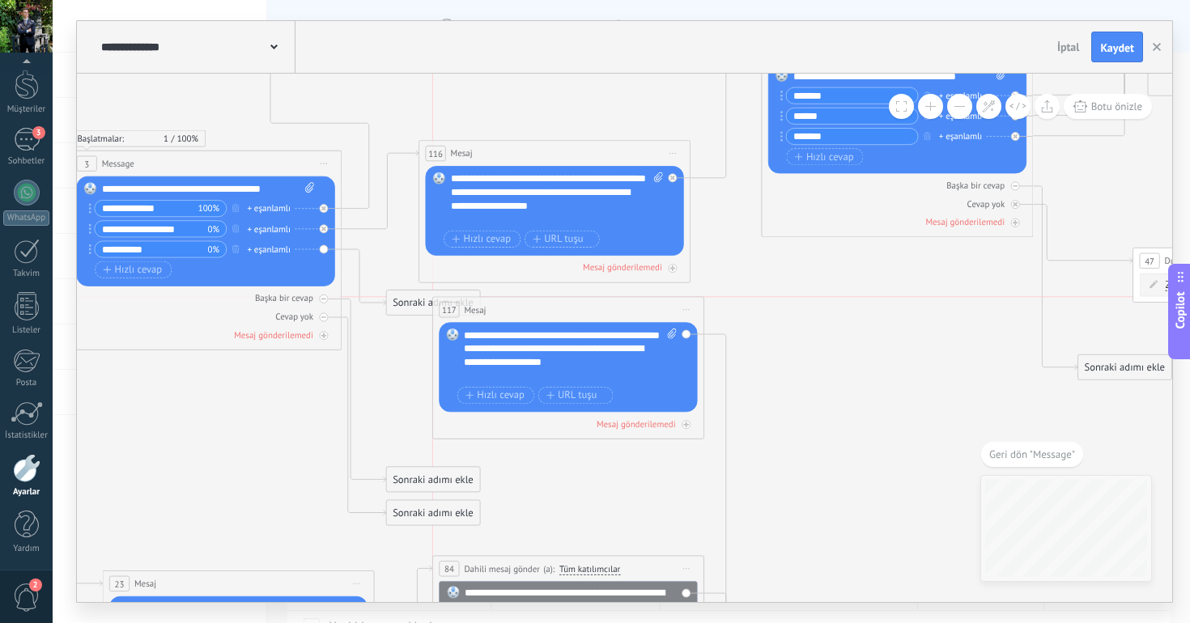
drag, startPoint x: 696, startPoint y: 332, endPoint x: 526, endPoint y: 320, distance: 170.3
click at [526, 320] on div "117 Mesaj ***** (a): Tüm kişiler - seçilen kanallar Tüm kişiler - seçilen kanal…" at bounding box center [568, 309] width 270 height 25
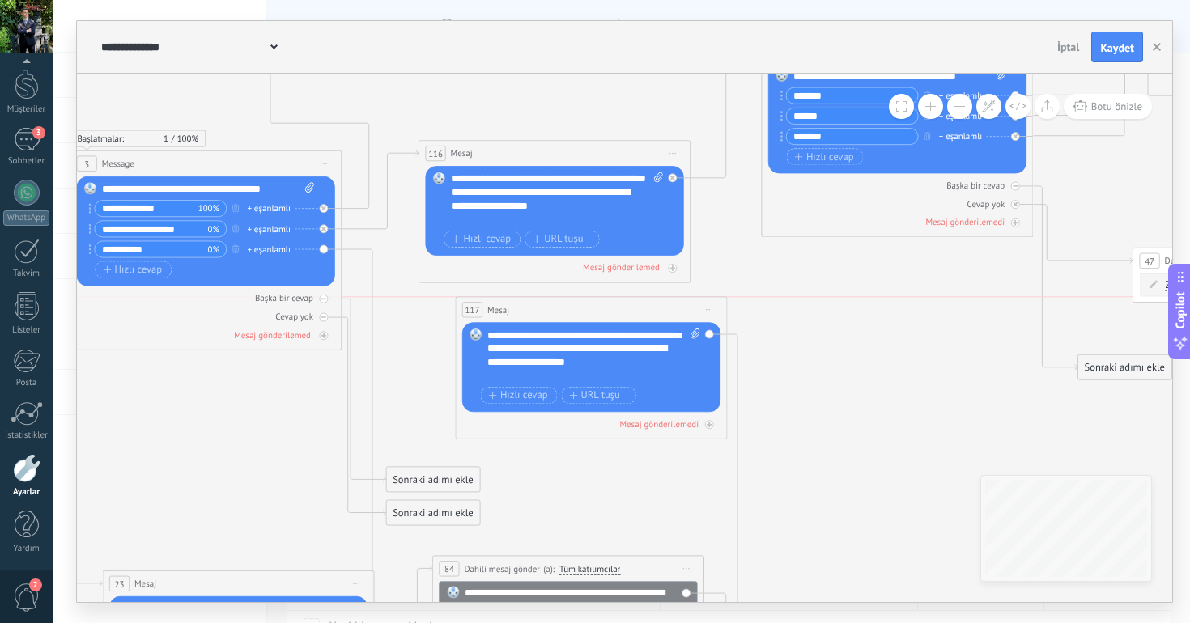
drag, startPoint x: 480, startPoint y: 311, endPoint x: 532, endPoint y: 311, distance: 51.8
click at [509, 311] on span "Mesaj" at bounding box center [498, 309] width 22 height 13
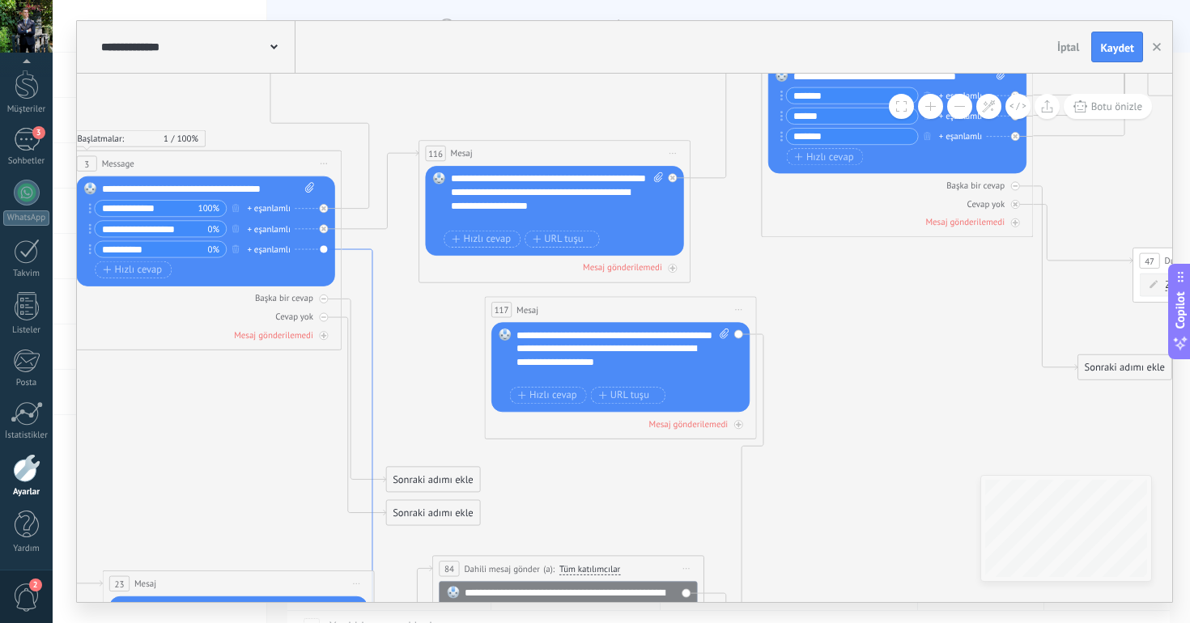
click at [367, 311] on icon at bounding box center [379, 578] width 77 height 658
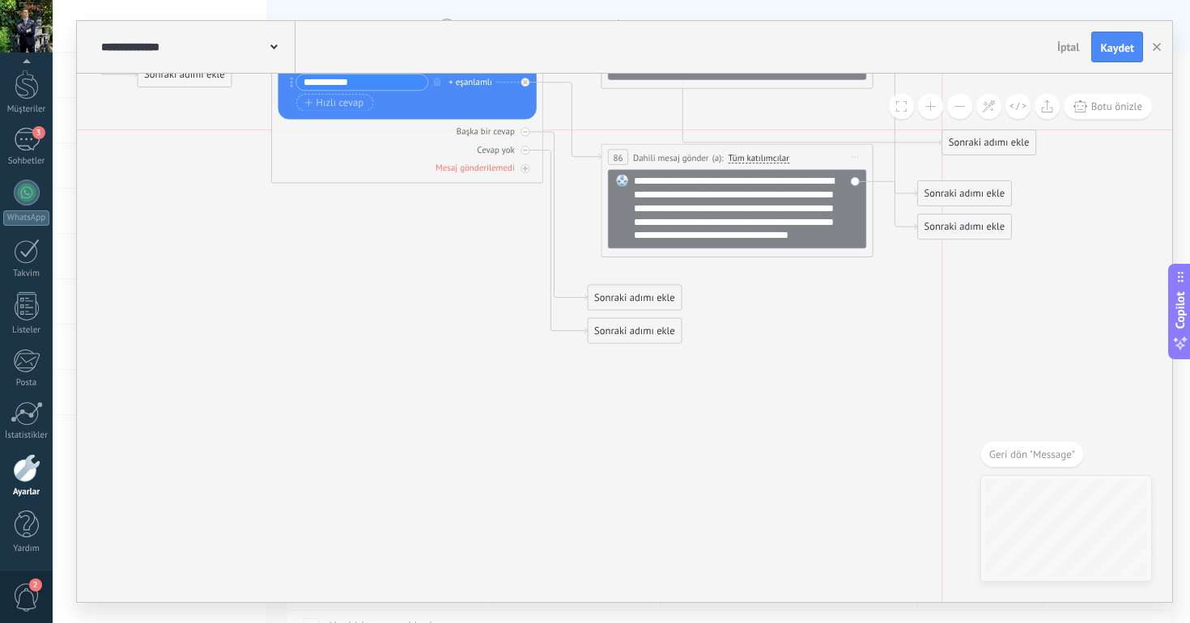
drag, startPoint x: 617, startPoint y: 364, endPoint x: 973, endPoint y: 141, distance: 420.3
click at [973, 141] on div "Sonraki adımı ekle" at bounding box center [988, 143] width 93 height 23
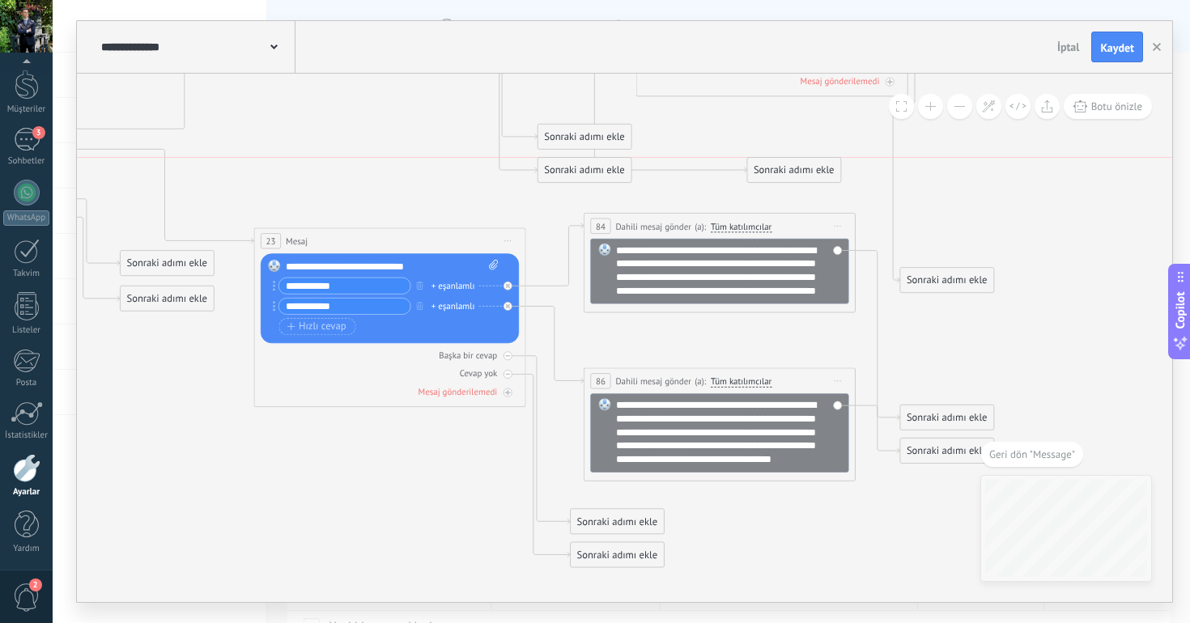
drag, startPoint x: 943, startPoint y: 369, endPoint x: 765, endPoint y: 178, distance: 261.1
click at [765, 178] on div "Sonraki adımı ekle" at bounding box center [793, 170] width 93 height 23
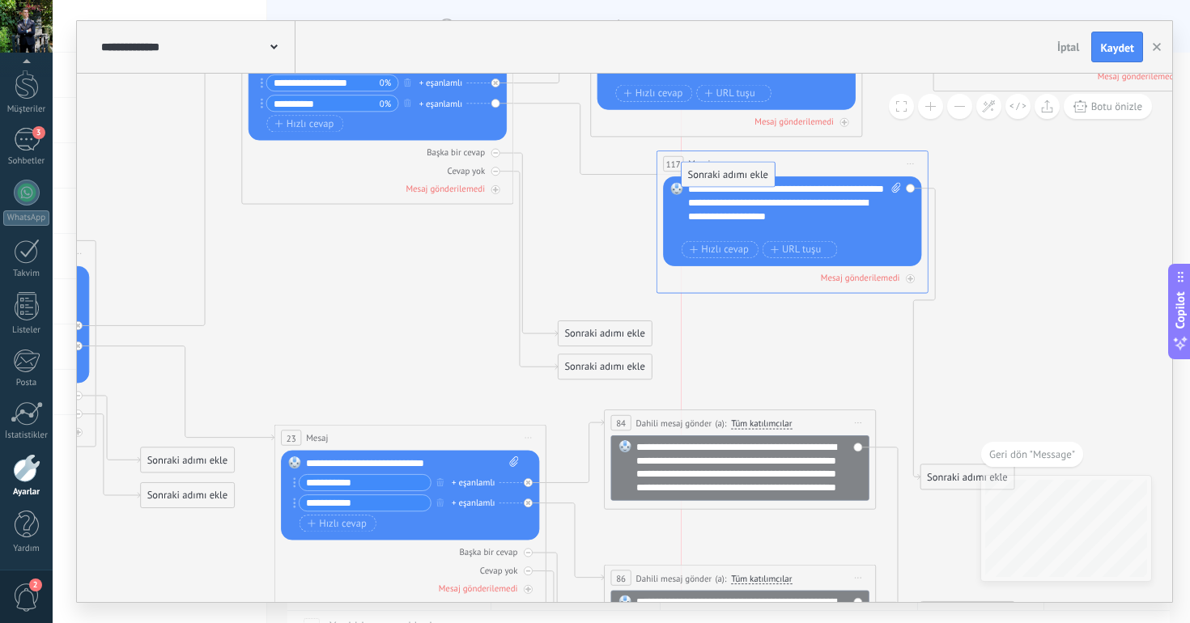
drag, startPoint x: 787, startPoint y: 364, endPoint x: 703, endPoint y: 173, distance: 208.4
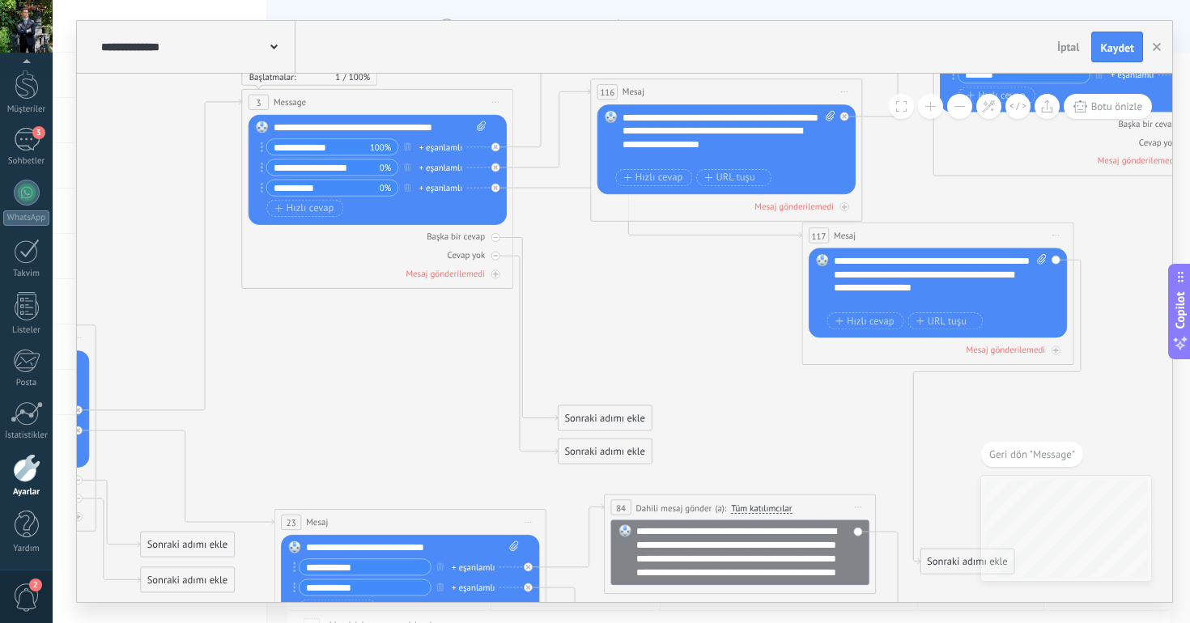
drag, startPoint x: 743, startPoint y: 244, endPoint x: 891, endPoint y: 228, distance: 148.9
click at [891, 228] on div "117 Mesaj ***** (a): Tüm kişiler - seçilen kanallar Tüm kişiler - seçilen kanal…" at bounding box center [937, 235] width 270 height 25
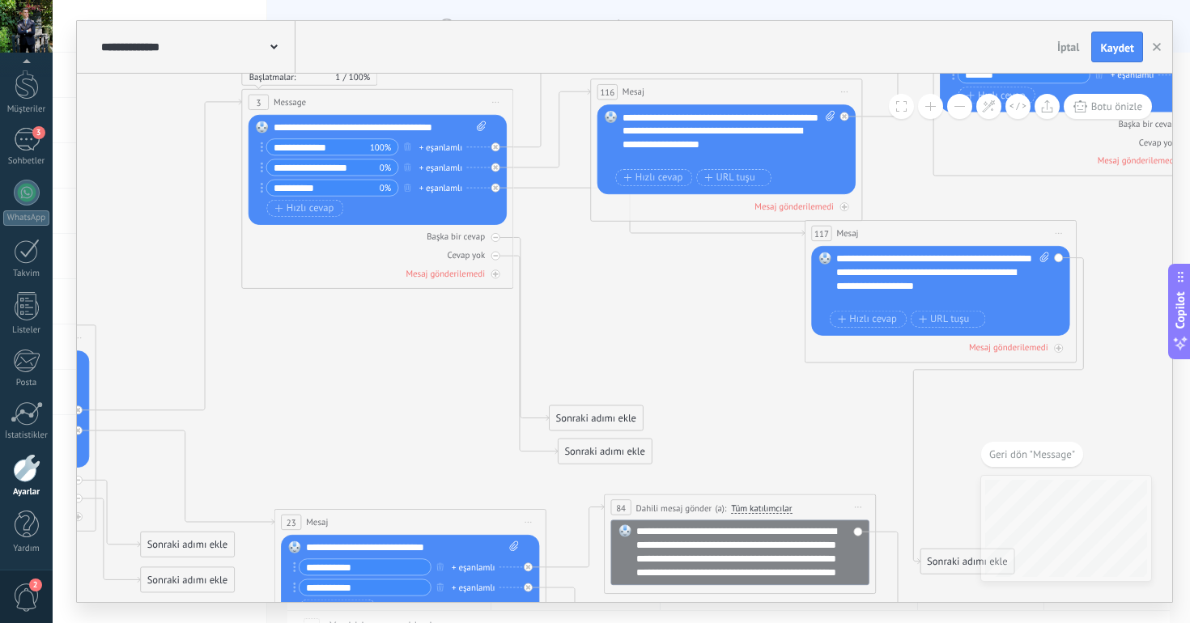
drag, startPoint x: 612, startPoint y: 408, endPoint x: 630, endPoint y: 392, distance: 23.5
click at [628, 407] on div "Sonraki adımı ekle" at bounding box center [595, 418] width 93 height 23
click at [496, 257] on icon at bounding box center [495, 255] width 5 height 5
drag, startPoint x: 606, startPoint y: 398, endPoint x: 568, endPoint y: 400, distance: 38.1
click at [575, 400] on div "Sonraki adımı ekle" at bounding box center [621, 403] width 93 height 23
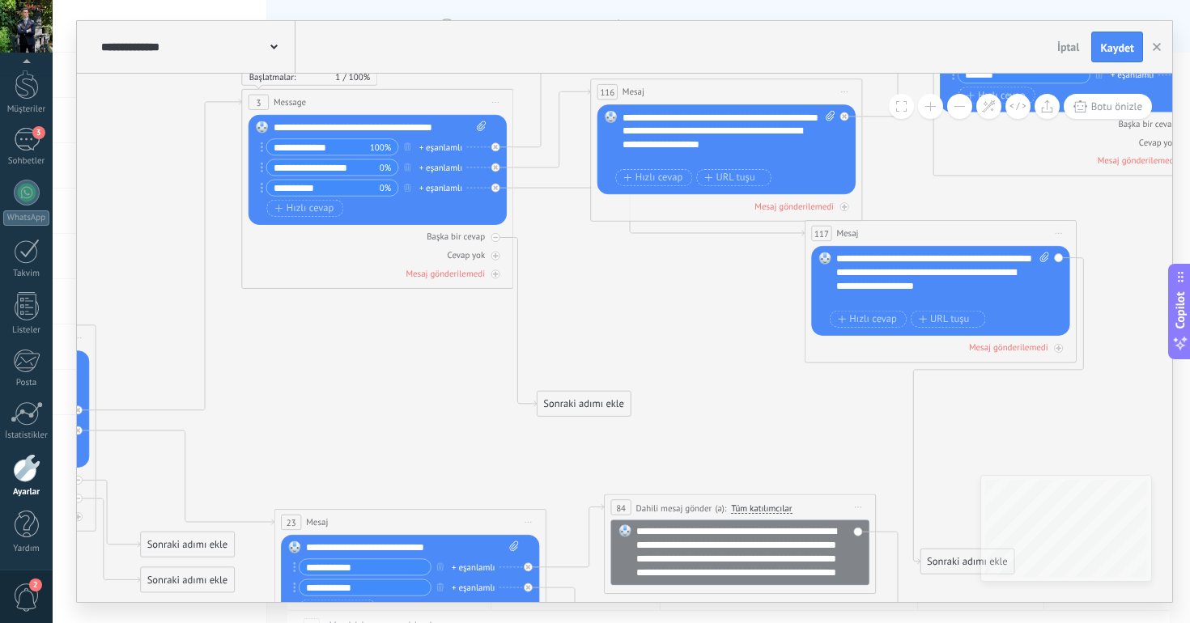
click at [1057, 234] on icon at bounding box center [1058, 234] width 6 height 2
click at [1088, 299] on div "Yinele" at bounding box center [1133, 298] width 161 height 23
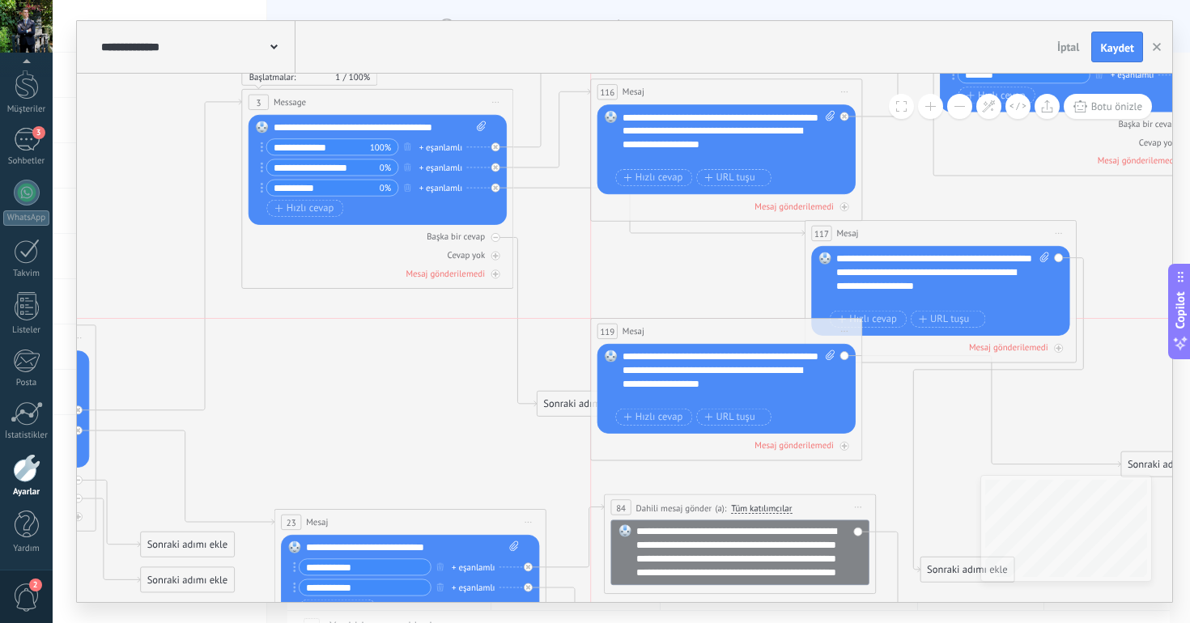
drag, startPoint x: 915, startPoint y: 421, endPoint x: 699, endPoint y: 327, distance: 235.6
click at [699, 327] on div "119 Mesaj ***** (a): Tüm kişiler - seçilen kanallar Tüm kişiler - seçilen kanal…" at bounding box center [726, 331] width 270 height 25
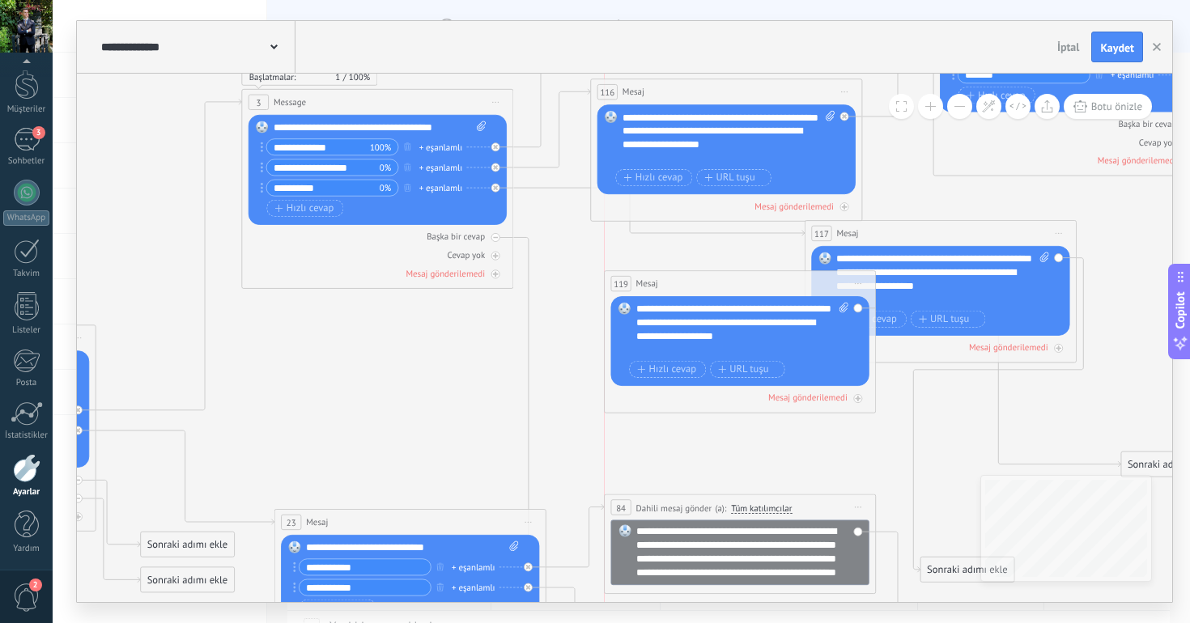
drag, startPoint x: 699, startPoint y: 327, endPoint x: 740, endPoint y: 291, distance: 55.0
click at [740, 291] on div "119 Mesaj ***** (a): Tüm kişiler - seçilen kanallar Tüm kişiler - seçilen kanal…" at bounding box center [739, 283] width 270 height 25
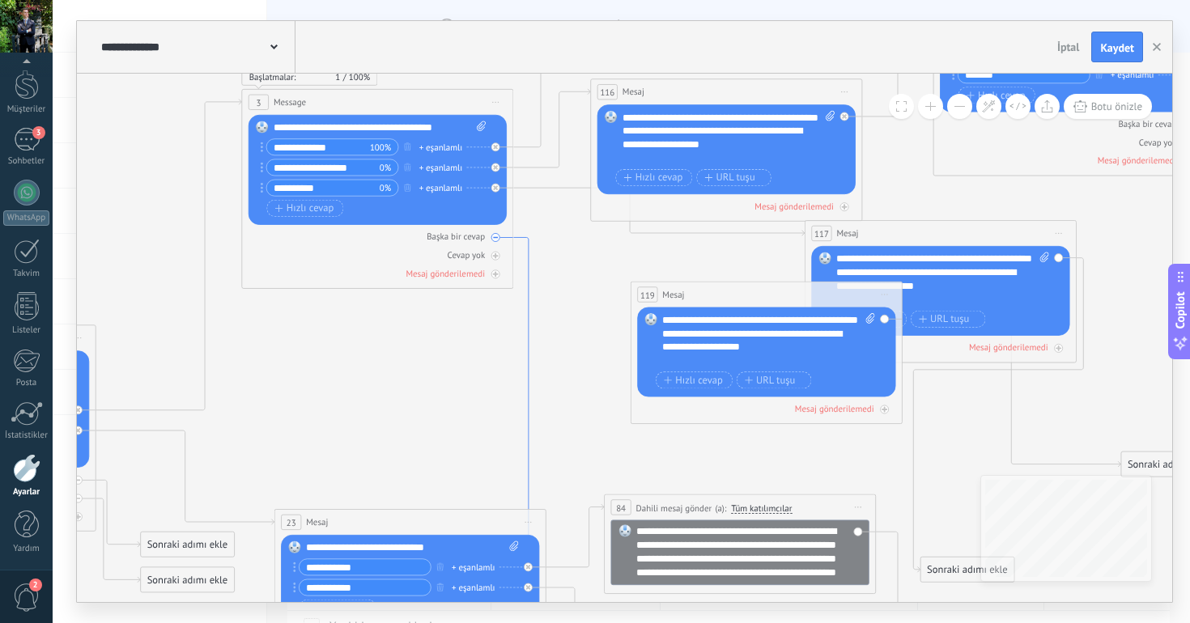
click at [528, 415] on icon at bounding box center [551, 541] width 77 height 608
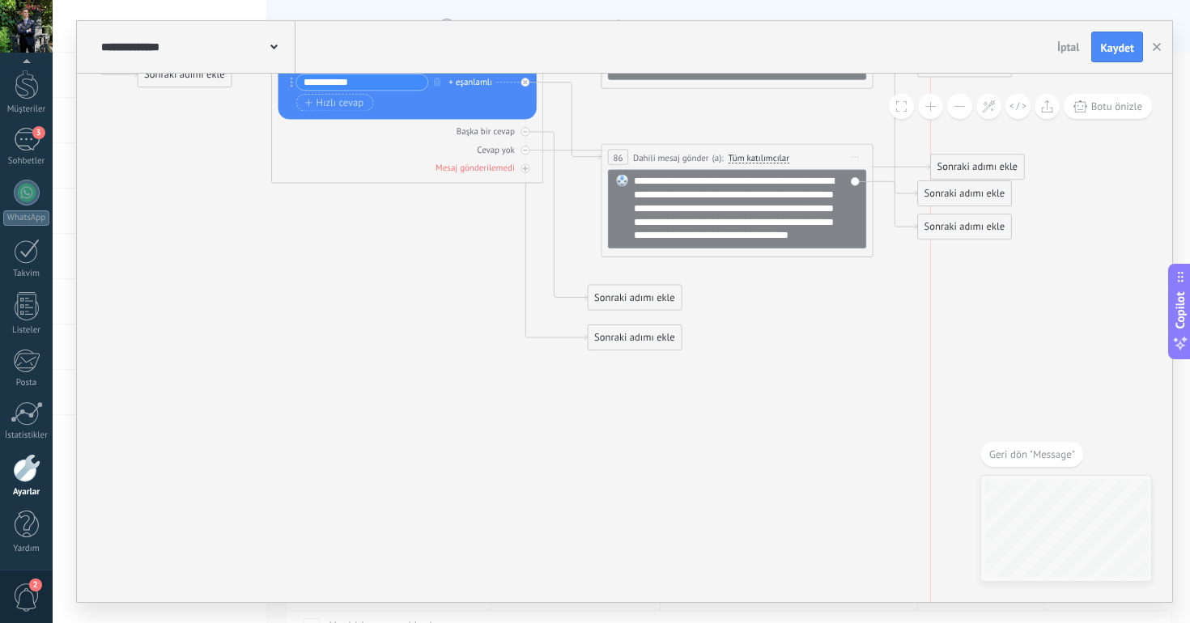
drag, startPoint x: 627, startPoint y: 366, endPoint x: 956, endPoint y: 162, distance: 386.7
click at [956, 162] on div "Sonraki adımı ekle" at bounding box center [977, 167] width 93 height 23
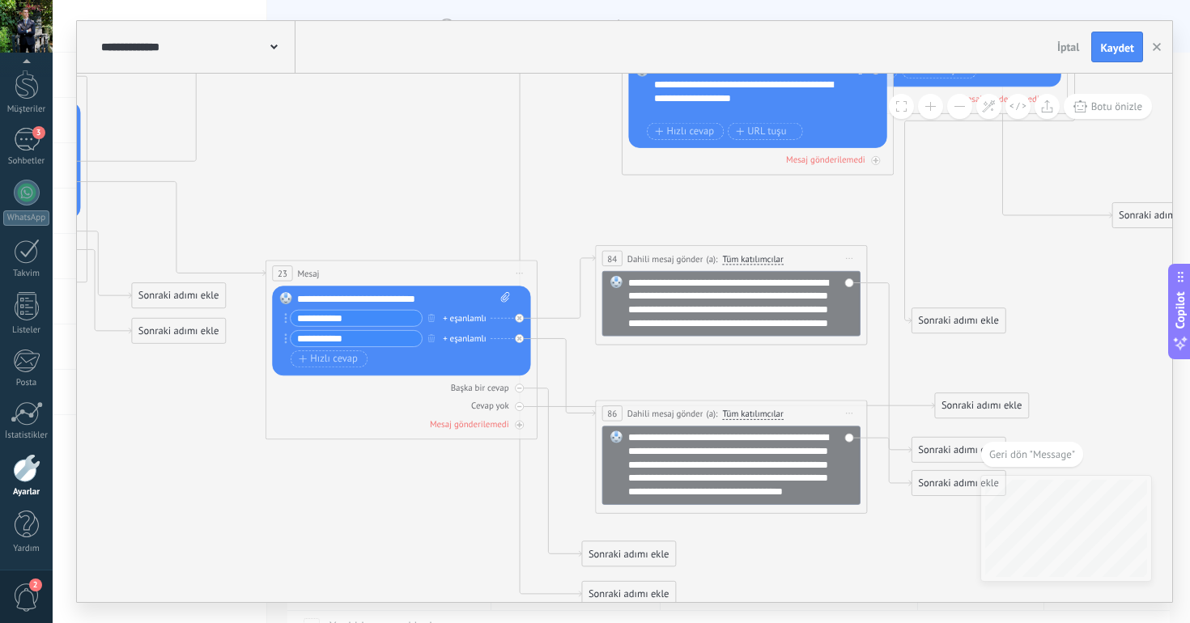
drag, startPoint x: 947, startPoint y: 416, endPoint x: 957, endPoint y: 399, distance: 20.0
click at [957, 399] on div "Sonraki adımı ekle" at bounding box center [981, 406] width 93 height 23
click at [523, 168] on icon at bounding box center [543, 200] width 77 height 794
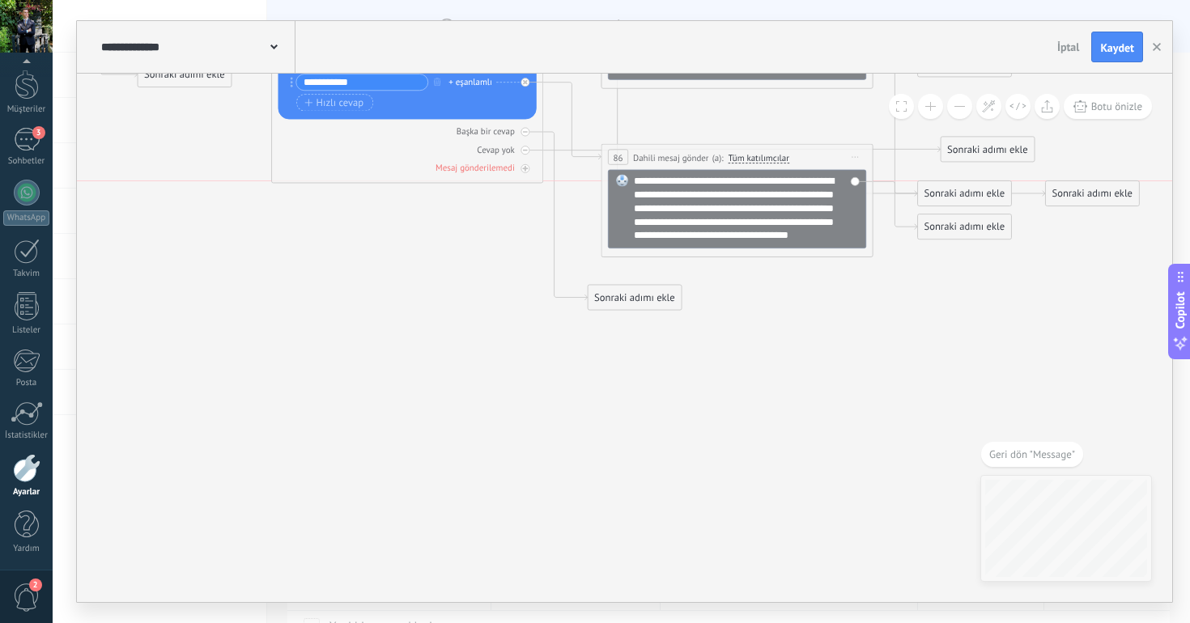
drag, startPoint x: 618, startPoint y: 333, endPoint x: 1076, endPoint y: 186, distance: 481.1
click at [1076, 186] on div "Sonraki adımı ekle" at bounding box center [1091, 194] width 93 height 23
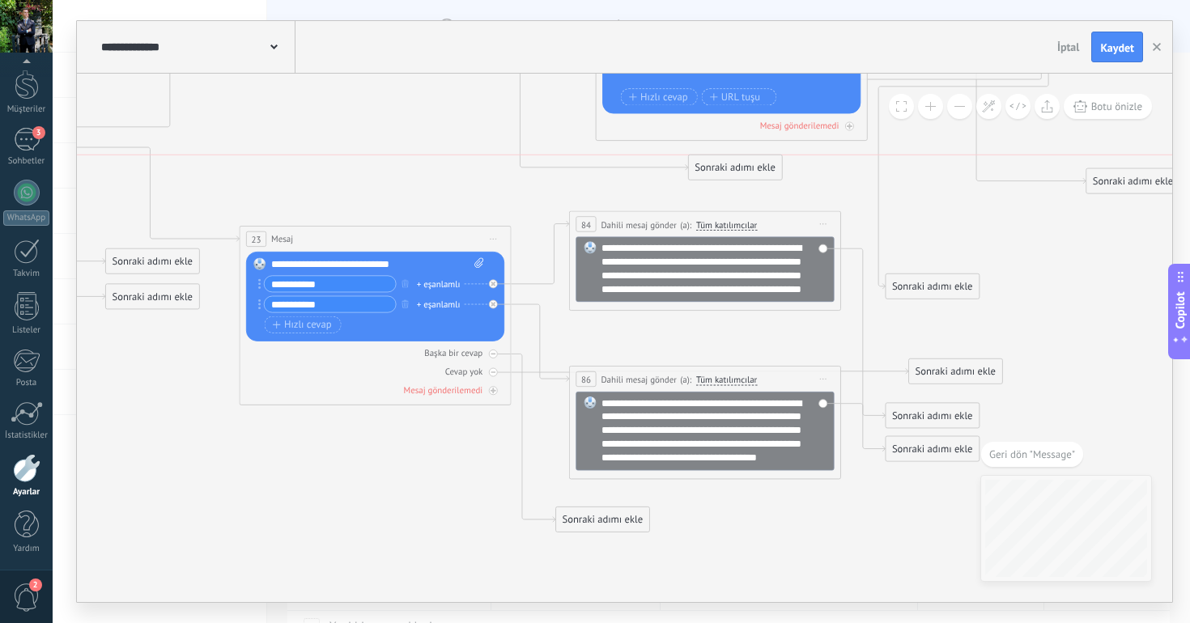
drag, startPoint x: 1050, startPoint y: 398, endPoint x: 725, endPoint y: 175, distance: 394.6
click at [725, 175] on div "Sonraki adımı ekle" at bounding box center [735, 167] width 93 height 23
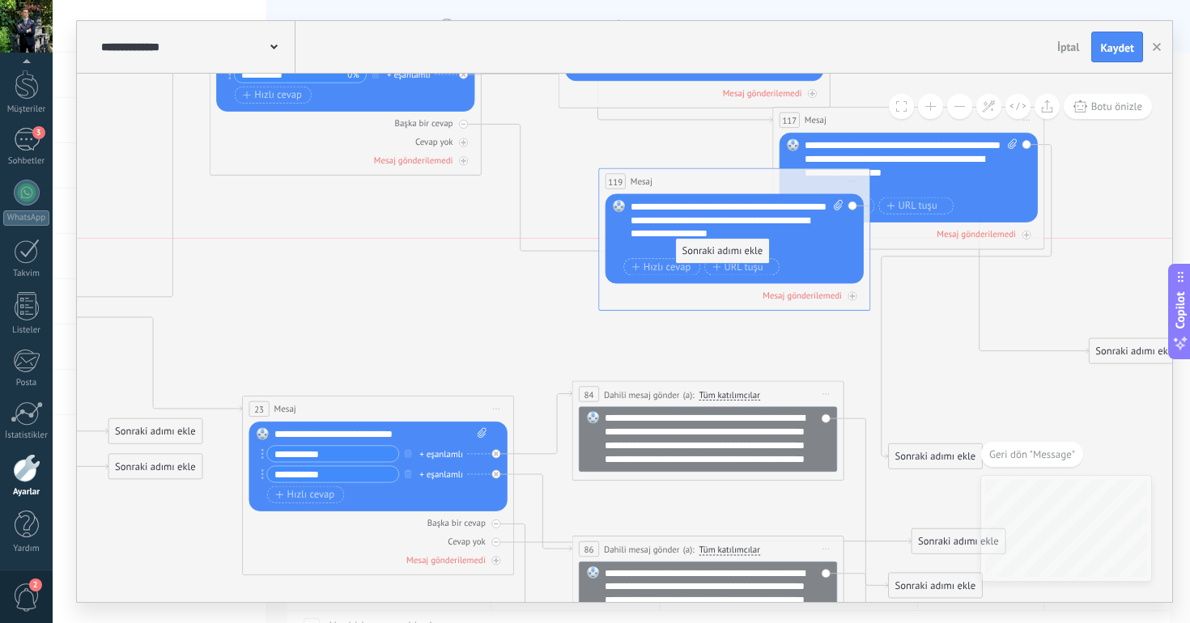
drag, startPoint x: 723, startPoint y: 345, endPoint x: 705, endPoint y: 235, distance: 111.6
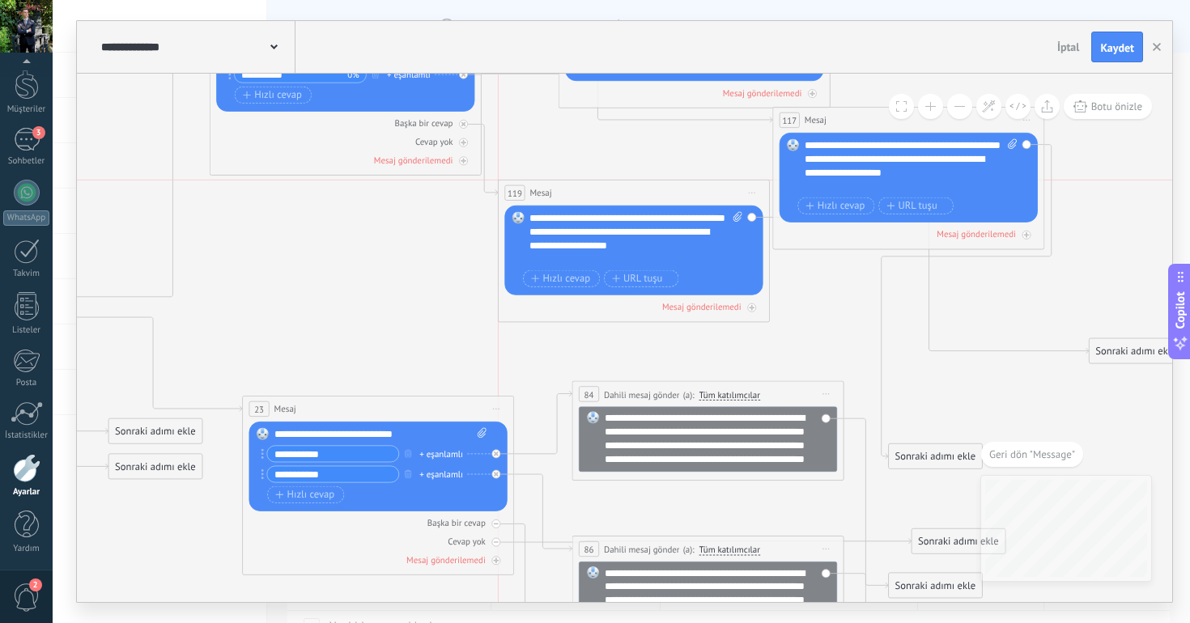
drag, startPoint x: 666, startPoint y: 174, endPoint x: 553, endPoint y: 197, distance: 114.7
click at [554, 196] on div "119 Mesaj ***** (a): Tüm kişiler - seçilen kanallar Tüm kişiler - seçilen kanal…" at bounding box center [633, 192] width 270 height 25
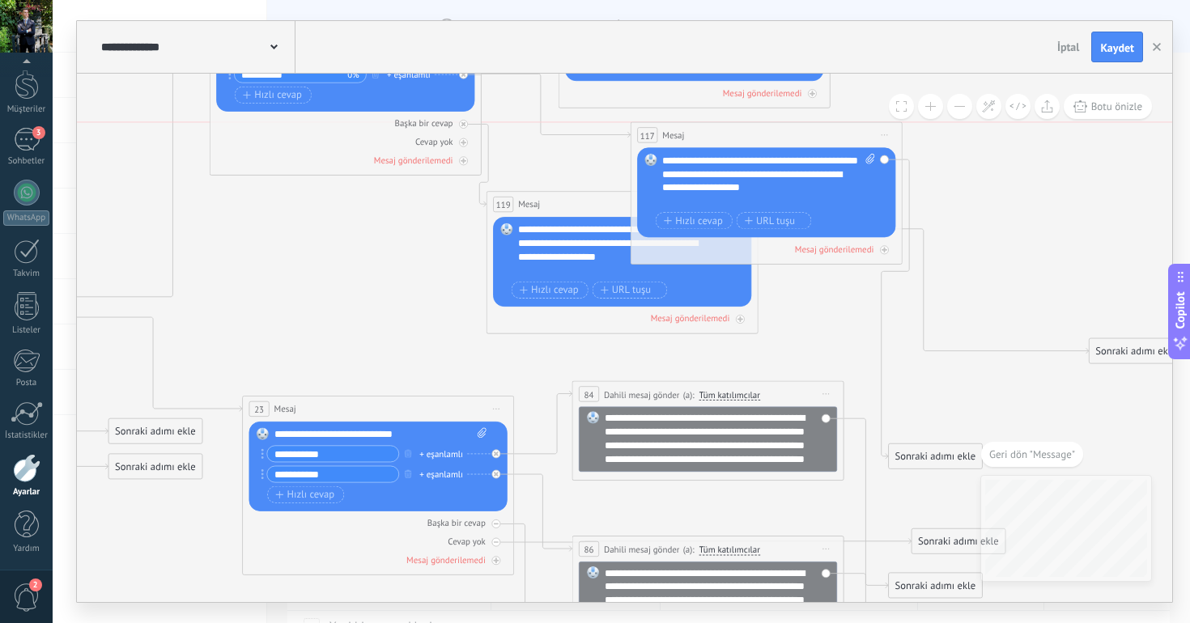
drag, startPoint x: 810, startPoint y: 114, endPoint x: 664, endPoint y: 129, distance: 147.2
click at [664, 128] on div "117 Mesaj ***** (a): Tüm kişiler - seçilen kanallar Tüm kişiler - seçilen kanal…" at bounding box center [766, 134] width 270 height 25
drag, startPoint x: 1132, startPoint y: 352, endPoint x: 1104, endPoint y: 222, distance: 133.3
click at [1104, 222] on div "Sonraki adımı ekle" at bounding box center [1106, 218] width 93 height 23
drag, startPoint x: 937, startPoint y: 457, endPoint x: 1035, endPoint y: 172, distance: 302.0
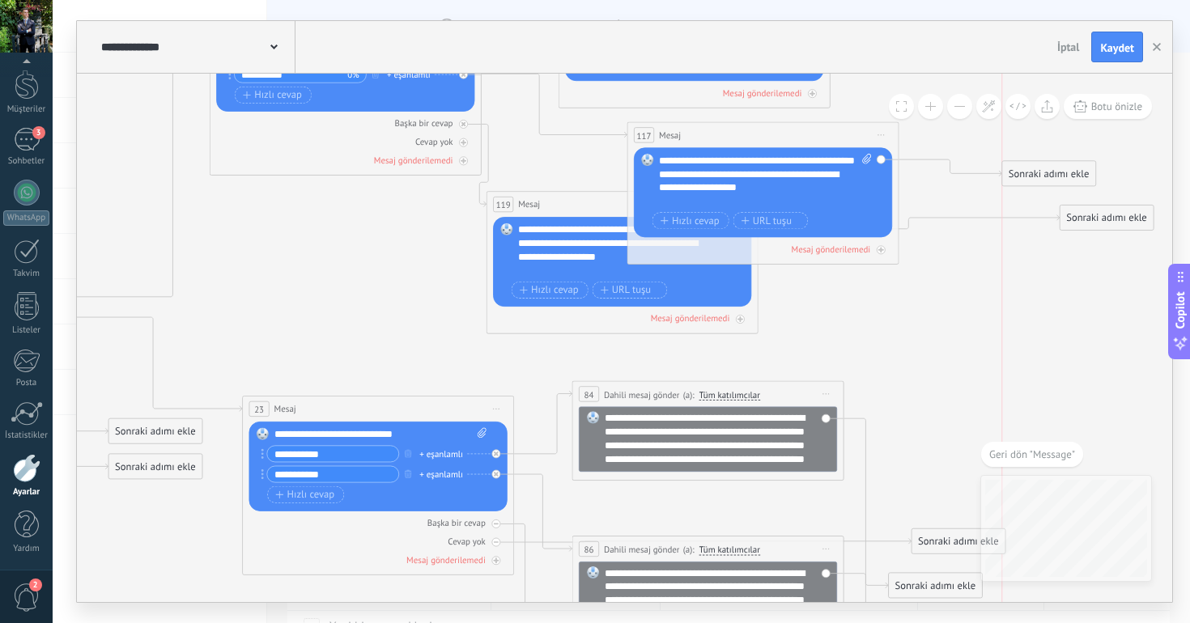
click at [1035, 172] on div "Sonraki adımı ekle" at bounding box center [1048, 174] width 93 height 23
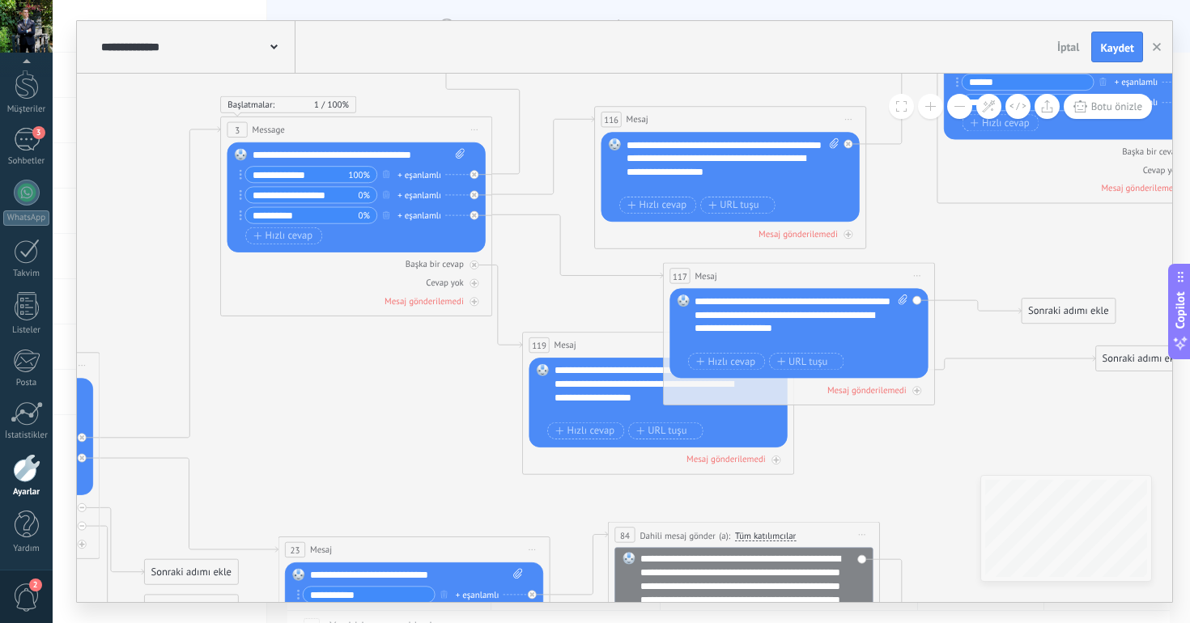
drag, startPoint x: 447, startPoint y: 134, endPoint x: 422, endPoint y: 134, distance: 25.1
click at [422, 134] on div "3 Message ******* (a): Tüm kişiler - seçilen kanallar Tüm kişiler - seçilen kan…" at bounding box center [356, 129] width 270 height 25
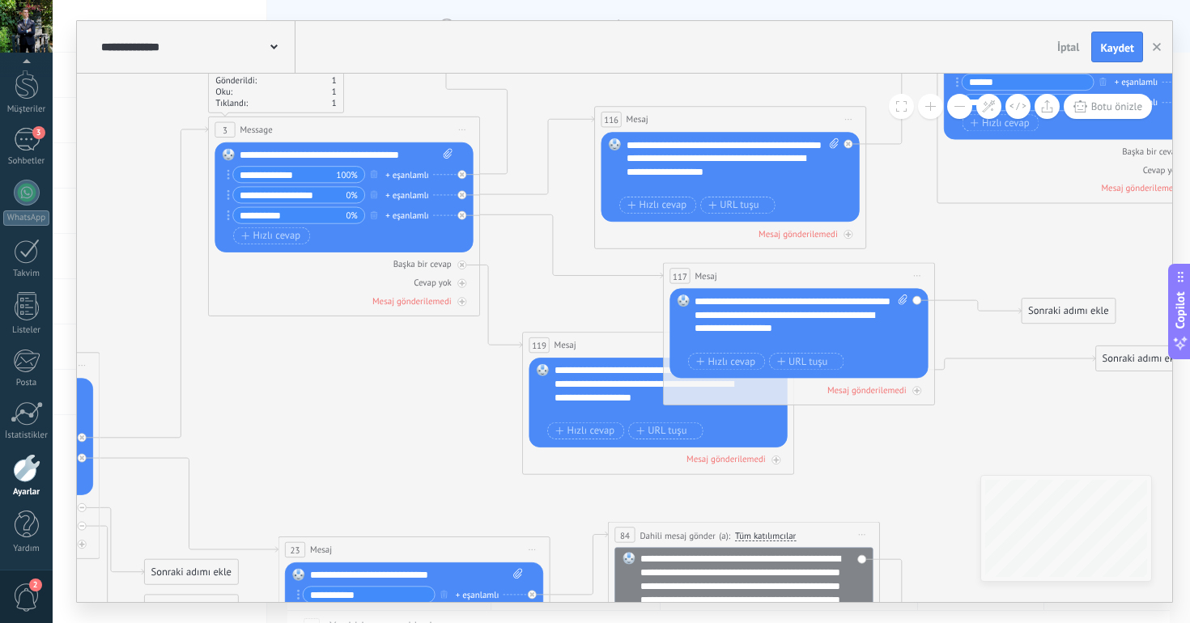
drag, startPoint x: 413, startPoint y: 130, endPoint x: 358, endPoint y: 132, distance: 55.0
click at [358, 131] on div "3 Message ******* (a): Tüm kişiler - seçilen kanallar Tüm kişiler - seçilen kan…" at bounding box center [344, 129] width 270 height 25
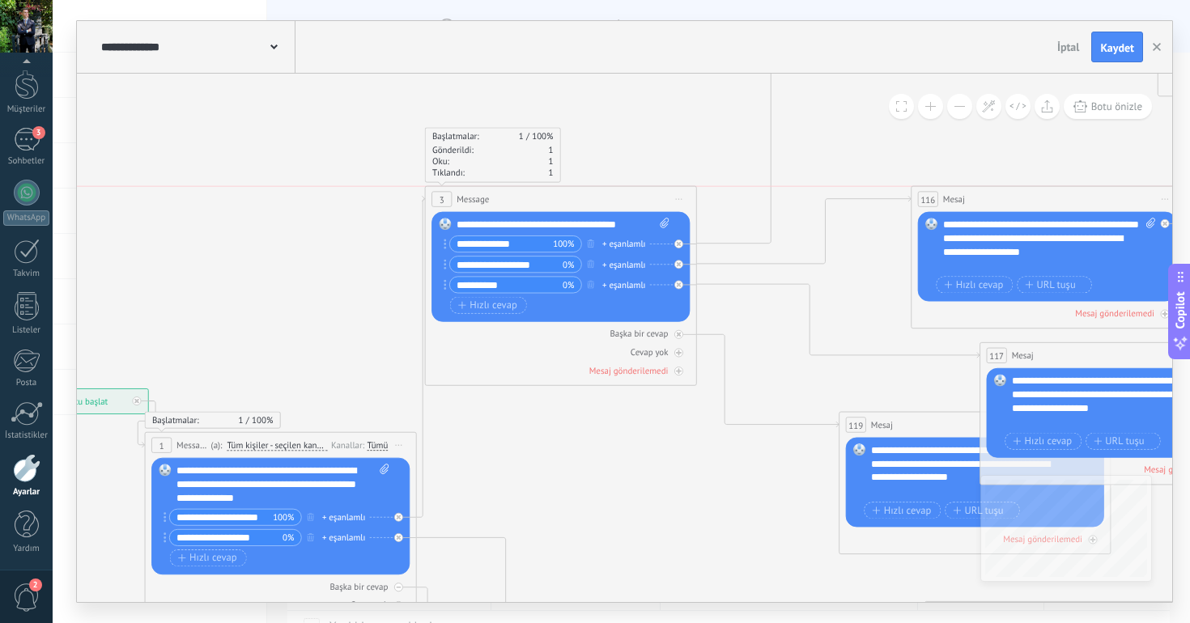
drag, startPoint x: 549, startPoint y: 209, endPoint x: 494, endPoint y: 197, distance: 56.2
click at [494, 197] on div "3 Message ******* (a): Tüm kişiler - seçilen kanallar Tüm kişiler - seçilen kan…" at bounding box center [561, 199] width 270 height 25
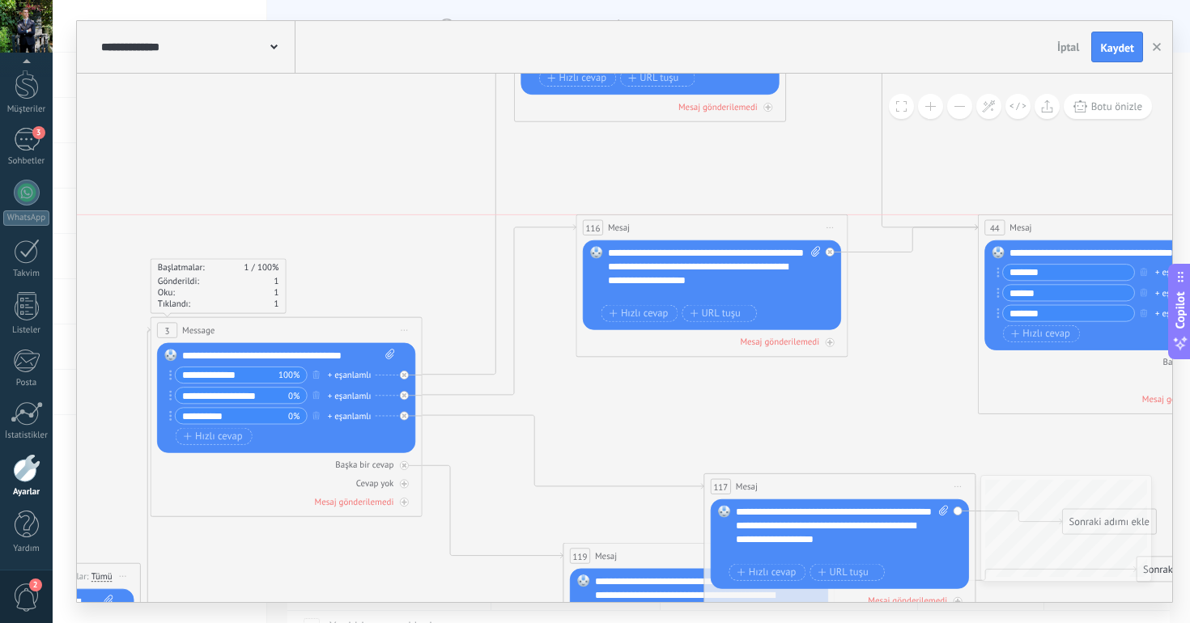
drag, startPoint x: 736, startPoint y: 331, endPoint x: 676, endPoint y: 231, distance: 116.9
click at [676, 231] on div "116 Mesaj ***** (a): Tüm kişiler - seçilen kanallar Tüm kişiler - seçilen kanal…" at bounding box center [711, 227] width 270 height 25
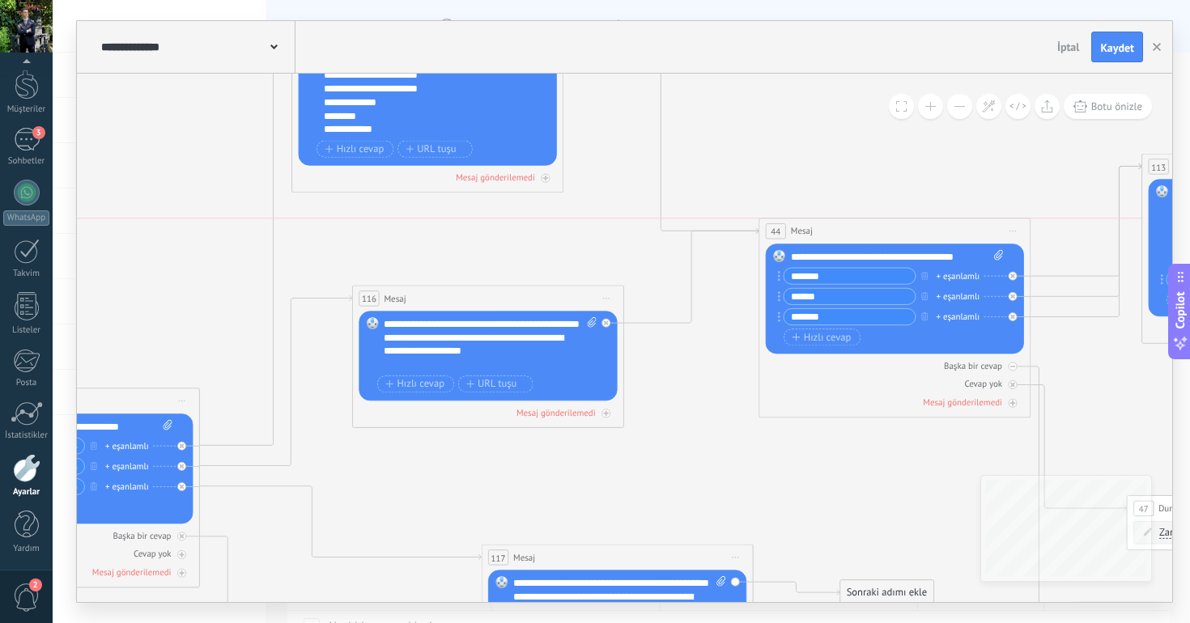
drag, startPoint x: 910, startPoint y: 293, endPoint x: 910, endPoint y: 225, distance: 68.0
click at [910, 225] on div "44 Mesaj ***** (a): Tüm kişiler - seçilen kanallar Tüm kişiler - seçilen kanall…" at bounding box center [894, 230] width 270 height 25
click at [608, 321] on icon at bounding box center [606, 322] width 5 height 5
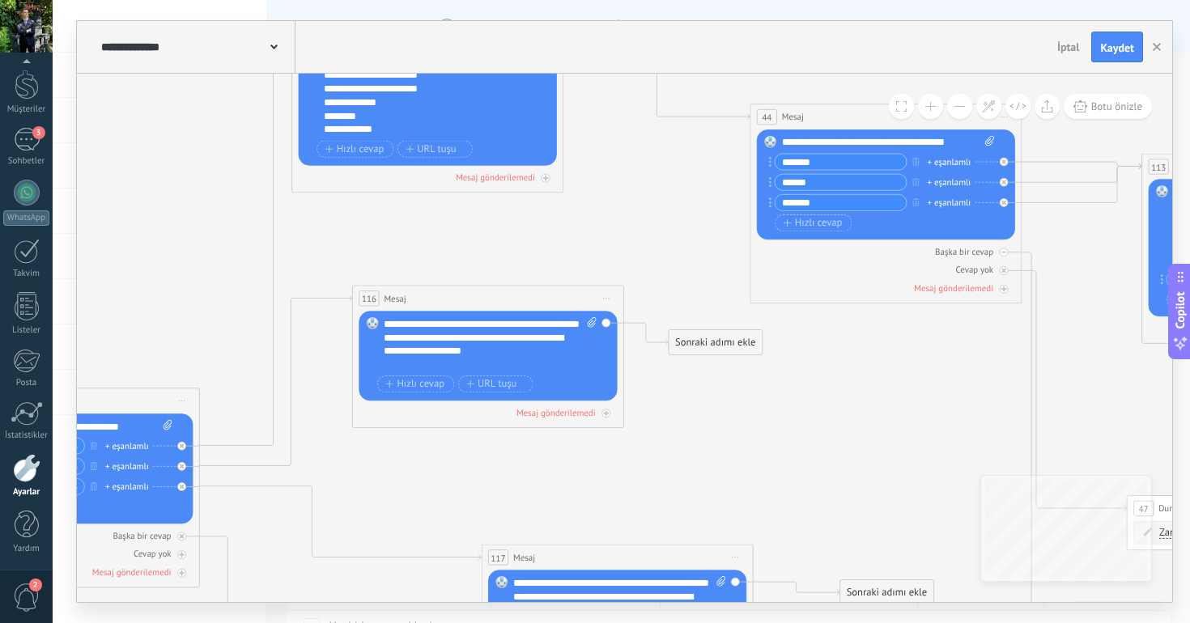
drag, startPoint x: 848, startPoint y: 225, endPoint x: 839, endPoint y: 105, distance: 120.1
click at [838, 105] on div "44 Mesaj ***** (a): Tüm kişiler - seçilen kanallar Tüm kişiler - seçilen kanall…" at bounding box center [885, 116] width 270 height 25
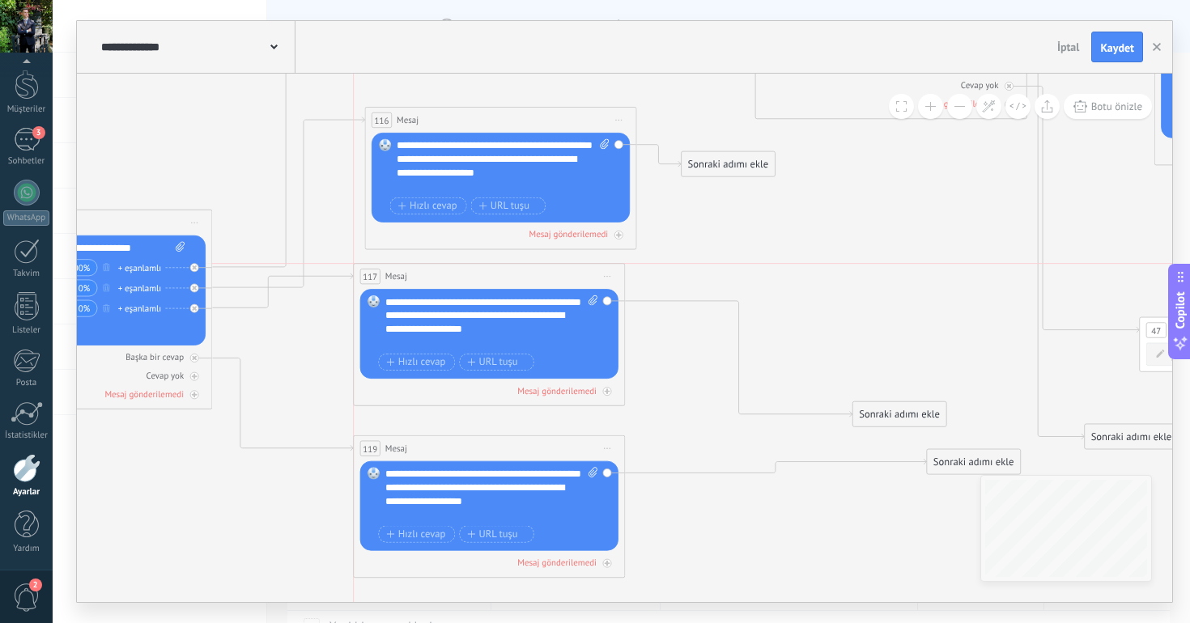
drag, startPoint x: 587, startPoint y: 378, endPoint x: 446, endPoint y: 278, distance: 173.6
click at [446, 278] on div "117 Mesaj ***** (a): Tüm kişiler - seçilen kanallar Tüm kişiler - seçilen kanal…" at bounding box center [489, 276] width 270 height 25
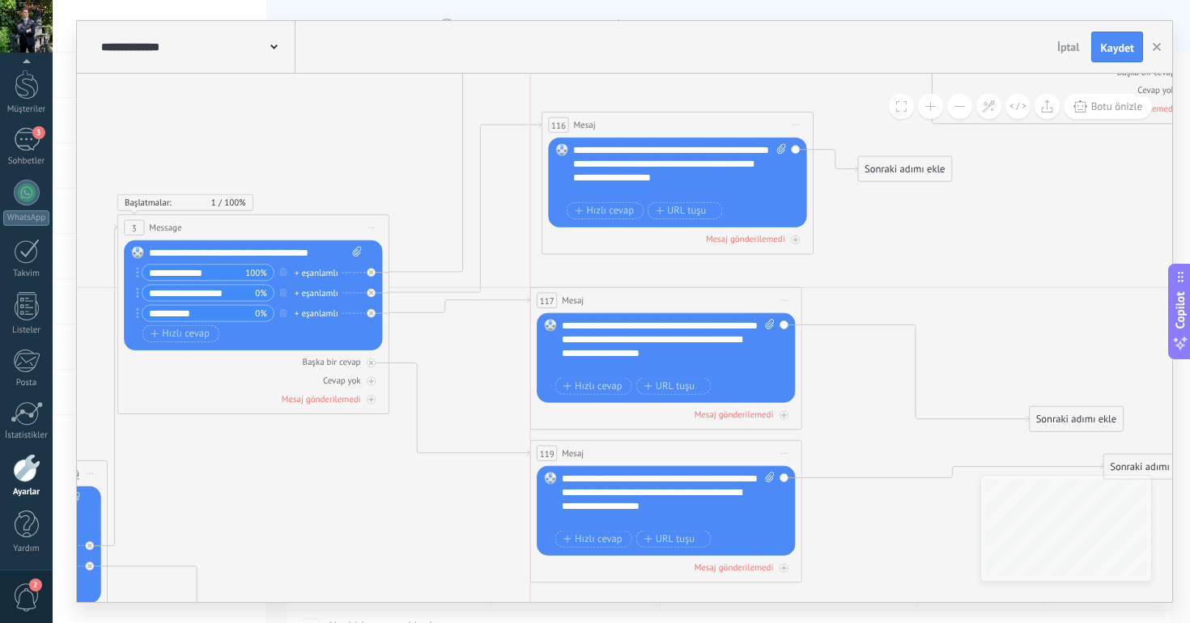
drag, startPoint x: 596, startPoint y: 284, endPoint x: 596, endPoint y: 306, distance: 21.8
click at [596, 306] on div "117 Mesaj ***** (a): Tüm kişiler - seçilen kanallar Tüm kişiler - seçilen kanal…" at bounding box center [666, 300] width 270 height 25
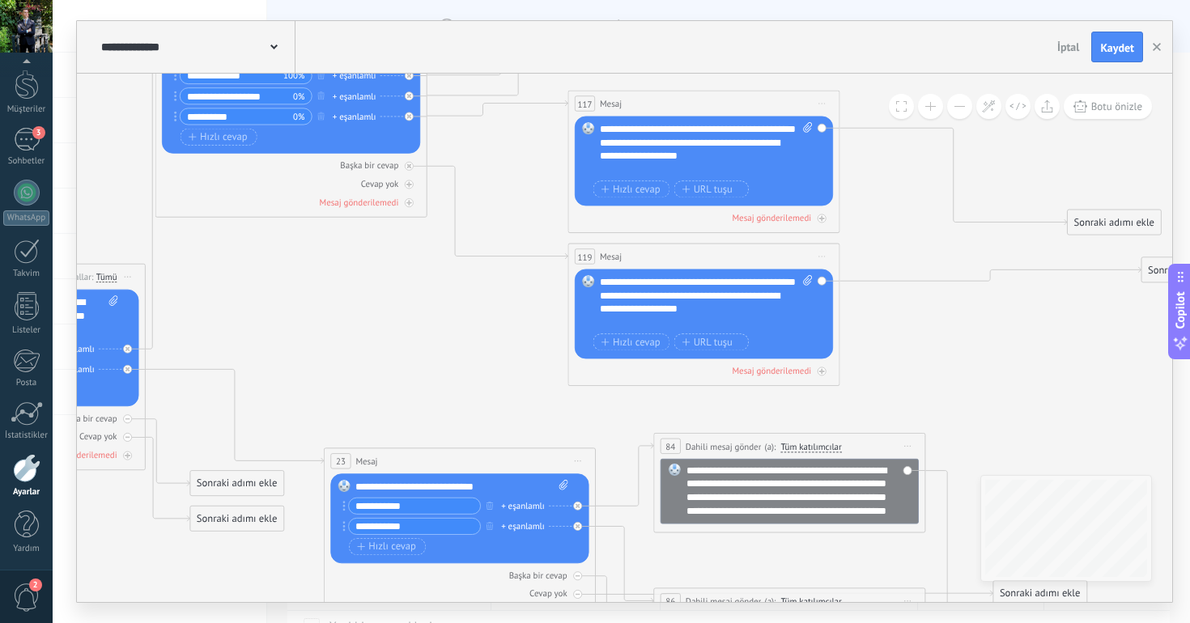
click at [762, 483] on div "**********" at bounding box center [798, 491] width 225 height 54
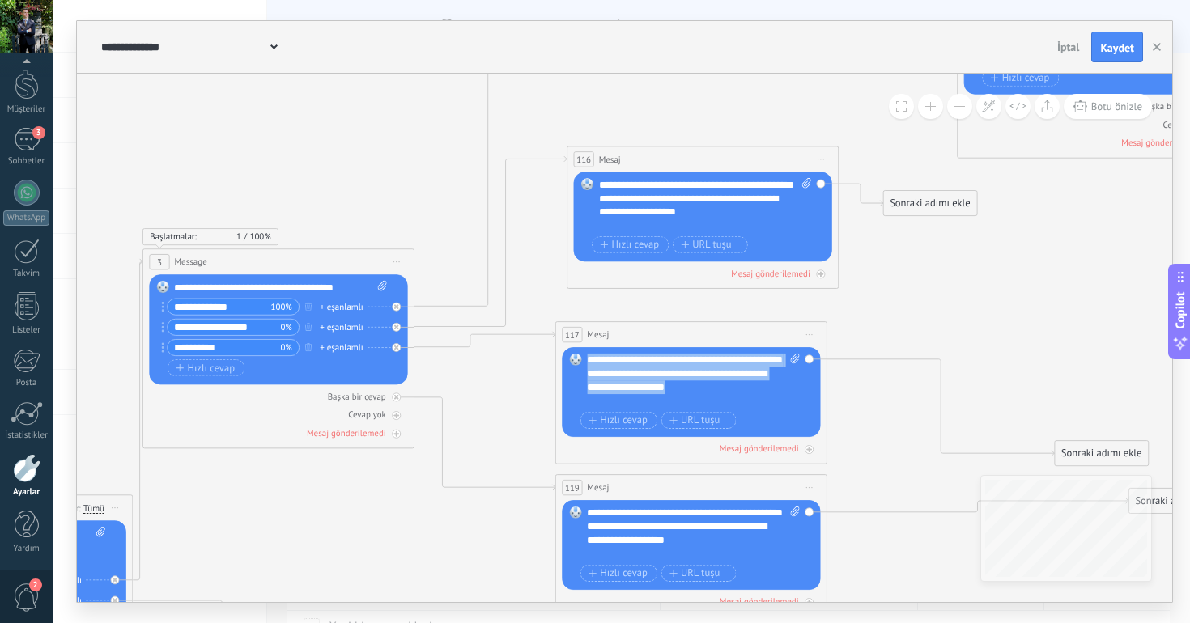
drag, startPoint x: 587, startPoint y: 360, endPoint x: 777, endPoint y: 397, distance: 193.0
click at [777, 397] on div "**********" at bounding box center [693, 381] width 213 height 54
paste div
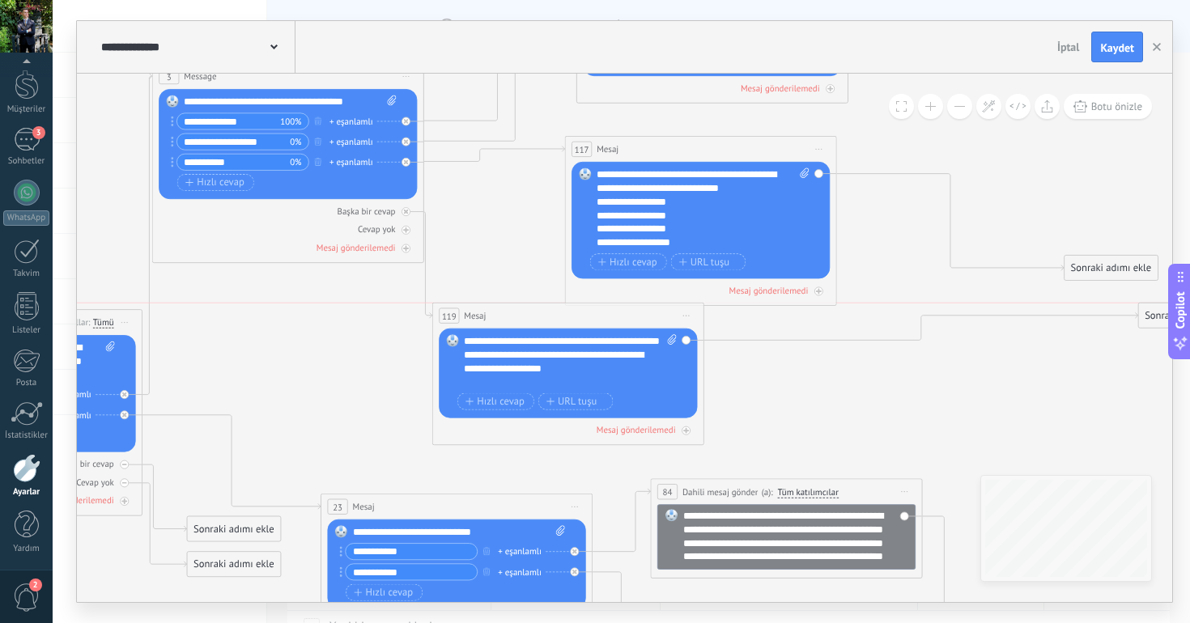
drag, startPoint x: 604, startPoint y: 307, endPoint x: 472, endPoint y: 316, distance: 132.1
click at [472, 316] on span "Mesaj" at bounding box center [475, 315] width 22 height 13
click at [690, 316] on span "Önizlemeye buradan başlayın Yeniden Adlandır Yinele Sil" at bounding box center [687, 315] width 22 height 19
click at [730, 404] on div "Sil" at bounding box center [761, 404] width 161 height 23
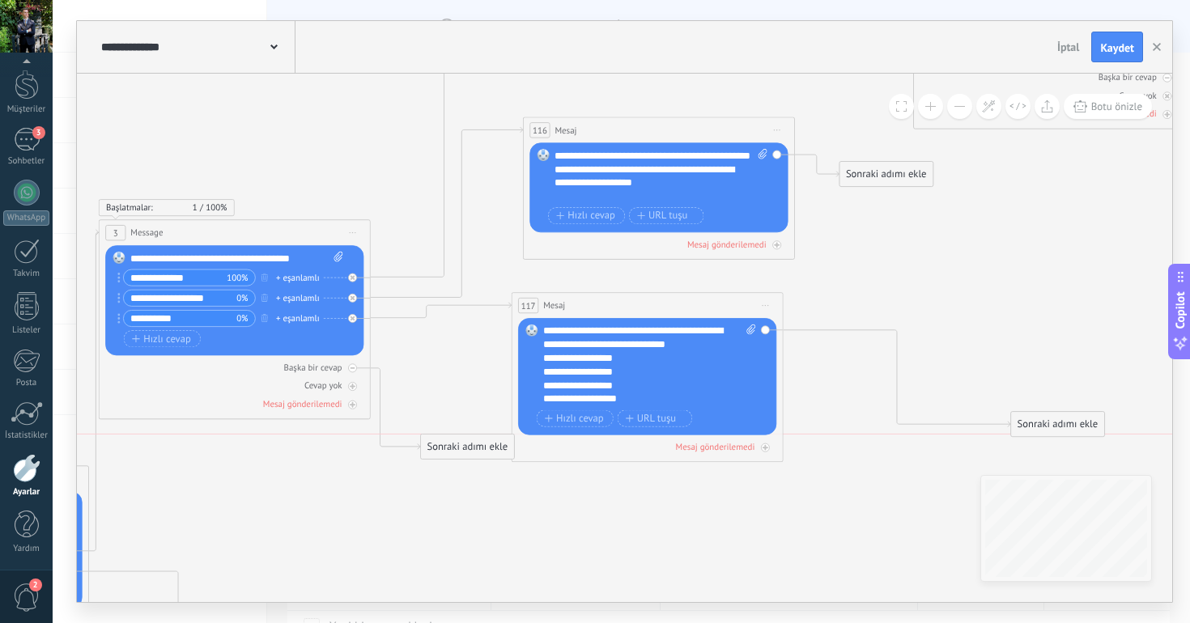
drag, startPoint x: 477, startPoint y: 278, endPoint x: 483, endPoint y: 451, distance: 173.3
click at [483, 451] on div "Sonraki adımı ekle" at bounding box center [467, 446] width 93 height 23
click at [352, 369] on icon at bounding box center [352, 368] width 5 height 5
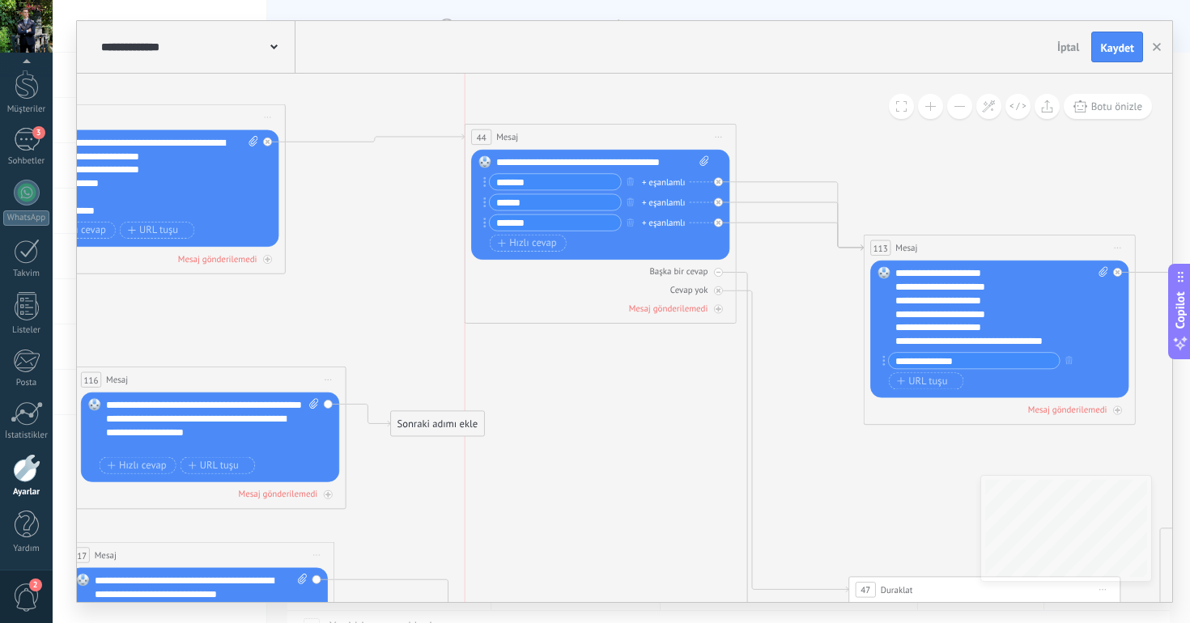
drag, startPoint x: 574, startPoint y: 193, endPoint x: 574, endPoint y: 138, distance: 55.0
click at [574, 138] on div "44 Mesaj ***** (a): Tüm kişiler - seçilen kanallar Tüm kişiler - seçilen kanall…" at bounding box center [600, 137] width 270 height 25
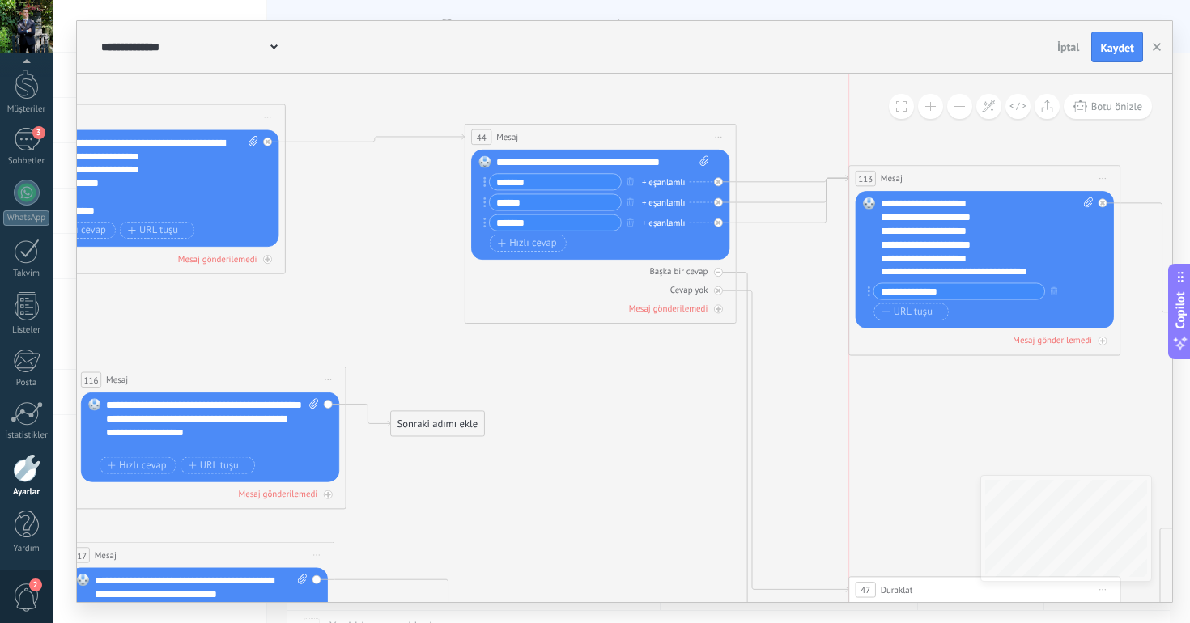
drag, startPoint x: 957, startPoint y: 247, endPoint x: 949, endPoint y: 182, distance: 65.2
click at [949, 183] on div "113 Mesaj ***** (a): Tüm kişiler - seçilen kanallar Tüm kişiler - seçilen kanal…" at bounding box center [984, 178] width 270 height 25
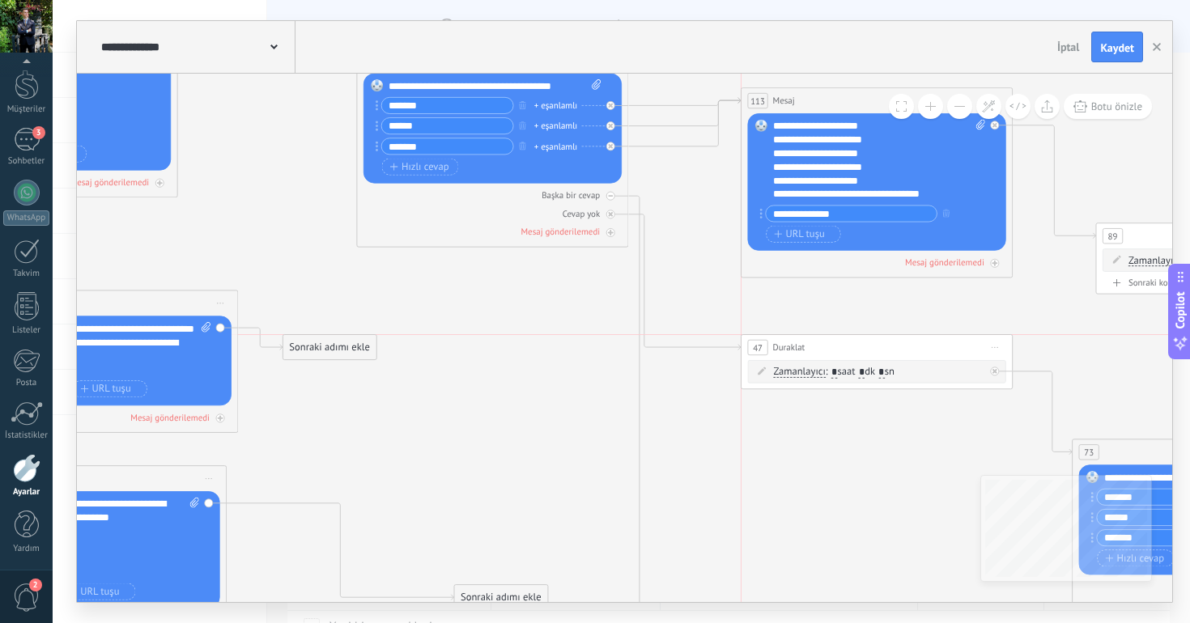
drag, startPoint x: 810, startPoint y: 515, endPoint x: 804, endPoint y: 351, distance: 163.6
click at [804, 351] on div "47 Duraklat ******** Önizlemeye buradan başlayın Yeniden Adlandır Yinele Sil" at bounding box center [876, 347] width 270 height 25
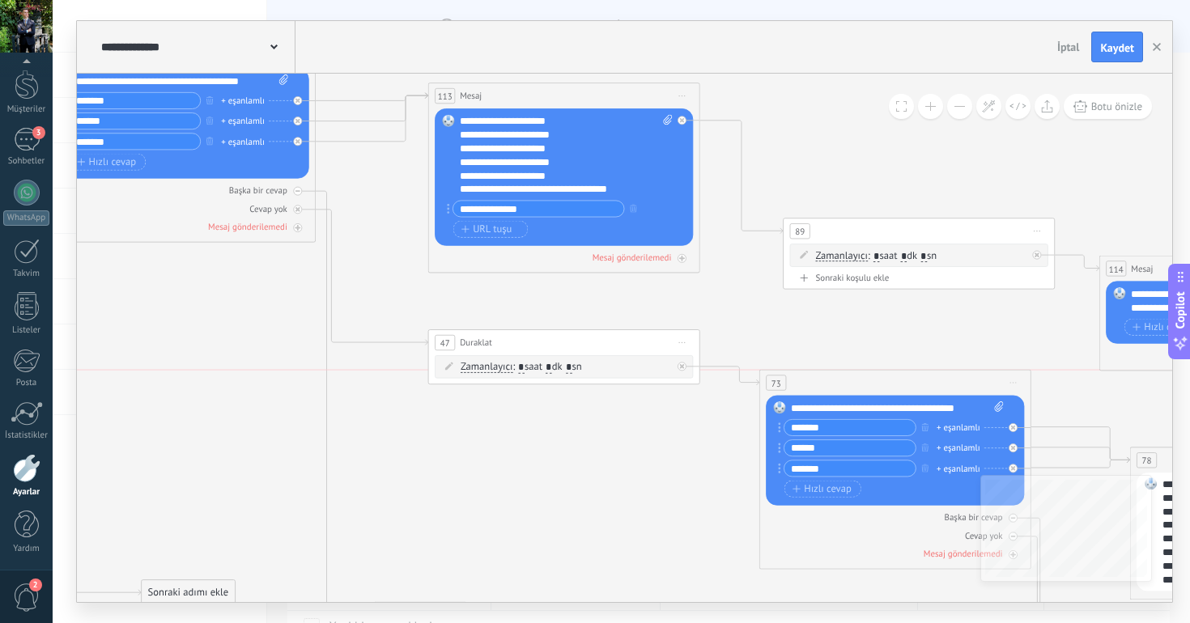
drag, startPoint x: 893, startPoint y: 437, endPoint x: 893, endPoint y: 363, distance: 74.4
click at [893, 370] on div "73 (a): Tüm kişiler - seçilen kanallar Tüm kişiler - seçilen kanallar Tüm kişil…" at bounding box center [895, 382] width 270 height 25
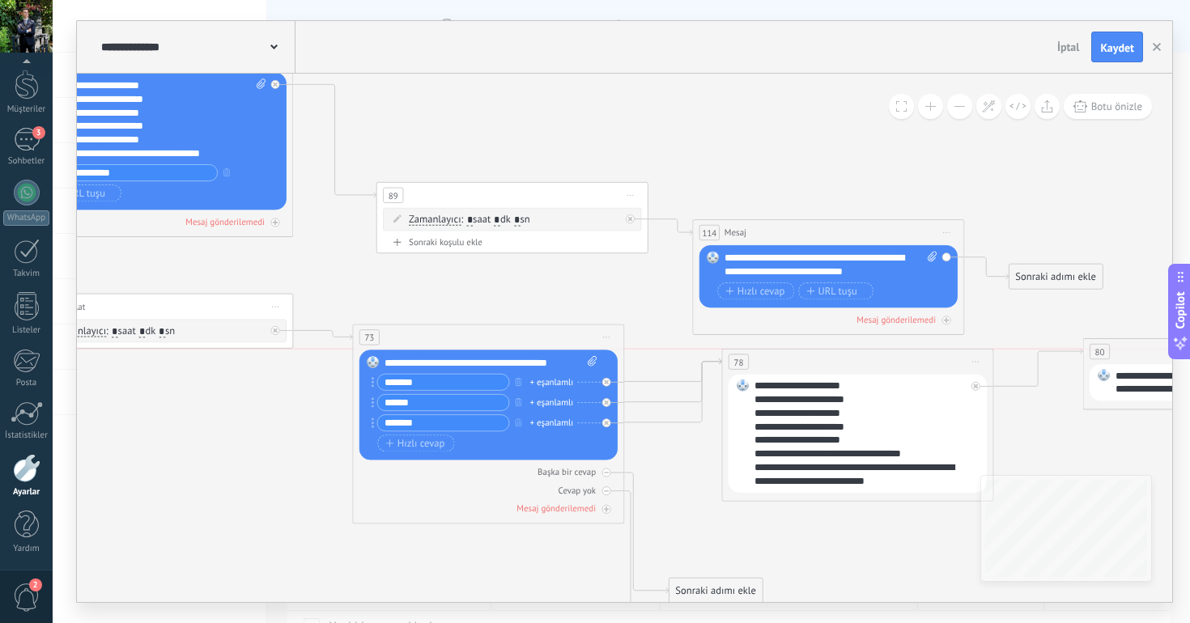
drag, startPoint x: 852, startPoint y: 424, endPoint x: 853, endPoint y: 360, distance: 63.9
click at [853, 360] on div "78 (a): Tüm kişiler - seçilen kanallar Tüm kişiler - seçilen kanallar Tüm kişil…" at bounding box center [857, 362] width 270 height 25
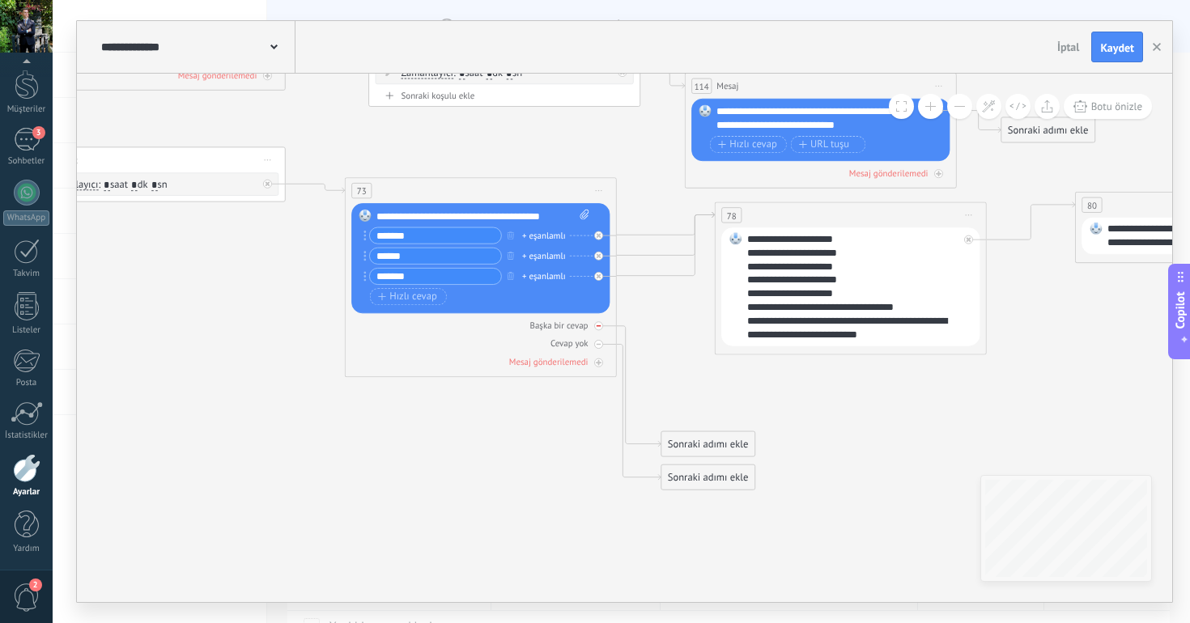
click at [600, 328] on icon at bounding box center [598, 326] width 5 height 5
click at [600, 341] on div at bounding box center [598, 344] width 9 height 9
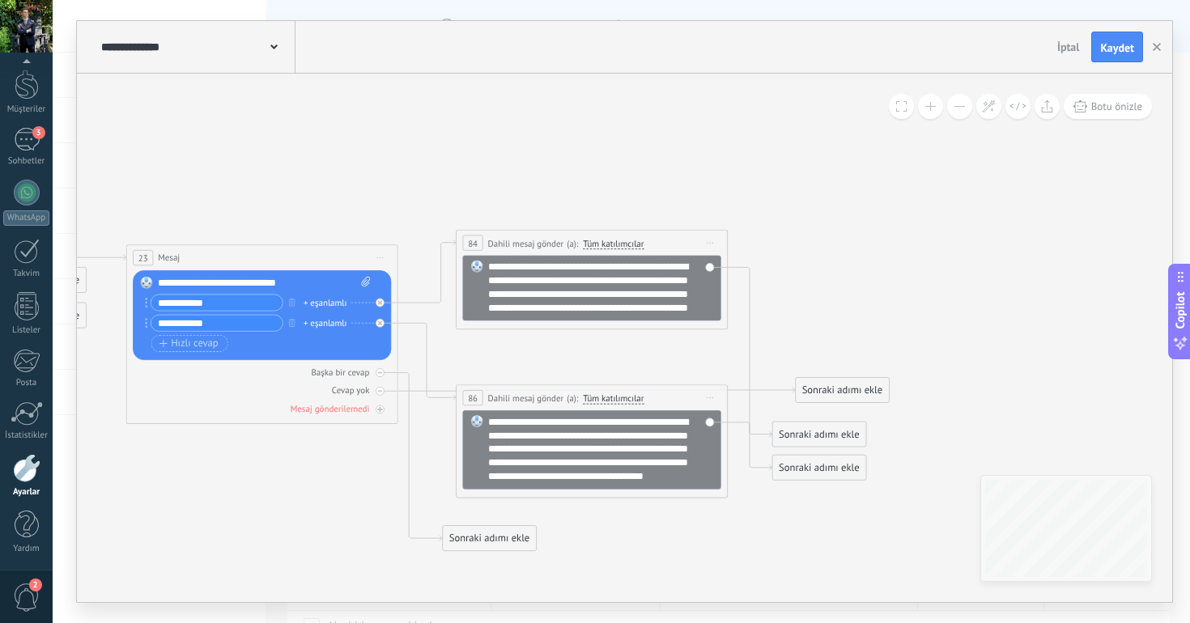
click at [380, 255] on span "Önizlemeye buradan başlayın Yeniden Adlandır Yinele Sil" at bounding box center [380, 257] width 22 height 19
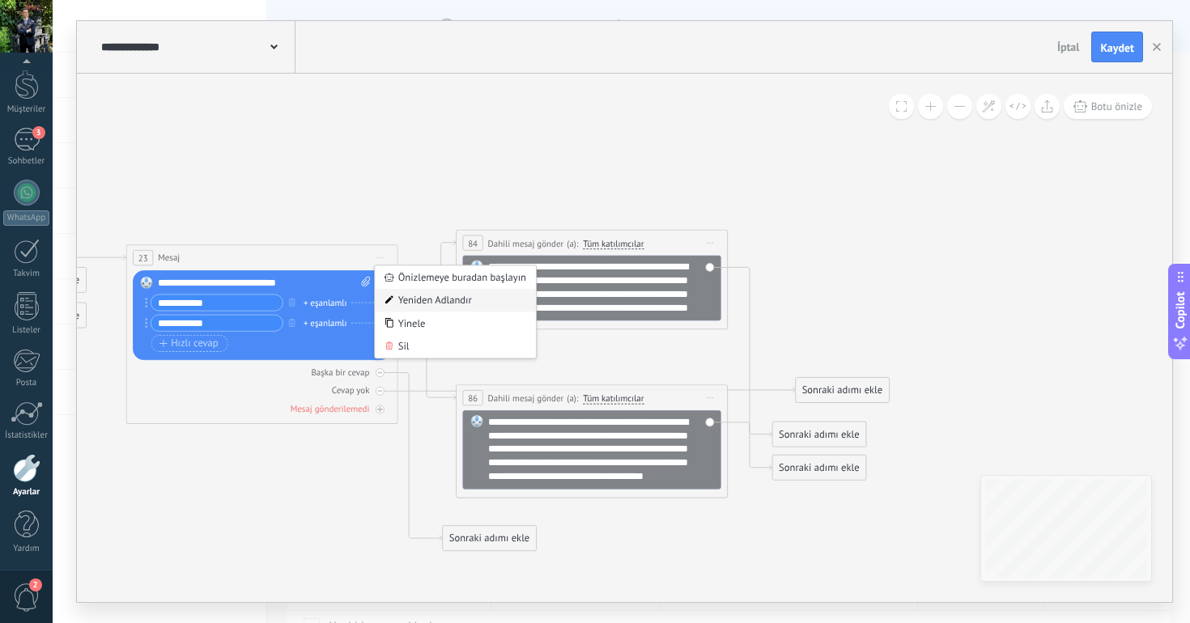
click at [420, 296] on div "Yeniden Adlandır" at bounding box center [455, 300] width 161 height 23
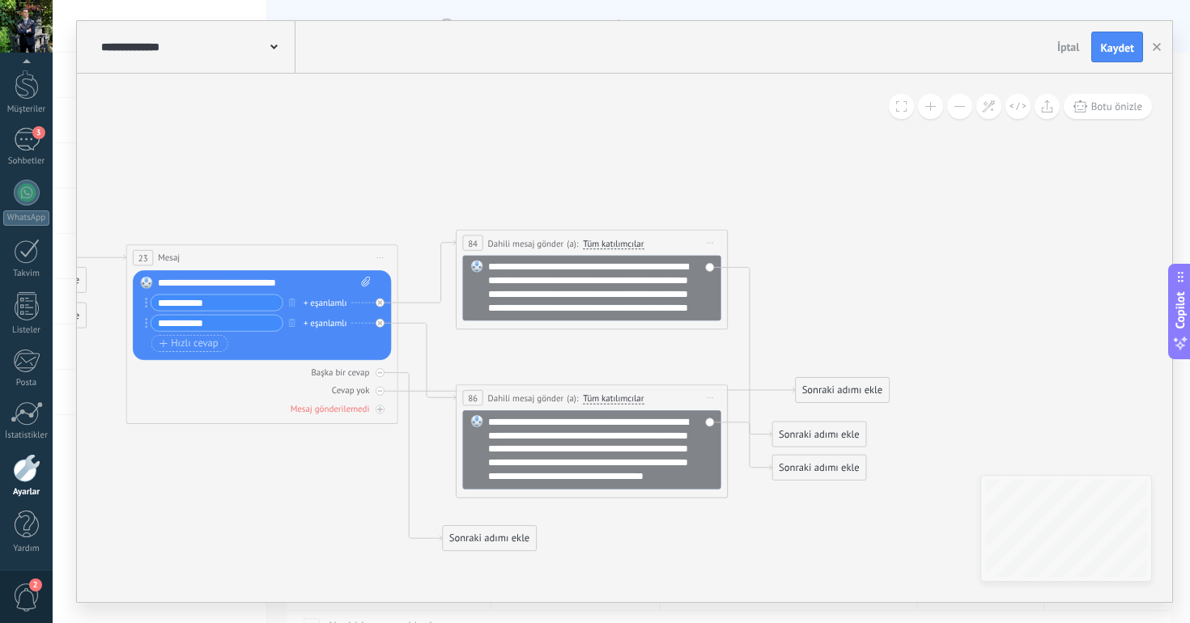
click at [382, 260] on span "Önizlemeye buradan başlayın Yeniden Adlandır Yinele Sil" at bounding box center [380, 257] width 22 height 19
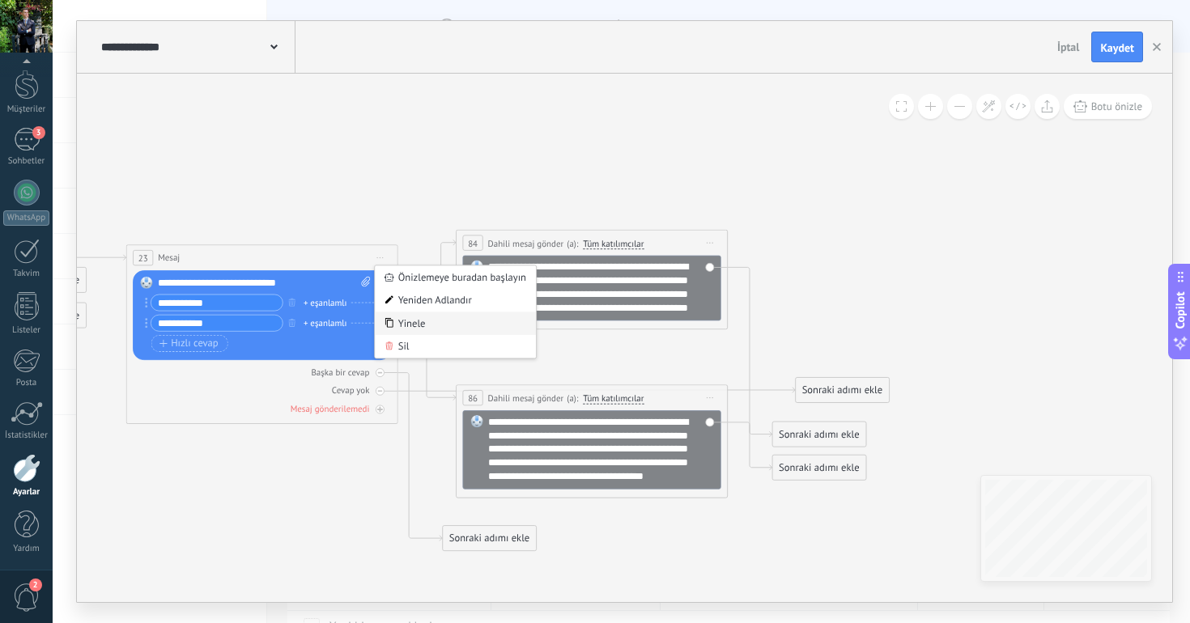
click at [406, 326] on div "Yinele" at bounding box center [455, 323] width 161 height 23
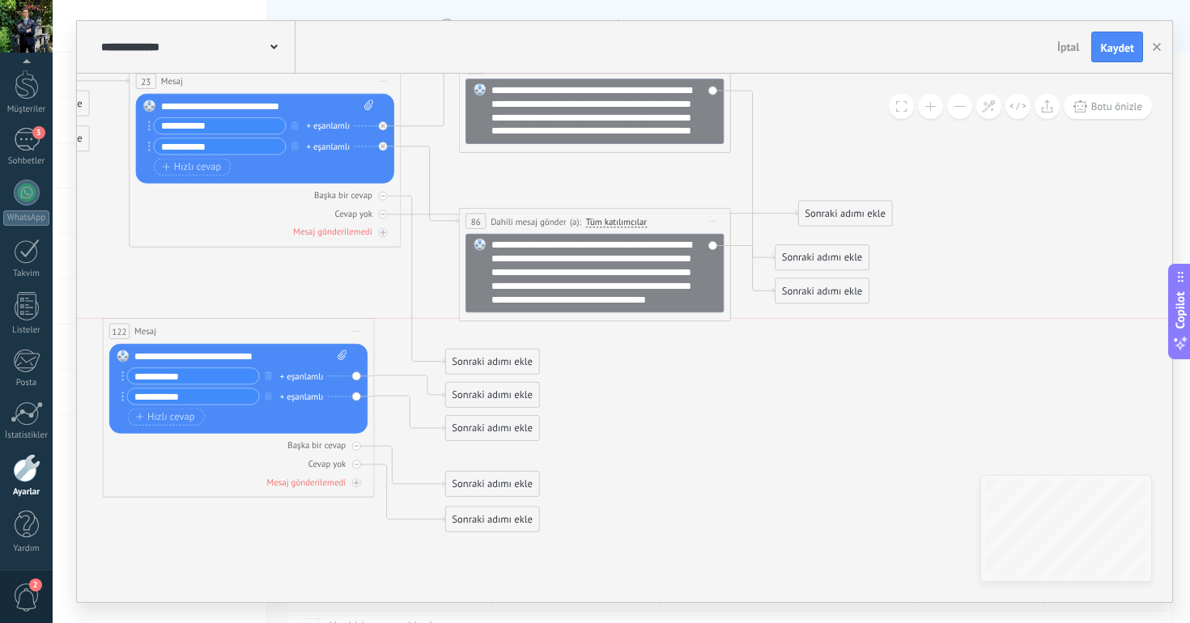
drag, startPoint x: 292, startPoint y: 308, endPoint x: 263, endPoint y: 337, distance: 41.2
click at [263, 337] on div "122 Mesaj ***** (a): Tüm kişiler - seçilen kanallar Tüm kişiler - seçilen kanal…" at bounding box center [238, 331] width 270 height 25
click at [350, 446] on div at bounding box center [353, 446] width 9 height 9
click at [354, 464] on icon at bounding box center [353, 465] width 5 height 2
click at [385, 122] on div at bounding box center [383, 125] width 9 height 9
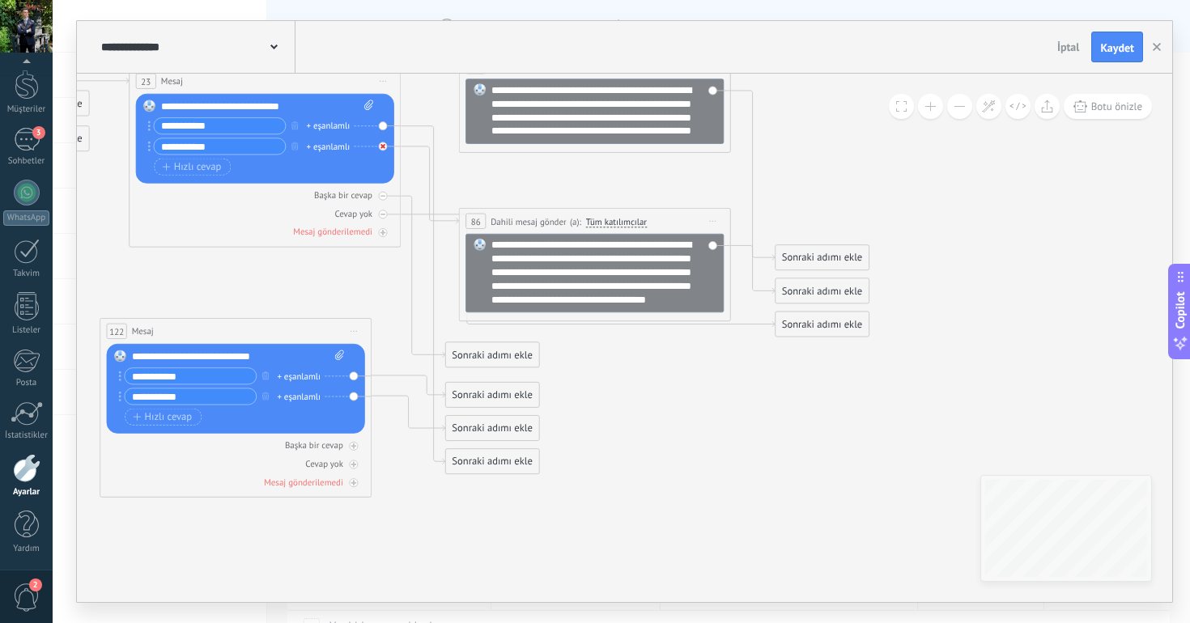
click at [384, 147] on icon at bounding box center [382, 146] width 5 height 5
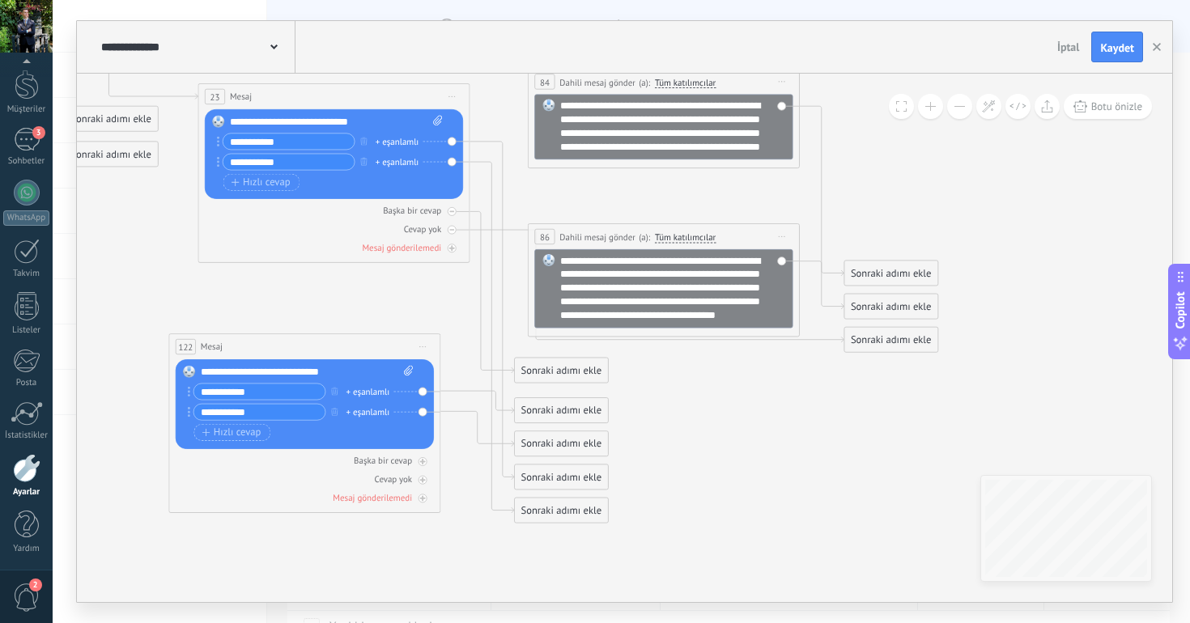
click at [423, 392] on div "Değiştir Kaldır Convert to voice message Resmi eklemek için buraya sürükleyin. …" at bounding box center [305, 404] width 258 height 90
click at [336, 413] on icon "button" at bounding box center [334, 411] width 6 height 8
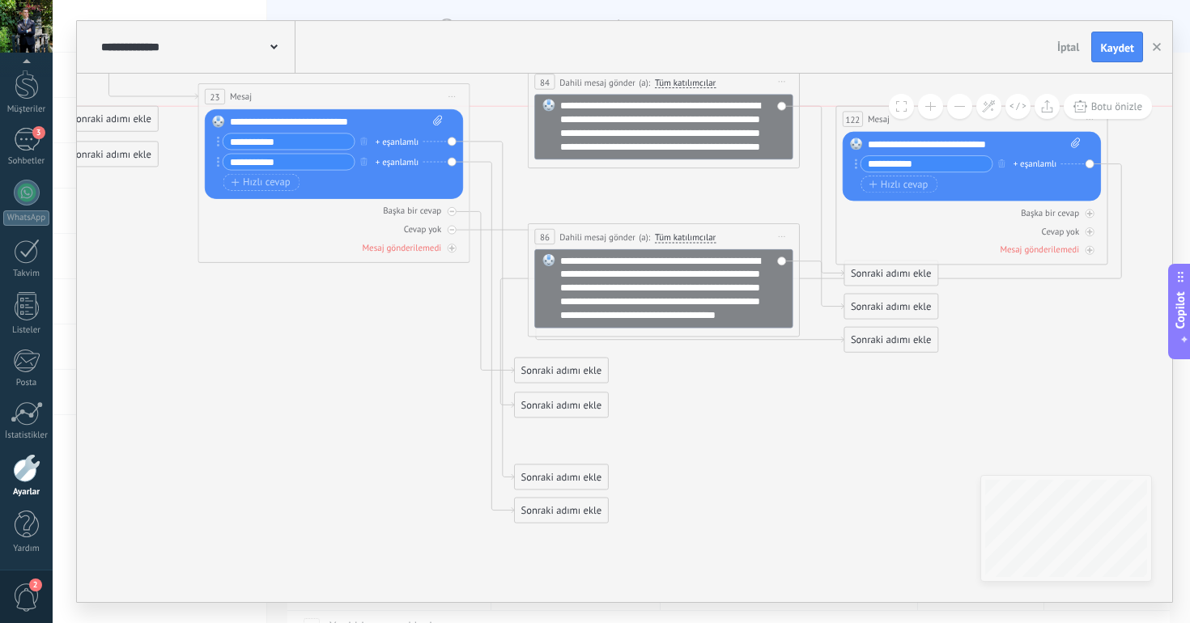
drag, startPoint x: 287, startPoint y: 342, endPoint x: 951, endPoint y: 74, distance: 715.6
click at [951, 107] on div "122 Mesaj ***** (a): Tüm kişiler - seçilen kanallar Tüm kişiler - seçilen kanal…" at bounding box center [971, 119] width 270 height 25
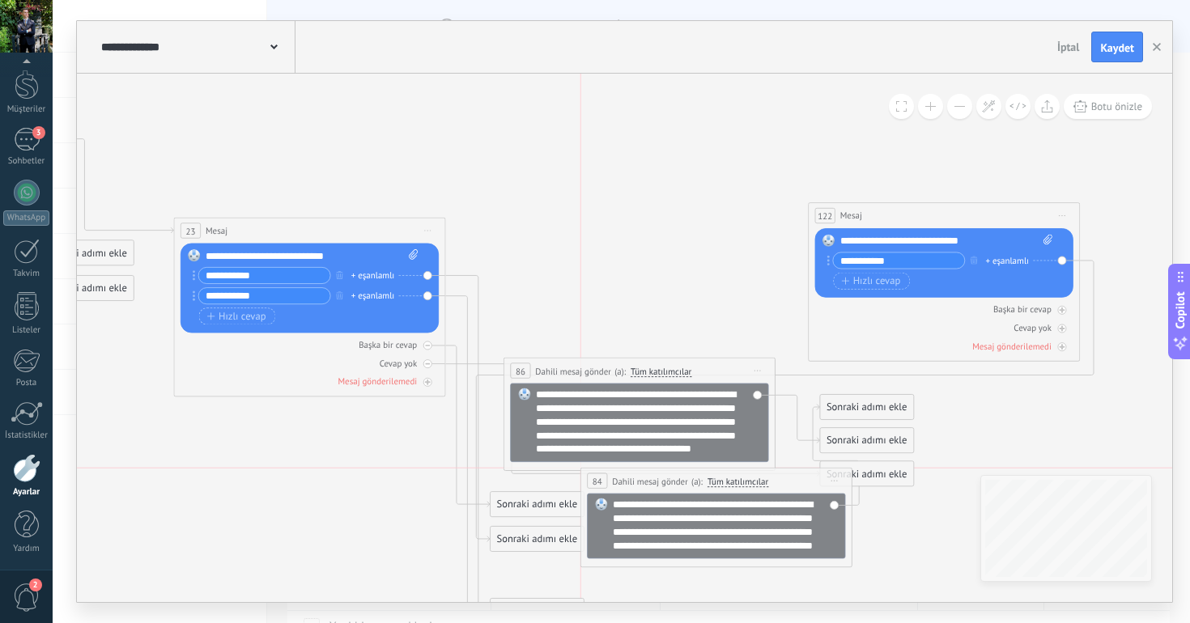
drag, startPoint x: 632, startPoint y: 214, endPoint x: 706, endPoint y: 475, distance: 271.5
click at [706, 475] on div "(a): Tüm katılımcılar Sorumlu kullanıcı Tüm katılımcılar Satış Ofisi Enes Ozan …" at bounding box center [728, 481] width 80 height 13
click at [705, 525] on div "**********" at bounding box center [725, 525] width 225 height 54
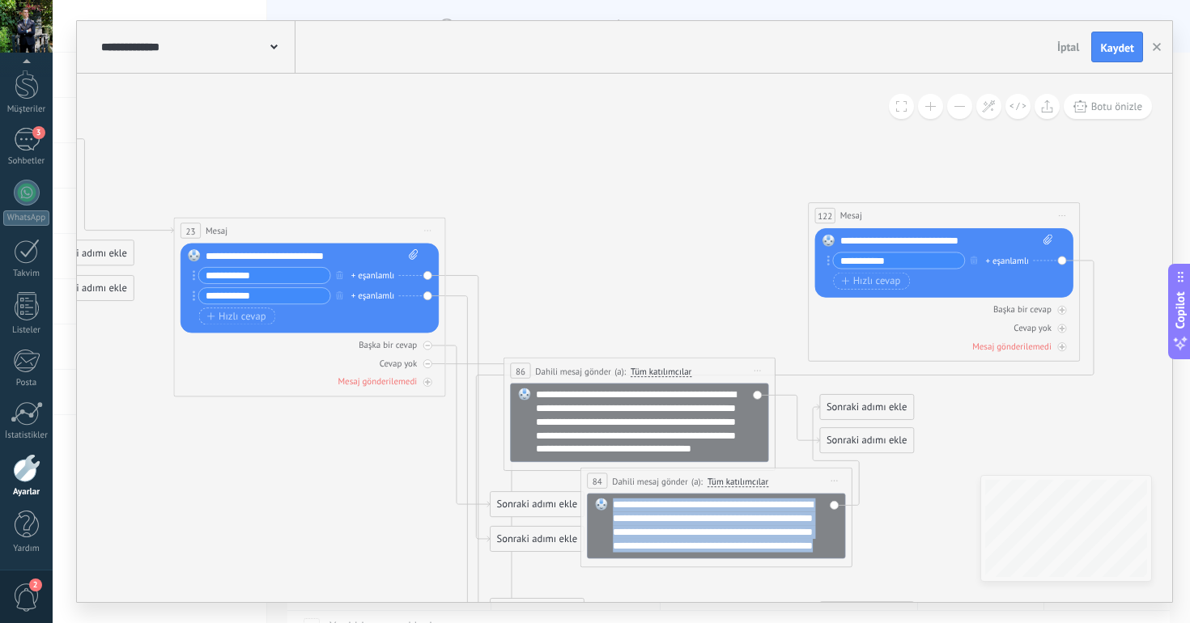
click at [705, 525] on div "**********" at bounding box center [725, 525] width 225 height 54
copy div "**********"
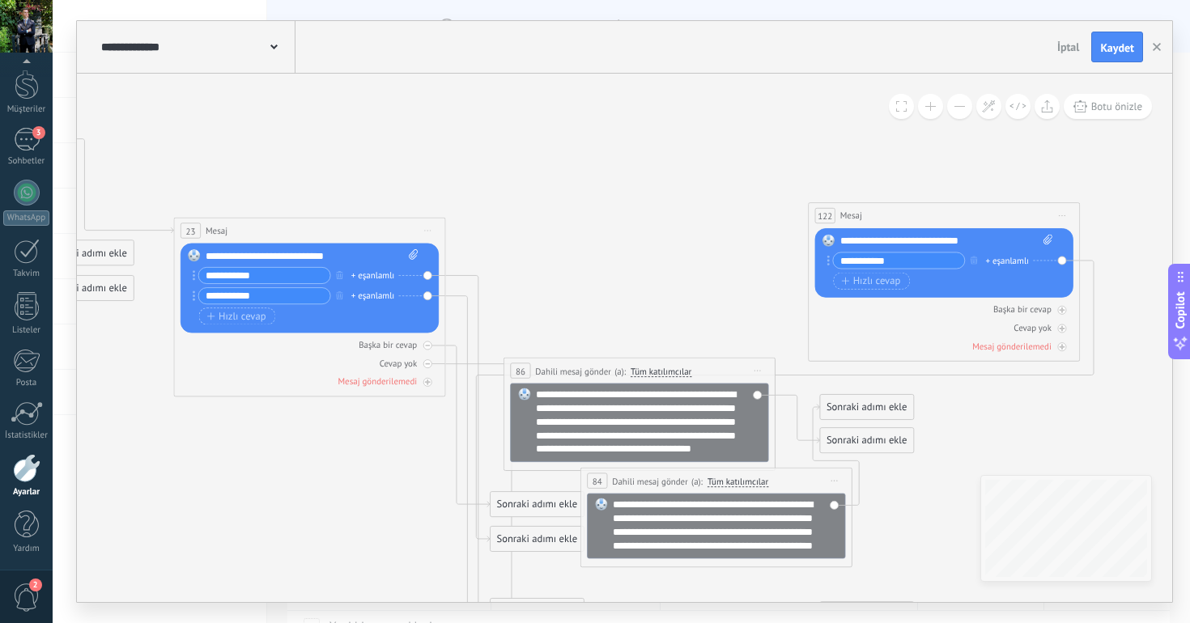
click at [886, 235] on div "**********" at bounding box center [946, 242] width 213 height 14
paste div
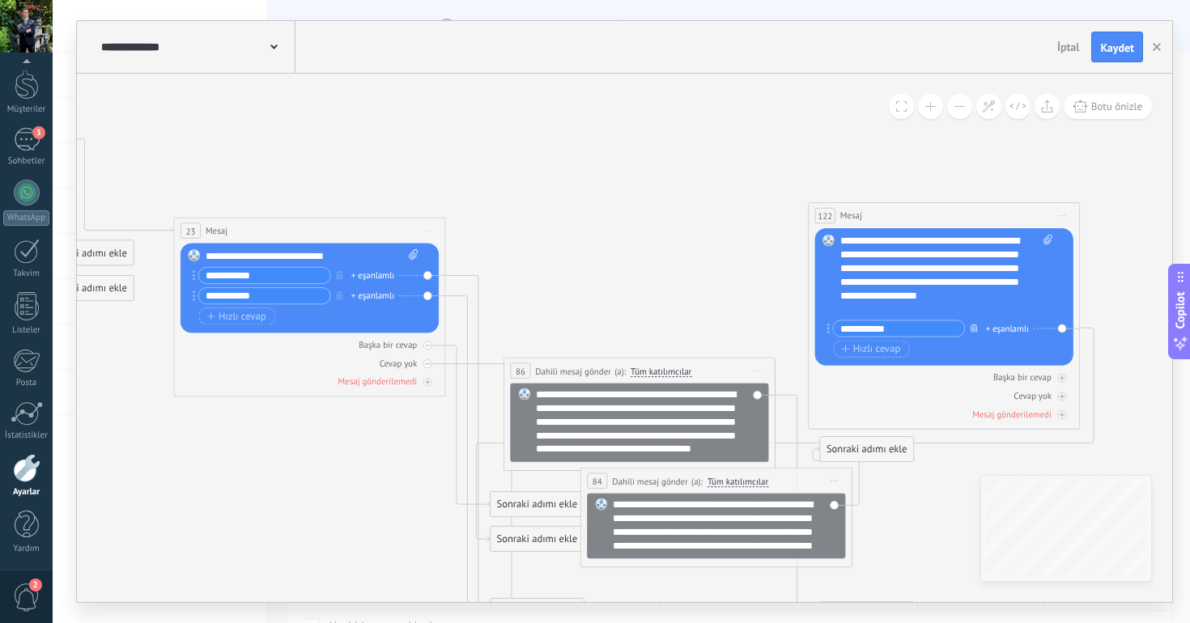
click at [974, 328] on icon "button" at bounding box center [973, 328] width 6 height 8
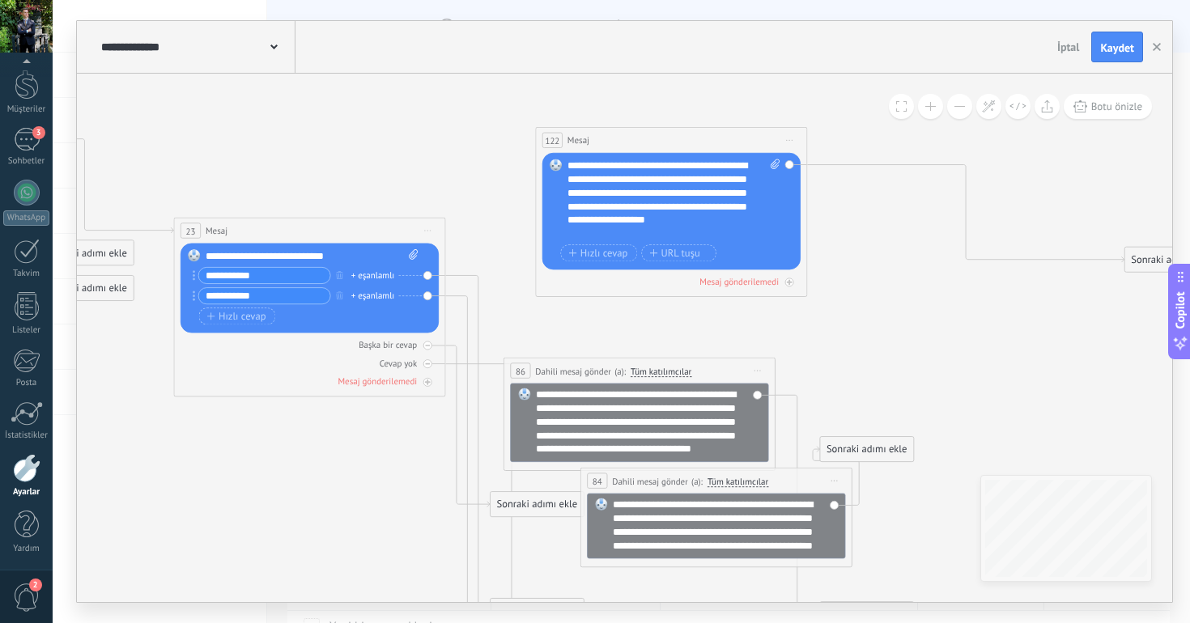
click at [634, 151] on div "122 [GEOGRAPHIC_DATA] ***** (a): Tüm kişiler - seçilen kanallar Tüm kişiler - s…" at bounding box center [671, 140] width 270 height 25
click at [476, 280] on icon at bounding box center [467, 445] width 45 height 338
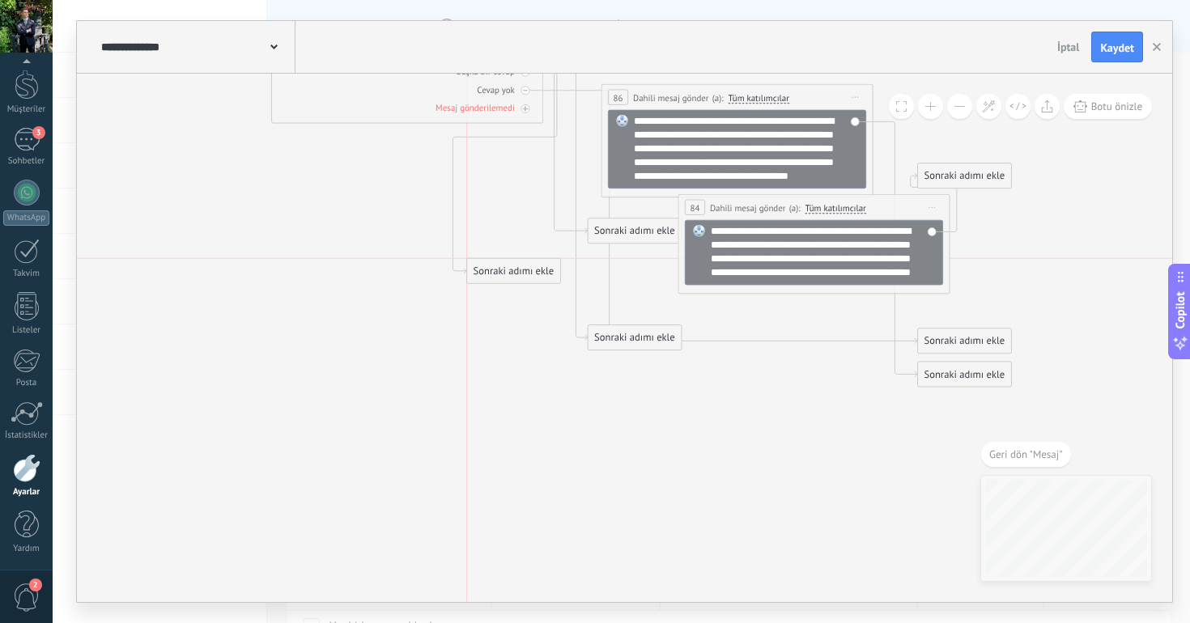
drag, startPoint x: 623, startPoint y: 371, endPoint x: 491, endPoint y: 274, distance: 163.3
click at [491, 274] on div "Sonraki adımı ekle" at bounding box center [513, 271] width 93 height 23
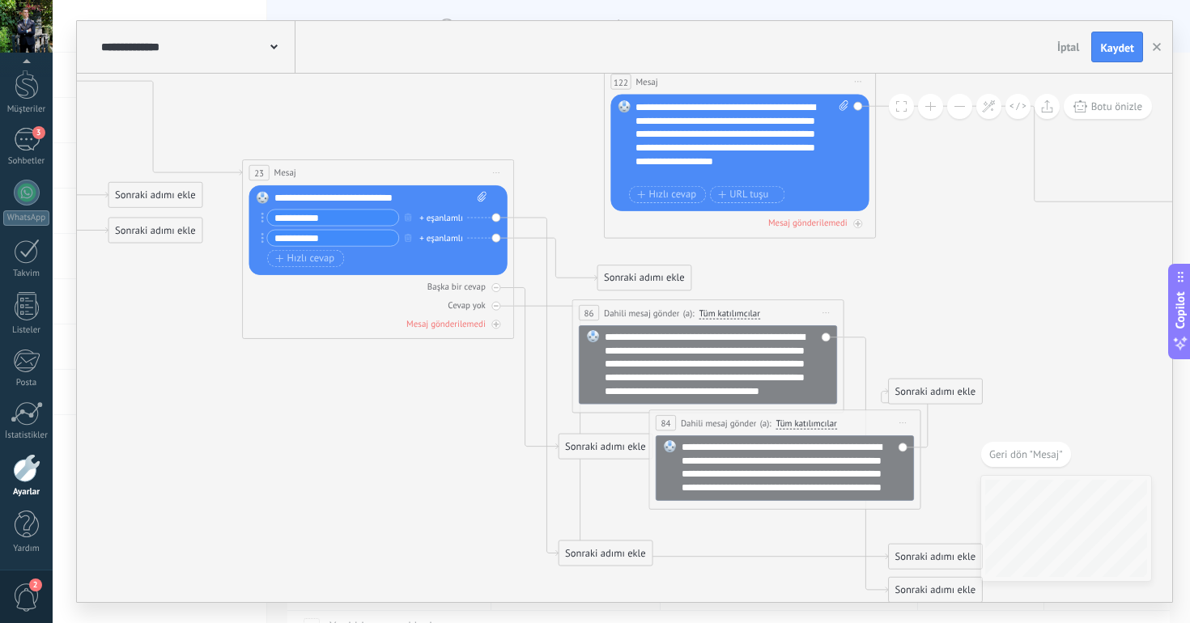
drag, startPoint x: 481, startPoint y: 481, endPoint x: 653, endPoint y: 274, distance: 269.6
click at [653, 274] on div "Sonraki adımı ekle" at bounding box center [643, 278] width 93 height 23
click at [543, 218] on icon at bounding box center [536, 387] width 45 height 338
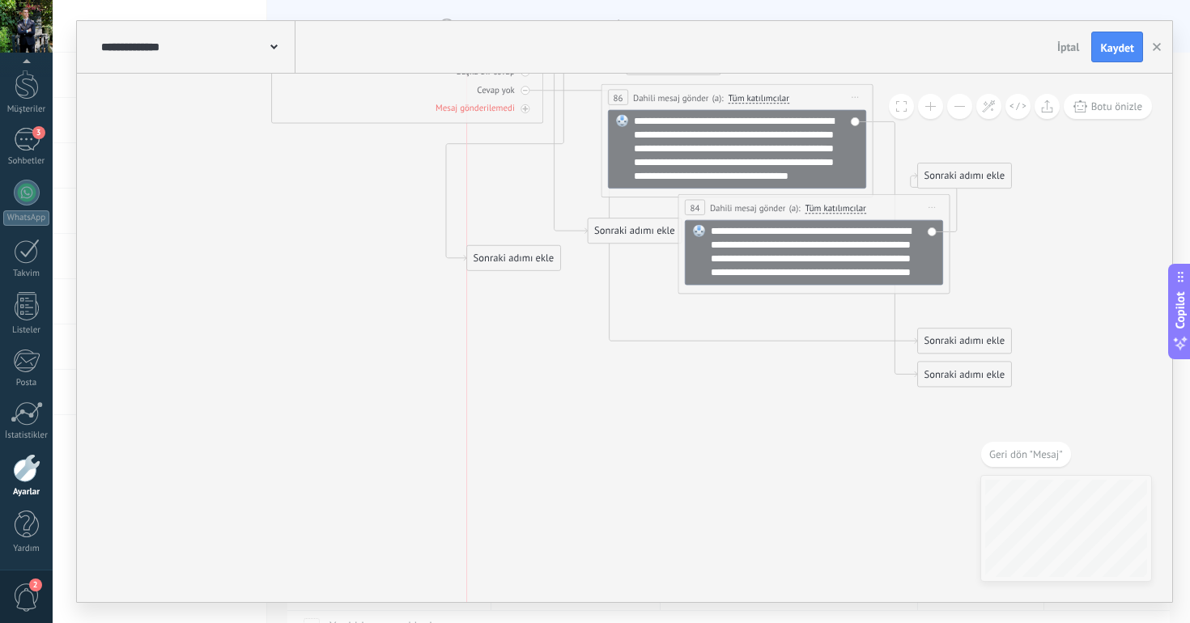
drag, startPoint x: 596, startPoint y: 329, endPoint x: 486, endPoint y: 224, distance: 151.7
click at [486, 247] on div "Sonraki adımı ekle" at bounding box center [513, 258] width 93 height 23
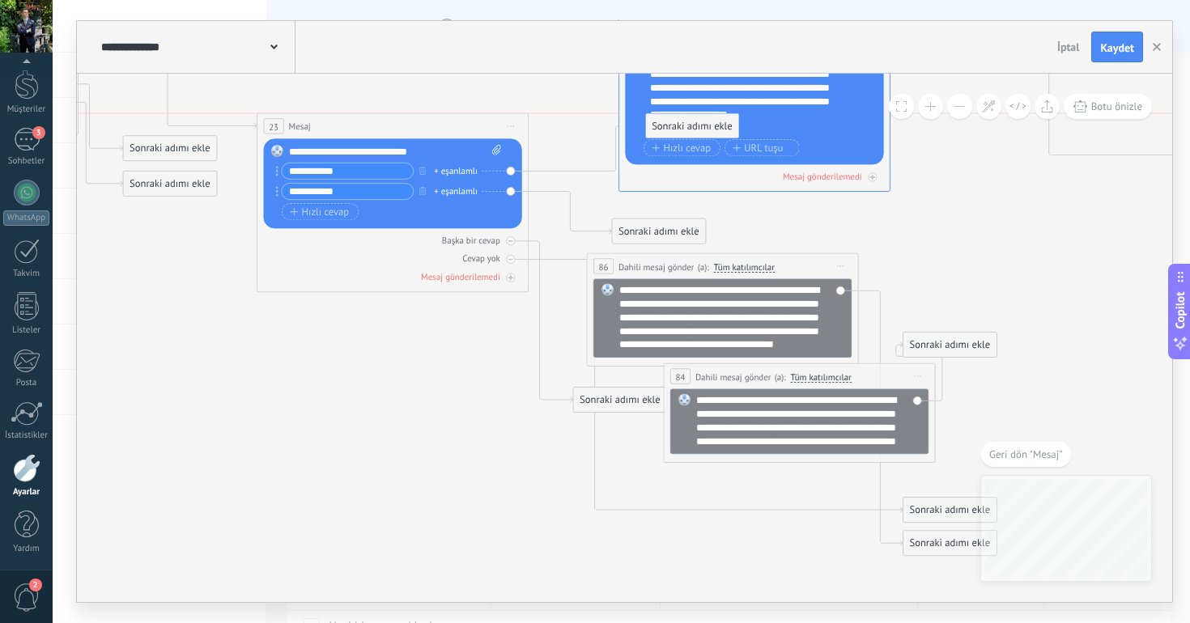
drag, startPoint x: 464, startPoint y: 402, endPoint x: 681, endPoint y: 113, distance: 360.7
click at [911, 378] on span "Önizlemeye buradan başlayın [GEOGRAPHIC_DATA]dır Yinele Sil" at bounding box center [917, 376] width 22 height 19
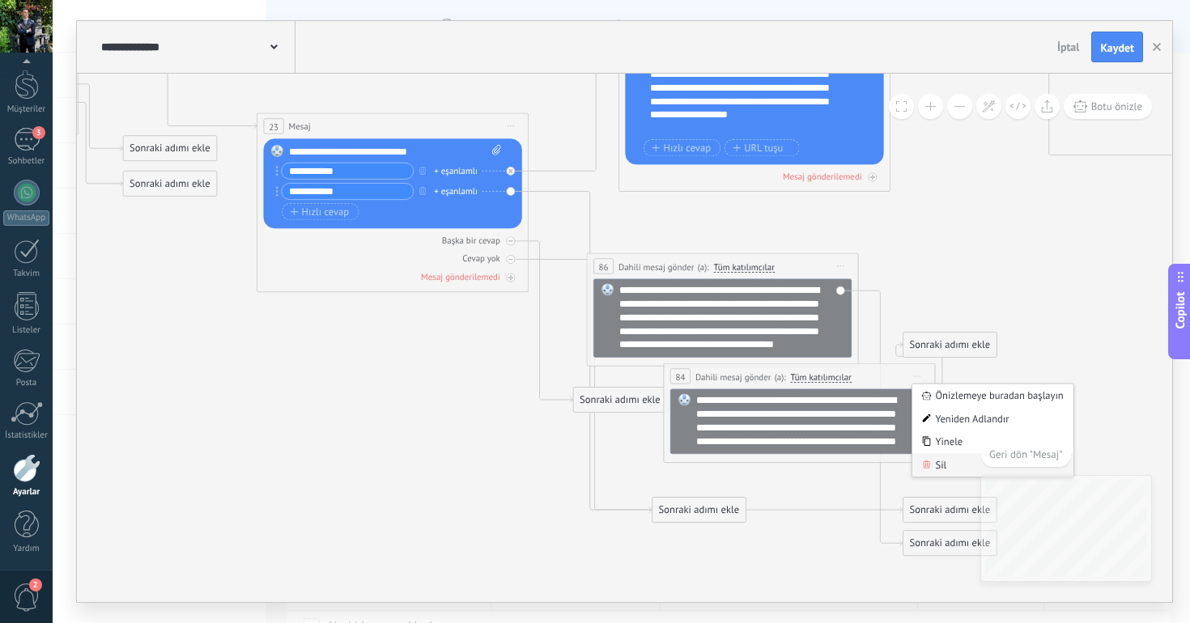
click at [945, 458] on div "Sil" at bounding box center [992, 464] width 161 height 23
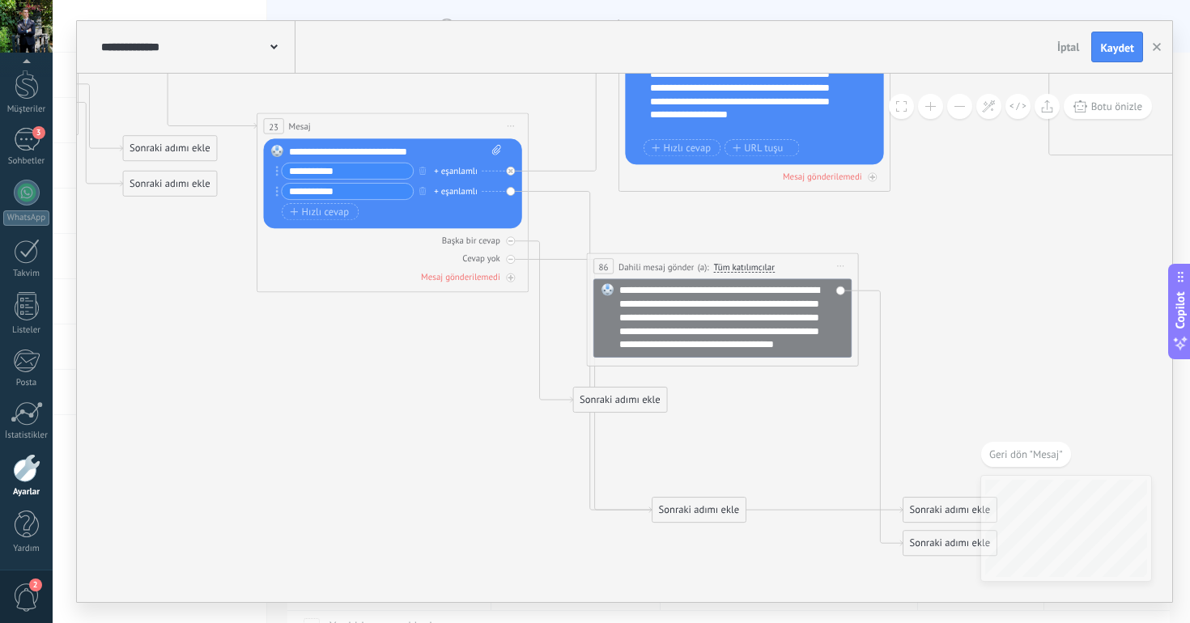
drag, startPoint x: 713, startPoint y: 271, endPoint x: 853, endPoint y: 270, distance: 140.0
click at [774, 270] on span "Tüm katılımcılar" at bounding box center [744, 266] width 61 height 11
click at [853, 270] on button "Tüm katılımcılar" at bounding box center [791, 267] width 170 height 24
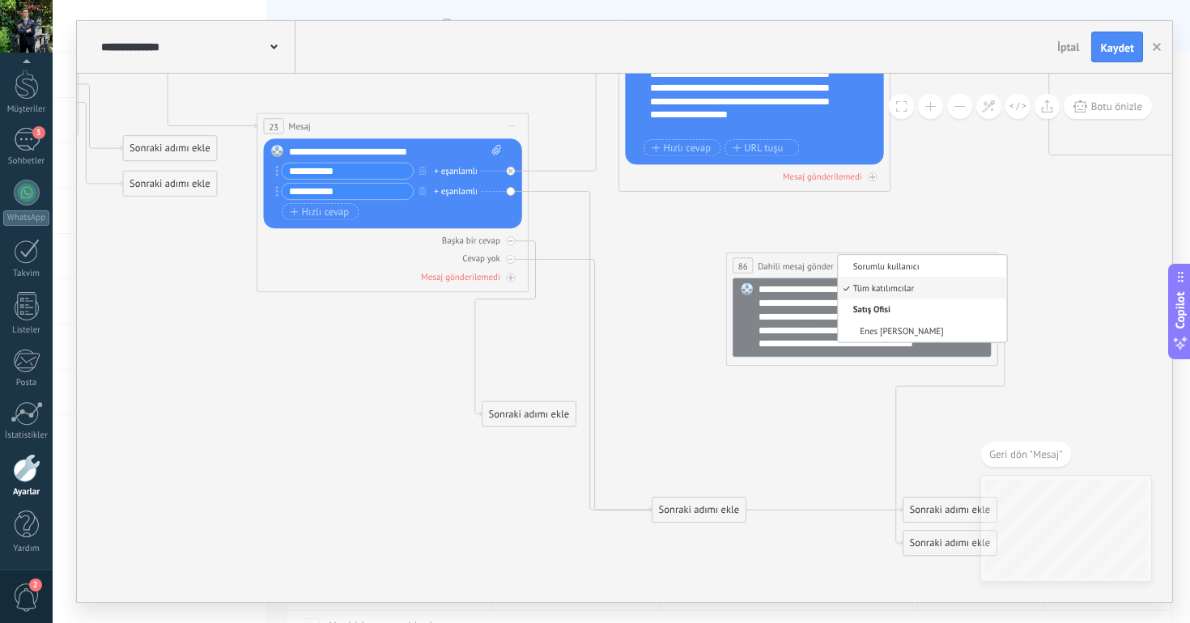
drag, startPoint x: 641, startPoint y: 399, endPoint x: 538, endPoint y: 414, distance: 103.8
click at [538, 414] on div "Sonraki adımı ekle" at bounding box center [528, 414] width 93 height 23
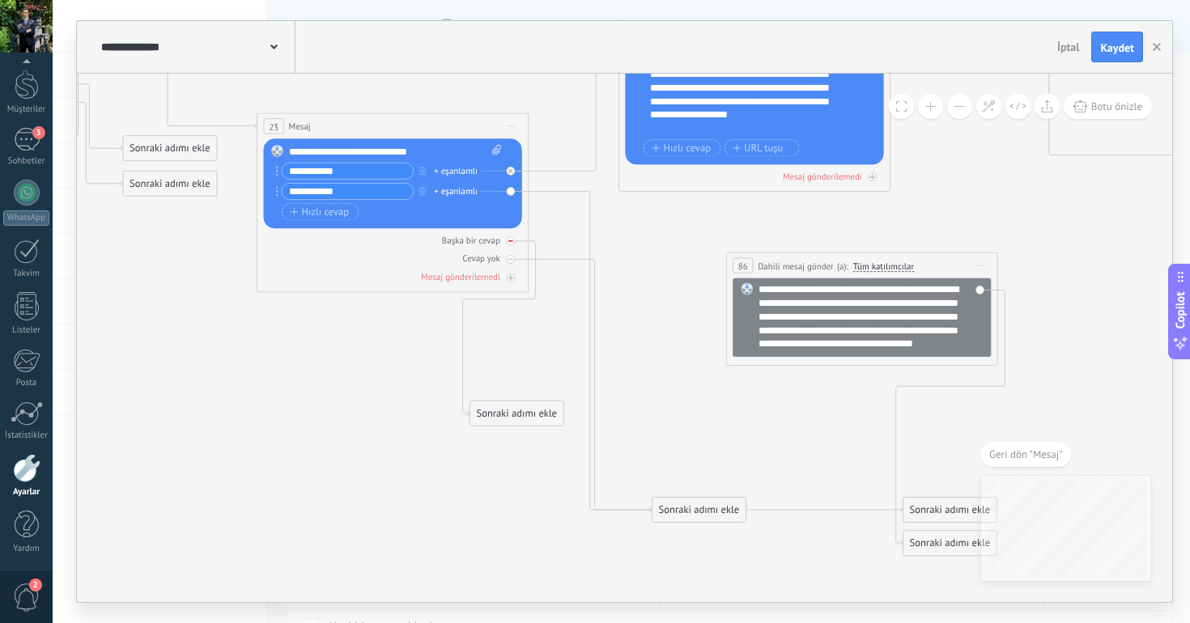
click at [513, 245] on div "Başka bir cevap" at bounding box center [393, 240] width 258 height 13
click at [513, 257] on div at bounding box center [510, 259] width 9 height 9
drag, startPoint x: 693, startPoint y: 502, endPoint x: 467, endPoint y: 477, distance: 227.1
click at [467, 477] on div "Sonraki adımı ekle" at bounding box center [480, 477] width 93 height 23
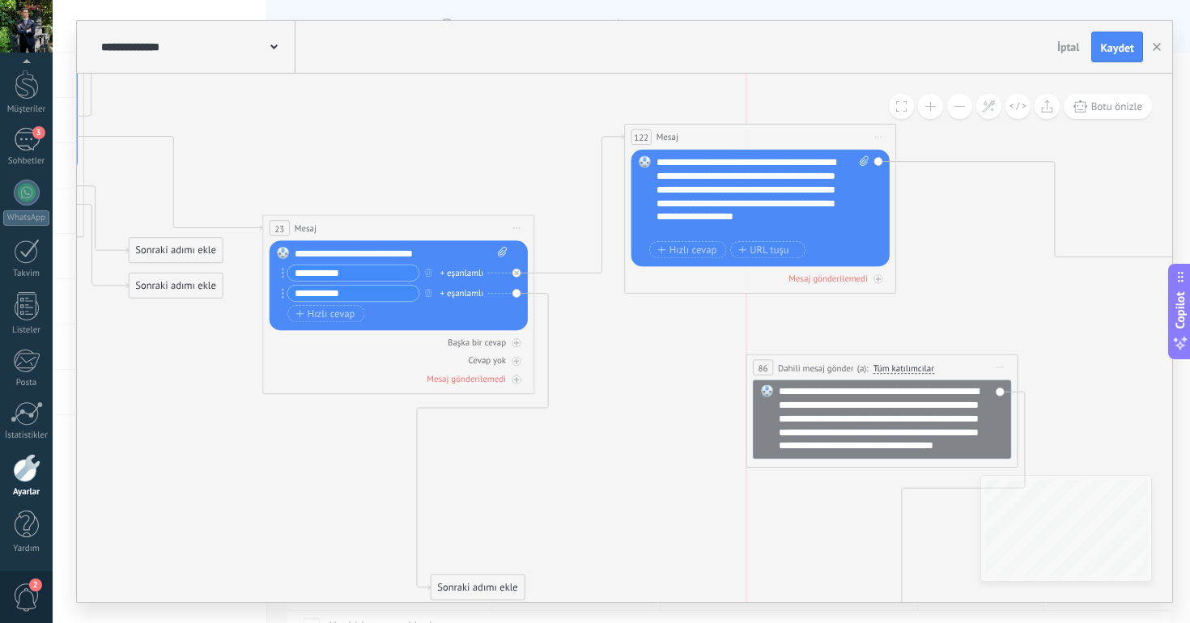
drag, startPoint x: 789, startPoint y: 367, endPoint x: 921, endPoint y: 378, distance: 132.3
click at [854, 375] on span "Dahili mesaj gönder" at bounding box center [816, 368] width 76 height 13
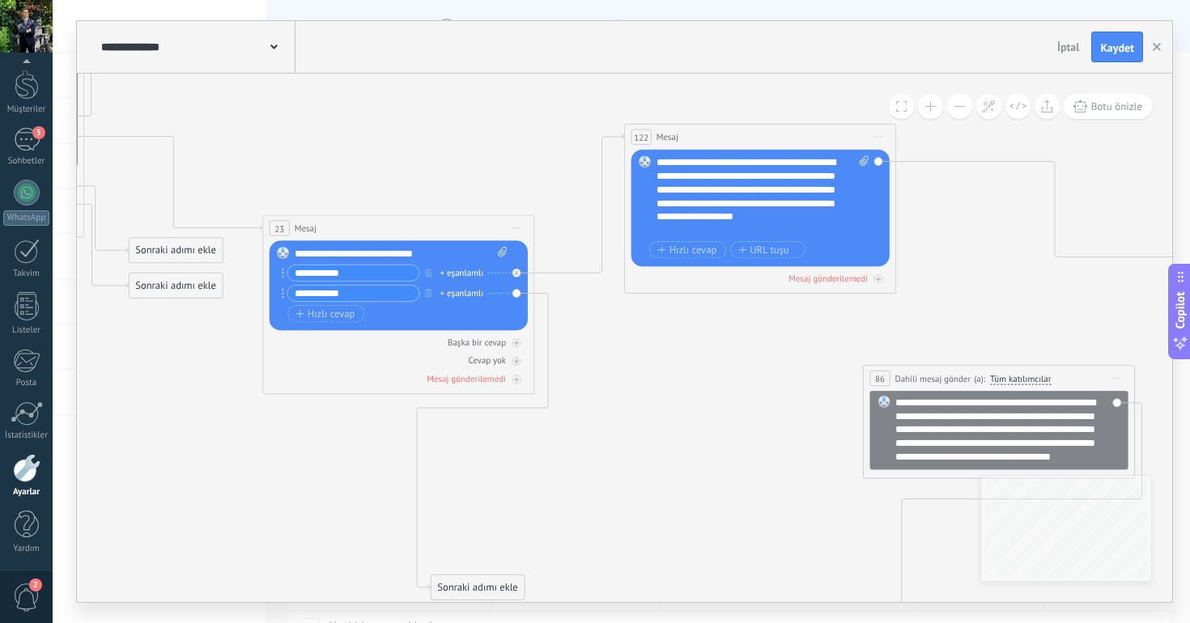
click at [876, 130] on span "Önizlemeye buradan başlayın [GEOGRAPHIC_DATA]dır Yinele Sil" at bounding box center [878, 136] width 22 height 19
click at [897, 205] on div "Yinele" at bounding box center [953, 202] width 161 height 23
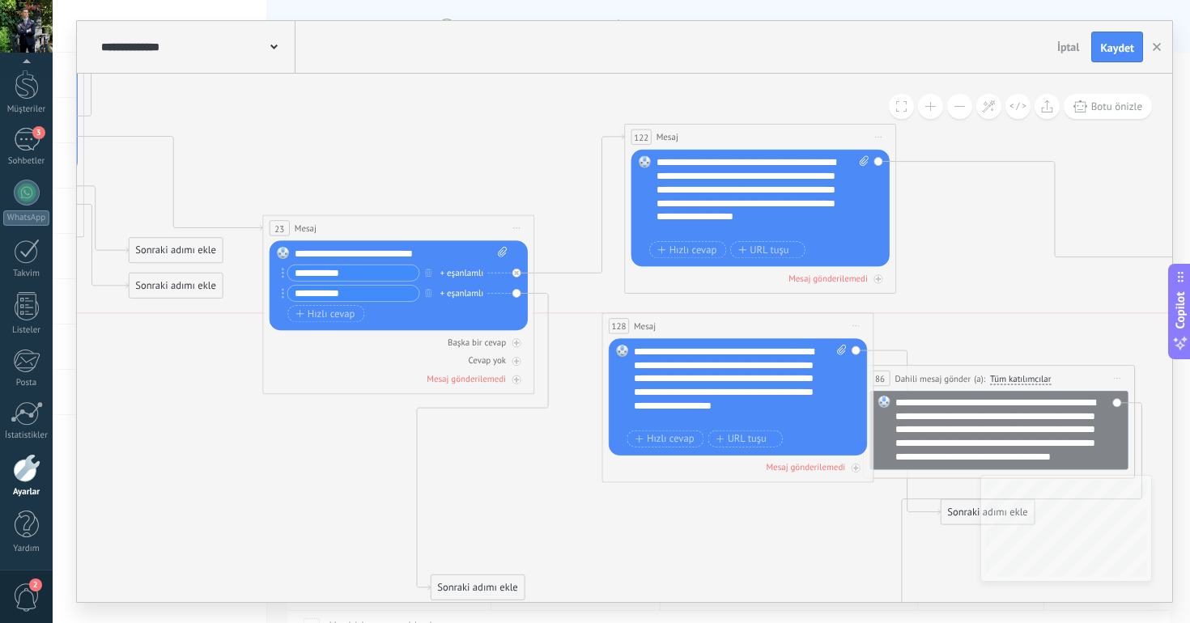
drag, startPoint x: 691, startPoint y: 354, endPoint x: 669, endPoint y: 334, distance: 29.8
click at [669, 334] on div "128 [GEOGRAPHIC_DATA] ***** (a): Tüm kişiler - seçilen kanallar Tüm kişiler - s…" at bounding box center [737, 325] width 270 height 25
drag, startPoint x: 462, startPoint y: 583, endPoint x: 672, endPoint y: 347, distance: 315.8
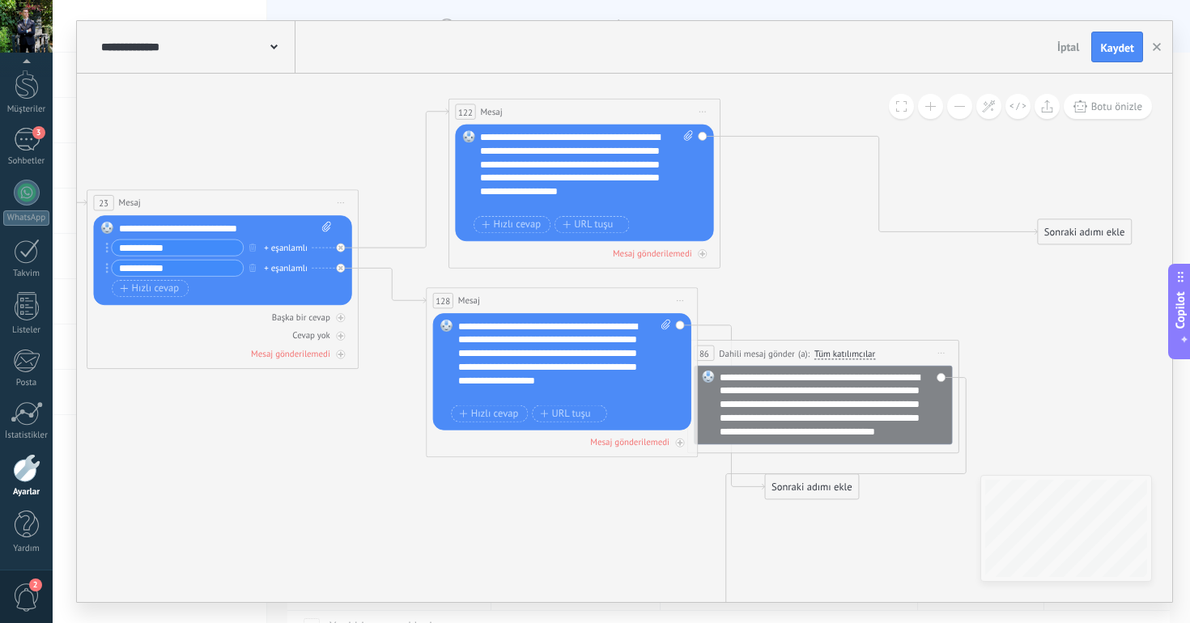
click at [863, 392] on div "**********" at bounding box center [831, 405] width 225 height 68
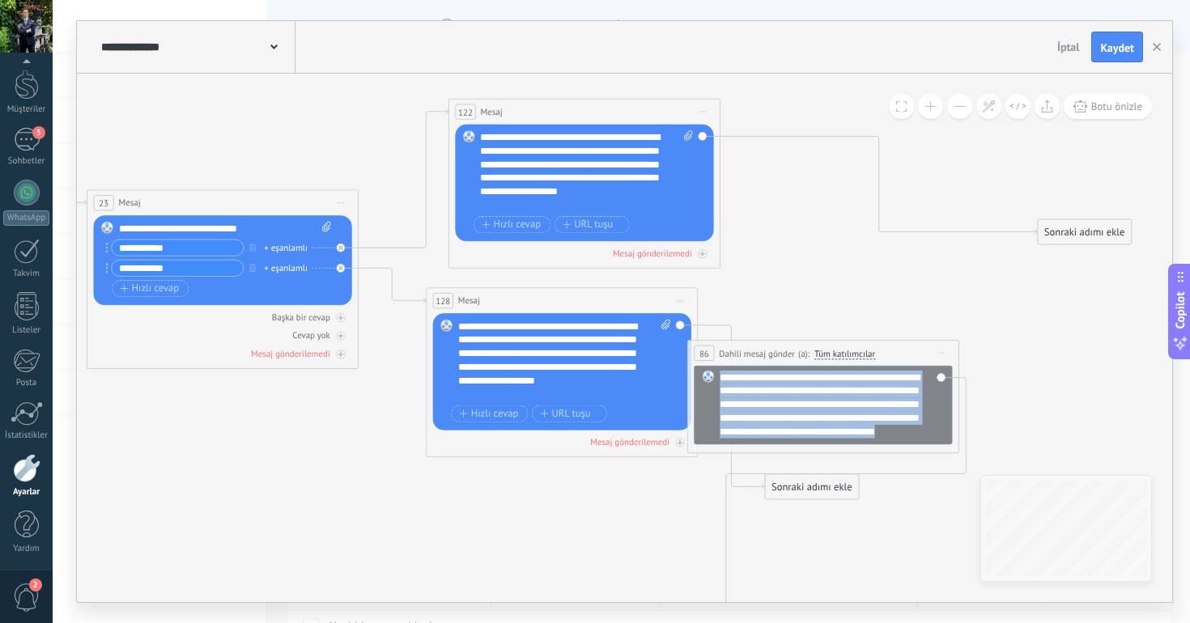
copy div "**********"
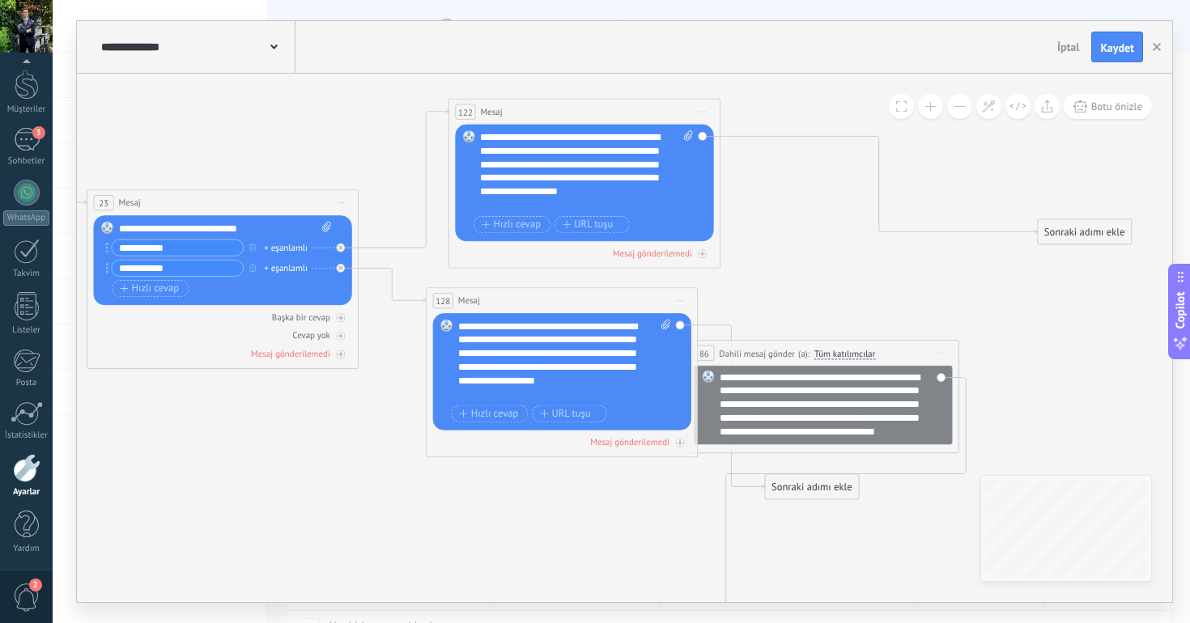
click at [537, 322] on div "**********" at bounding box center [564, 361] width 213 height 82
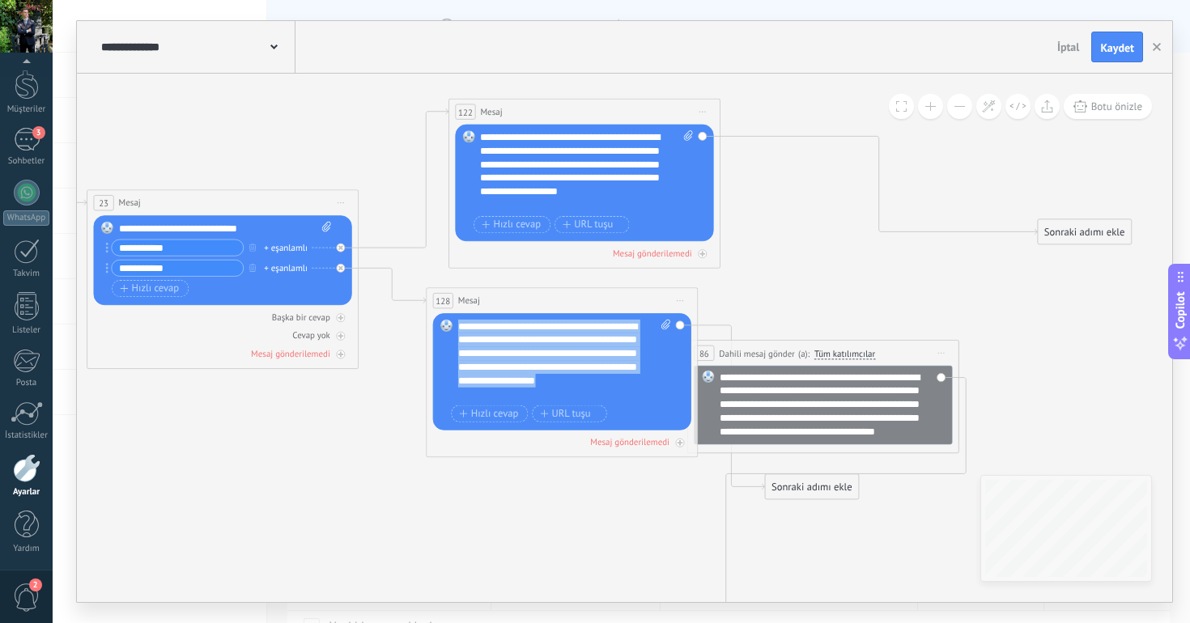
paste div
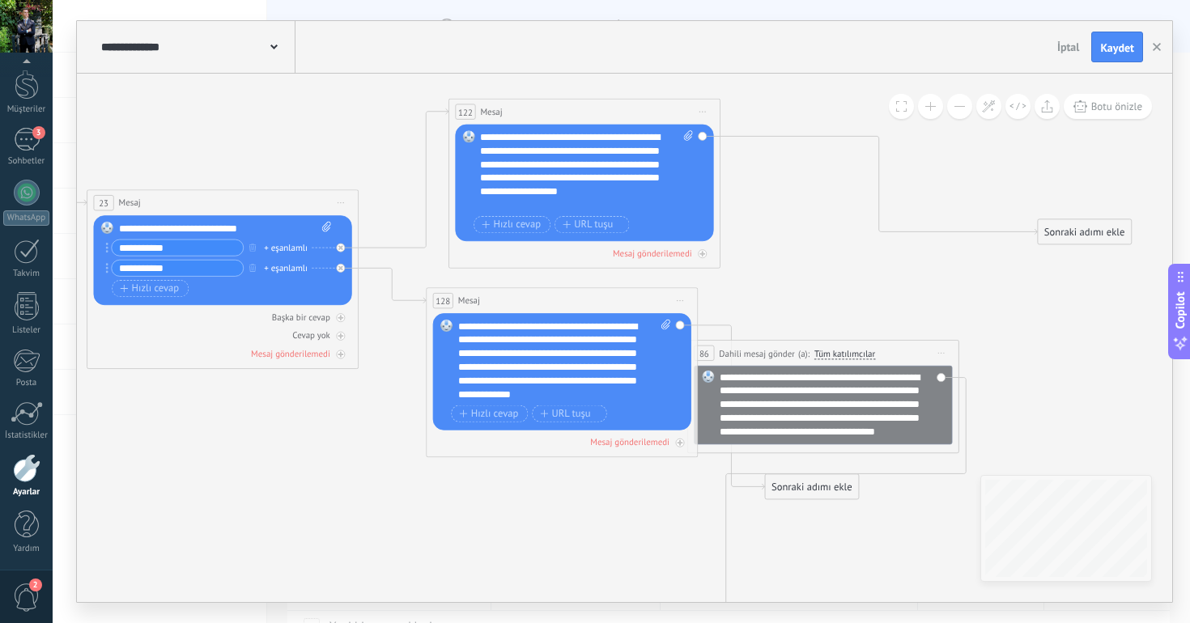
click at [944, 353] on icon at bounding box center [941, 354] width 6 height 2
click at [979, 438] on div "Sil" at bounding box center [1015, 441] width 161 height 23
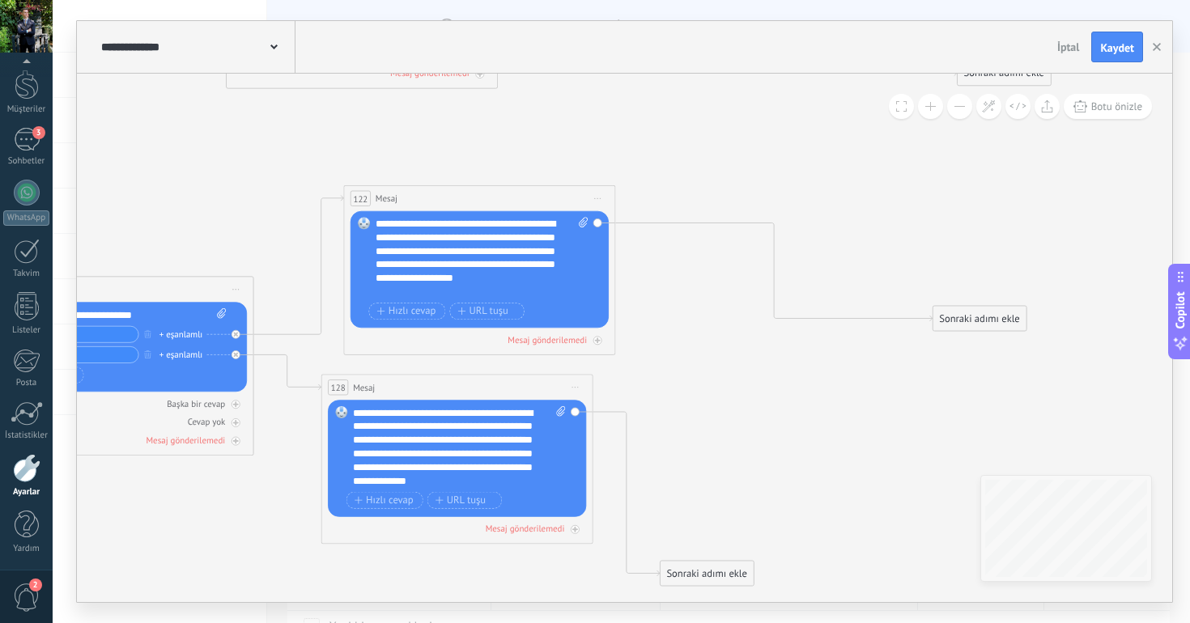
drag, startPoint x: 903, startPoint y: 376, endPoint x: 798, endPoint y: 462, distance: 135.7
click at [798, 462] on icon at bounding box center [942, 100] width 3722 height 1919
drag, startPoint x: 708, startPoint y: 569, endPoint x: 787, endPoint y: 447, distance: 145.7
click at [753, 562] on div "Sonraki adımı ekle" at bounding box center [706, 573] width 93 height 23
click at [652, 533] on icon at bounding box center [942, 12] width 3722 height 1743
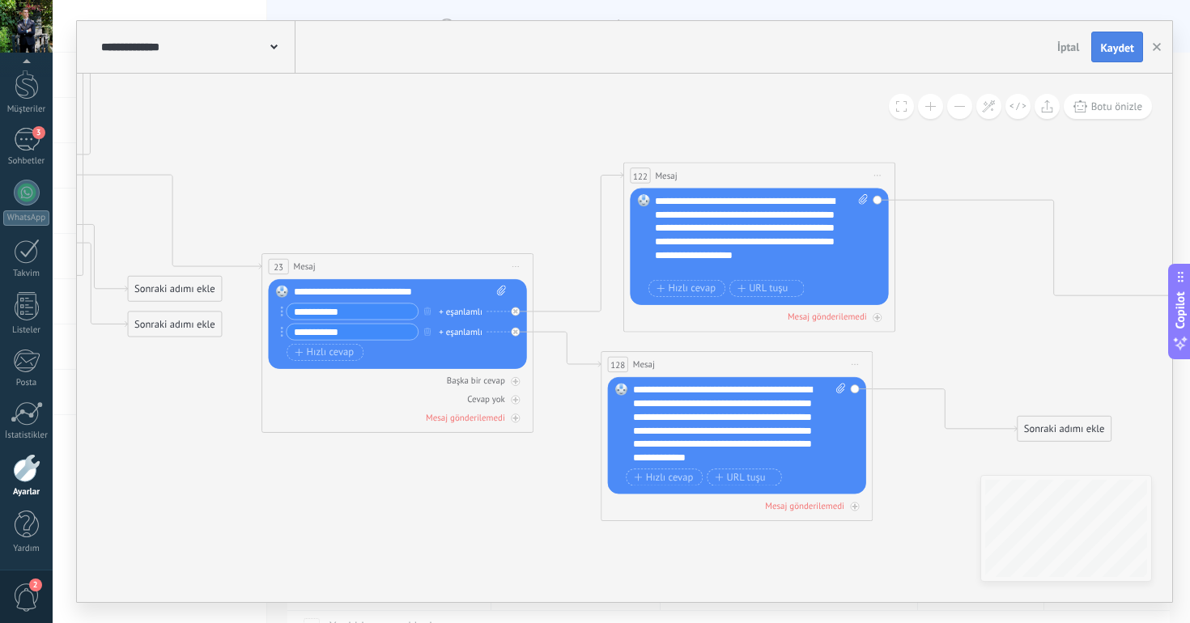
click at [1110, 46] on span "Kaydet" at bounding box center [1117, 47] width 34 height 11
click at [1101, 100] on span "Botu önizle" at bounding box center [1116, 107] width 51 height 14
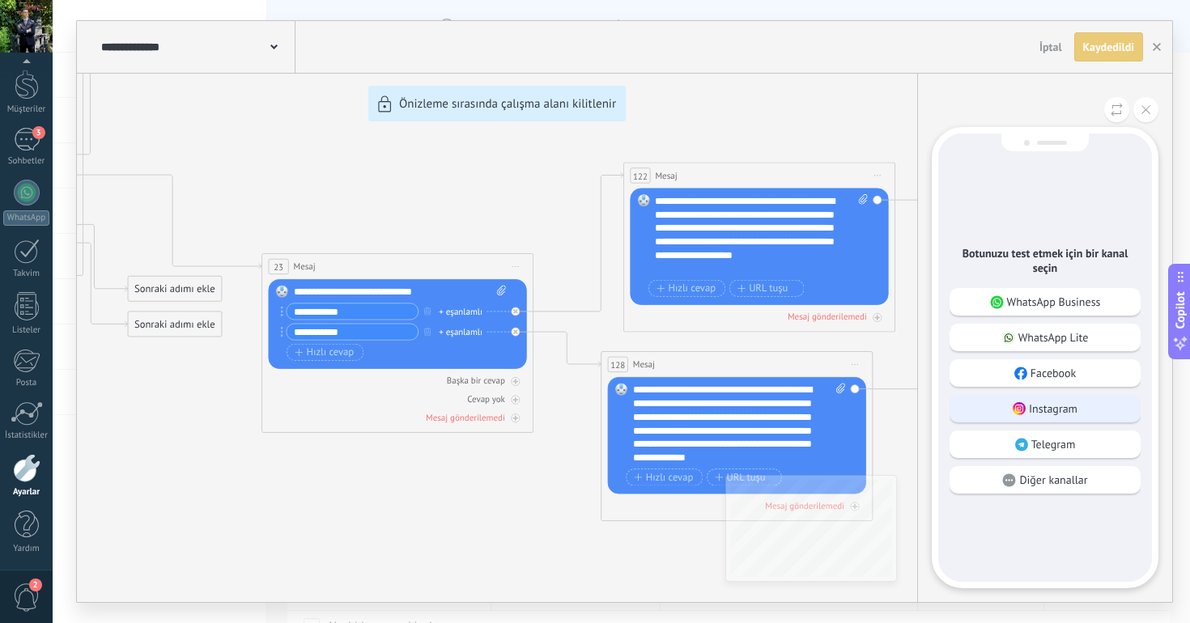
click at [1039, 405] on p "Instagram" at bounding box center [1053, 408] width 49 height 15
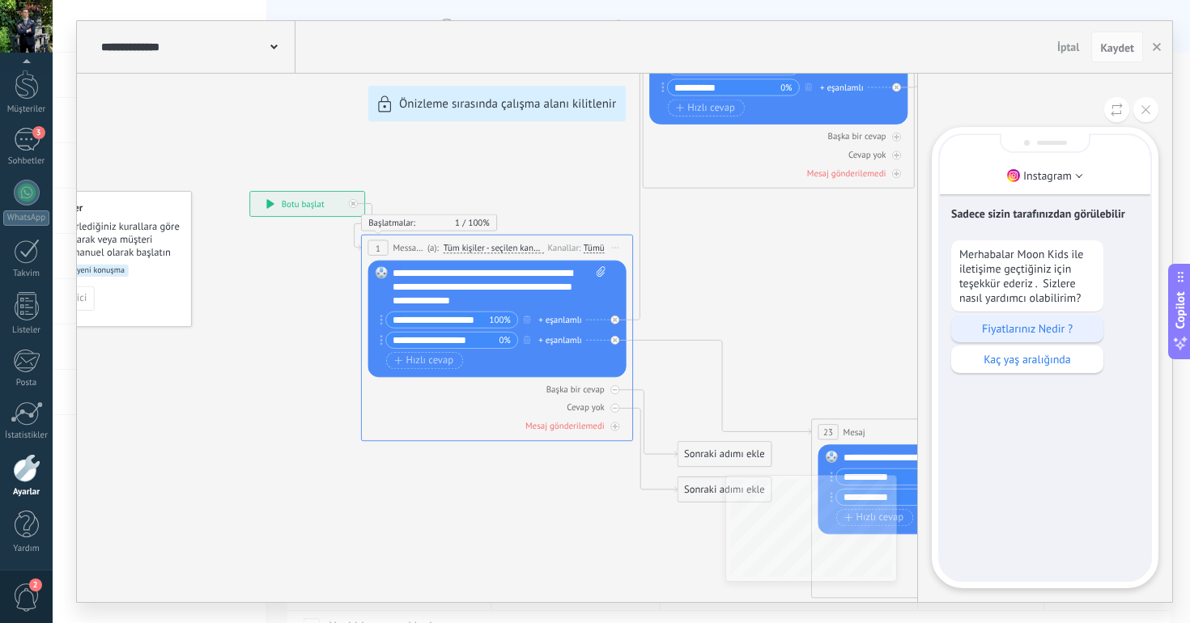
click at [989, 334] on p "Fiyatlarınız Nedir ?" at bounding box center [1027, 328] width 136 height 15
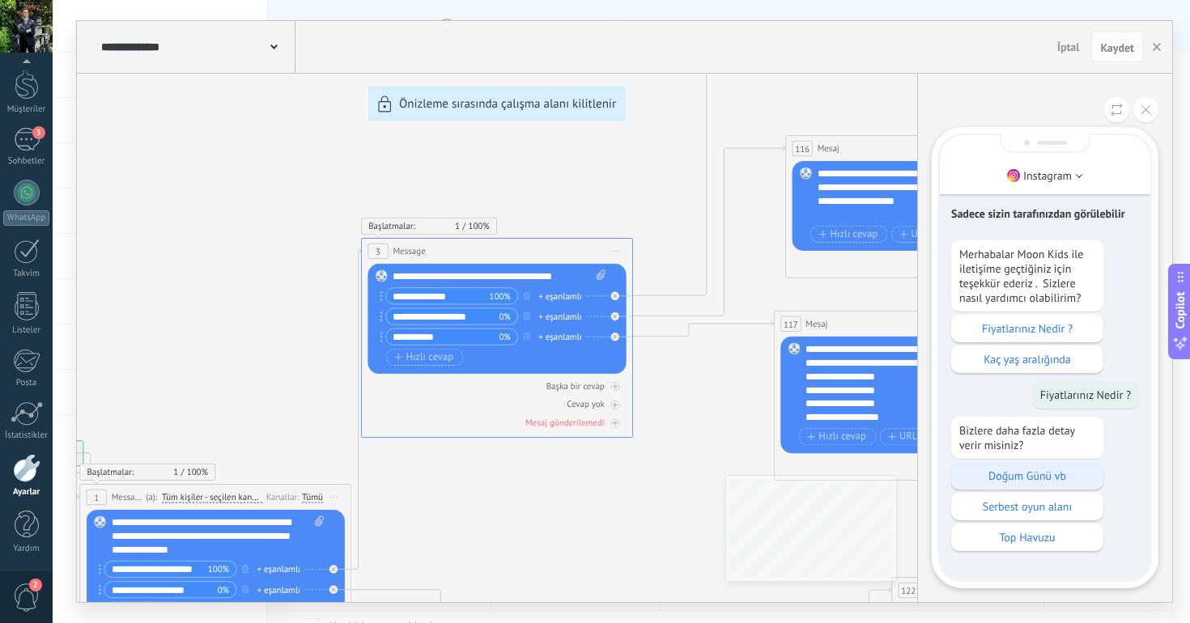
click at [1020, 481] on p "Doğum Günü vb" at bounding box center [1027, 476] width 136 height 15
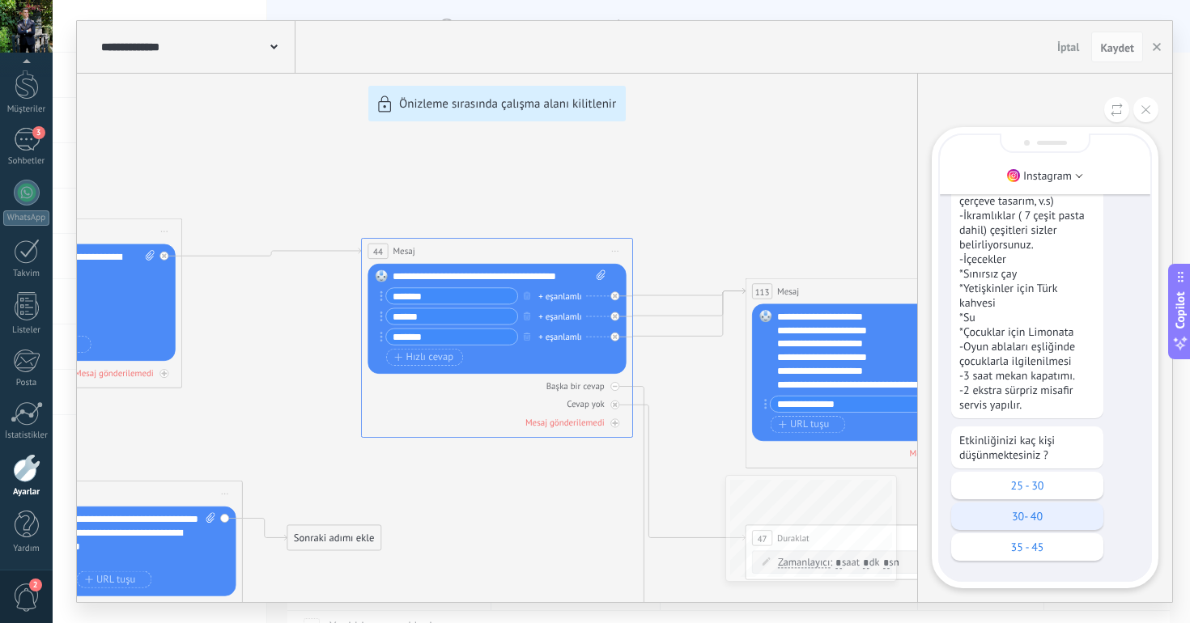
click at [1025, 506] on div "30- 40" at bounding box center [1027, 517] width 152 height 28
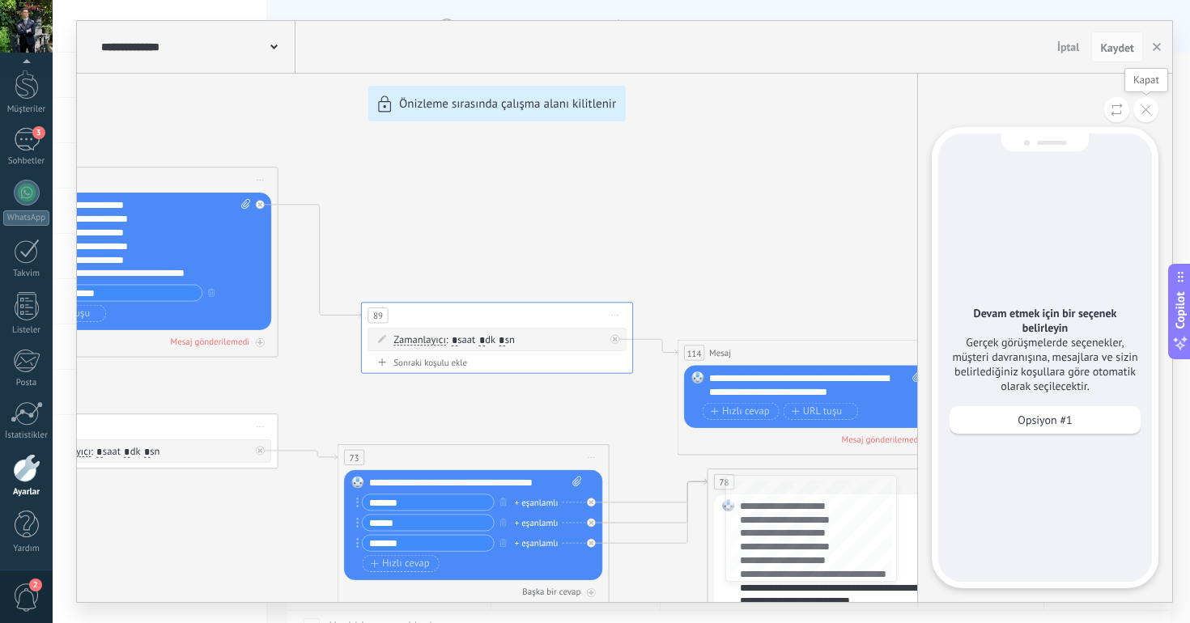
click at [1139, 109] on button at bounding box center [1145, 109] width 25 height 25
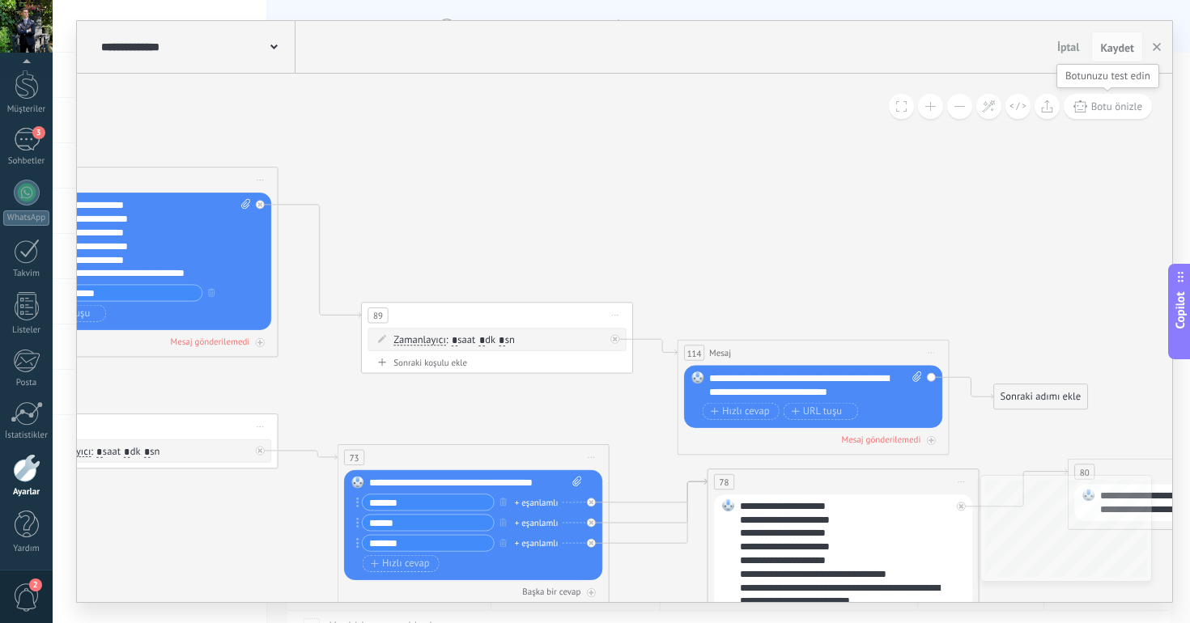
click at [1087, 103] on button "Botu önizle" at bounding box center [1107, 106] width 88 height 25
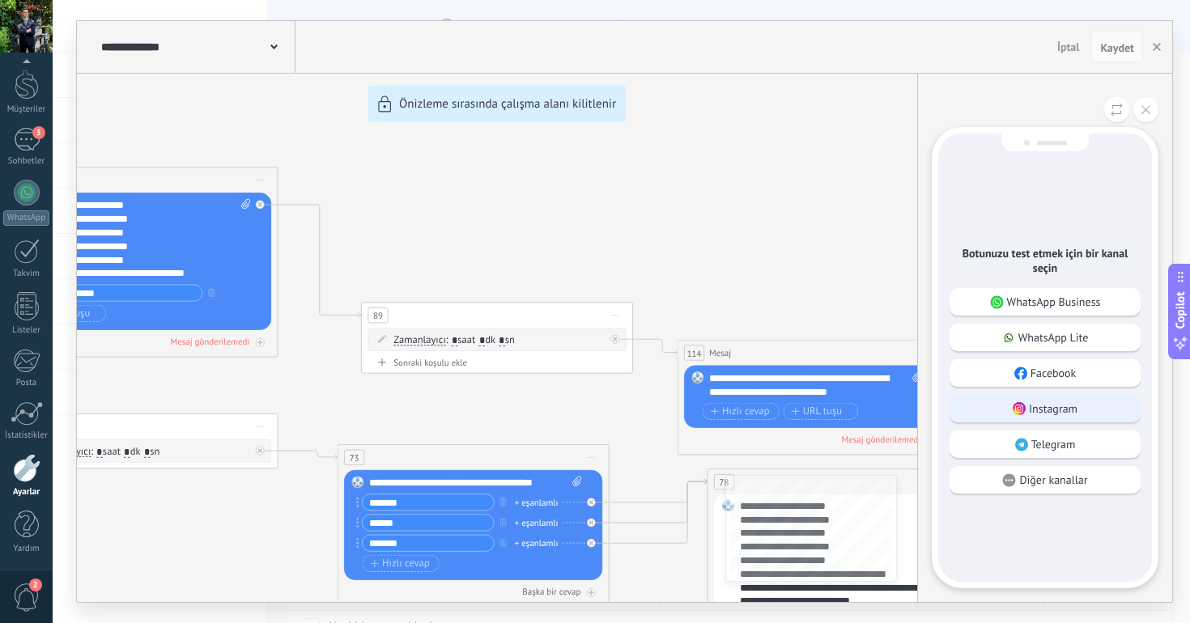
click at [1060, 404] on p "Instagram" at bounding box center [1053, 408] width 49 height 15
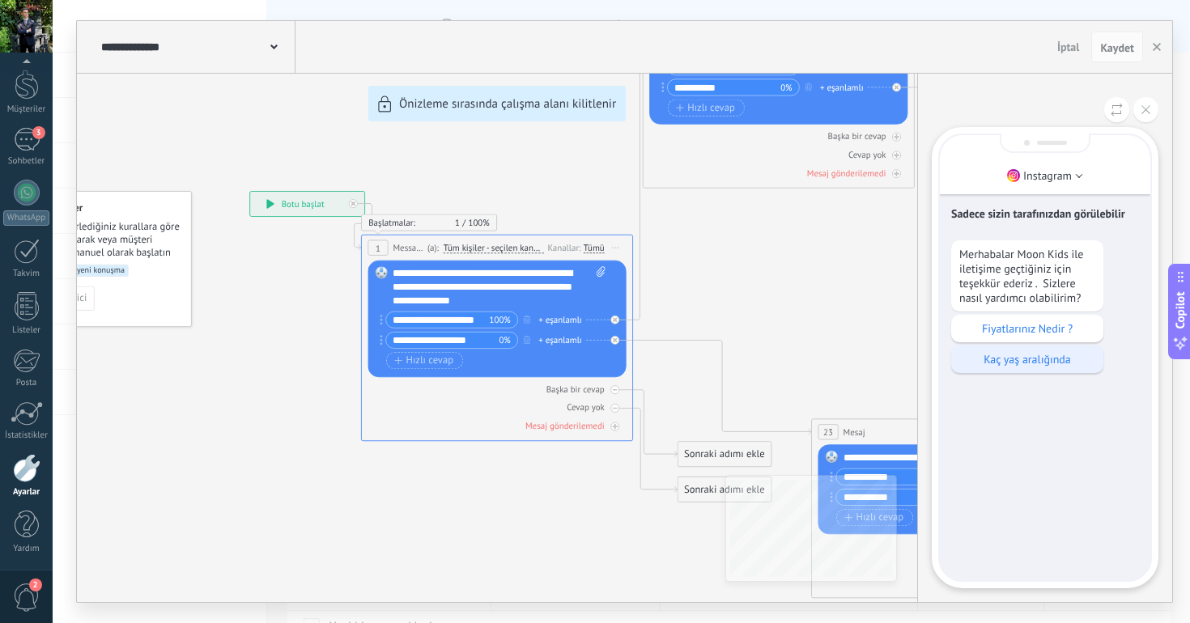
click at [1035, 360] on p "Kaç yaş aralığında" at bounding box center [1027, 359] width 136 height 15
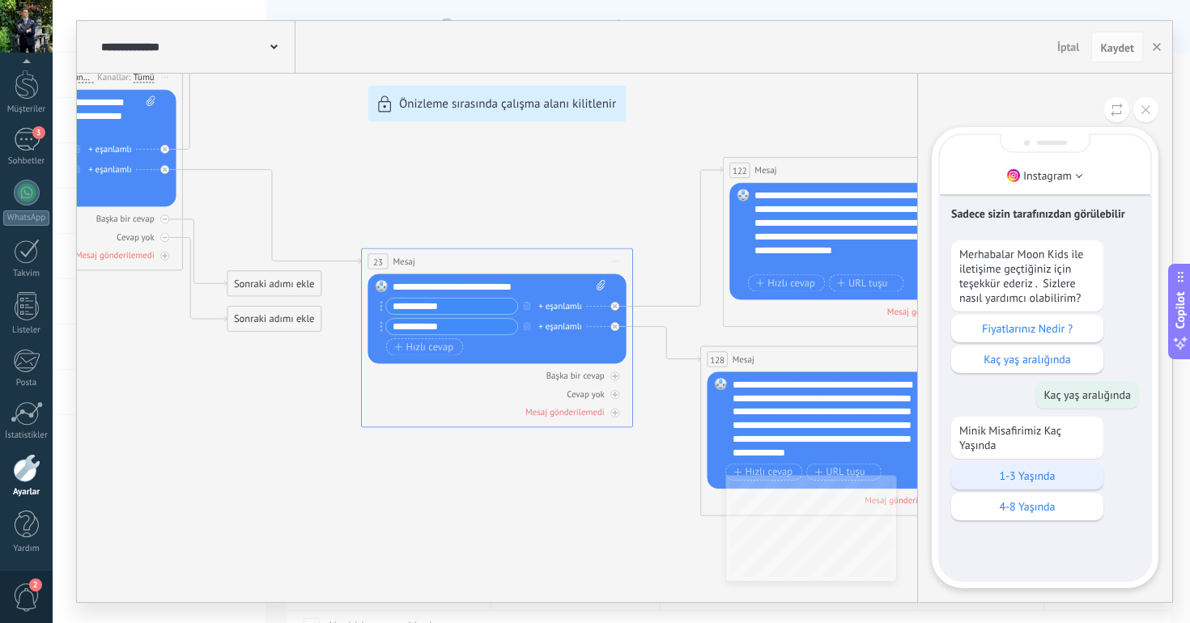
click at [1045, 477] on p "1-3 Yaşında" at bounding box center [1027, 476] width 136 height 15
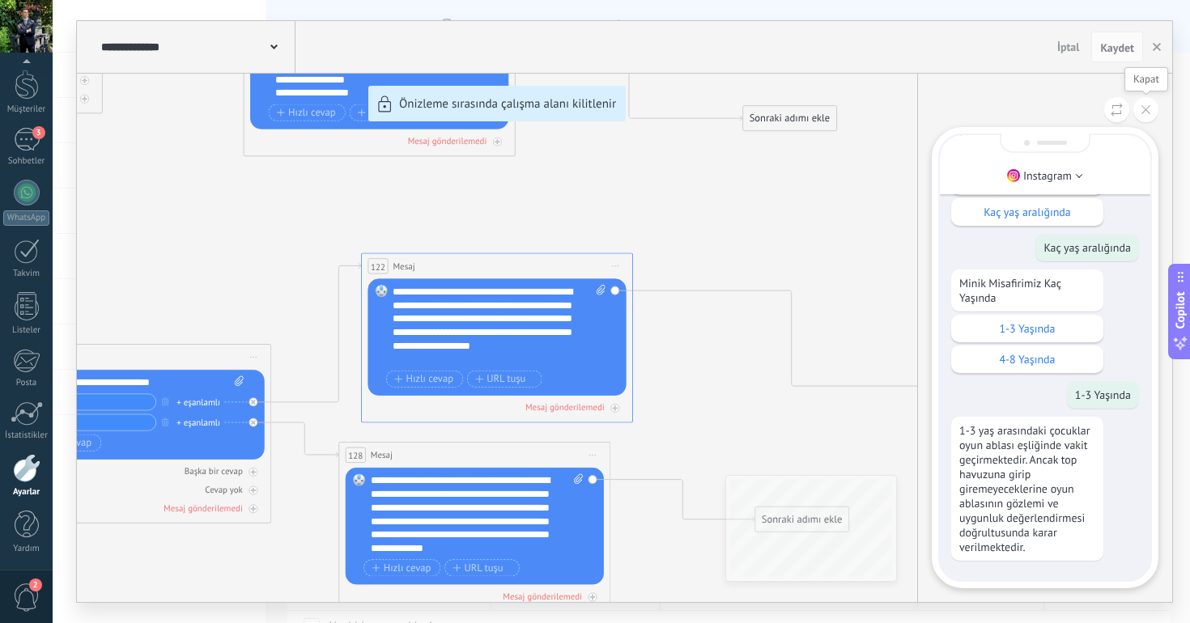
click at [1144, 112] on icon at bounding box center [1145, 109] width 9 height 9
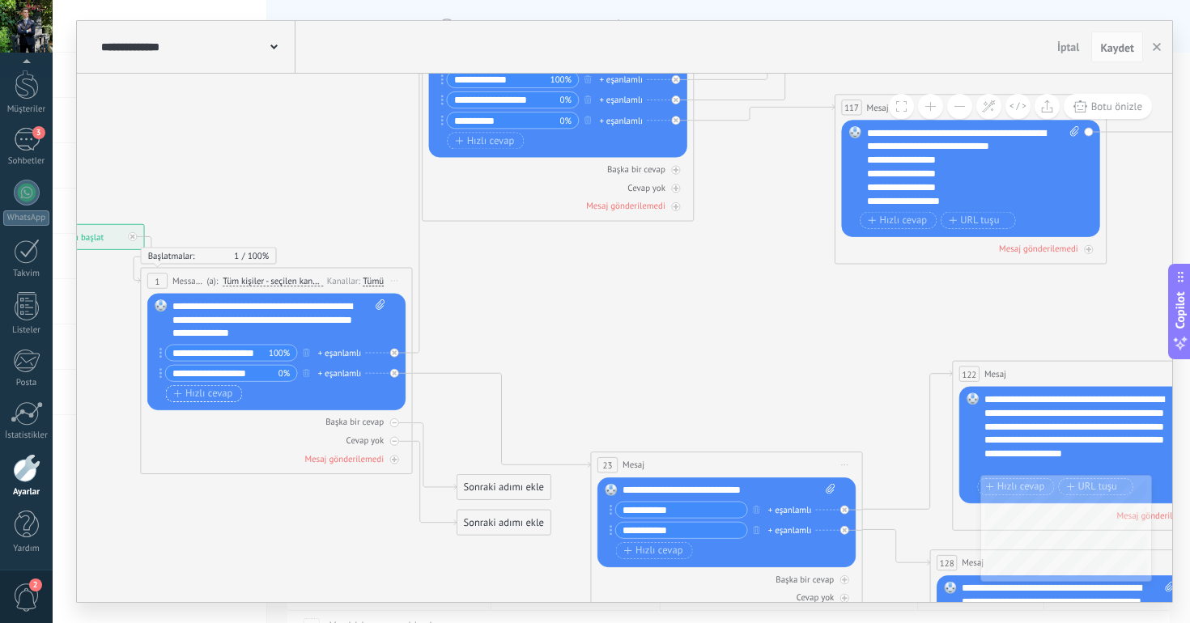
click at [214, 399] on span "Hızlı cevap" at bounding box center [203, 393] width 59 height 11
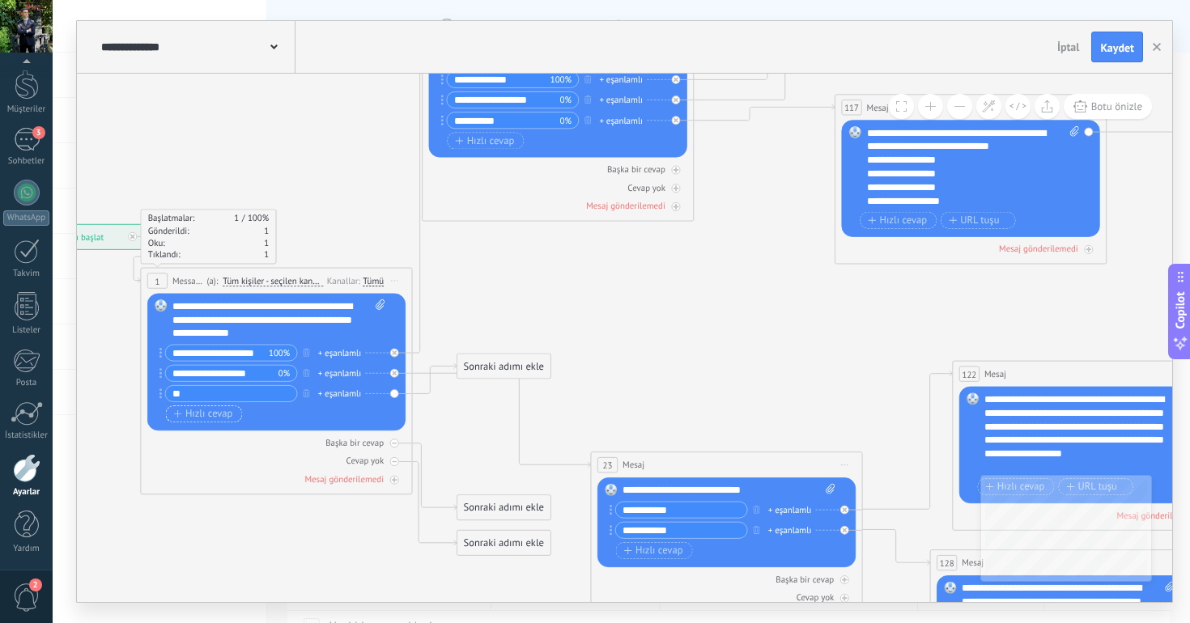
type input "*"
type input "**********"
click at [475, 368] on div "Sonraki adımı ekle" at bounding box center [503, 366] width 93 height 23
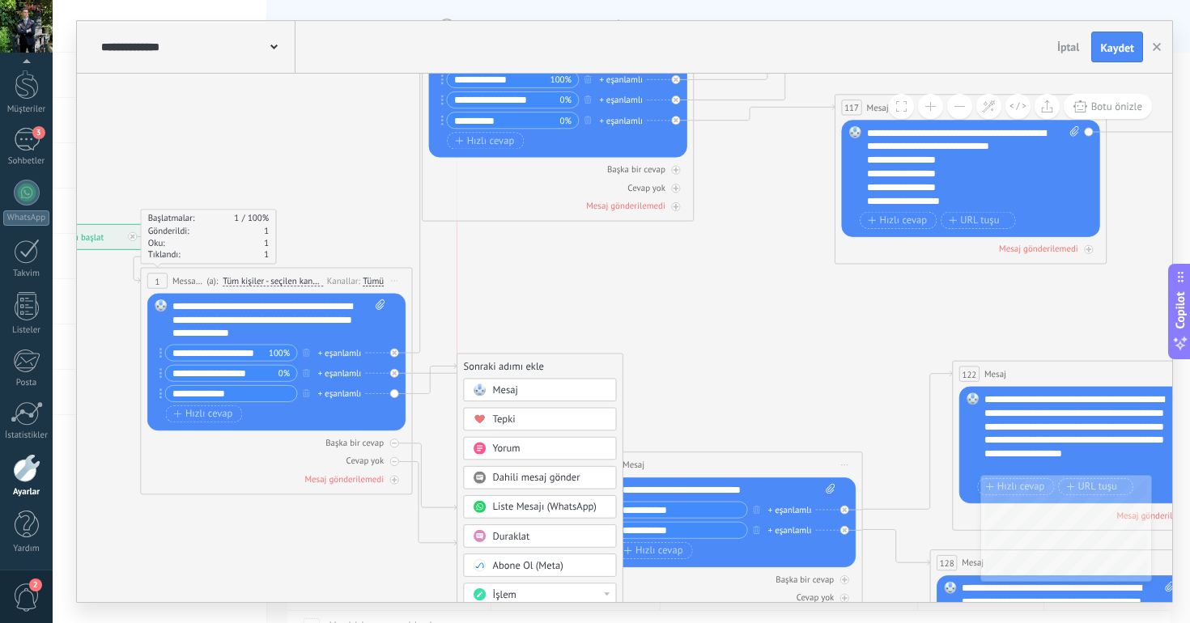
drag, startPoint x: 475, startPoint y: 368, endPoint x: 494, endPoint y: 358, distance: 21.0
click at [494, 358] on div "Sonraki adımı ekle" at bounding box center [539, 366] width 165 height 23
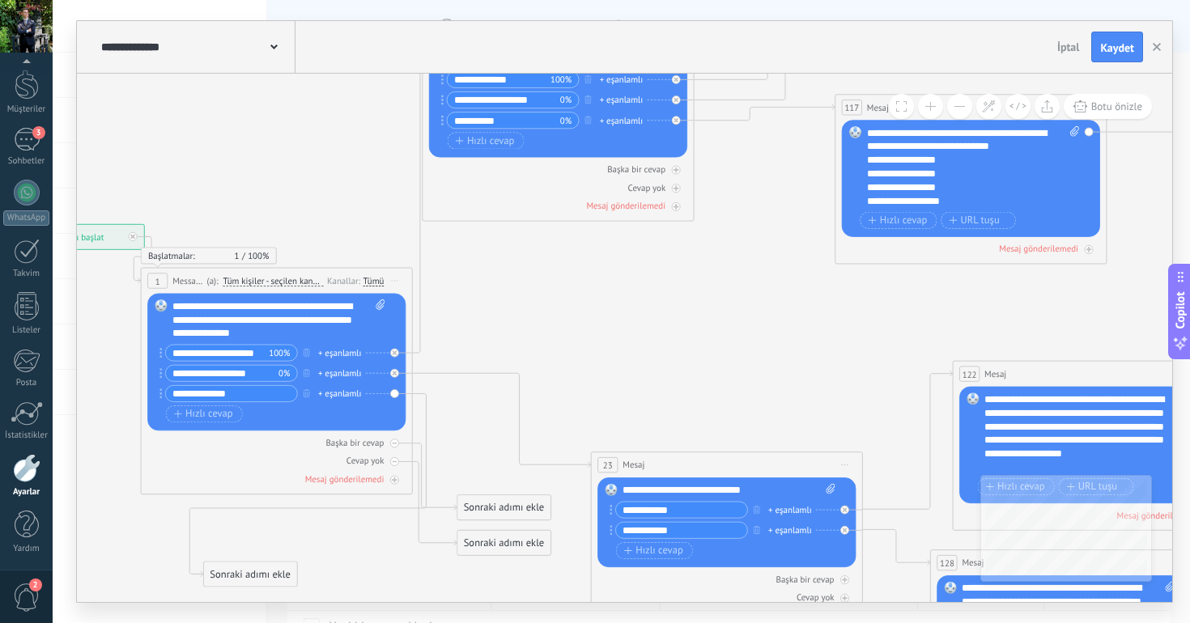
drag, startPoint x: 526, startPoint y: 350, endPoint x: 260, endPoint y: 570, distance: 345.4
click at [260, 570] on div "Sonraki adımı ekle" at bounding box center [250, 574] width 93 height 23
click at [397, 445] on div at bounding box center [394, 443] width 9 height 9
click at [396, 456] on div "Cevap yok" at bounding box center [276, 461] width 258 height 13
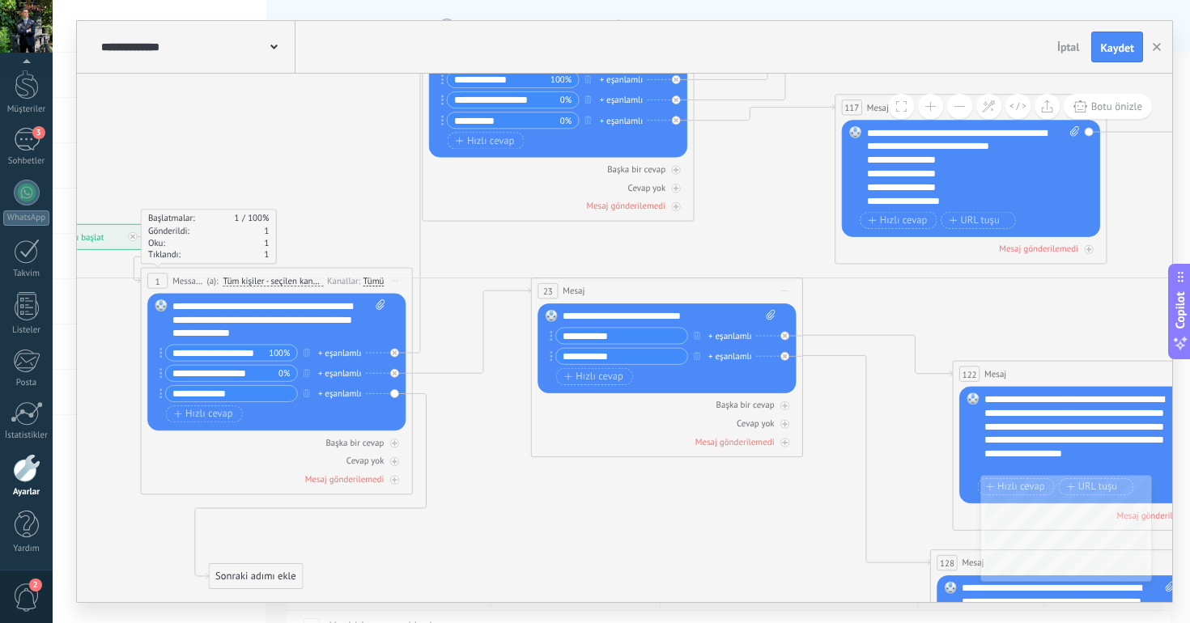
drag, startPoint x: 634, startPoint y: 458, endPoint x: 575, endPoint y: 288, distance: 179.9
click at [575, 288] on span "Mesaj" at bounding box center [573, 291] width 22 height 13
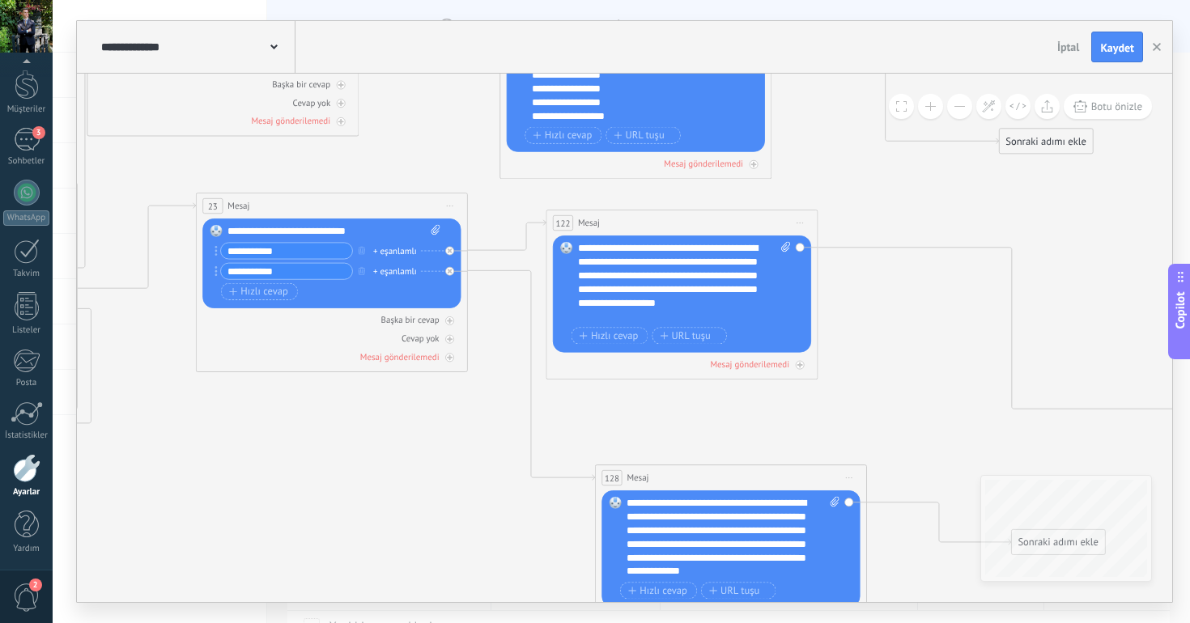
drag, startPoint x: 710, startPoint y: 294, endPoint x: 636, endPoint y: 222, distance: 103.0
click at [636, 222] on div "122 Mesaj ***** (a): Tüm kişiler - seçilen kanallar Tüm kişiler - seçilen kanal…" at bounding box center [681, 222] width 270 height 25
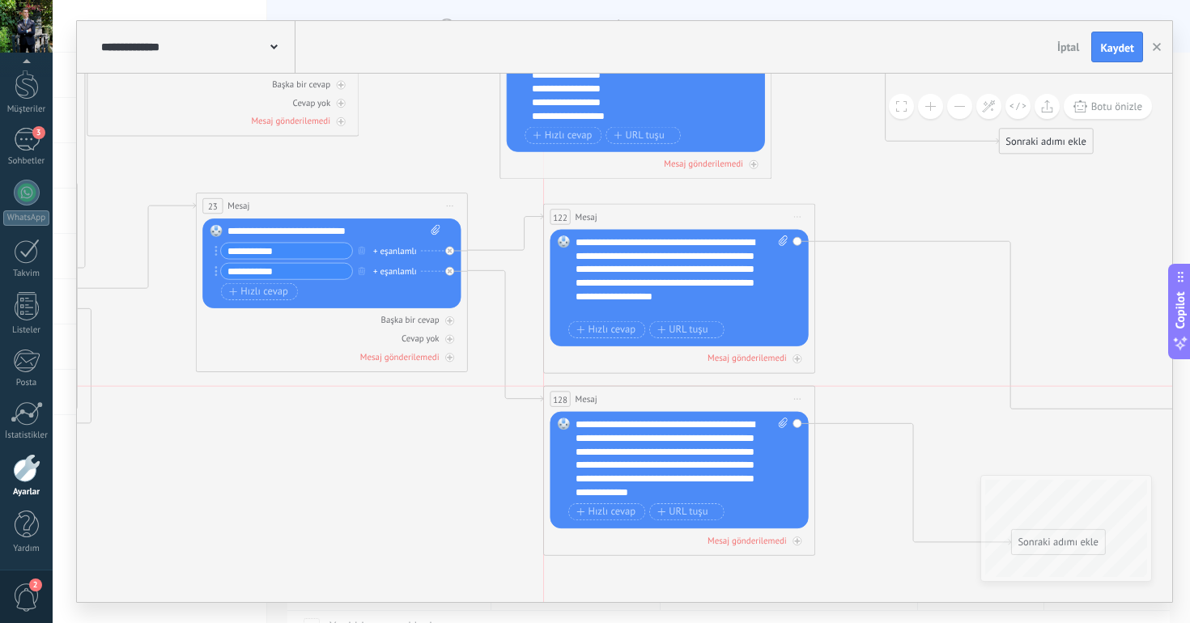
drag, startPoint x: 725, startPoint y: 475, endPoint x: 672, endPoint y: 388, distance: 102.4
click at [672, 389] on div "128 Mesaj ***** (a): Tüm kişiler - seçilen kanallar Tüm kişiler - seçilen kanal…" at bounding box center [679, 399] width 270 height 25
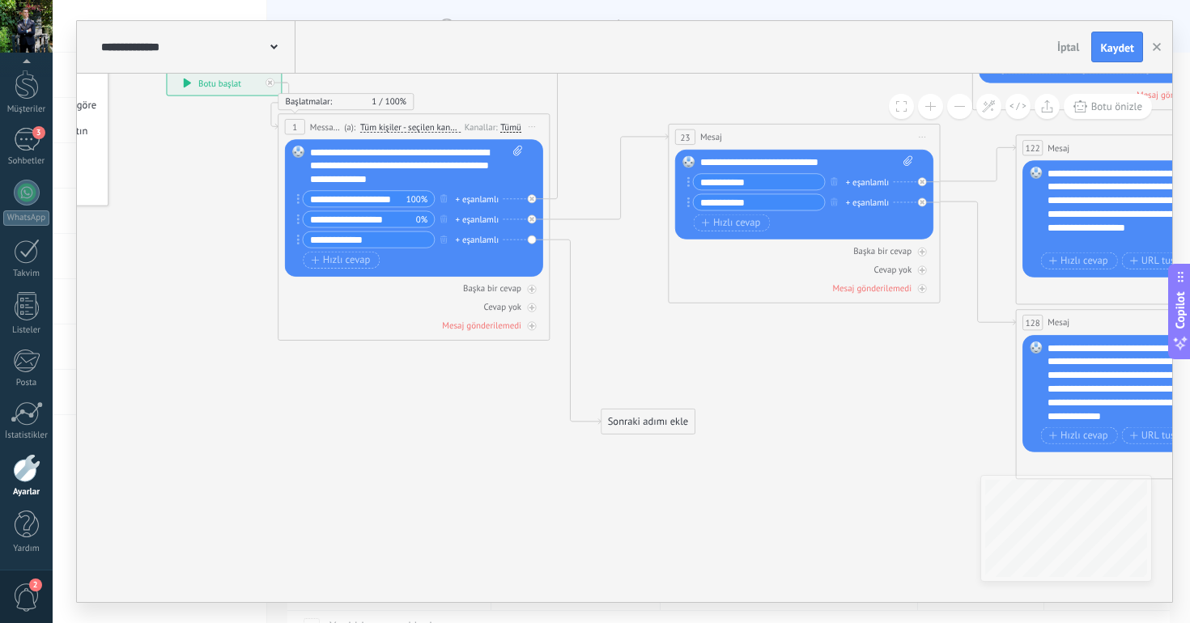
drag, startPoint x: 416, startPoint y: 417, endPoint x: 648, endPoint y: 416, distance: 232.2
click at [648, 416] on div "Sonraki adımı ekle" at bounding box center [647, 421] width 93 height 23
click at [647, 416] on div "Sonraki adımı ekle" at bounding box center [646, 421] width 93 height 23
click at [660, 441] on span "Mesaj" at bounding box center [648, 445] width 25 height 13
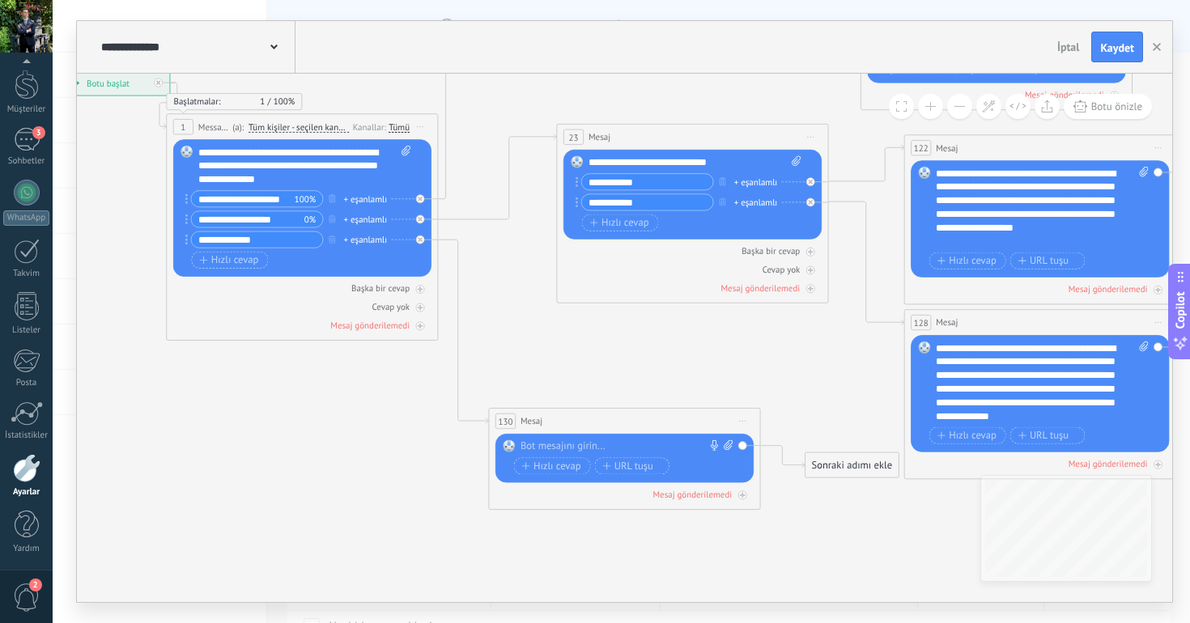
click at [639, 443] on div at bounding box center [620, 447] width 201 height 14
click at [561, 469] on span "Hızlı cevap" at bounding box center [551, 465] width 59 height 11
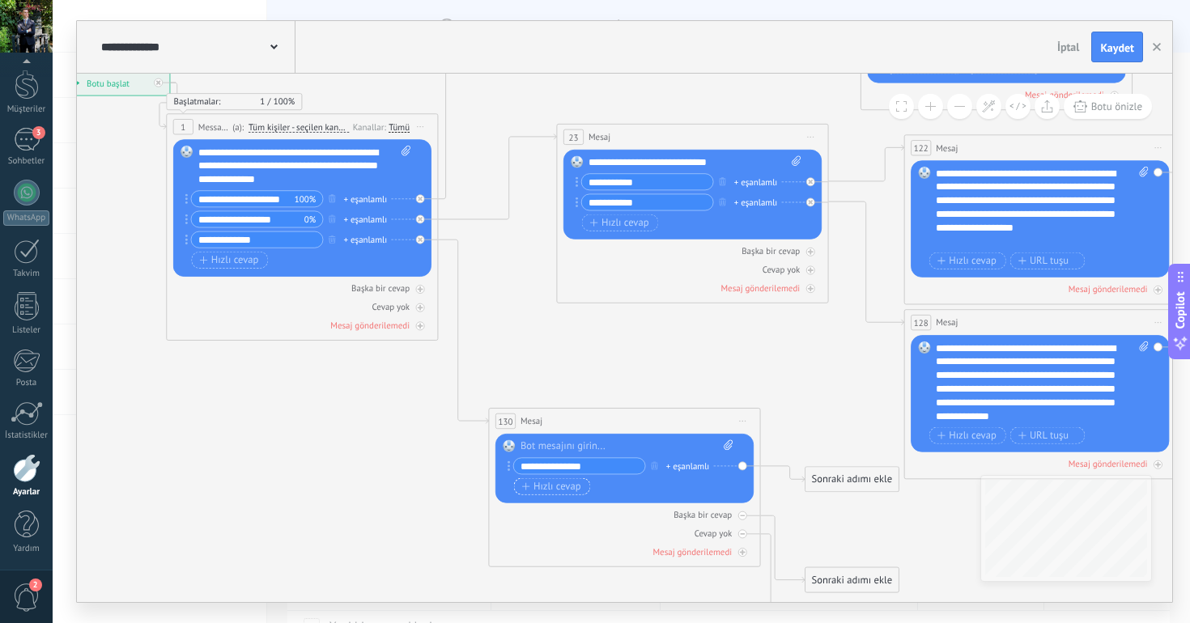
type input "**********"
click at [553, 490] on span "Hızlı cevap" at bounding box center [551, 486] width 59 height 11
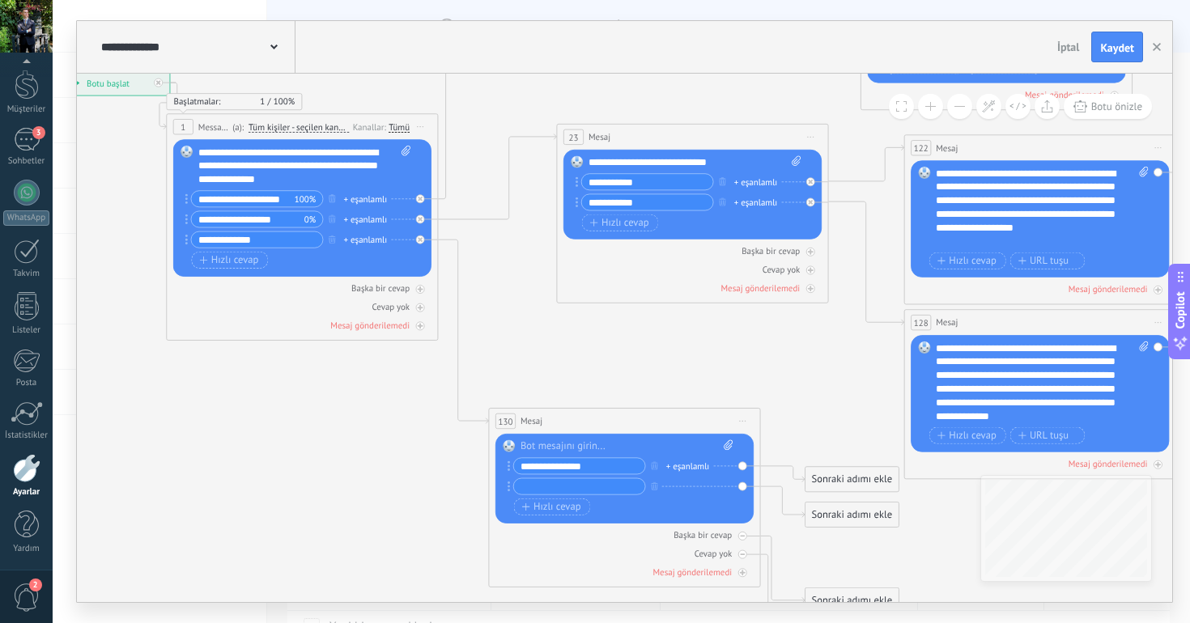
click at [551, 494] on input "text" at bounding box center [579, 485] width 131 height 15
type input "*"
click at [558, 486] on input "**********" at bounding box center [579, 485] width 131 height 15
type input "**********"
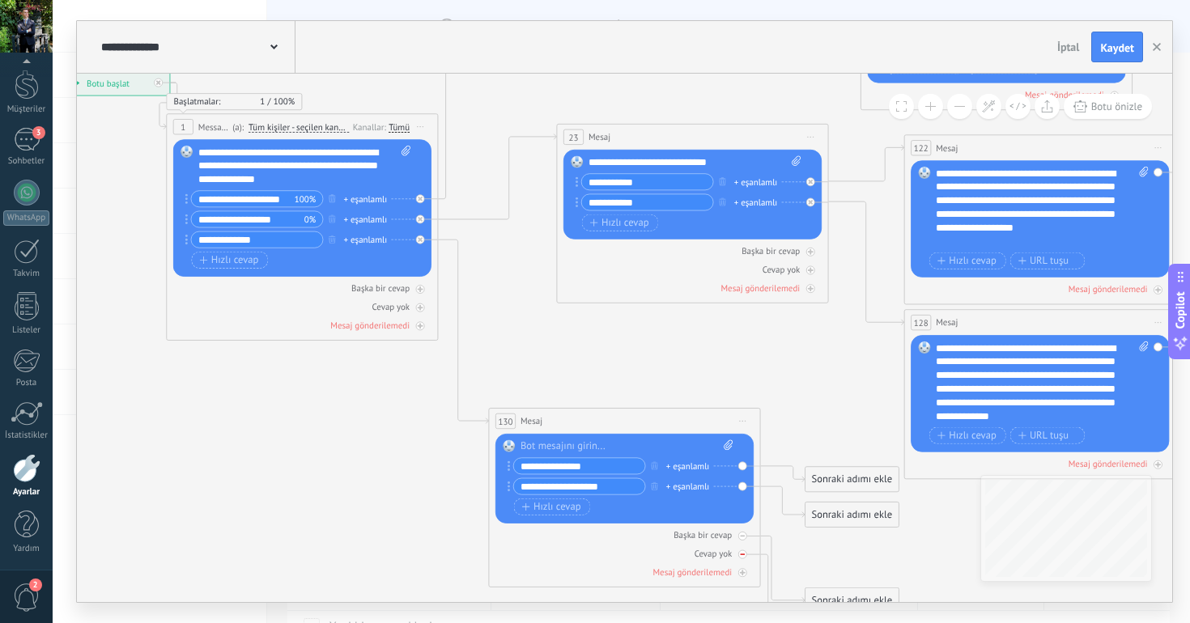
click at [561, 553] on div "Cevap yok" at bounding box center [624, 553] width 258 height 13
click at [553, 507] on span "Hızlı cevap" at bounding box center [551, 507] width 59 height 11
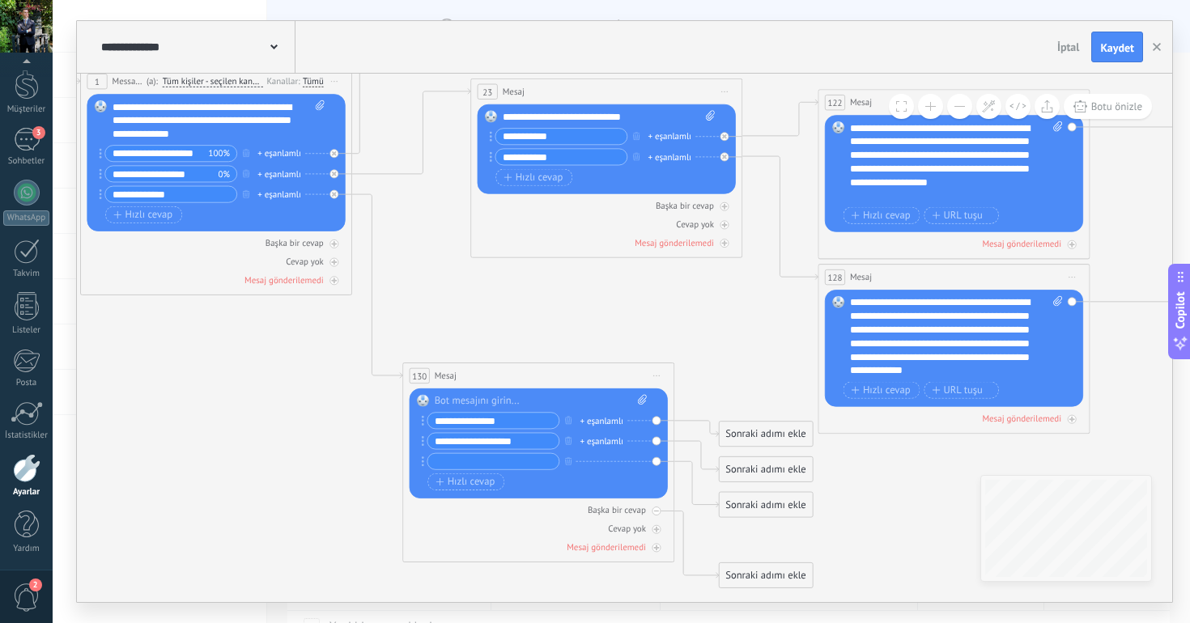
drag, startPoint x: 663, startPoint y: 379, endPoint x: 534, endPoint y: 278, distance: 163.7
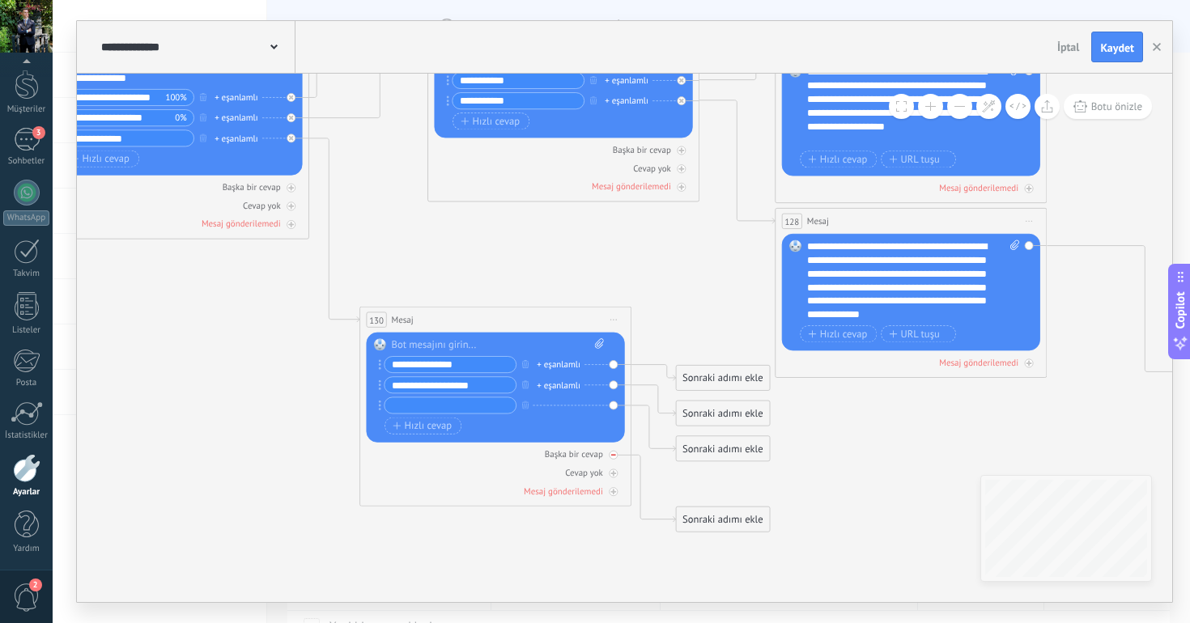
click at [613, 456] on icon at bounding box center [613, 454] width 5 height 5
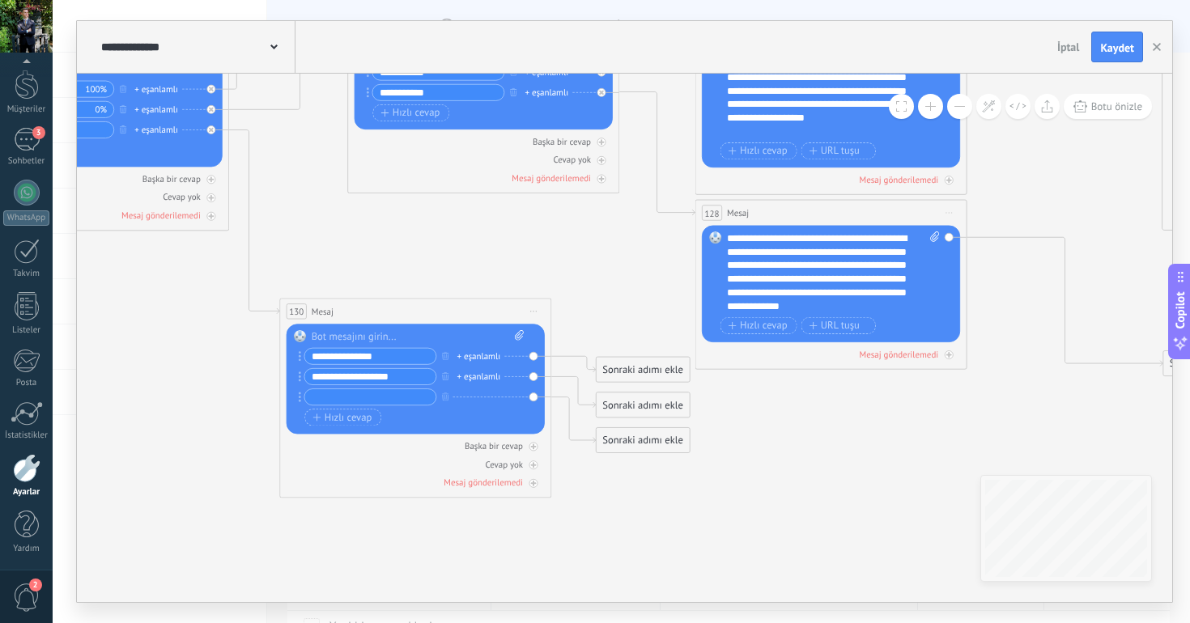
drag, startPoint x: 722, startPoint y: 494, endPoint x: 583, endPoint y: 459, distance: 142.7
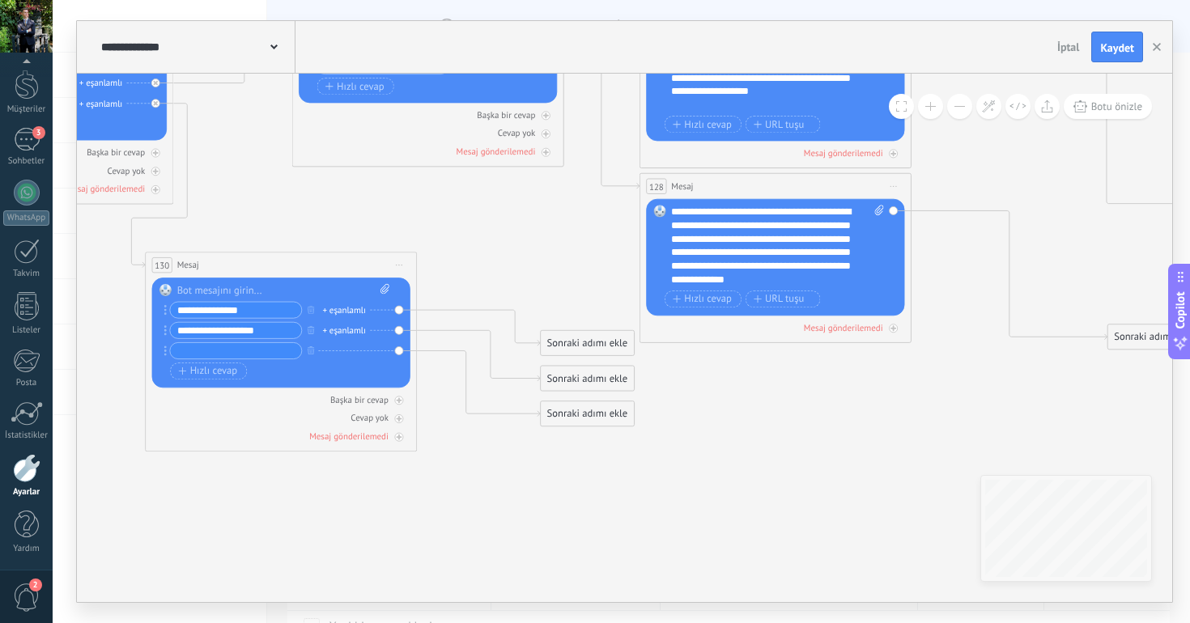
drag, startPoint x: 358, startPoint y: 285, endPoint x: 281, endPoint y: 263, distance: 80.7
click at [281, 264] on div "130 Mesaj ***** (a): Tüm kişiler - seçilen kanallar Tüm kişiler - seçilen kanal…" at bounding box center [281, 264] width 270 height 25
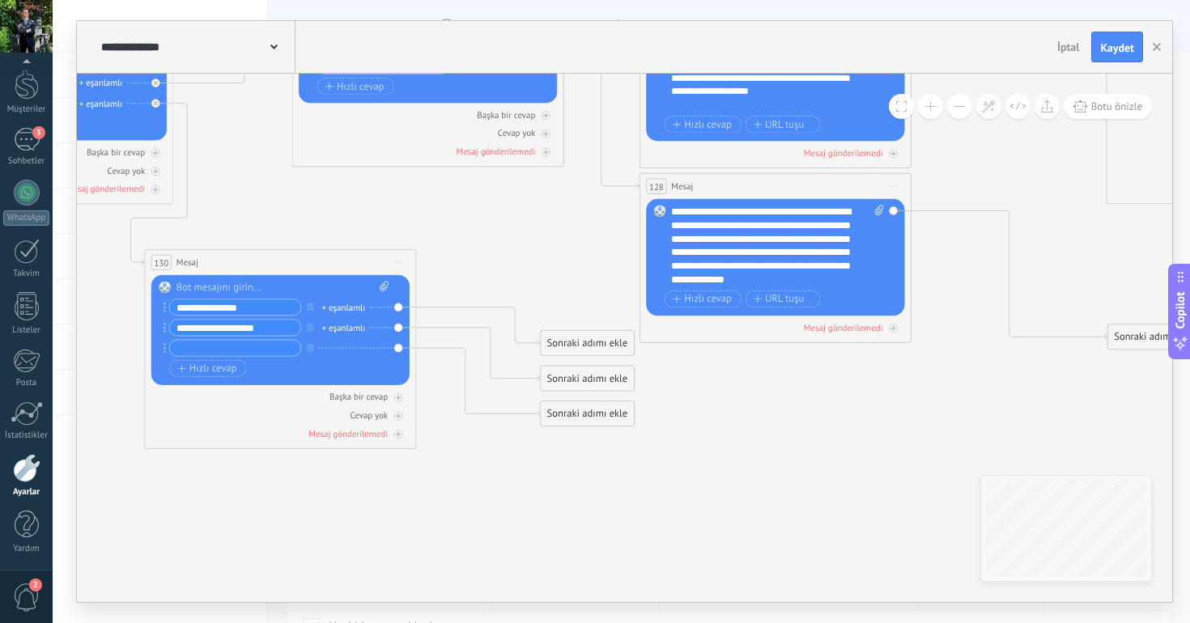
drag, startPoint x: 281, startPoint y: 263, endPoint x: 276, endPoint y: 254, distance: 10.1
click at [276, 254] on div "130 Mesaj ***** (a): Tüm kişiler - seçilen kanallar Tüm kişiler - seçilen kanal…" at bounding box center [280, 262] width 270 height 25
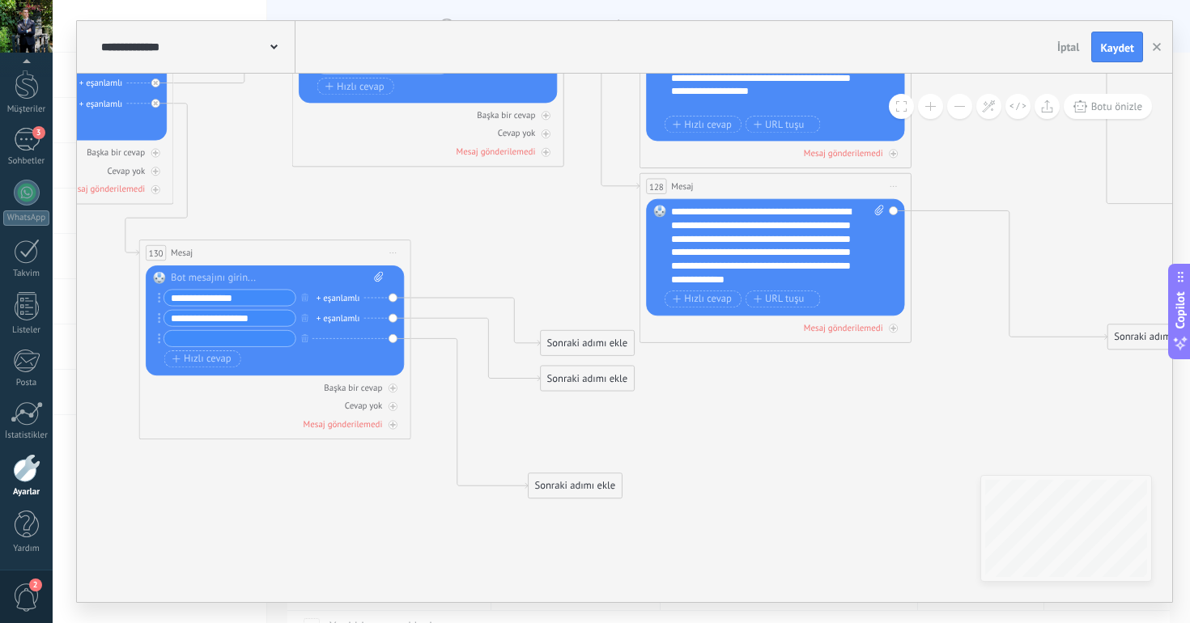
drag, startPoint x: 558, startPoint y: 406, endPoint x: 541, endPoint y: 503, distance: 98.6
click at [541, 498] on div "Sonraki adımı ekle" at bounding box center [574, 486] width 93 height 23
drag, startPoint x: 560, startPoint y: 441, endPoint x: 549, endPoint y: 496, distance: 56.0
click at [550, 451] on div "Sonraki adımı ekle" at bounding box center [570, 439] width 93 height 23
click at [305, 338] on icon "button" at bounding box center [304, 337] width 6 height 8
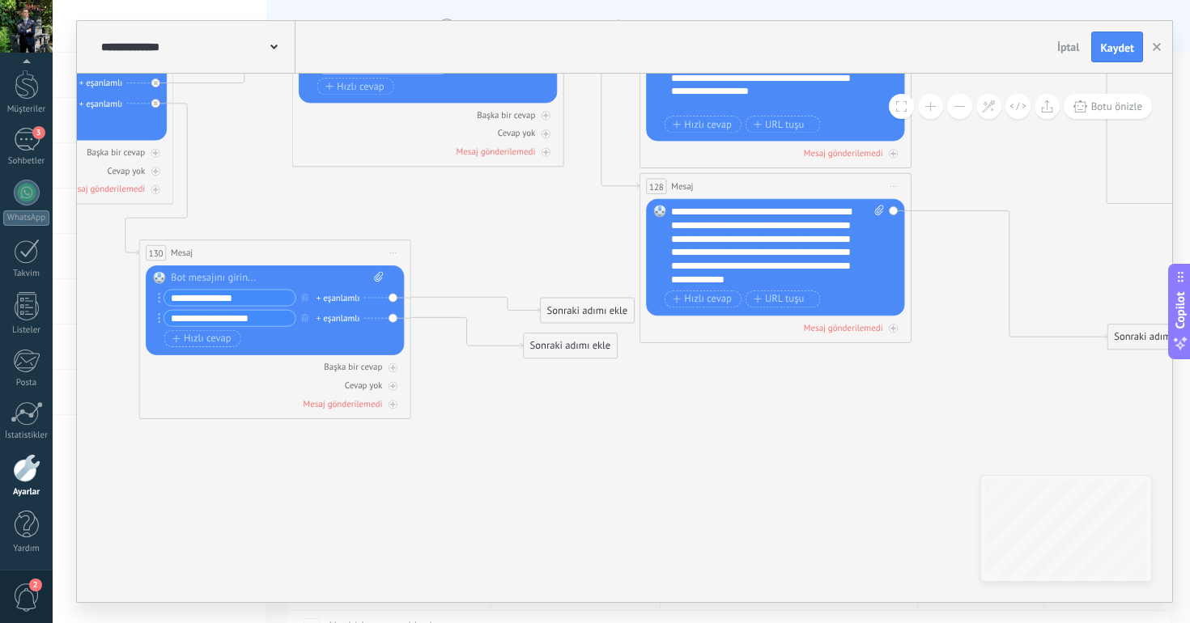
drag, startPoint x: 548, startPoint y: 344, endPoint x: 526, endPoint y: 504, distance: 161.7
click at [526, 358] on div "Sonraki adımı ekle" at bounding box center [570, 346] width 93 height 23
drag, startPoint x: 564, startPoint y: 321, endPoint x: 550, endPoint y: 400, distance: 79.7
click at [549, 400] on div "Sonraki adımı ekle" at bounding box center [572, 392] width 93 height 23
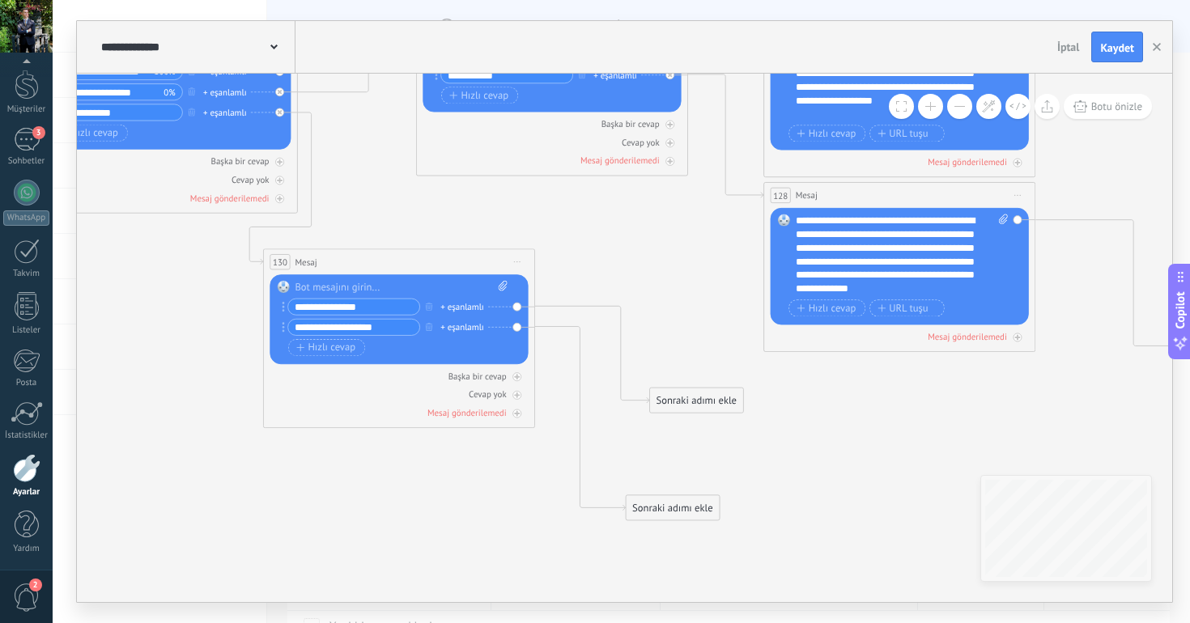
drag, startPoint x: 763, startPoint y: 461, endPoint x: 897, endPoint y: 469, distance: 134.5
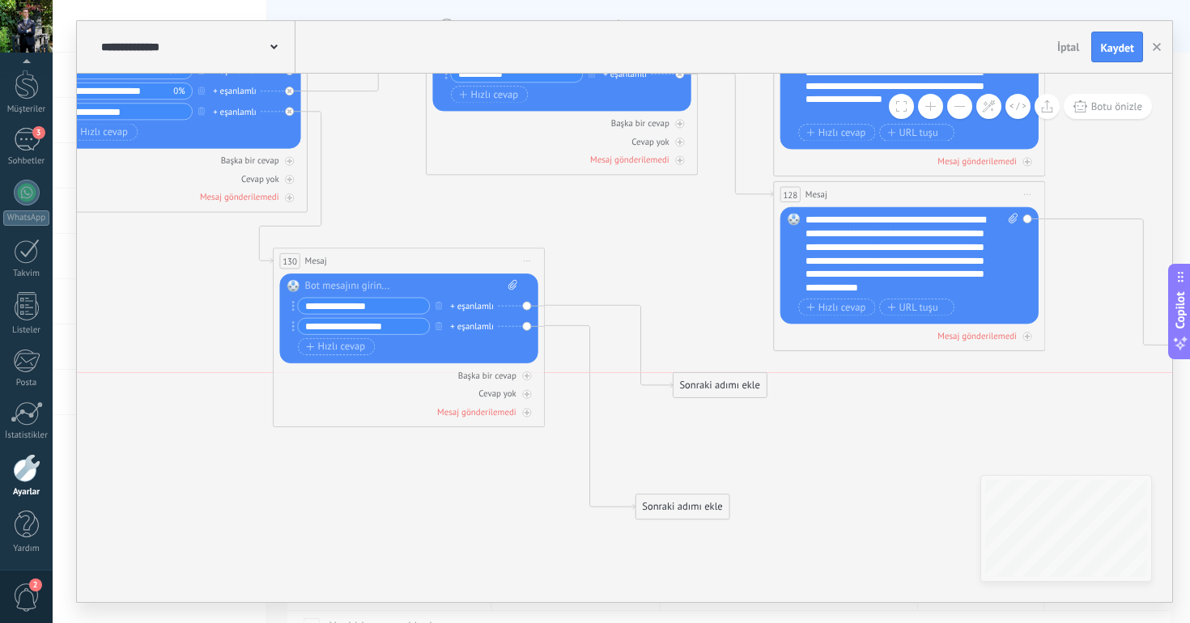
drag, startPoint x: 689, startPoint y: 394, endPoint x: 706, endPoint y: 388, distance: 18.9
click at [706, 388] on div "Sonraki adımı ekle" at bounding box center [719, 385] width 93 height 23
click at [745, 394] on div "Sonraki adımı ekle" at bounding box center [719, 385] width 93 height 23
click at [774, 406] on div "Mesaj" at bounding box center [766, 410] width 114 height 14
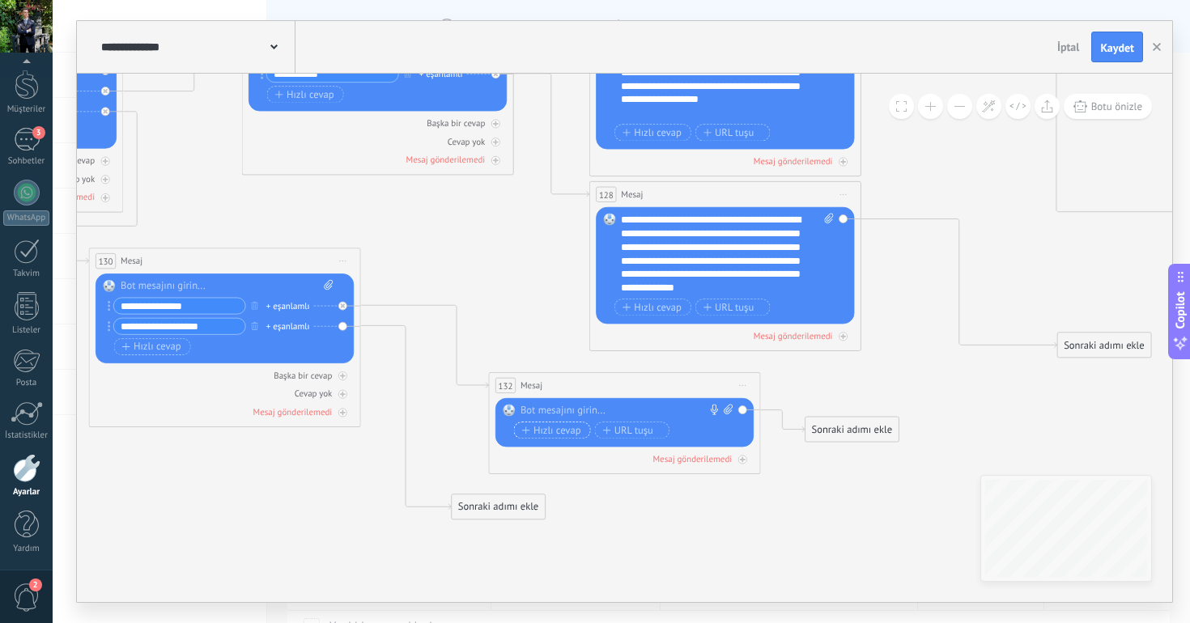
click at [559, 430] on span "Hızlı cevap" at bounding box center [551, 430] width 59 height 11
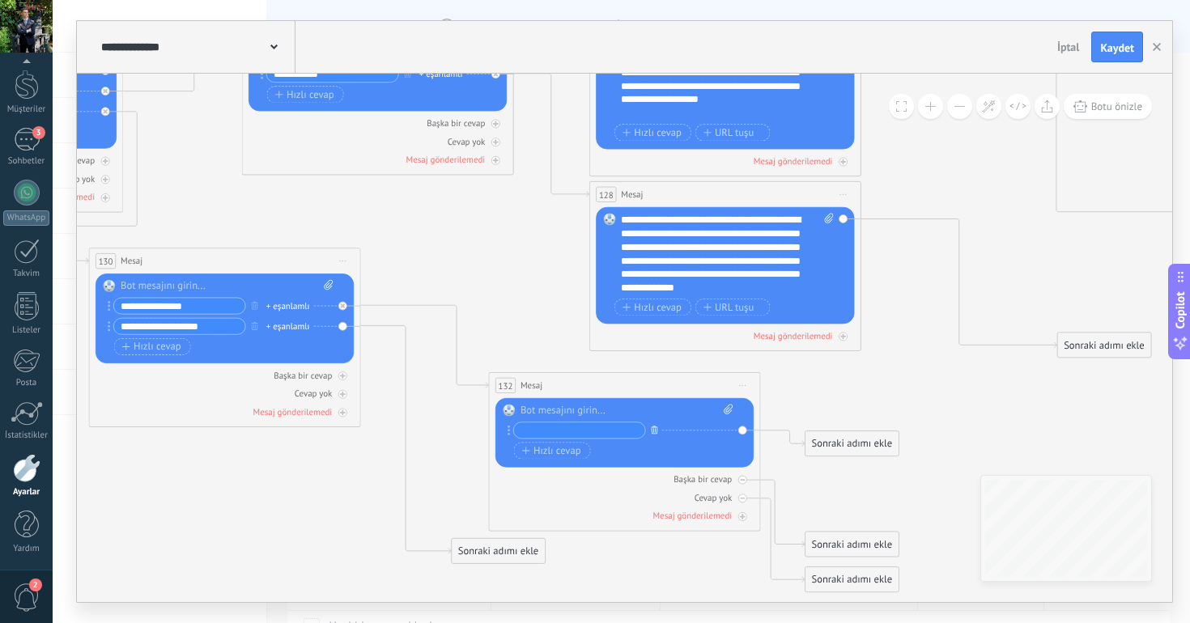
click at [650, 428] on button "button" at bounding box center [654, 429] width 15 height 17
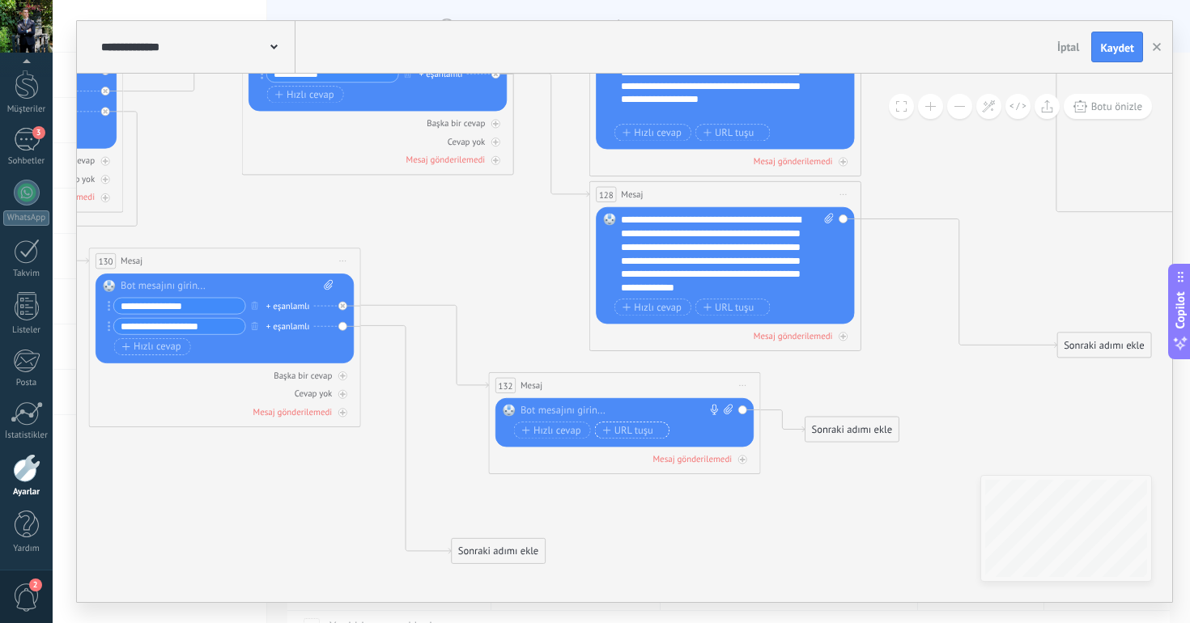
click at [643, 427] on span "URL tuşu" at bounding box center [630, 430] width 57 height 11
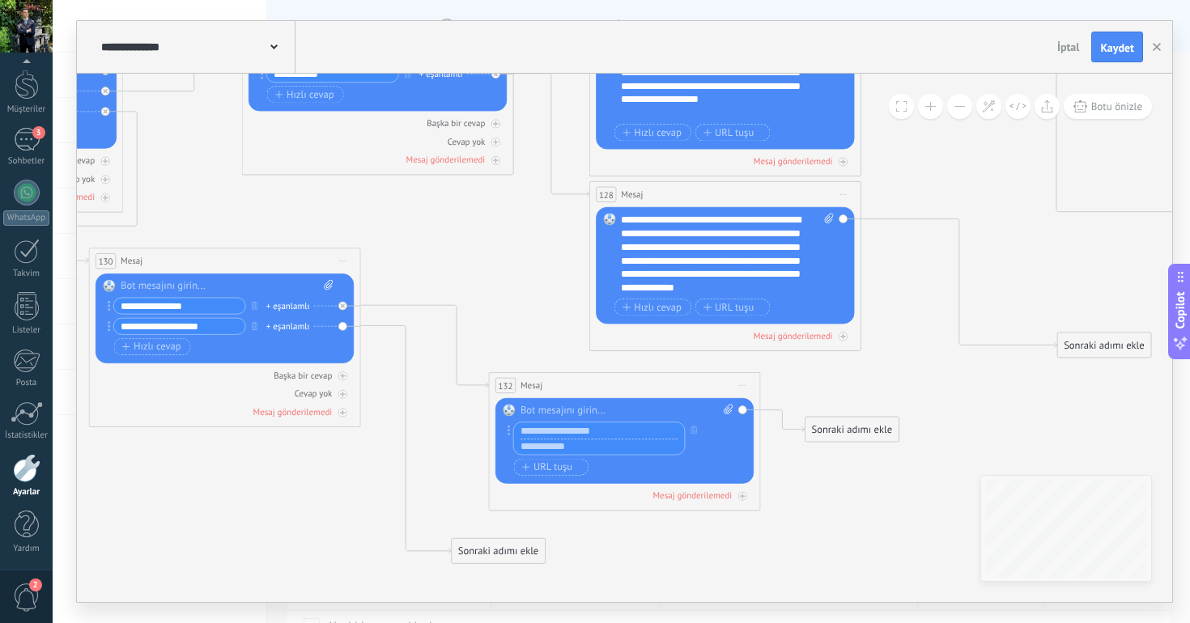
click at [596, 450] on input "text" at bounding box center [599, 447] width 171 height 16
paste input "**********"
type input "**********"
click at [595, 430] on input "text" at bounding box center [599, 430] width 171 height 16
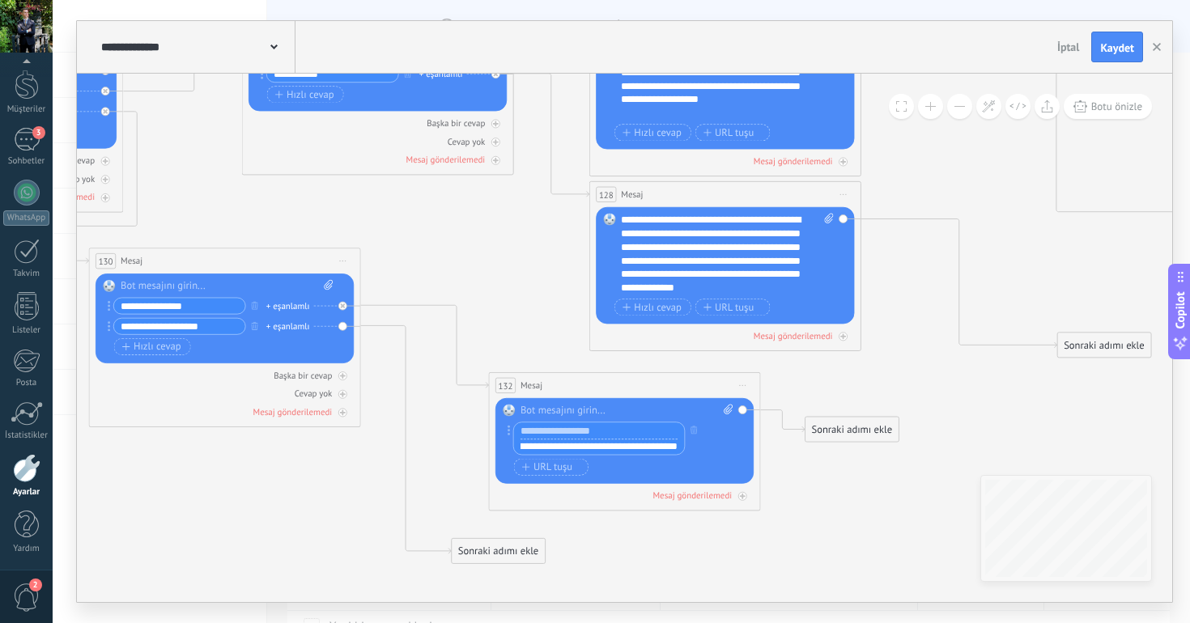
scroll to position [0, 0]
paste input "***"
type input "**********"
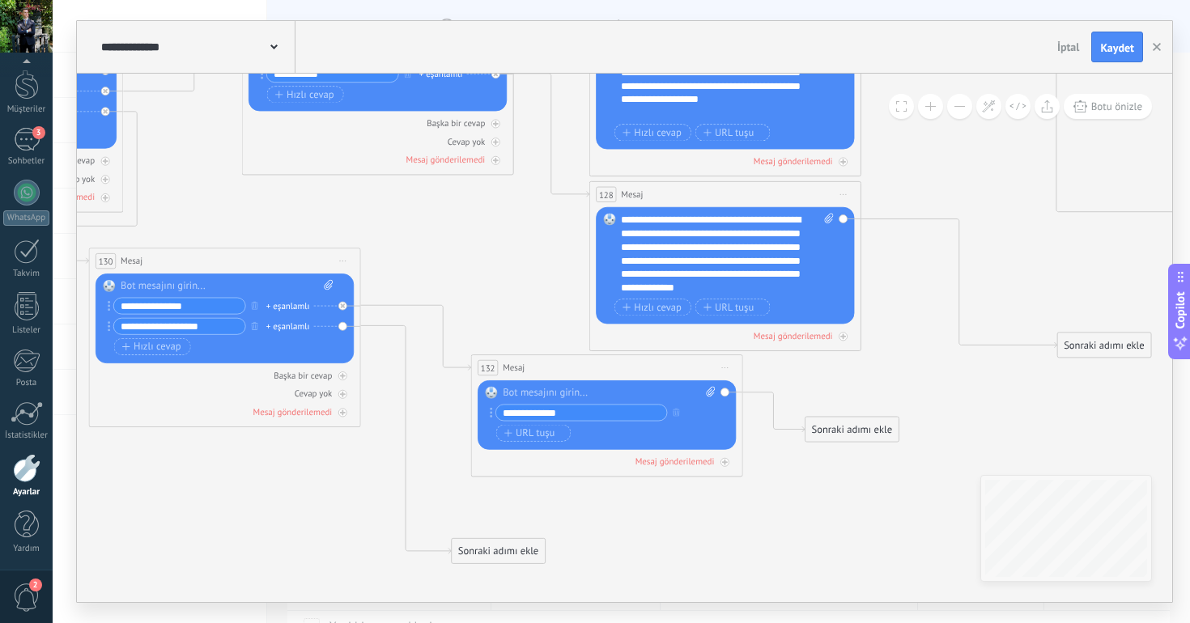
drag, startPoint x: 572, startPoint y: 381, endPoint x: 557, endPoint y: 365, distance: 22.3
click at [557, 365] on div "132 Mesaj ***** (a): Tüm kişiler - seçilen kanallar Tüm kişiler - seçilen kanal…" at bounding box center [607, 367] width 270 height 25
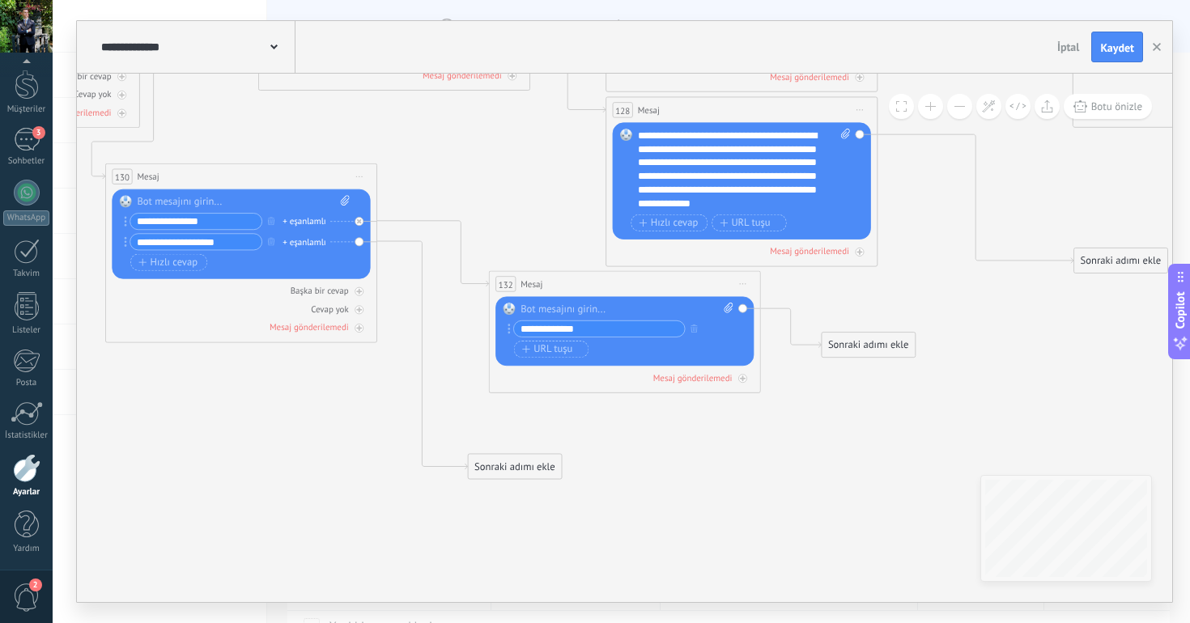
click at [495, 467] on div "Sonraki adımı ekle" at bounding box center [515, 467] width 93 height 23
click at [510, 500] on div "Mesaj" at bounding box center [550, 490] width 153 height 23
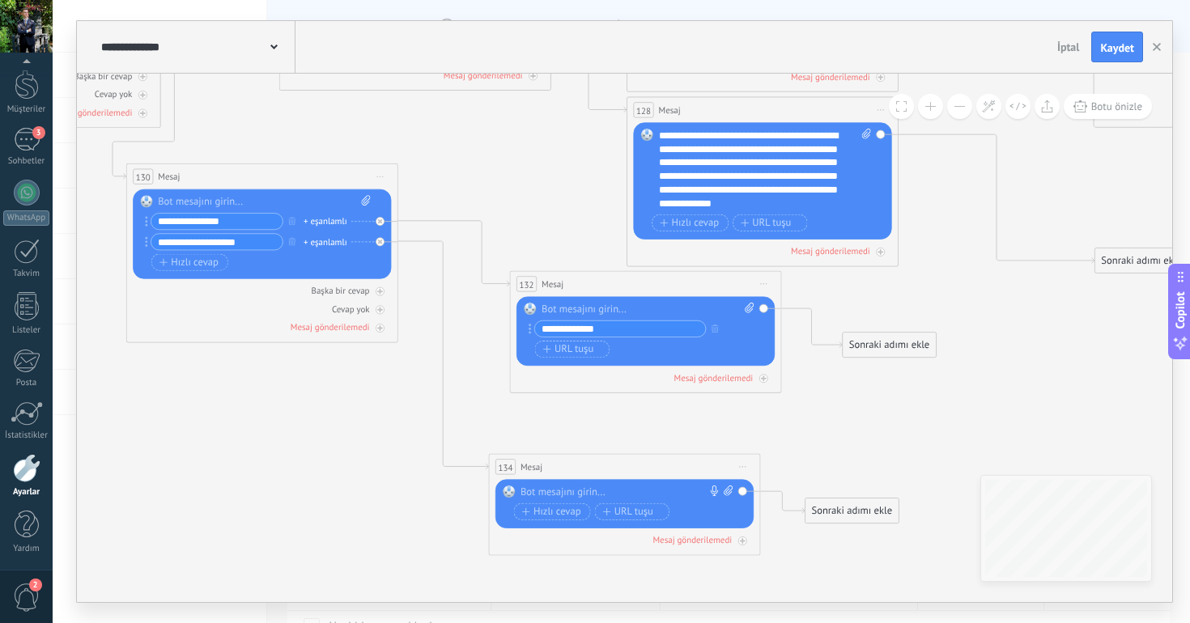
click at [558, 488] on div at bounding box center [620, 493] width 201 height 14
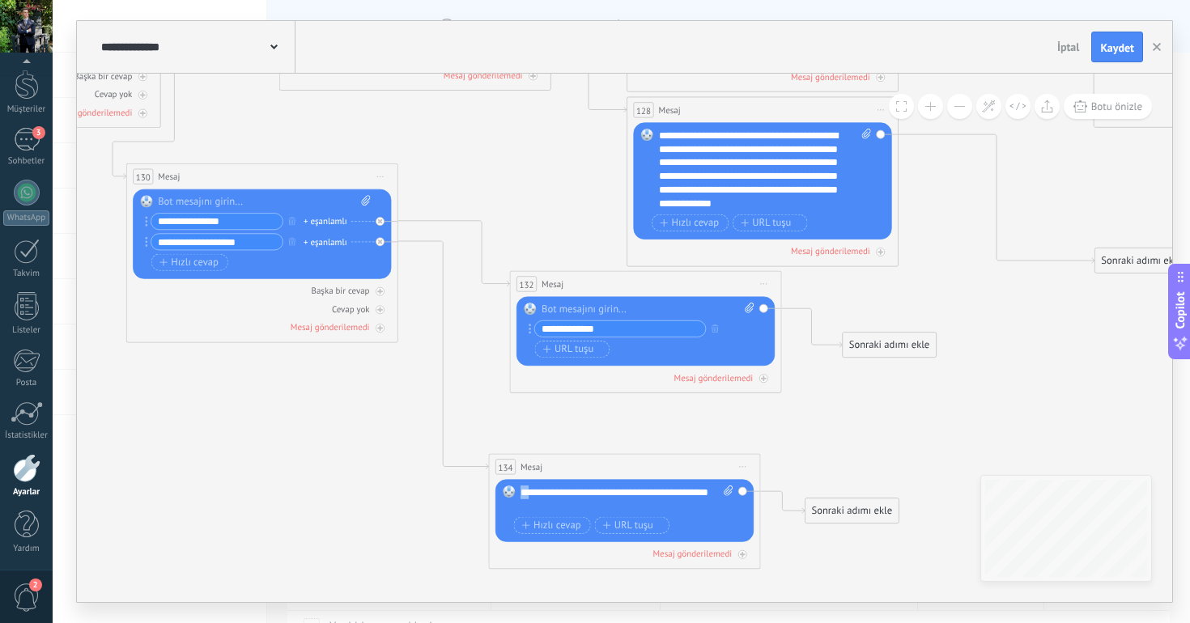
drag, startPoint x: 520, startPoint y: 490, endPoint x: 530, endPoint y: 490, distance: 9.7
click at [530, 490] on div "**********" at bounding box center [626, 500] width 213 height 28
click at [520, 493] on div "**********" at bounding box center [626, 500] width 213 height 28
click at [614, 505] on div "**********" at bounding box center [626, 500] width 213 height 28
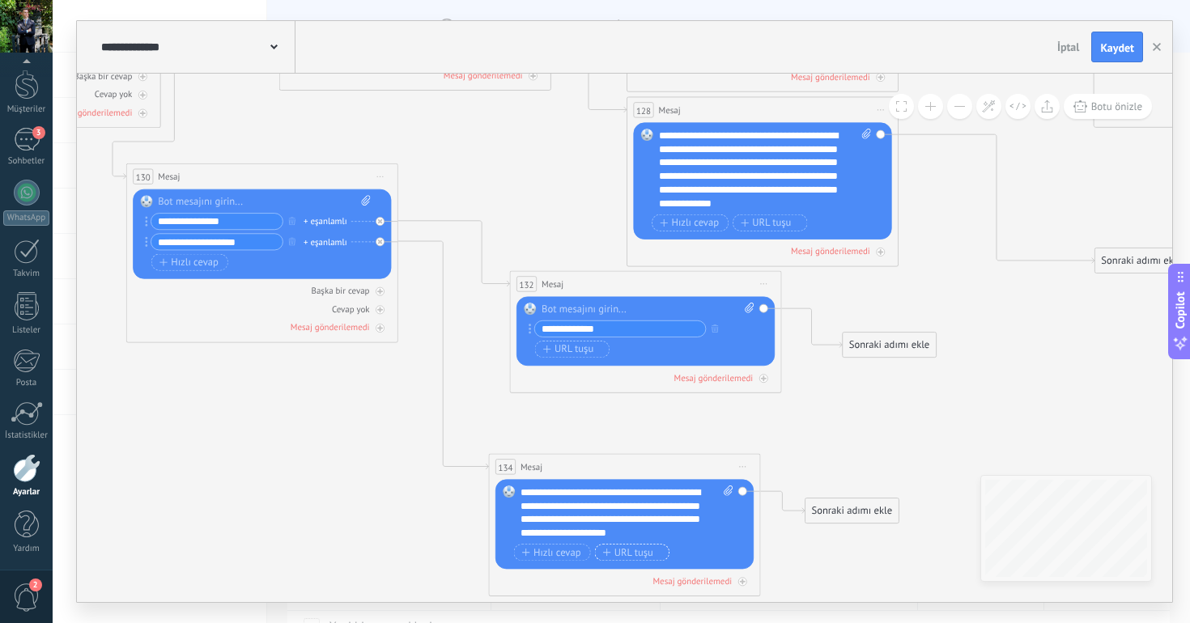
click at [610, 552] on icon "button" at bounding box center [606, 552] width 8 height 7
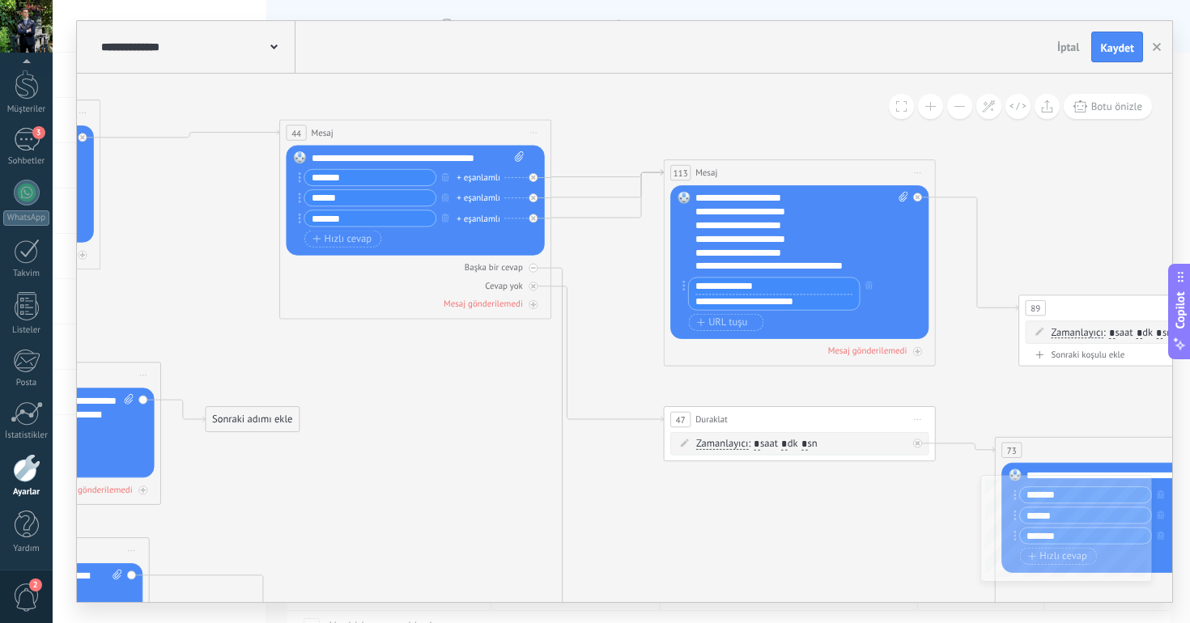
click at [788, 286] on input "**********" at bounding box center [774, 286] width 171 height 16
click at [789, 308] on input "**********" at bounding box center [774, 302] width 171 height 16
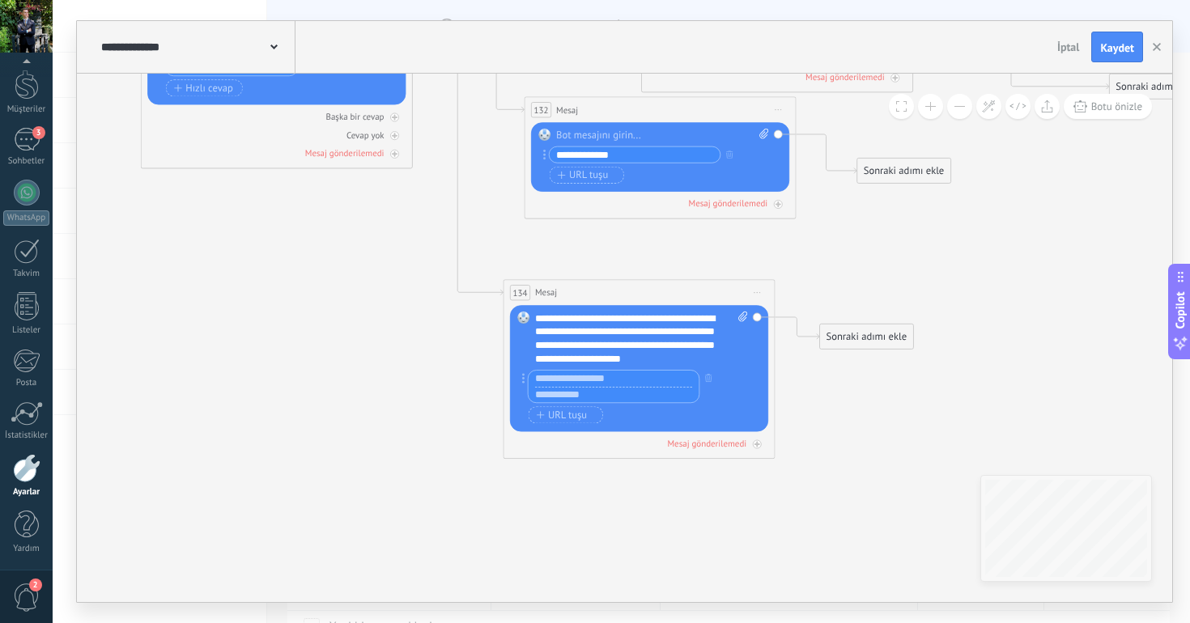
click at [597, 379] on input "text" at bounding box center [613, 379] width 171 height 16
click at [599, 402] on div at bounding box center [614, 386] width 172 height 33
click at [629, 378] on input "text" at bounding box center [613, 378] width 171 height 15
click at [630, 392] on input "text" at bounding box center [613, 395] width 171 height 16
paste input "**********"
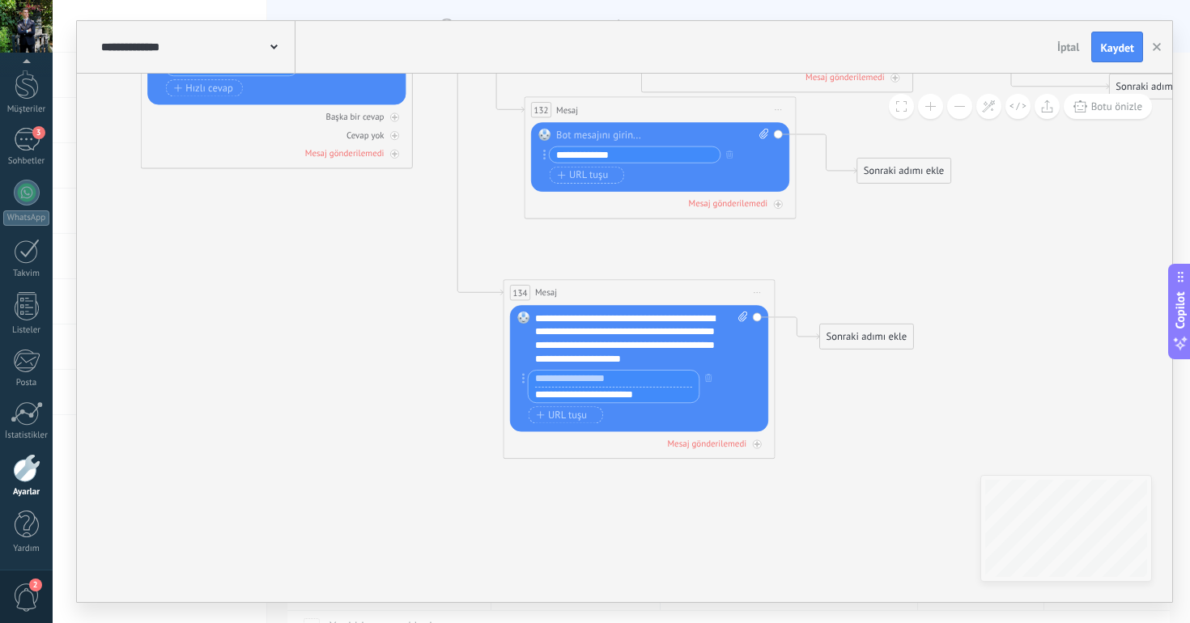
type input "**********"
click at [634, 383] on input "text" at bounding box center [613, 379] width 171 height 16
paste input "***"
type input "**********"
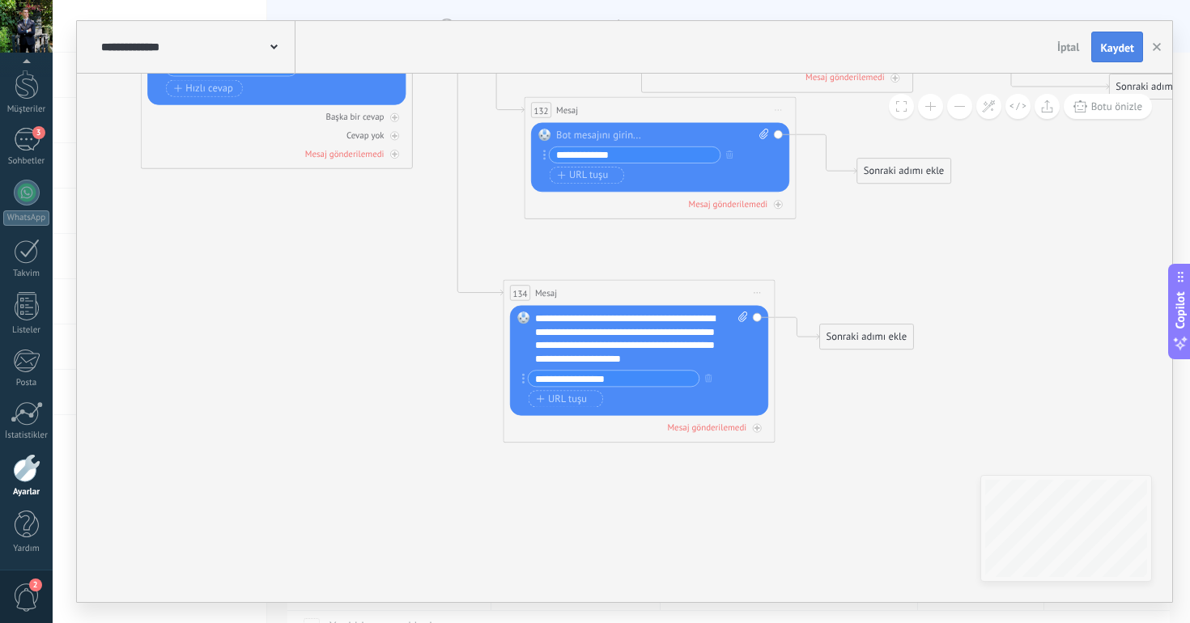
click at [1115, 48] on span "Kaydet" at bounding box center [1117, 47] width 34 height 11
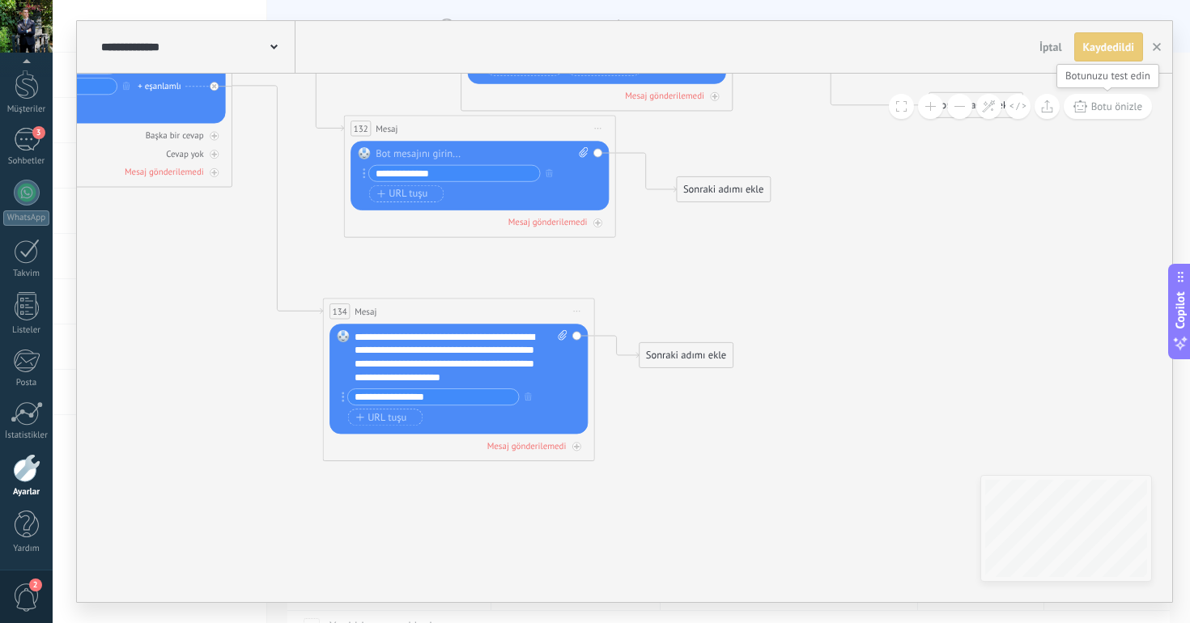
click at [1108, 108] on span "Botu önizle" at bounding box center [1116, 107] width 51 height 14
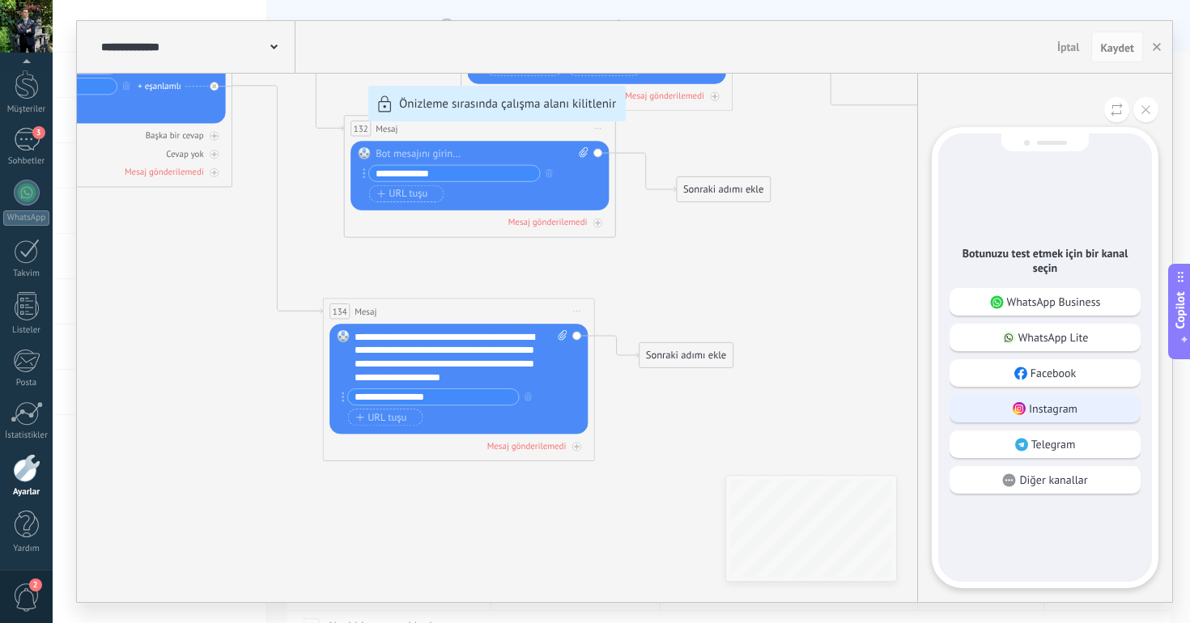
click at [1088, 411] on div "Instagram" at bounding box center [1044, 409] width 191 height 28
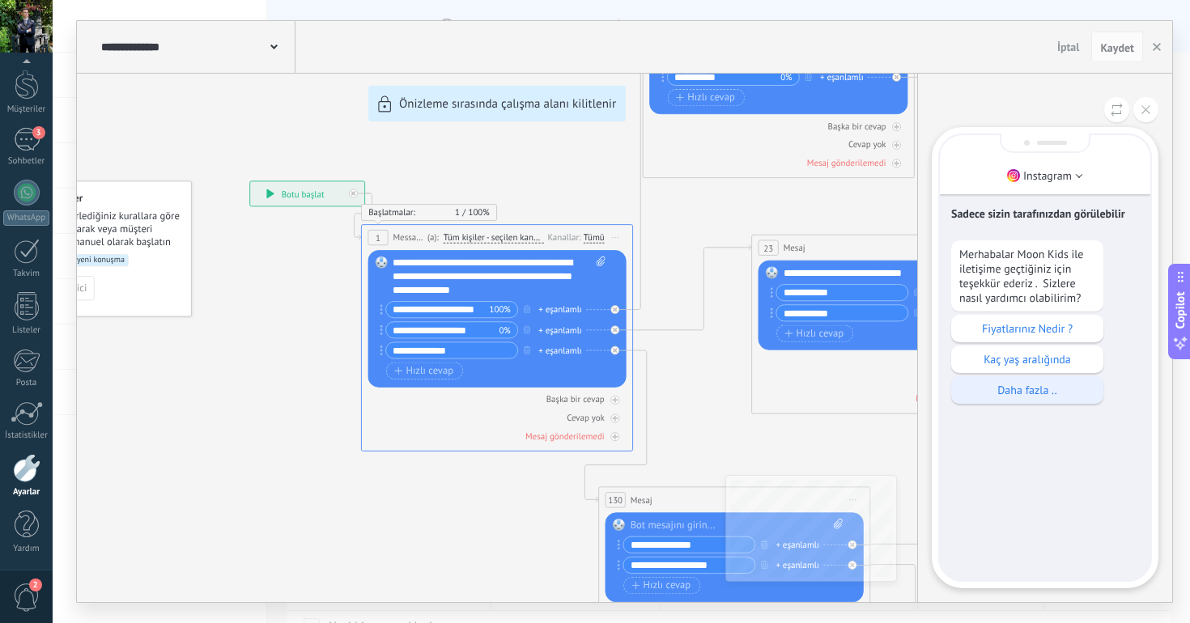
click at [1012, 380] on div "Daha fazla .." at bounding box center [1027, 390] width 152 height 28
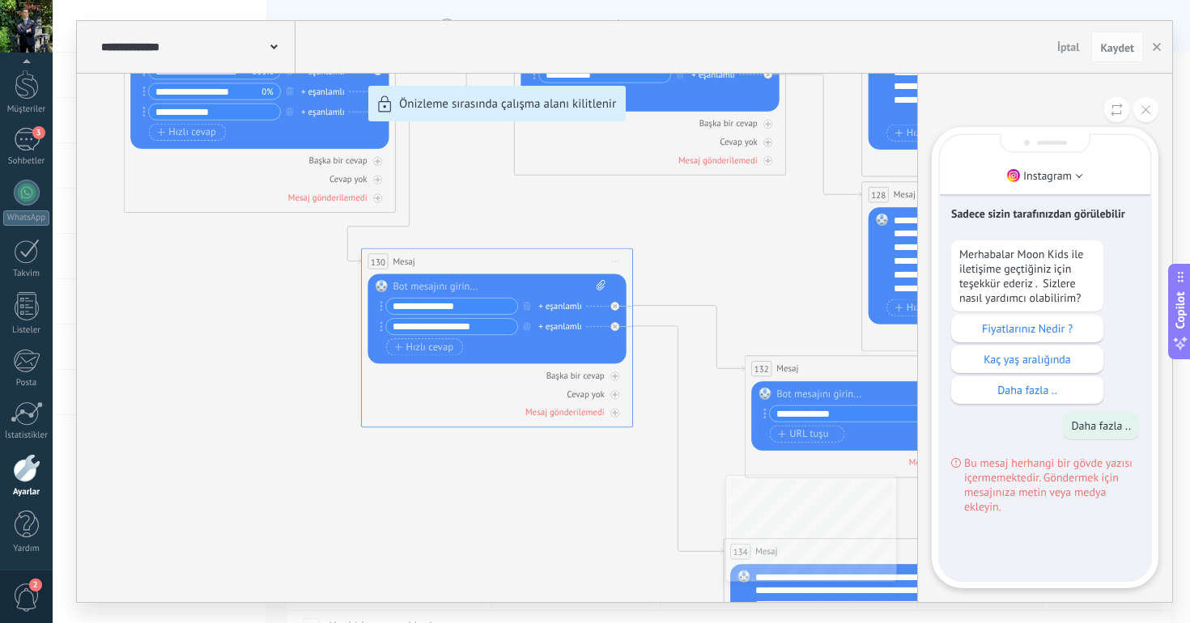
click at [469, 277] on div "**********" at bounding box center [624, 311] width 1095 height 581
click at [450, 288] on div "**********" at bounding box center [624, 311] width 1095 height 581
click at [1140, 114] on button at bounding box center [1145, 109] width 25 height 25
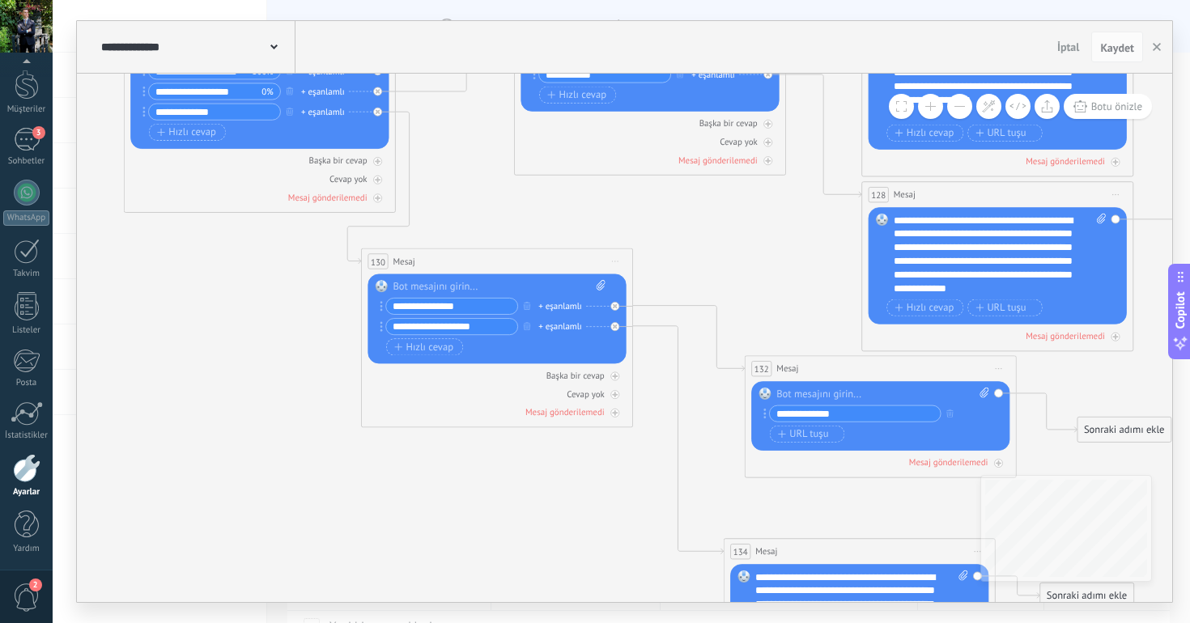
click at [462, 286] on div at bounding box center [498, 287] width 213 height 14
click at [403, 290] on div "*" at bounding box center [498, 287] width 213 height 14
click at [1096, 106] on span "Botu önizle" at bounding box center [1116, 107] width 51 height 14
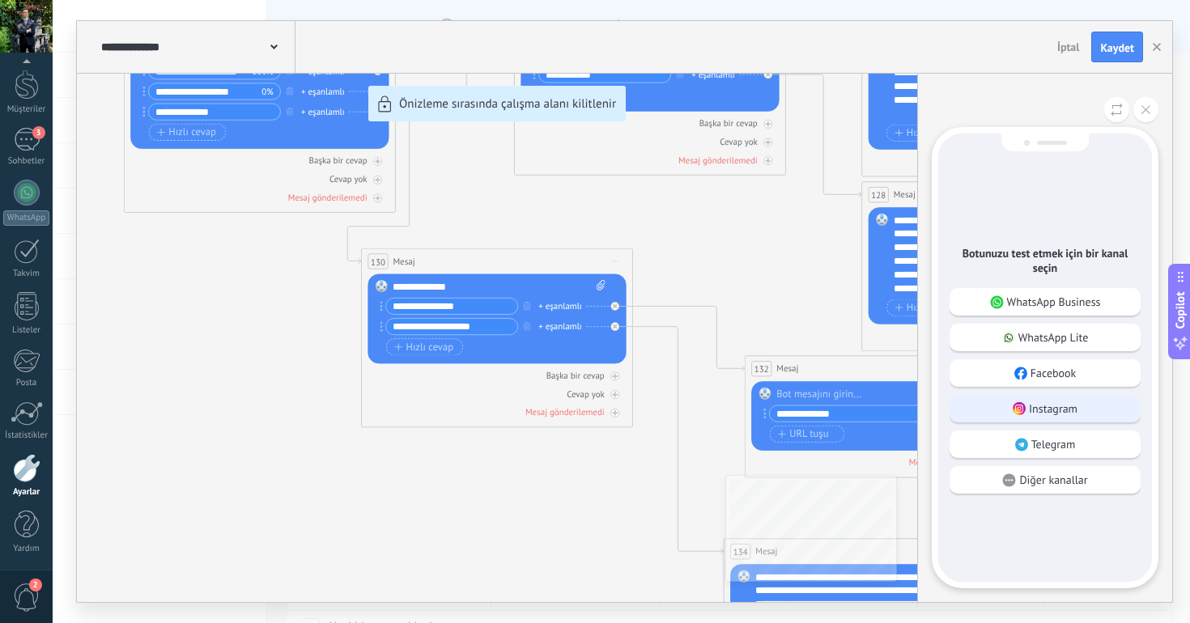
click at [1061, 402] on p "Instagram" at bounding box center [1053, 408] width 49 height 15
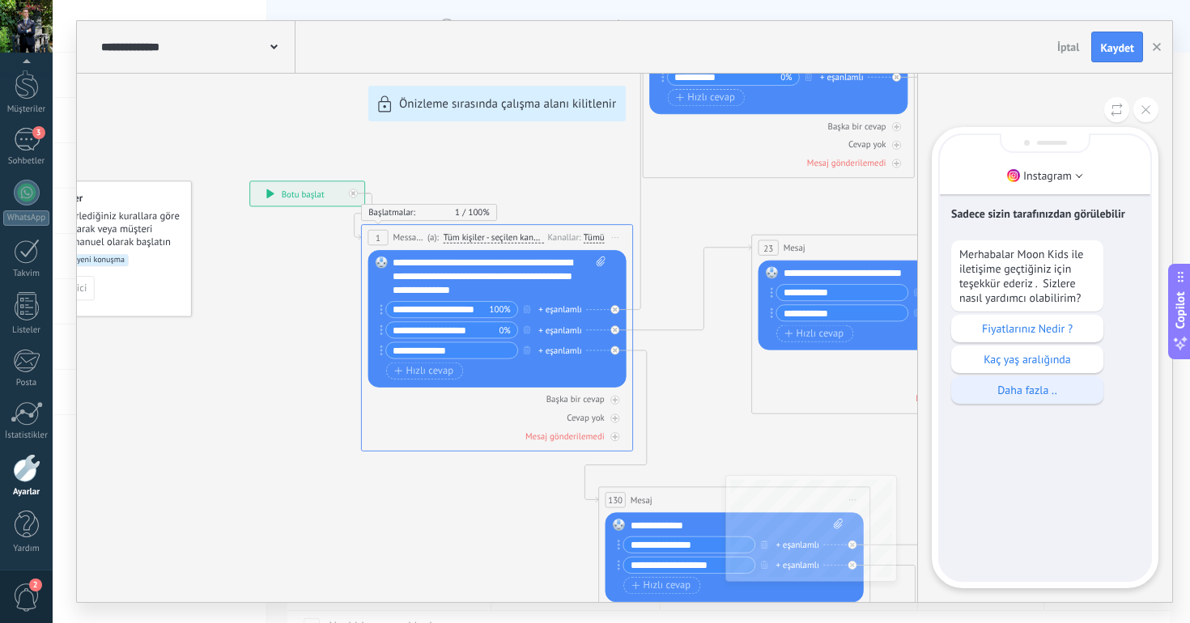
click at [1011, 388] on p "Daha fazla .." at bounding box center [1027, 390] width 136 height 15
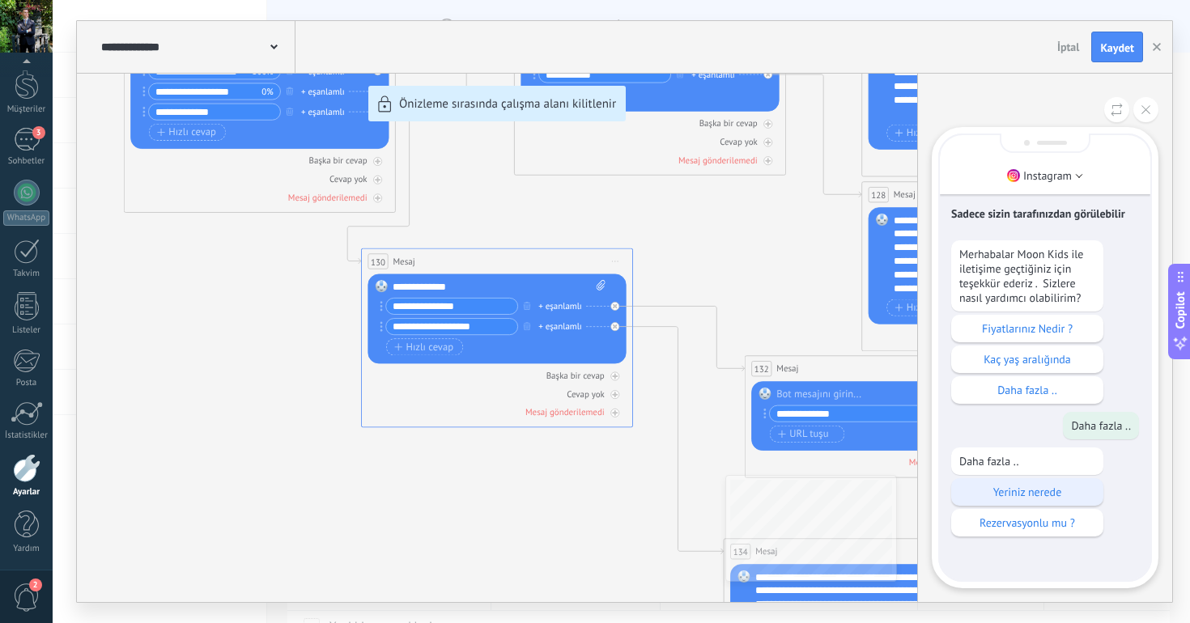
click at [1011, 499] on p "Yeriniz nerede" at bounding box center [1027, 492] width 136 height 15
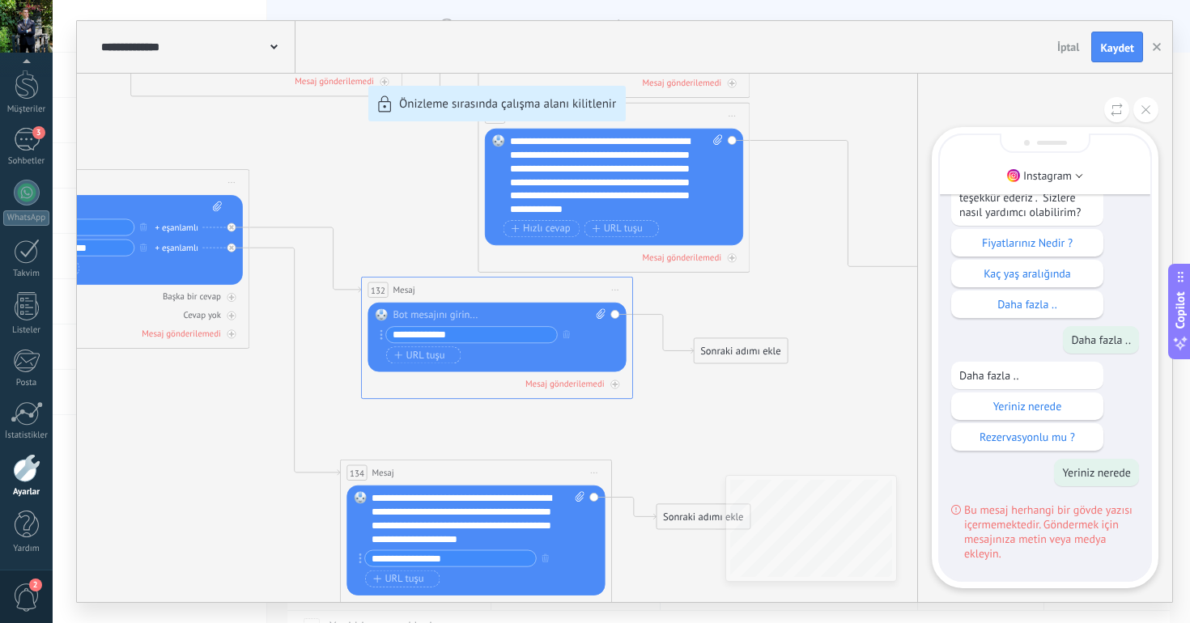
click at [489, 310] on div "**********" at bounding box center [624, 311] width 1095 height 581
click at [460, 314] on div "**********" at bounding box center [624, 311] width 1095 height 581
click at [425, 314] on div "**********" at bounding box center [624, 311] width 1095 height 581
click at [439, 313] on div "**********" at bounding box center [624, 311] width 1095 height 581
click at [1141, 106] on icon at bounding box center [1145, 109] width 9 height 9
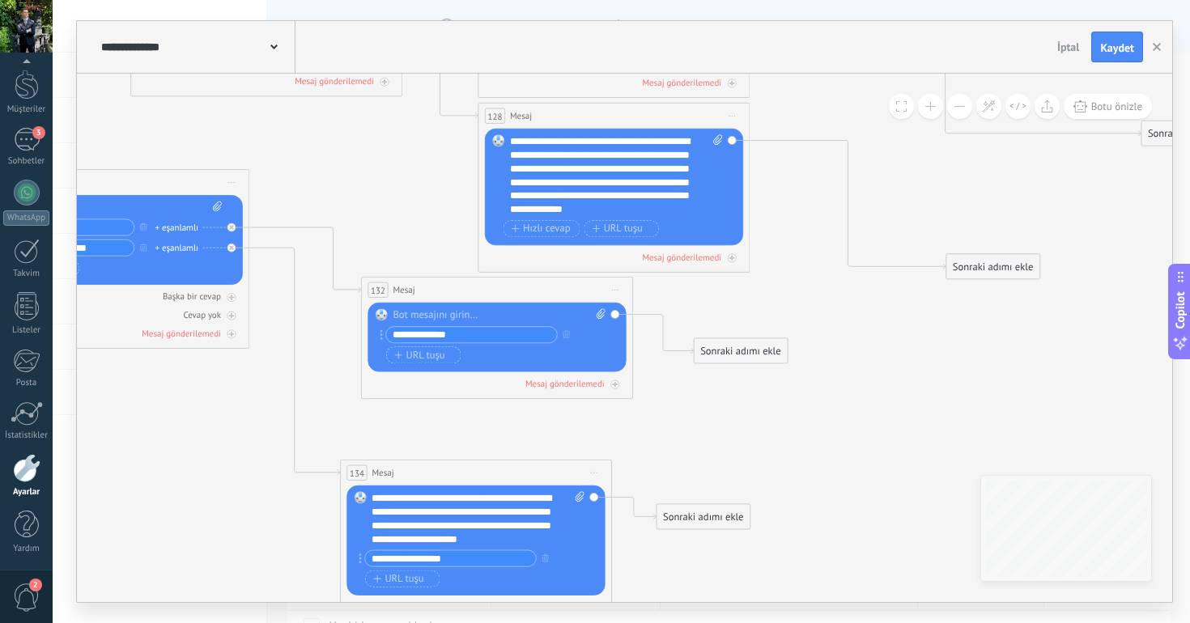
click at [472, 290] on div "132 Mesaj ***** (a): Tüm kişiler - seçilen kanallar Tüm kişiler - seçilen kanal…" at bounding box center [497, 290] width 270 height 25
click at [439, 319] on div at bounding box center [498, 315] width 213 height 14
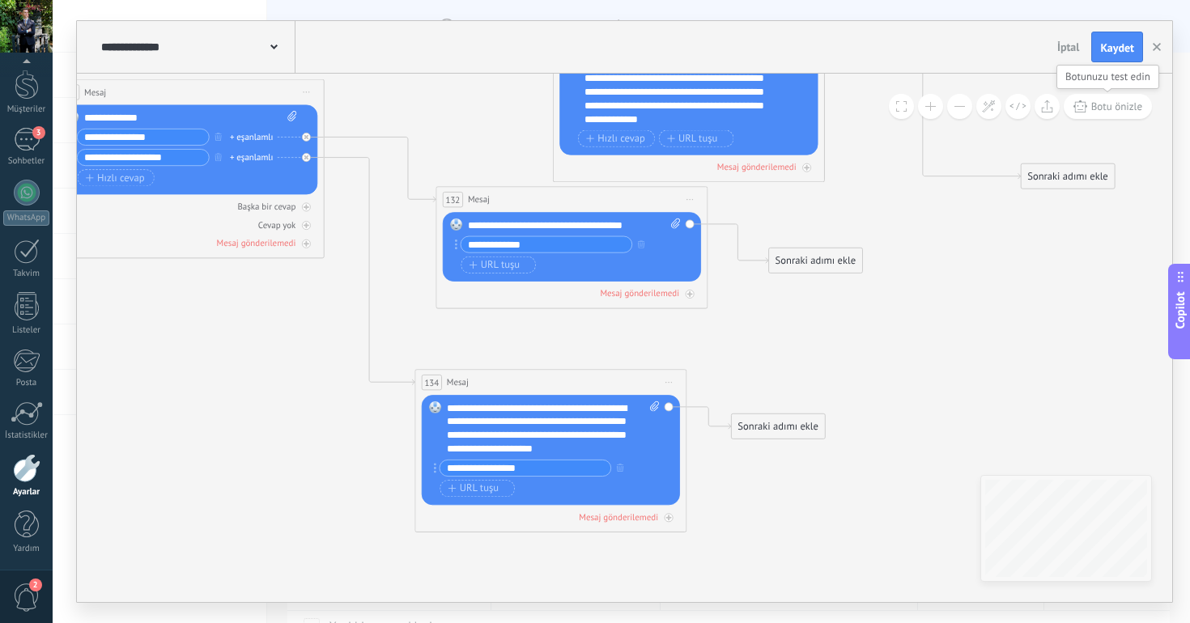
click at [1128, 104] on span "Botu önizle" at bounding box center [1116, 107] width 51 height 14
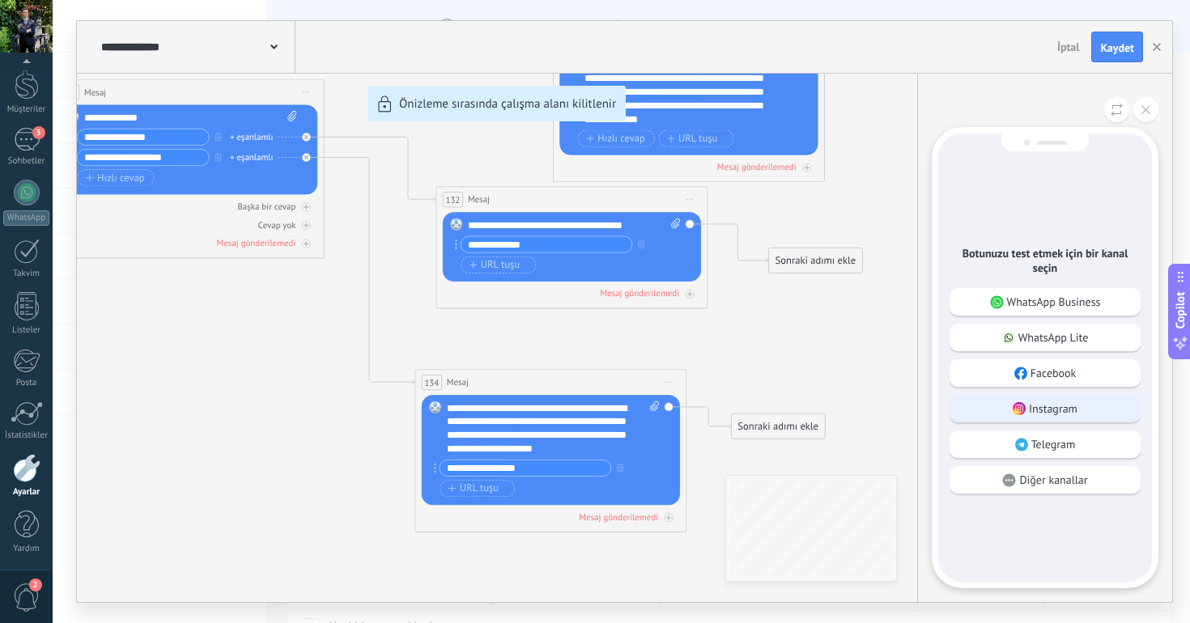
click at [1050, 397] on div "Instagram" at bounding box center [1044, 409] width 191 height 28
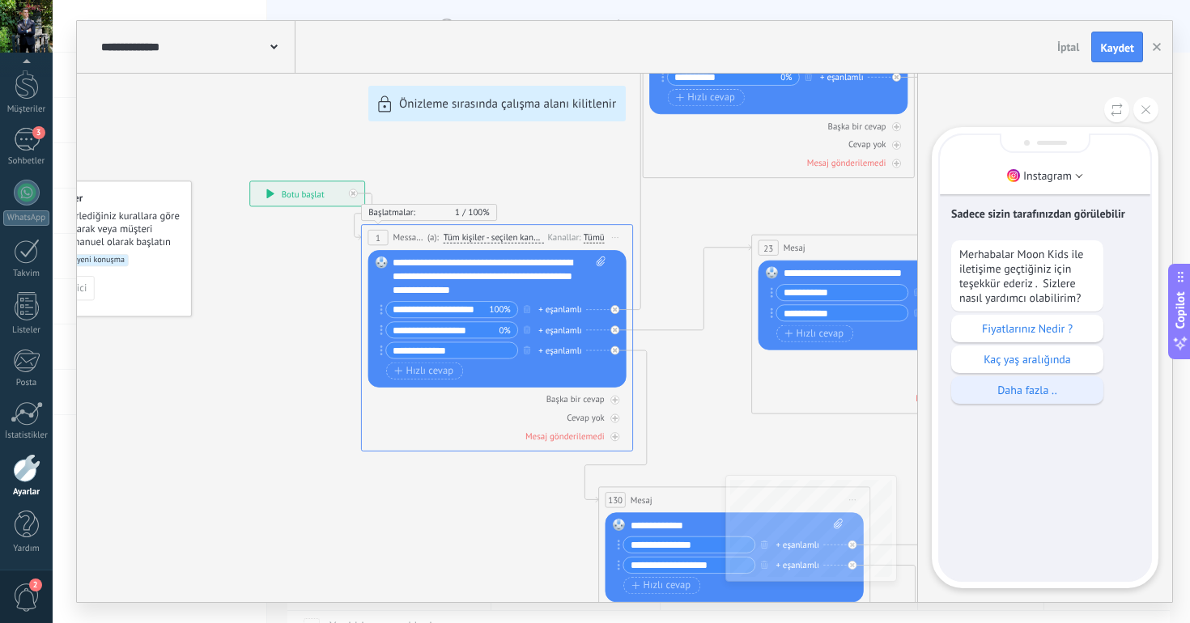
click at [1016, 397] on p "Daha fazla .." at bounding box center [1027, 390] width 136 height 15
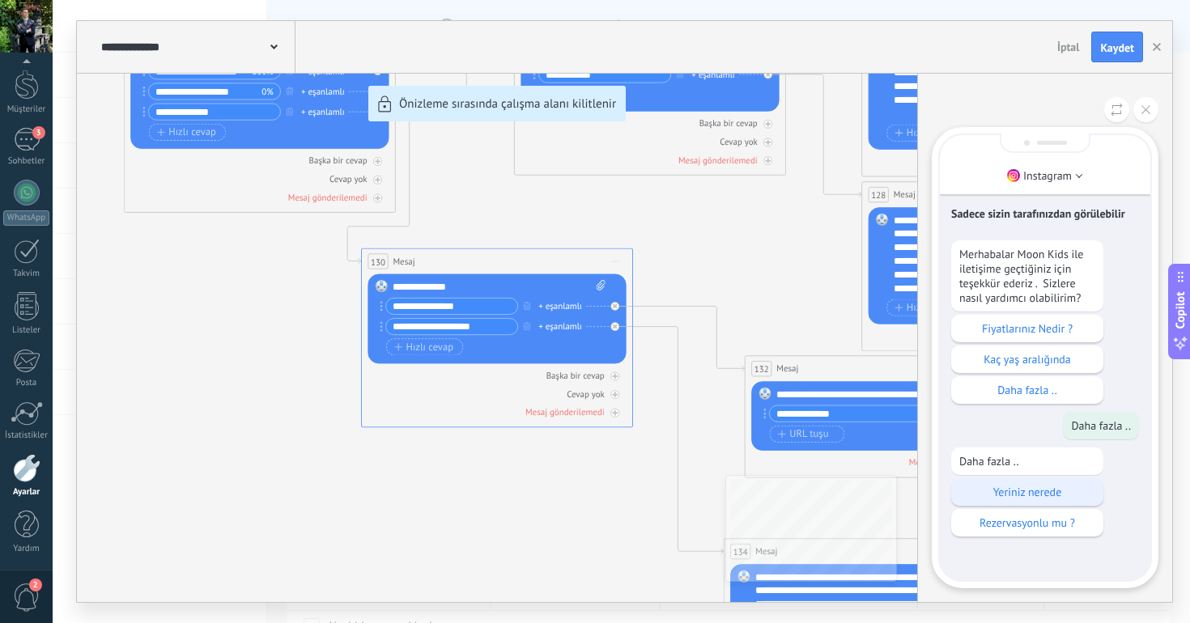
click at [1012, 488] on p "Yeriniz nerede" at bounding box center [1027, 492] width 136 height 15
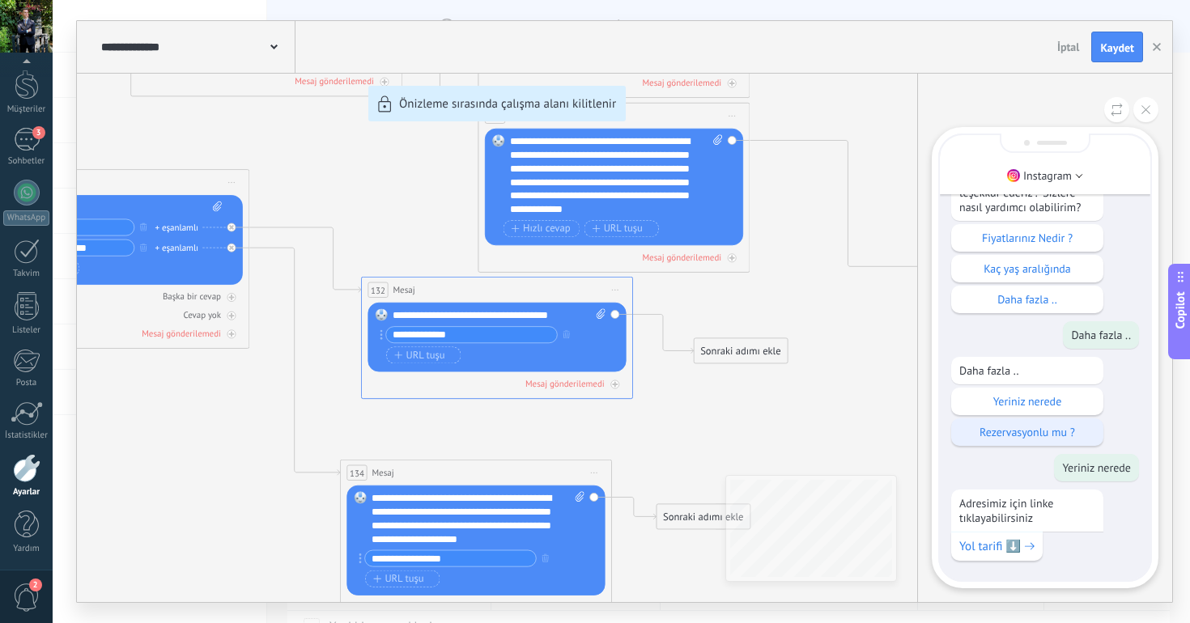
click at [1024, 434] on p "Rezervasyonlu mu ?" at bounding box center [1027, 432] width 136 height 15
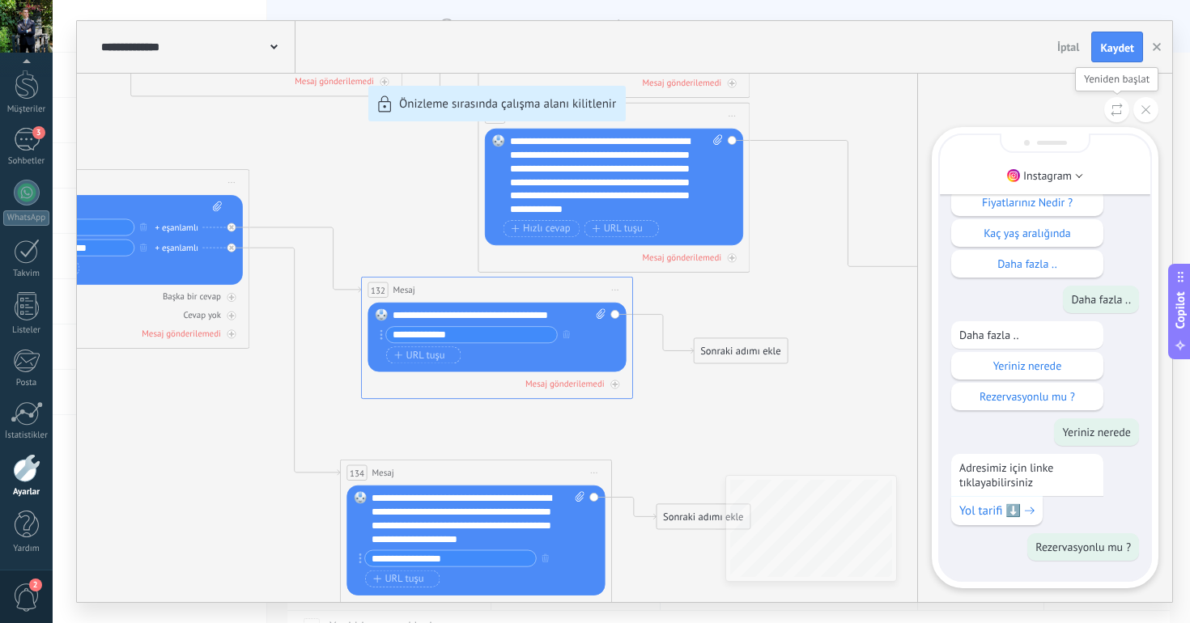
click at [1117, 110] on icon at bounding box center [1116, 110] width 12 height 14
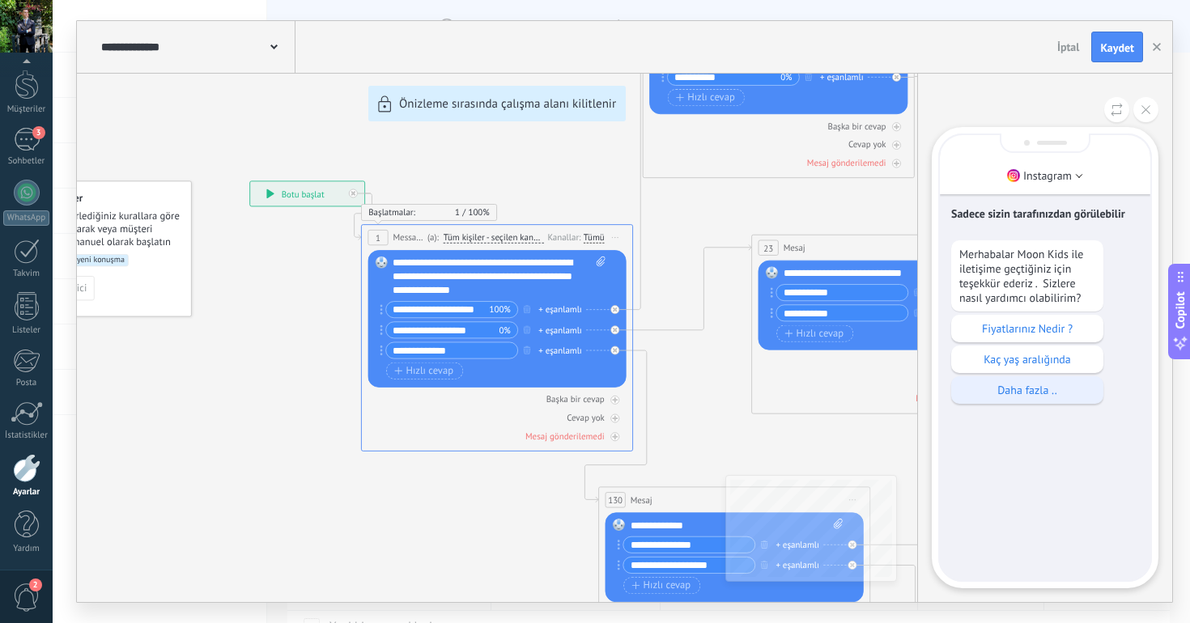
click at [1047, 392] on p "Daha fazla .." at bounding box center [1027, 390] width 136 height 15
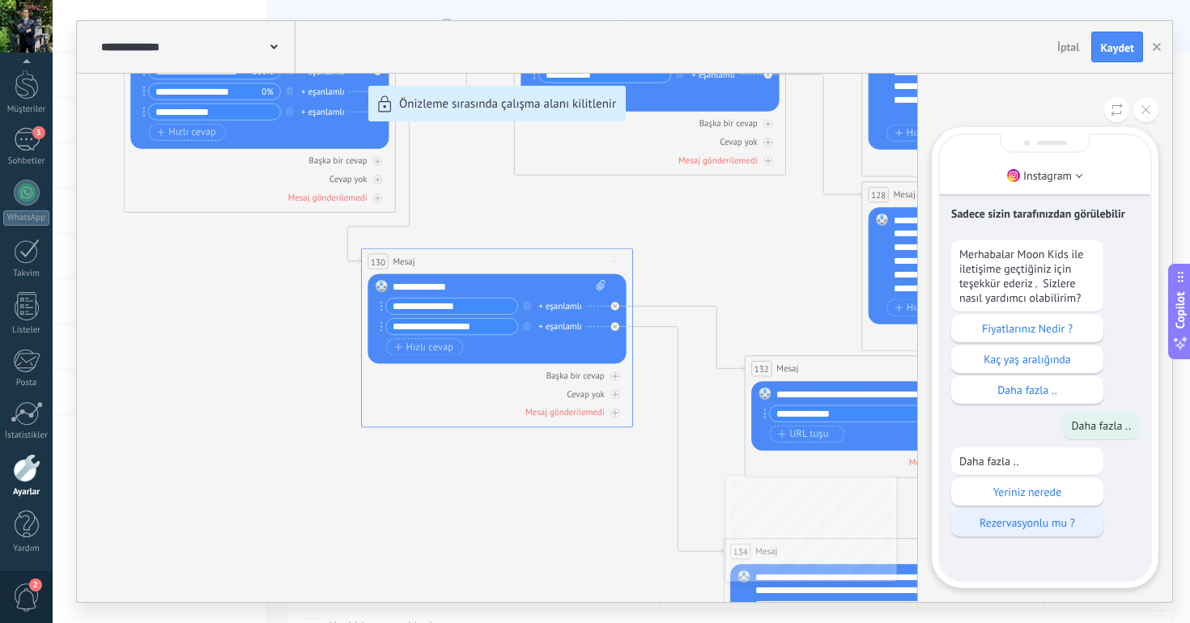
click at [1029, 529] on p "Rezervasyonlu mu ?" at bounding box center [1027, 522] width 136 height 15
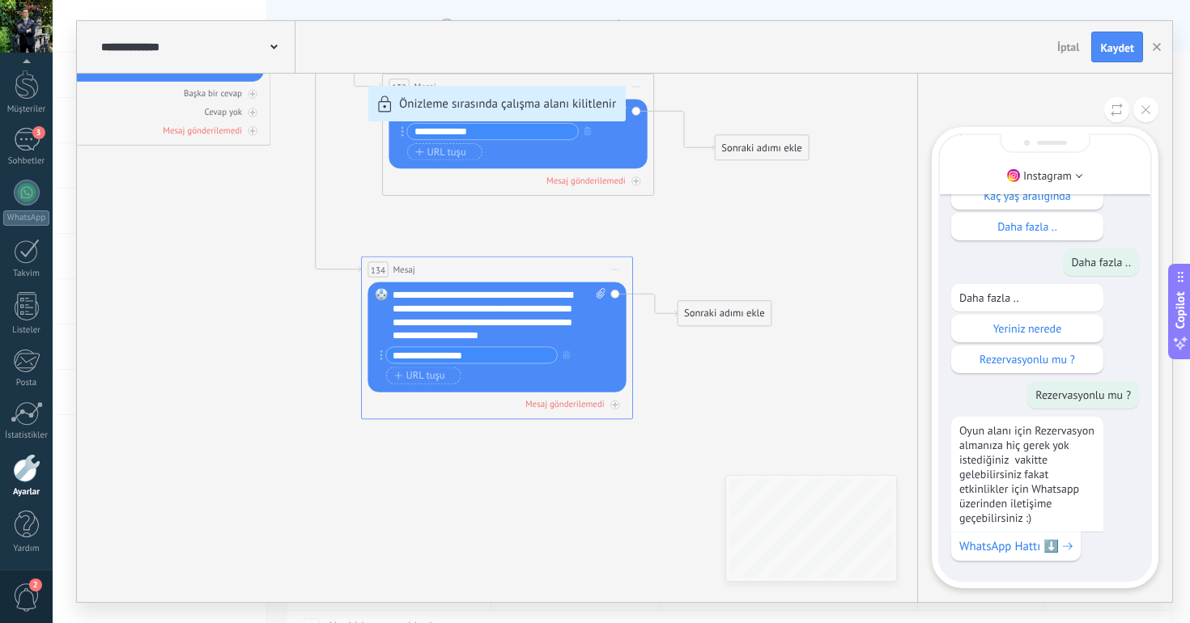
click at [1110, 28] on div "**********" at bounding box center [624, 47] width 1095 height 53
click at [1111, 47] on span "Kaydet" at bounding box center [1117, 47] width 34 height 11
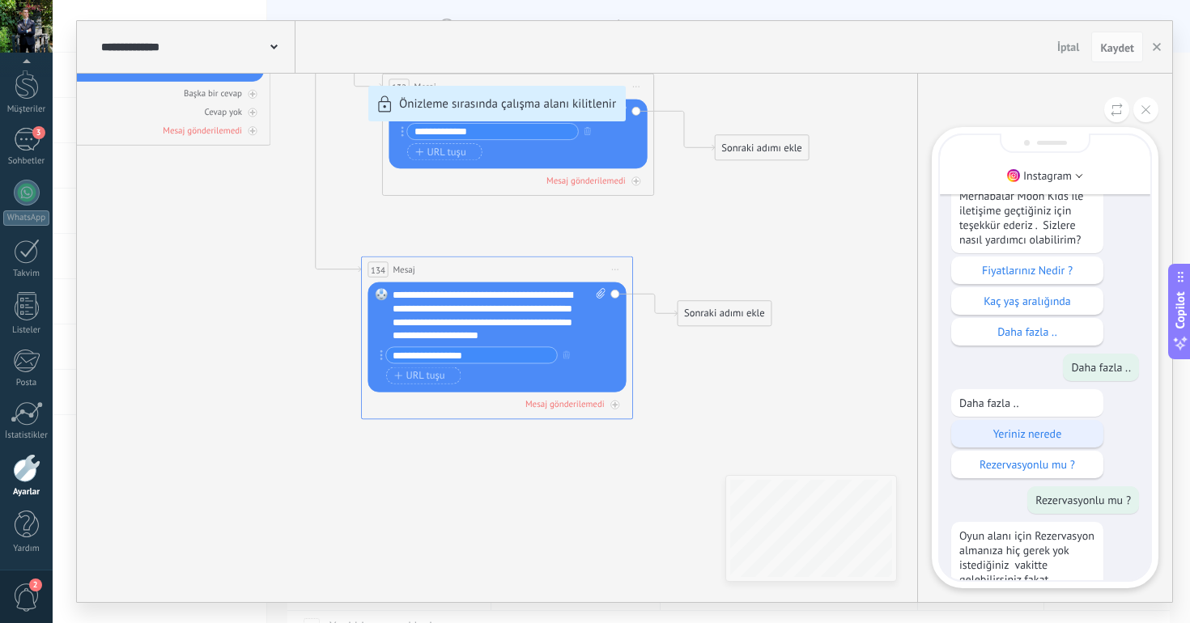
scroll to position [-172, 0]
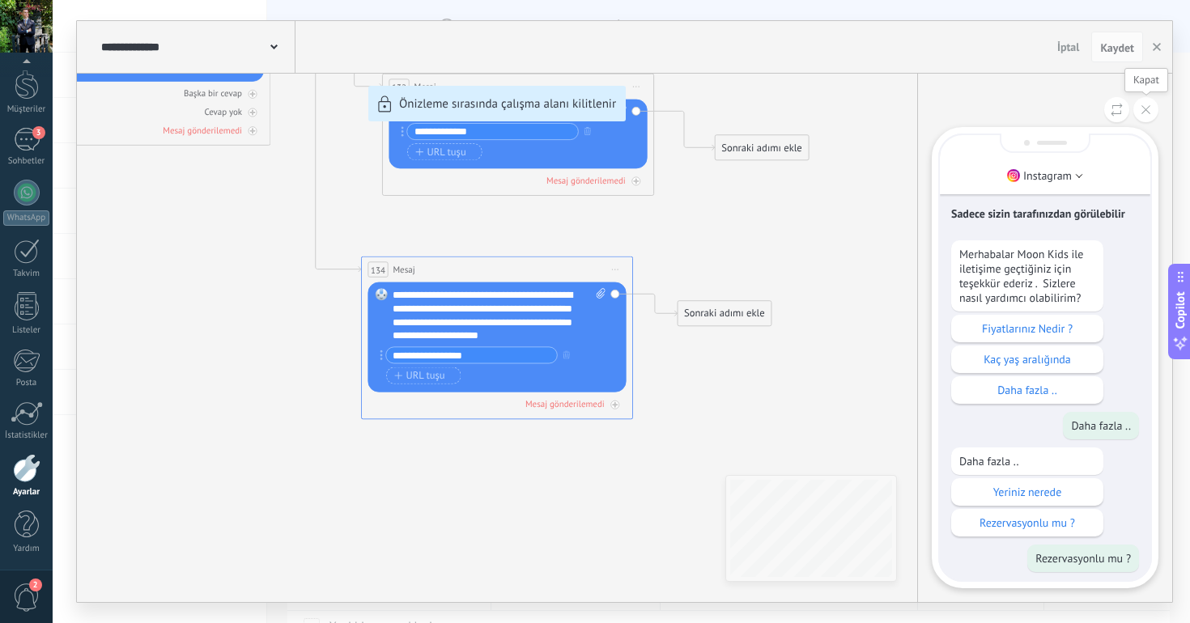
click at [1138, 116] on button at bounding box center [1145, 109] width 25 height 25
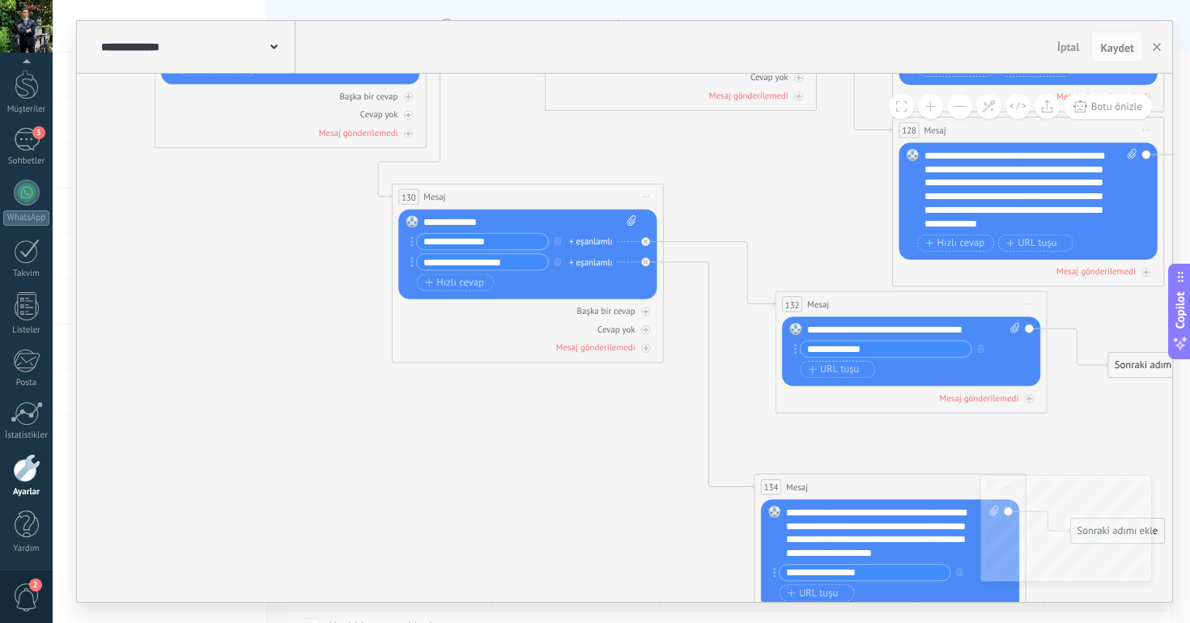
click at [273, 46] on icon at bounding box center [273, 47] width 7 height 5
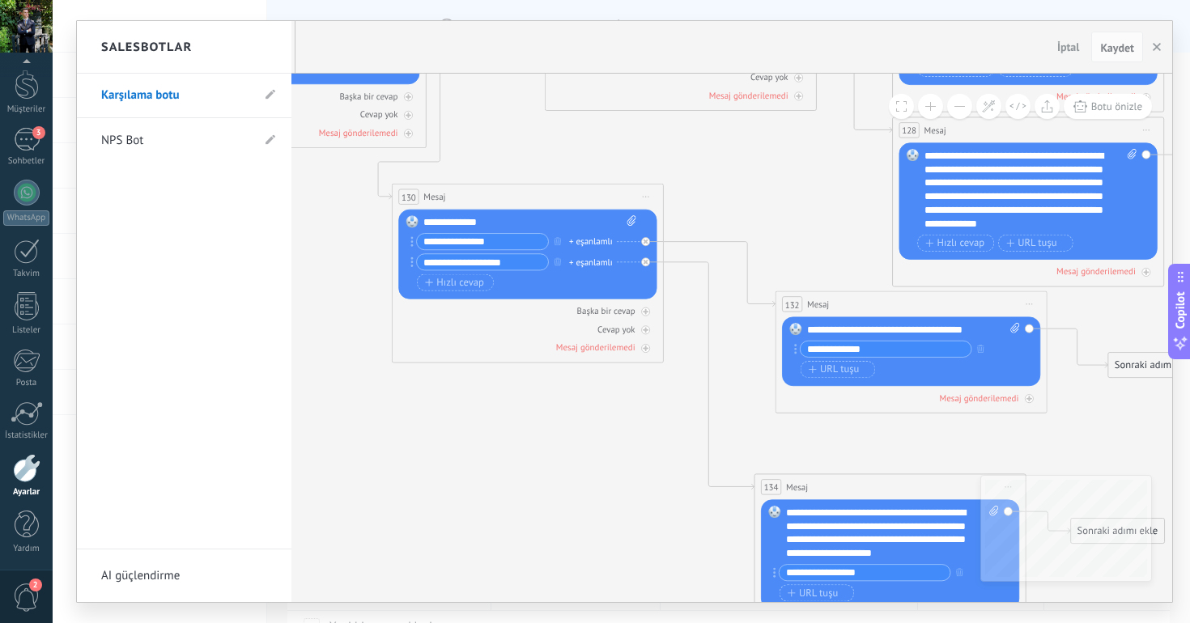
click at [183, 143] on link "NPS Bot" at bounding box center [176, 140] width 150 height 45
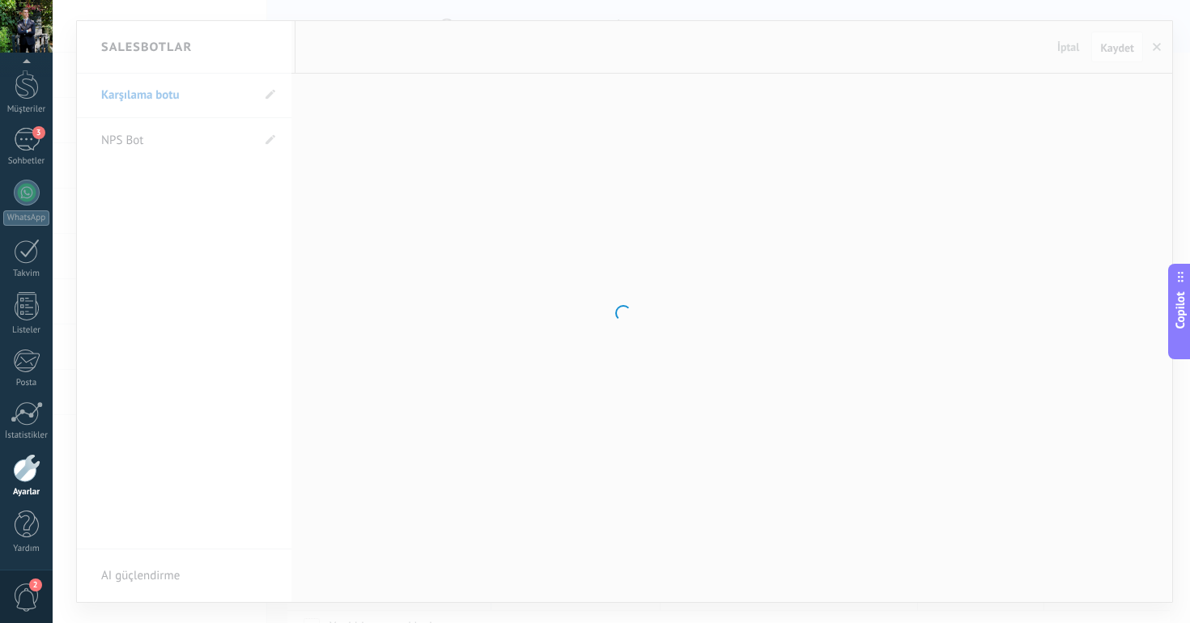
type input "*******"
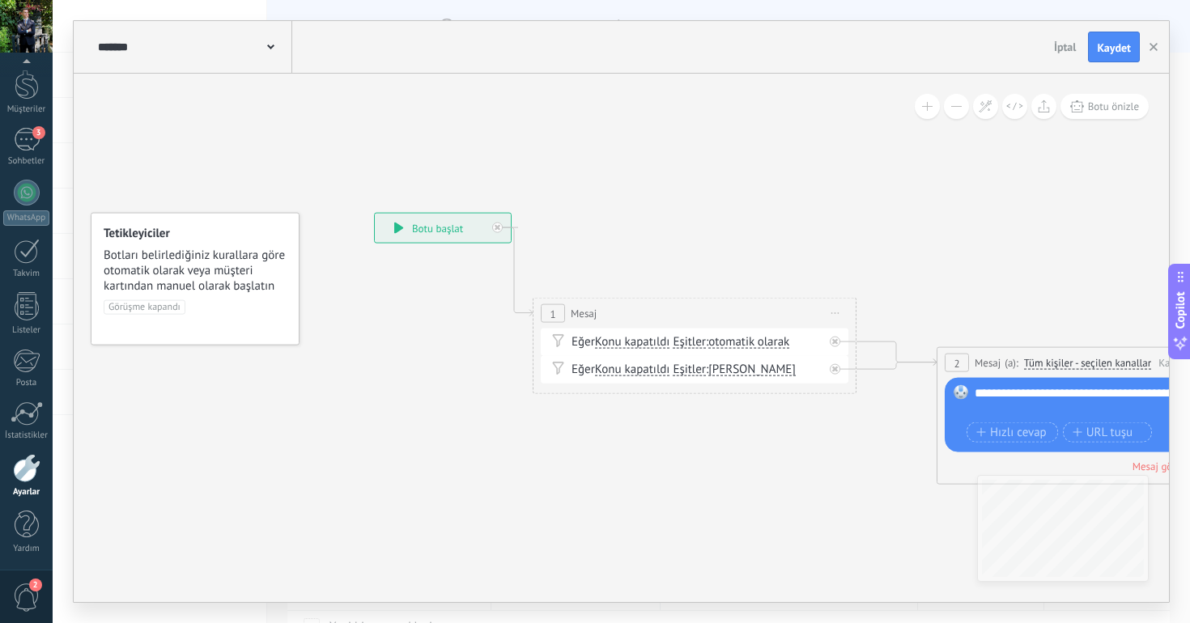
click at [595, 308] on span "Mesaj" at bounding box center [583, 313] width 26 height 15
click at [818, 346] on div "Eğer Konu kapatıldı Konu kapatıldı Konu kapatıldı Konu kapatıldı Eşitler Eşitle…" at bounding box center [697, 342] width 252 height 16
click at [769, 341] on span "otomatik olarak" at bounding box center [748, 342] width 81 height 13
click at [769, 341] on button "otomatik olarak" at bounding box center [801, 342] width 202 height 29
click at [755, 400] on span "otomatik olarak" at bounding box center [788, 400] width 196 height 16
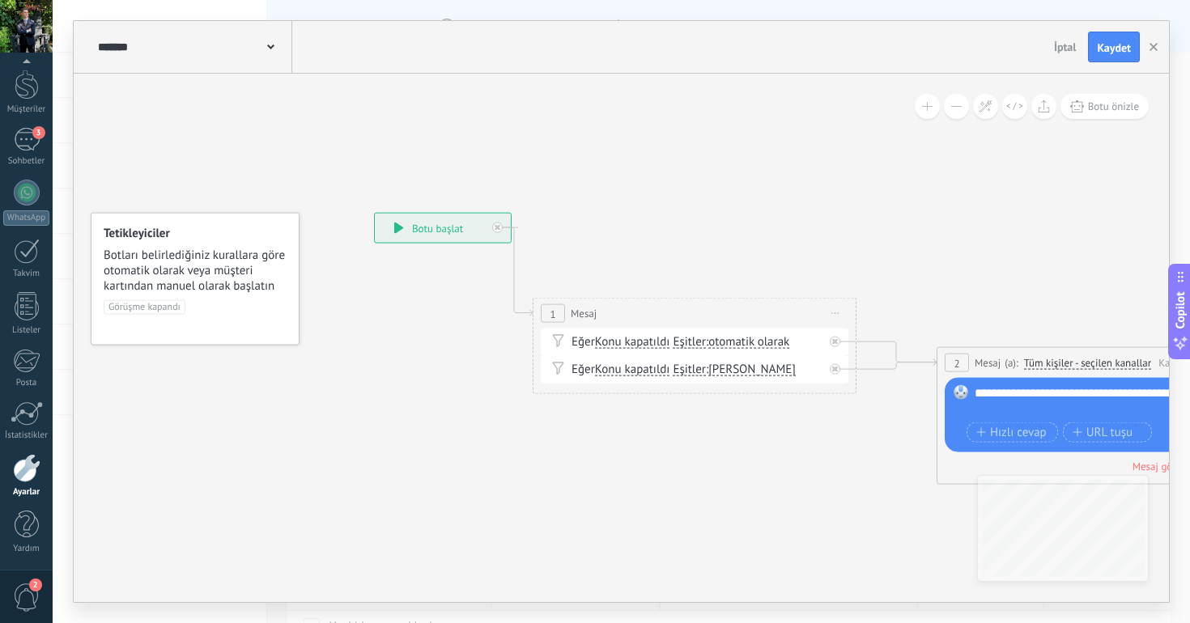
click at [578, 341] on div "Eğer Konu kapatıldı Konu kapatıldı Konu kapatıldı Konu kapatıldı Eşitler Eşitle…" at bounding box center [697, 342] width 252 height 16
click at [556, 333] on icon at bounding box center [558, 340] width 12 height 14
click at [557, 337] on icon at bounding box center [558, 340] width 12 height 14
click at [563, 313] on div "1" at bounding box center [553, 313] width 24 height 19
click at [591, 313] on span "Mesaj" at bounding box center [583, 313] width 26 height 15
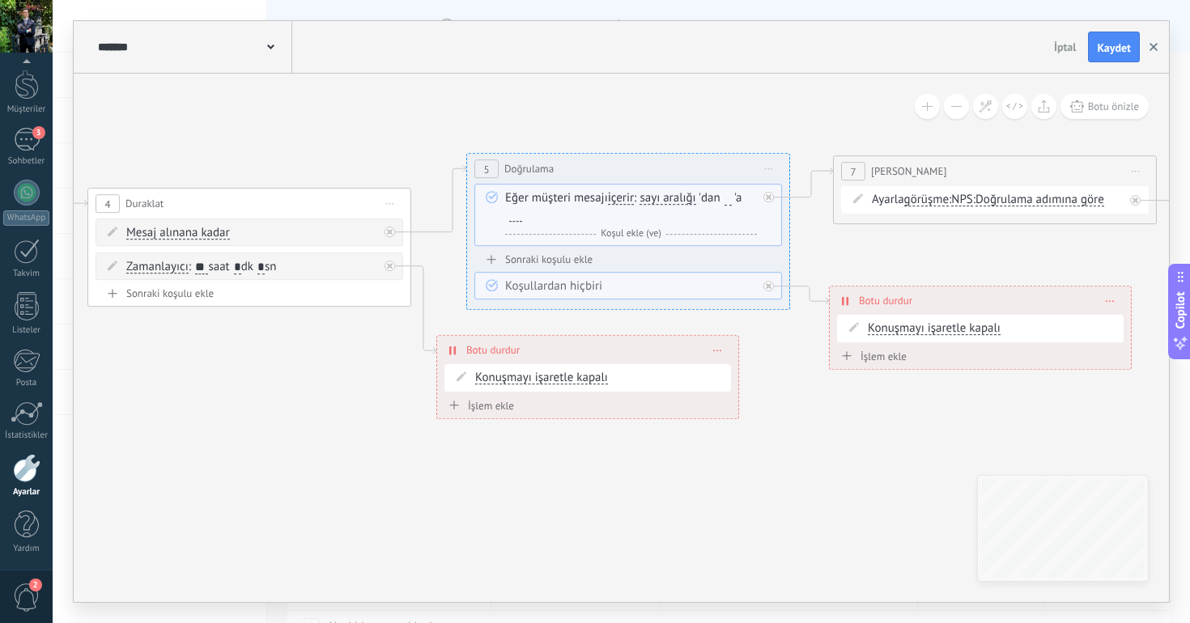
click at [1144, 48] on button "button" at bounding box center [1153, 47] width 24 height 31
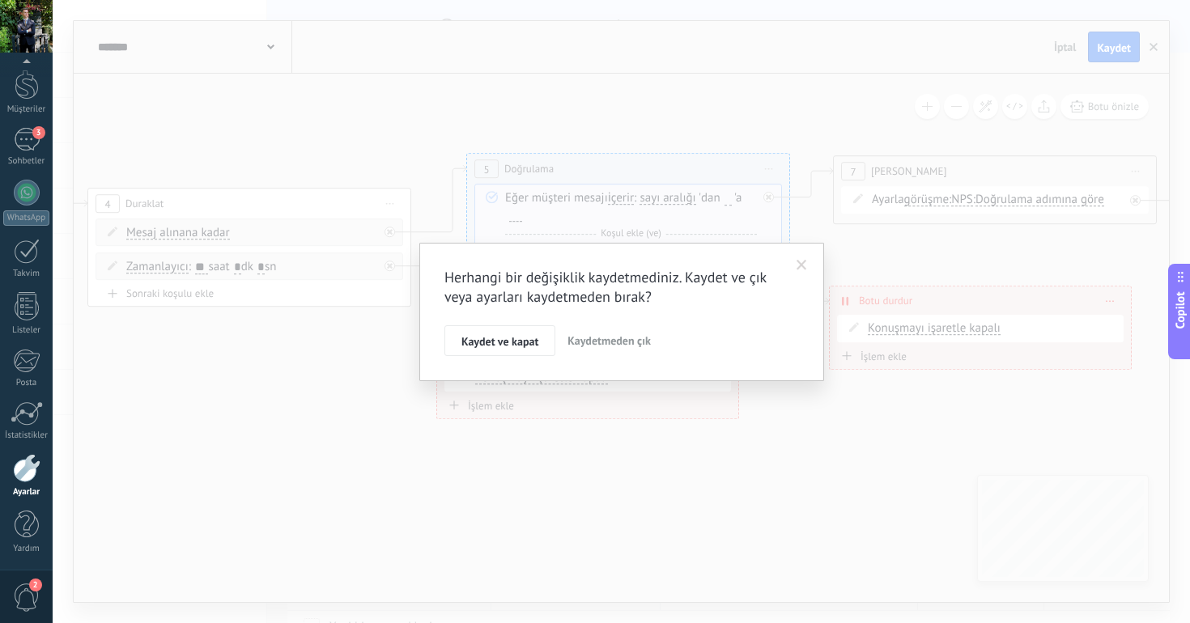
click at [620, 339] on span "Kaydetmeden çık" at bounding box center [608, 340] width 83 height 15
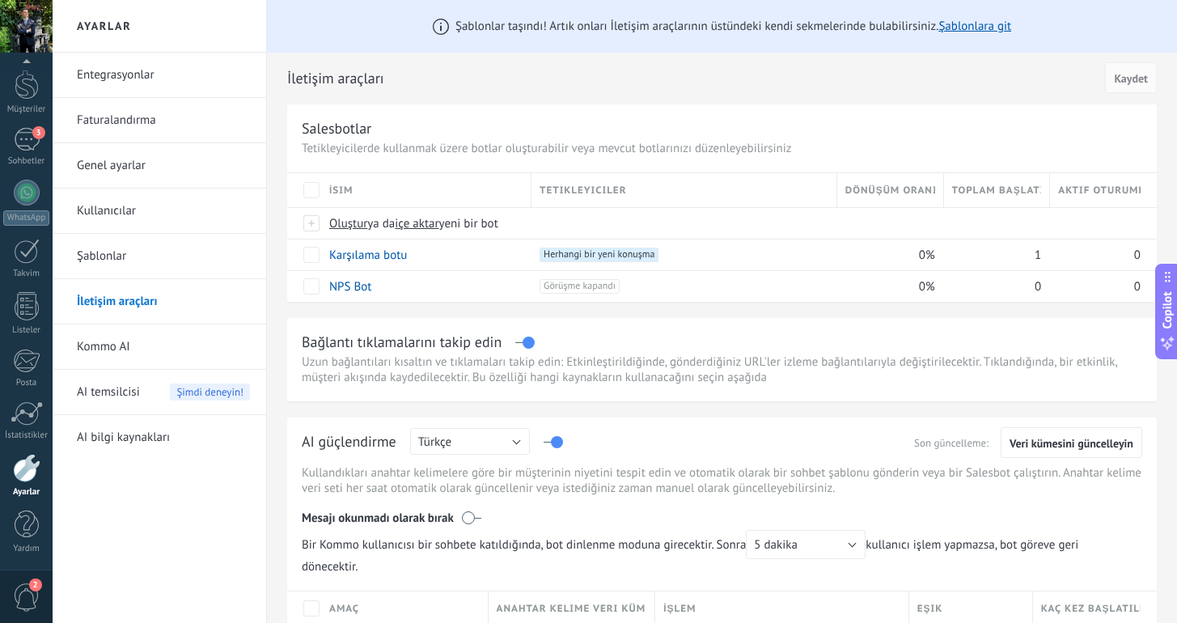
click at [167, 349] on link "Kommo AI" at bounding box center [163, 346] width 173 height 45
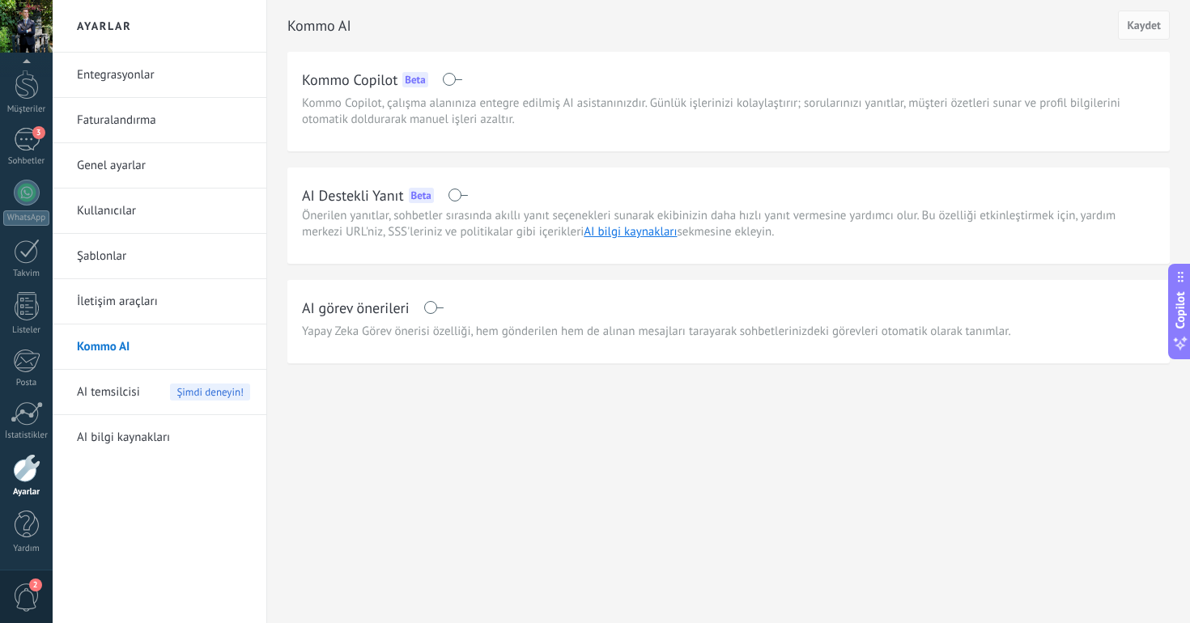
click at [120, 210] on link "Kullanıcılar" at bounding box center [163, 211] width 173 height 45
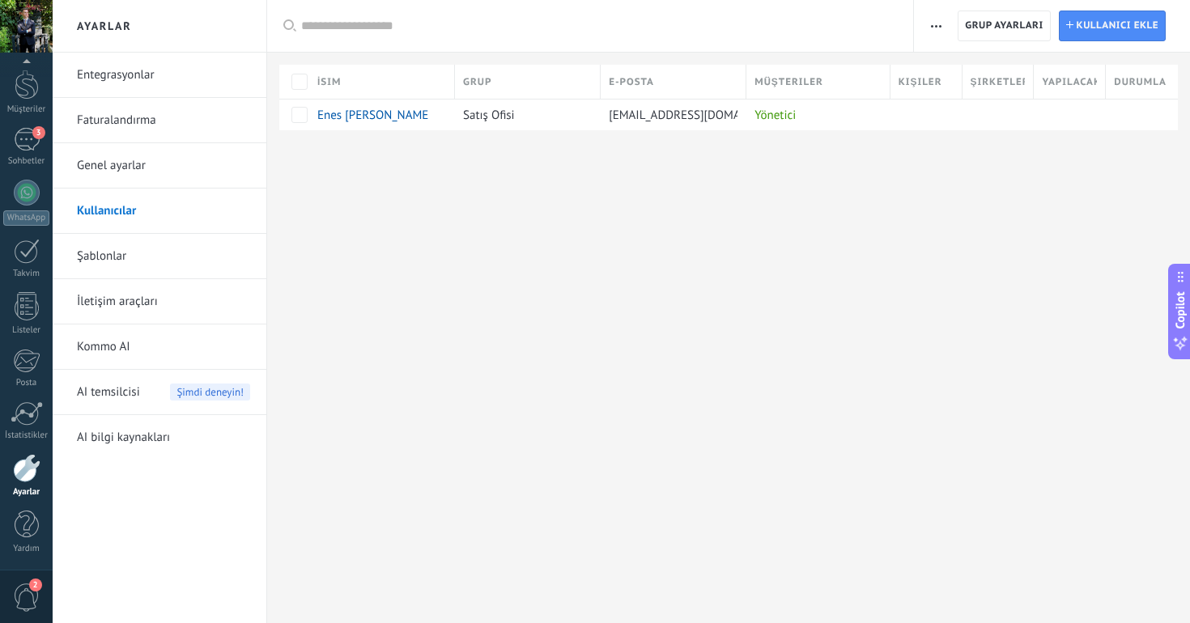
click at [159, 161] on link "Genel ayarlar" at bounding box center [163, 165] width 173 height 45
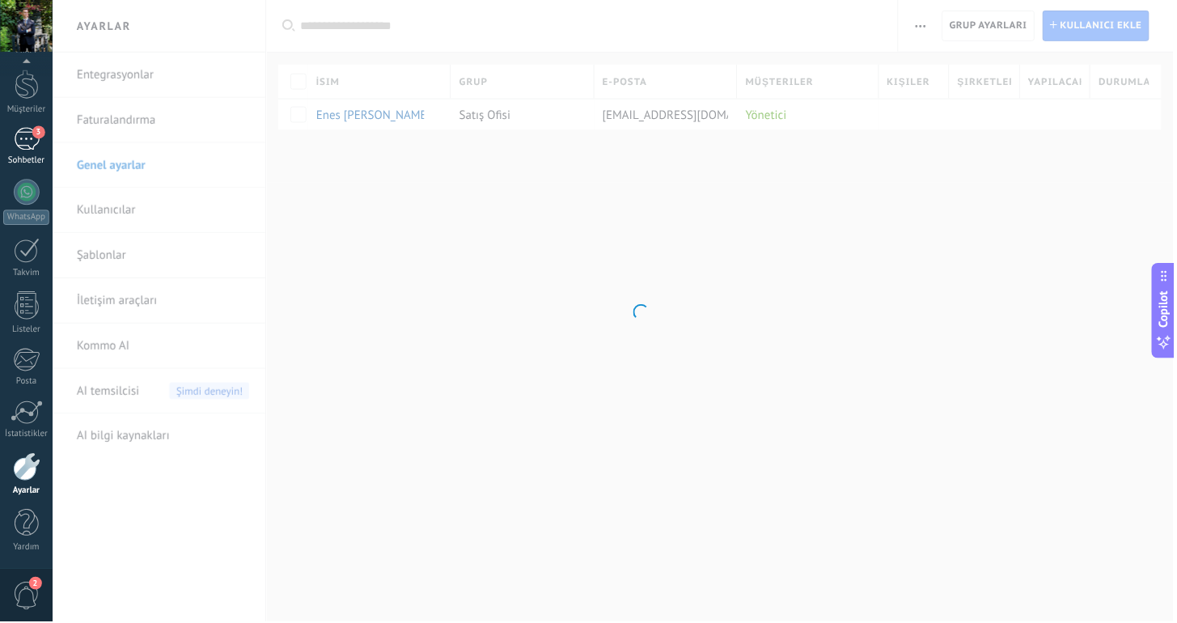
click at [32, 142] on div "3" at bounding box center [27, 139] width 26 height 23
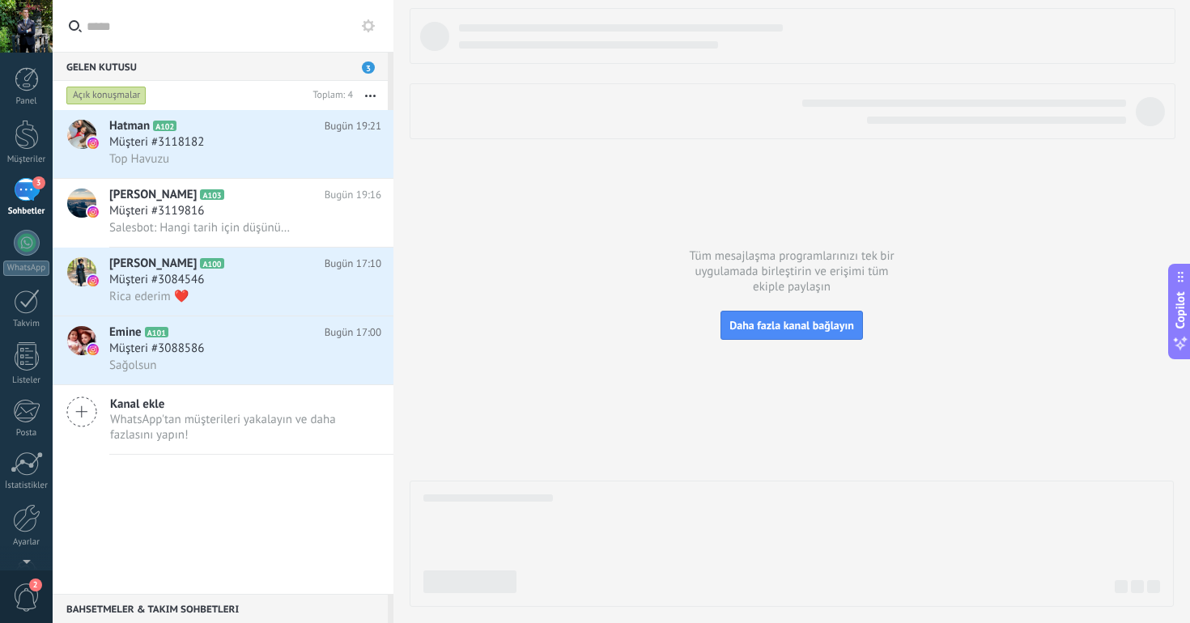
click at [252, 158] on div "Top Havuzu" at bounding box center [245, 159] width 272 height 17
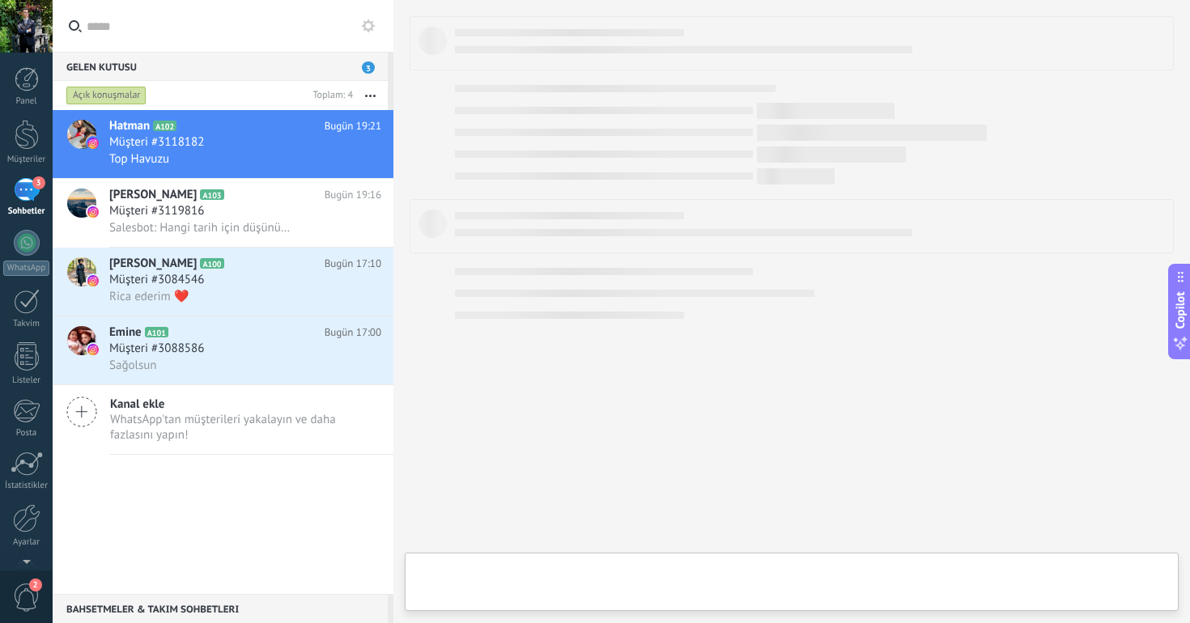
type textarea "**********"
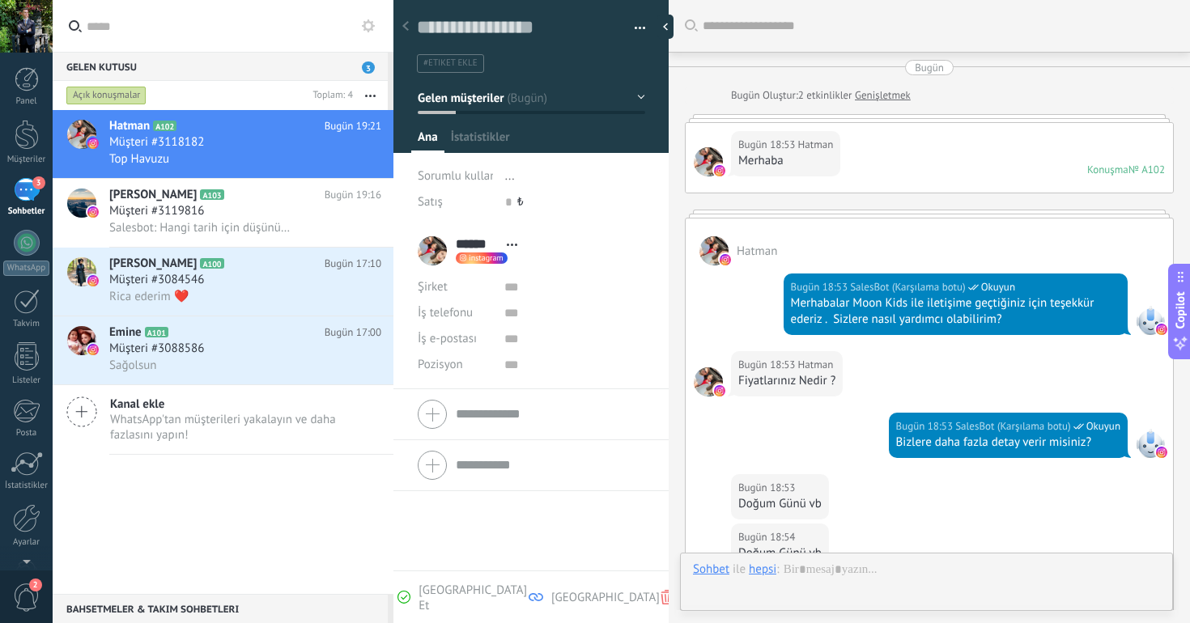
scroll to position [329, 0]
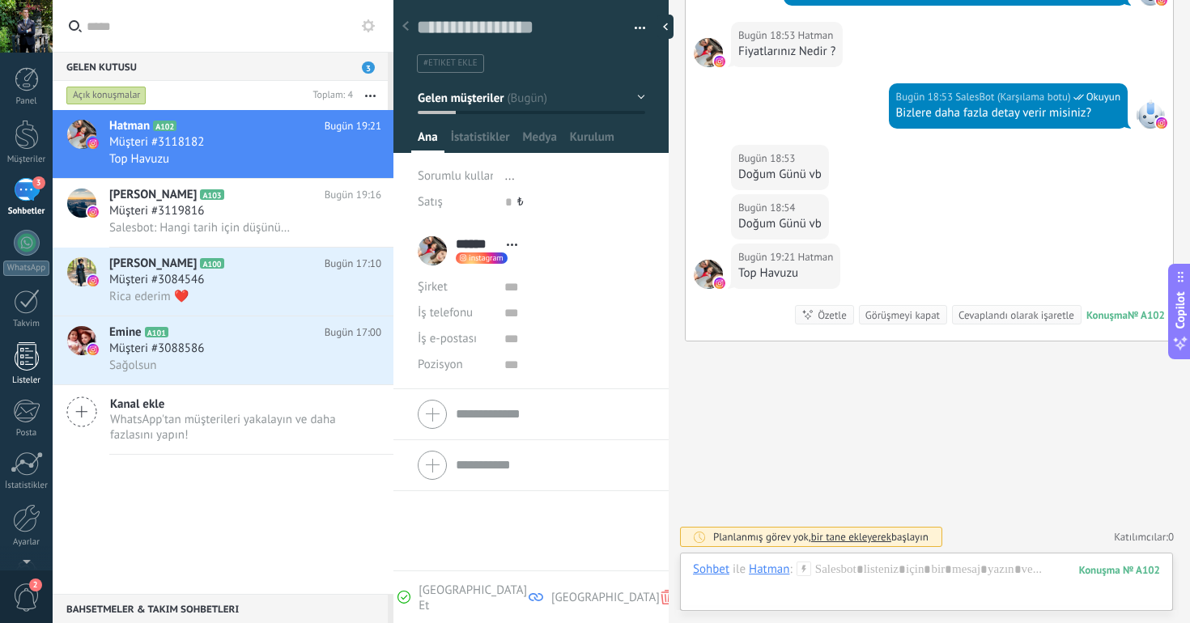
click at [28, 358] on div at bounding box center [27, 356] width 24 height 28
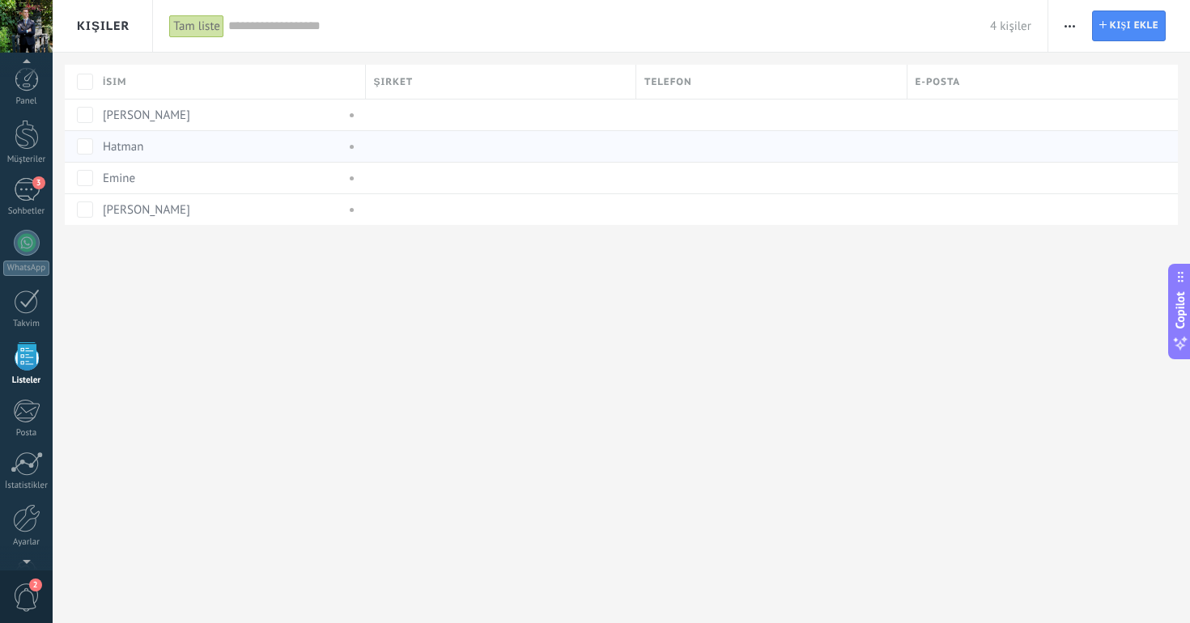
scroll to position [42, 0]
click at [23, 468] on div at bounding box center [27, 476] width 28 height 28
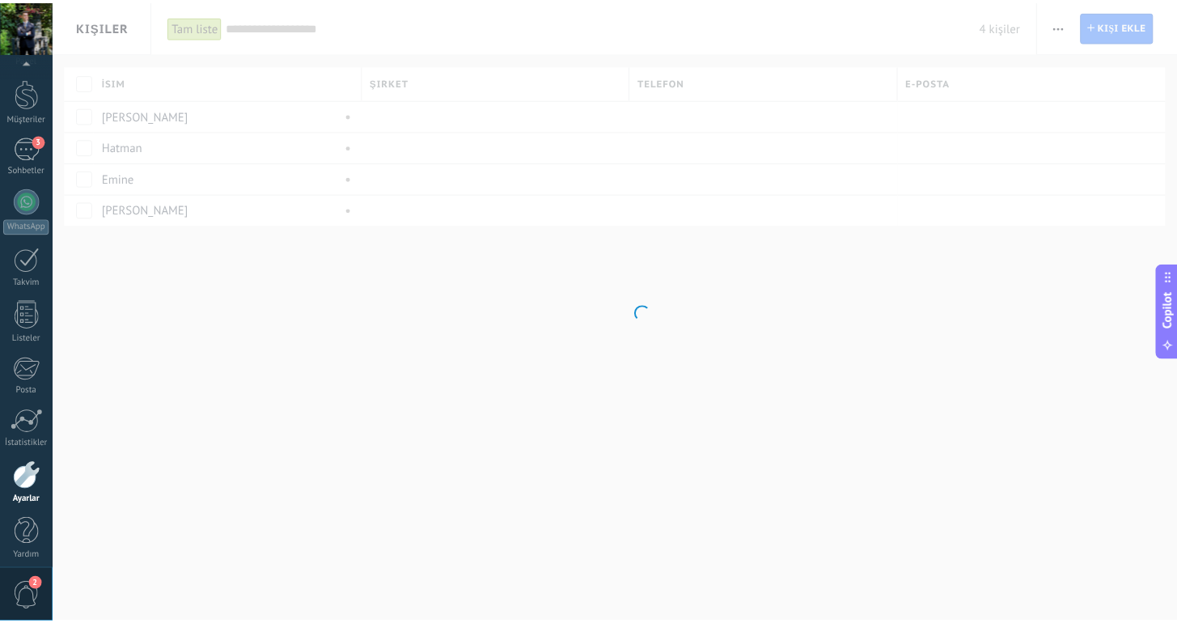
scroll to position [50, 0]
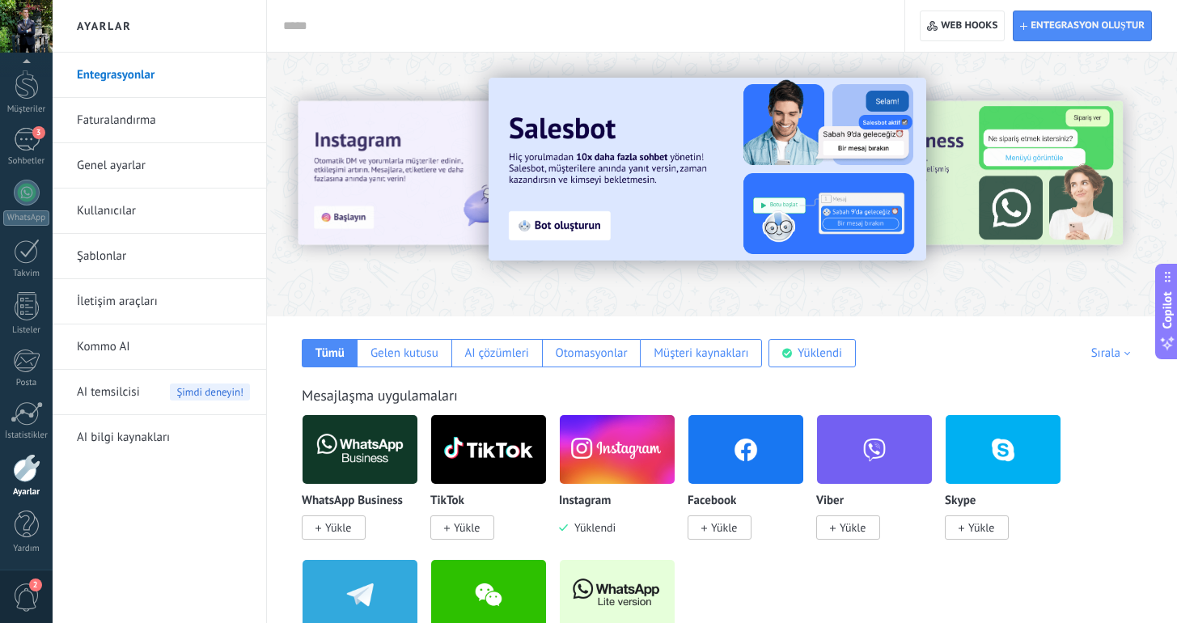
click at [143, 433] on link "AI bilgi kaynakları" at bounding box center [163, 437] width 173 height 45
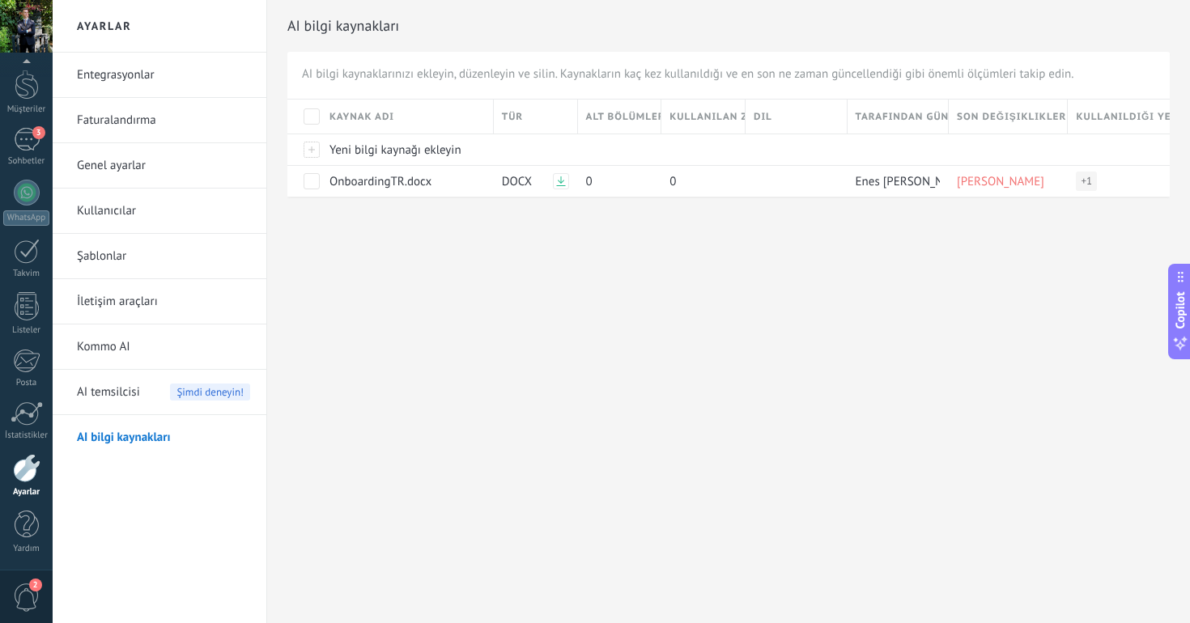
click at [472, 371] on div "Ayarlar Entegrasyonlar Faturalandırma Genel ayarlar Kullanıcılar Şablonlar İlet…" at bounding box center [621, 311] width 1137 height 623
click at [144, 72] on link "Entegrasyonlar" at bounding box center [163, 75] width 173 height 45
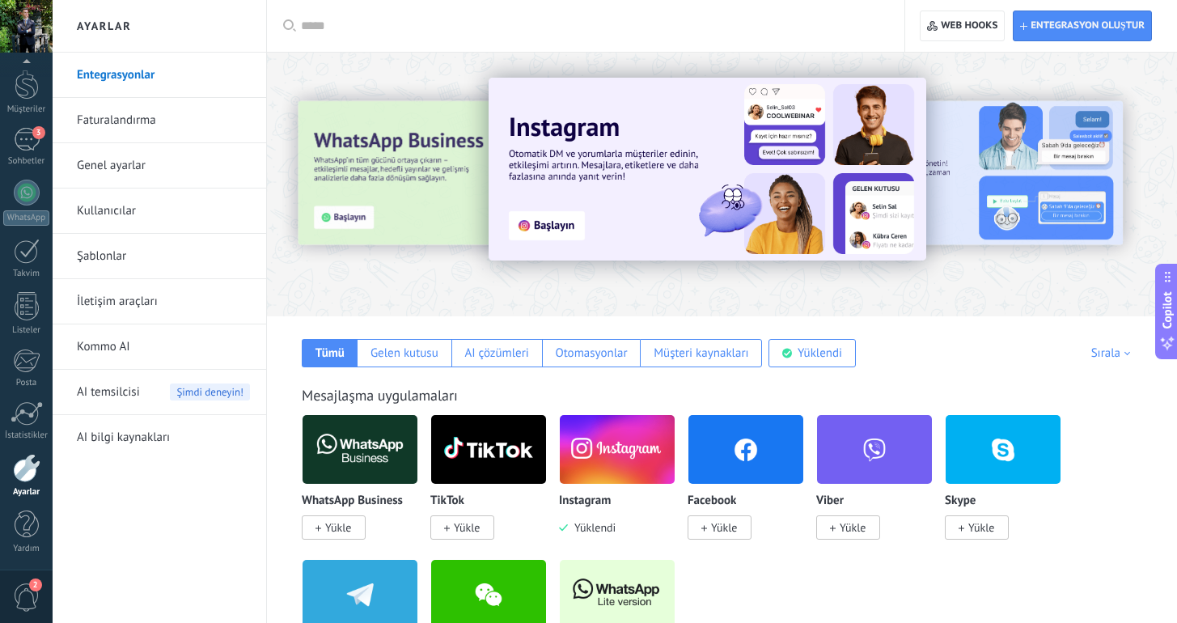
click at [153, 105] on link "Faturalandırma" at bounding box center [163, 120] width 173 height 45
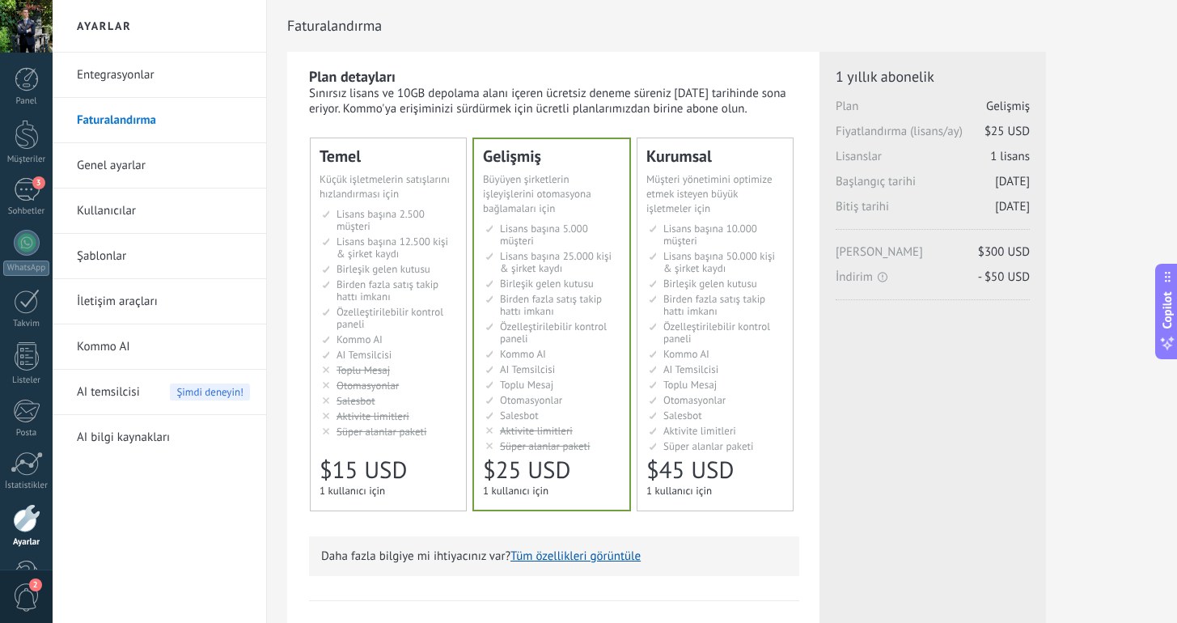
click at [145, 170] on link "Genel ayarlar" at bounding box center [163, 165] width 173 height 45
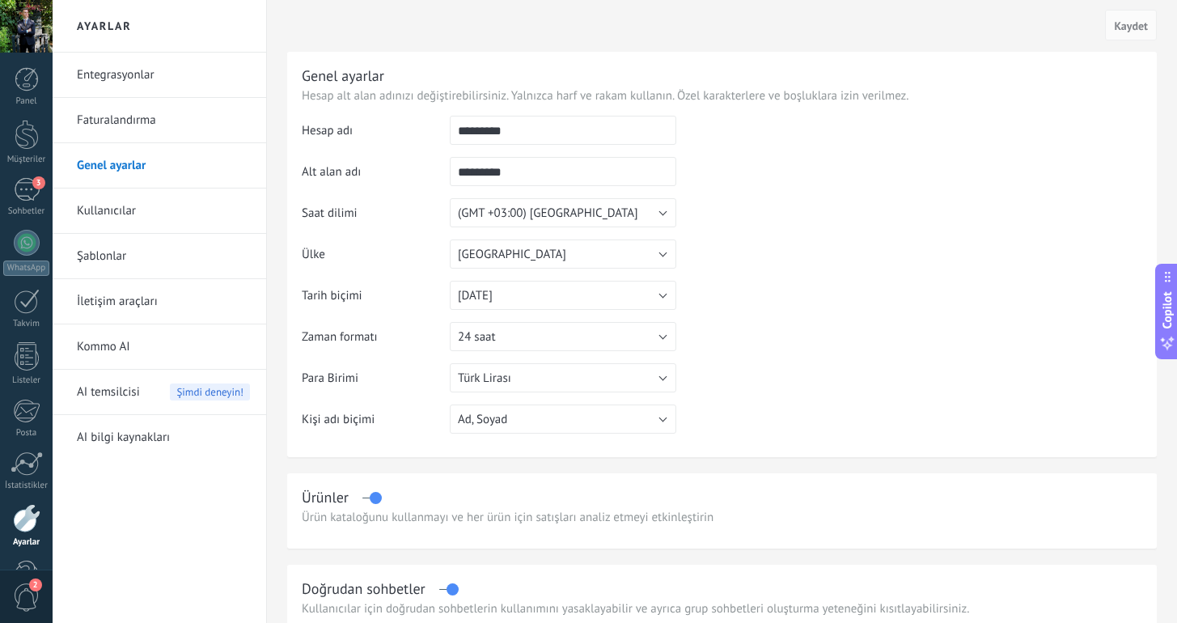
click at [132, 208] on link "Kullanıcılar" at bounding box center [163, 211] width 173 height 45
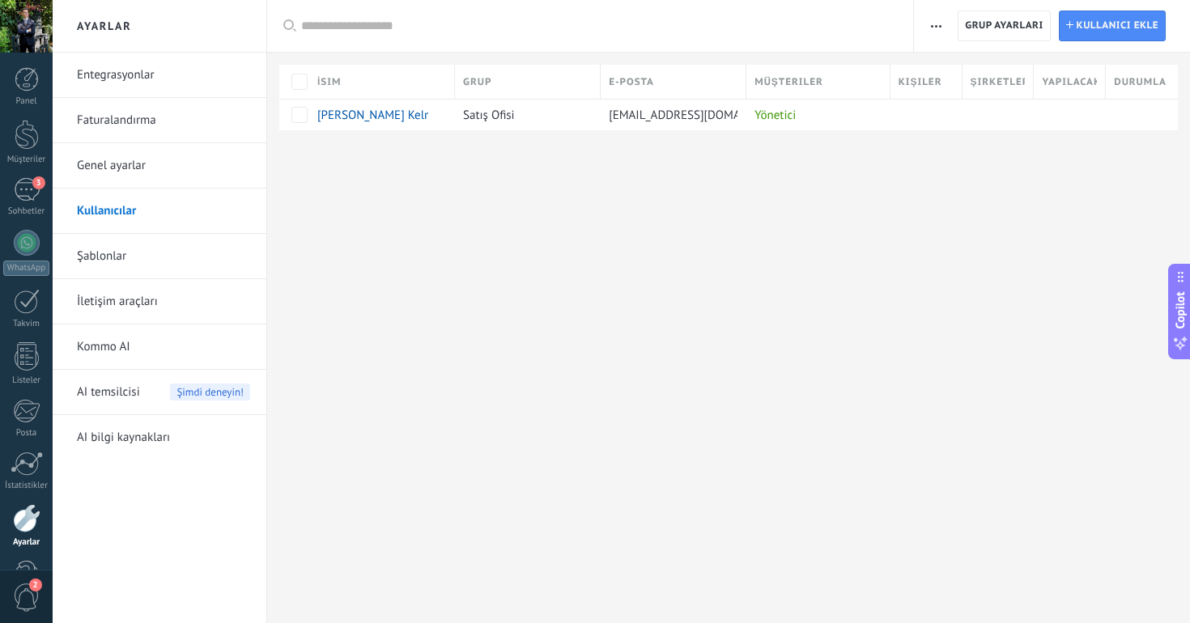
click at [134, 261] on link "Şablonlar" at bounding box center [163, 256] width 173 height 45
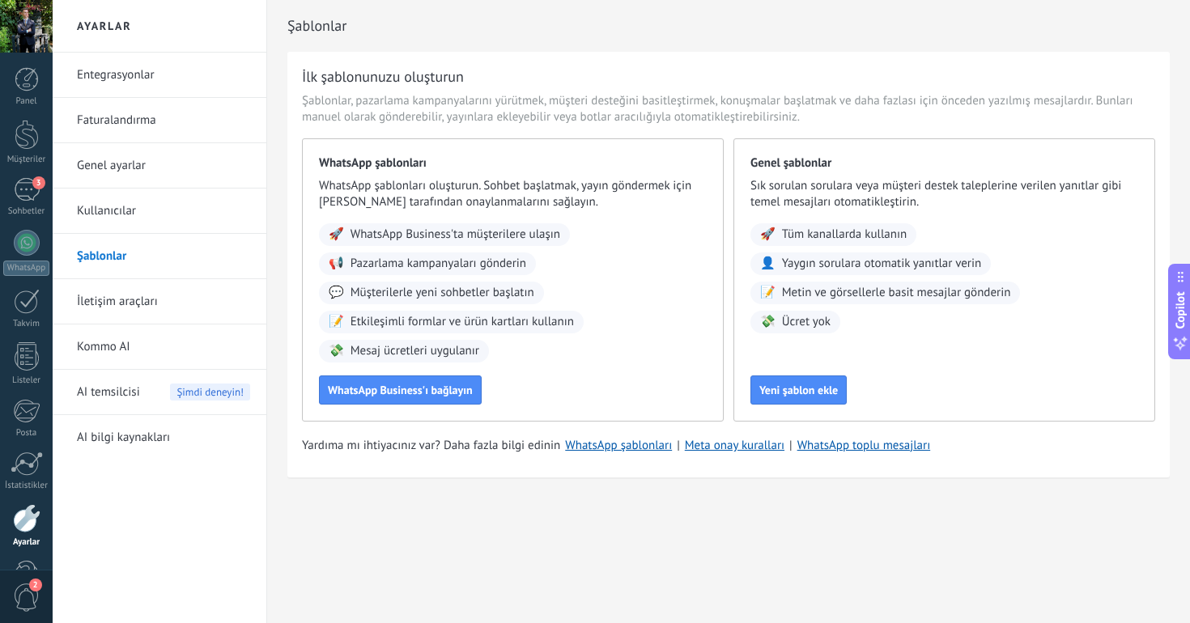
click at [810, 332] on div "💸 Ücret yok" at bounding box center [795, 322] width 90 height 23
click at [799, 381] on button "Yeni şablon ekle" at bounding box center [798, 389] width 96 height 29
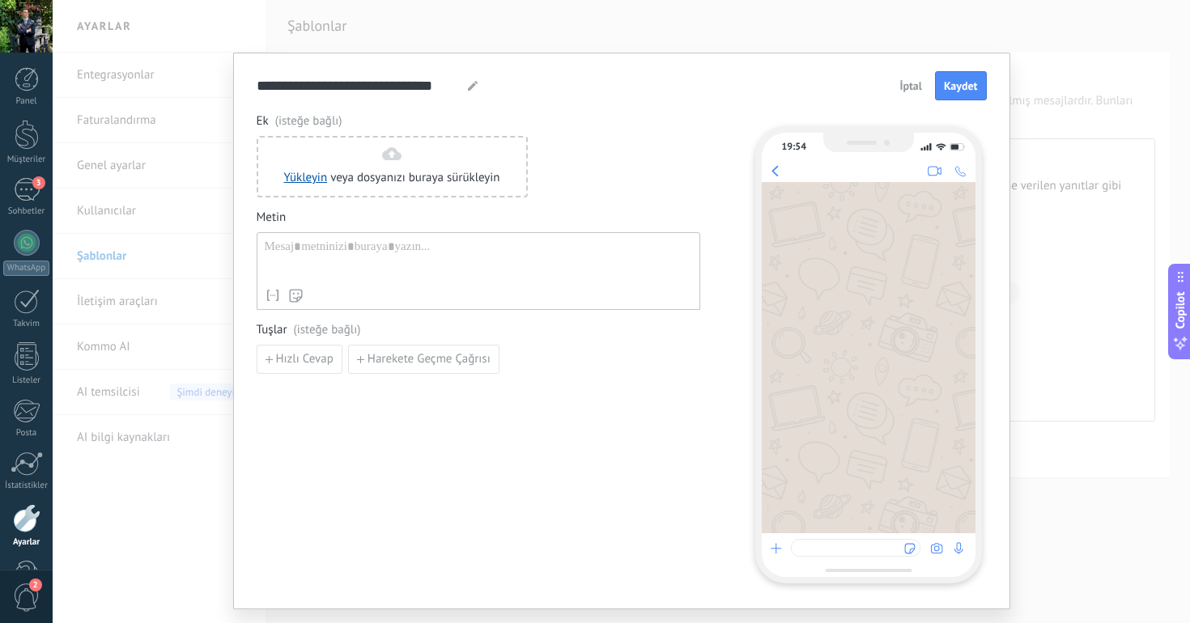
click at [470, 242] on div at bounding box center [478, 260] width 427 height 41
click at [896, 95] on button "İptal" at bounding box center [910, 86] width 37 height 24
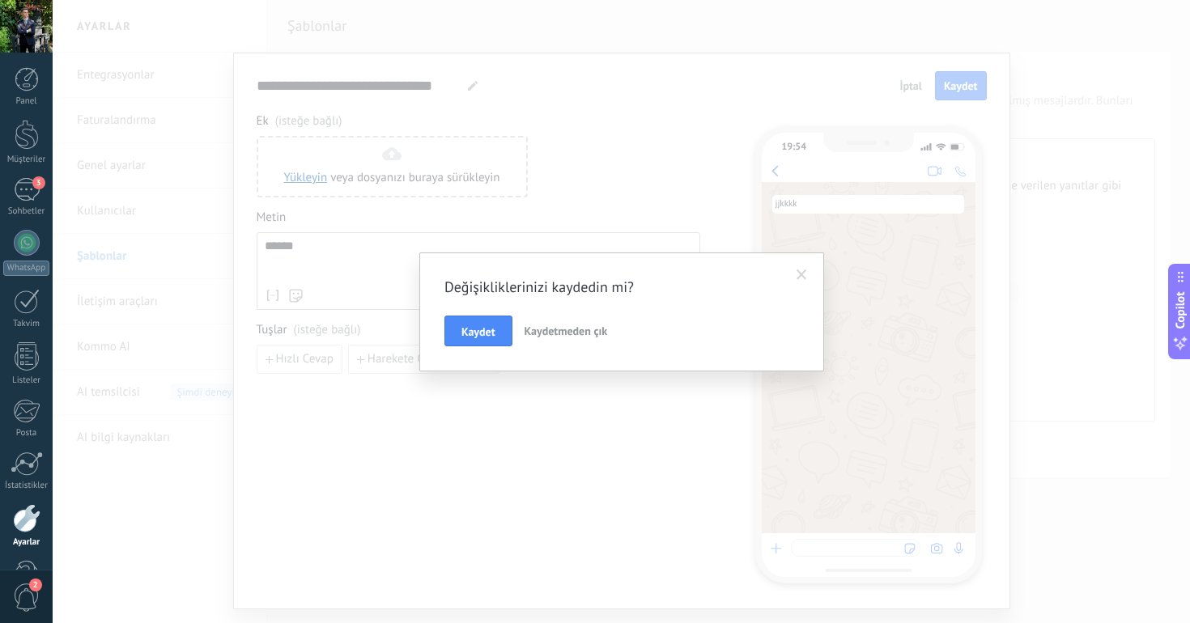
click at [583, 328] on span "Kaydetmeden çık" at bounding box center [565, 331] width 83 height 15
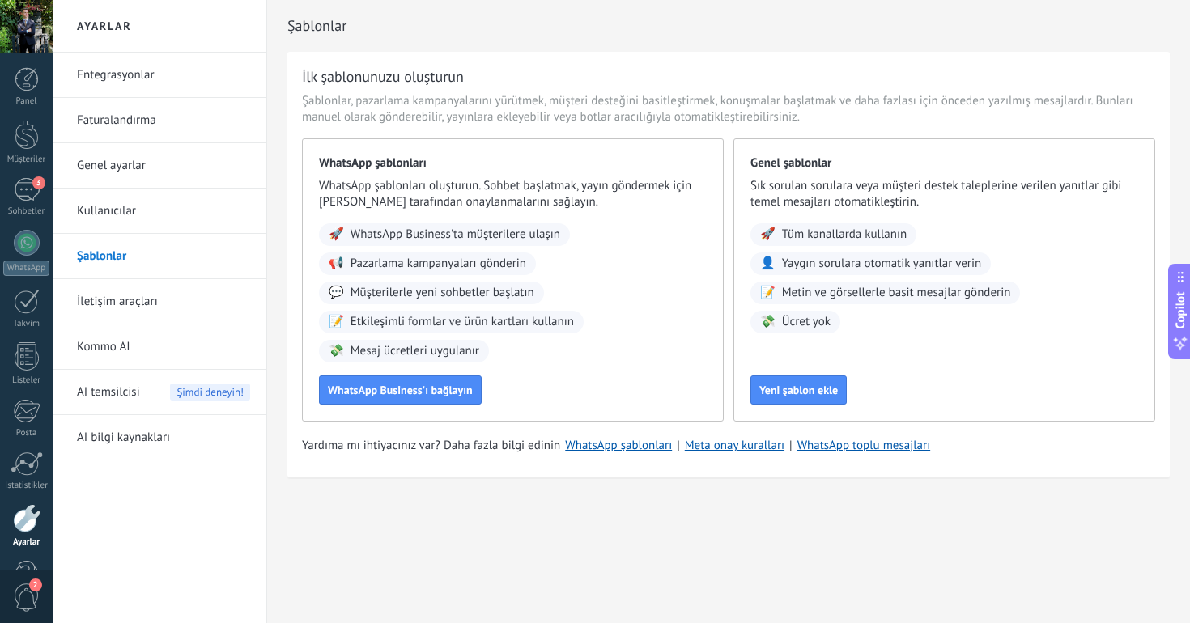
click at [88, 298] on link "İletişim araçları" at bounding box center [163, 301] width 173 height 45
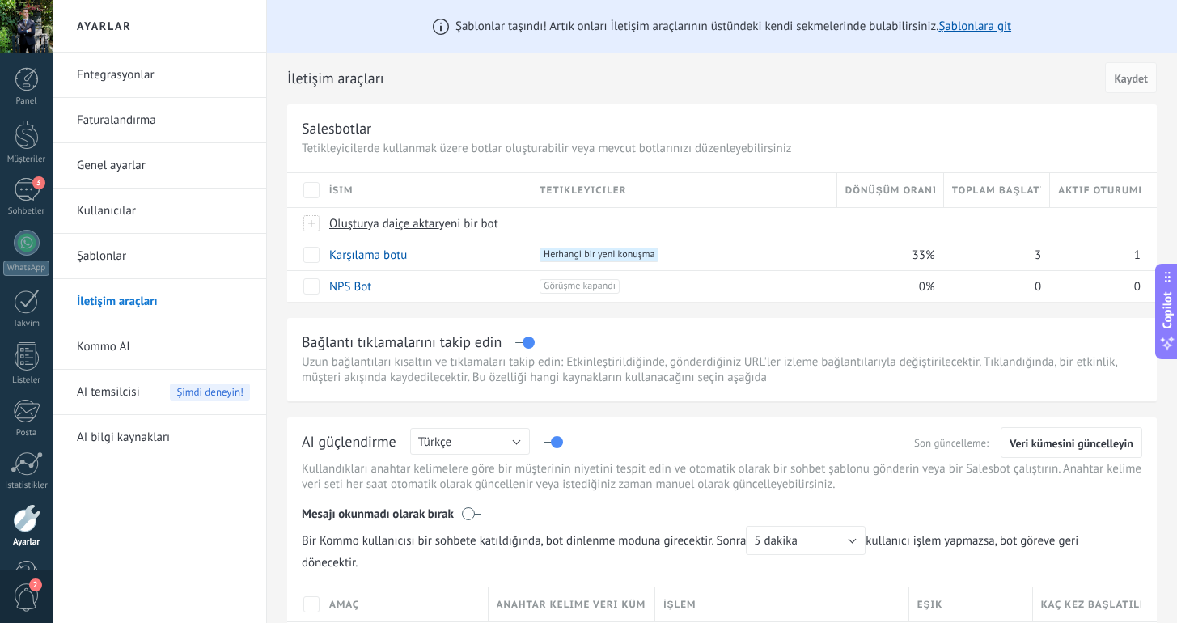
click at [92, 333] on link "Kommo AI" at bounding box center [163, 346] width 173 height 45
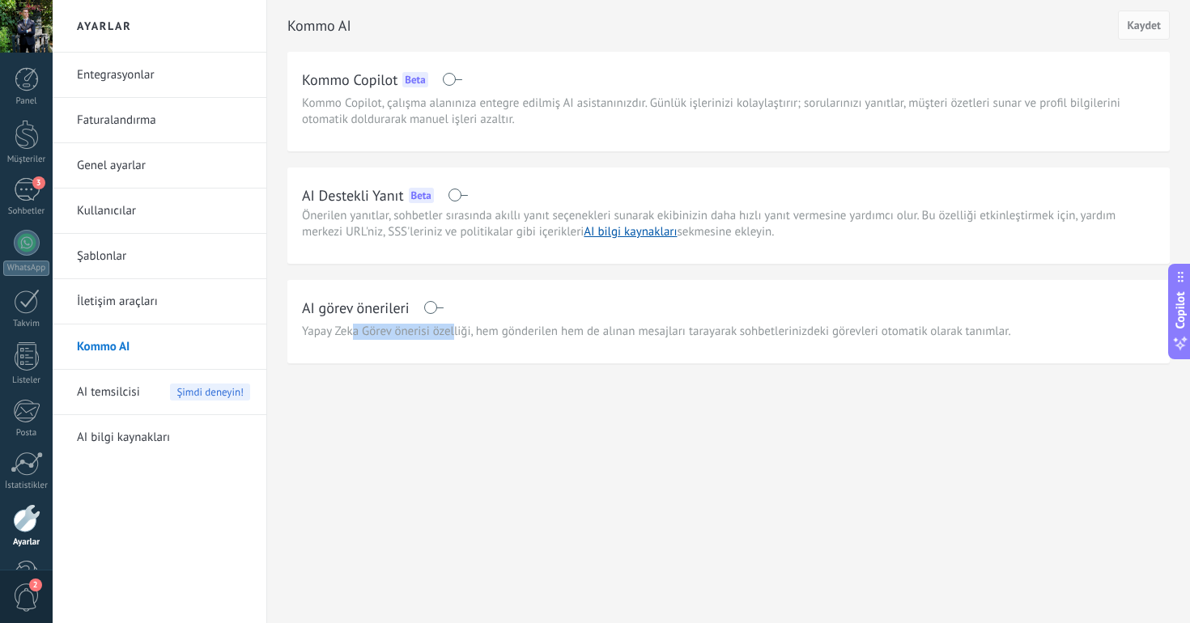
drag, startPoint x: 353, startPoint y: 334, endPoint x: 451, endPoint y: 331, distance: 98.0
click at [452, 332] on span "Yapay Zeka Görev önerisi özelliği, hem gönderilen hem de alınan mesajları taray…" at bounding box center [656, 332] width 709 height 16
click at [451, 331] on span "Yapay Zeka Görev önerisi özelliği, hem gönderilen hem de alınan mesajları taray…" at bounding box center [656, 332] width 709 height 16
click at [430, 316] on div "AI görev önerileri" at bounding box center [728, 308] width 853 height 26
click at [430, 309] on span at bounding box center [433, 307] width 20 height 13
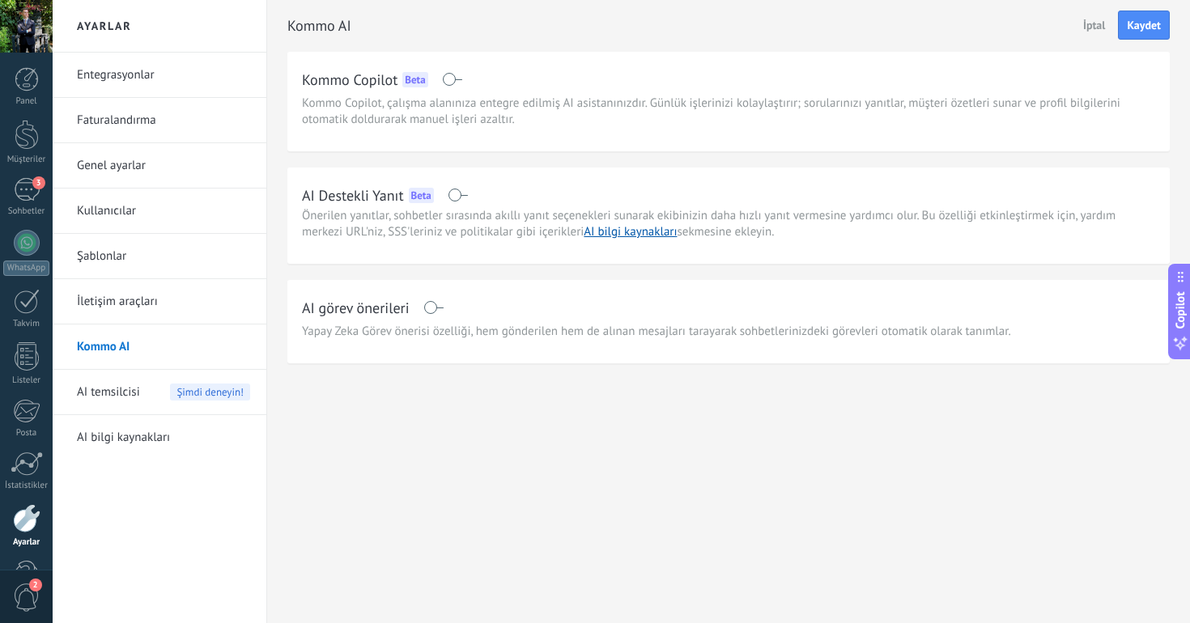
click at [1148, 5] on div "Kommo AI İptal Kaydet" at bounding box center [728, 26] width 882 height 52
click at [1145, 12] on button "Kaydet" at bounding box center [1144, 25] width 52 height 29
click at [102, 444] on link "AI bilgi kaynakları" at bounding box center [163, 437] width 173 height 45
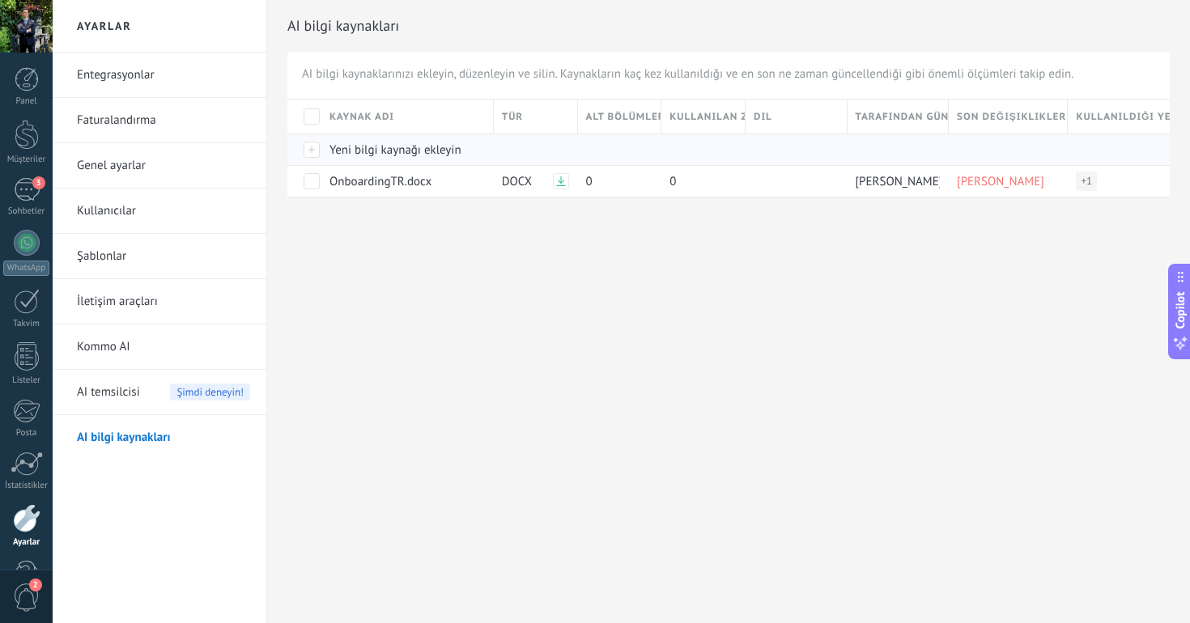
click at [445, 148] on span "Yeni bilgi kaynağı ekleyin" at bounding box center [395, 149] width 132 height 15
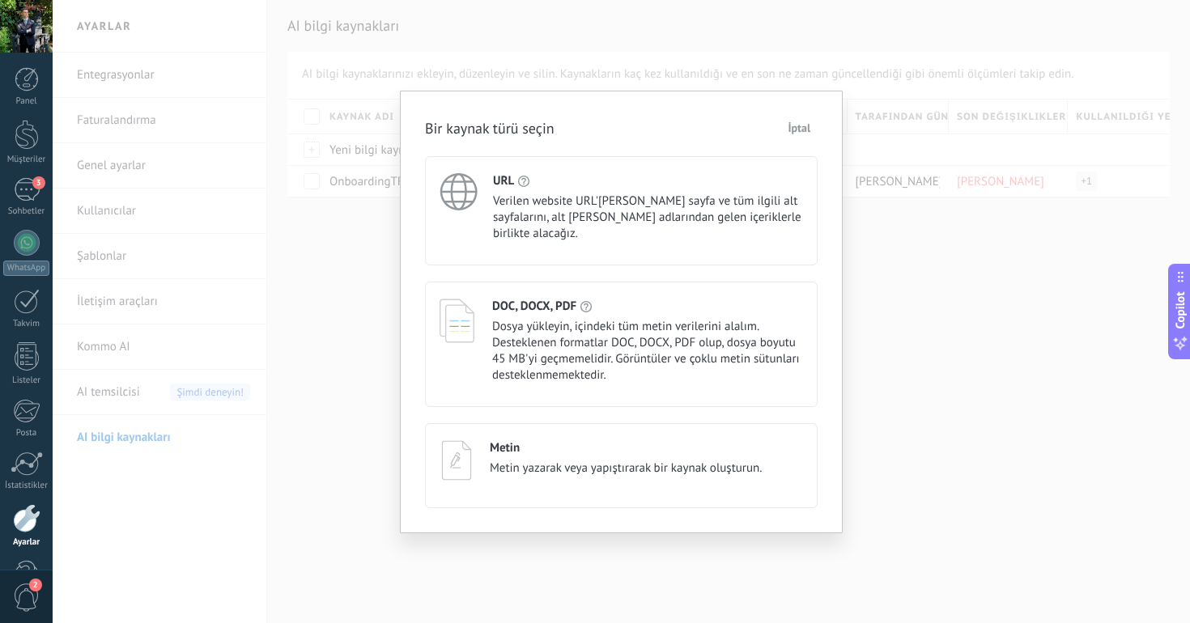
click at [796, 124] on span "İptal" at bounding box center [799, 127] width 23 height 11
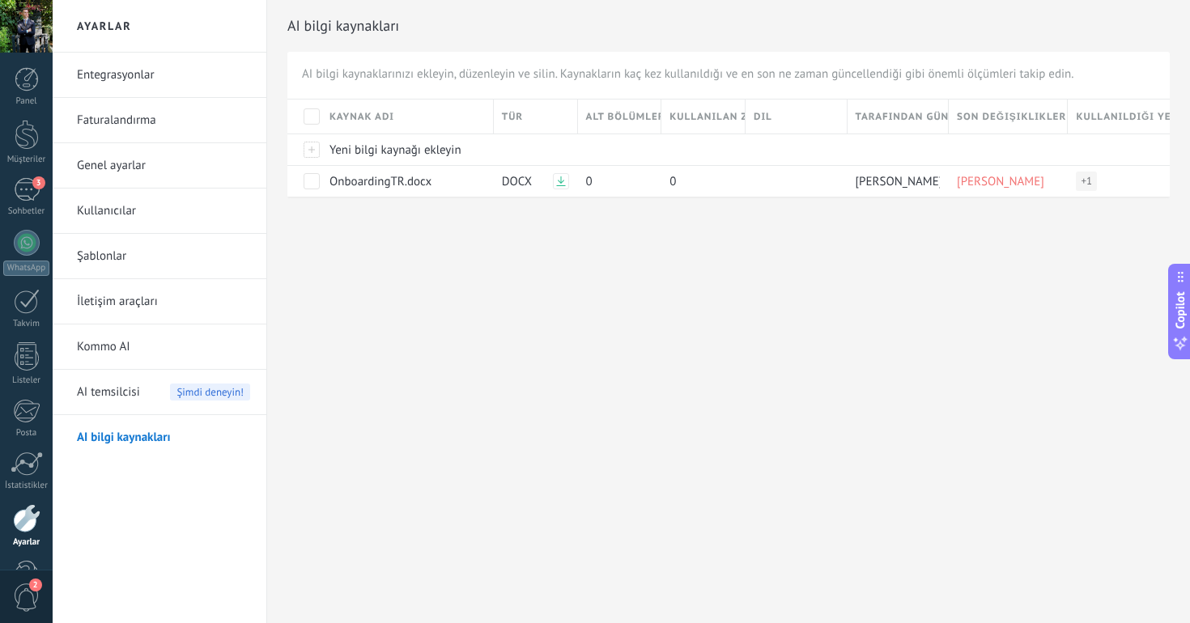
click at [106, 382] on span "AI temsilcisi" at bounding box center [108, 392] width 63 height 45
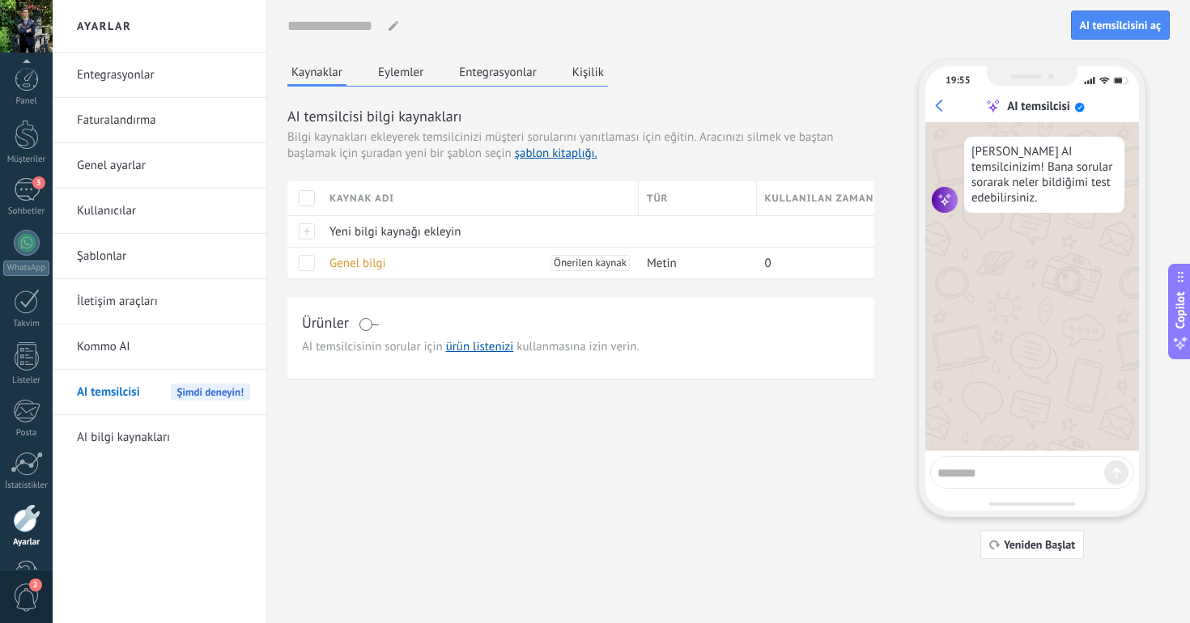
scroll to position [50, 0]
click at [410, 71] on button "Eylemler" at bounding box center [400, 72] width 53 height 24
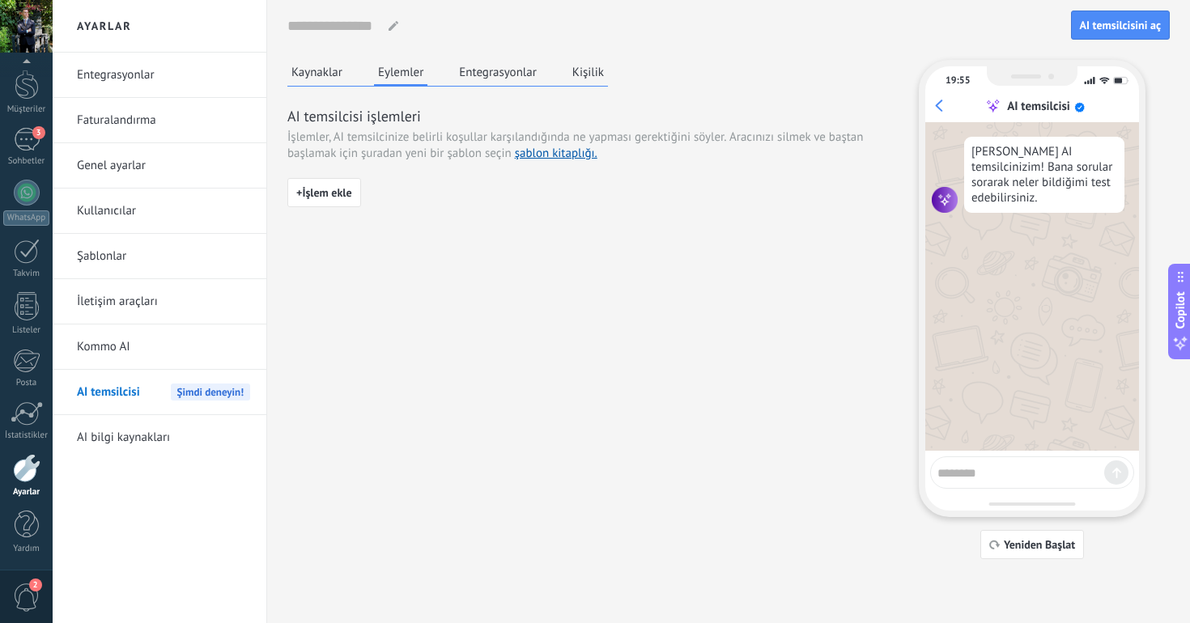
click at [481, 80] on button "Entegrasyonlar" at bounding box center [498, 72] width 86 height 24
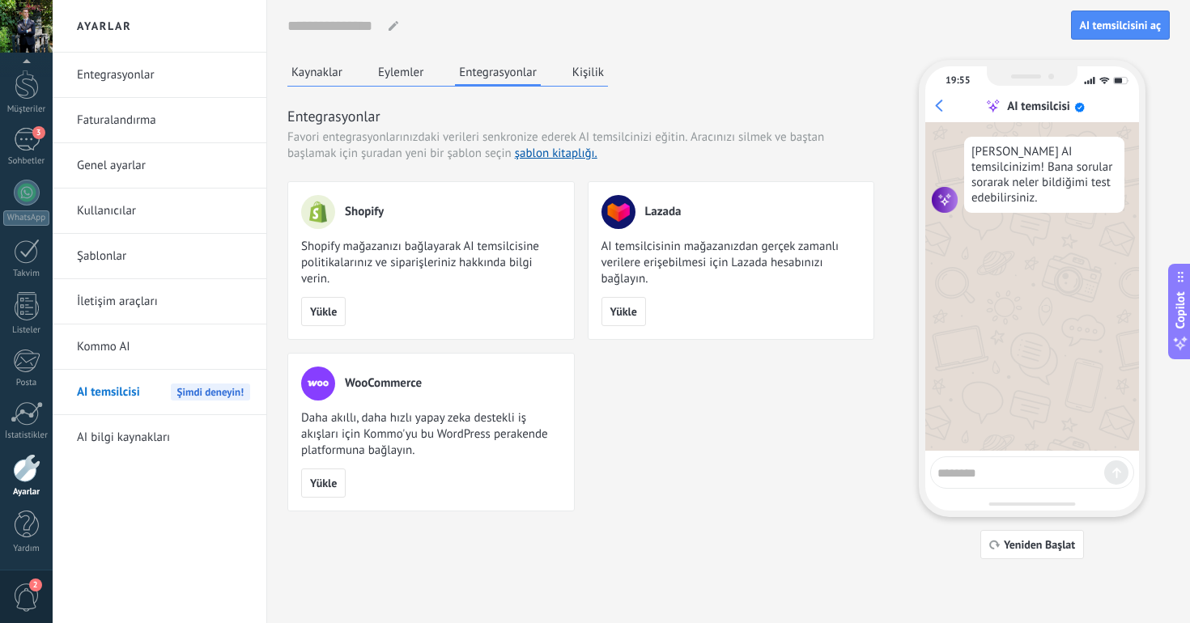
click at [123, 311] on link "İletişim araçları" at bounding box center [163, 301] width 173 height 45
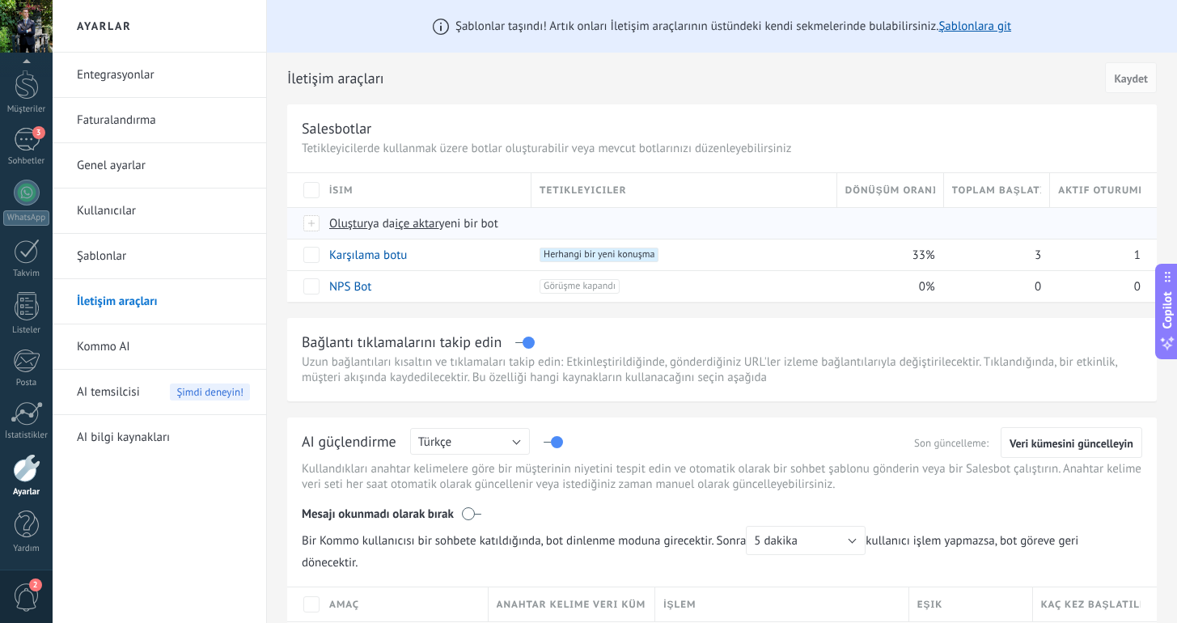
click at [582, 227] on span "Oluştur ya da içe aktar yeni bir bot" at bounding box center [612, 223] width 566 height 15
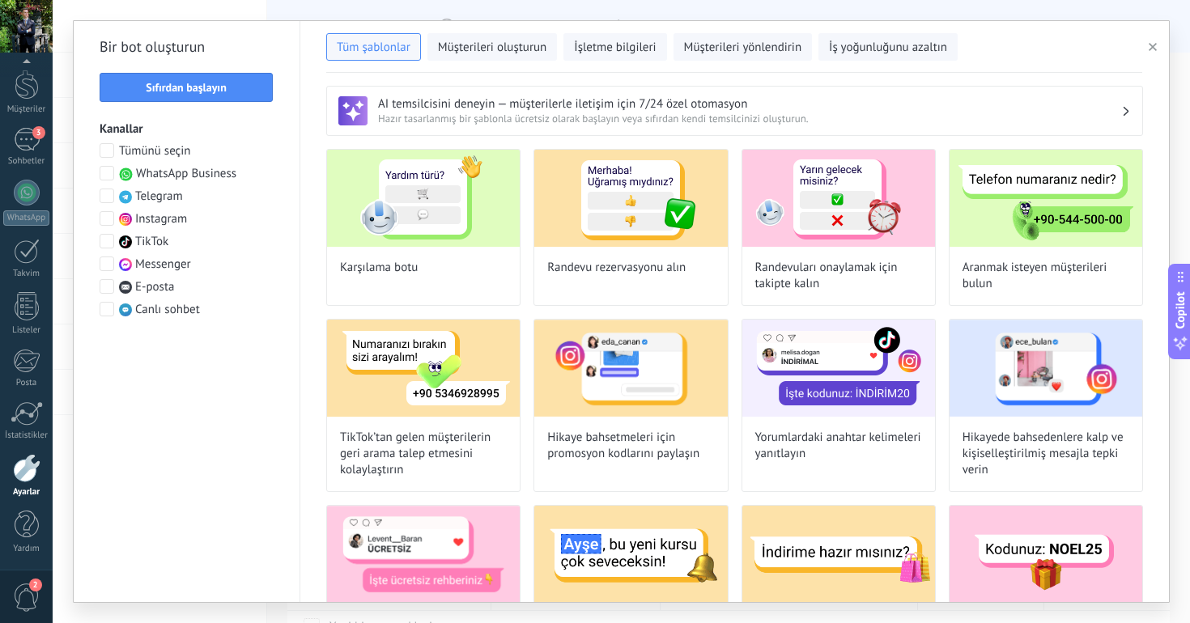
click at [107, 218] on span at bounding box center [107, 218] width 15 height 15
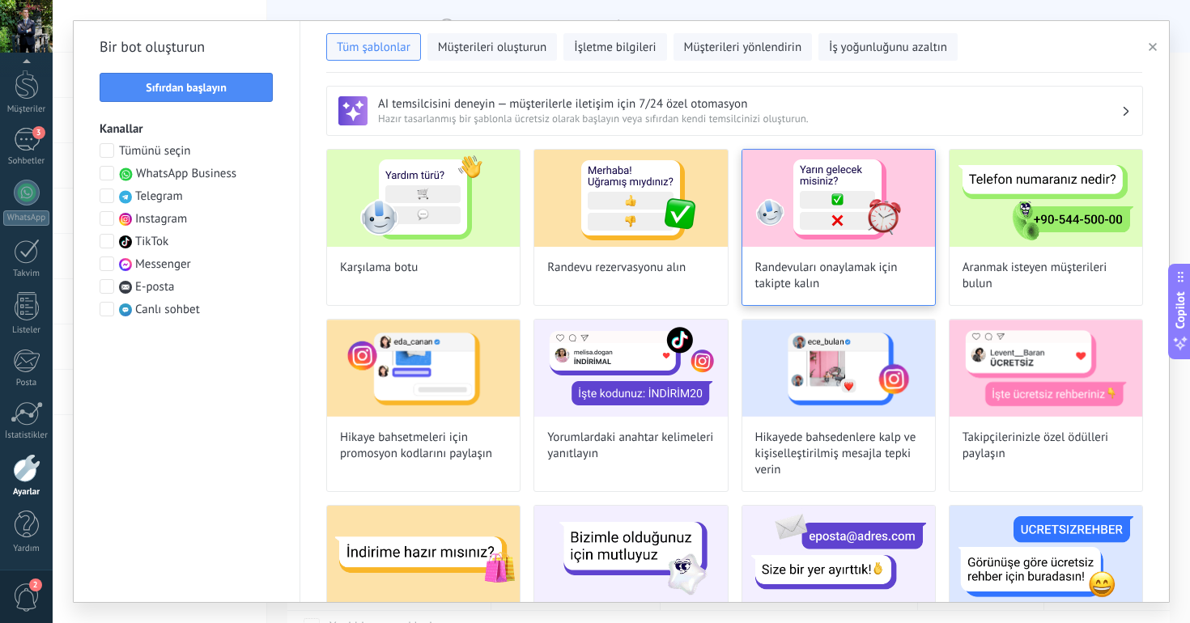
click at [839, 254] on div "Randevuları onaylamak için takipte kalın" at bounding box center [838, 227] width 194 height 157
type input "**********"
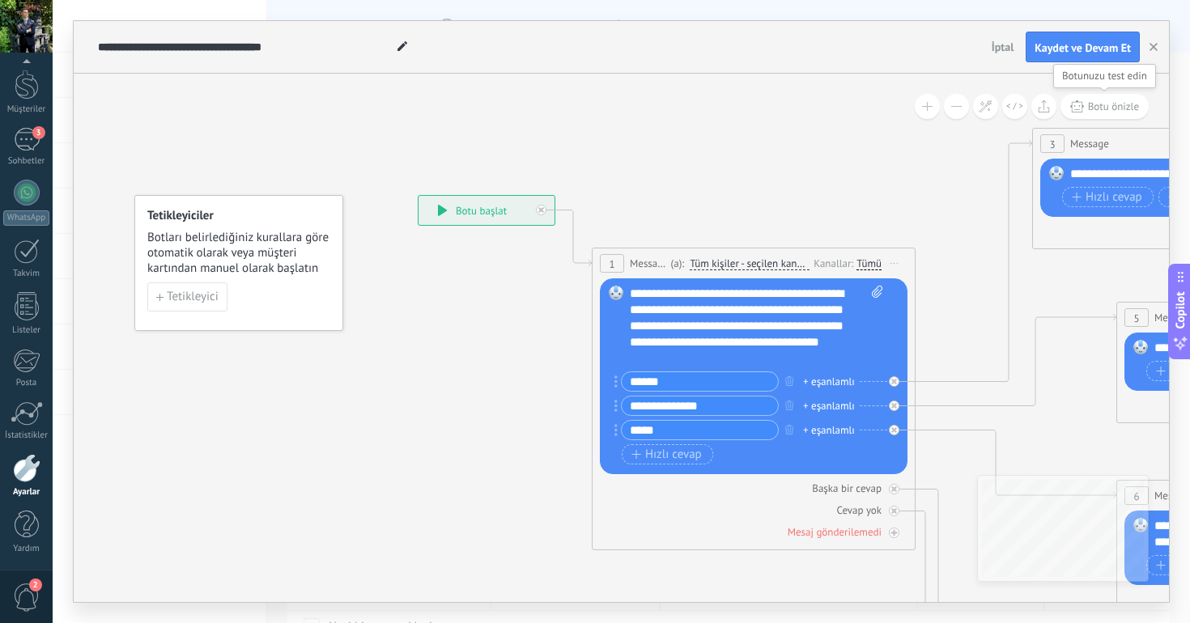
click at [1108, 105] on span "Botu önizle" at bounding box center [1113, 107] width 51 height 14
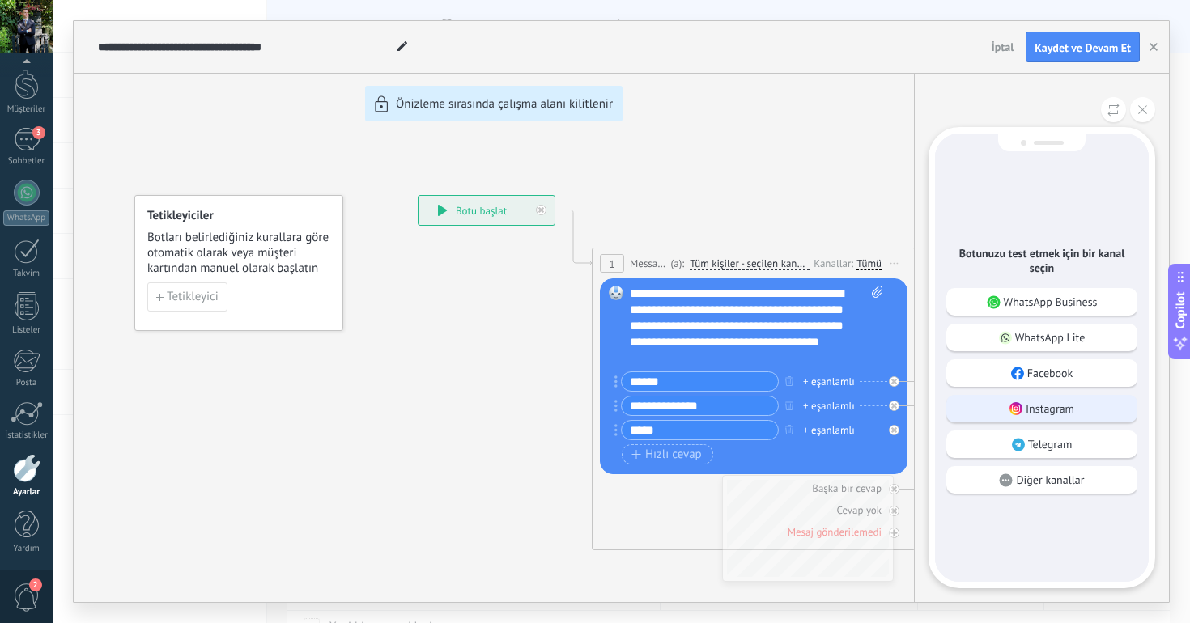
click at [1066, 400] on div "Instagram" at bounding box center [1041, 409] width 191 height 28
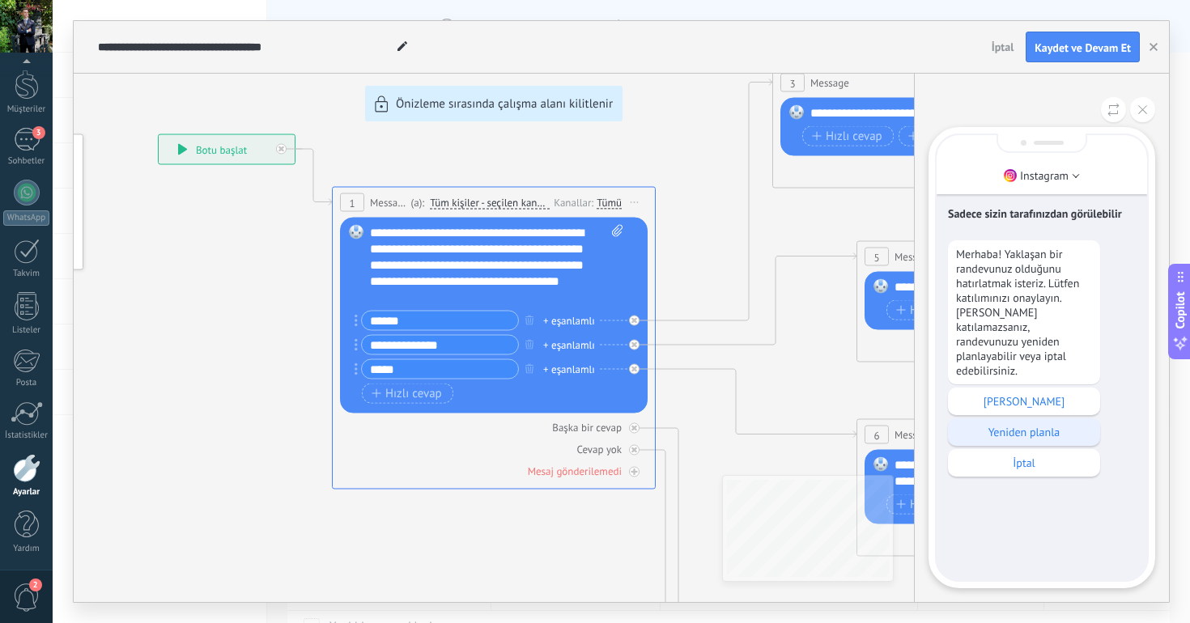
click at [1043, 430] on div "Yeniden planla" at bounding box center [1024, 432] width 152 height 28
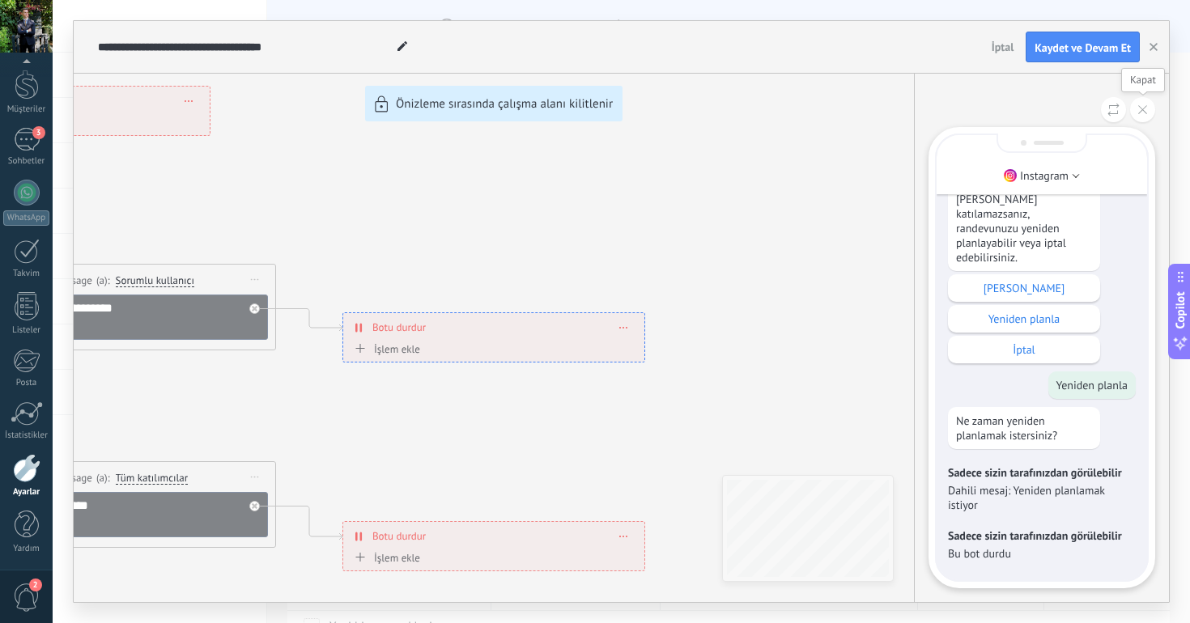
click at [1147, 101] on button at bounding box center [1142, 109] width 25 height 25
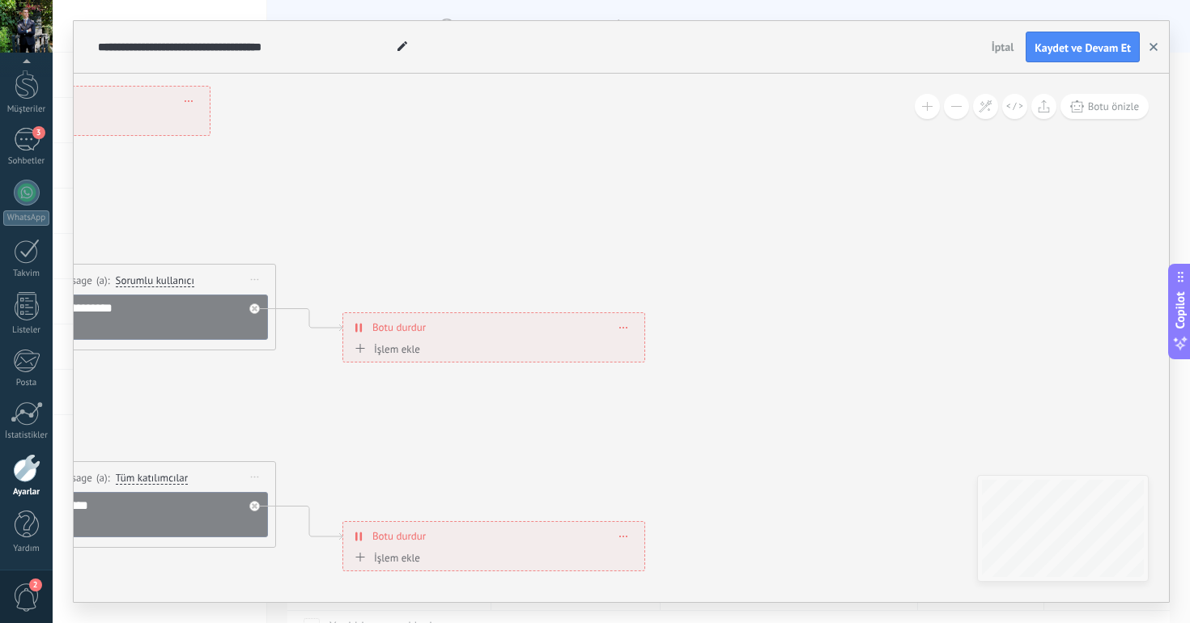
click at [1152, 46] on icon "button" at bounding box center [1153, 47] width 8 height 8
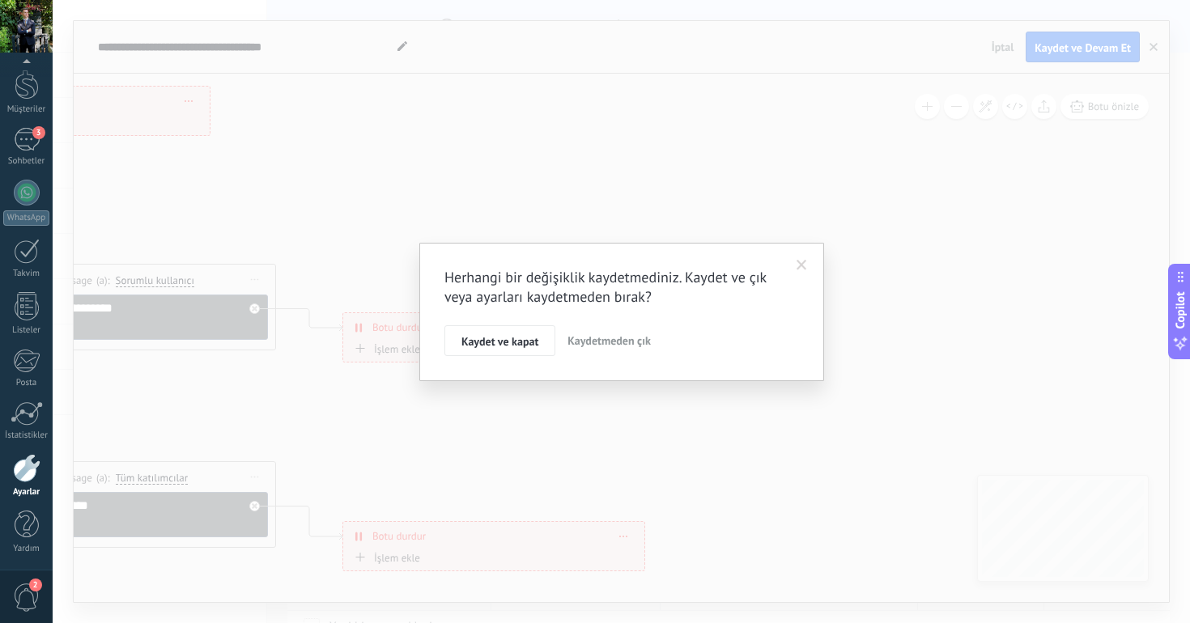
click at [588, 341] on span "Kaydetmeden çık" at bounding box center [608, 340] width 83 height 15
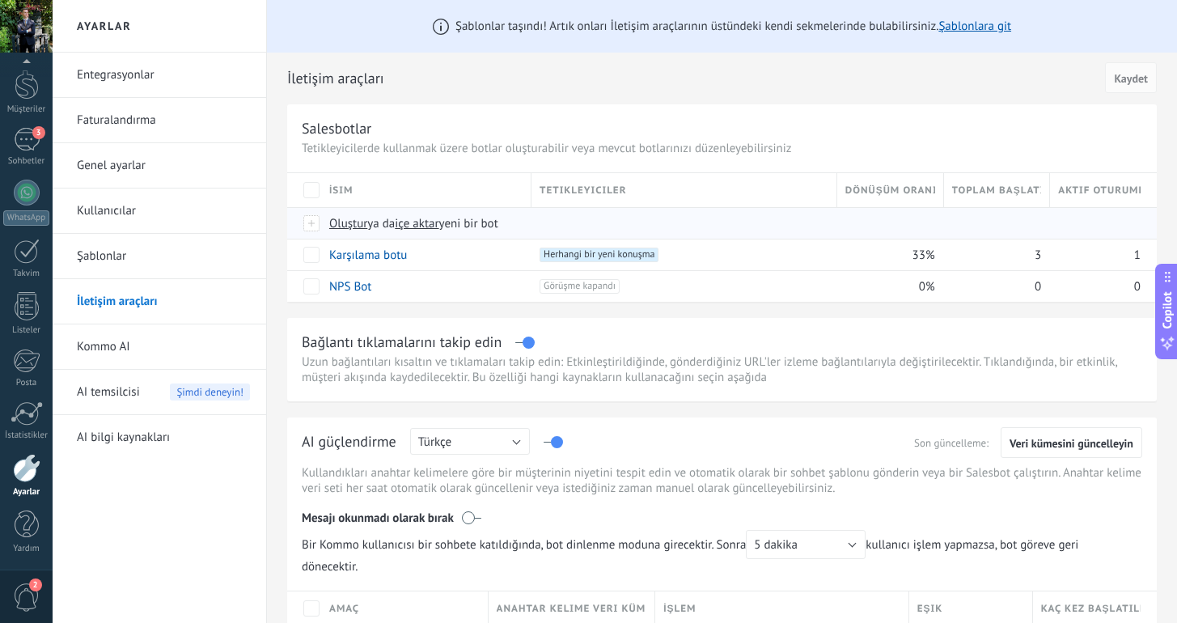
click at [525, 222] on span "Oluştur ya da içe aktar yeni bir bot" at bounding box center [612, 223] width 566 height 15
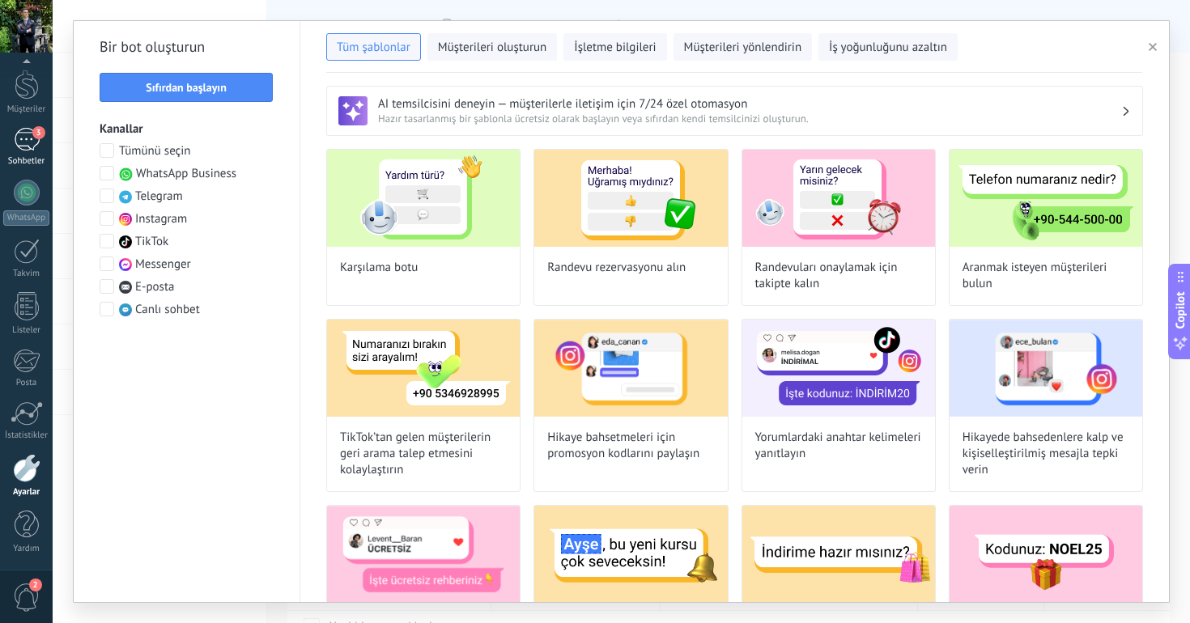
click at [28, 147] on div "3" at bounding box center [27, 139] width 26 height 23
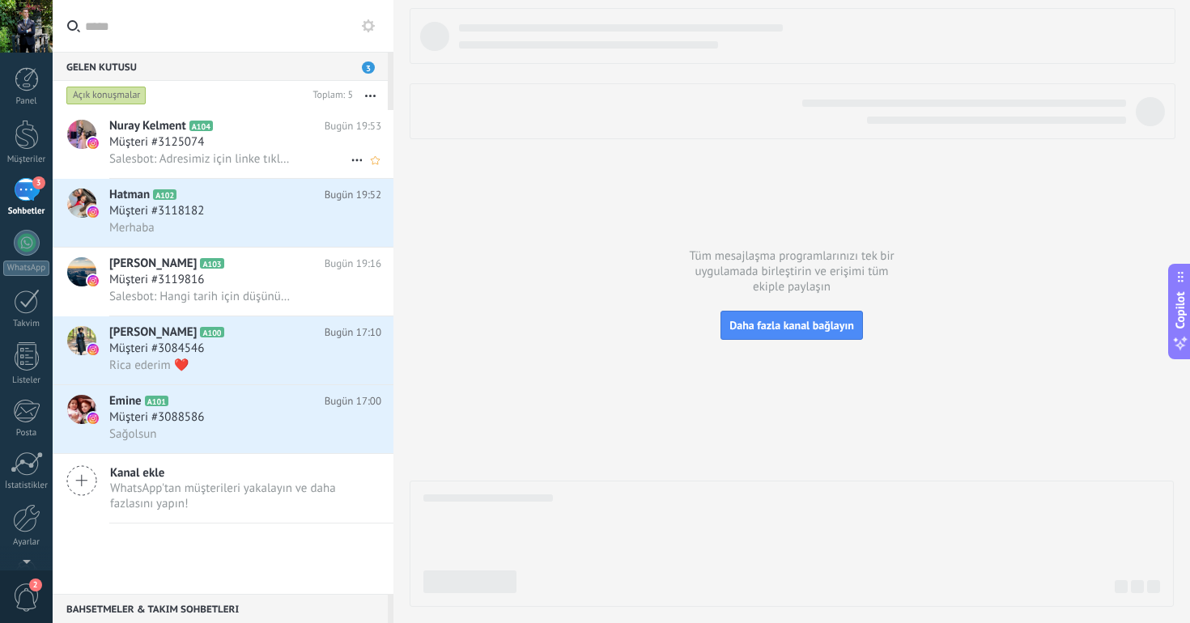
click at [256, 146] on div "Müşteri #3125074" at bounding box center [245, 142] width 272 height 16
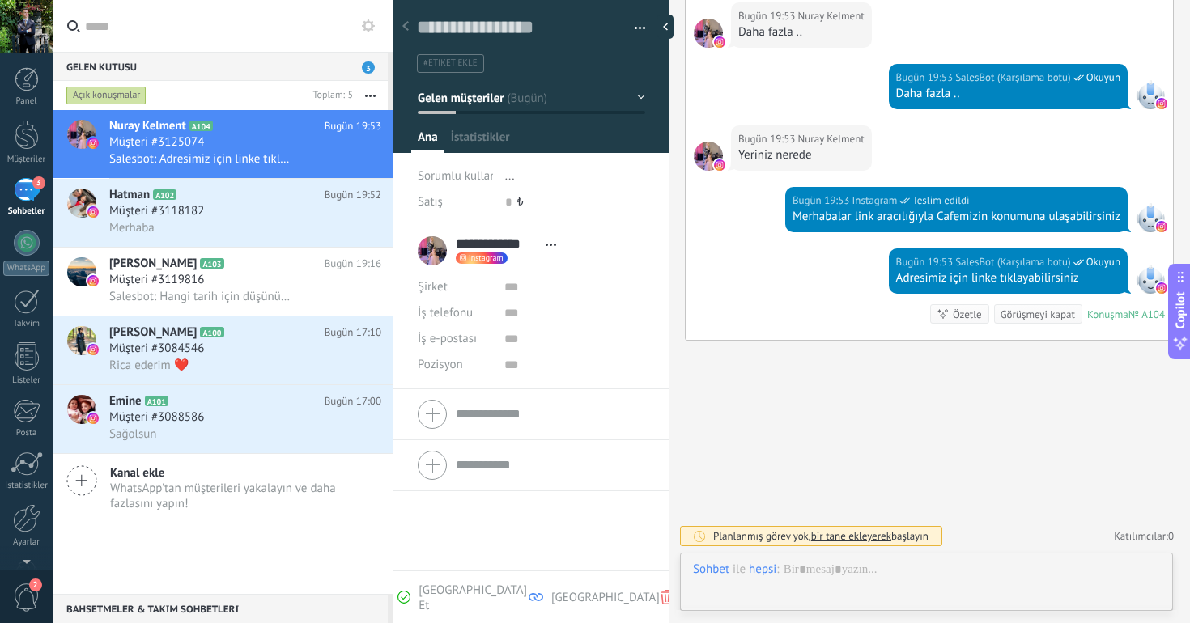
scroll to position [24, 0]
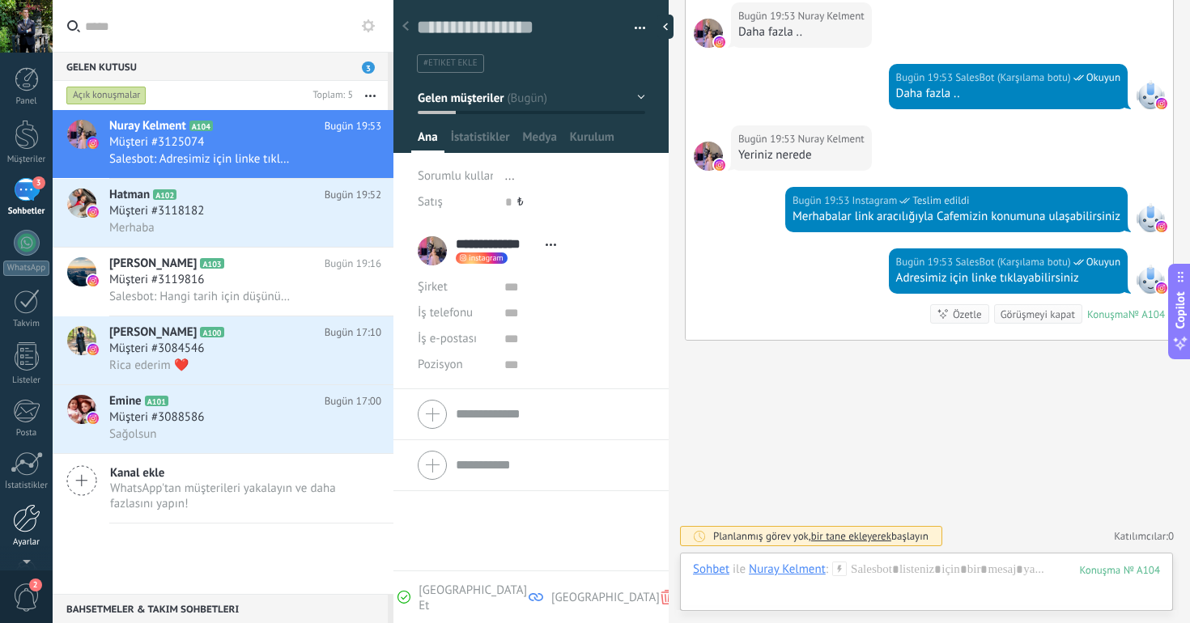
click at [27, 511] on div at bounding box center [27, 518] width 28 height 28
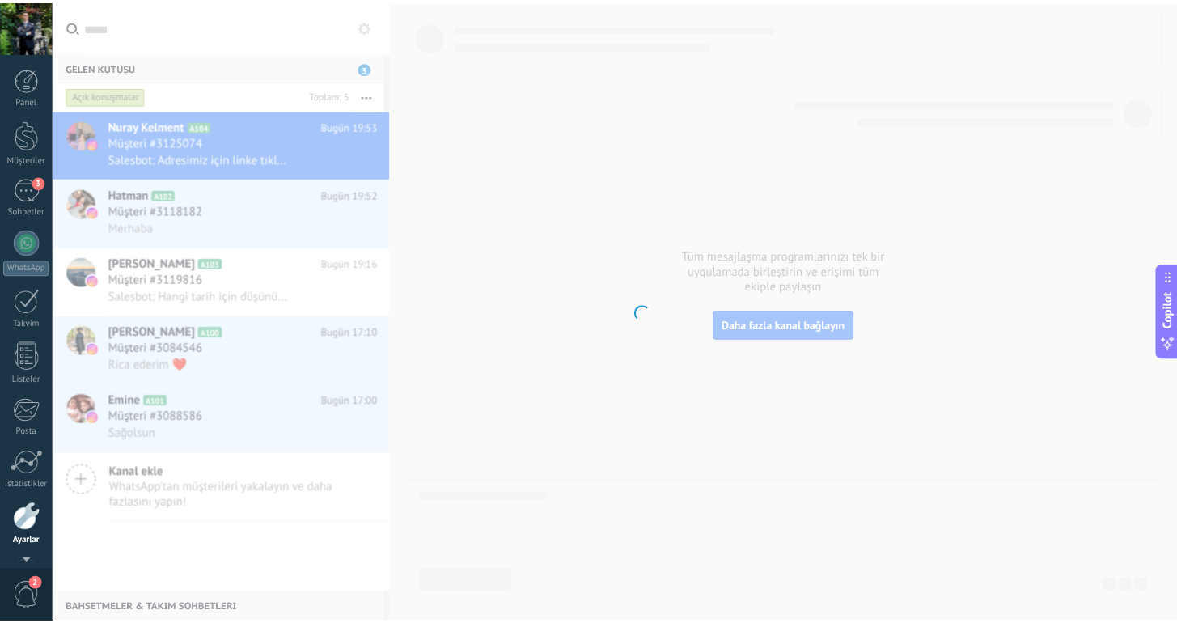
scroll to position [50, 0]
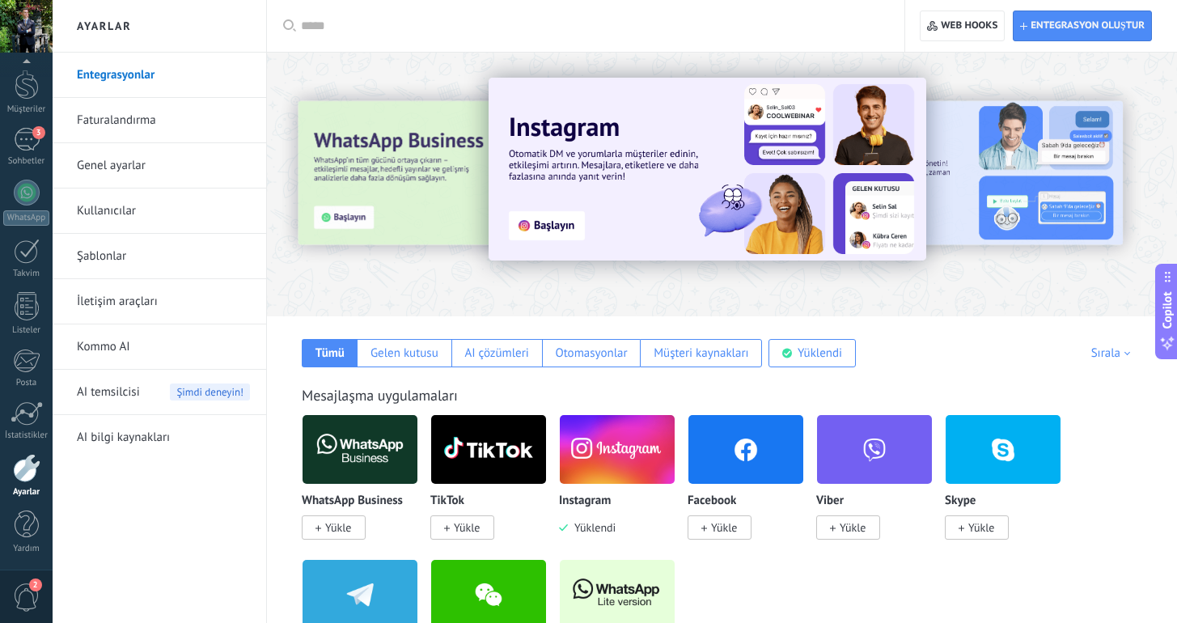
click at [134, 295] on link "İletişim araçları" at bounding box center [163, 301] width 173 height 45
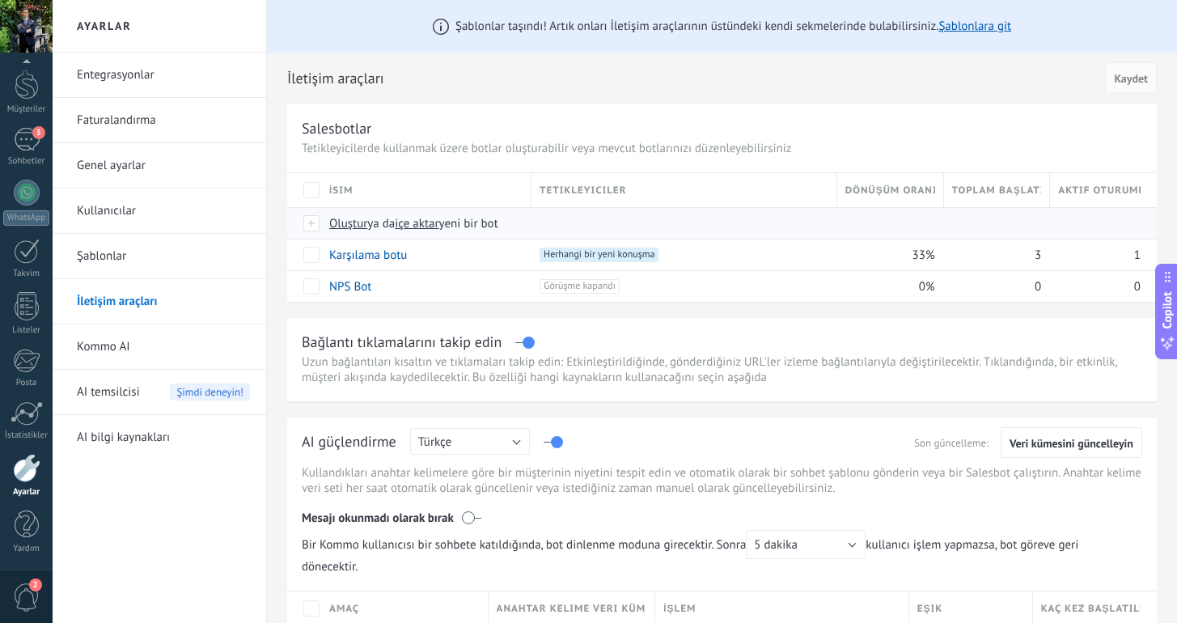
click at [642, 219] on span "Oluştur ya da içe aktar yeni bir bot" at bounding box center [612, 223] width 566 height 15
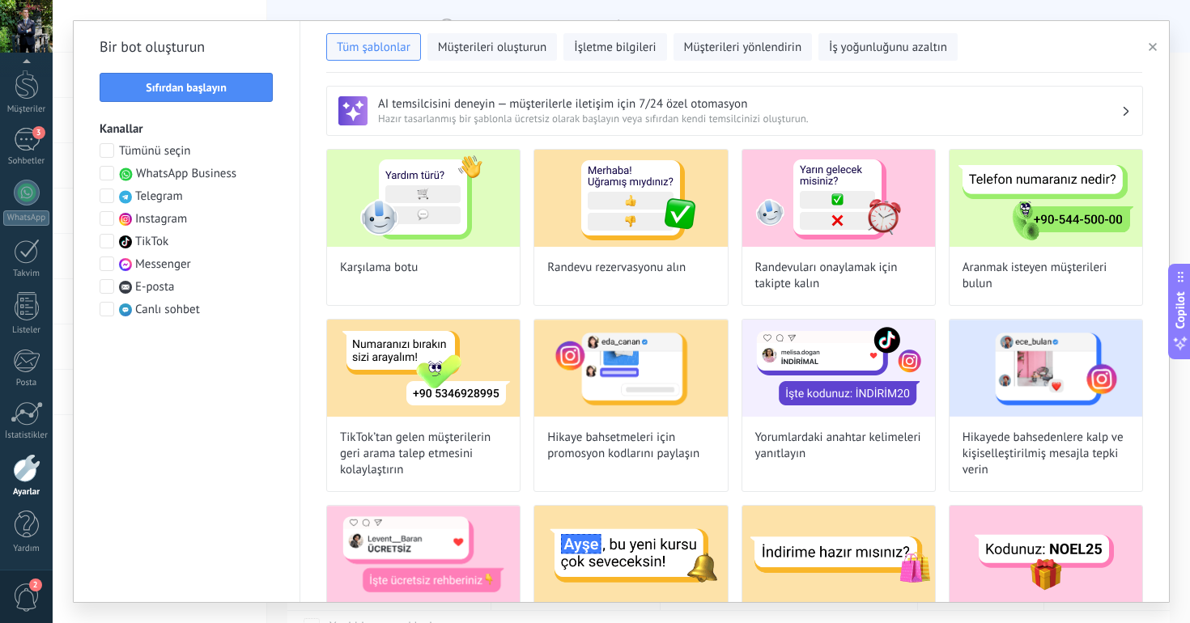
click at [727, 107] on h3 "AI temsilcisini deneyin — müşterilerle iletişim için 7/24 özel otomasyon" at bounding box center [749, 103] width 743 height 15
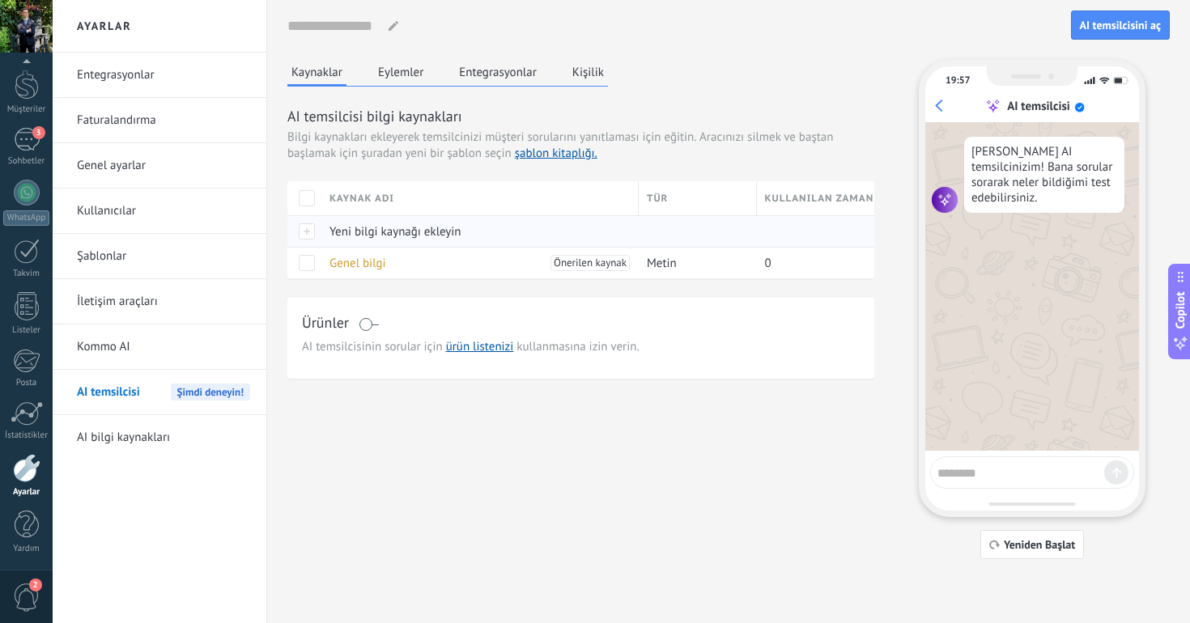
click at [471, 226] on div "Yeni bilgi kaynağı ekleyin" at bounding box center [475, 231] width 309 height 31
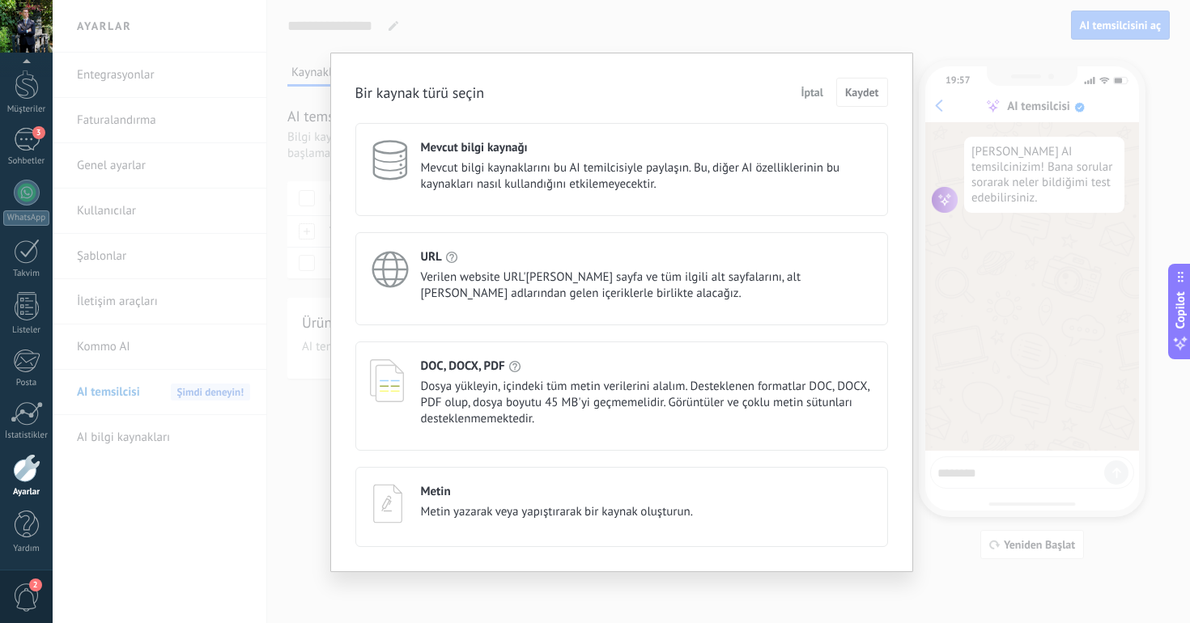
click at [808, 87] on span "İptal" at bounding box center [811, 92] width 23 height 11
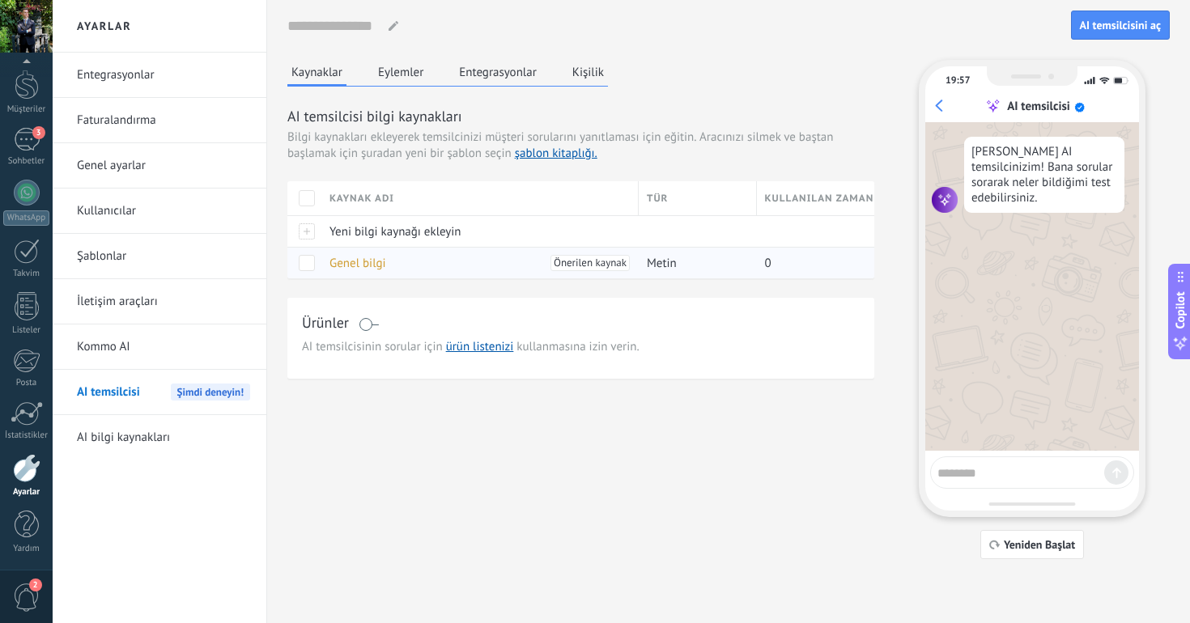
click at [484, 262] on div "Genel bilgi Önerilen kaynak" at bounding box center [475, 263] width 309 height 31
click at [304, 259] on span at bounding box center [307, 263] width 16 height 16
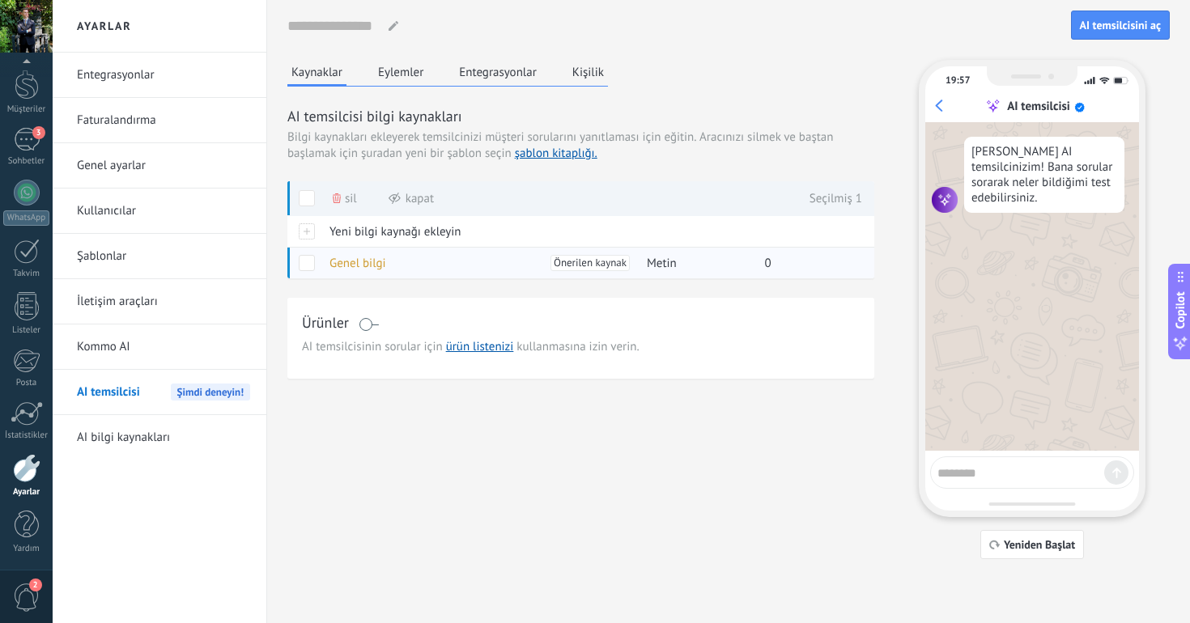
click at [305, 270] on span at bounding box center [307, 263] width 16 height 16
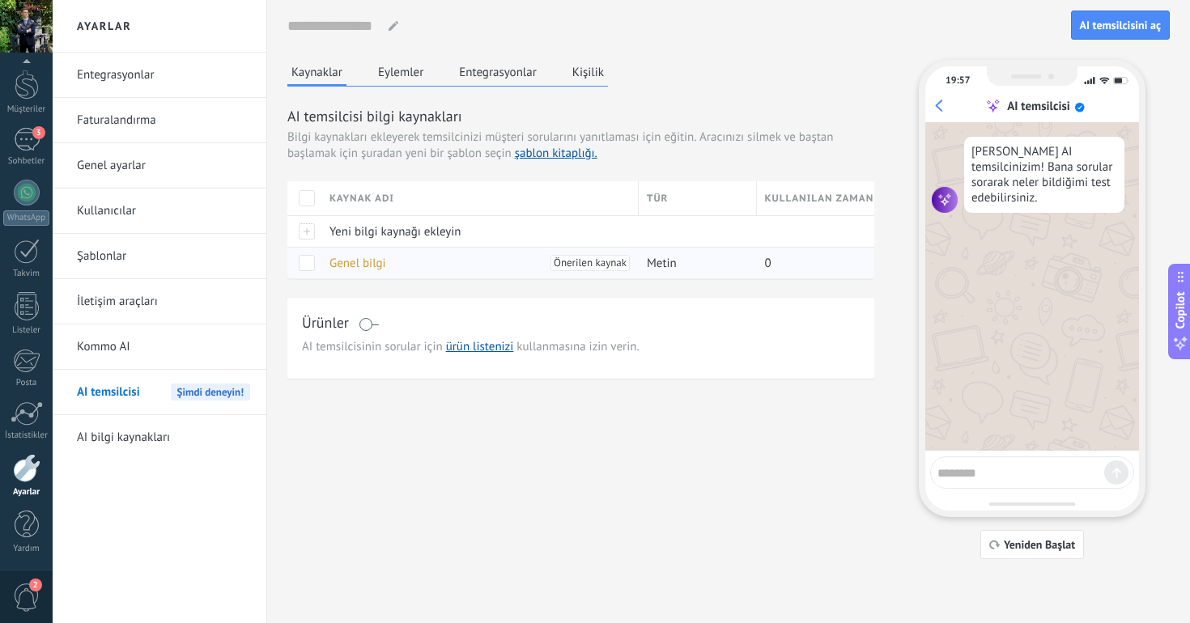
click at [408, 268] on div "Genel bilgi Önerilen kaynak" at bounding box center [475, 263] width 309 height 31
click at [364, 325] on span at bounding box center [368, 324] width 20 height 13
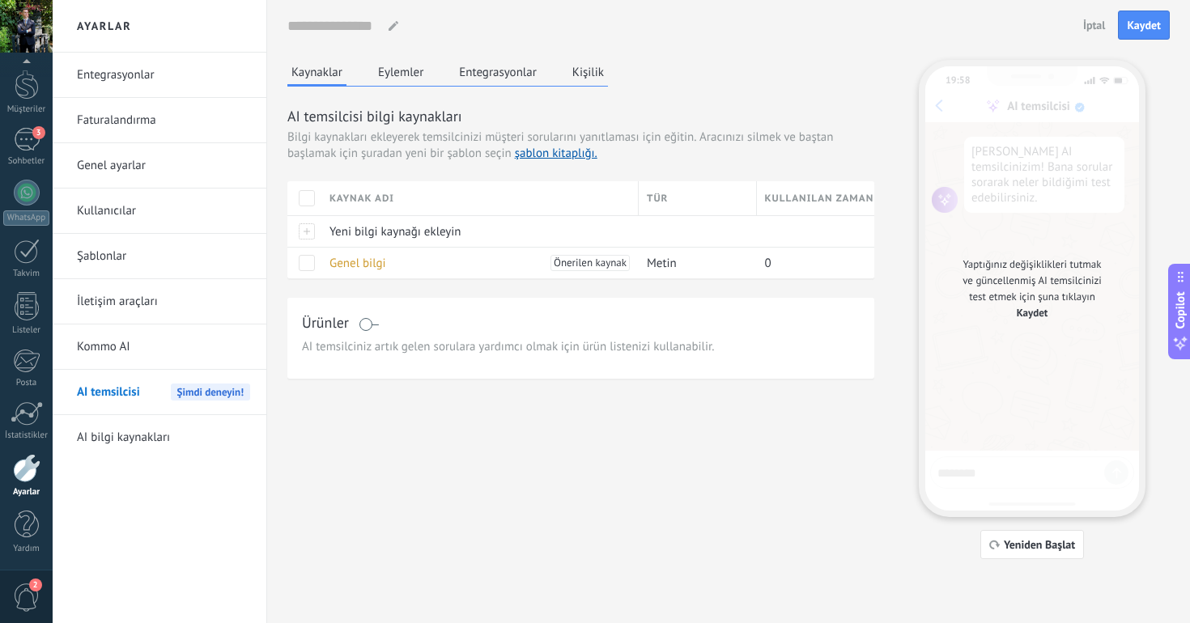
click at [364, 325] on span at bounding box center [368, 324] width 20 height 13
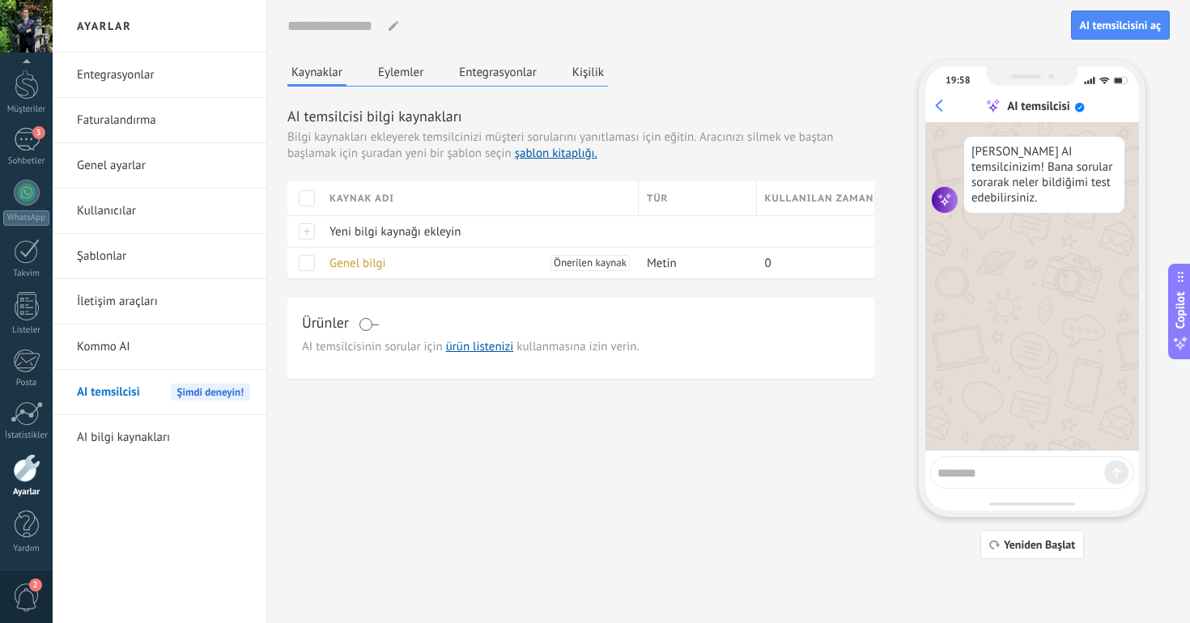
click at [404, 87] on div "Kaynaklar Eylemler Entegrasyonlar Kişilik AI temsilcisi bilgi kaynakları Bilgi …" at bounding box center [580, 219] width 587 height 319
click at [404, 77] on button "Eylemler" at bounding box center [400, 72] width 53 height 24
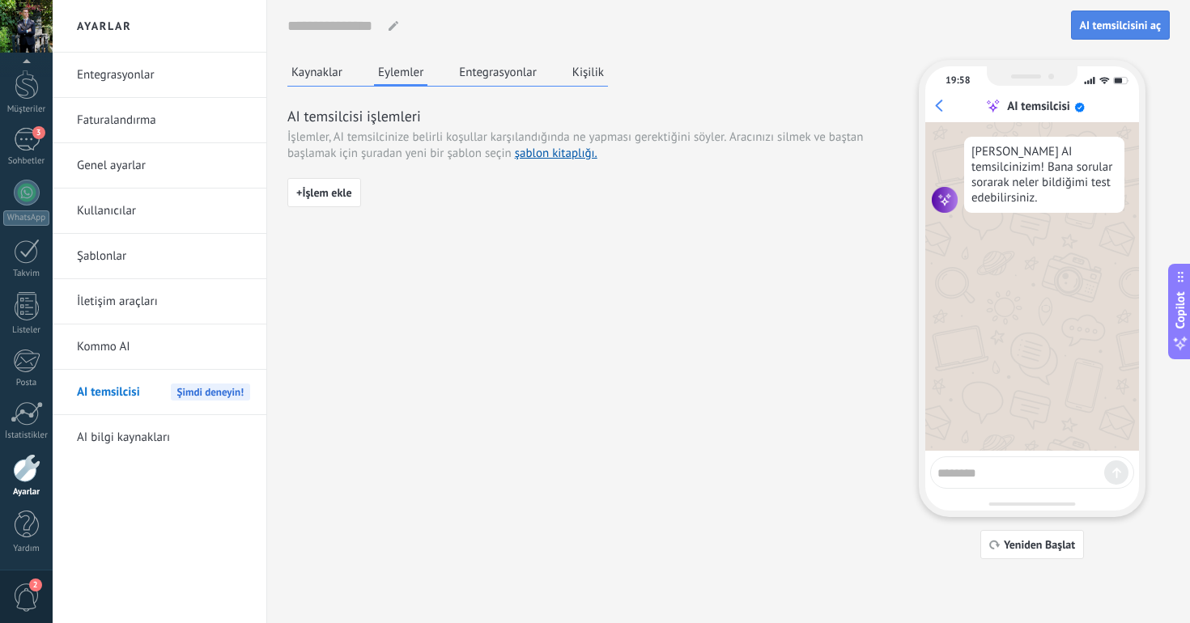
click at [1101, 27] on span "AI temsilcisini aç" at bounding box center [1119, 24] width 81 height 11
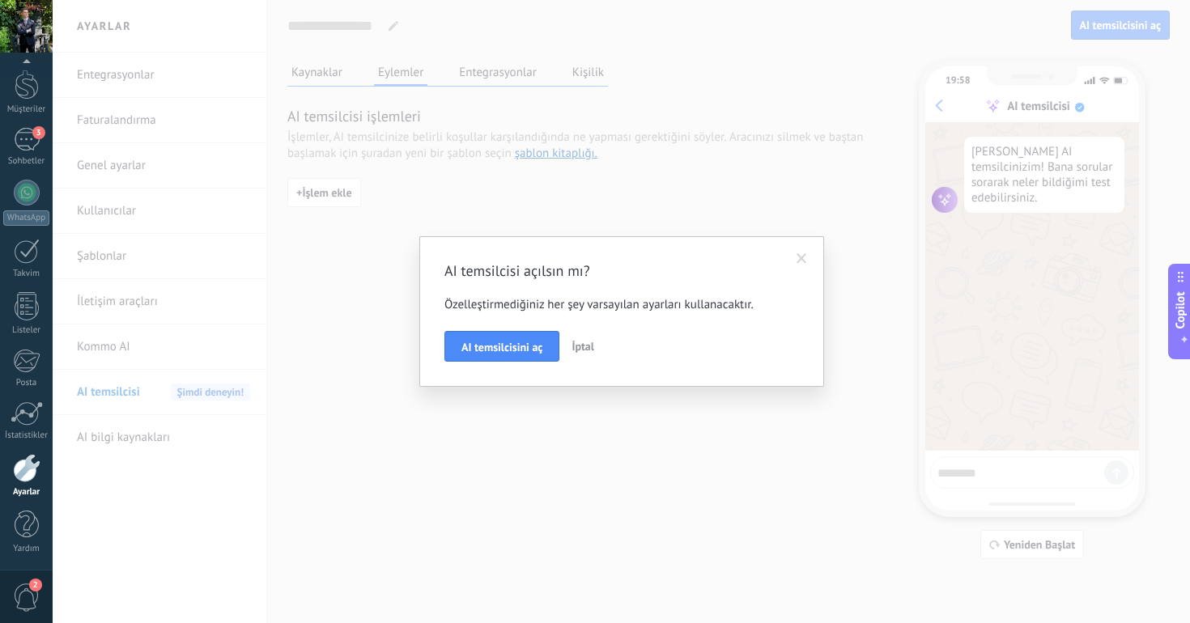
click at [807, 255] on span at bounding box center [801, 259] width 27 height 28
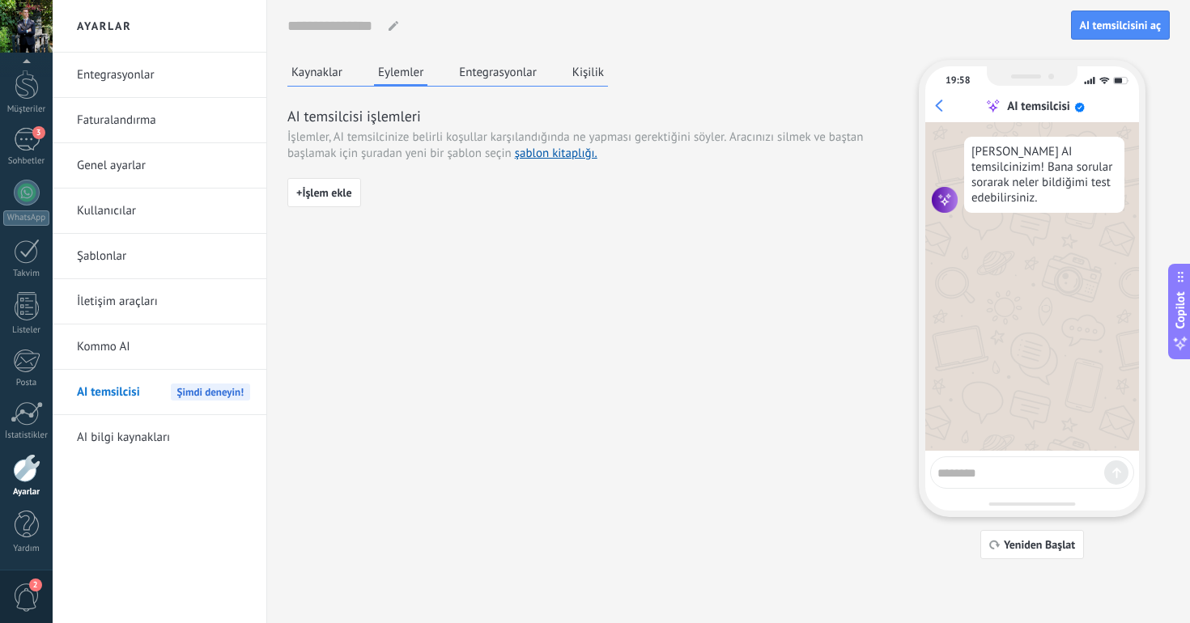
click at [498, 63] on button "Entegrasyonlar" at bounding box center [498, 72] width 86 height 24
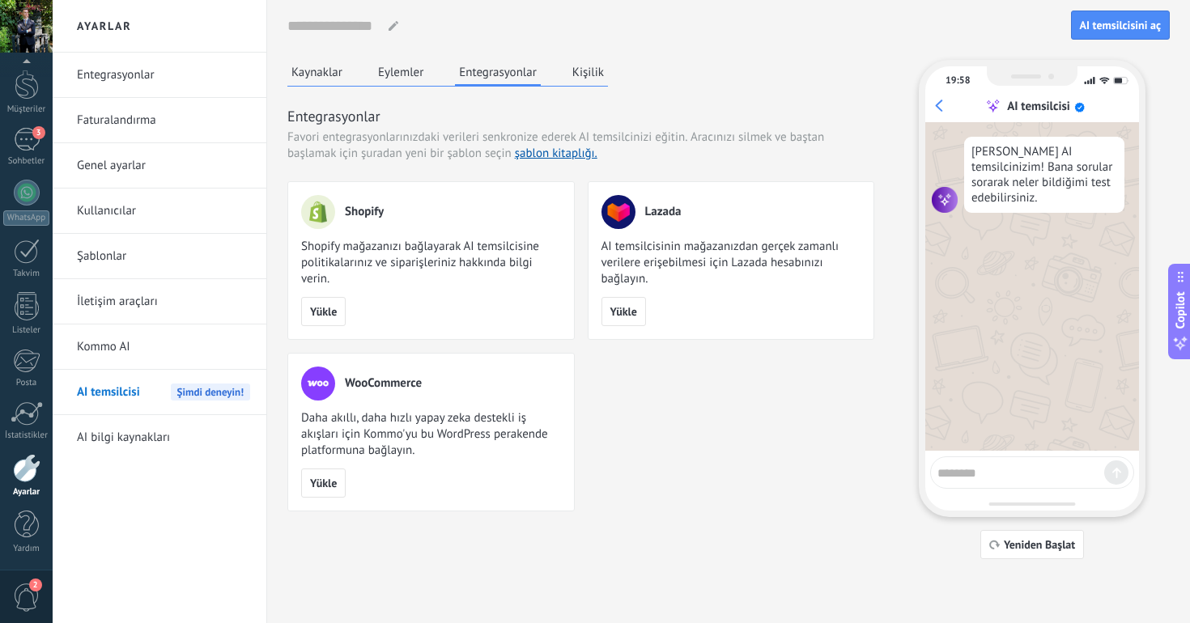
click at [587, 83] on button "Kişilik" at bounding box center [588, 72] width 40 height 24
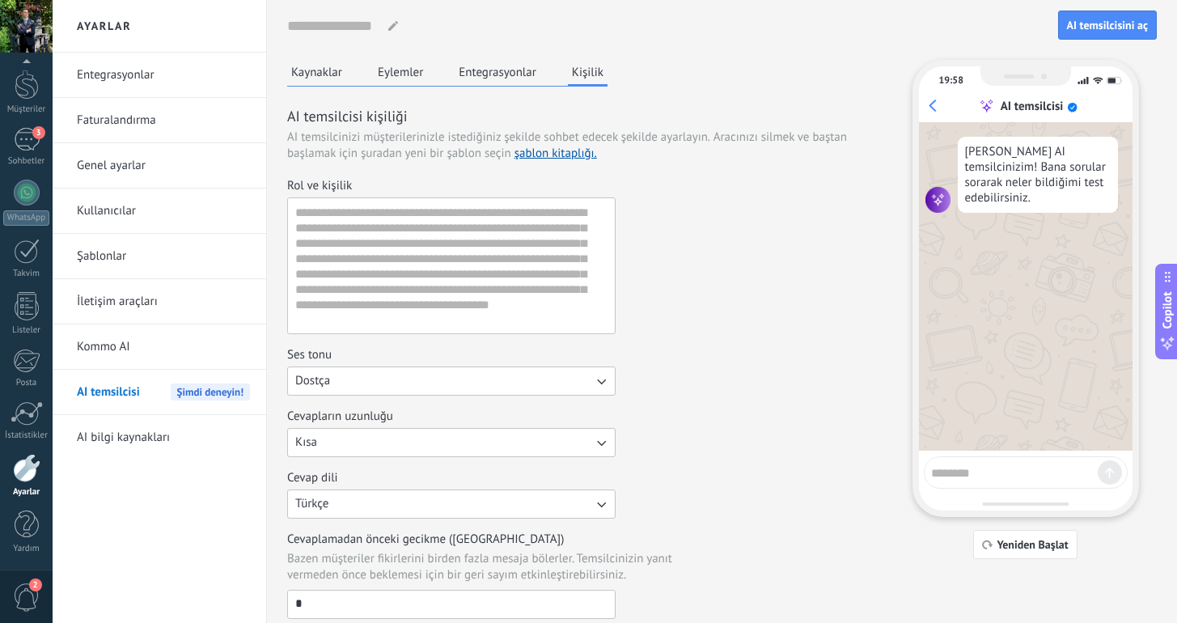
click at [373, 380] on button "Dostça" at bounding box center [451, 381] width 329 height 29
click at [374, 352] on div "Ses tonu" at bounding box center [451, 355] width 329 height 16
click at [374, 367] on button "Dostça" at bounding box center [451, 381] width 329 height 29
click at [358, 431] on li "Dostça" at bounding box center [446, 436] width 337 height 28
click at [360, 448] on button "Kısa" at bounding box center [451, 442] width 329 height 29
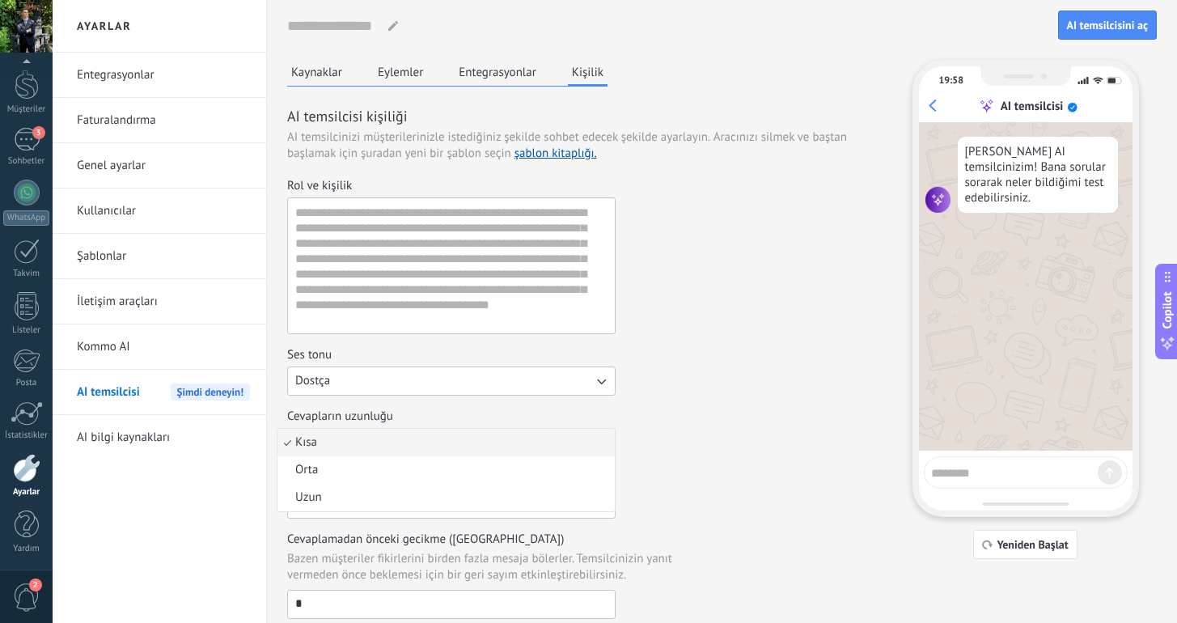
click at [361, 444] on li "Kısa" at bounding box center [446, 443] width 337 height 28
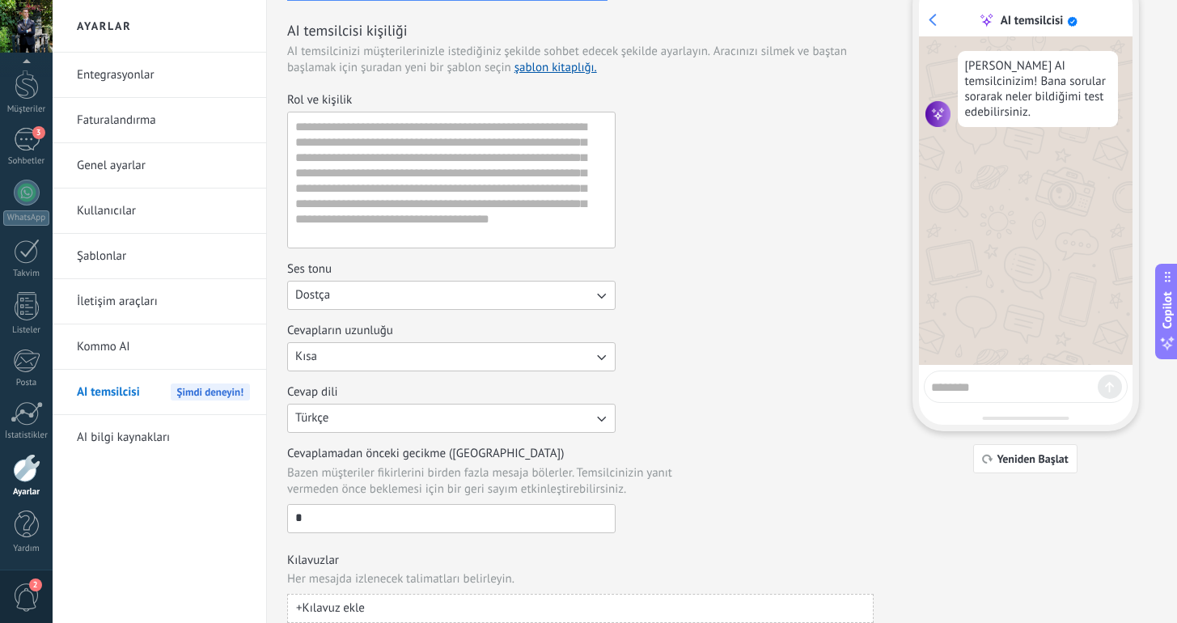
scroll to position [138, 0]
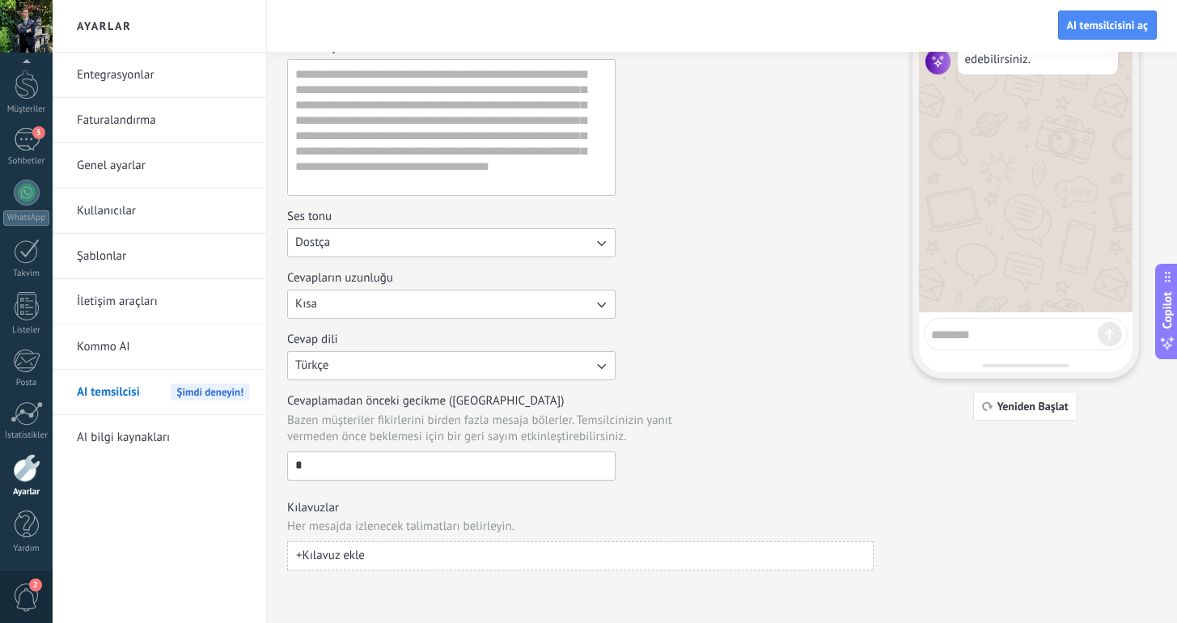
click at [323, 470] on input "*" at bounding box center [451, 465] width 327 height 26
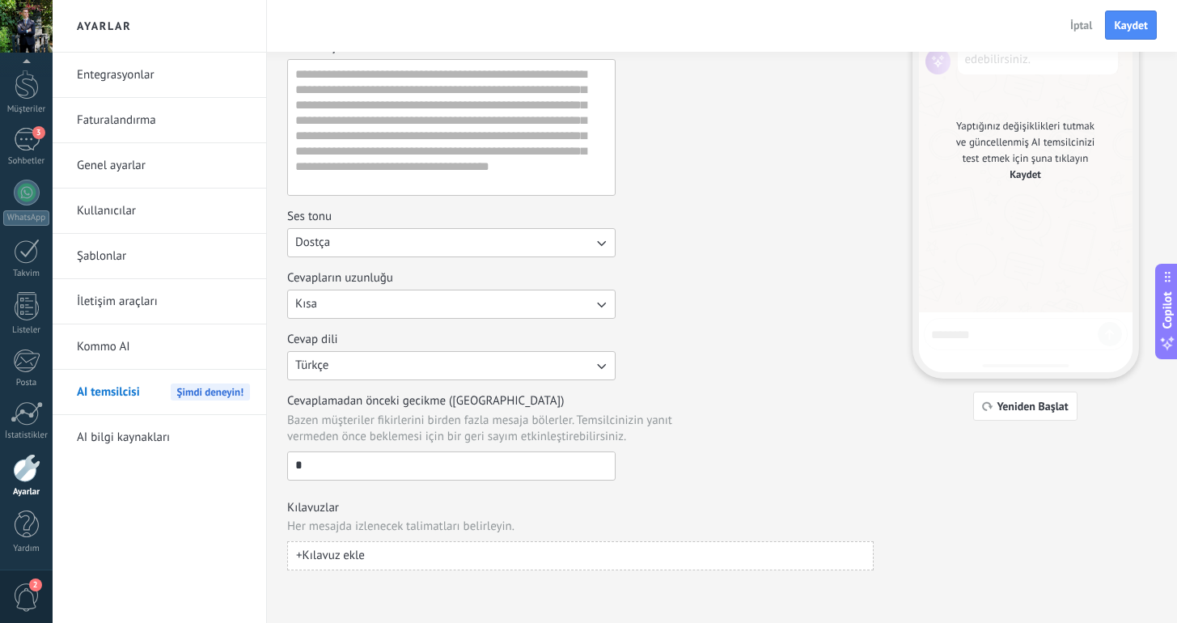
type input "*"
click at [480, 549] on button "+ Kılavuz ekle" at bounding box center [580, 555] width 587 height 29
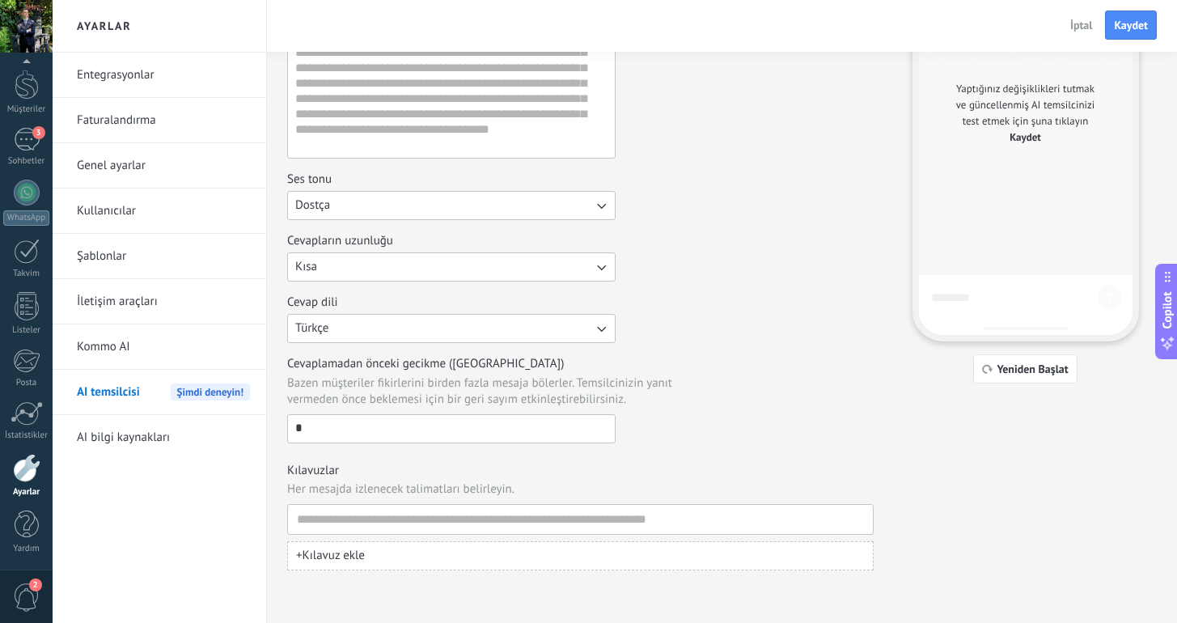
click at [706, 438] on div "Cevaplamadan önceki gecikme (saniye) Bazen müşteriler fikirlerini birden fazla …" at bounding box center [580, 399] width 587 height 87
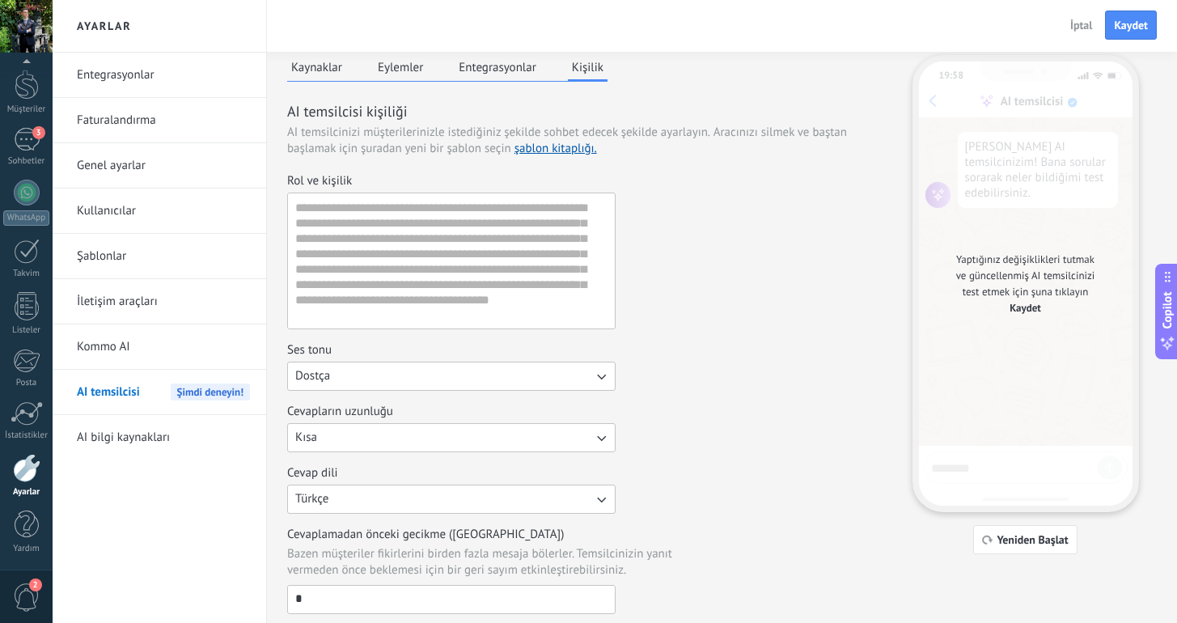
scroll to position [0, 0]
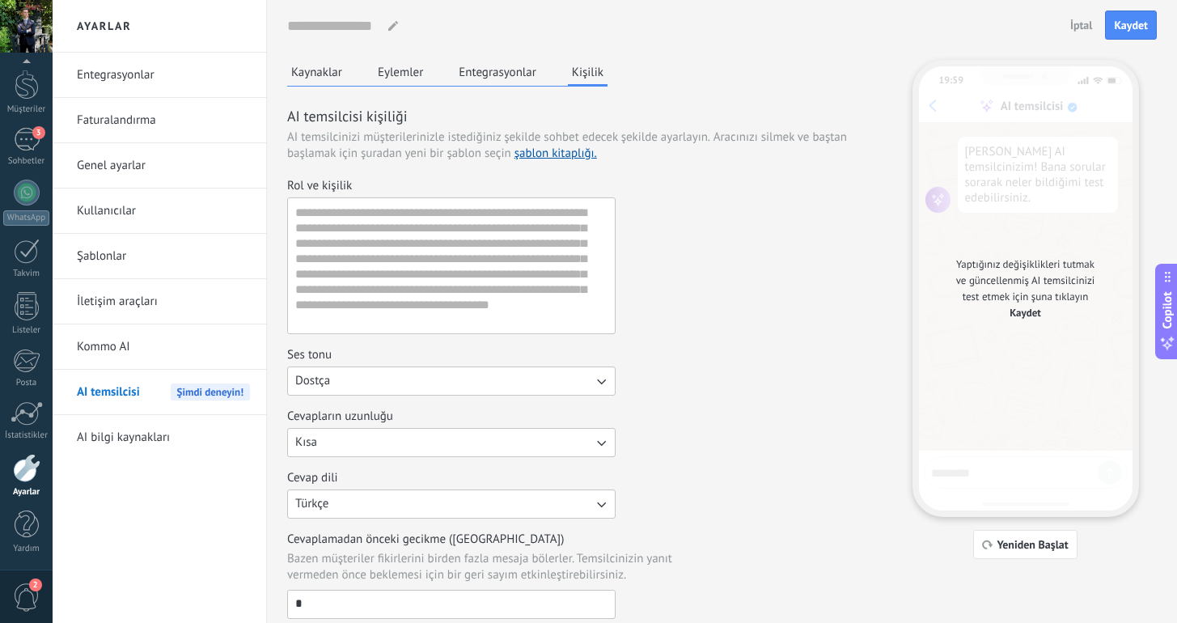
click at [504, 74] on button "Entegrasyonlar" at bounding box center [498, 72] width 86 height 24
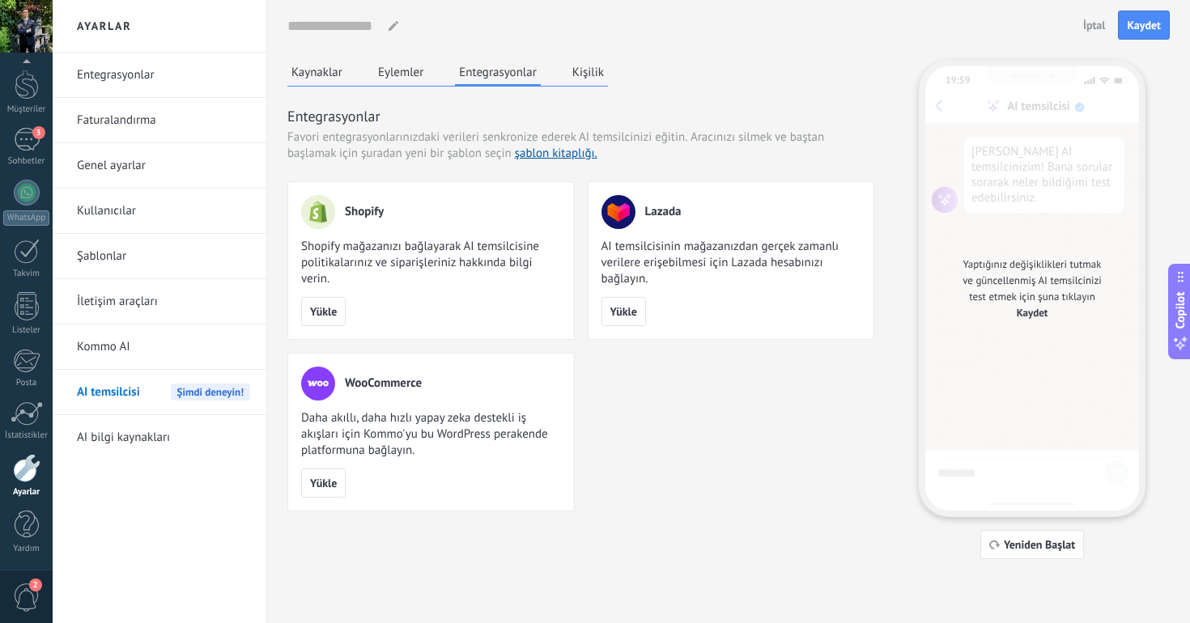
click at [392, 77] on button "Eylemler" at bounding box center [400, 72] width 53 height 24
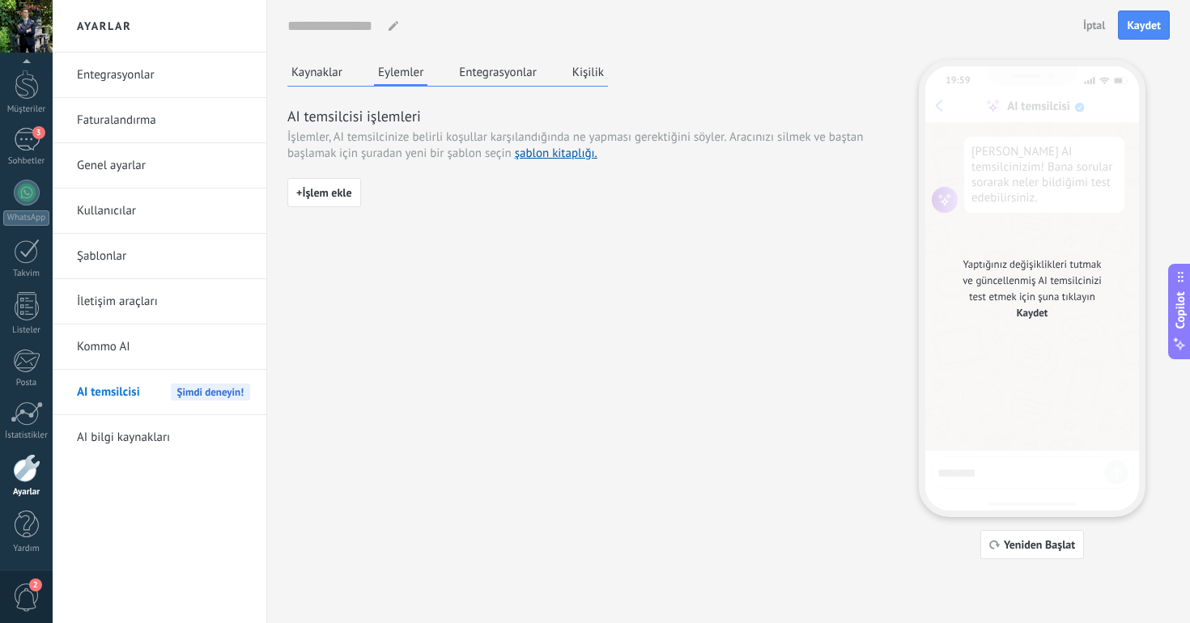
click at [339, 78] on button "Kaynaklar" at bounding box center [316, 72] width 59 height 24
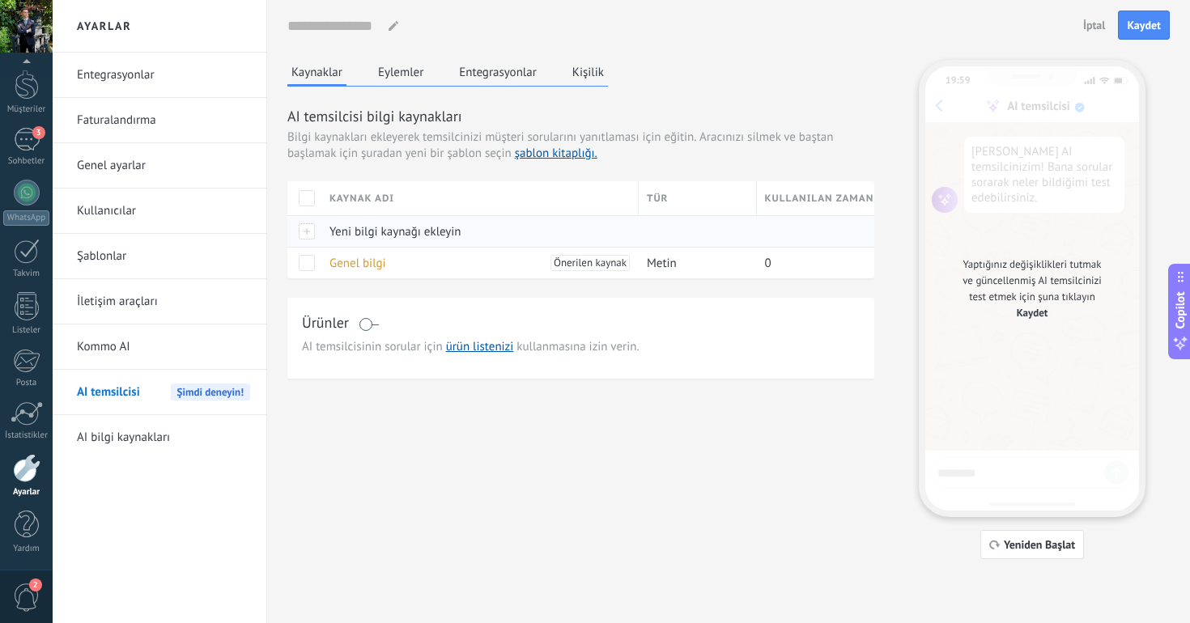
click at [473, 234] on div "Yeni bilgi kaynağı ekleyin" at bounding box center [475, 231] width 309 height 31
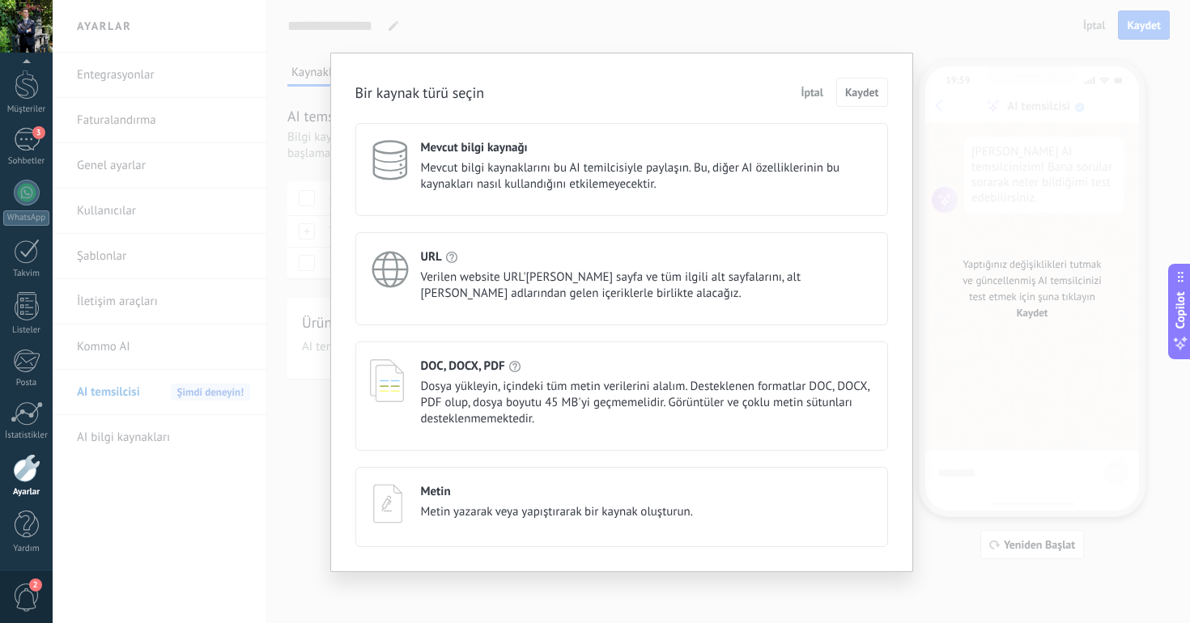
click at [828, 83] on div "İptal Kaydet" at bounding box center [840, 92] width 94 height 29
click at [825, 83] on button "İptal" at bounding box center [811, 92] width 37 height 24
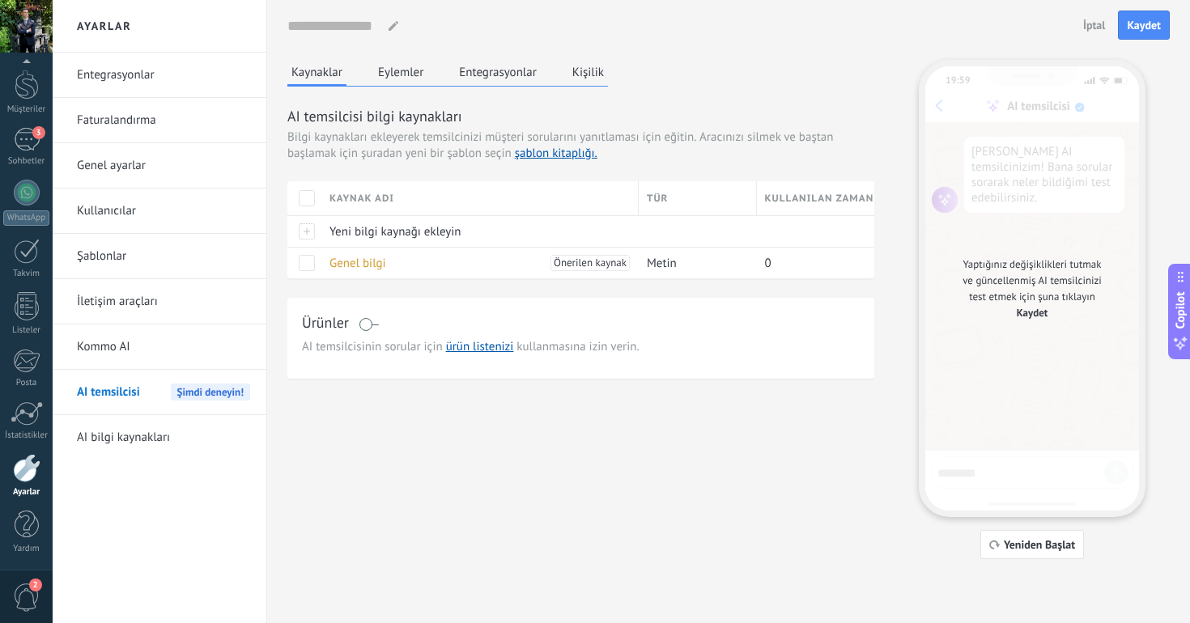
click at [128, 309] on link "İletişim araçları" at bounding box center [163, 301] width 173 height 45
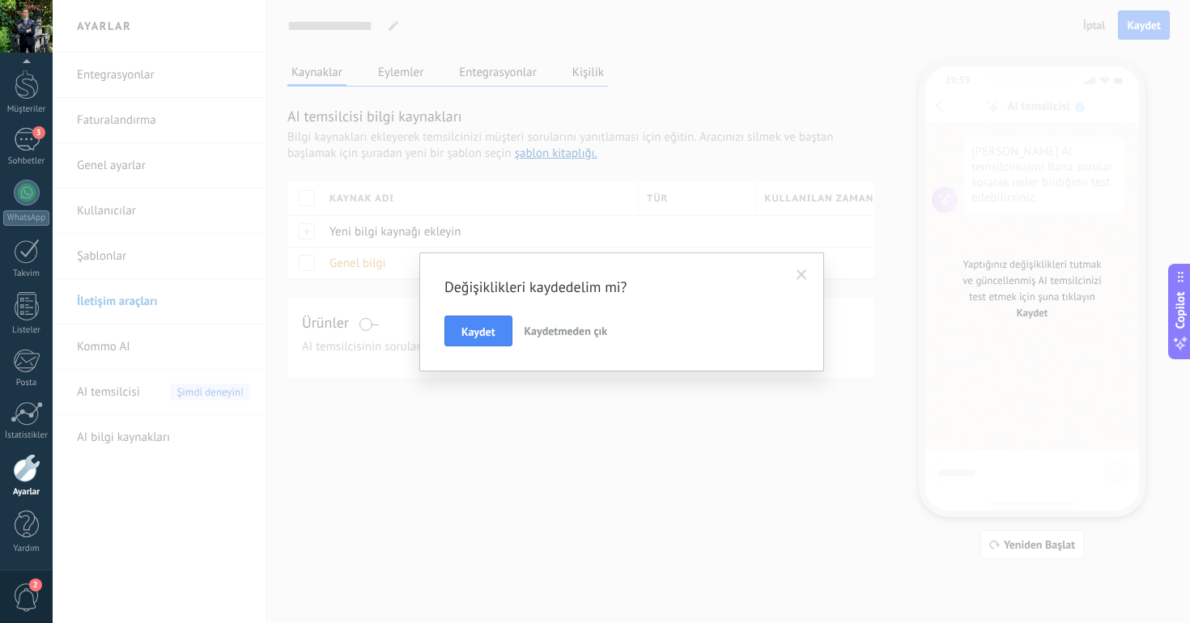
click at [541, 340] on button "Kaydetmeden çık" at bounding box center [566, 331] width 96 height 31
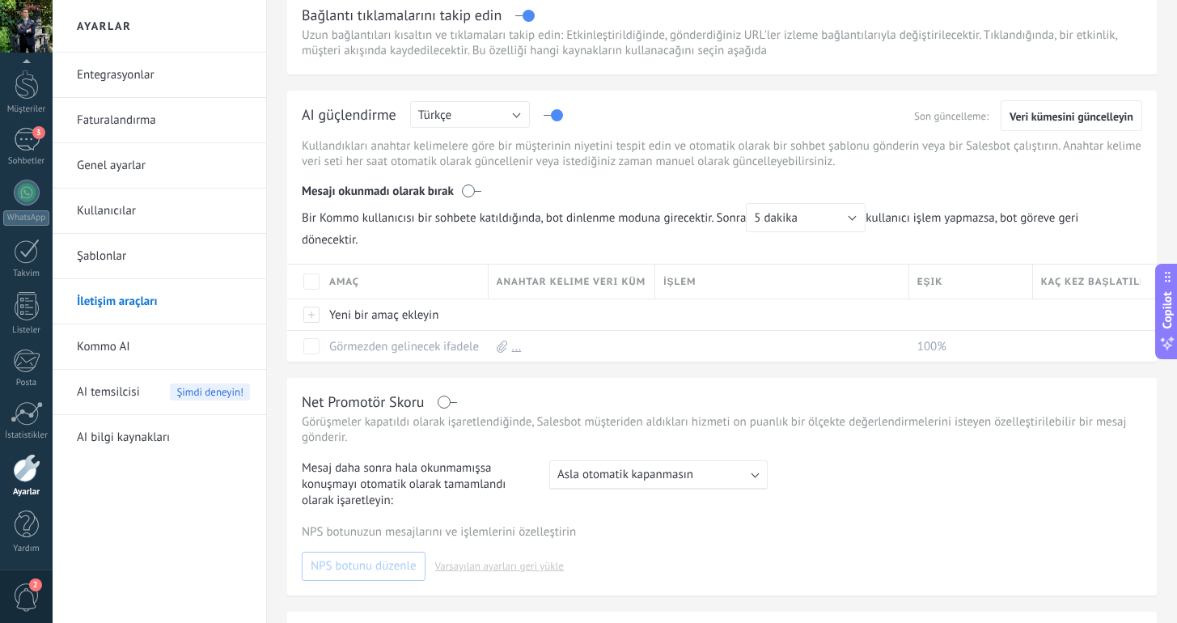
scroll to position [330, 0]
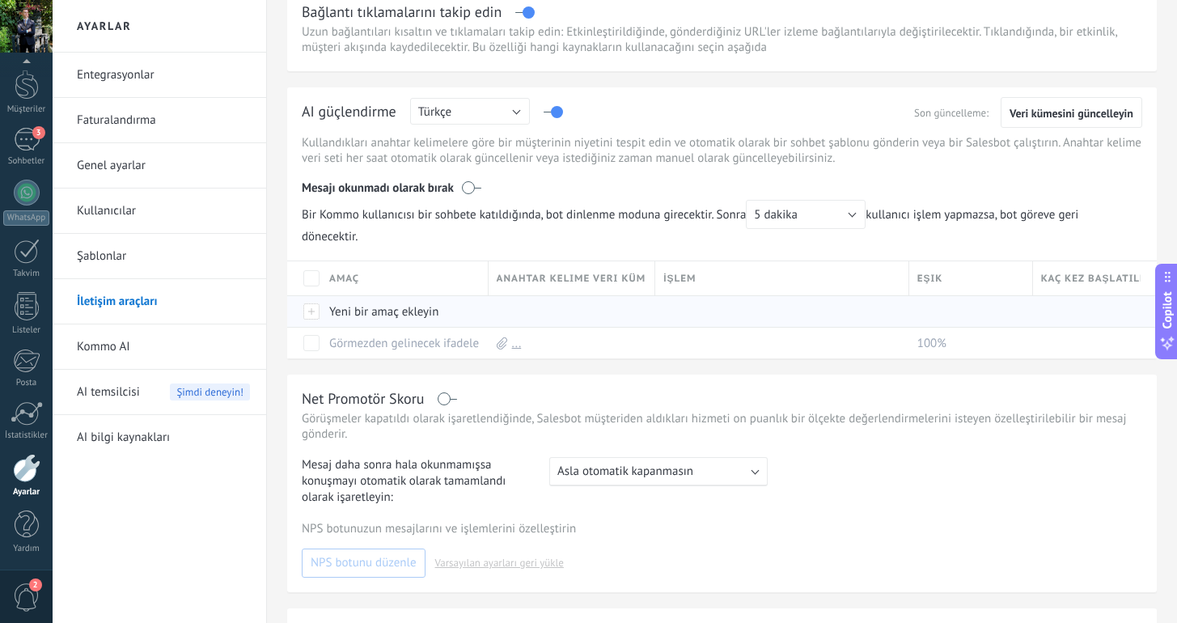
click at [610, 317] on div at bounding box center [568, 311] width 159 height 31
click at [439, 316] on input "text" at bounding box center [403, 312] width 147 height 26
type input "*"
click at [576, 244] on span "Bir Kommo kullanıcısı bir sohbete katıldığında, bot dinlenme moduna girecektir.…" at bounding box center [722, 222] width 841 height 45
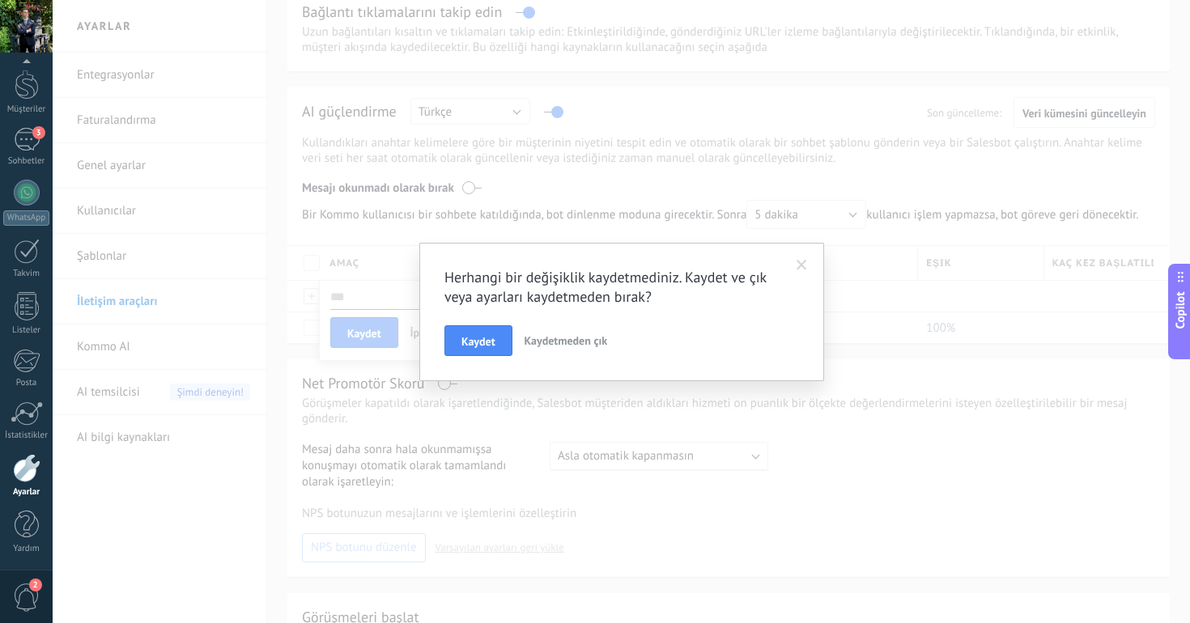
click at [799, 261] on span at bounding box center [801, 265] width 11 height 11
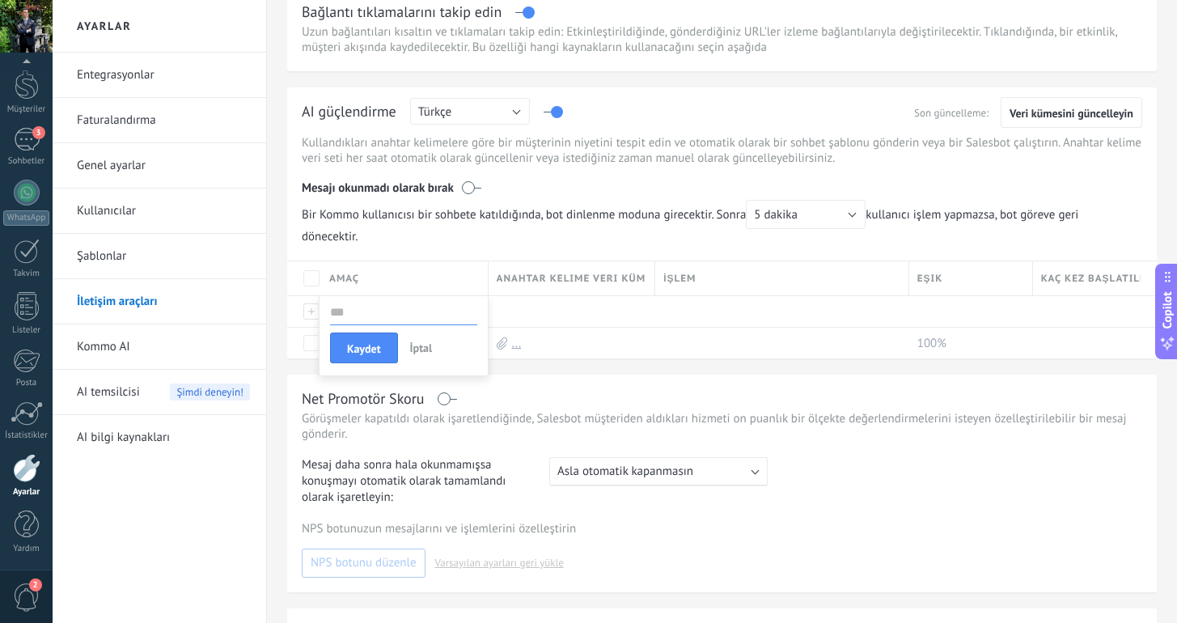
click at [420, 346] on span "İptal" at bounding box center [421, 348] width 23 height 15
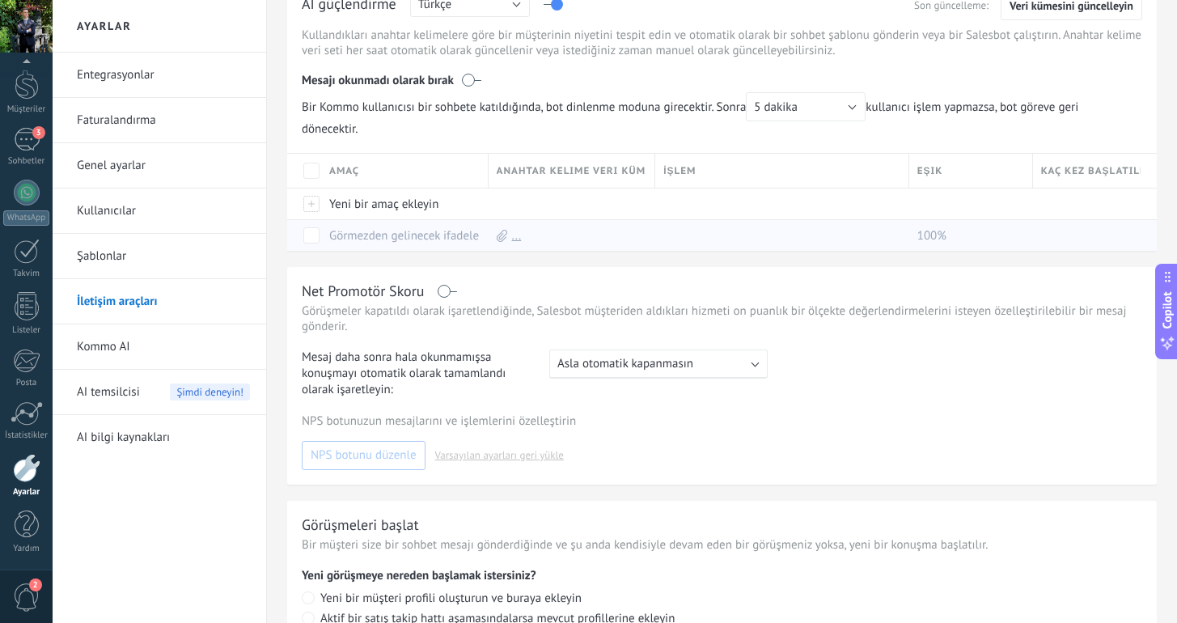
scroll to position [452, 0]
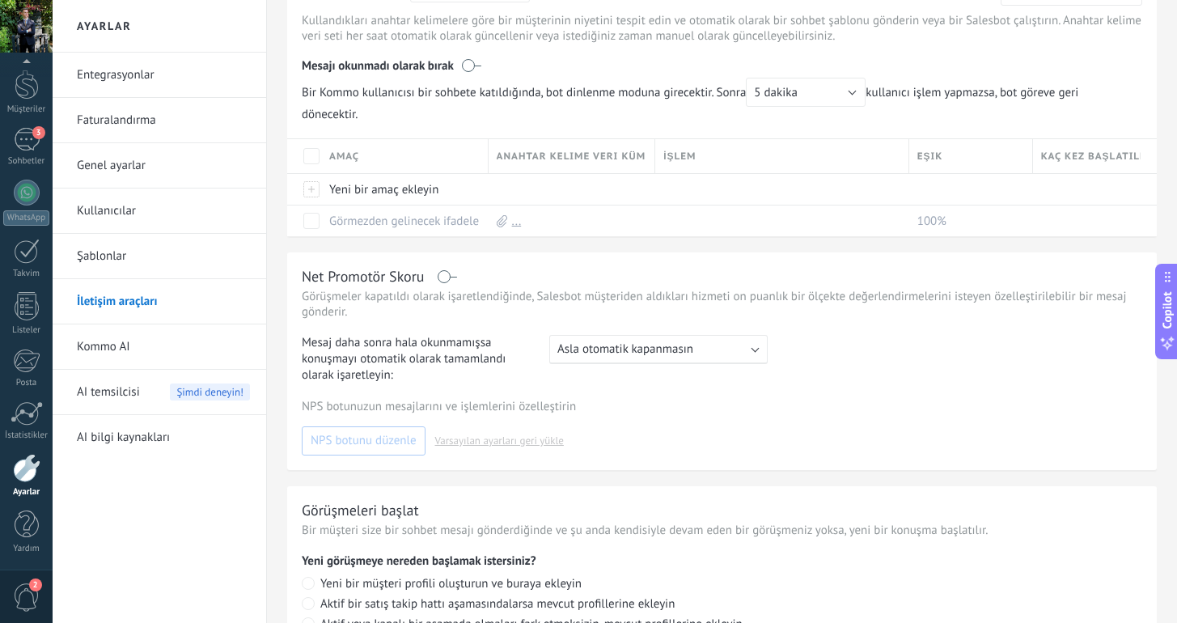
click at [642, 348] on span "Asla otomatik kapanmasın" at bounding box center [626, 348] width 136 height 15
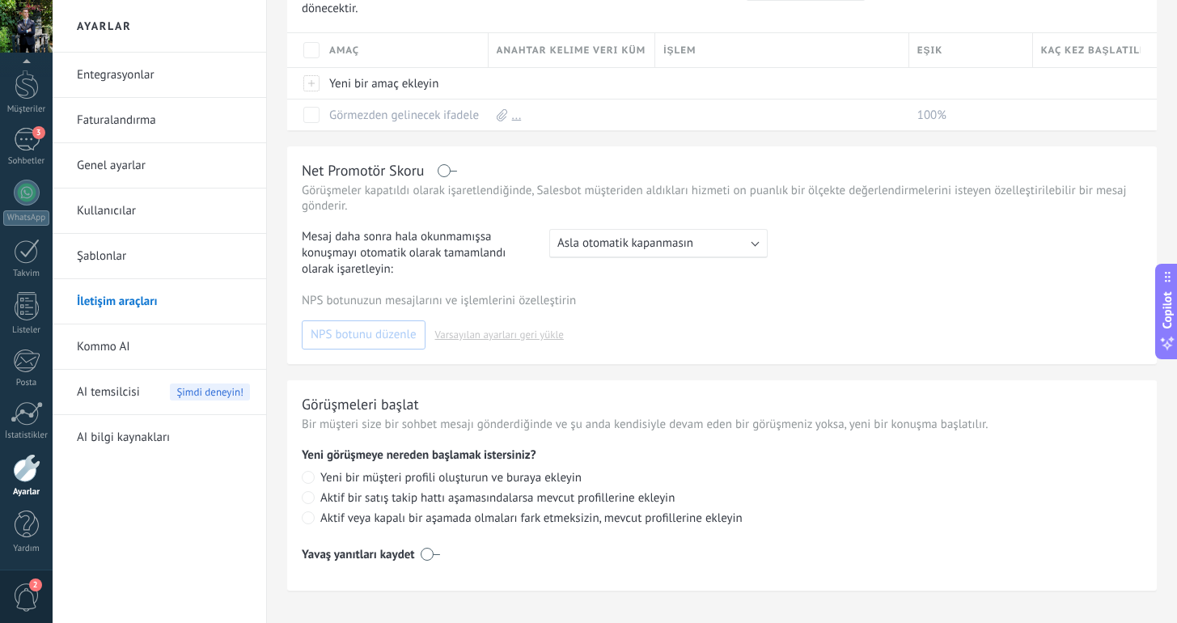
scroll to position [585, 0]
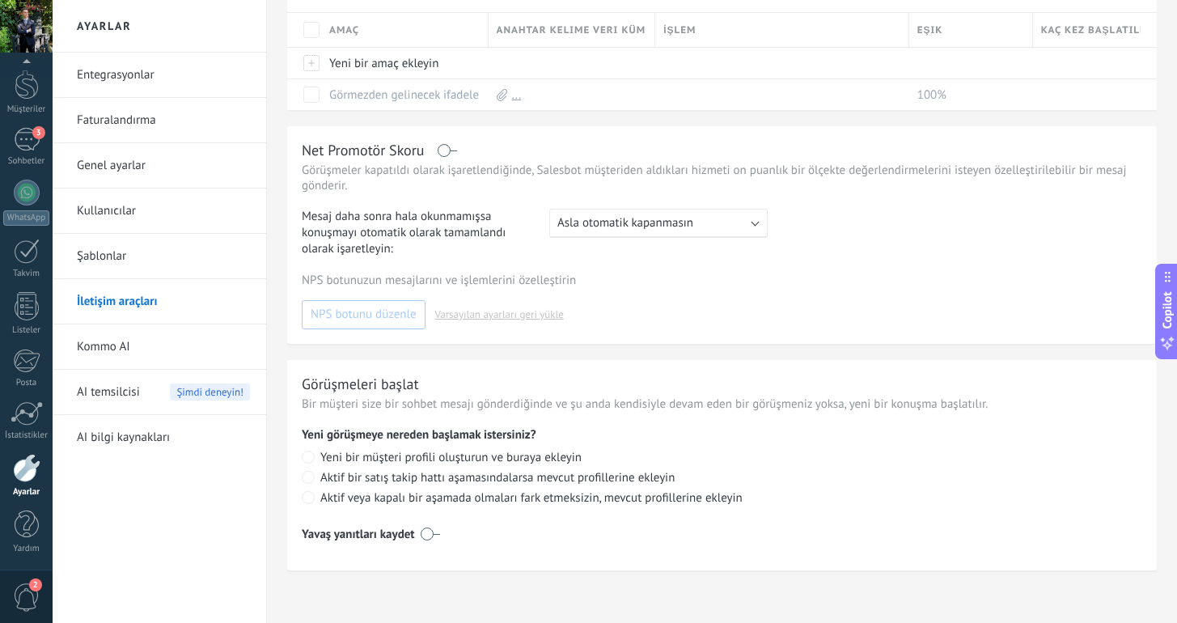
click at [446, 151] on label at bounding box center [448, 151] width 19 height 1
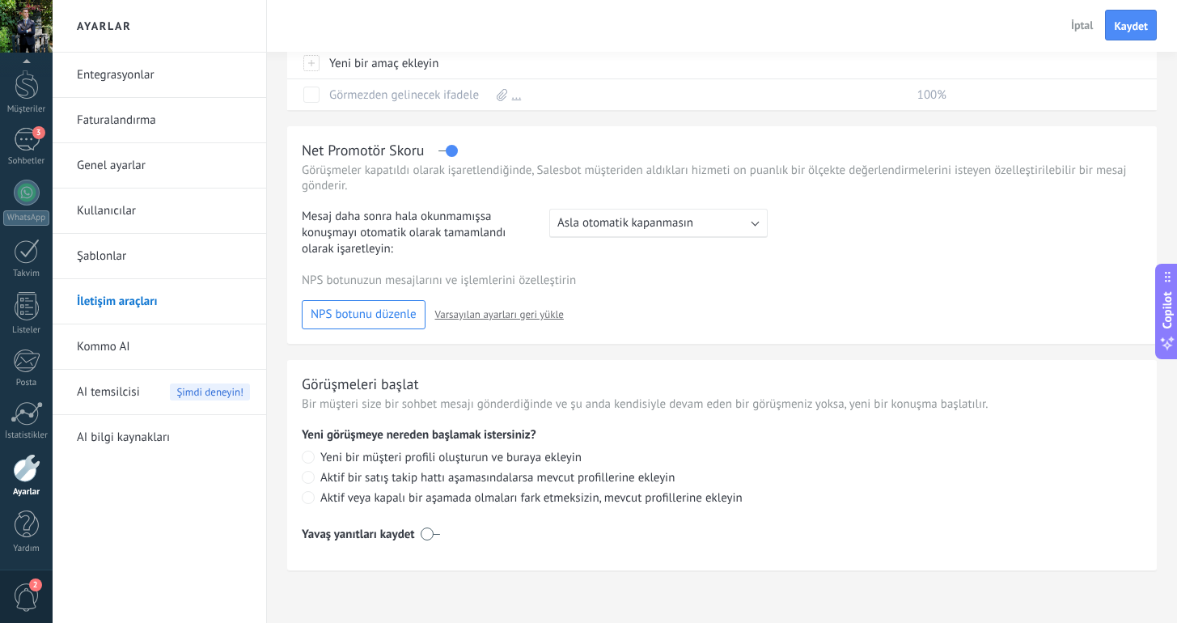
click at [446, 151] on label at bounding box center [448, 151] width 19 height 1
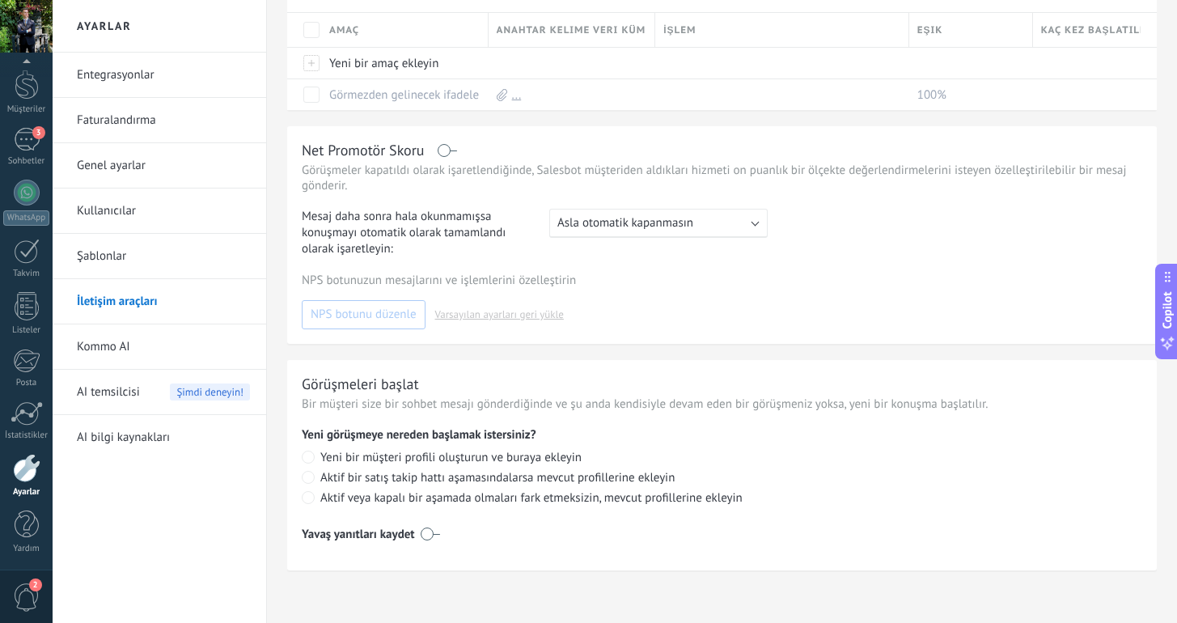
scroll to position [587, 0]
drag, startPoint x: 320, startPoint y: 401, endPoint x: 408, endPoint y: 401, distance: 87.4
click at [408, 401] on p "Bir müşteri size bir sohbet mesajı gönderdiğinde ve şu anda kendisiyle devam ed…" at bounding box center [722, 404] width 841 height 15
click at [421, 536] on label at bounding box center [430, 534] width 19 height 26
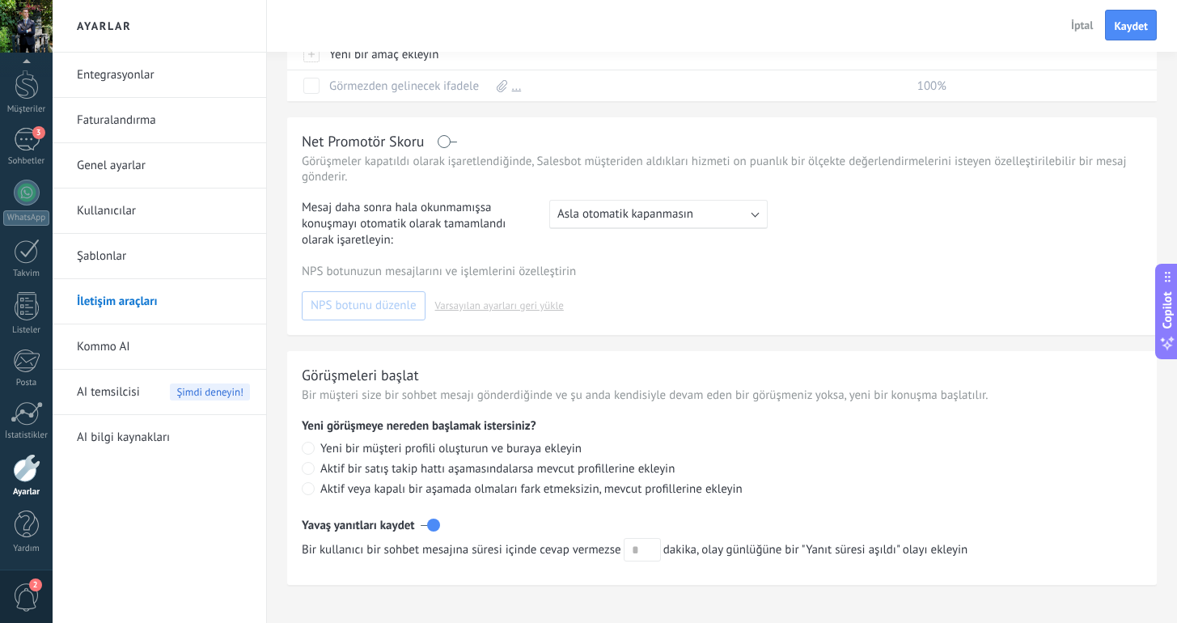
scroll to position [611, 0]
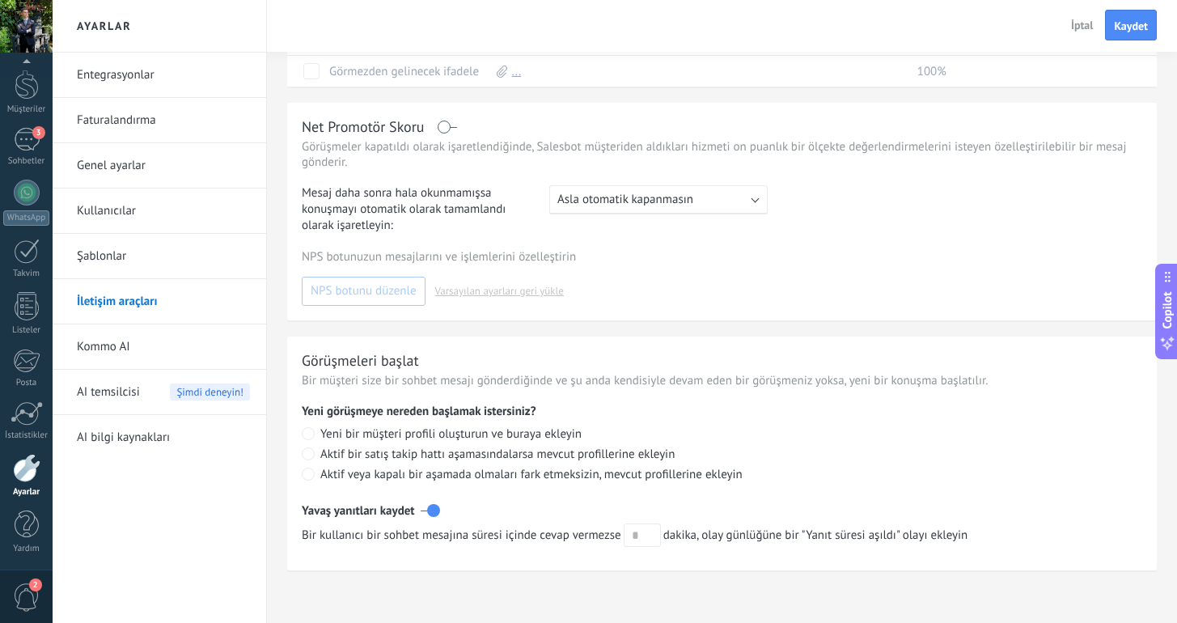
click at [435, 515] on label at bounding box center [430, 511] width 19 height 26
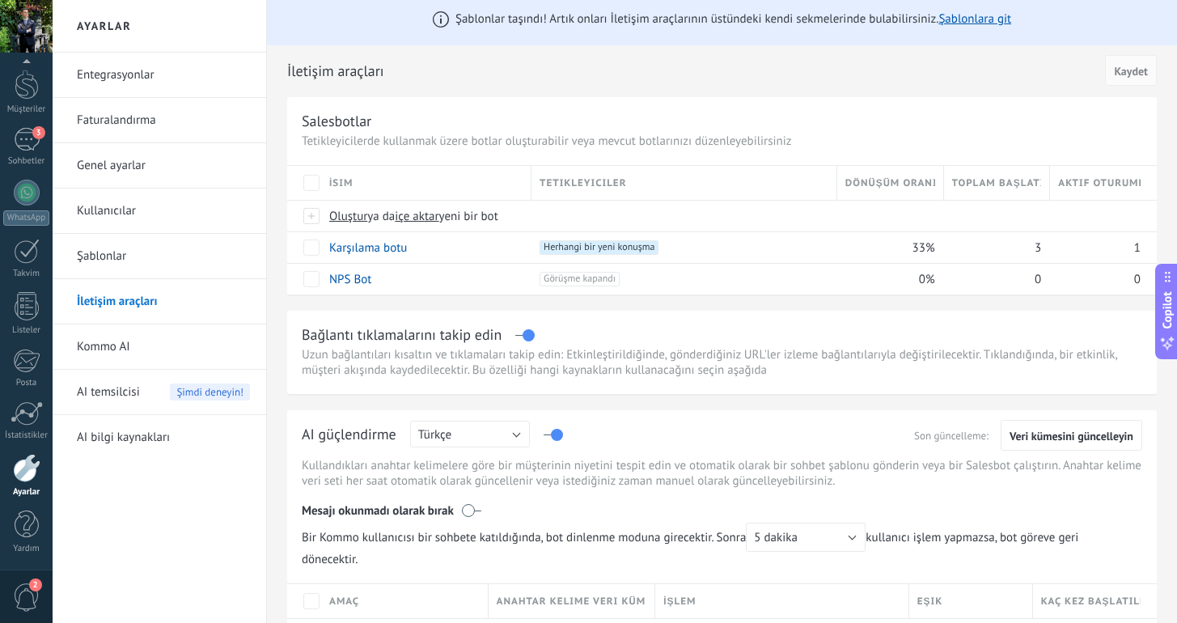
scroll to position [0, 0]
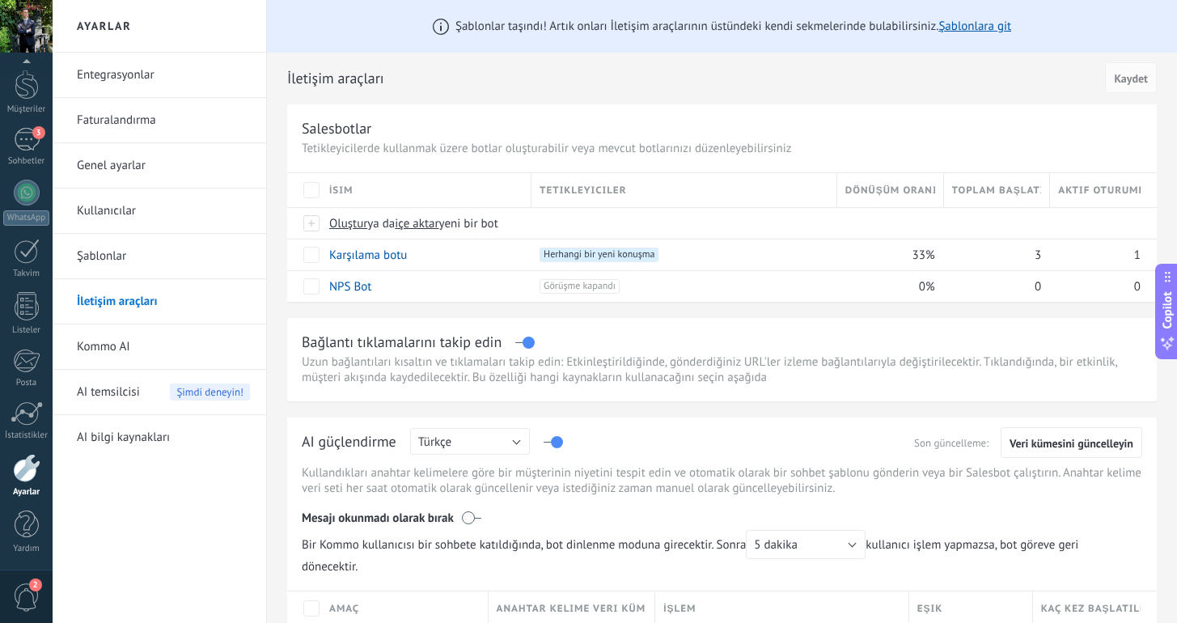
click at [114, 80] on link "Entegrasyonlar" at bounding box center [163, 75] width 173 height 45
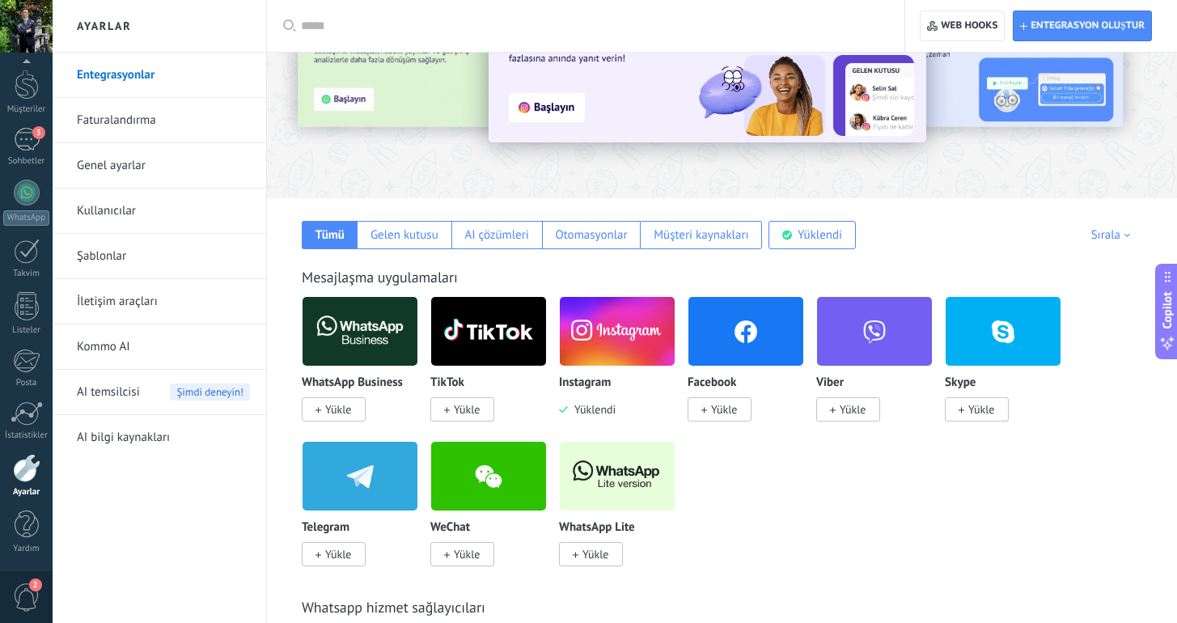
scroll to position [147, 0]
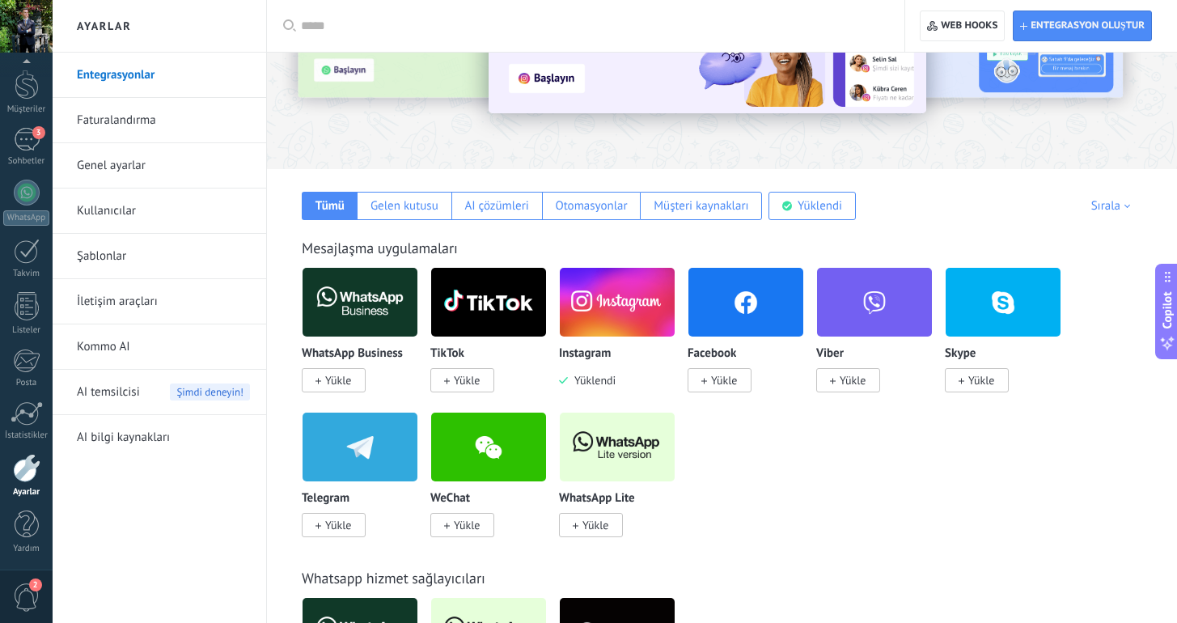
click at [613, 331] on img at bounding box center [617, 302] width 115 height 78
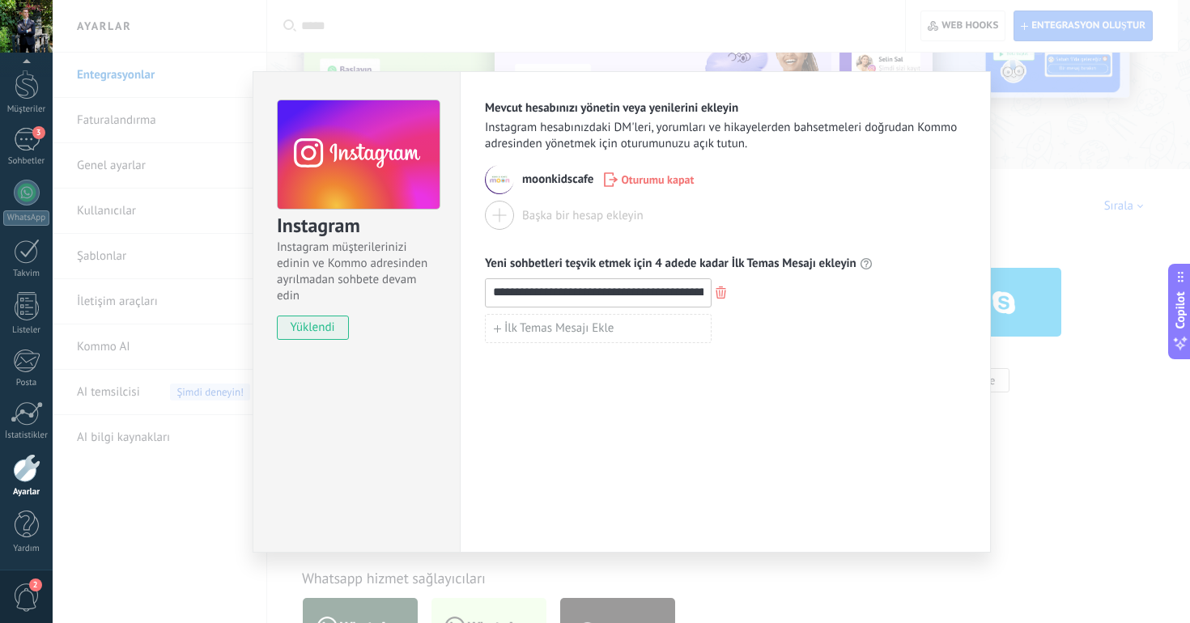
click at [973, 34] on div "**********" at bounding box center [621, 311] width 1137 height 623
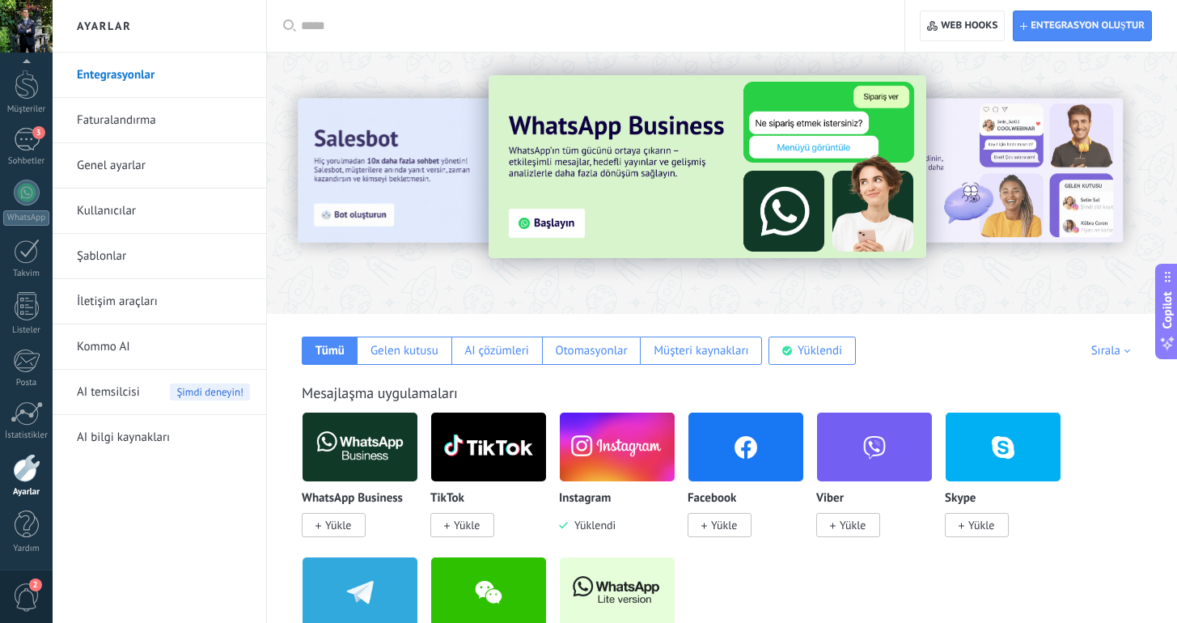
scroll to position [0, 0]
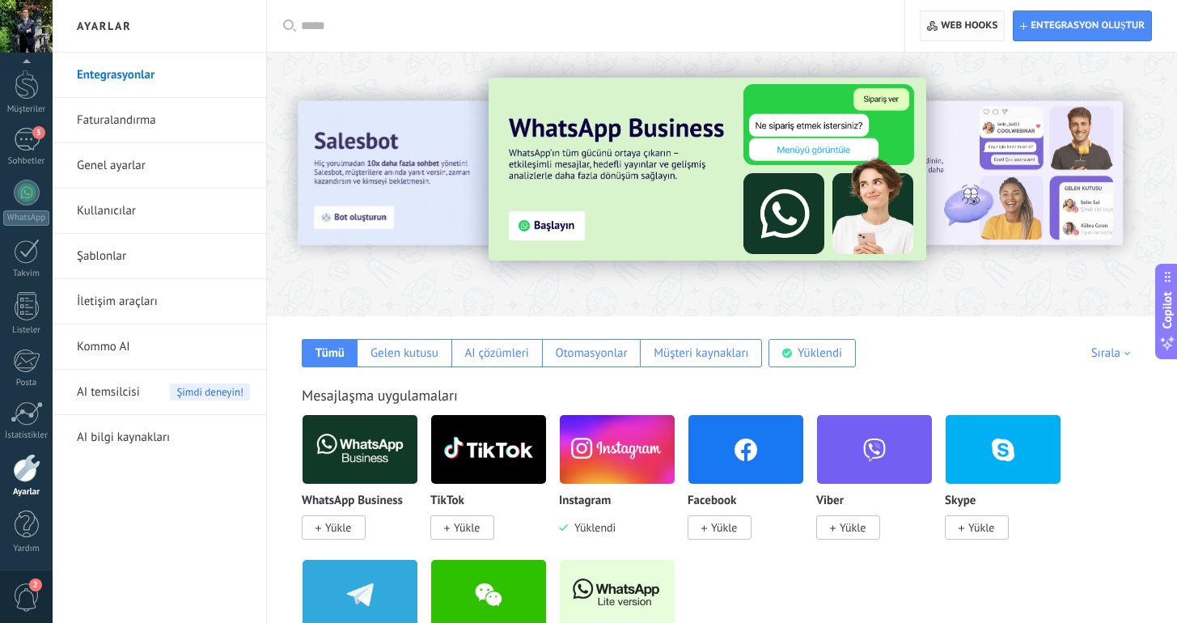
click at [948, 18] on span "Web hooks 0" at bounding box center [962, 25] width 70 height 29
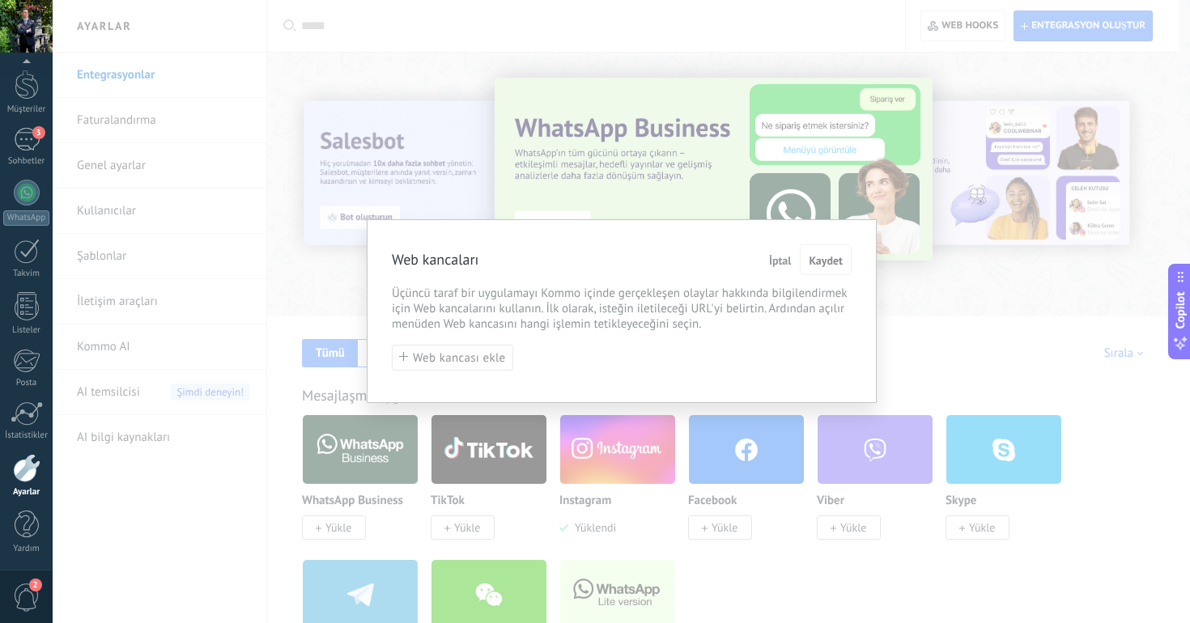
click at [777, 255] on span "İptal" at bounding box center [780, 260] width 23 height 11
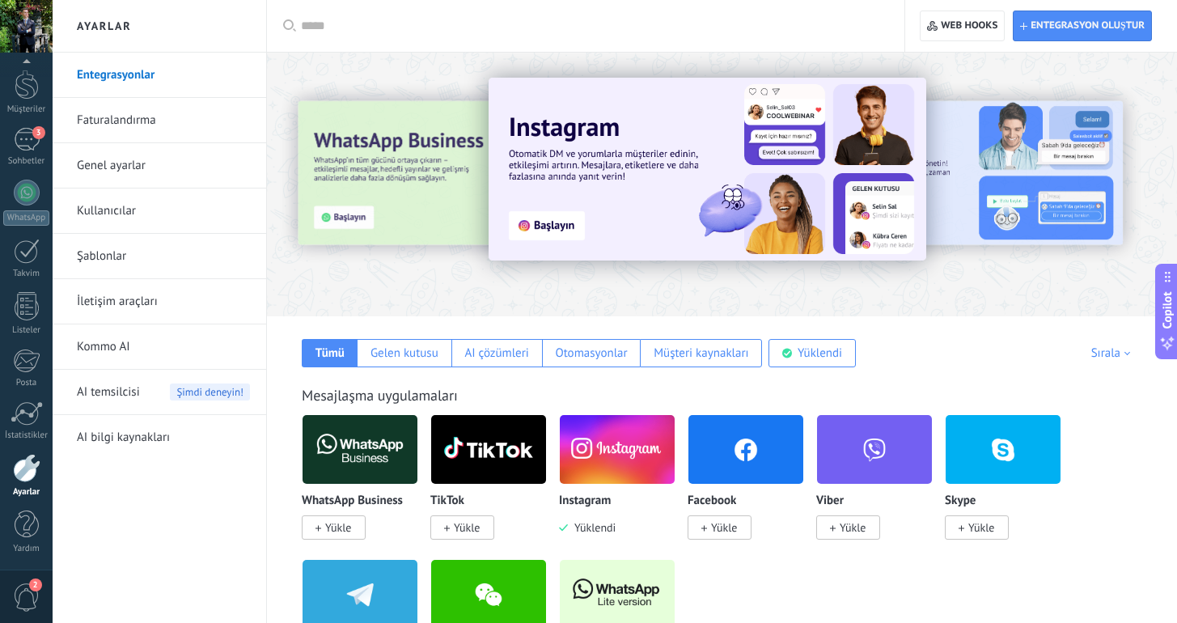
click at [94, 134] on link "Faturalandırma" at bounding box center [163, 120] width 173 height 45
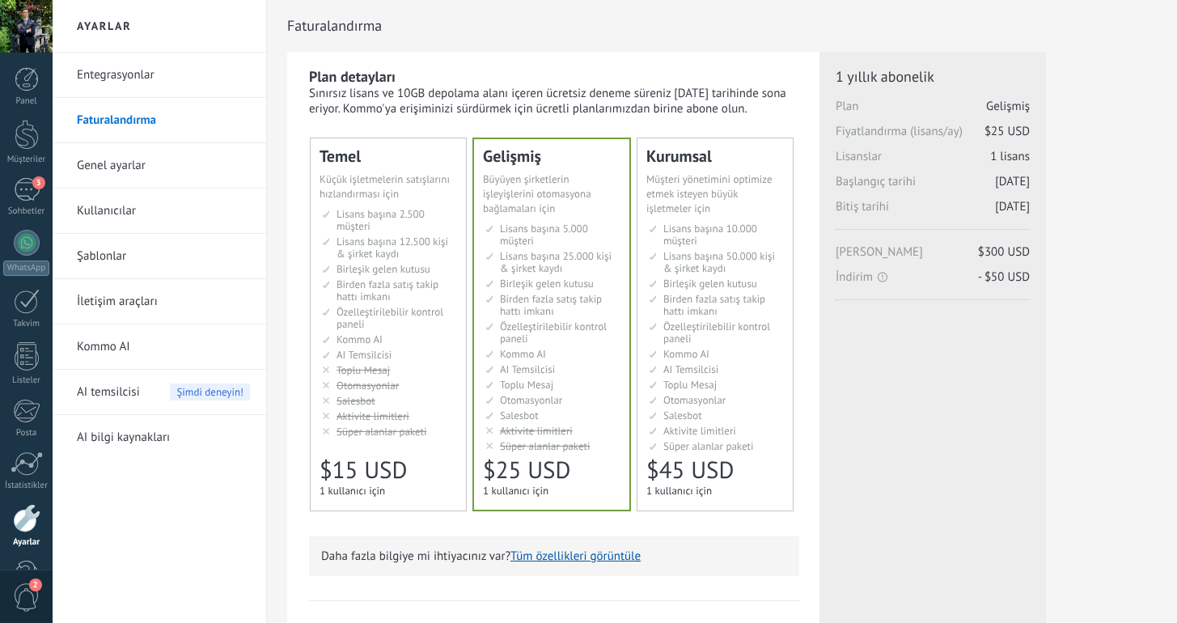
click at [143, 161] on link "Genel ayarlar" at bounding box center [163, 165] width 173 height 45
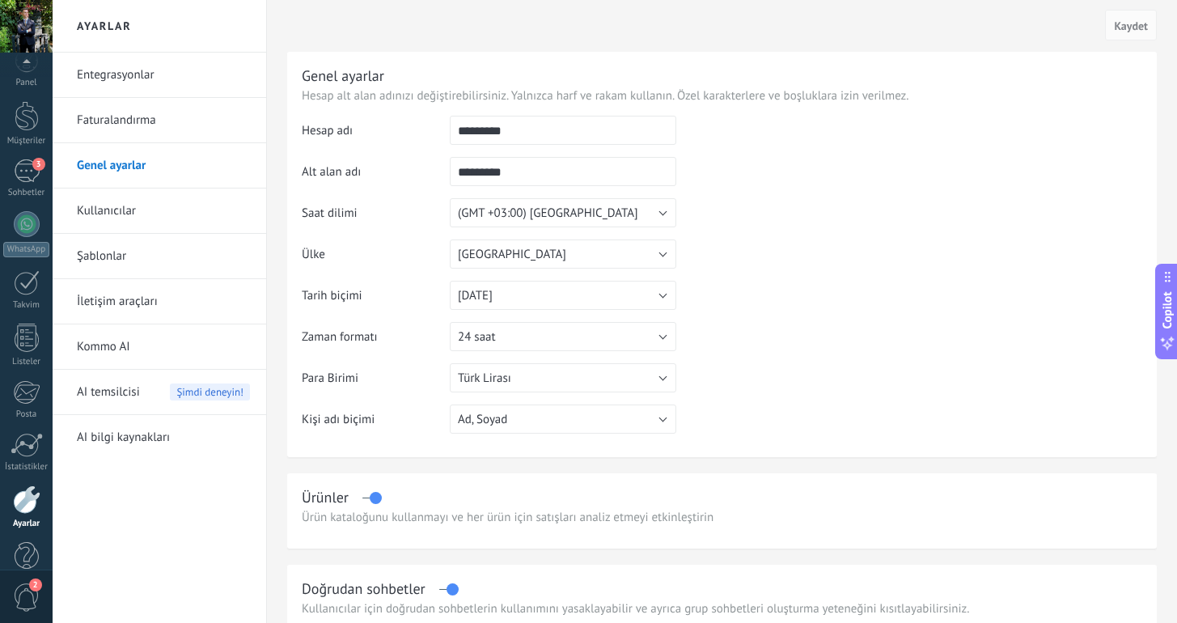
scroll to position [50, 0]
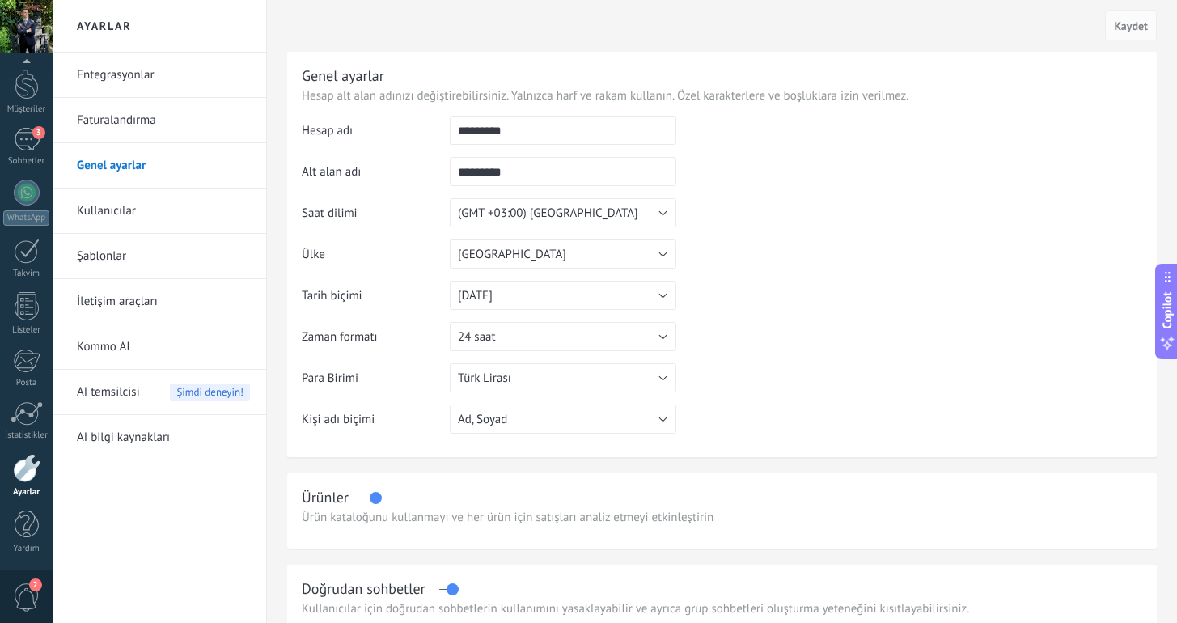
click at [34, 595] on span "2" at bounding box center [27, 597] width 28 height 28
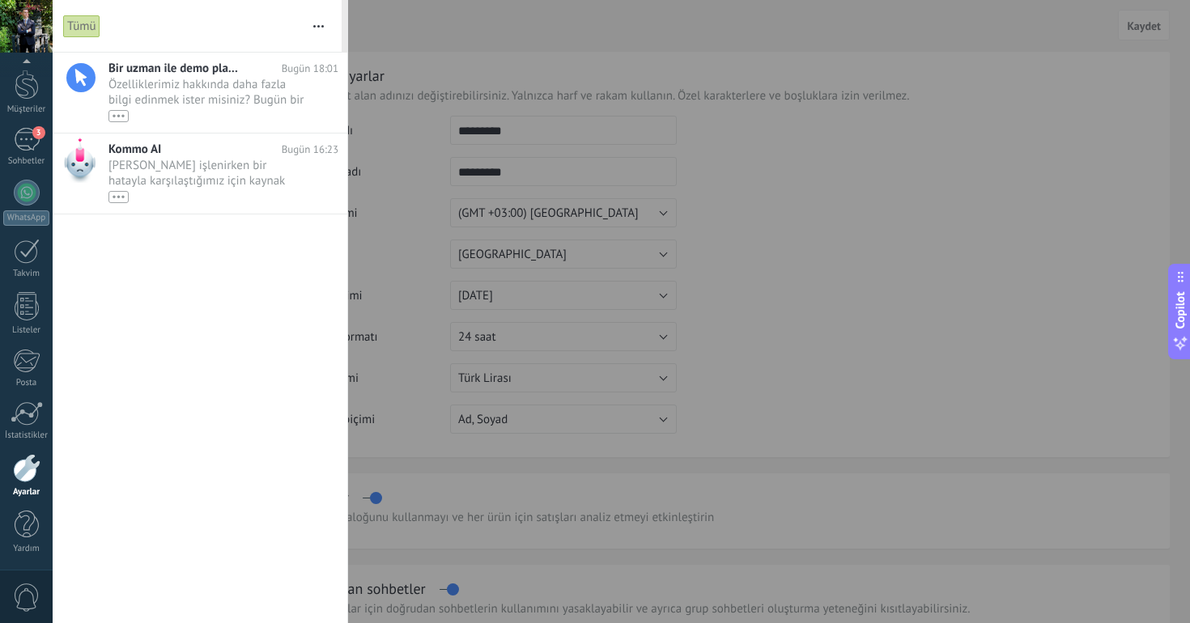
click at [409, 319] on div at bounding box center [595, 311] width 1190 height 623
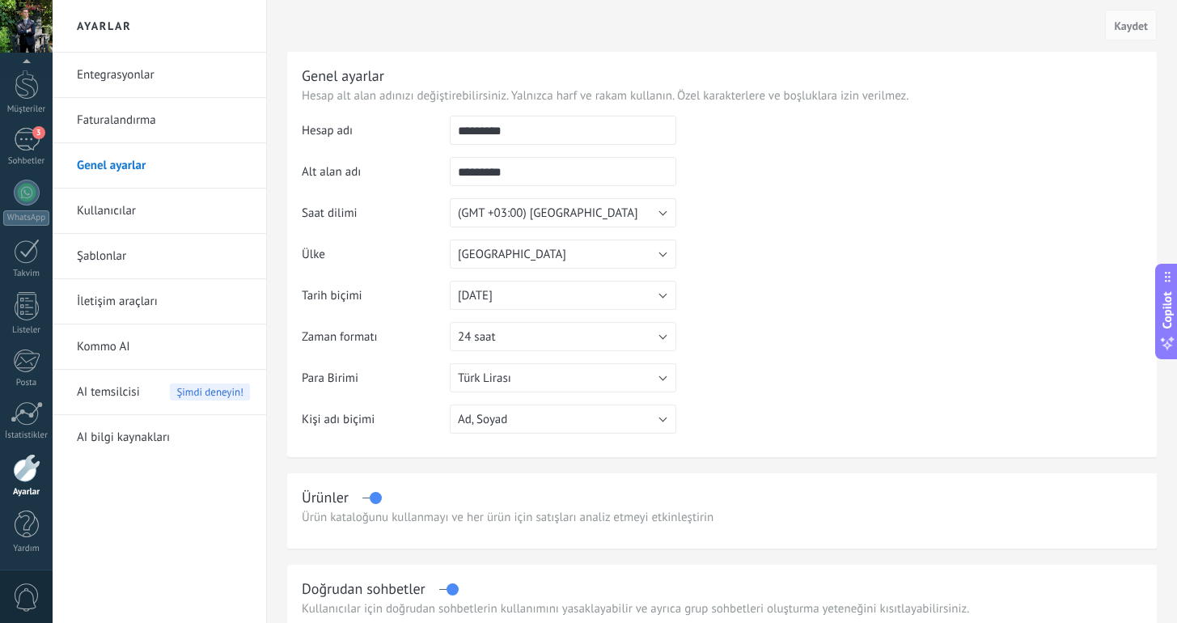
click at [184, 201] on link "Kullanıcılar" at bounding box center [163, 211] width 173 height 45
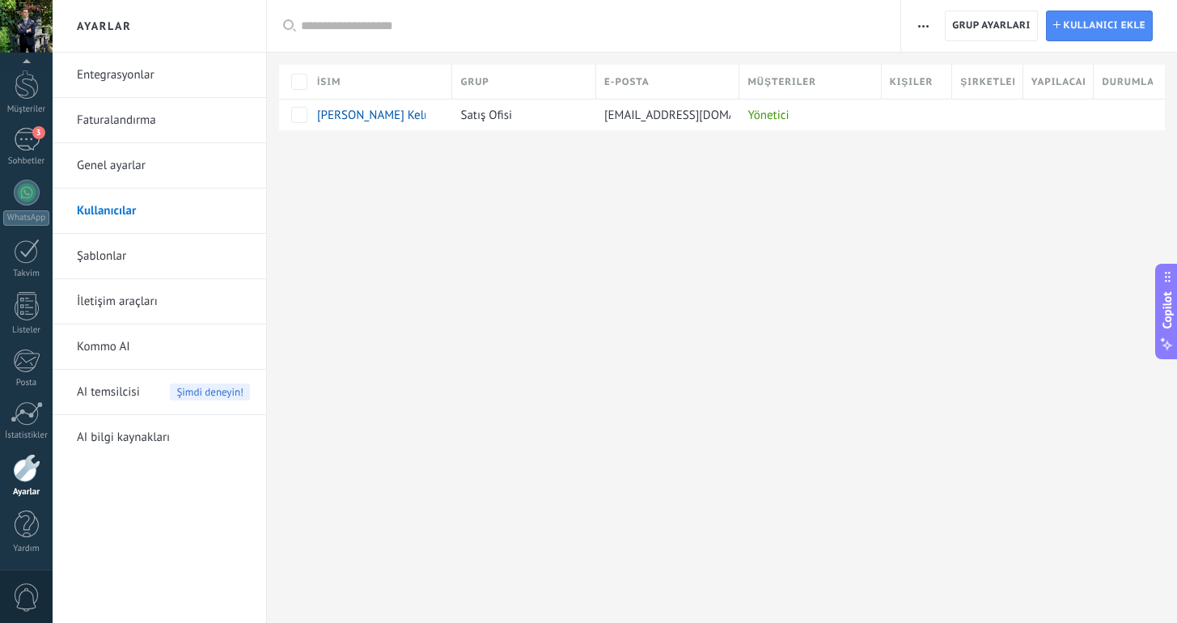
click at [184, 243] on body ".abccls-1,.abccls-2{fill-rule:evenodd}.abccls-2{fill:#fff} .abfcls-1{fill:none}…" at bounding box center [588, 311] width 1177 height 623
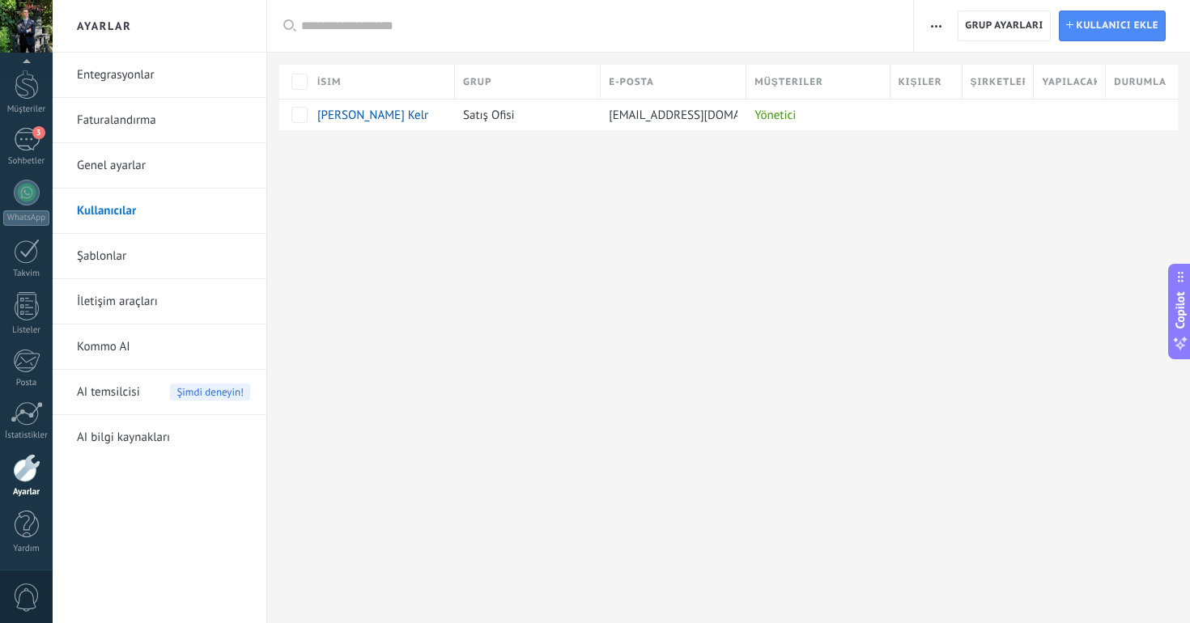
click at [184, 243] on link "Şablonlar" at bounding box center [163, 256] width 173 height 45
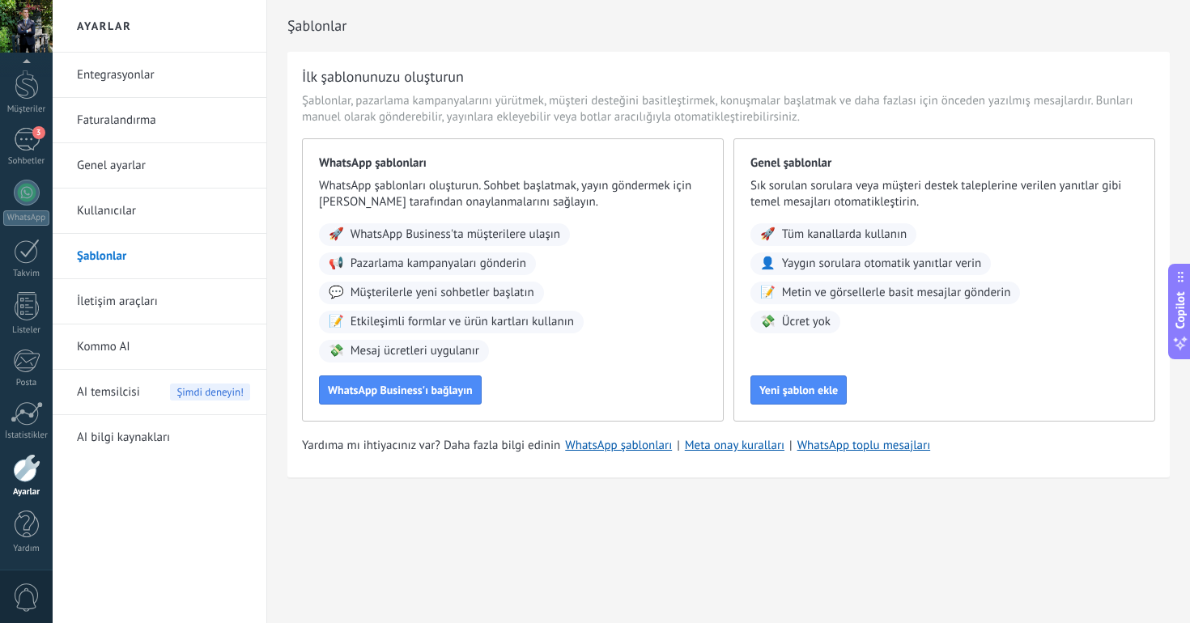
click at [189, 255] on link "Şablonlar" at bounding box center [163, 256] width 173 height 45
click at [174, 291] on link "İletişim araçları" at bounding box center [163, 301] width 173 height 45
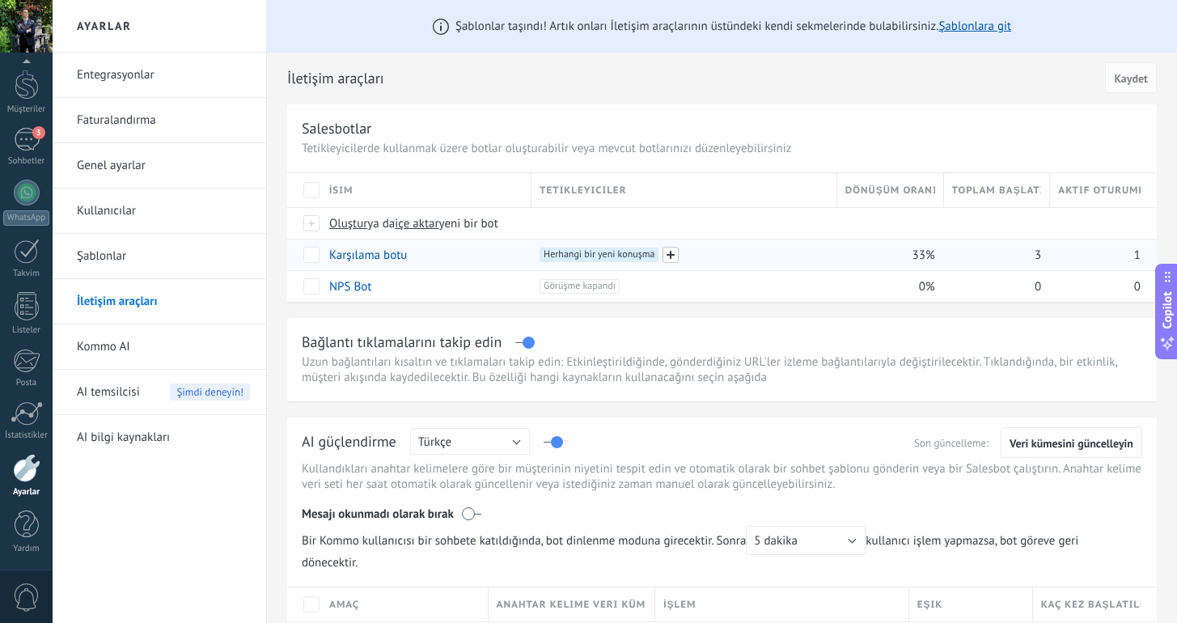
click at [671, 255] on span at bounding box center [671, 255] width 16 height 16
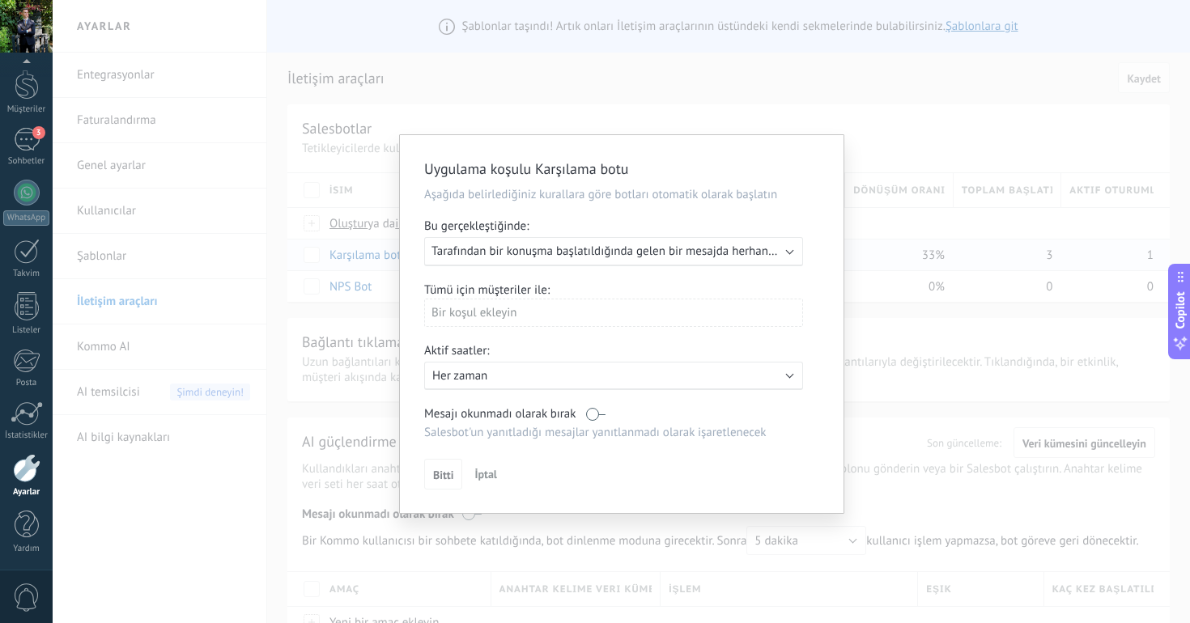
click at [575, 255] on span "Tarafından bir konuşma başlatıldığında gelen bir mesajda herhangi bir kanal" at bounding box center [628, 251] width 395 height 15
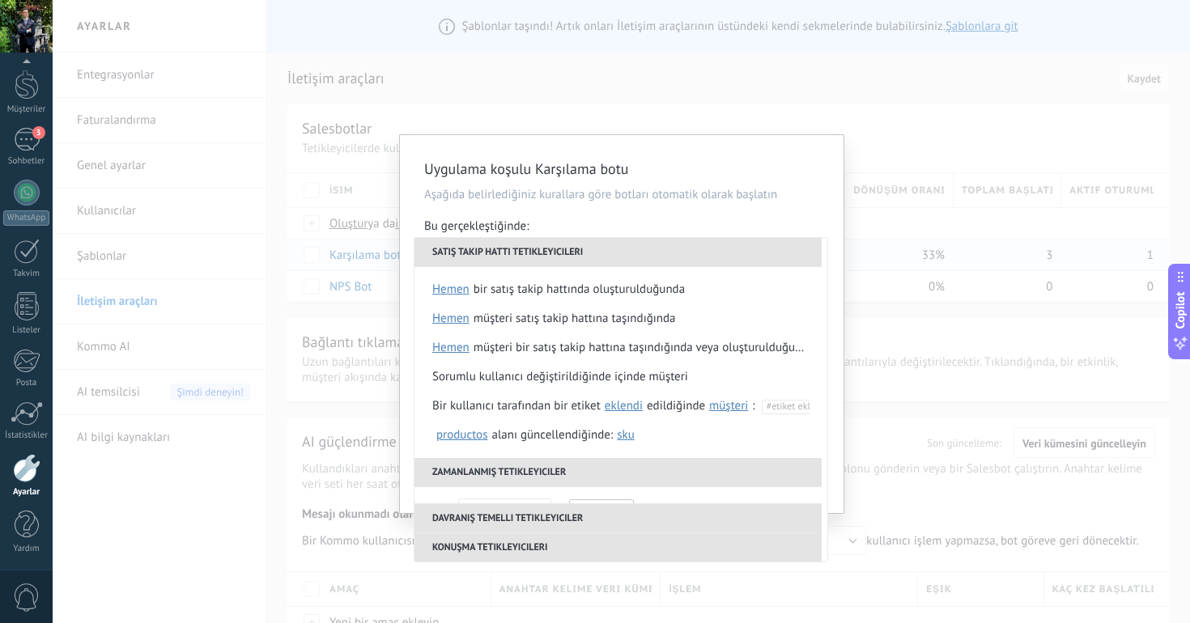
click at [633, 195] on p "Aşağıda belirlediğiniz kurallara göre botları otomatik olarak başlatın" at bounding box center [621, 194] width 395 height 15
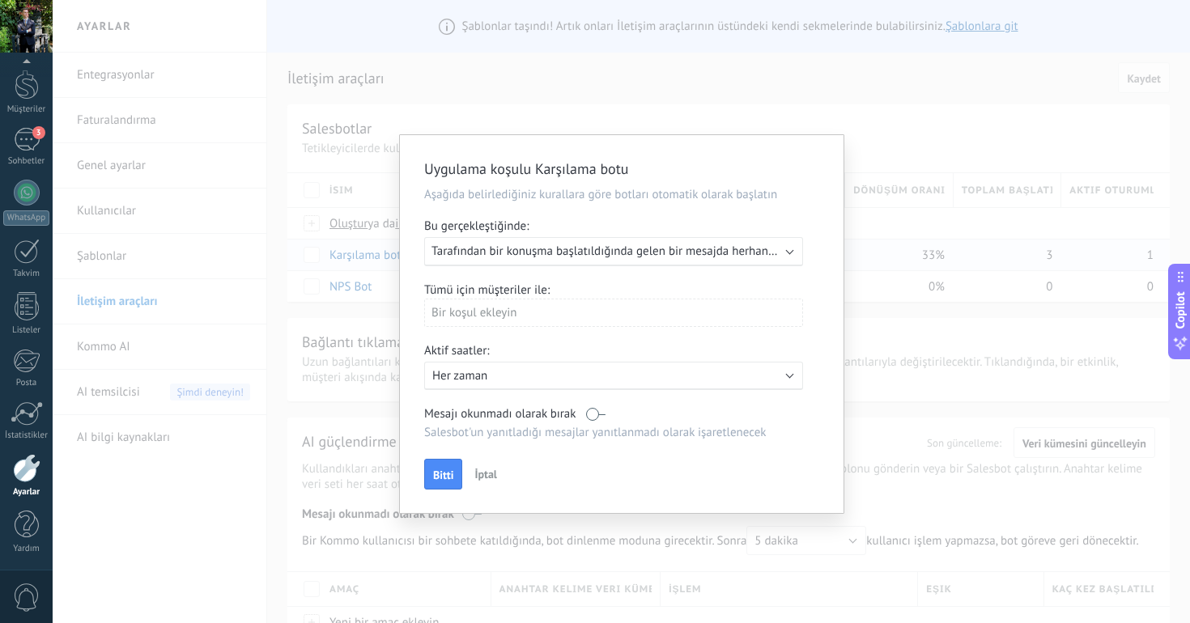
click at [478, 481] on span "İptal" at bounding box center [485, 474] width 23 height 15
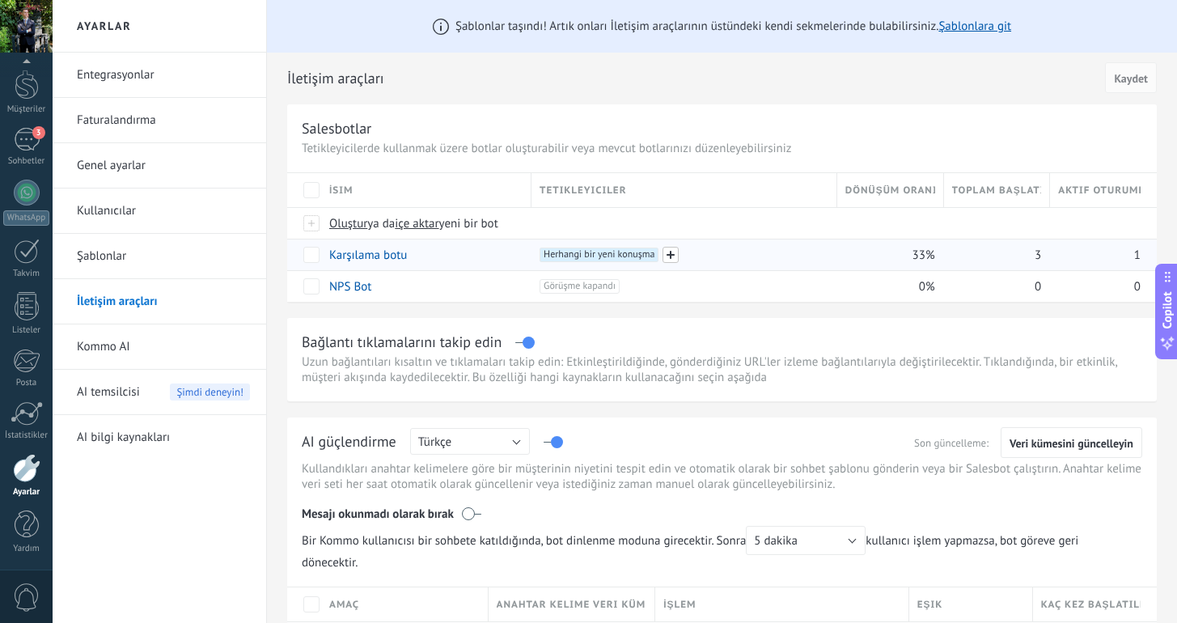
click at [672, 257] on span at bounding box center [671, 255] width 16 height 16
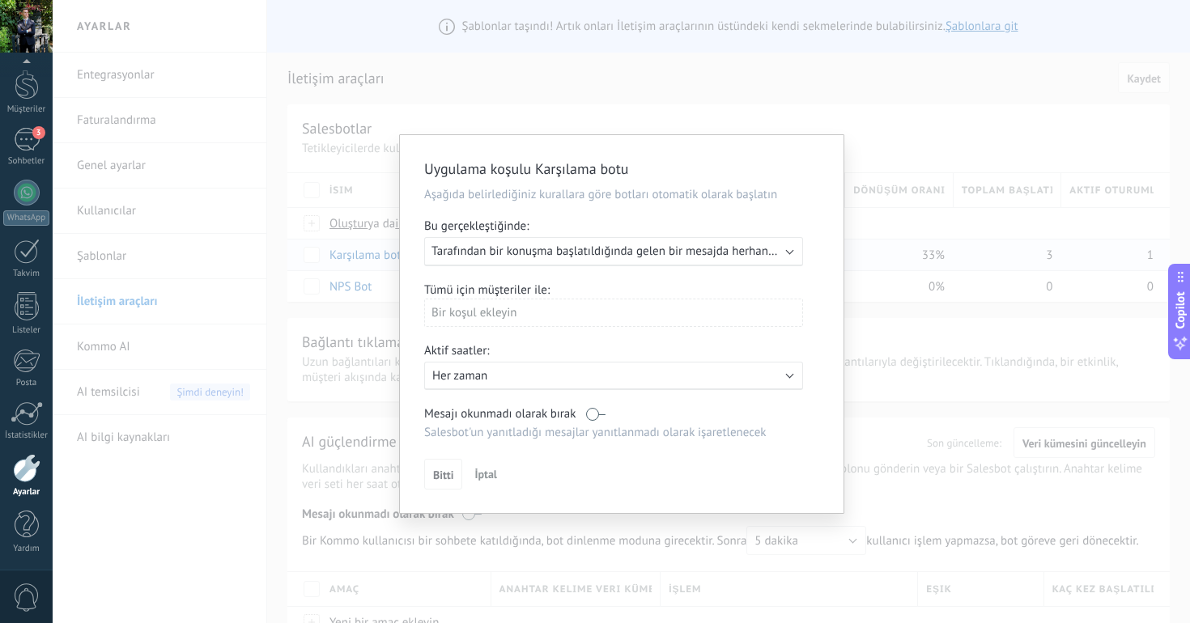
click at [558, 315] on div "Bir koşul ekleyin" at bounding box center [613, 313] width 379 height 28
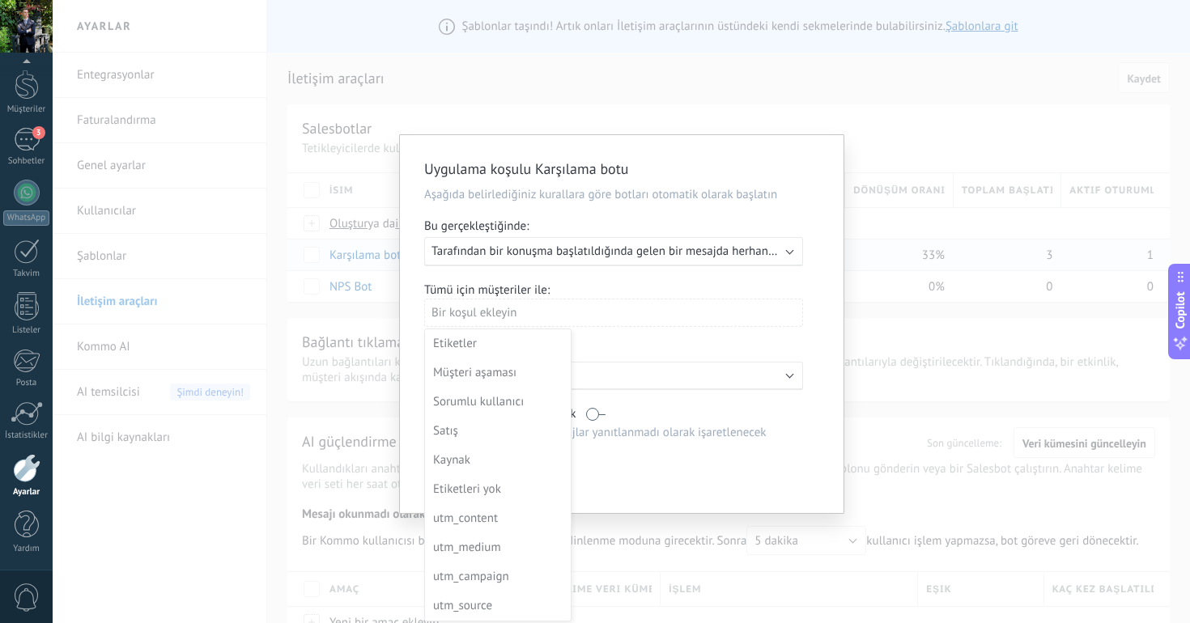
click at [664, 278] on div at bounding box center [621, 326] width 443 height 382
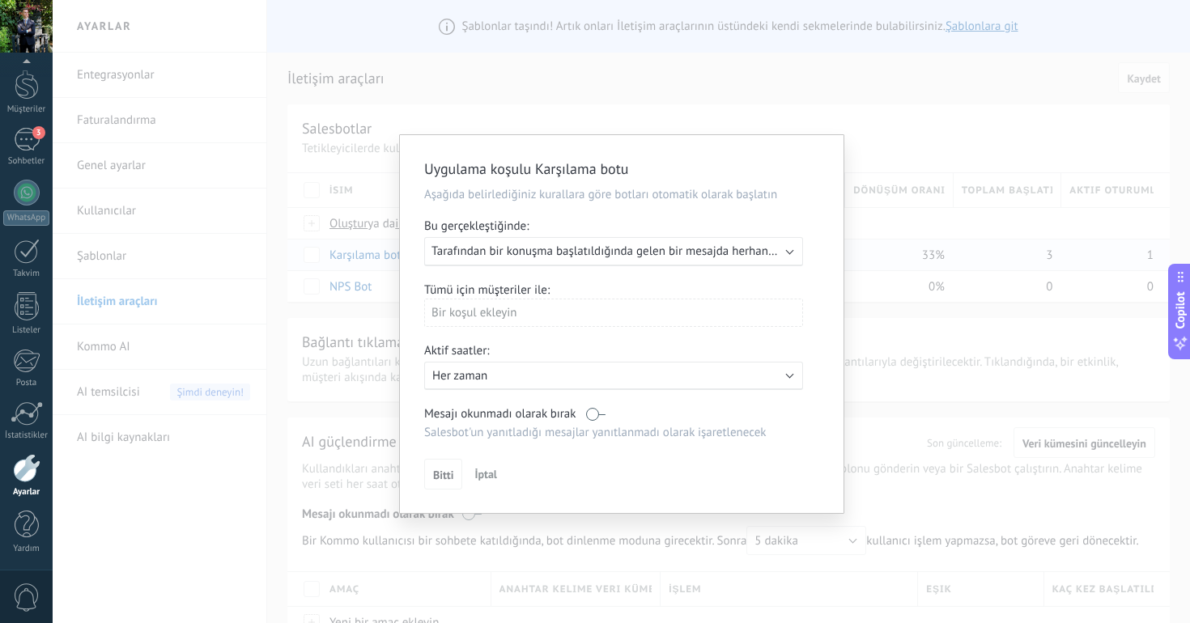
click at [522, 383] on p "Her zaman" at bounding box center [573, 375] width 283 height 15
click at [522, 381] on li "Her zaman" at bounding box center [608, 375] width 388 height 28
click at [593, 415] on label at bounding box center [595, 413] width 19 height 15
click at [448, 473] on span "Bitti" at bounding box center [443, 474] width 20 height 11
